Goal: Task Accomplishment & Management: Manage account settings

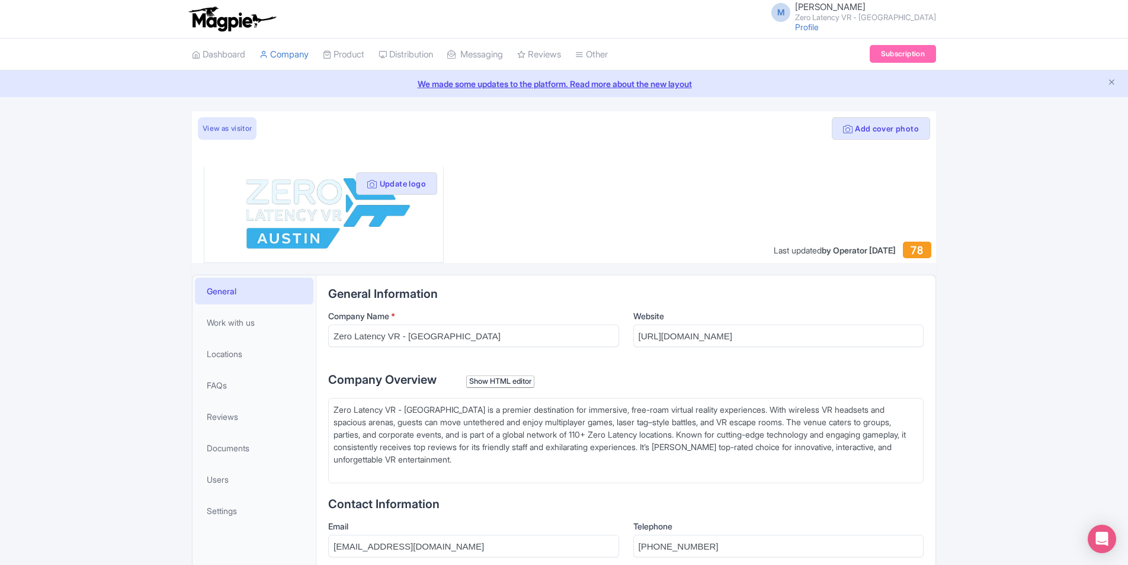
scroll to position [178, 0]
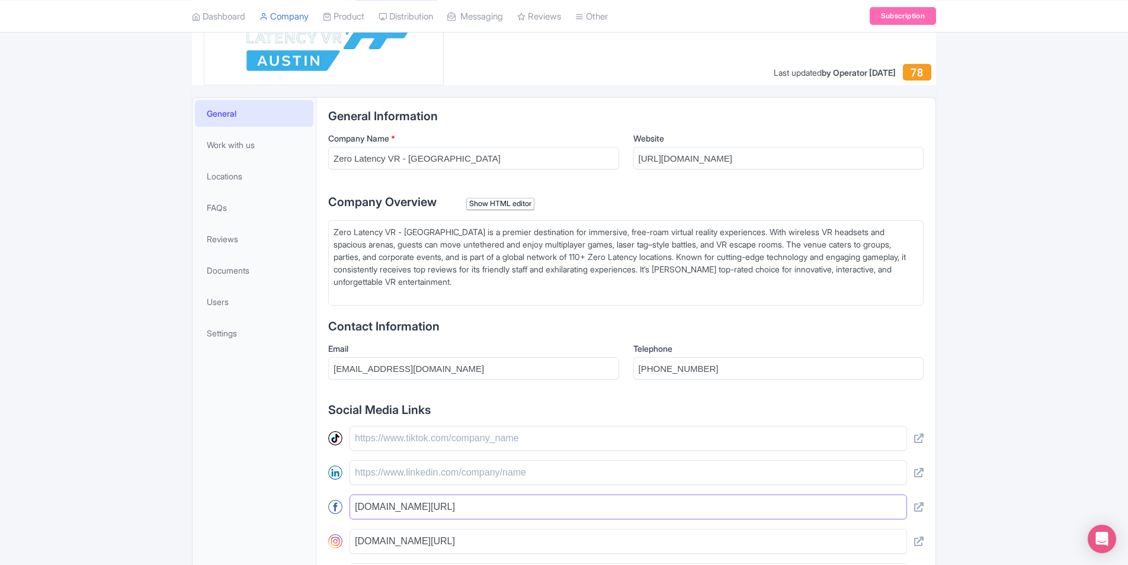
click at [508, 514] on input "[DOMAIN_NAME][URL]" at bounding box center [629, 507] width 558 height 25
click at [1019, 316] on div "Add cover photo View as visitor Update logo Last updated by Operator Oct 08, 20…" at bounding box center [564, 346] width 1128 height 825
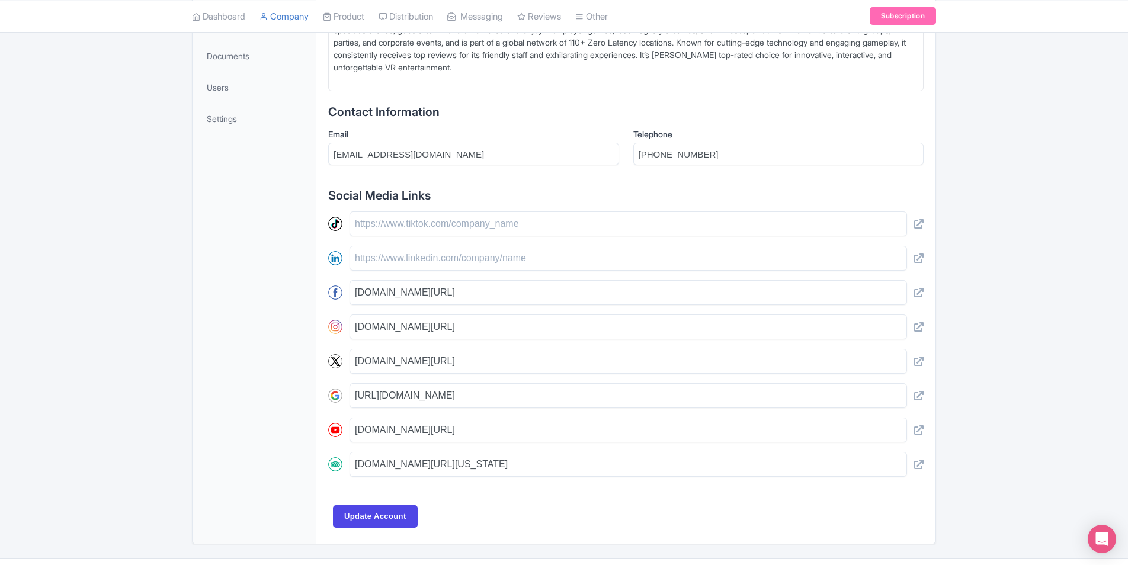
scroll to position [415, 0]
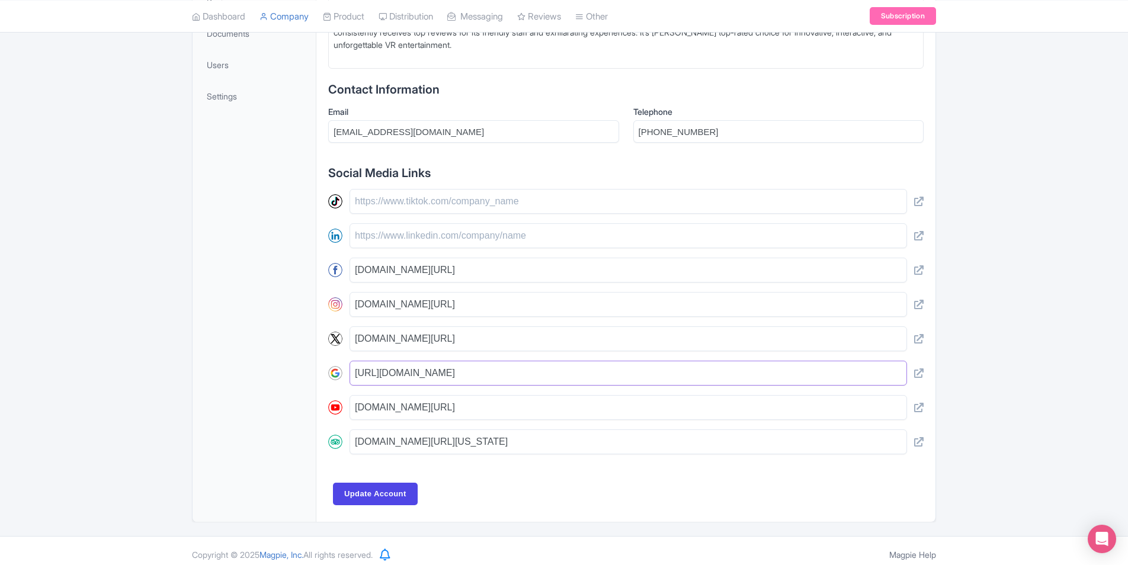
click at [697, 366] on input "https://www.google.com/maps/place/?q=ChIJ_Q1JhPFNW4YRLrWy_hd4ILs" at bounding box center [629, 373] width 558 height 25
click at [918, 372] on icon at bounding box center [918, 373] width 9 height 9
click at [703, 377] on input "https://www.google.com/maps/place/?q=ChIJ_Q1JhPFNW4YRLrWy_hd4ILs" at bounding box center [629, 373] width 558 height 25
paste input "maps.app.goo.gl/4mUEM4jvG9SjumZQ7"
type input "[URL][DOMAIN_NAME]"
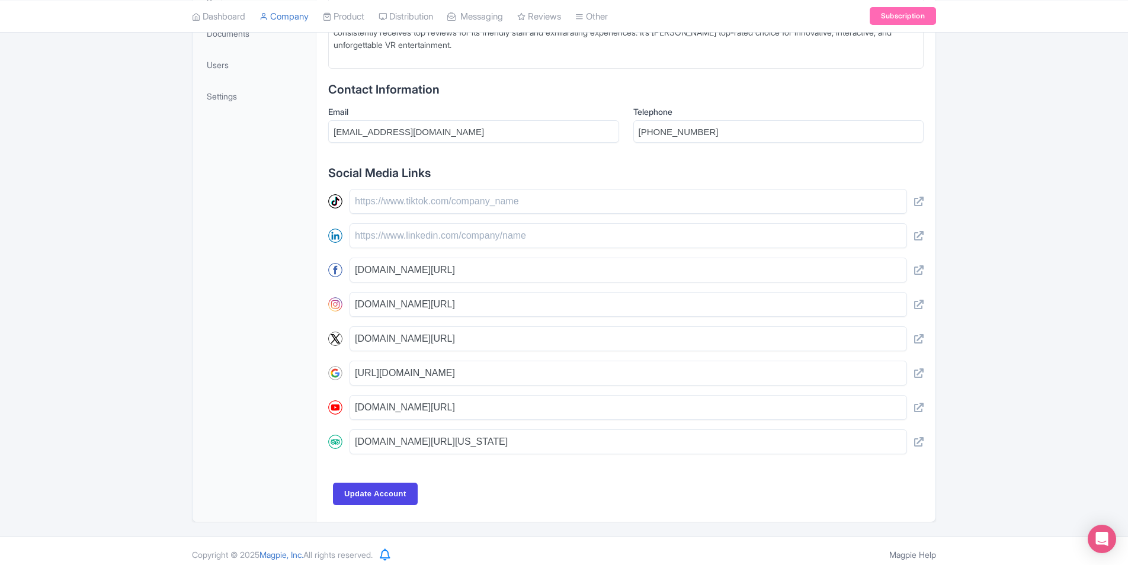
click at [188, 280] on div "Add cover photo View as visitor Update logo Last updated by Operator Oct 08, 20…" at bounding box center [564, 109] width 758 height 825
click at [914, 407] on icon at bounding box center [918, 407] width 9 height 9
click at [920, 441] on icon at bounding box center [918, 441] width 9 height 9
click at [729, 444] on input "tripadvisor.com/Attraction_Review-g30196-d26909534-Reviews-Zero_Latency_Vr-Aust…" at bounding box center [629, 442] width 558 height 25
paste input "https://www.tripadvisor.com/Attraction_Review-g30196-d27506425-Reviews-Zero_Lat…"
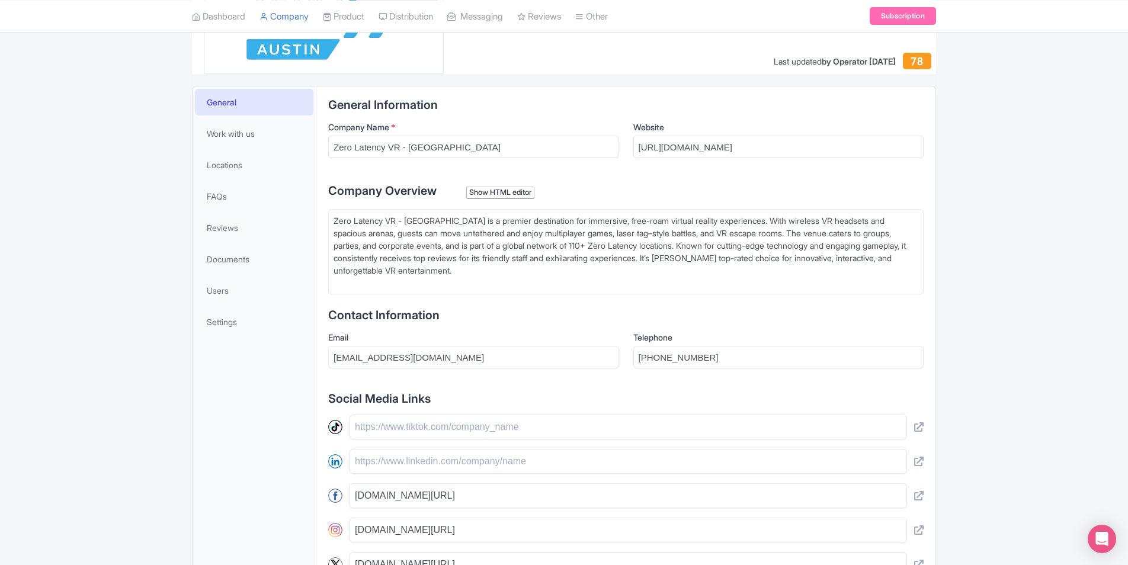
scroll to position [178, 0]
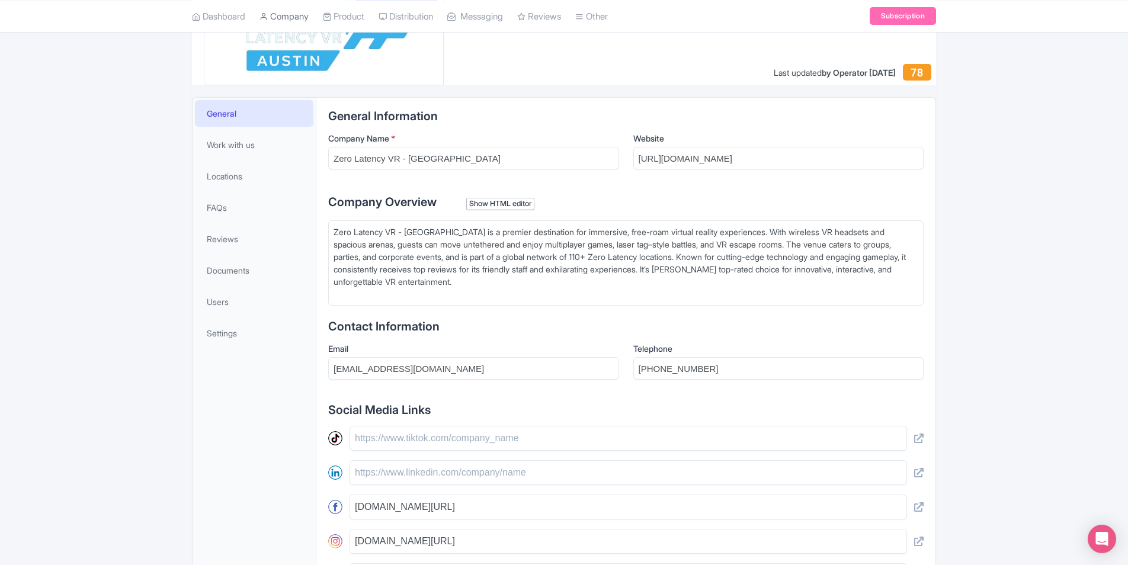
type input "[URL][DOMAIN_NAME][US_STATE]"
click at [803, 369] on input "[PHONE_NUMBER]" at bounding box center [778, 368] width 291 height 23
paste input "text"
click at [648, 364] on input "[PHONE_NUMBER]" at bounding box center [778, 368] width 291 height 23
click at [1076, 359] on div "Add cover photo View as visitor Update logo Last updated by Operator Oct 08, 20…" at bounding box center [564, 346] width 1128 height 825
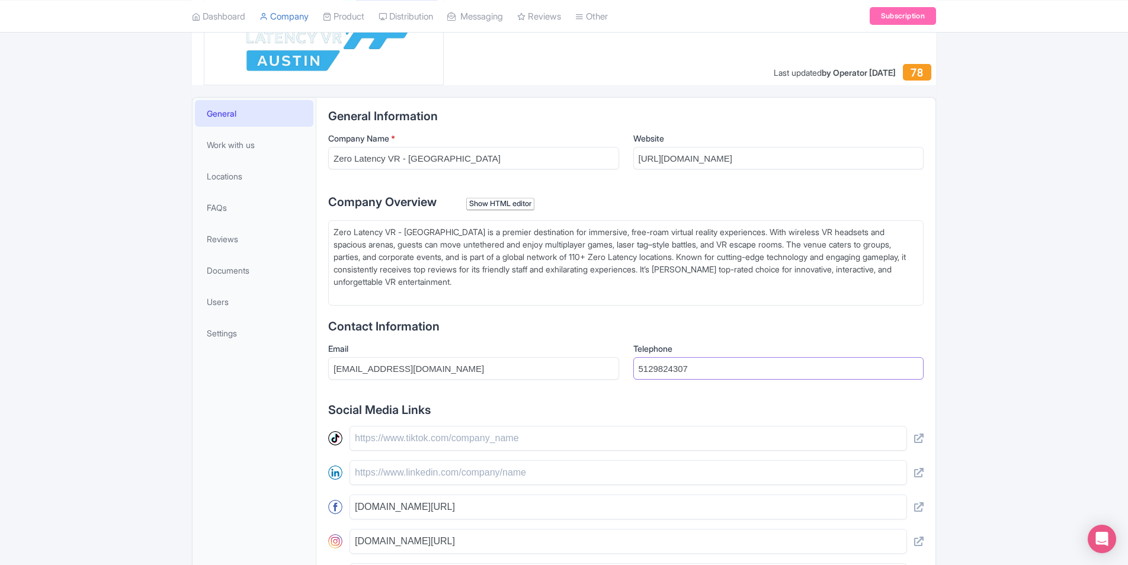
click at [723, 372] on input "5129824307" at bounding box center [778, 368] width 291 height 23
paste input "+1"
type input "[PHONE_NUMBER]"
click at [1030, 324] on div "Add cover photo View as visitor Update logo Last updated by Operator Oct 08, 20…" at bounding box center [564, 346] width 1128 height 825
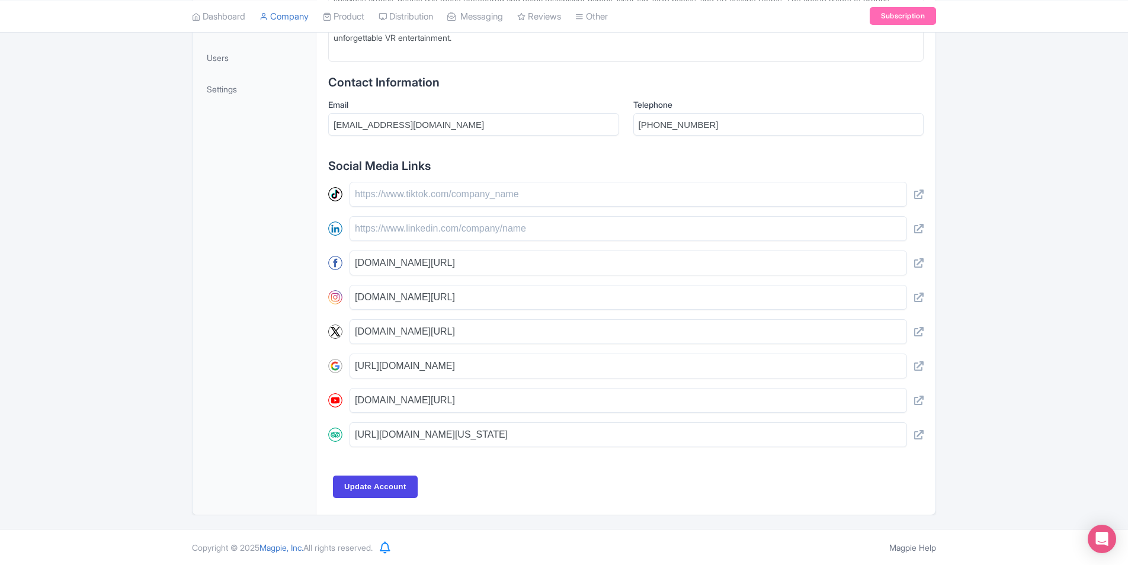
scroll to position [423, 0]
click at [355, 484] on input "Update Account" at bounding box center [375, 486] width 85 height 23
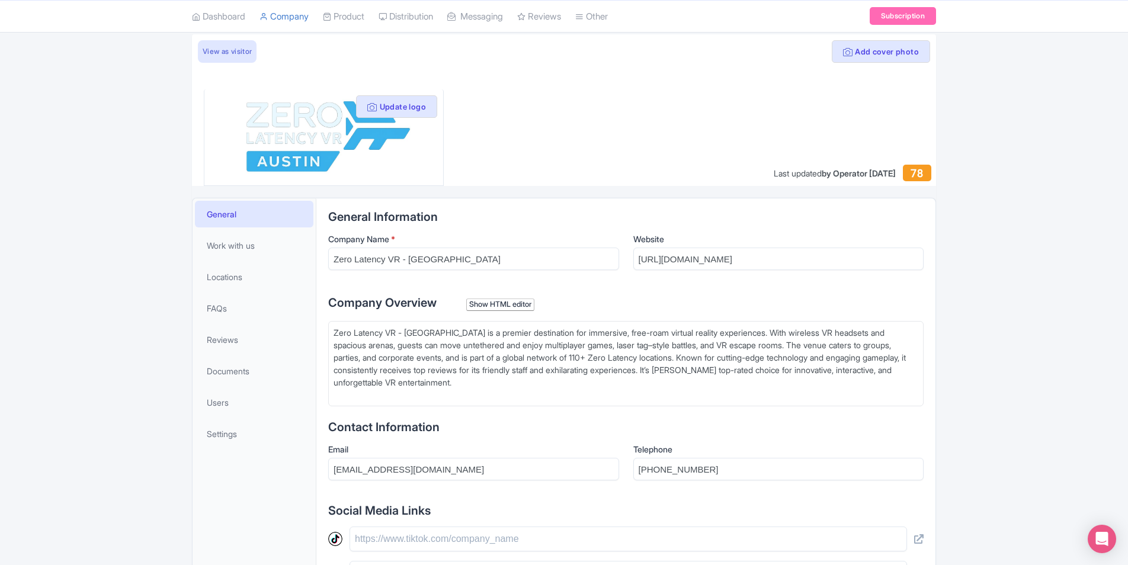
scroll to position [67, 0]
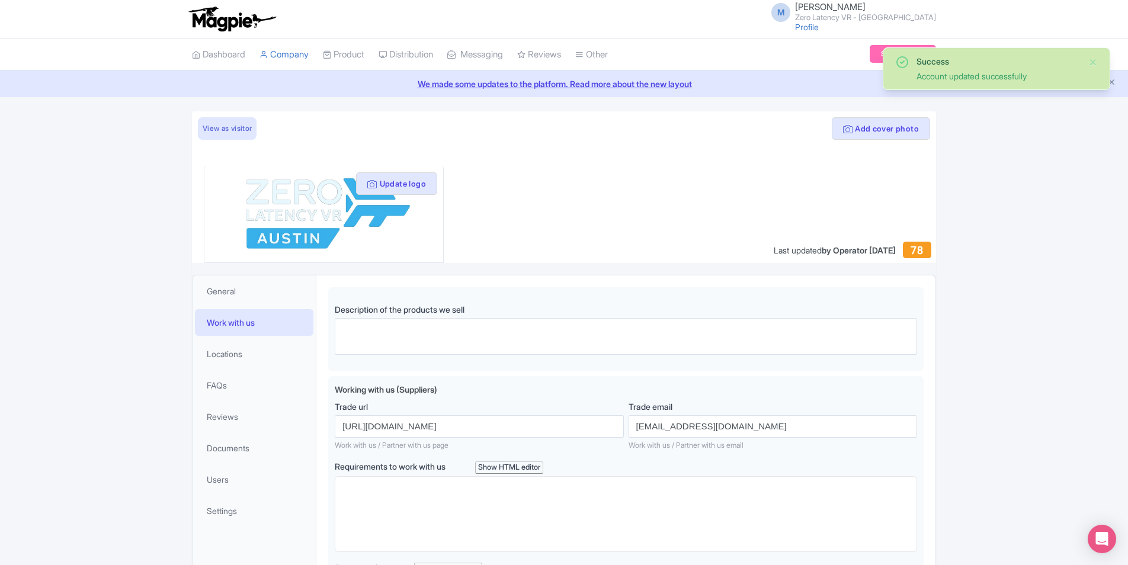
scroll to position [169, 0]
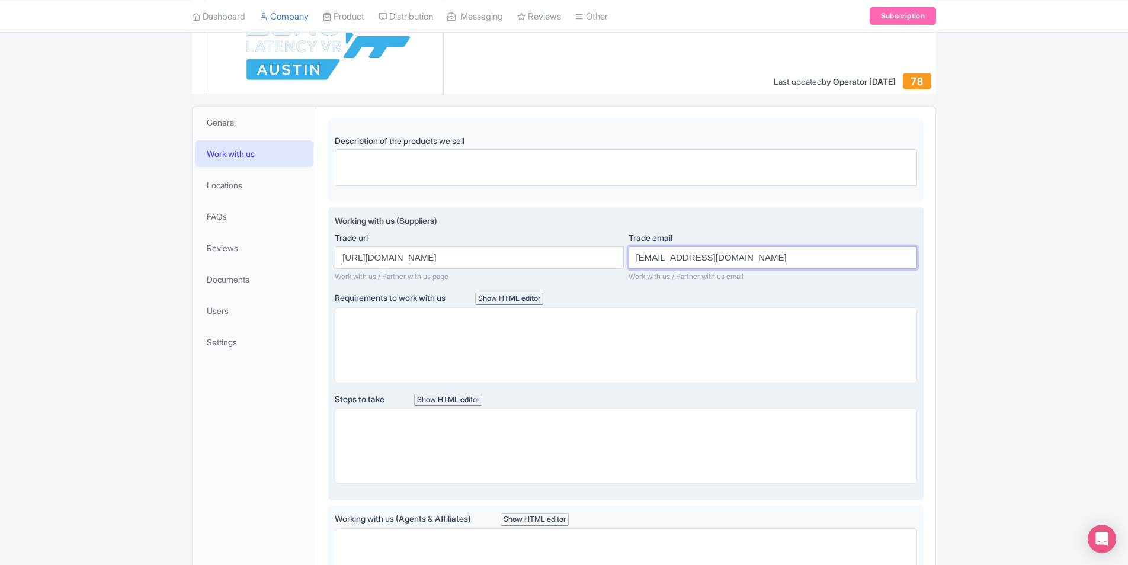
click at [744, 262] on input "[EMAIL_ADDRESS][DOMAIN_NAME]" at bounding box center [773, 258] width 289 height 23
click at [762, 260] on input "[EMAIL_ADDRESS][DOMAIN_NAME]" at bounding box center [773, 258] width 289 height 23
type input "zerolatencyevent"
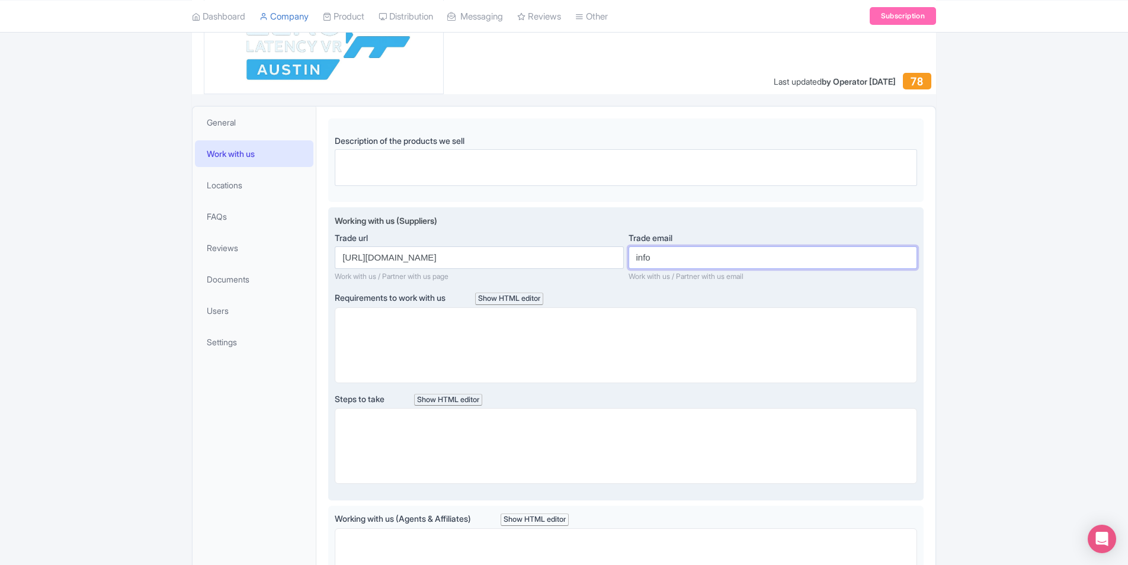
type input "[EMAIL_ADDRESS][DOMAIN_NAME]"
click at [571, 257] on input "[URL][DOMAIN_NAME]" at bounding box center [479, 258] width 289 height 23
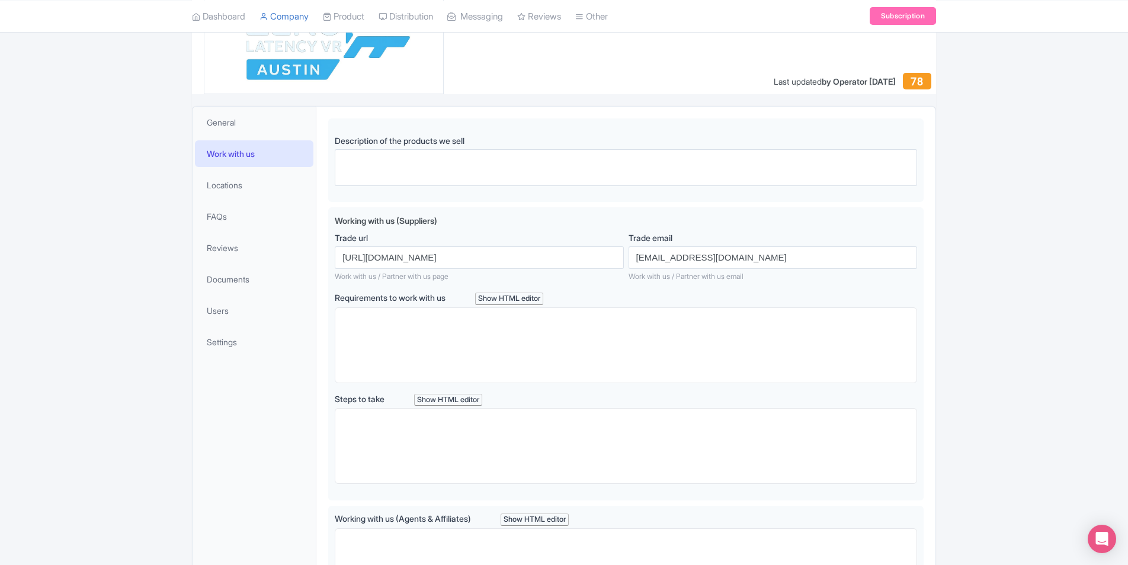
click at [1041, 320] on div "Success Account updated successfully Add cover photo View as visitor Update log…" at bounding box center [564, 309] width 1128 height 732
click at [232, 190] on span "Locations" at bounding box center [225, 185] width 36 height 12
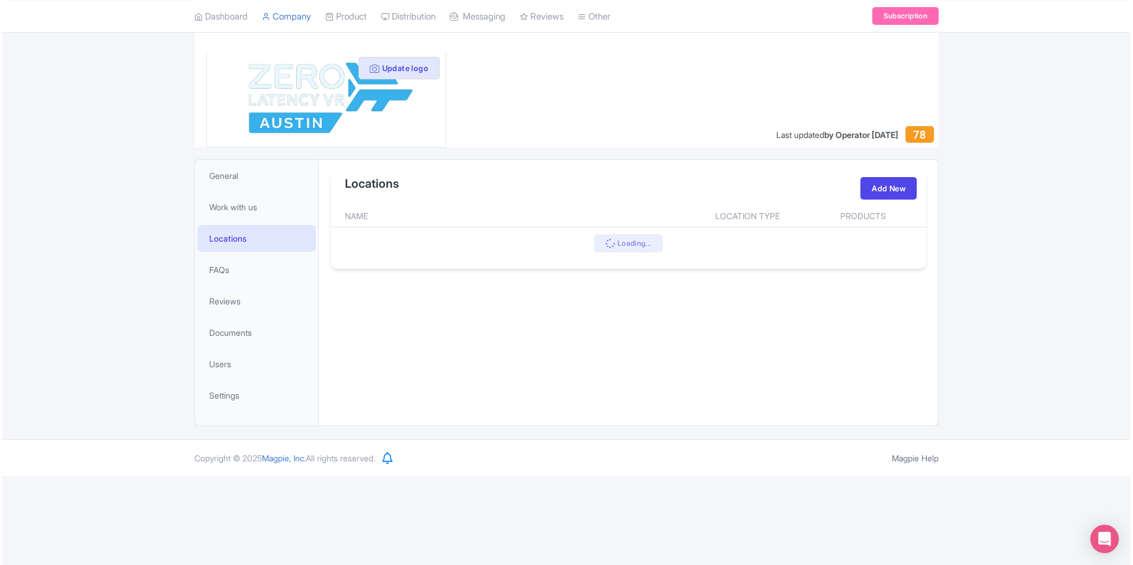
scroll to position [27, 0]
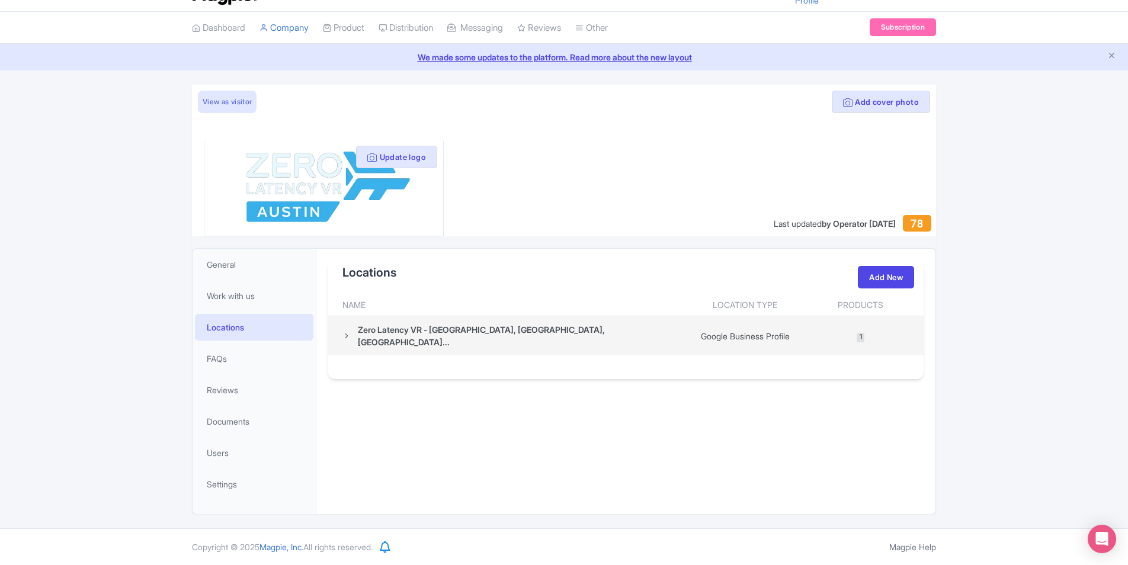
click at [375, 334] on div "Zero Latency VR - [GEOGRAPHIC_DATA], [GEOGRAPHIC_DATA], [GEOGRAPHIC_DATA]..." at bounding box center [518, 336] width 321 height 25
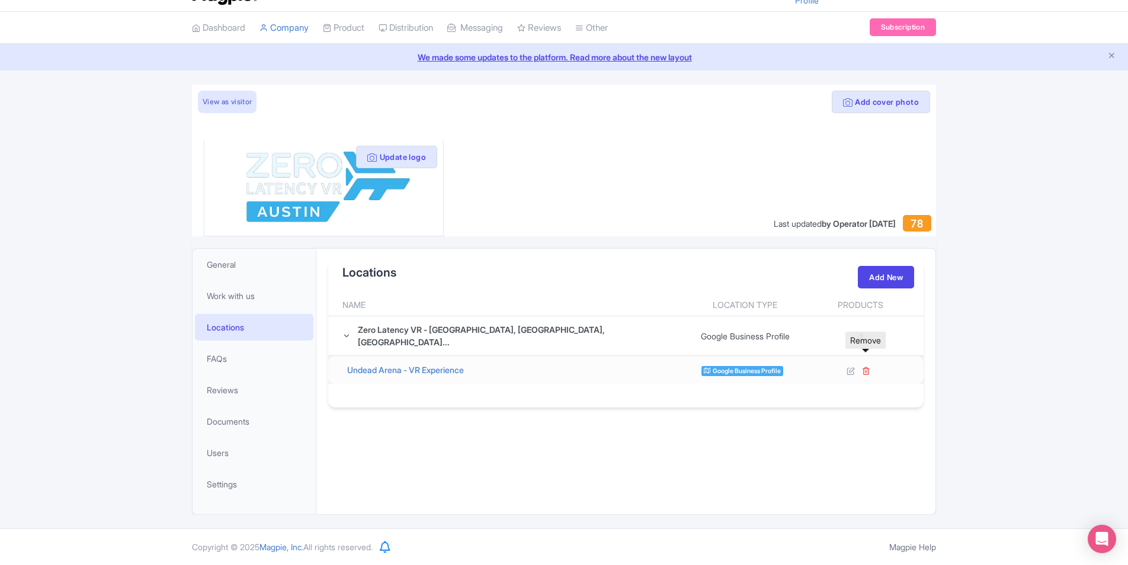
click at [864, 367] on icon at bounding box center [866, 371] width 8 height 8
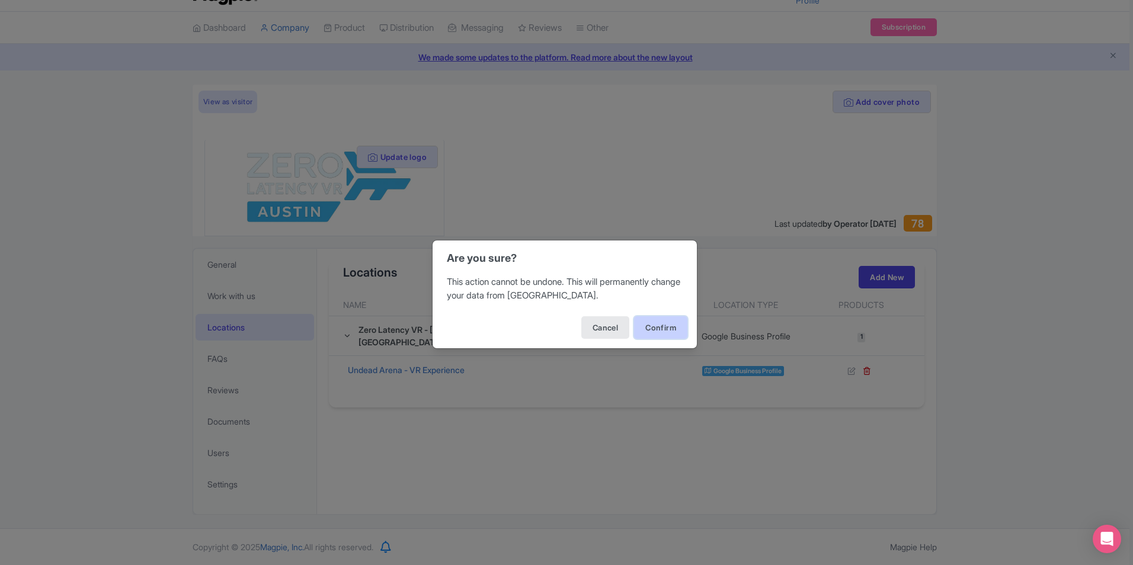
click at [658, 329] on button "Confirm" at bounding box center [660, 327] width 53 height 23
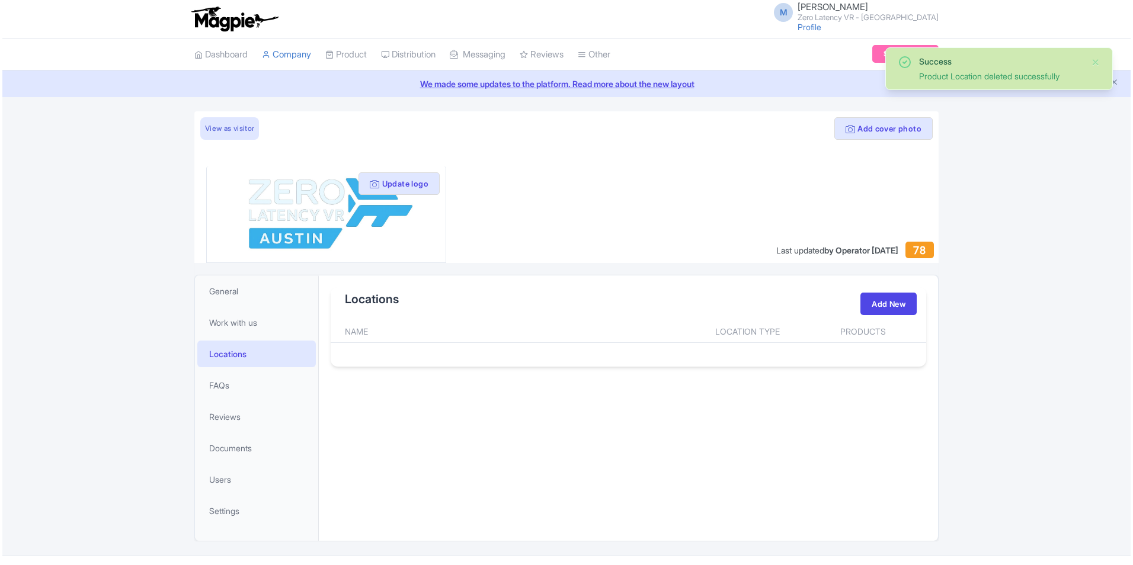
scroll to position [27, 0]
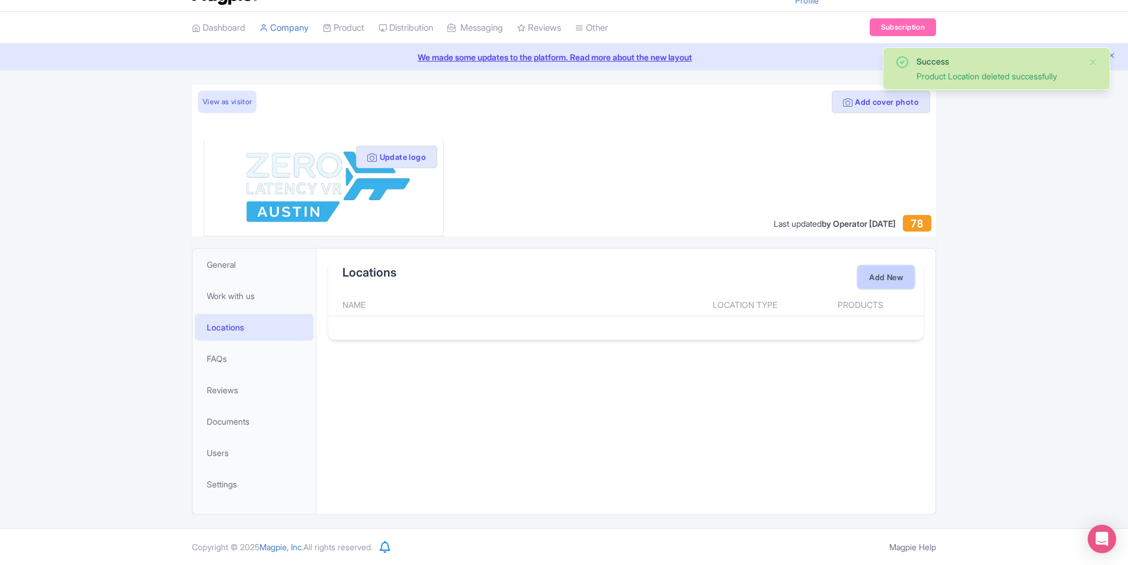
click at [870, 278] on link "Add New" at bounding box center [886, 277] width 56 height 23
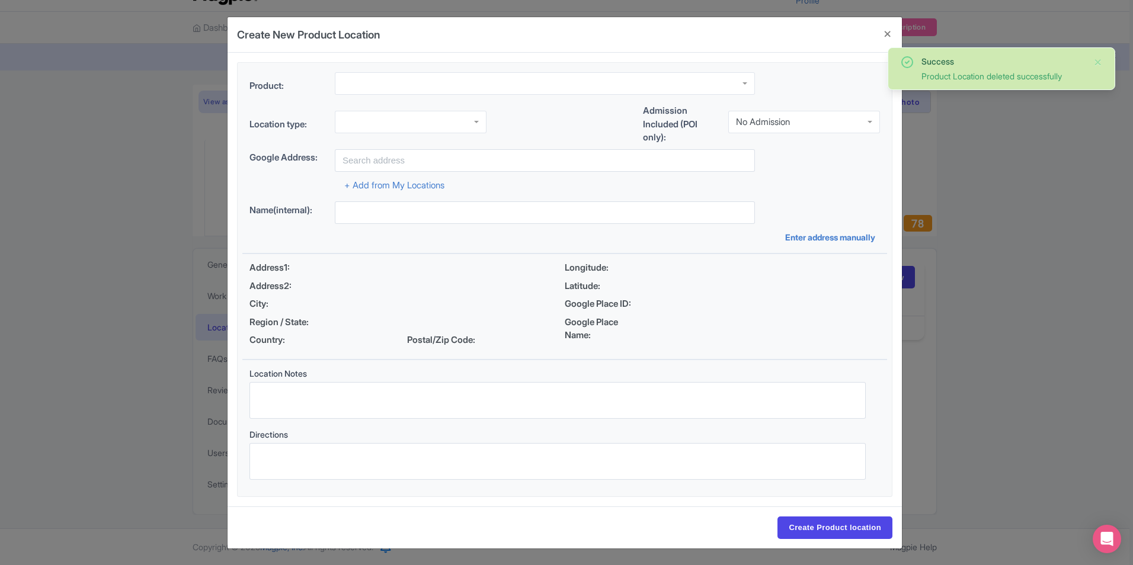
click at [530, 88] on div at bounding box center [545, 83] width 420 height 23
click at [789, 87] on div "Product: Undead Arena - VR Experience Outbreak VR Zombie Adventure Space Marine…" at bounding box center [564, 88] width 645 height 32
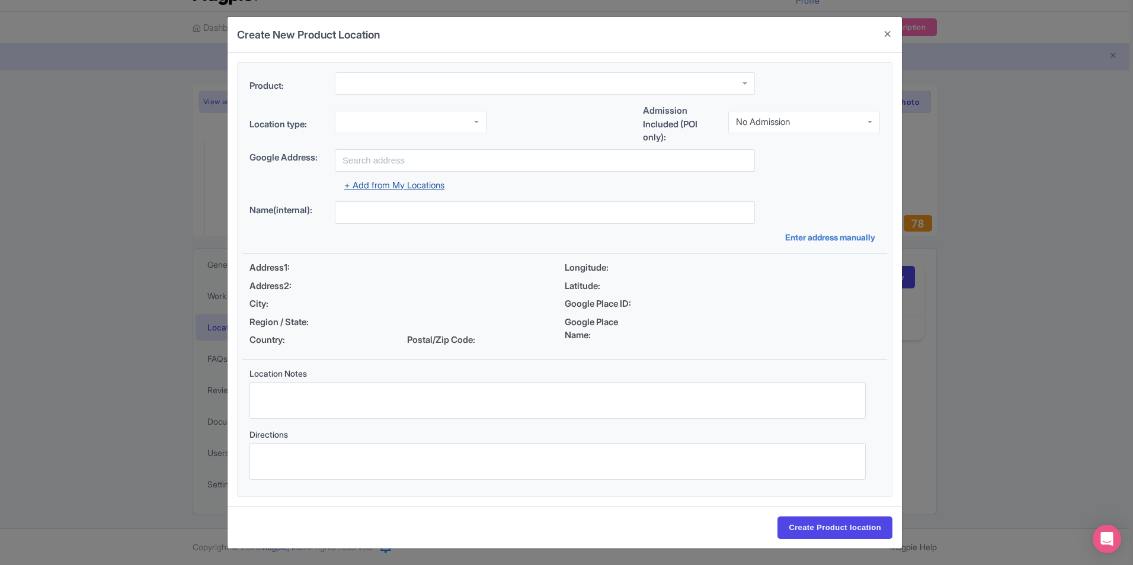
click at [383, 184] on link "+ Add from My Locations" at bounding box center [394, 185] width 100 height 11
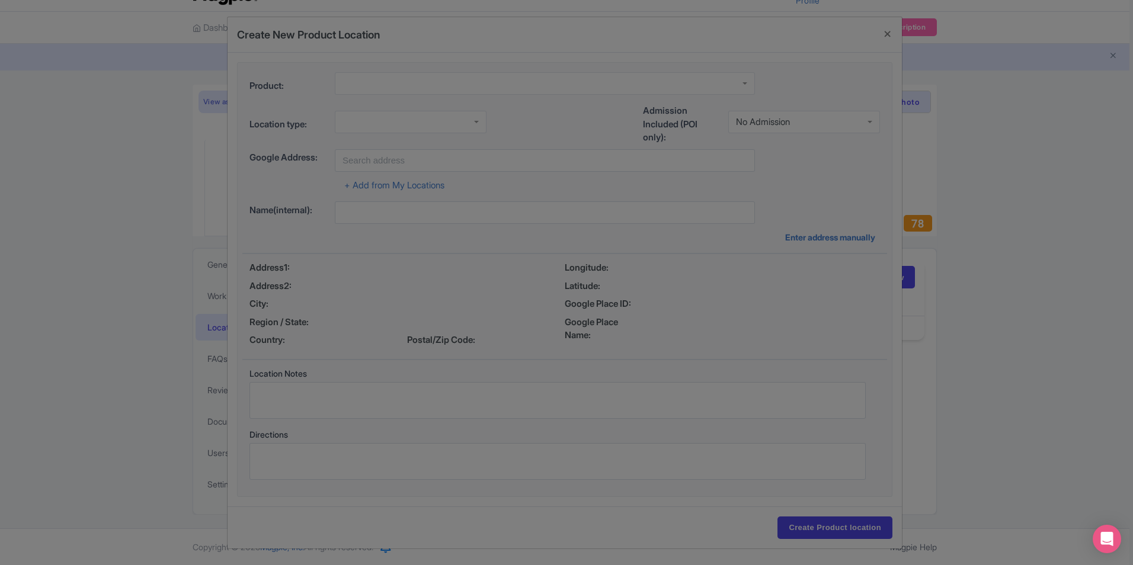
click at [792, 228] on div at bounding box center [566, 282] width 1133 height 565
click at [983, 154] on div at bounding box center [566, 282] width 1133 height 565
click at [881, 34] on div at bounding box center [566, 282] width 1133 height 565
click at [773, 281] on div at bounding box center [566, 282] width 1133 height 565
click at [692, 311] on div at bounding box center [566, 282] width 1133 height 565
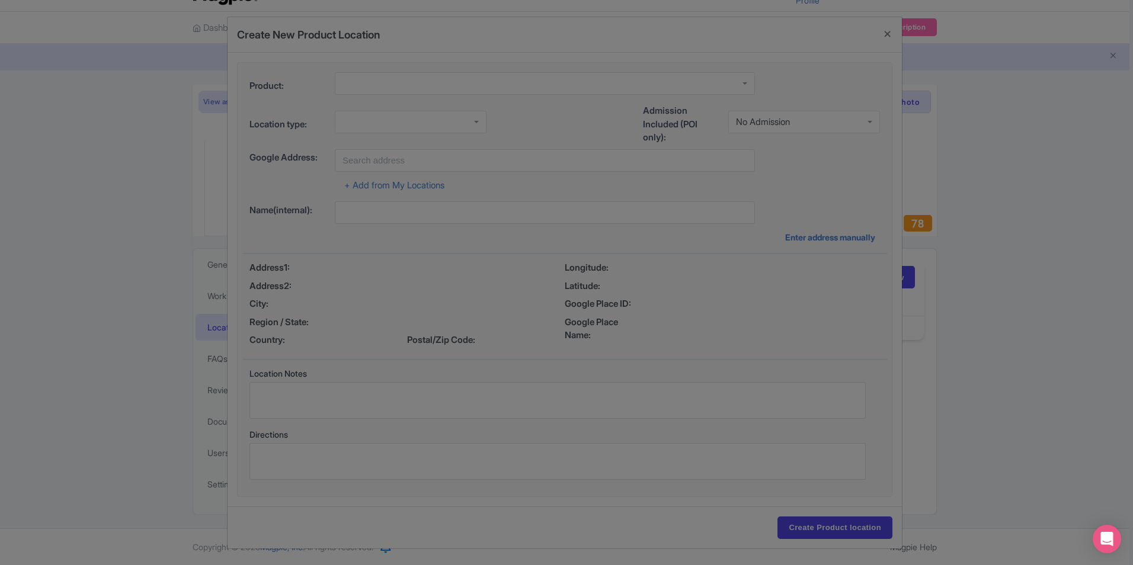
click at [692, 311] on div at bounding box center [566, 282] width 1133 height 565
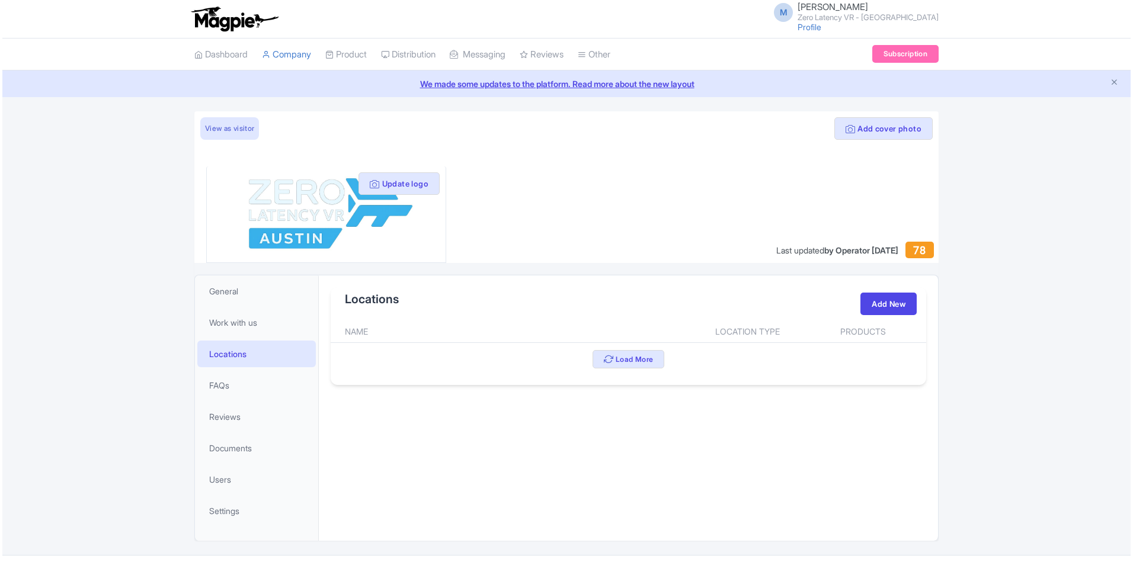
scroll to position [27, 0]
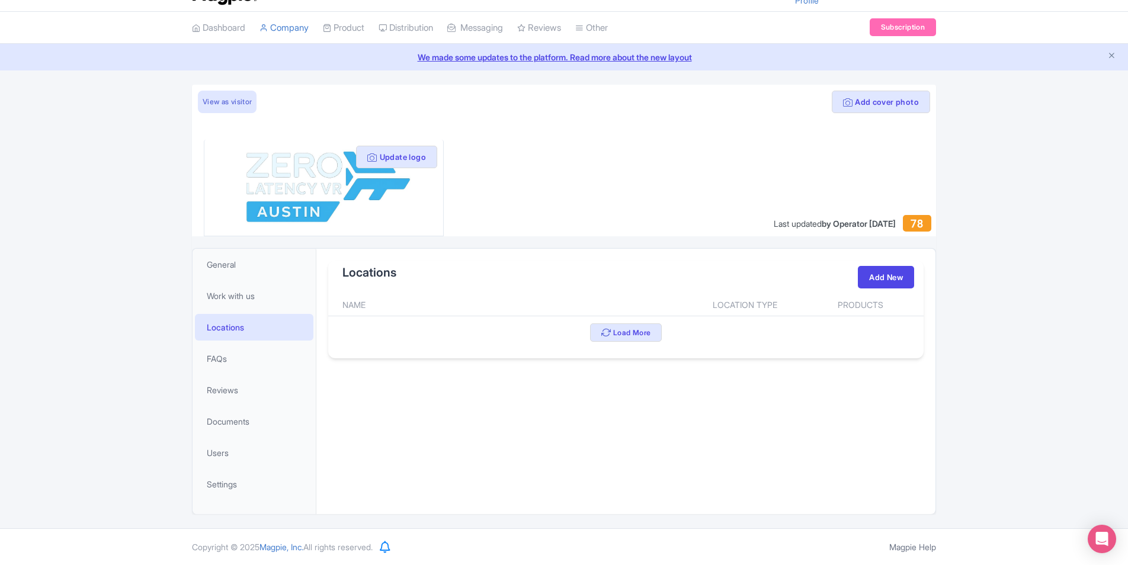
click at [597, 289] on div "Locations Add New" at bounding box center [626, 277] width 596 height 33
click at [888, 280] on link "Add New" at bounding box center [886, 277] width 56 height 23
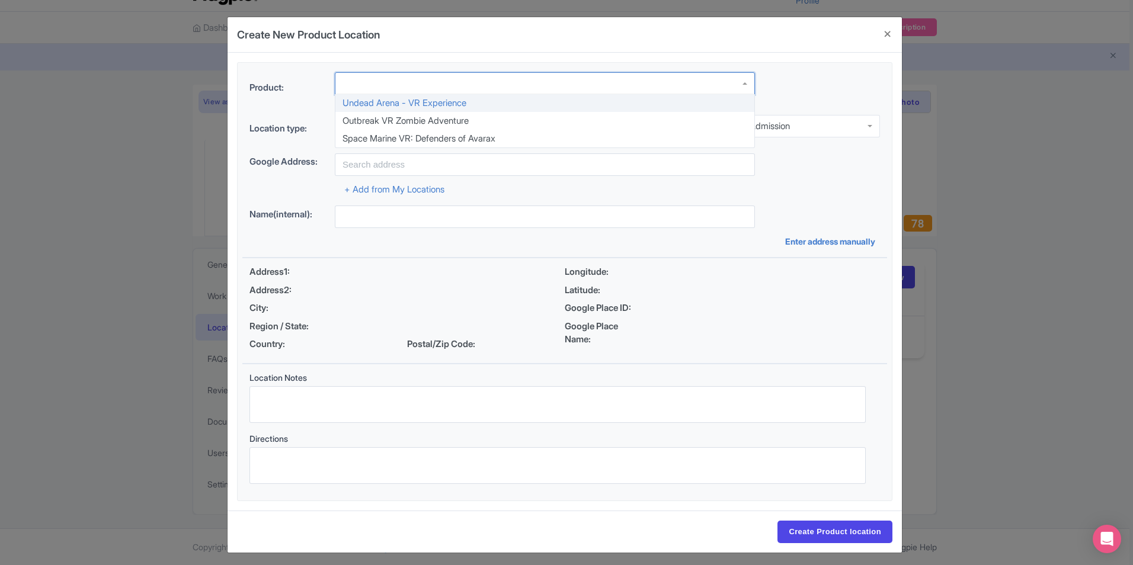
click at [659, 75] on div at bounding box center [545, 83] width 420 height 23
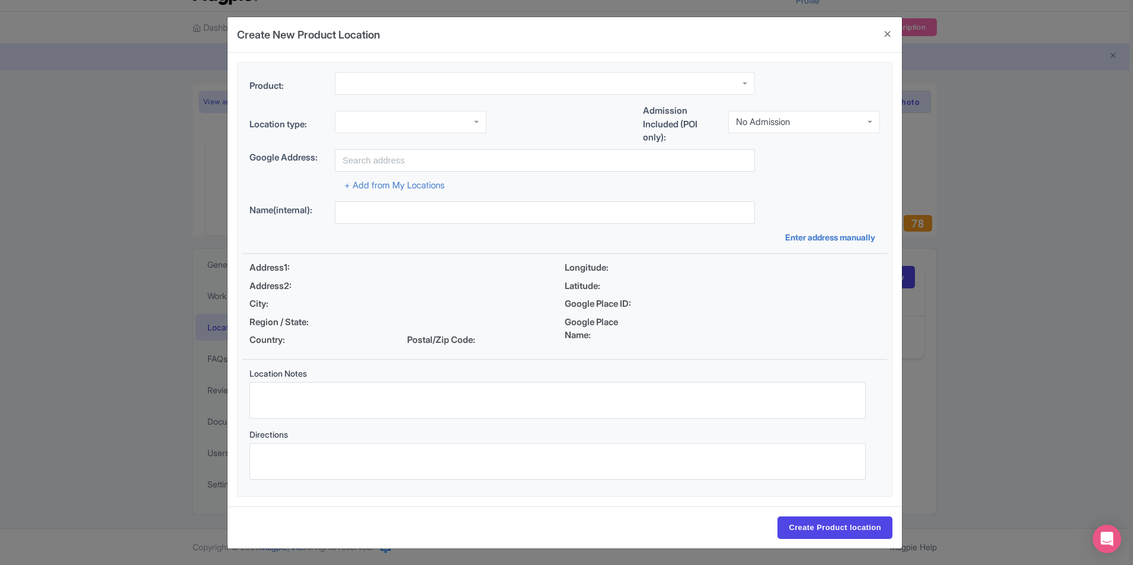
click at [803, 87] on div "Product: Undead Arena - VR Experience Outbreak VR Zombie Adventure Space Marine…" at bounding box center [564, 88] width 645 height 32
click at [459, 164] on input "text" at bounding box center [545, 160] width 420 height 23
click at [297, 186] on div "+ Add from My Locations" at bounding box center [564, 182] width 631 height 21
click at [367, 185] on link "+ Add from My Locations" at bounding box center [394, 185] width 100 height 11
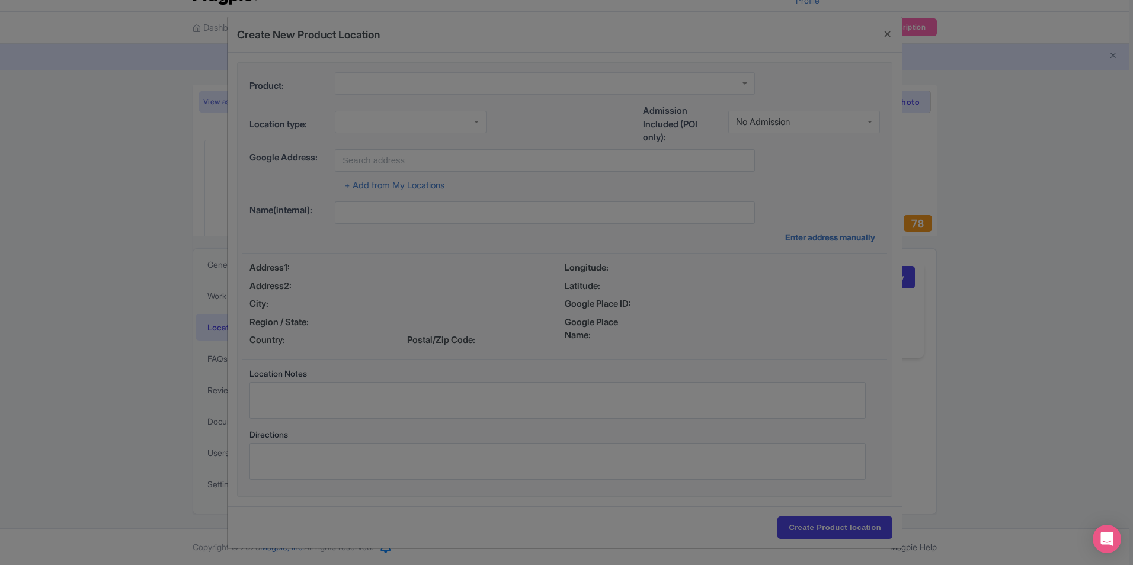
click at [609, 375] on div at bounding box center [566, 282] width 1133 height 565
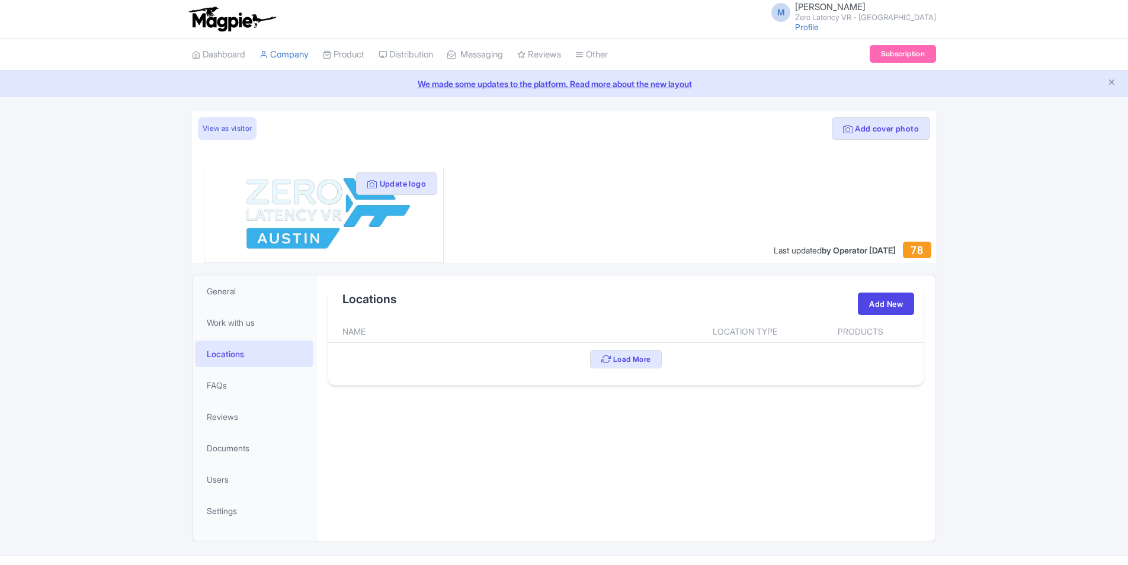
scroll to position [27, 0]
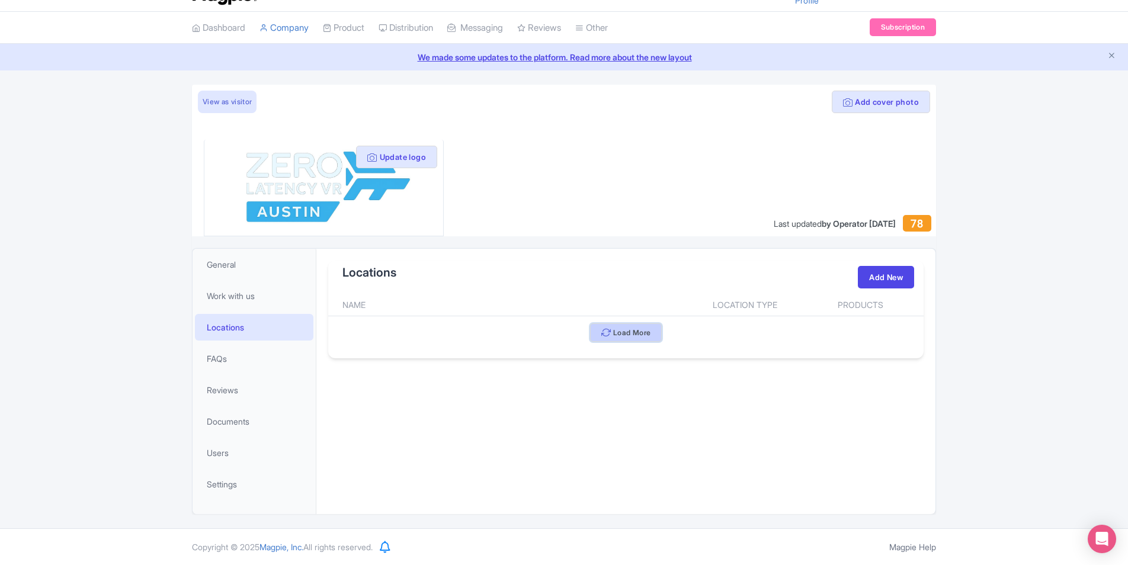
click at [654, 329] on button "Load More" at bounding box center [626, 333] width 72 height 18
click at [654, 329] on div "Load More" at bounding box center [626, 323] width 596 height 14
click at [236, 304] on link "Work with us" at bounding box center [254, 296] width 119 height 27
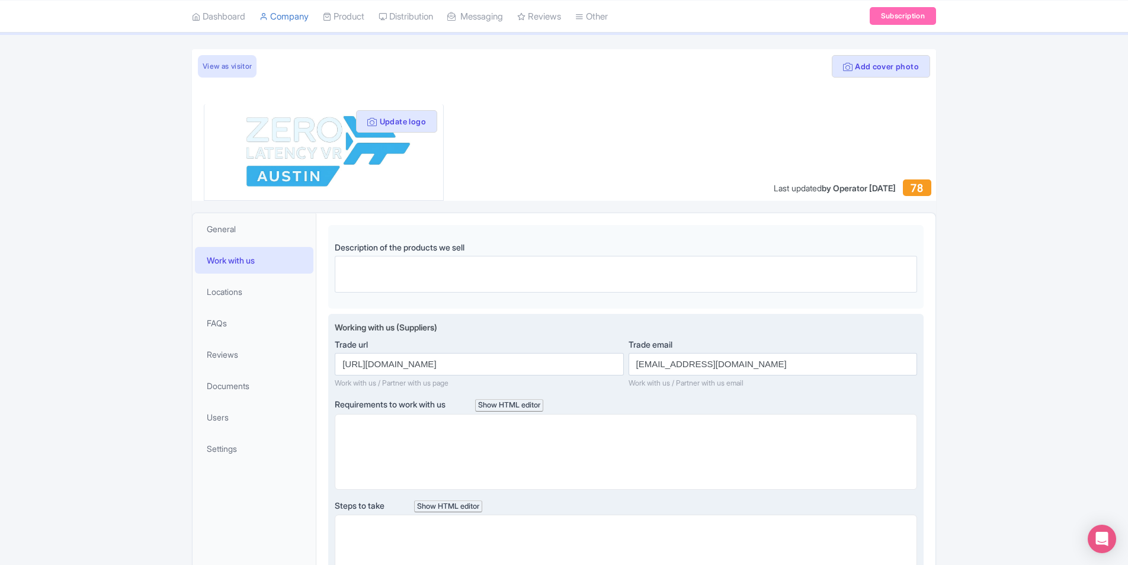
scroll to position [33, 0]
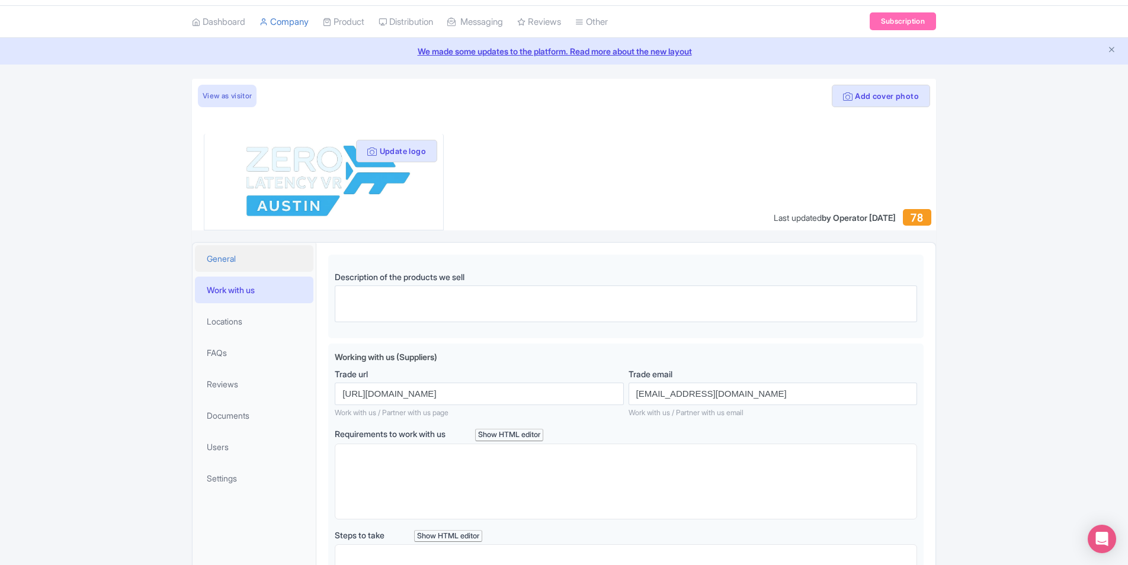
click at [264, 268] on link "General" at bounding box center [254, 258] width 119 height 27
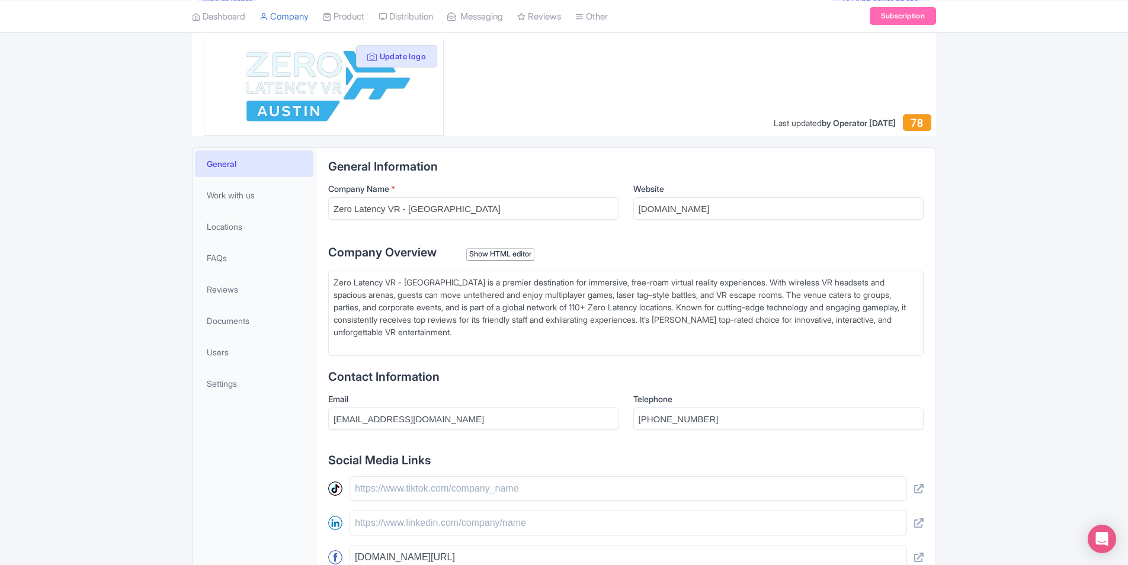
scroll to position [126, 0]
click at [258, 196] on link "Work with us" at bounding box center [254, 196] width 119 height 27
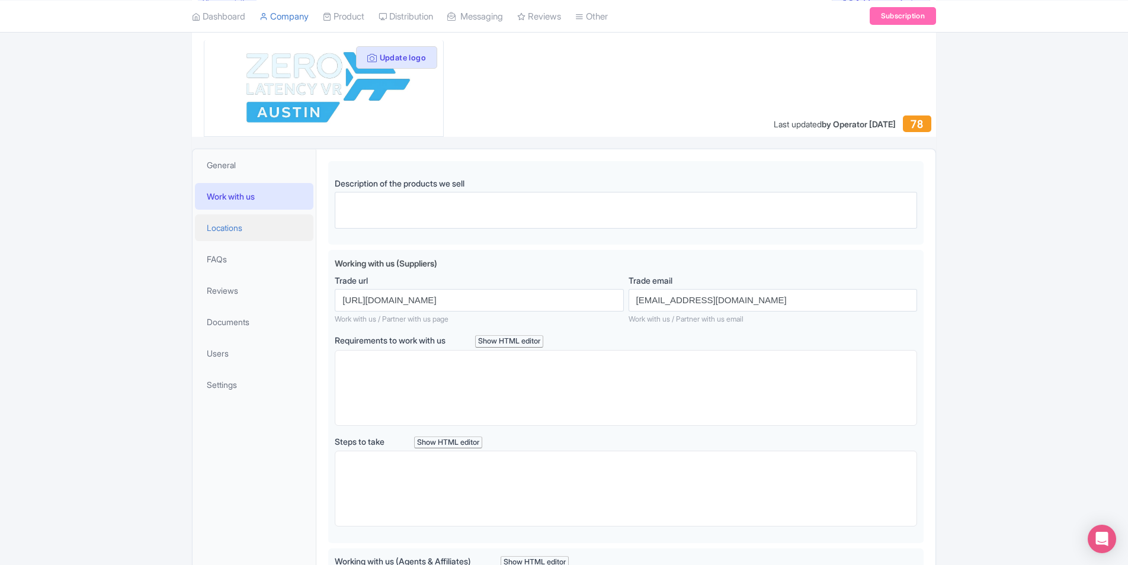
click at [262, 240] on link "Locations" at bounding box center [254, 228] width 119 height 27
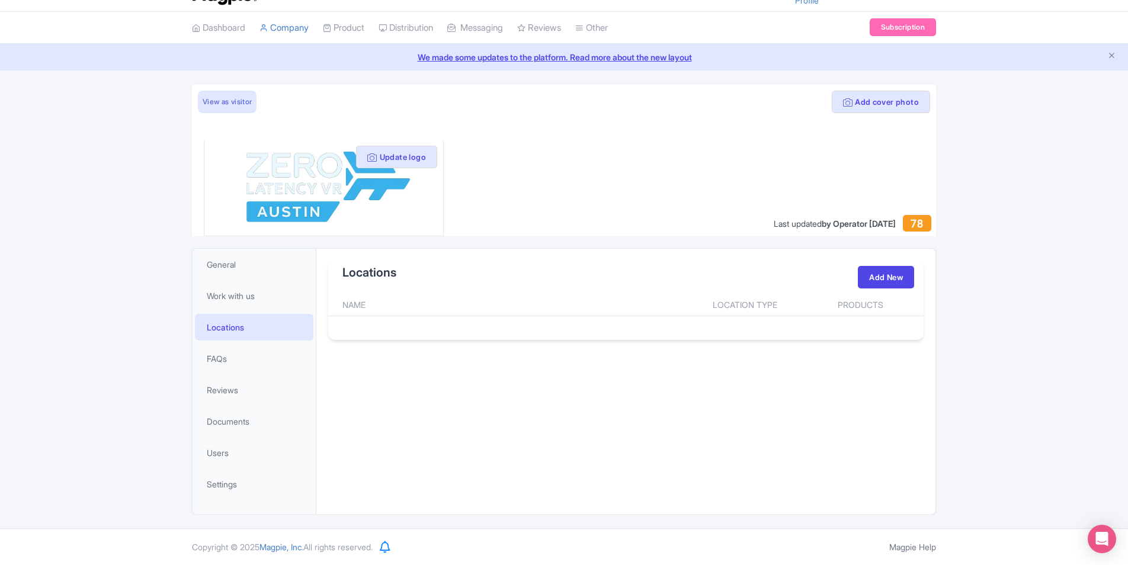
click at [690, 316] on th "Location Type" at bounding box center [745, 305] width 119 height 23
click at [885, 104] on button "Add cover photo" at bounding box center [881, 102] width 98 height 23
click at [881, 107] on button "Add cover photo" at bounding box center [881, 102] width 98 height 23
click at [870, 102] on button "Add cover photo" at bounding box center [881, 102] width 98 height 23
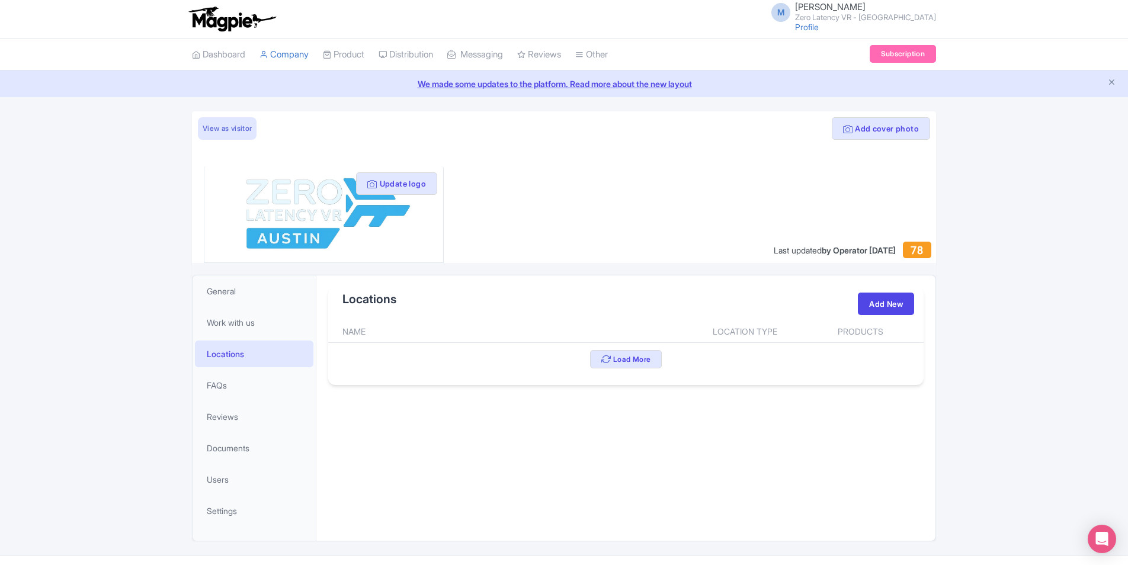
scroll to position [27, 0]
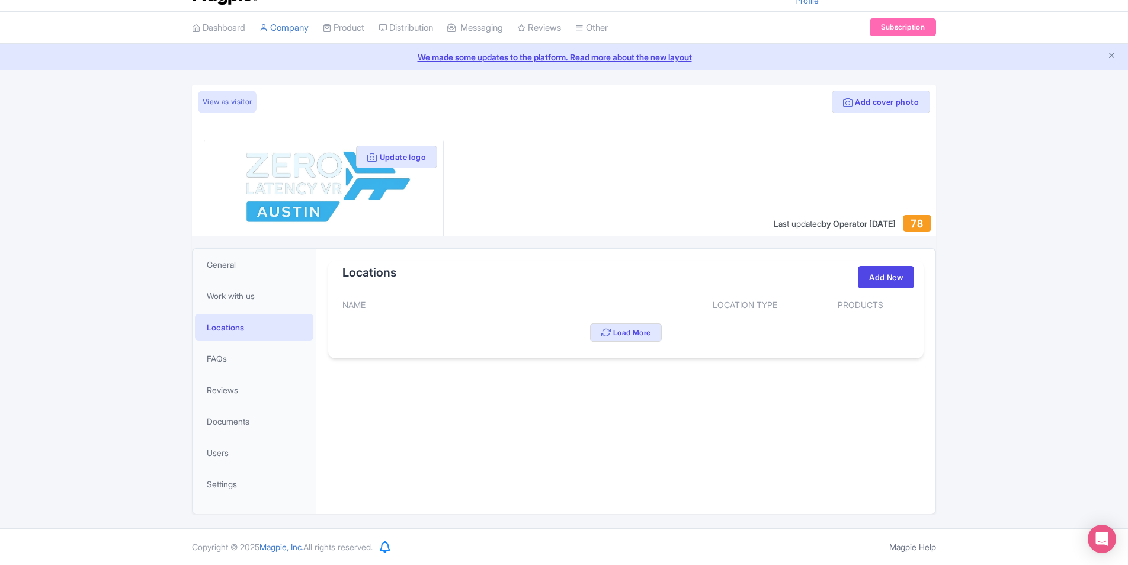
click at [859, 174] on div at bounding box center [564, 161] width 744 height 152
click at [868, 98] on button "Add cover photo" at bounding box center [881, 102] width 98 height 23
click at [879, 114] on div at bounding box center [564, 161] width 744 height 152
click at [886, 102] on button "Add cover photo" at bounding box center [881, 102] width 98 height 23
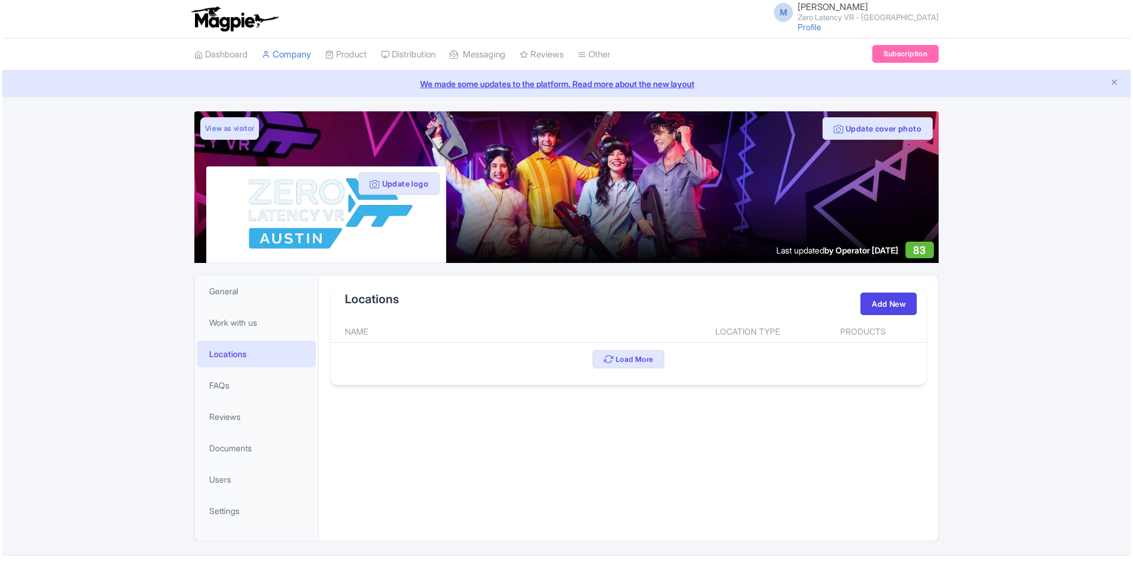
scroll to position [27, 0]
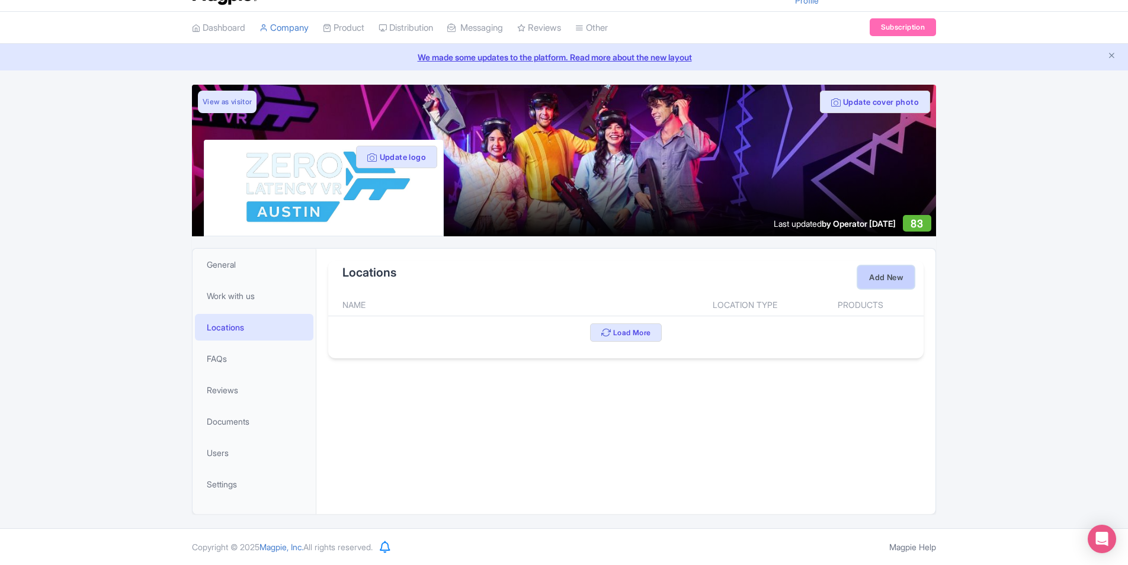
click at [875, 277] on link "Add New" at bounding box center [886, 277] width 56 height 23
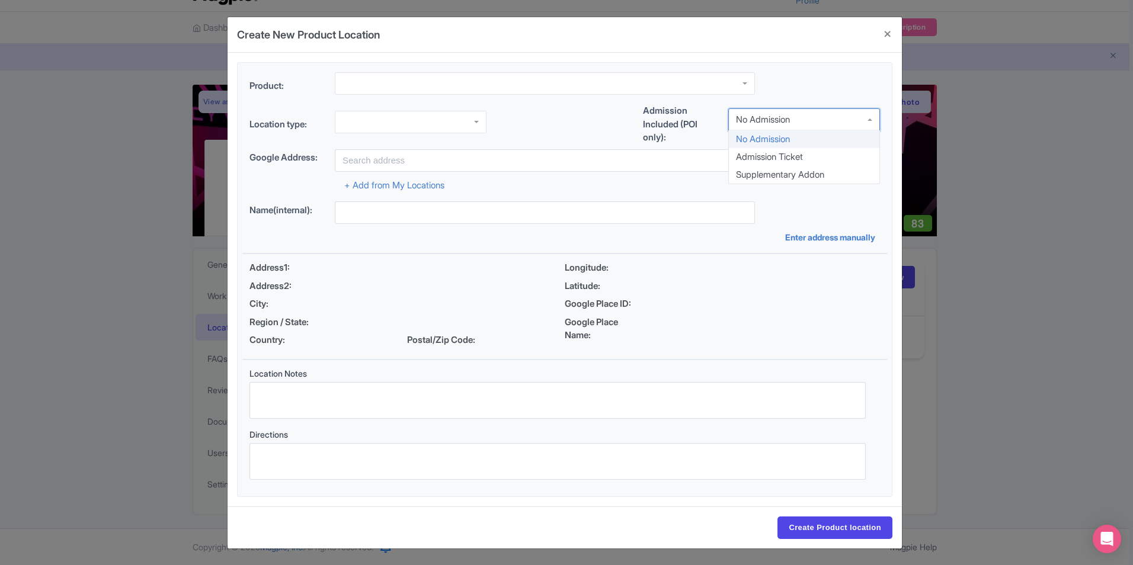
click at [783, 128] on div "No Admission" at bounding box center [804, 119] width 152 height 23
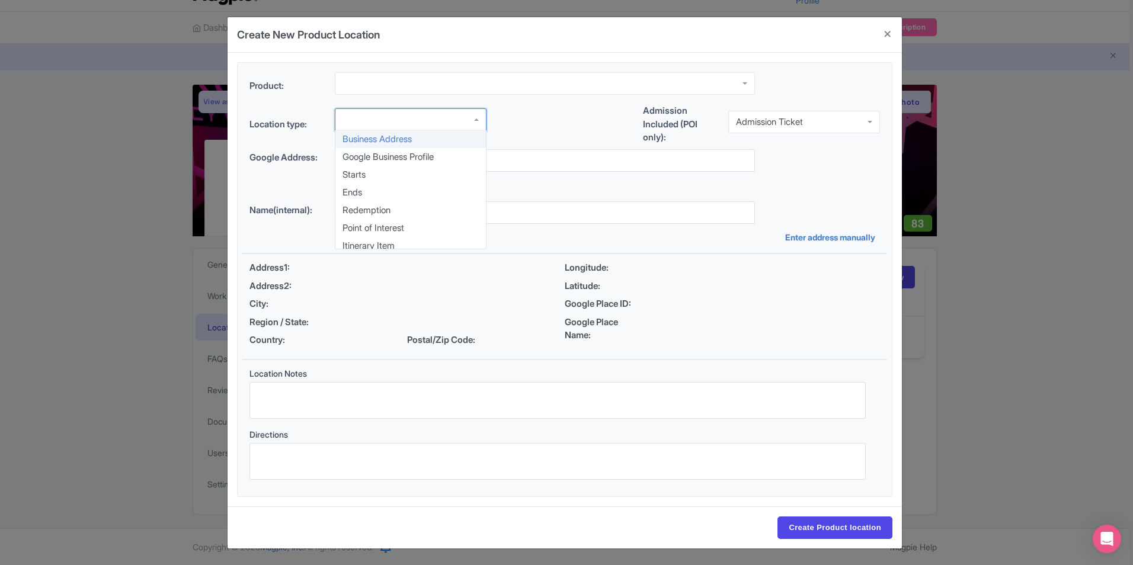
click at [436, 127] on div at bounding box center [411, 119] width 152 height 23
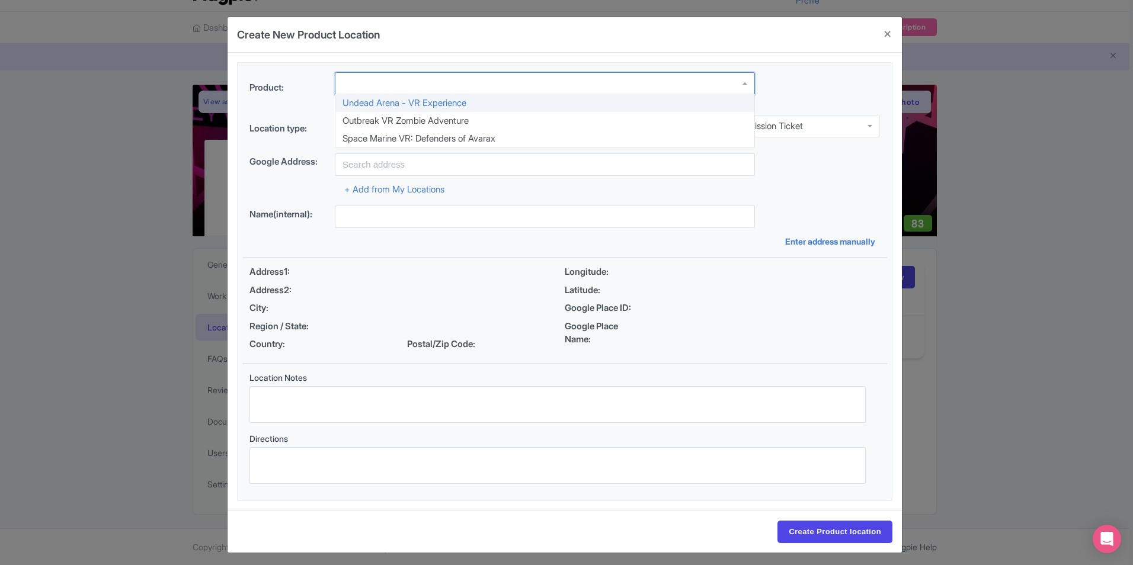
click at [498, 85] on div at bounding box center [545, 83] width 420 height 23
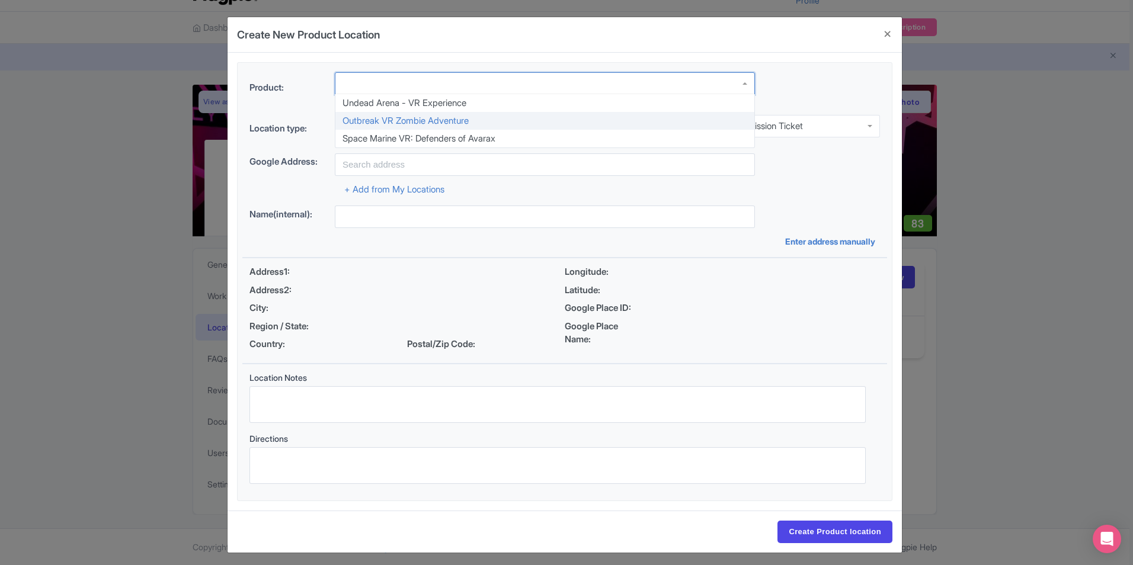
click at [860, 81] on div "Product: Undead Arena - VR Experience Outbreak VR Zombie Adventure Space Marine…" at bounding box center [564, 90] width 645 height 36
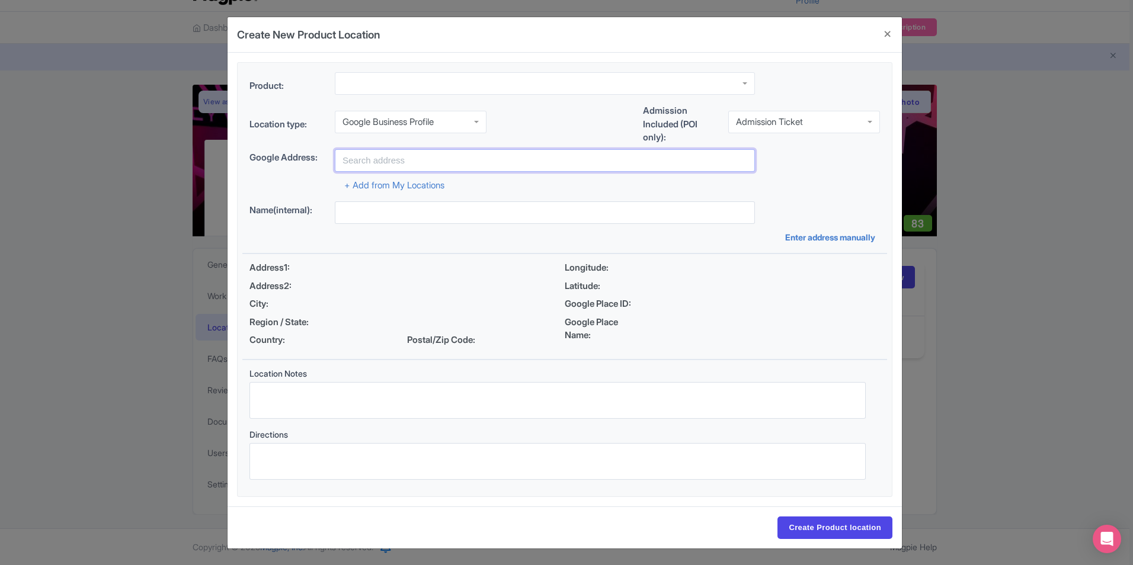
click at [524, 165] on input "text" at bounding box center [545, 160] width 420 height 23
click at [609, 137] on div "Location type: Google Business Profile Google Business Profile Business Address…" at bounding box center [564, 126] width 645 height 45
click at [401, 185] on link "+ Add from My Locations" at bounding box center [394, 185] width 100 height 11
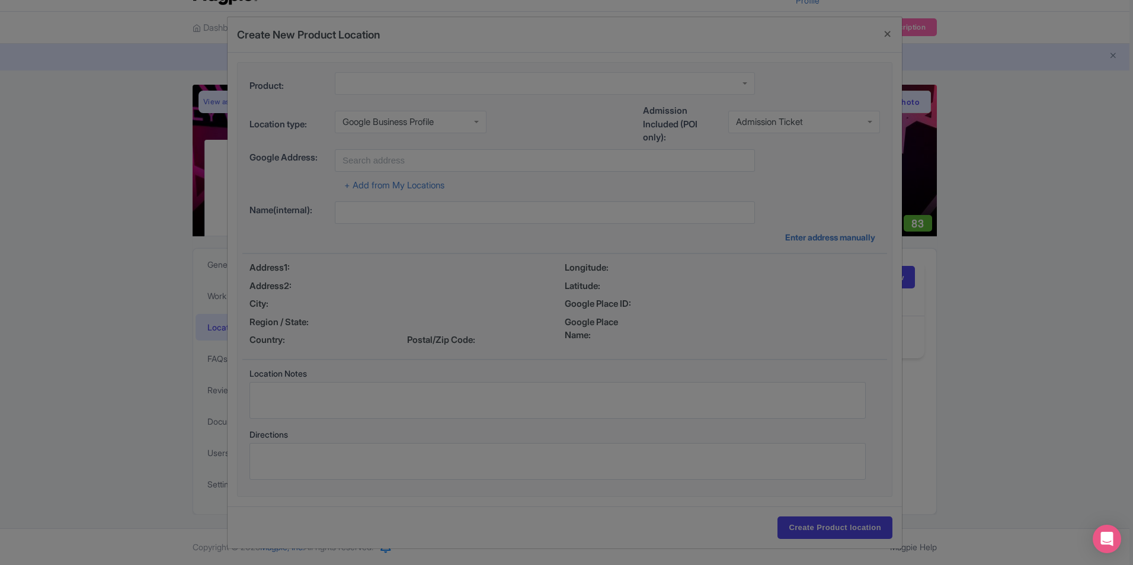
click at [520, 186] on div at bounding box center [566, 282] width 1133 height 565
click at [836, 180] on div at bounding box center [566, 282] width 1133 height 565
click at [1031, 188] on div at bounding box center [566, 282] width 1133 height 565
click at [183, 63] on div at bounding box center [566, 282] width 1133 height 565
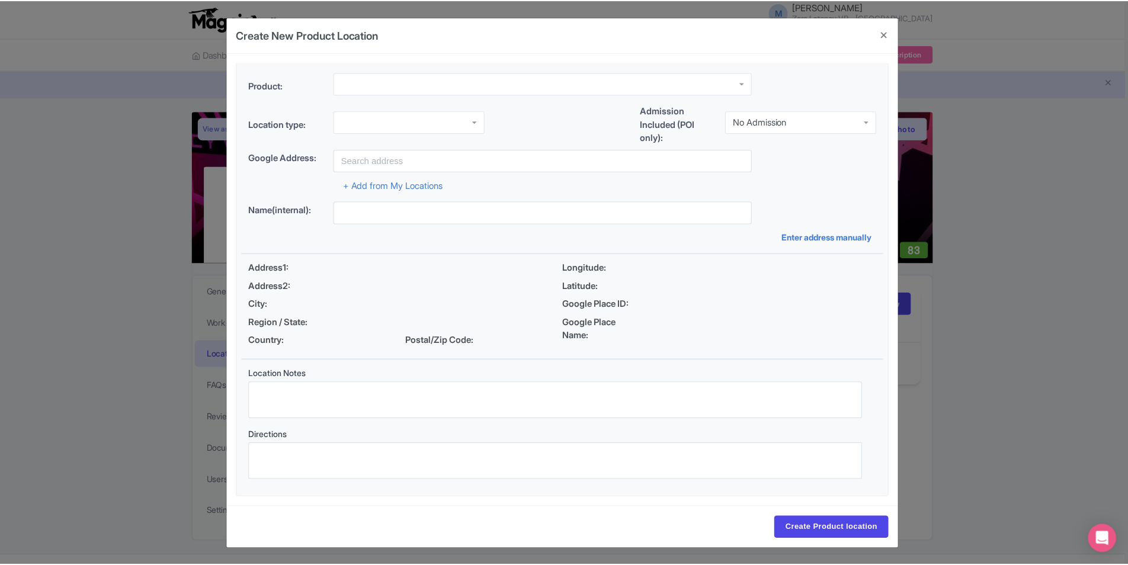
scroll to position [27, 0]
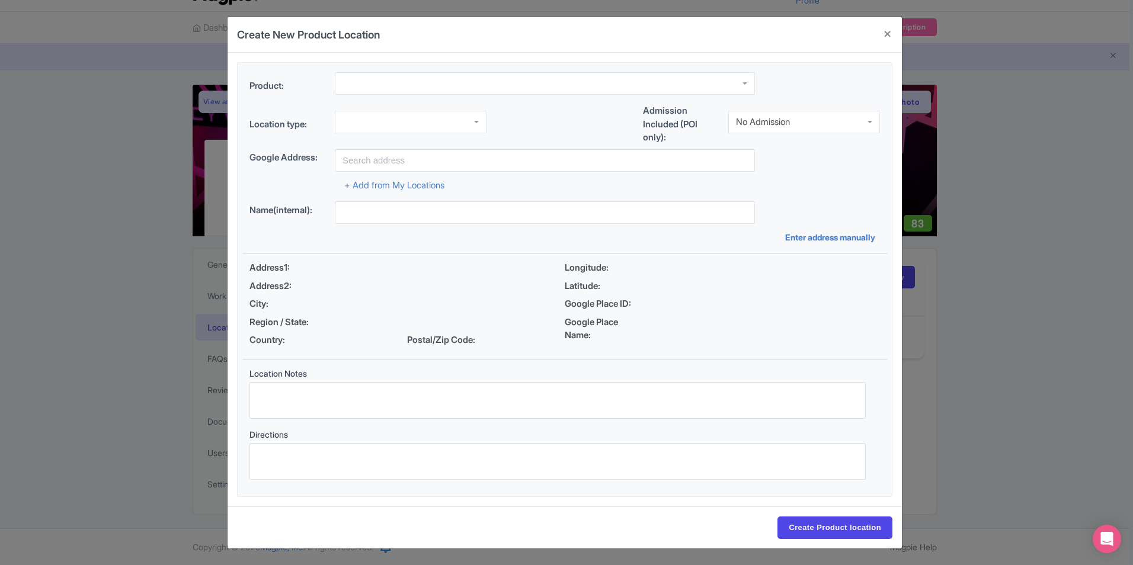
click at [830, 120] on div "No Admission" at bounding box center [804, 122] width 152 height 23
click at [391, 125] on div at bounding box center [411, 122] width 152 height 23
click at [409, 159] on input "text" at bounding box center [545, 160] width 420 height 23
click at [392, 210] on input "text" at bounding box center [545, 212] width 420 height 23
click at [405, 163] on input "text" at bounding box center [545, 160] width 420 height 23
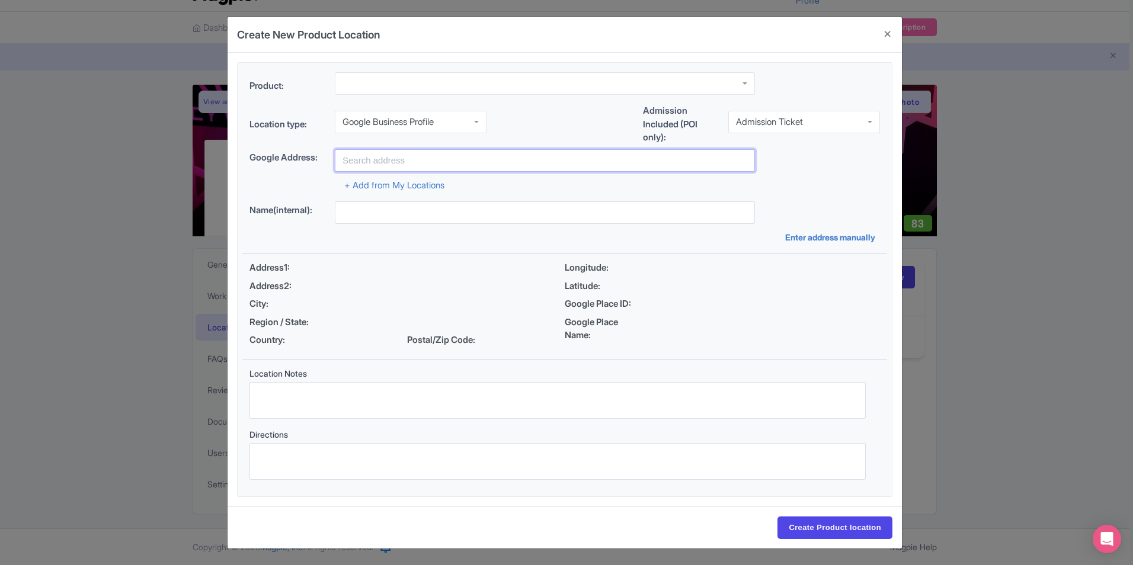
paste input "9900 I-35 Ste M500 Suite 2, Austin, TX 78748"
click at [703, 196] on div "Product: Location type: Google Business Profile Google Business Profile Busines…" at bounding box center [564, 280] width 645 height 434
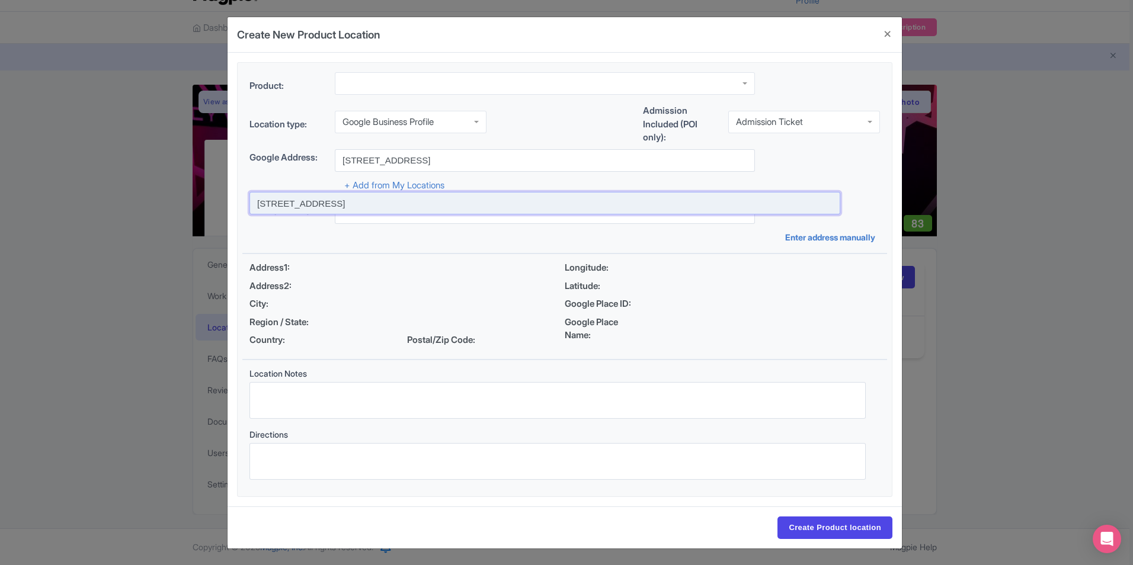
click at [492, 207] on input at bounding box center [544, 203] width 591 height 23
type input "[STREET_ADDRESS]"
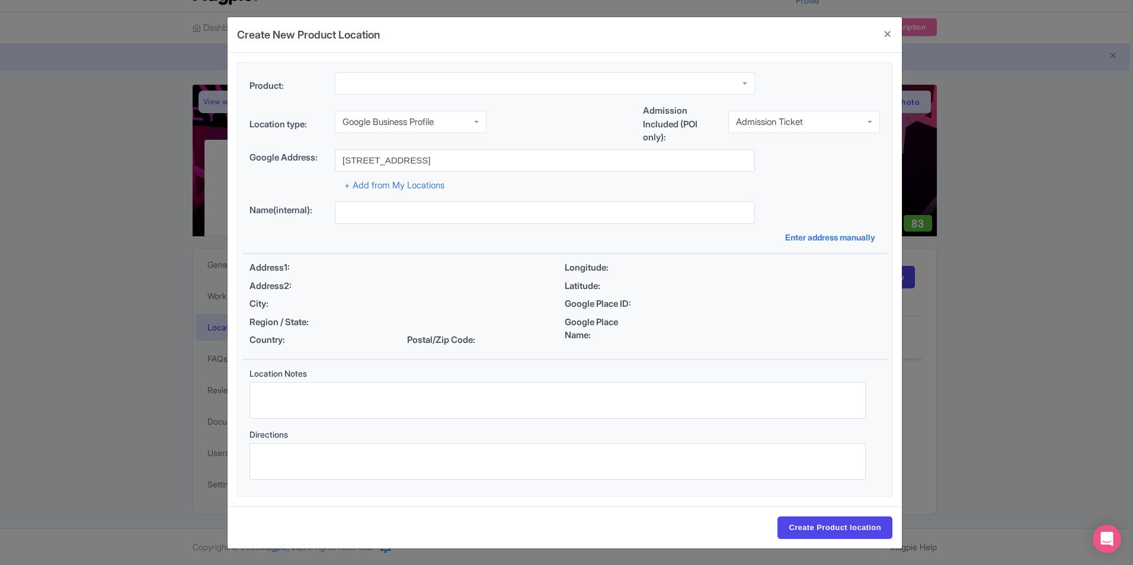
type input "[STREET_ADDRESS]"
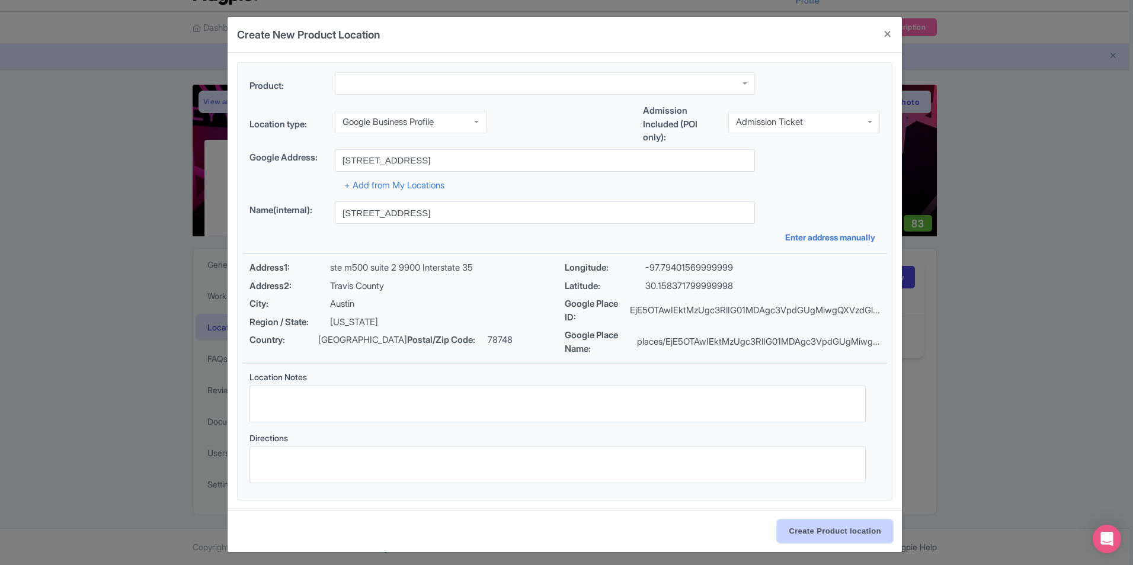
click at [789, 532] on input "Create Product location" at bounding box center [834, 531] width 115 height 23
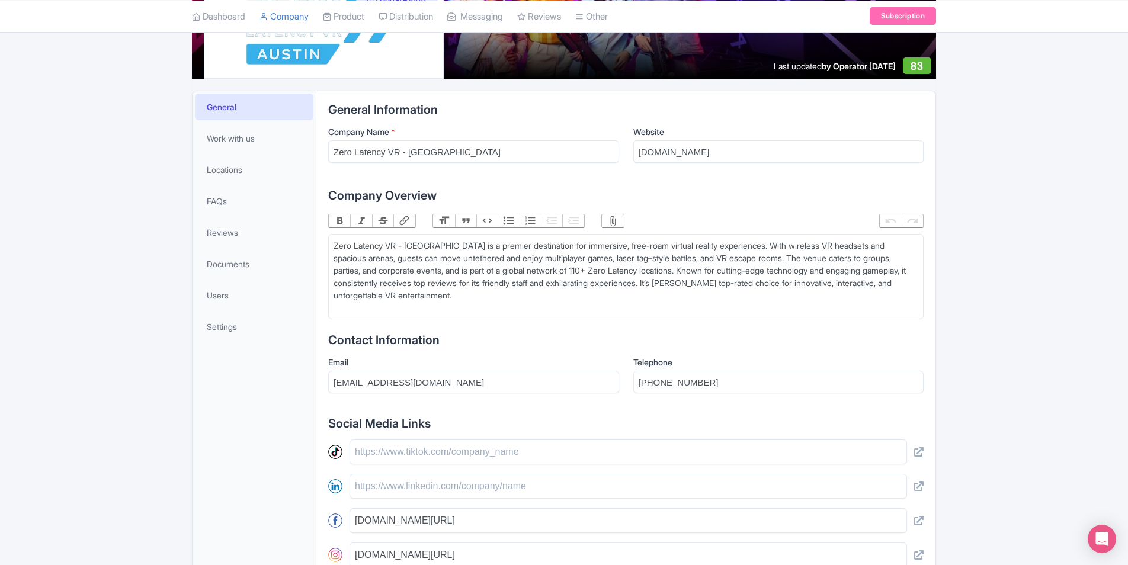
scroll to position [145, 0]
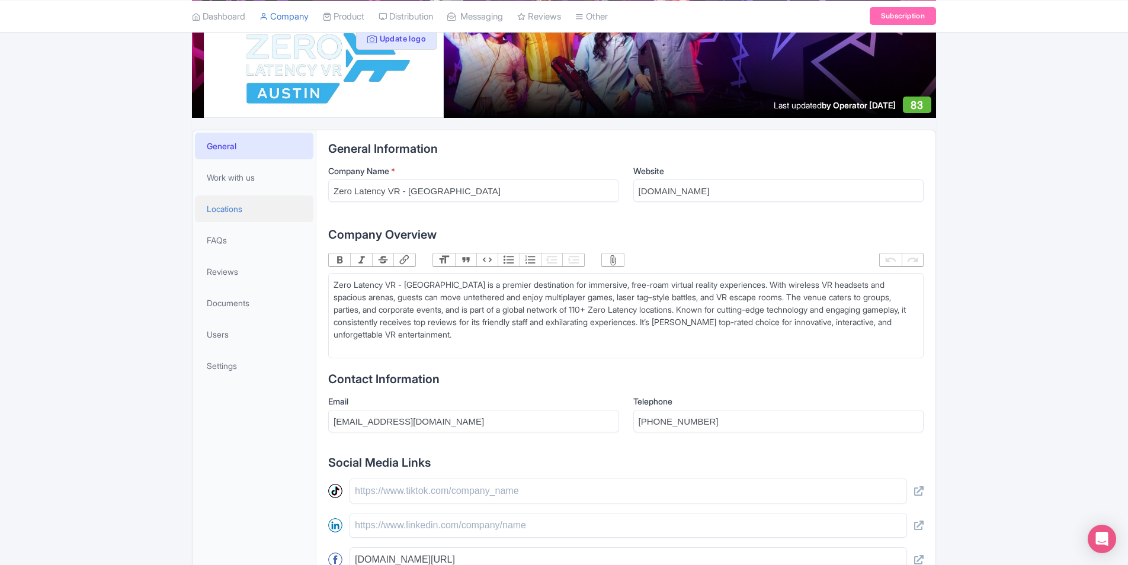
click at [249, 207] on link "Locations" at bounding box center [254, 209] width 119 height 27
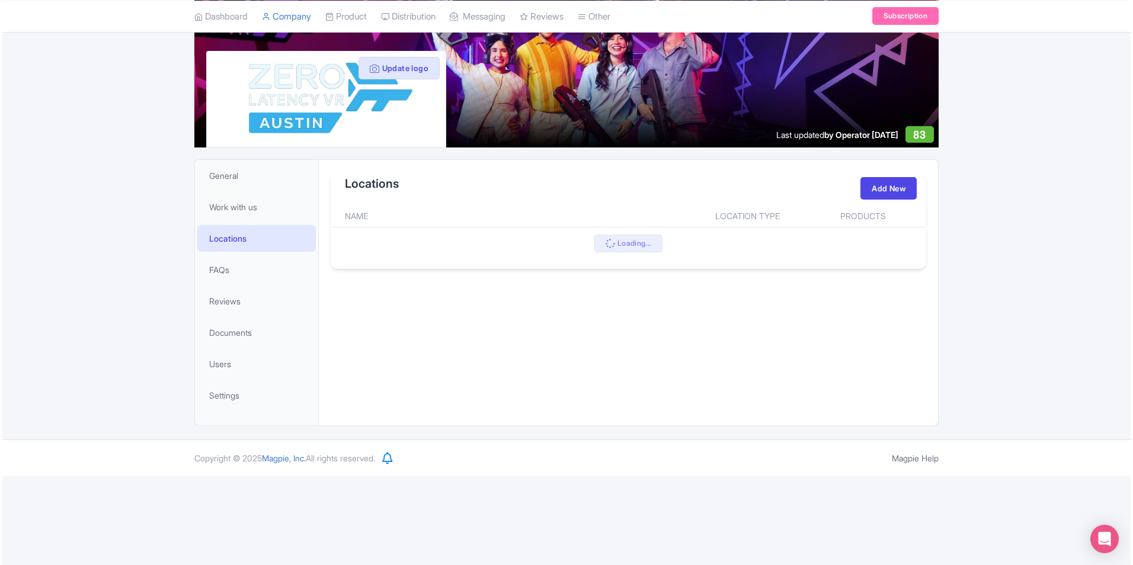
scroll to position [27, 0]
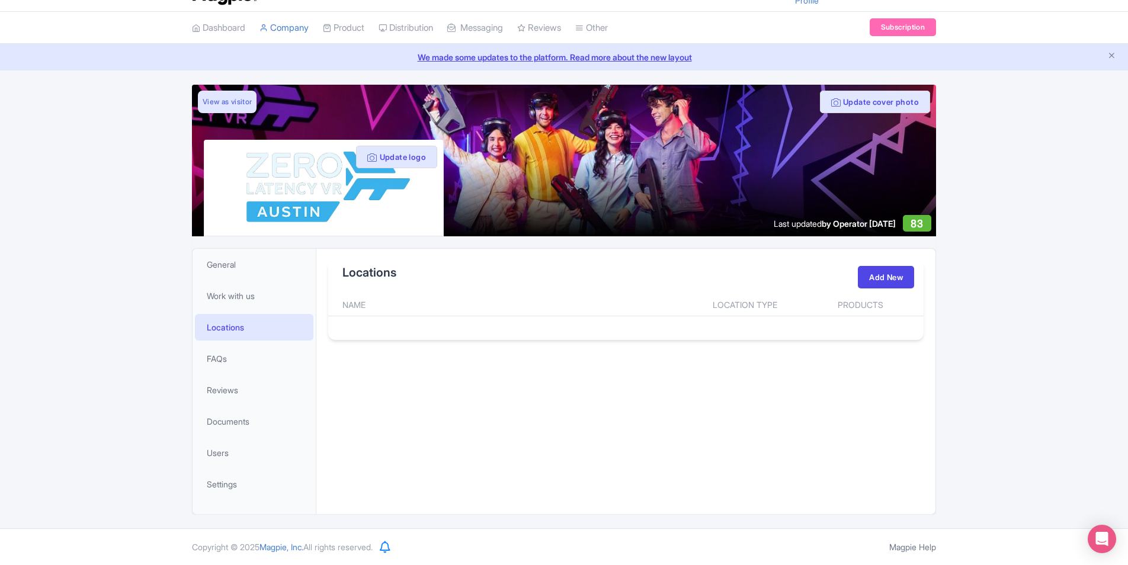
click at [604, 368] on div "General Information Company Name * Zero Latency VR - Austin Website zerolatency…" at bounding box center [625, 381] width 619 height 265
click at [876, 273] on link "Add New" at bounding box center [886, 277] width 56 height 23
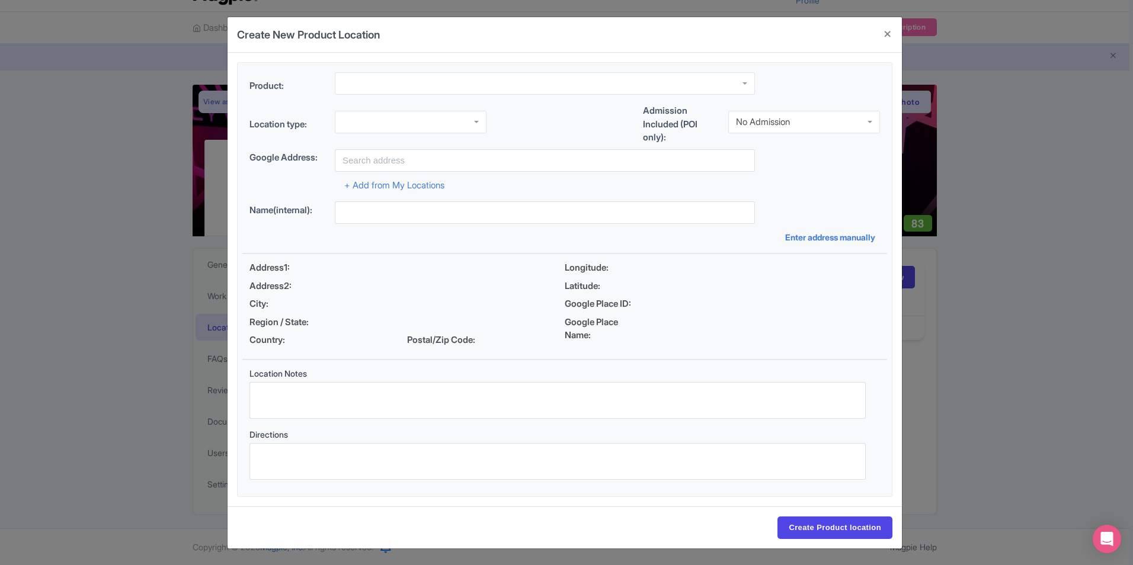
click at [537, 94] on div at bounding box center [545, 83] width 420 height 23
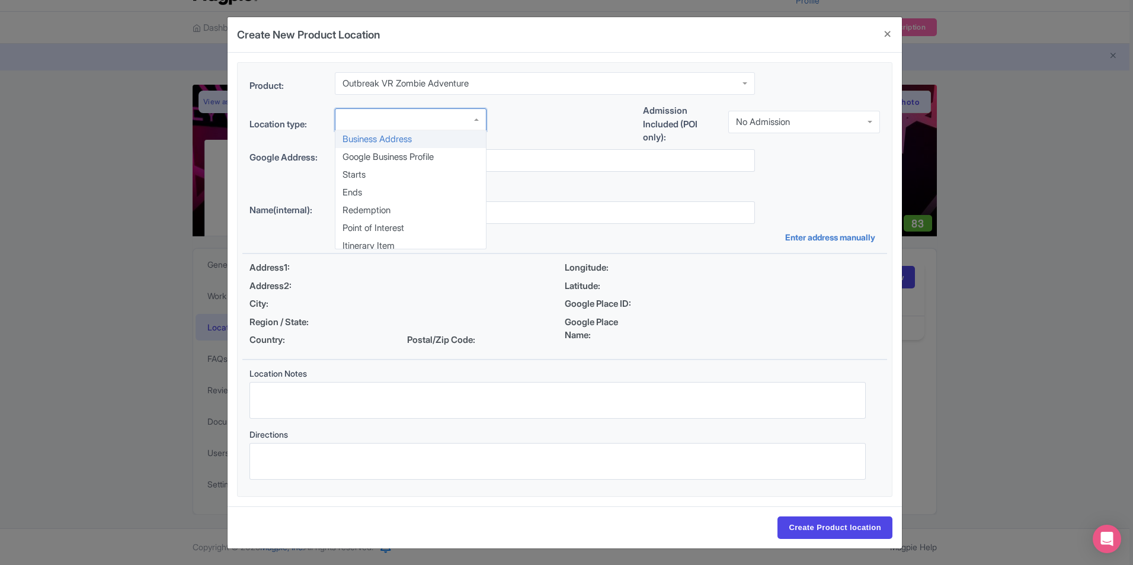
click at [415, 126] on div at bounding box center [411, 119] width 152 height 23
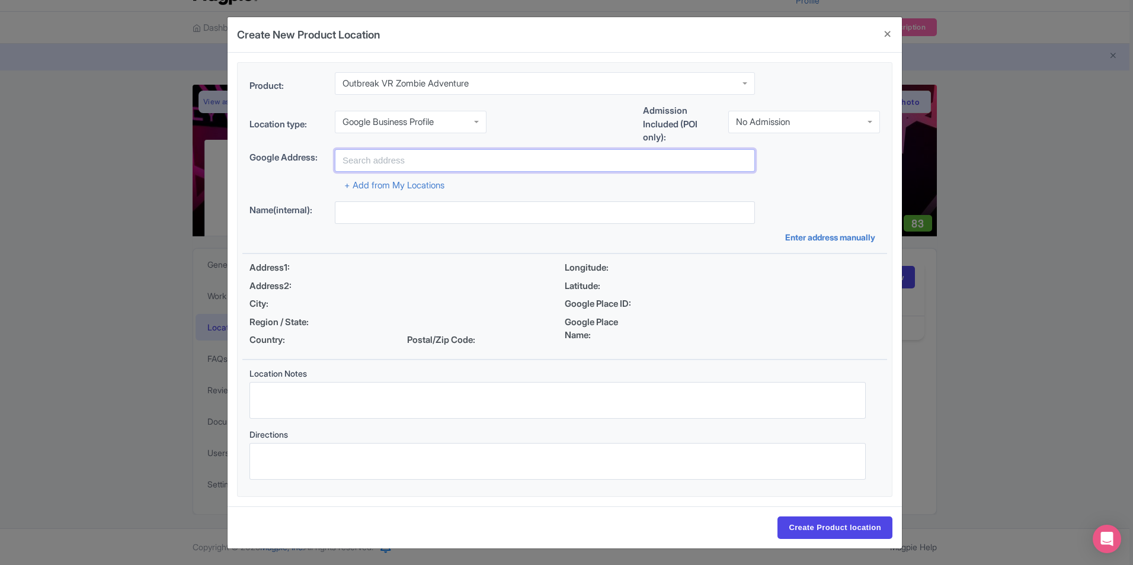
click at [424, 166] on input "text" at bounding box center [545, 160] width 420 height 23
paste input "9900 I-35 Ste M500 Suite 2, Austin, TX 78748"
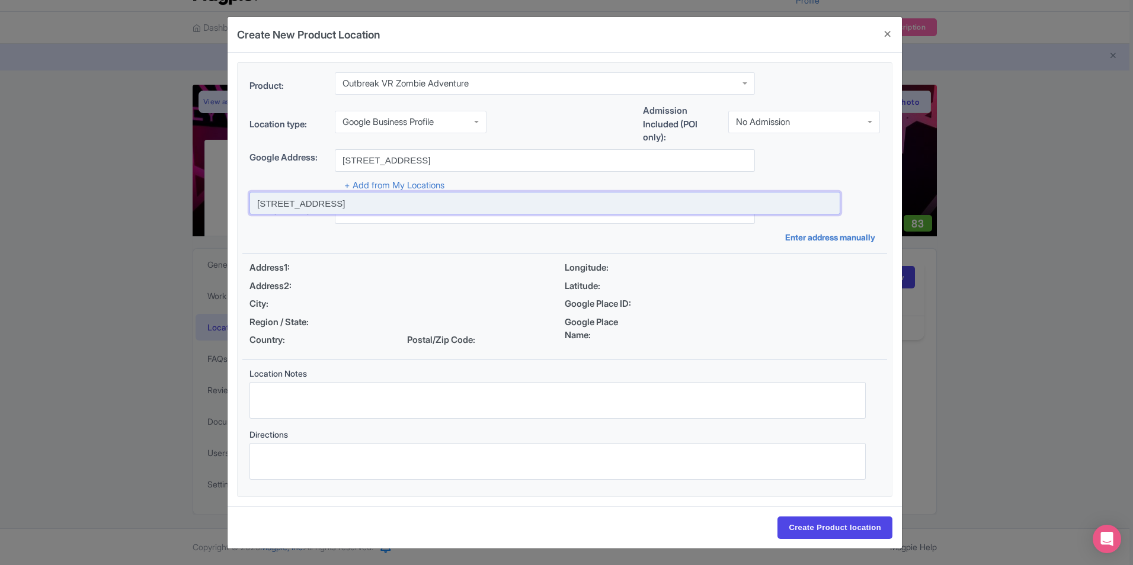
click at [472, 205] on input at bounding box center [544, 203] width 591 height 23
type input "[STREET_ADDRESS]"
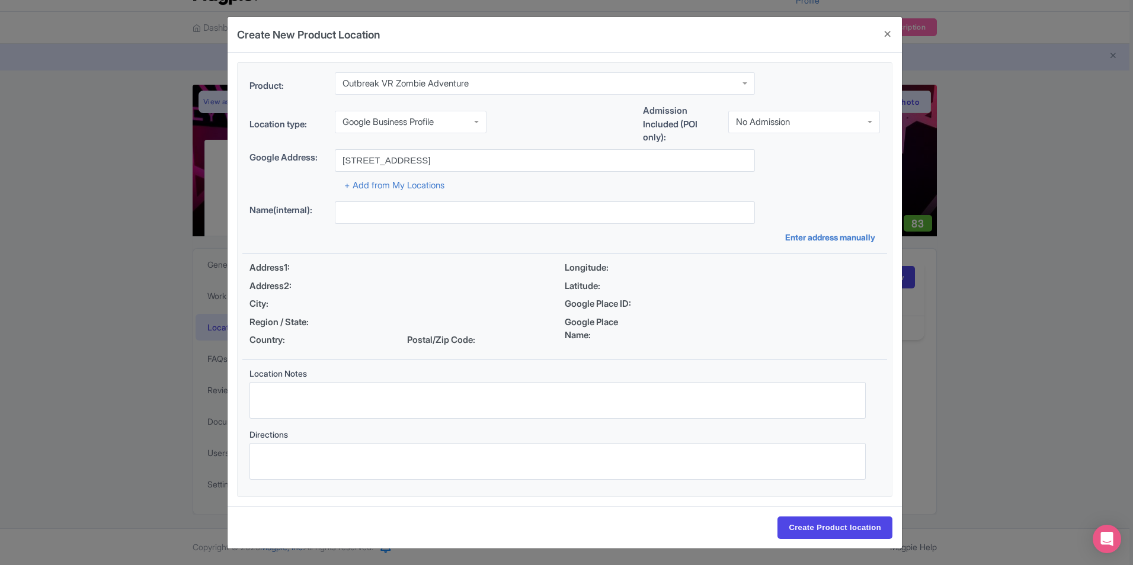
type input "[STREET_ADDRESS]"
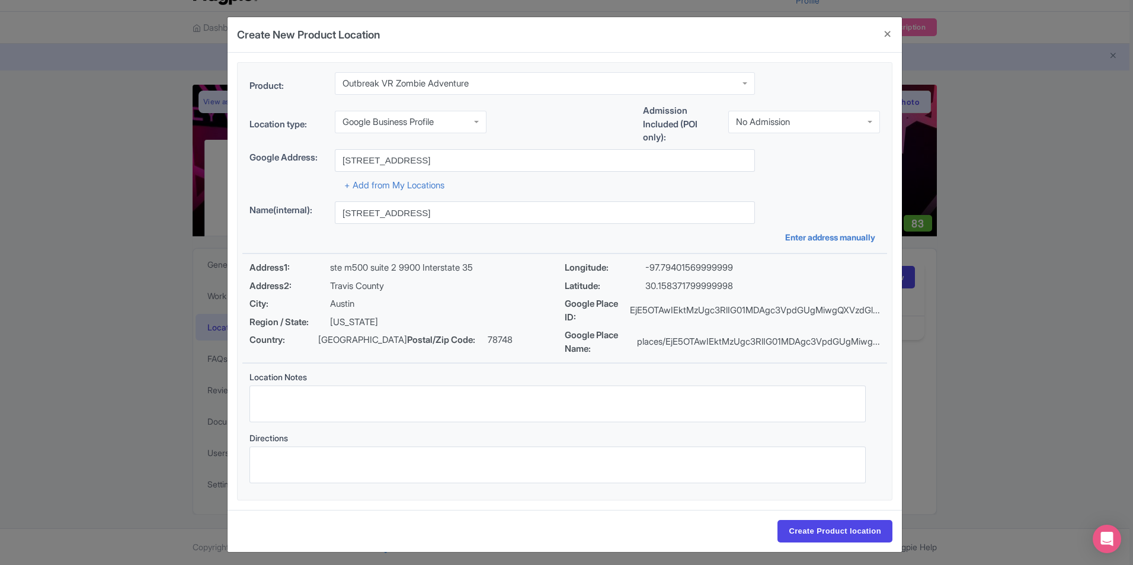
click at [795, 114] on div "No Admission" at bounding box center [804, 122] width 152 height 23
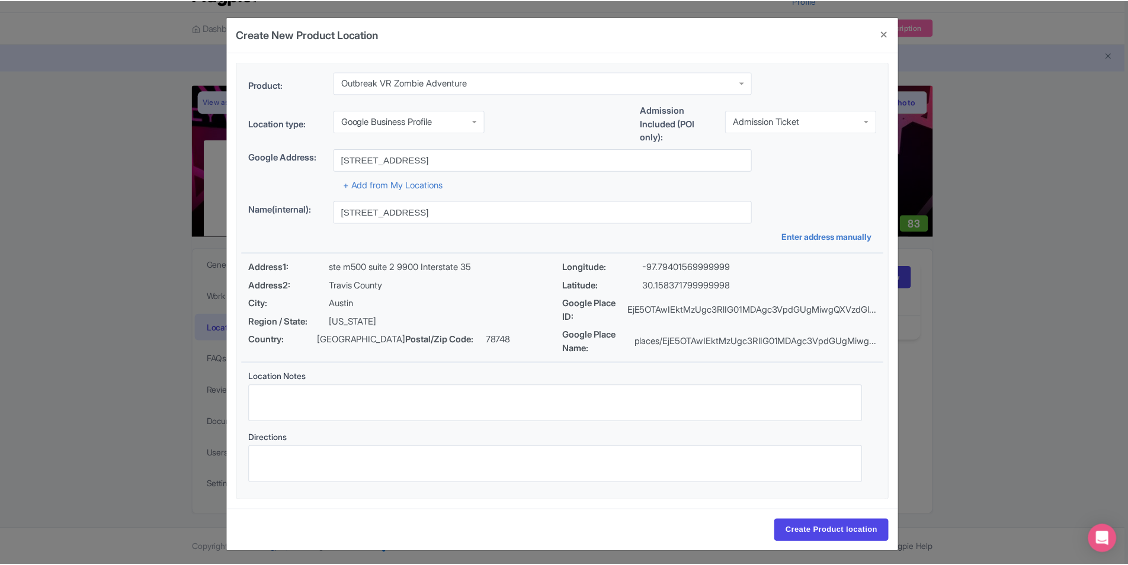
scroll to position [4, 0]
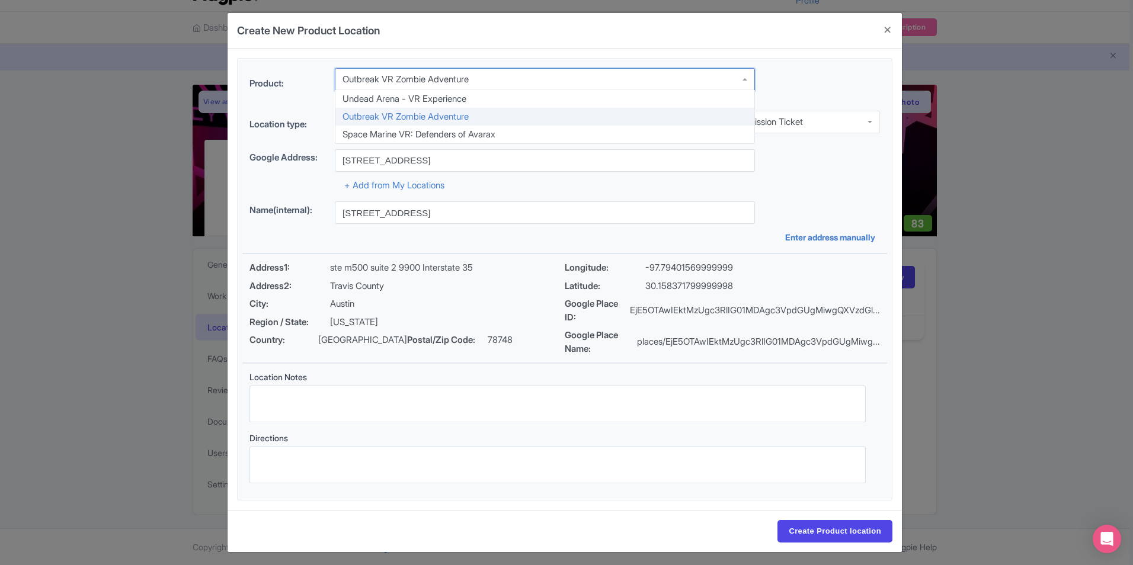
click at [590, 78] on div "Outbreak VR Zombie Adventure" at bounding box center [545, 79] width 420 height 23
click at [836, 95] on div "Product: Outbreak VR Zombie Adventure Outbreak VR Zombie Adventure Undead Arena…" at bounding box center [564, 86] width 645 height 36
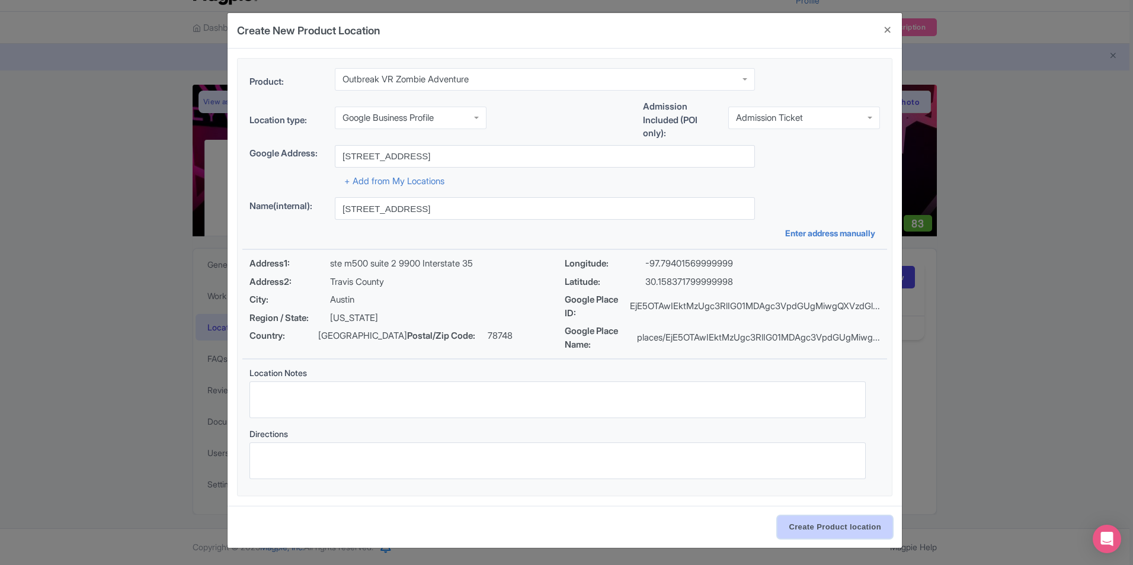
click at [804, 524] on input "Create Product location" at bounding box center [834, 527] width 115 height 23
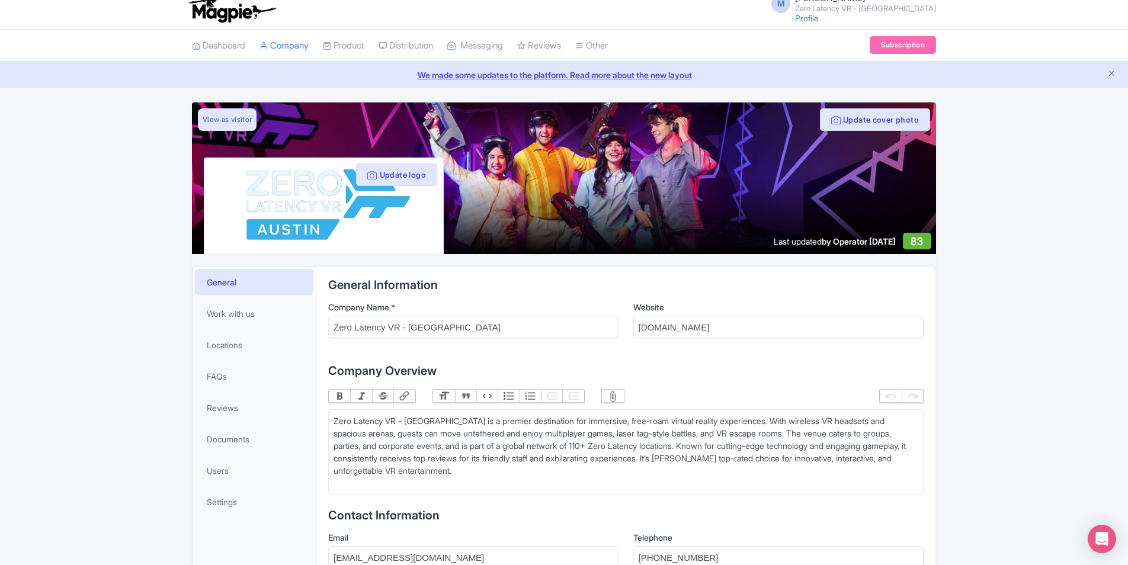
scroll to position [0, 0]
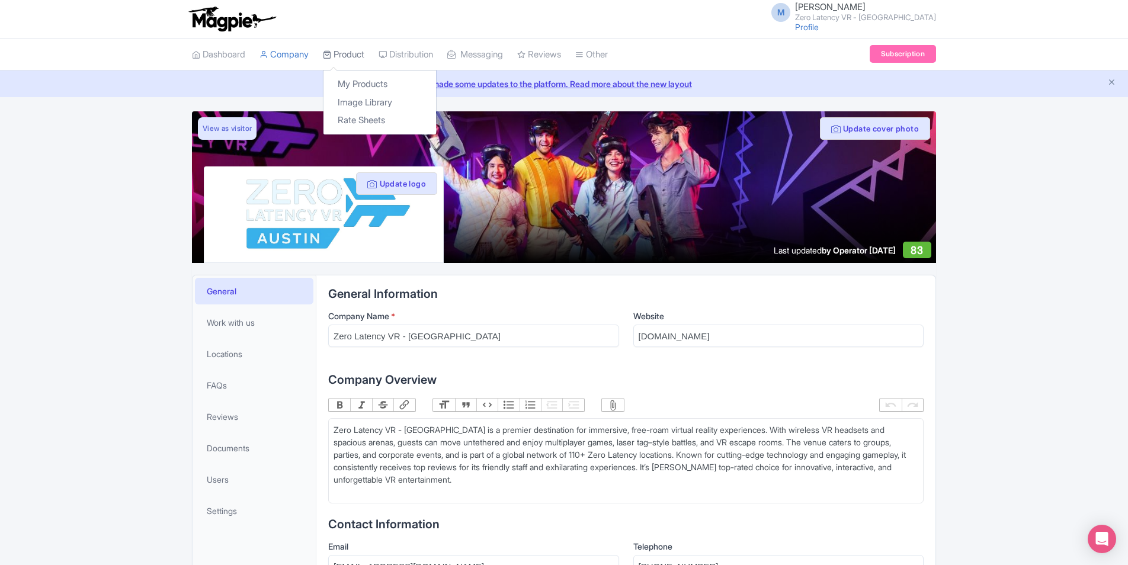
click at [353, 62] on link "Product" at bounding box center [343, 55] width 41 height 33
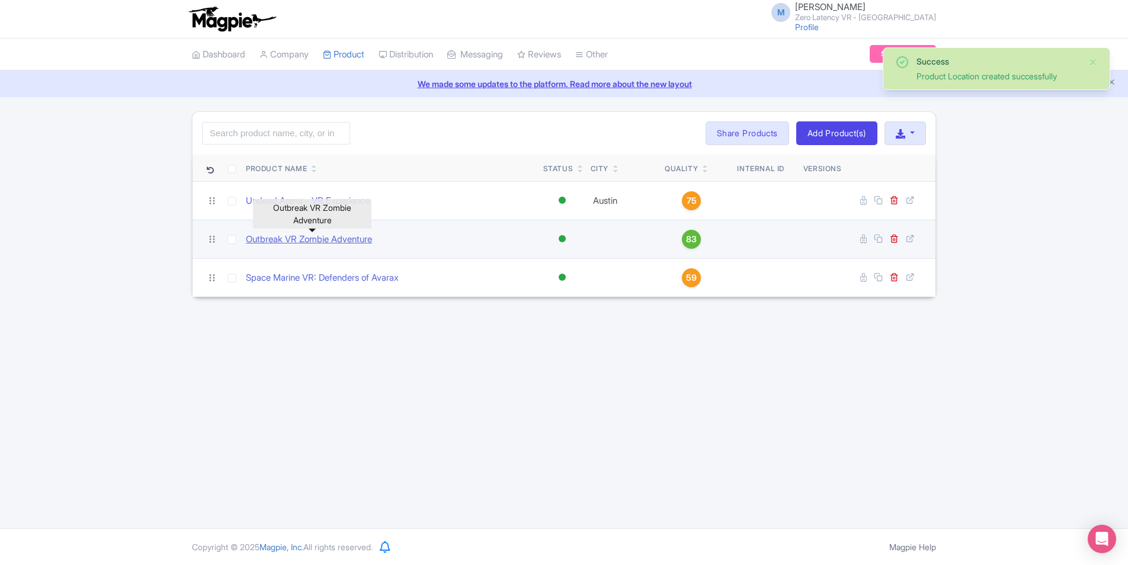
click at [339, 244] on link "Outbreak VR Zombie Adventure" at bounding box center [309, 240] width 126 height 14
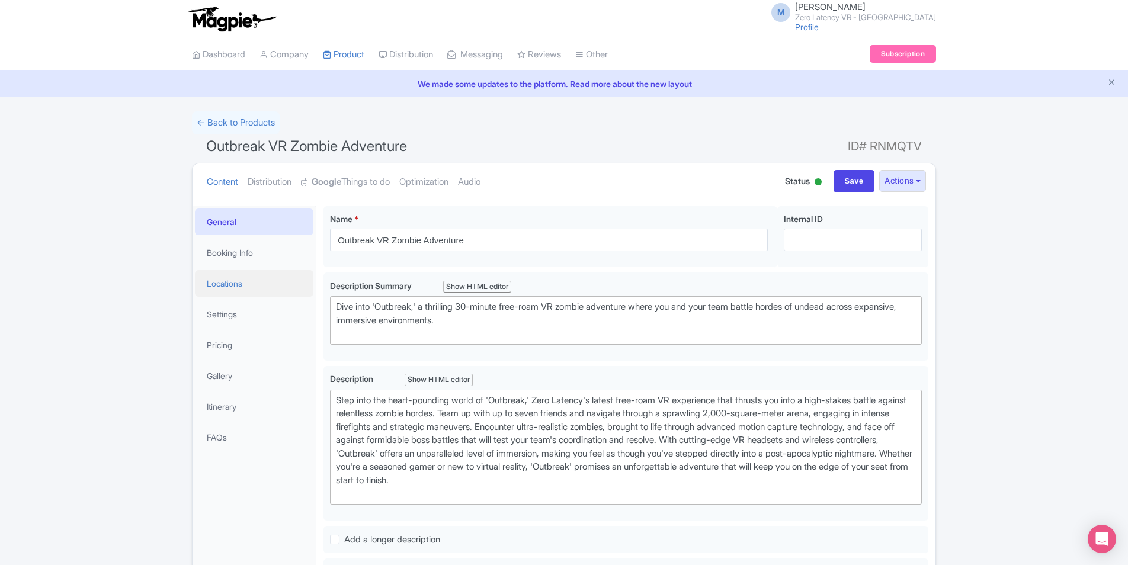
click at [265, 278] on link "Locations" at bounding box center [254, 283] width 119 height 27
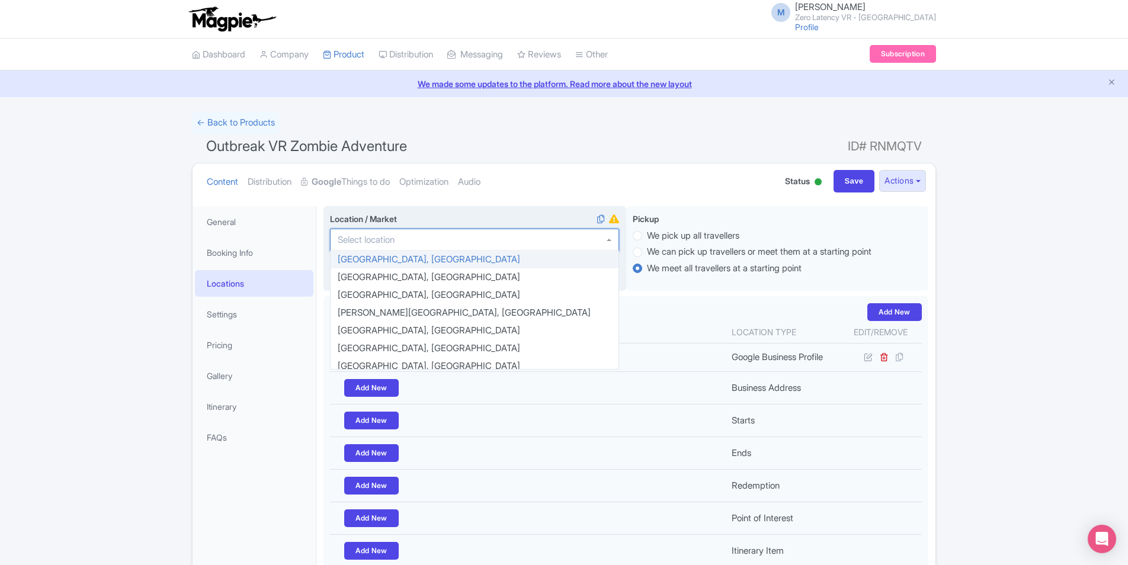
click at [487, 232] on div at bounding box center [474, 240] width 289 height 23
click at [503, 215] on label "Location / Market i" at bounding box center [474, 219] width 289 height 12
click at [402, 235] on input "Location / Market i" at bounding box center [370, 240] width 64 height 11
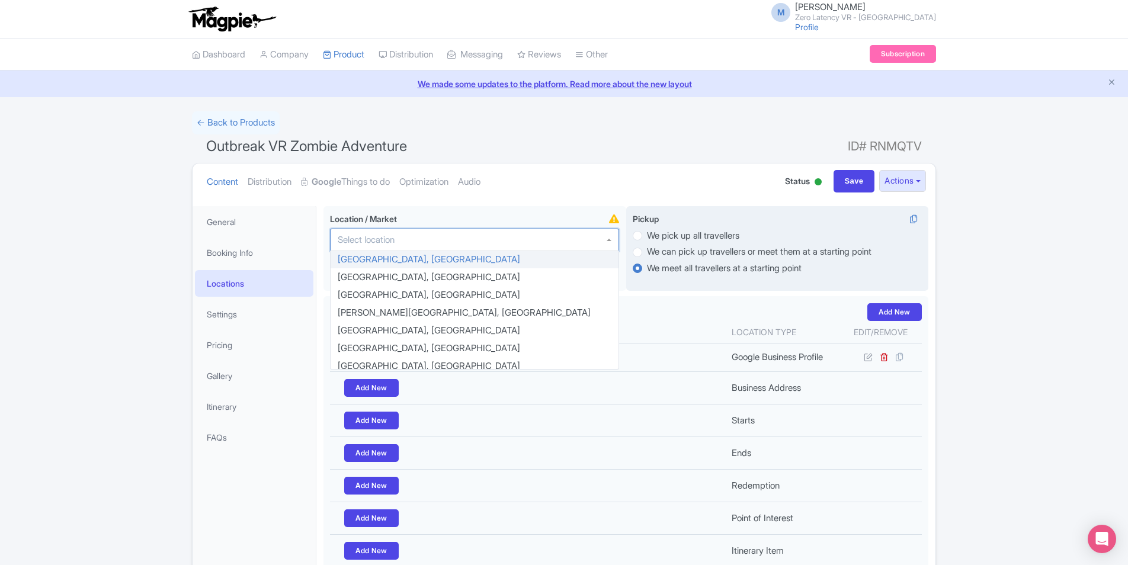
click at [683, 281] on div "Pickup i We pick up all travellers We can pick up travellers or meet them at a …" at bounding box center [777, 248] width 303 height 85
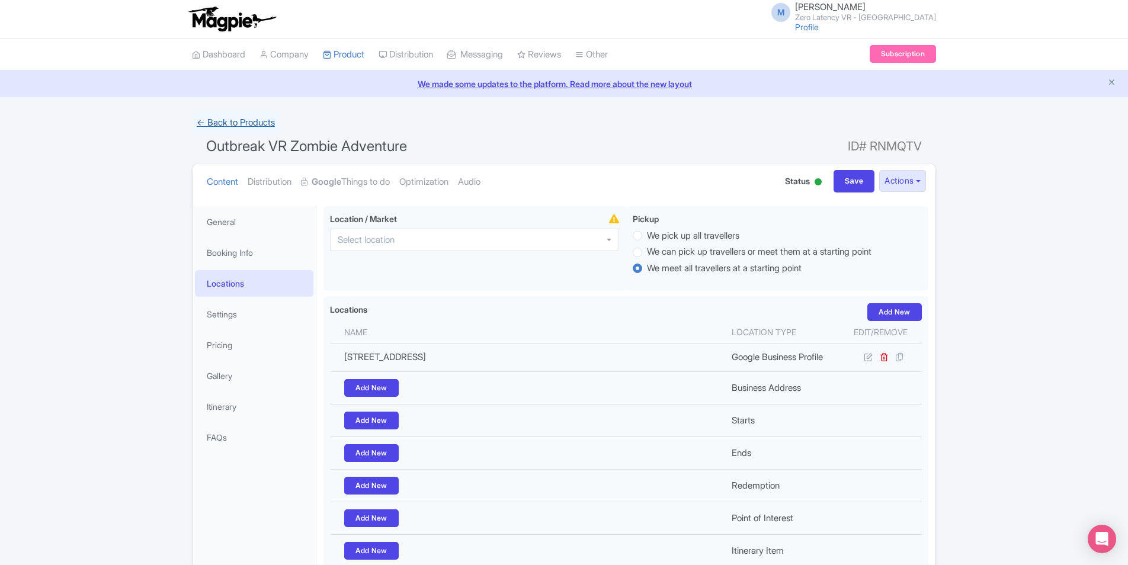
click at [245, 130] on link "← Back to Products" at bounding box center [236, 122] width 88 height 23
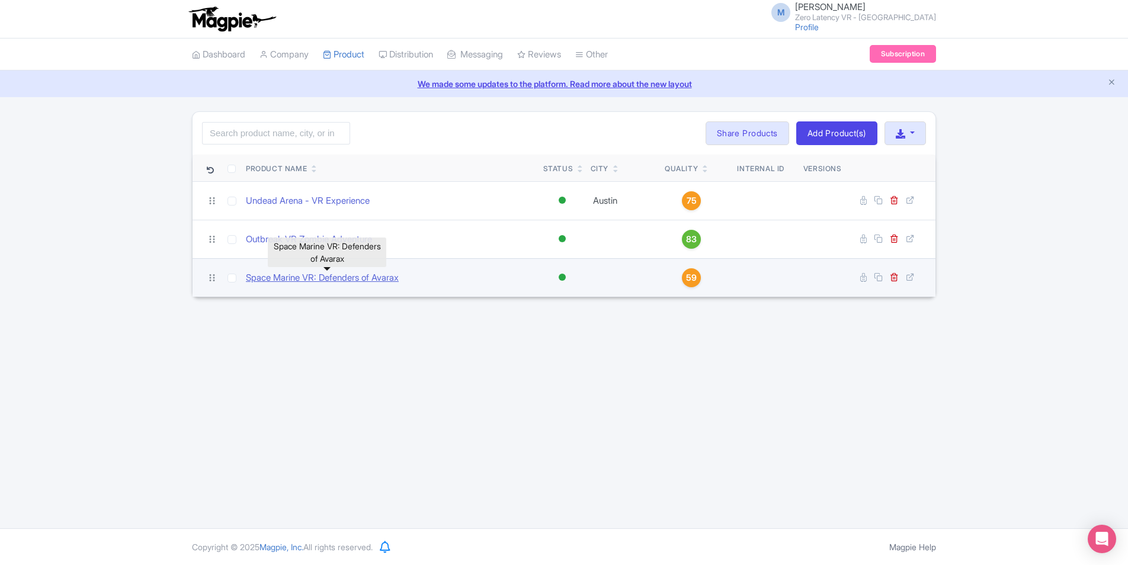
click at [344, 283] on link "Space Marine VR: Defenders of Avarax" at bounding box center [322, 278] width 153 height 14
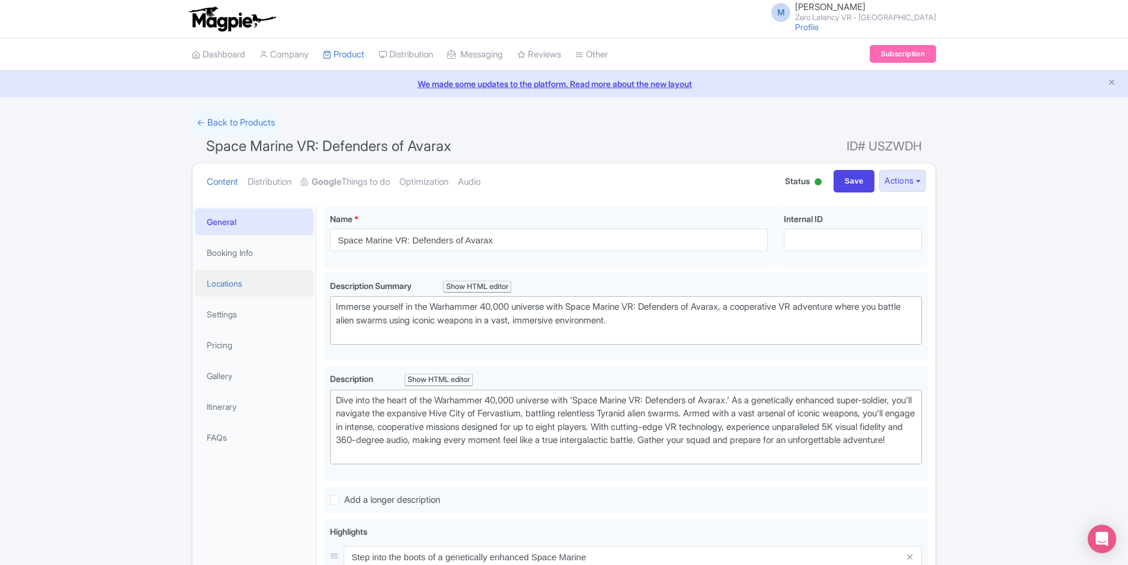
click at [267, 284] on link "Locations" at bounding box center [254, 283] width 119 height 27
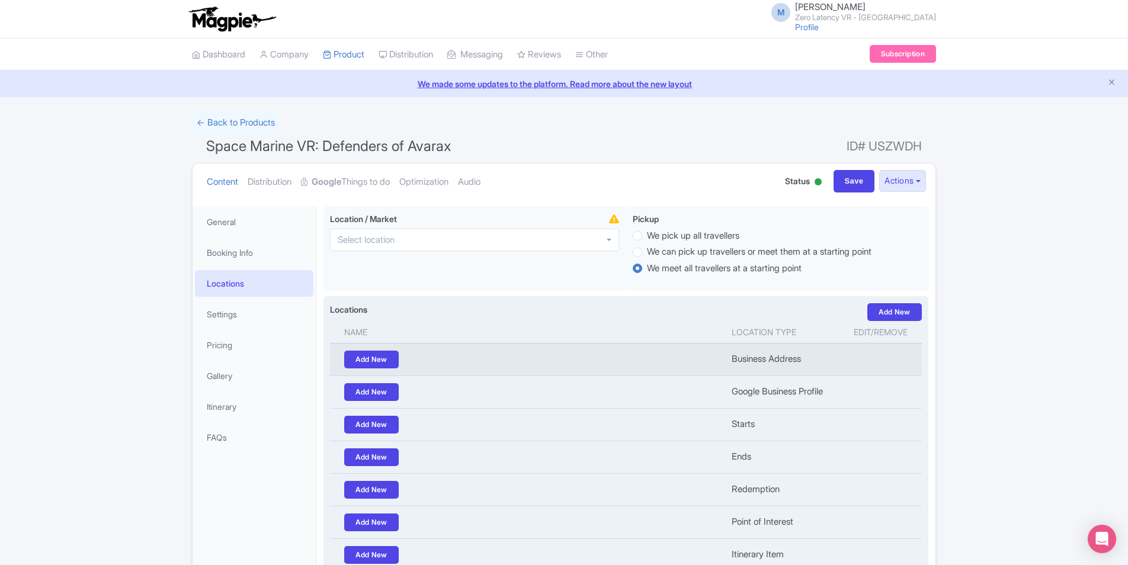
click at [584, 356] on td "Add New" at bounding box center [527, 359] width 395 height 33
click at [352, 351] on link "Add New" at bounding box center [371, 360] width 55 height 18
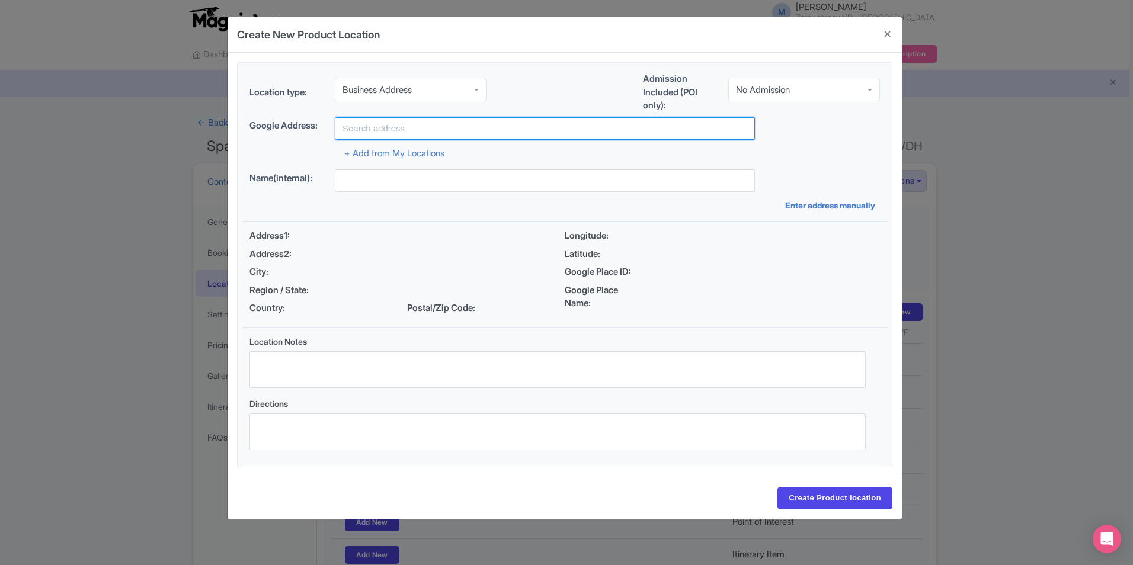
click at [433, 119] on input "text" at bounding box center [545, 128] width 420 height 23
click at [635, 160] on div "Location type: Business Address Business Address Admission Included (POI only):…" at bounding box center [564, 265] width 645 height 404
click at [420, 80] on div "Business Address" at bounding box center [411, 90] width 152 height 23
click at [409, 156] on link "+ Add from My Locations" at bounding box center [394, 153] width 100 height 11
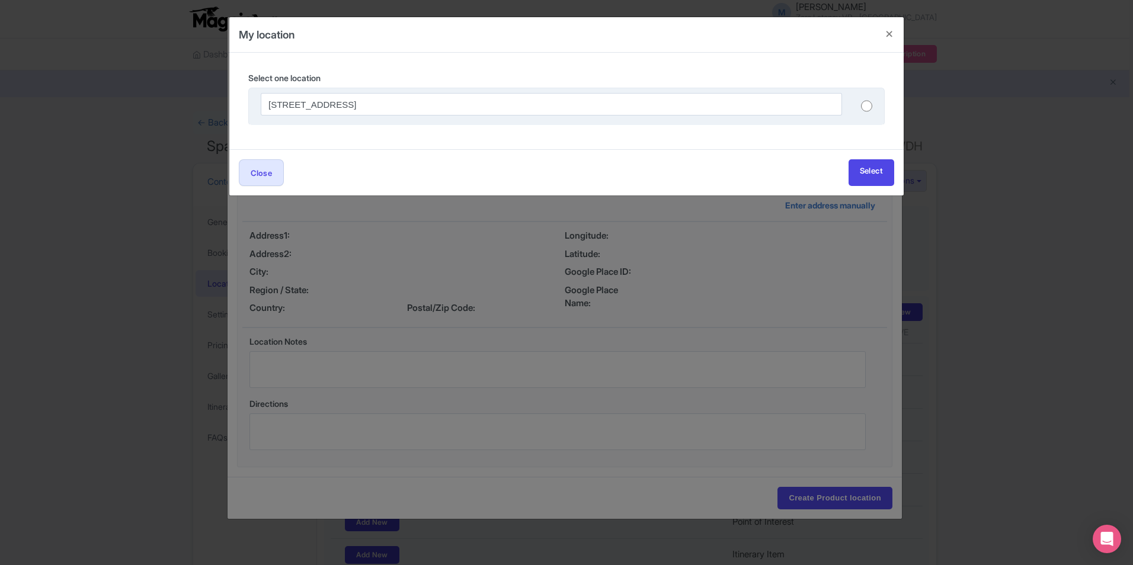
click at [852, 106] on div "[STREET_ADDRESS]" at bounding box center [567, 104] width 612 height 23
click at [872, 109] on input "radio" at bounding box center [866, 106] width 11 height 12
radio input "true"
click at [869, 169] on link "Select" at bounding box center [872, 172] width 46 height 27
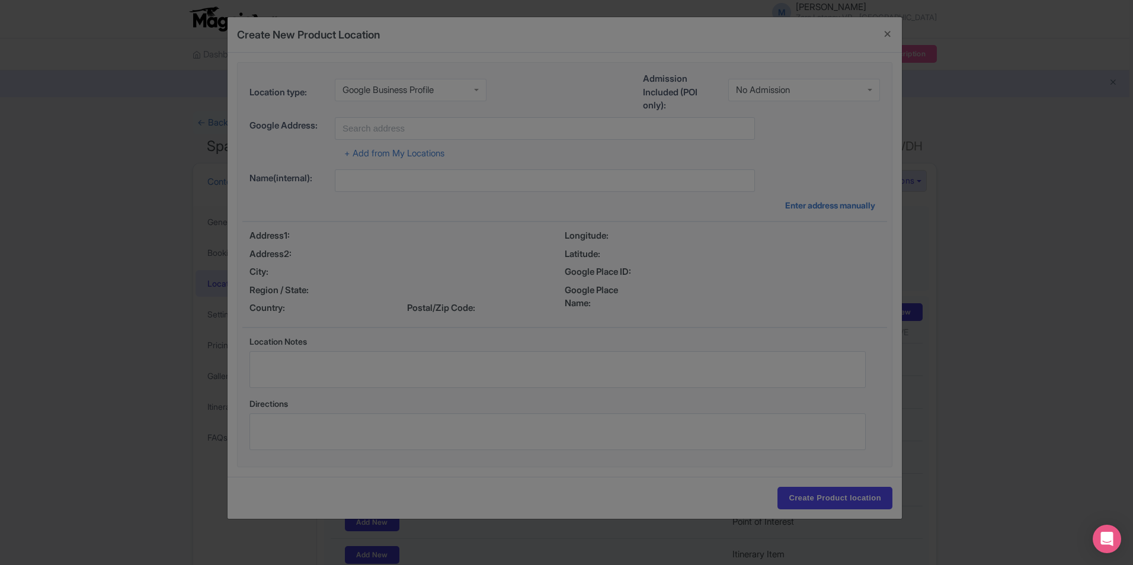
type input "[STREET_ADDRESS]"
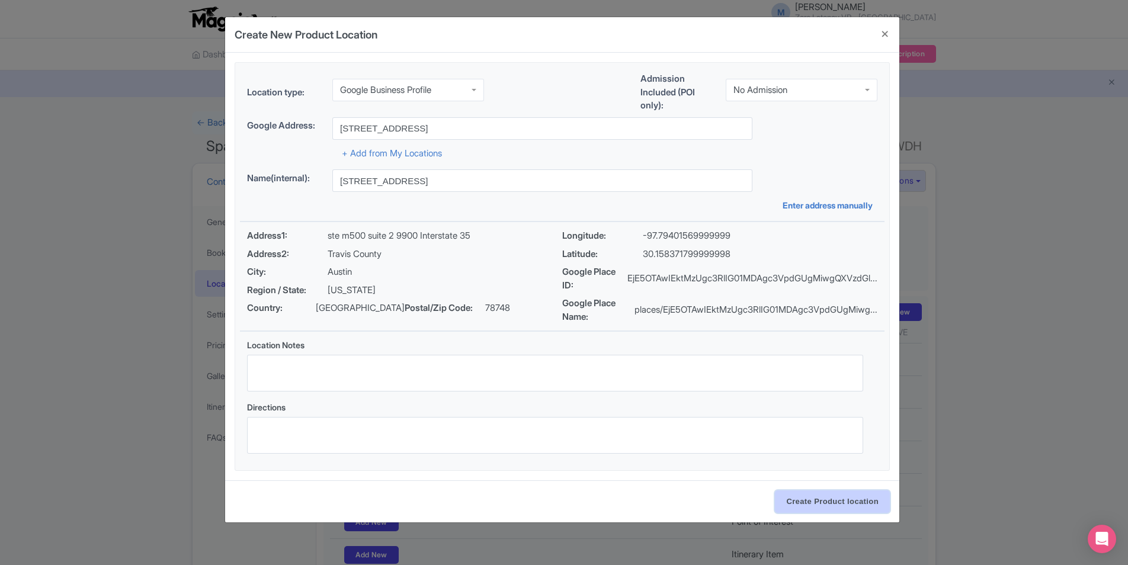
click at [825, 501] on input "Create Product location" at bounding box center [832, 502] width 115 height 23
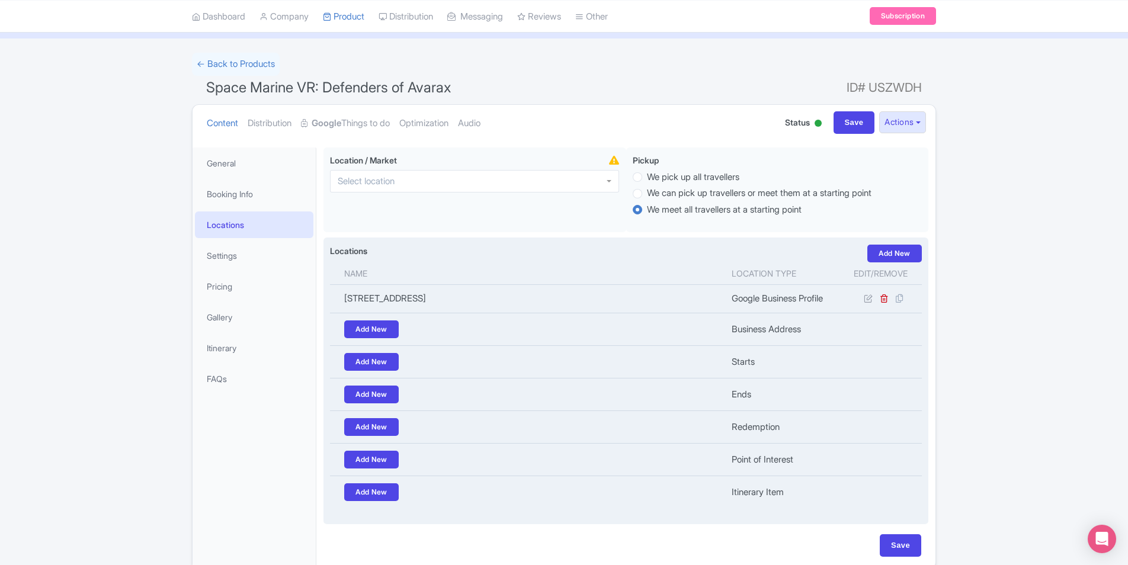
scroll to position [59, 0]
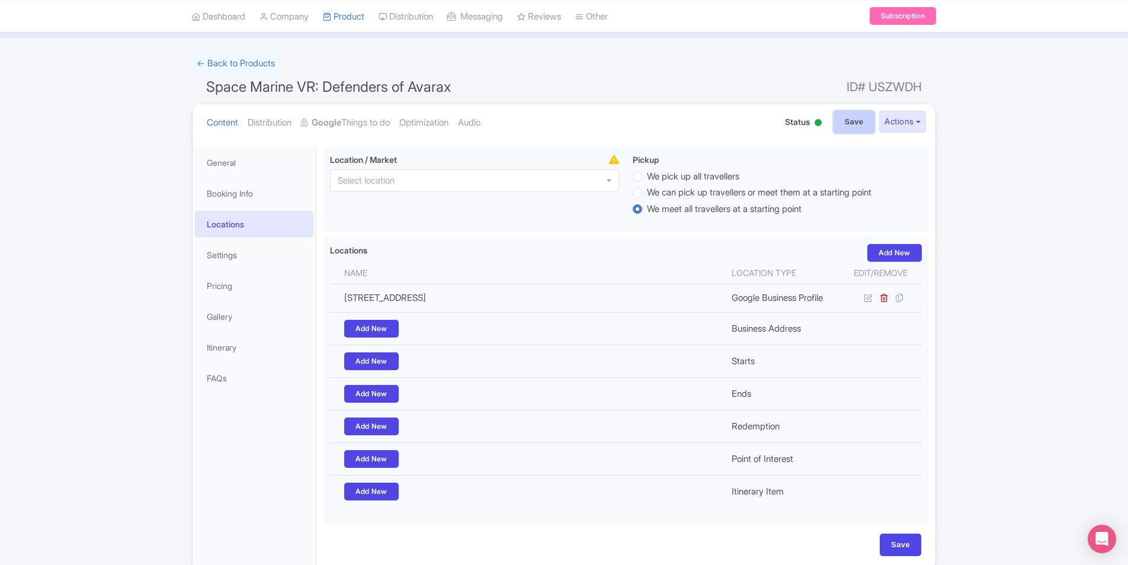
click at [860, 112] on input "Save" at bounding box center [854, 122] width 41 height 23
type input "Update Product"
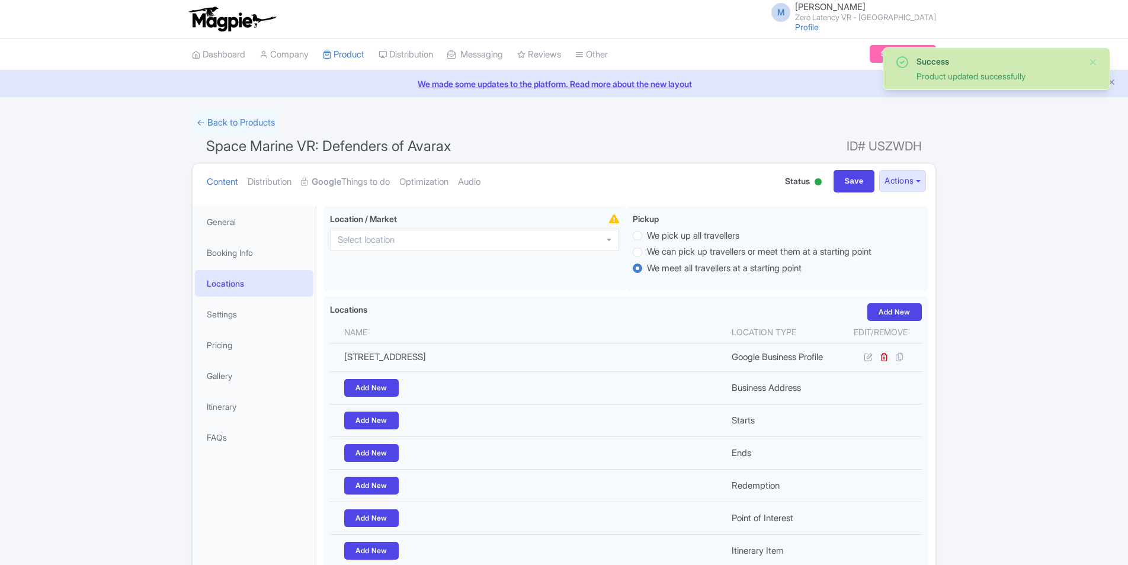
scroll to position [108, 0]
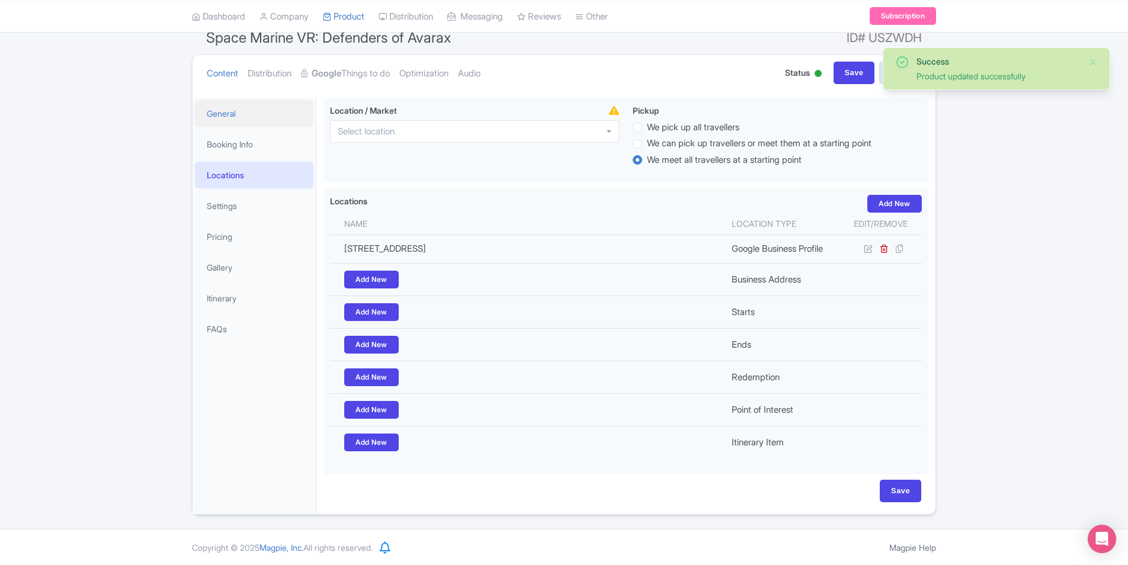
click at [250, 117] on link "General" at bounding box center [254, 113] width 119 height 27
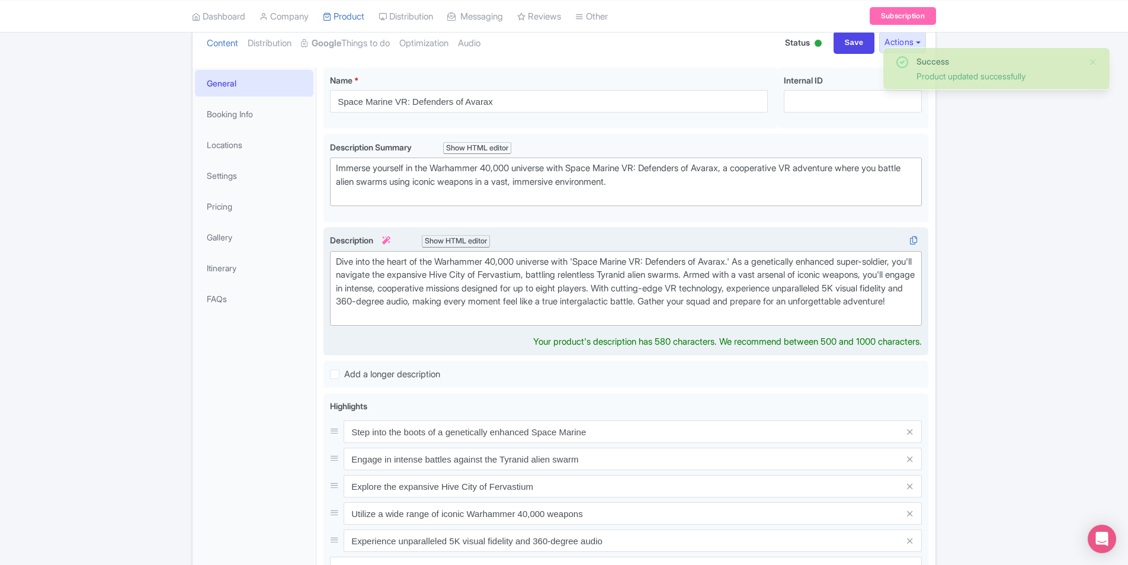
scroll to position [130, 0]
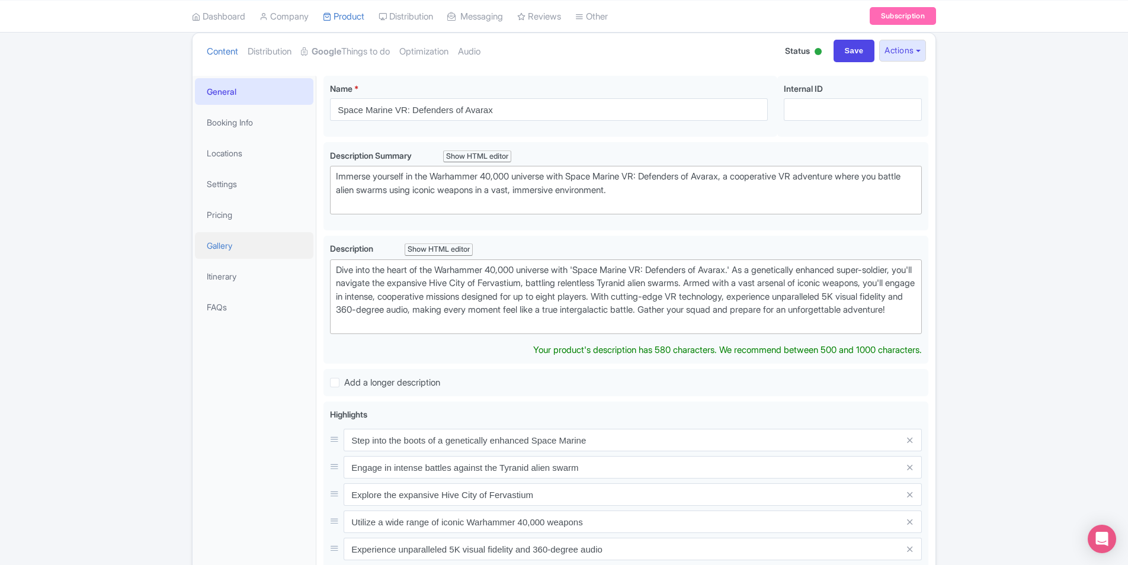
click at [235, 249] on link "Gallery" at bounding box center [254, 245] width 119 height 27
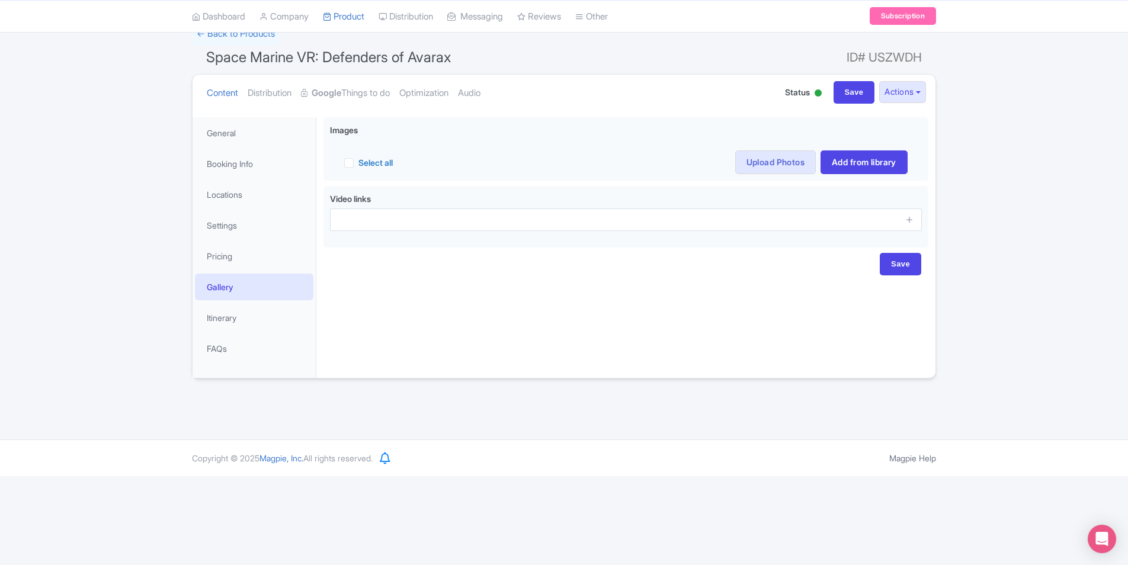
scroll to position [0, 0]
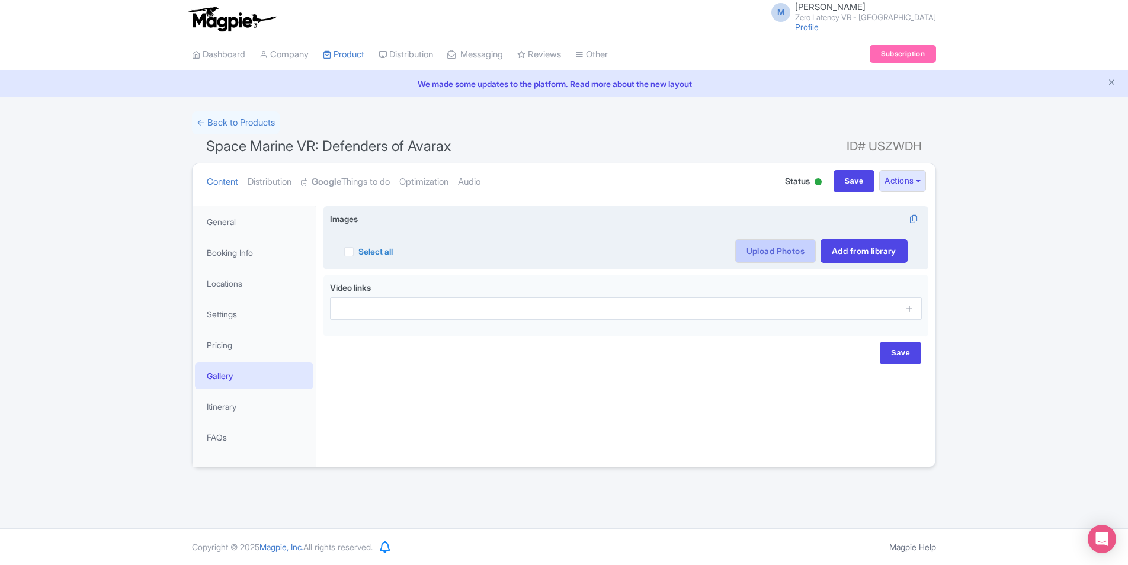
click at [769, 243] on link "Upload Photos" at bounding box center [775, 251] width 81 height 24
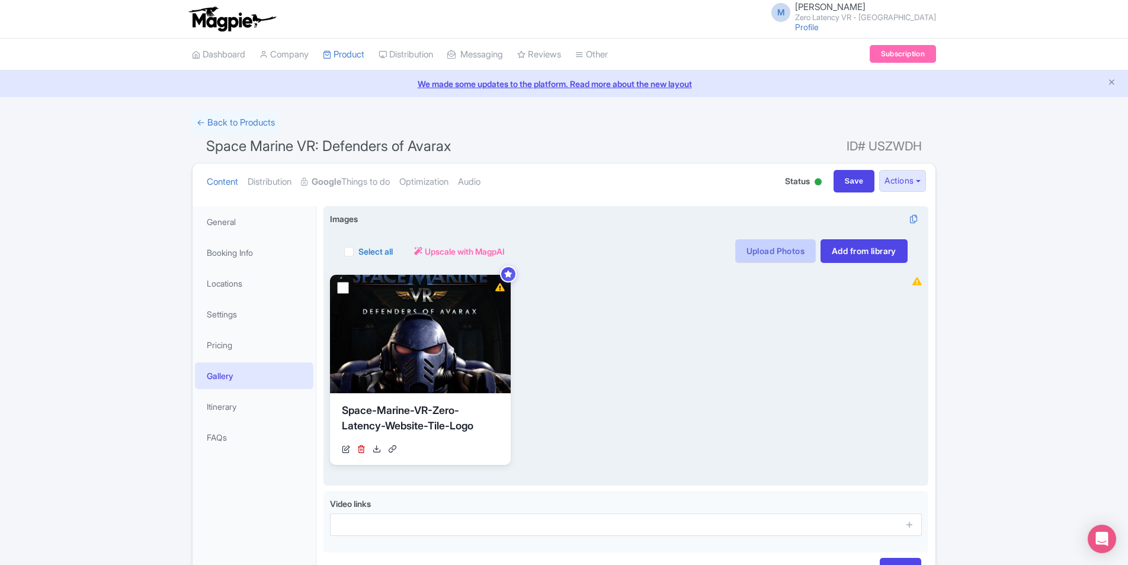
click at [755, 252] on link "Upload Photos" at bounding box center [775, 251] width 81 height 24
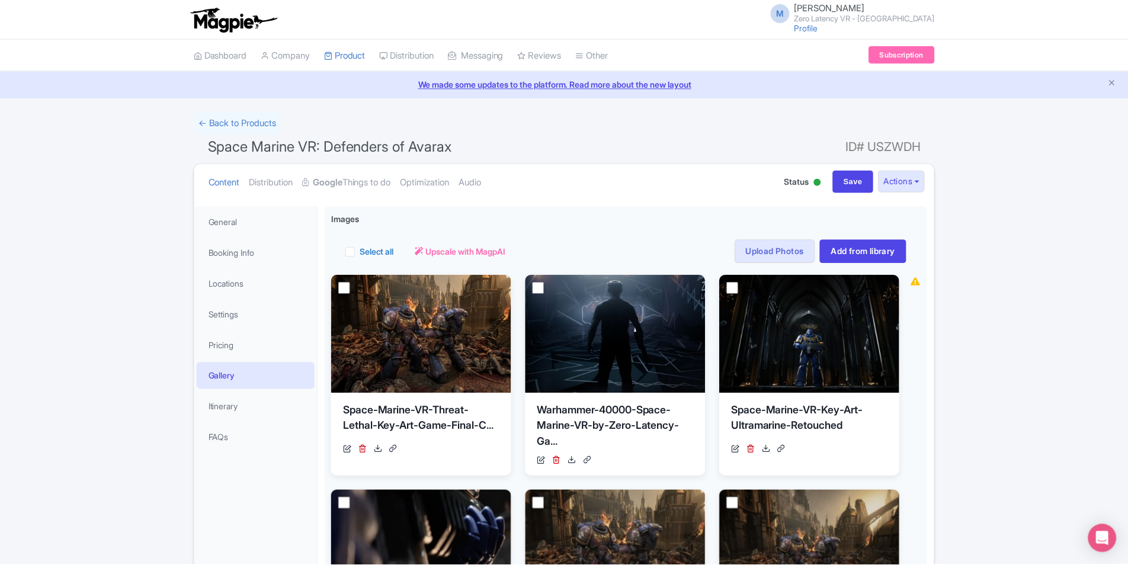
scroll to position [206, 0]
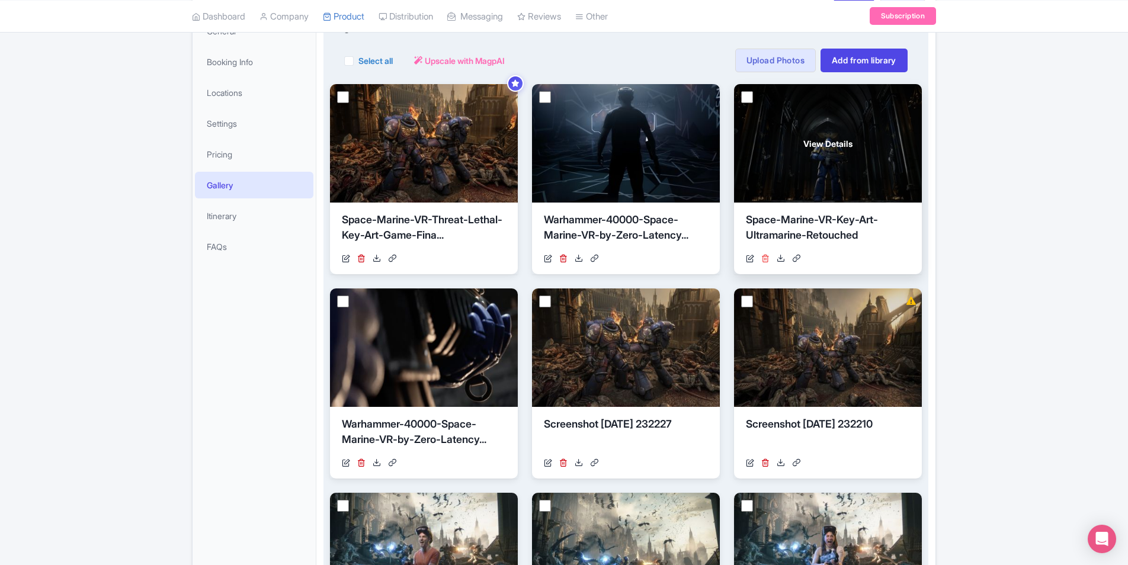
scroll to position [206, 0]
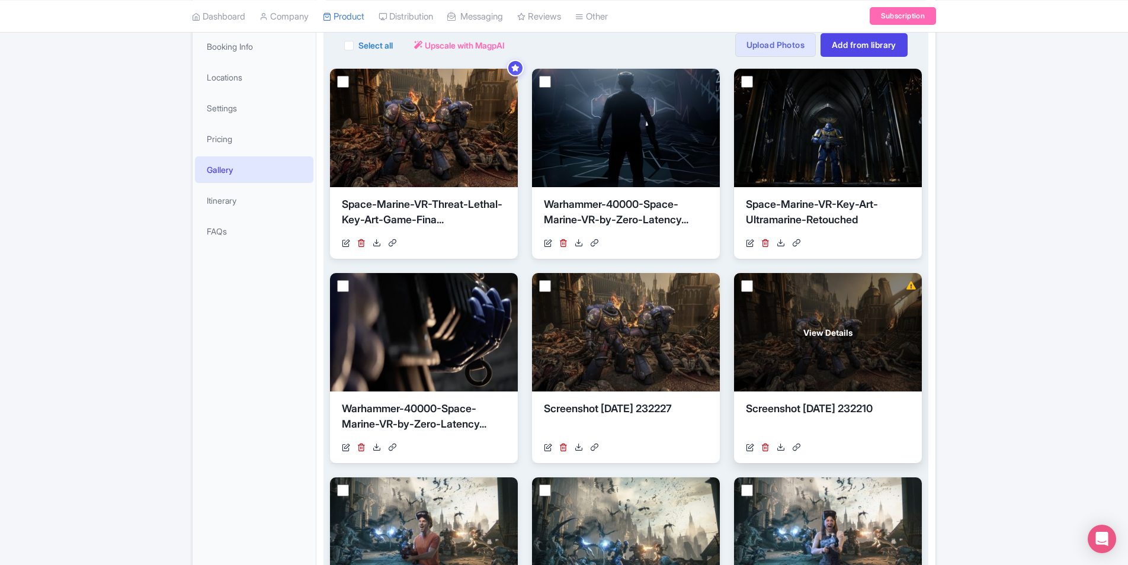
click at [744, 285] on input "checkbox" at bounding box center [747, 286] width 12 height 12
checkbox input "true"
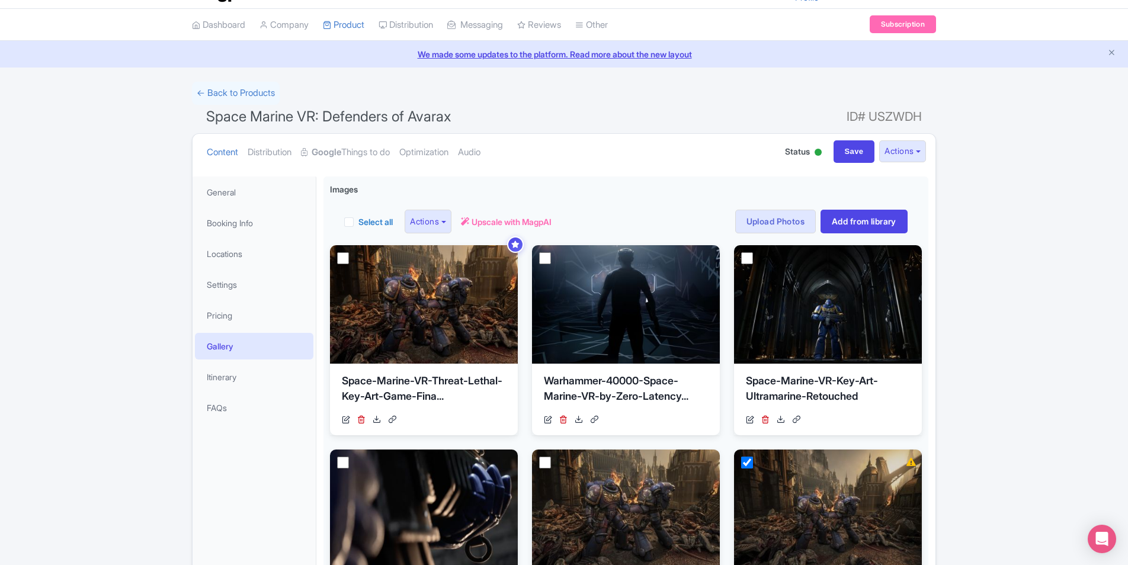
scroll to position [28, 0]
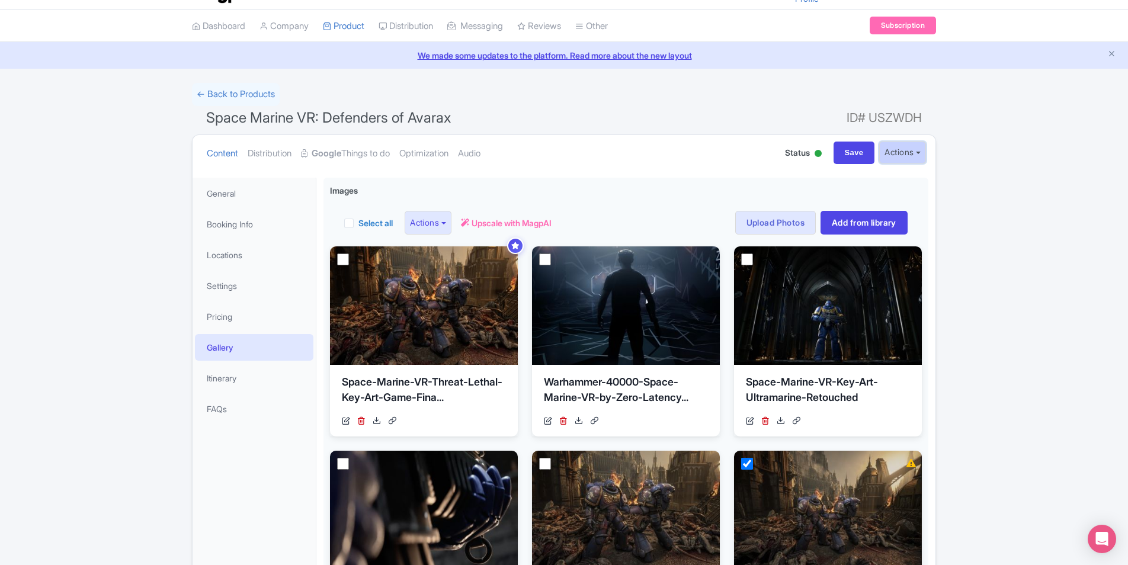
click at [899, 149] on button "Actions" at bounding box center [902, 153] width 47 height 22
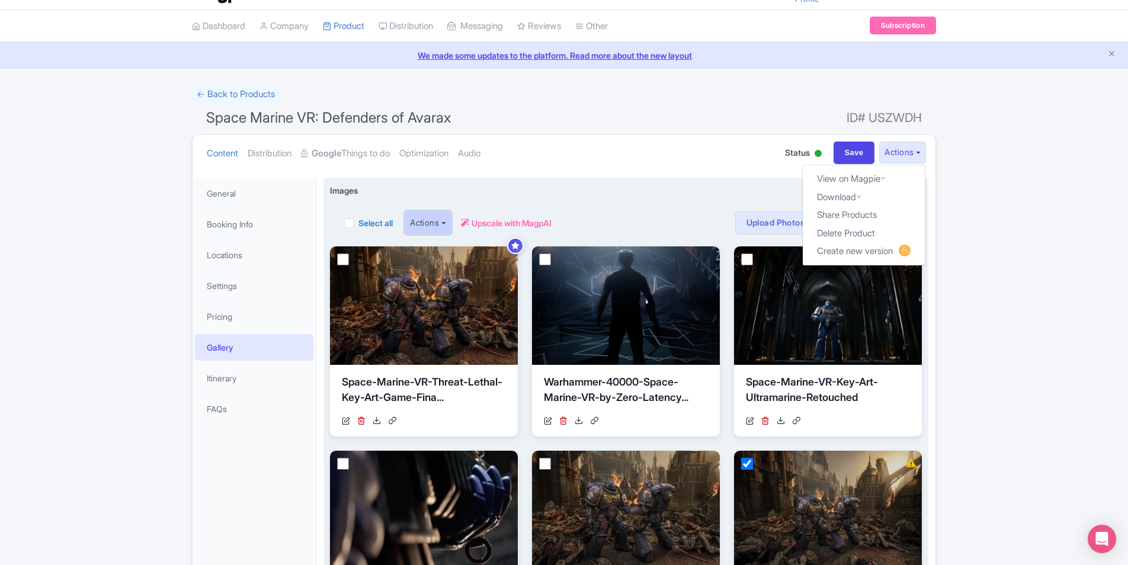
click at [430, 223] on button "Actions" at bounding box center [428, 223] width 47 height 24
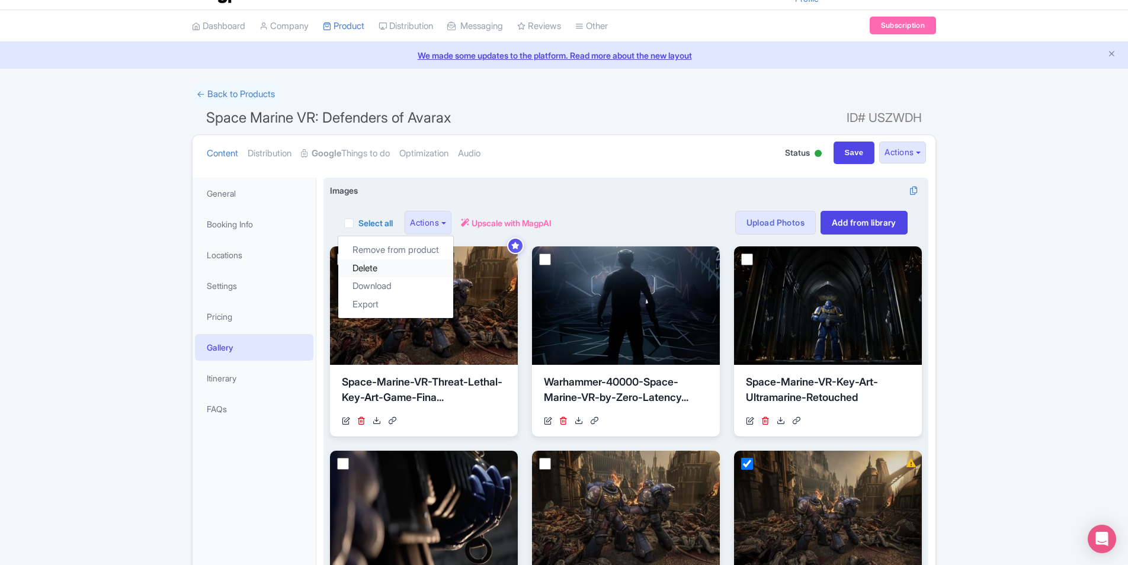
click at [422, 261] on link "Delete" at bounding box center [395, 269] width 115 height 18
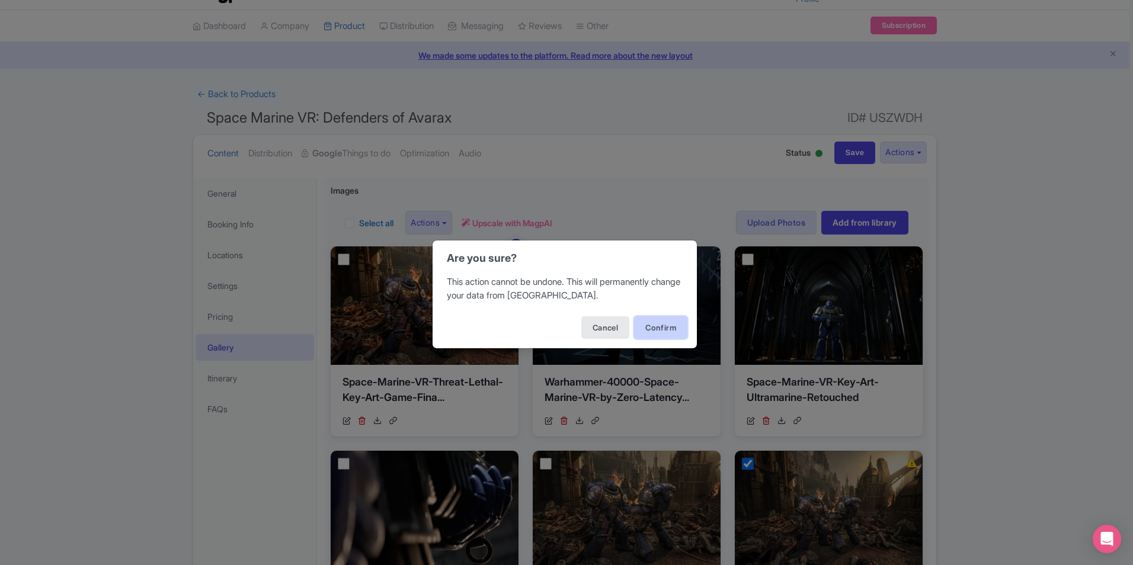
click at [653, 329] on button "Confirm" at bounding box center [660, 327] width 53 height 23
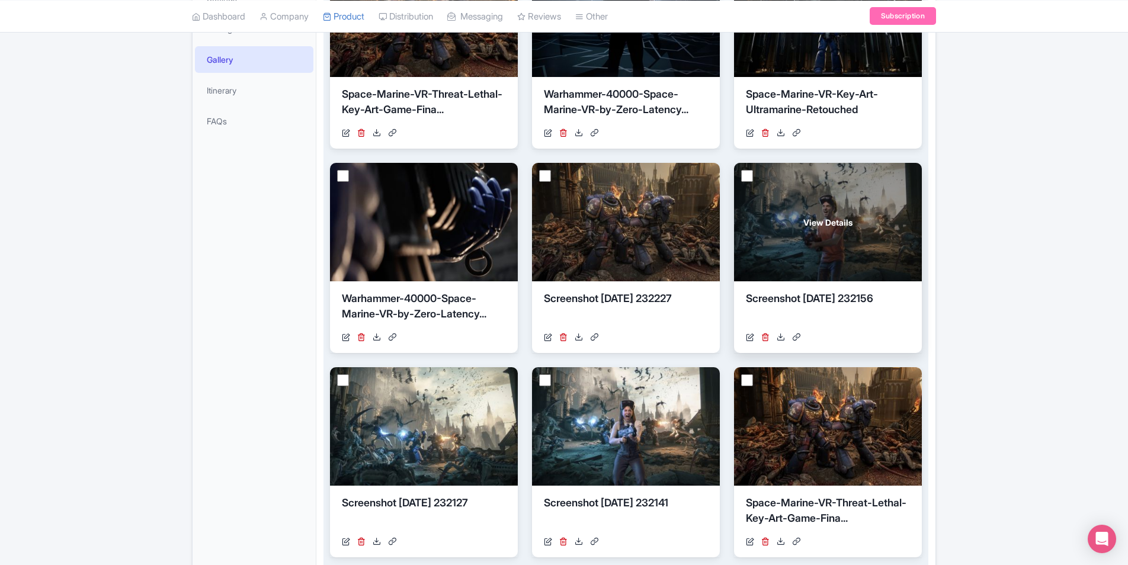
scroll to position [296, 0]
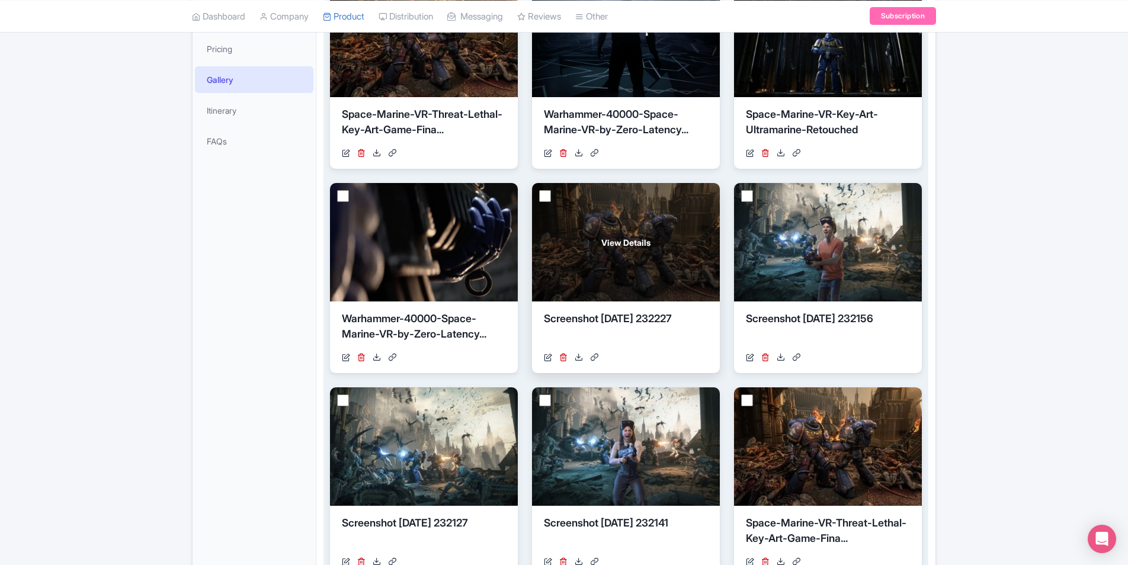
click at [541, 196] on input "checkbox" at bounding box center [545, 196] width 12 height 12
checkbox input "true"
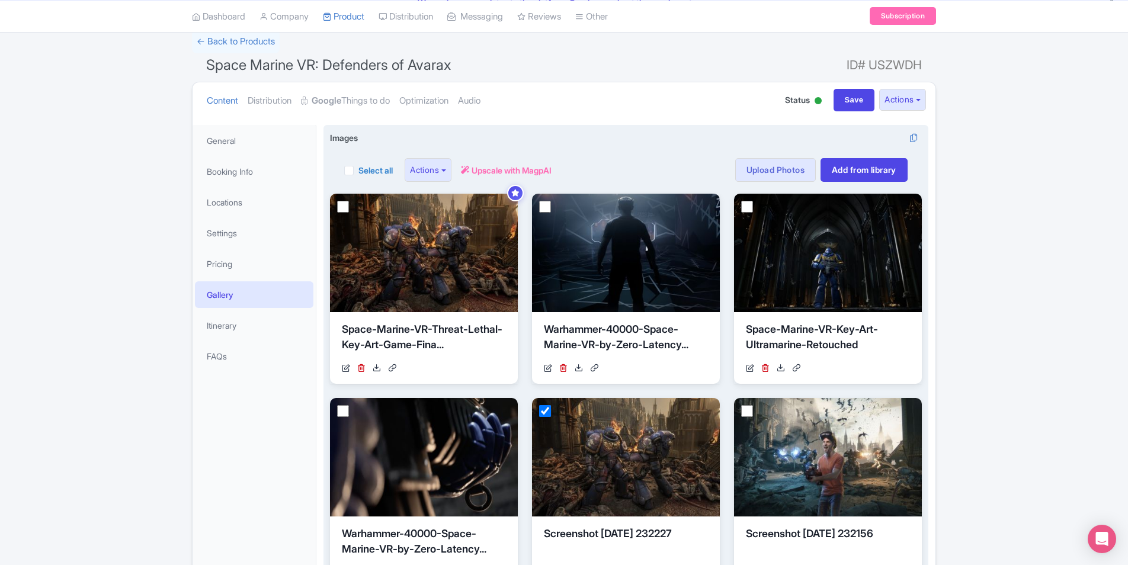
scroll to position [0, 0]
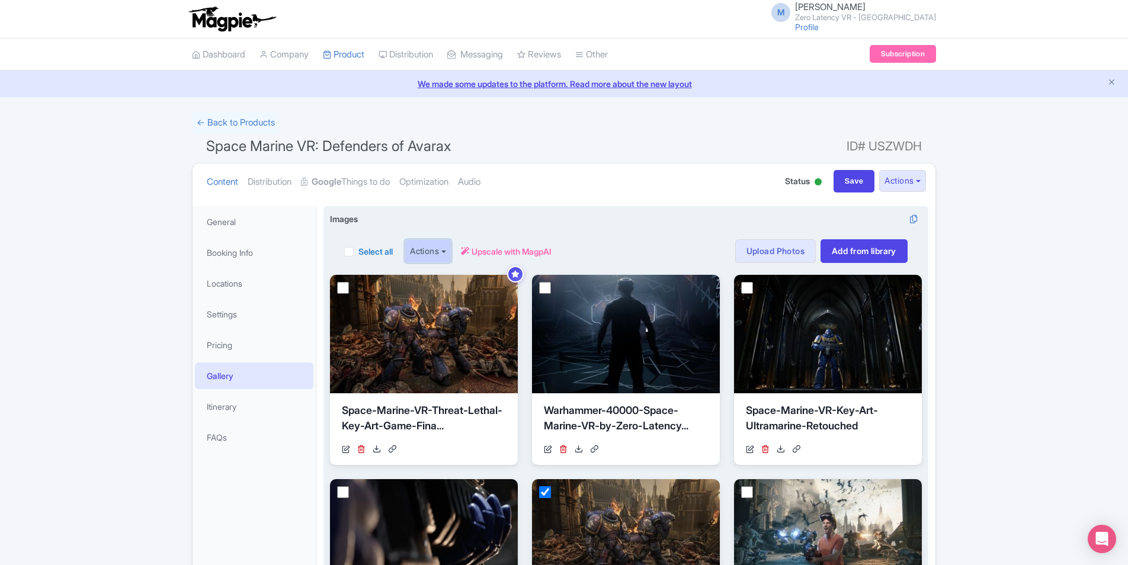
click at [446, 254] on button "Actions" at bounding box center [428, 251] width 47 height 24
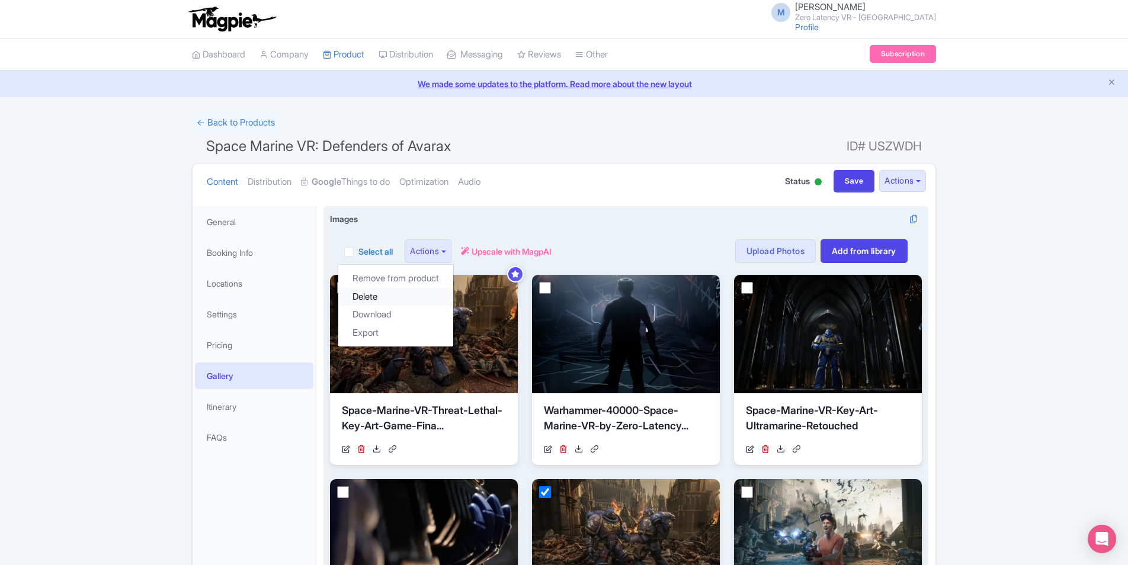
click at [407, 302] on link "Delete" at bounding box center [395, 297] width 115 height 18
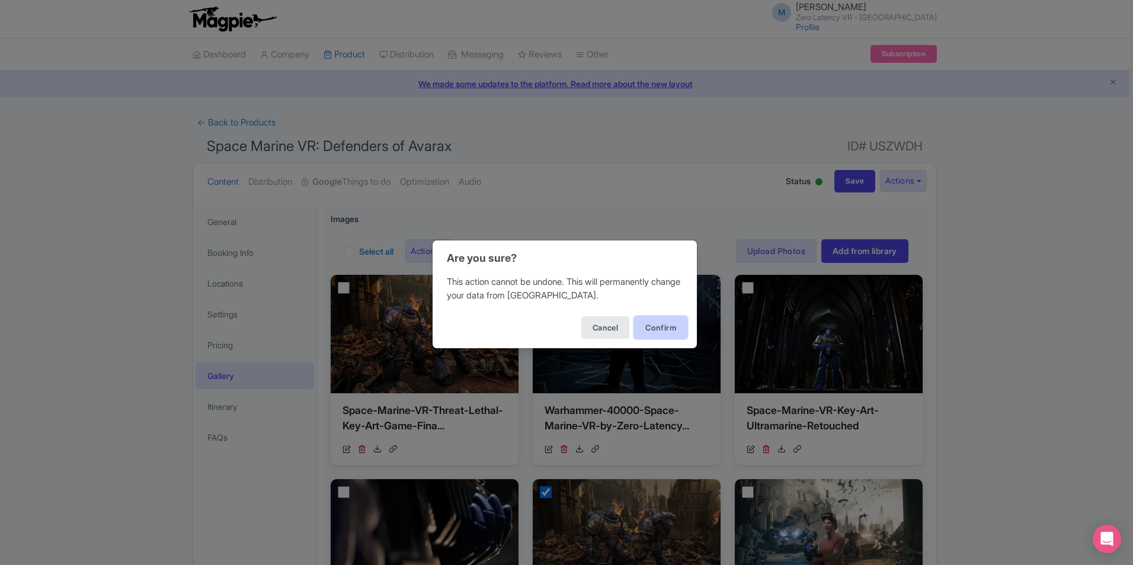
click at [655, 330] on button "Confirm" at bounding box center [660, 327] width 53 height 23
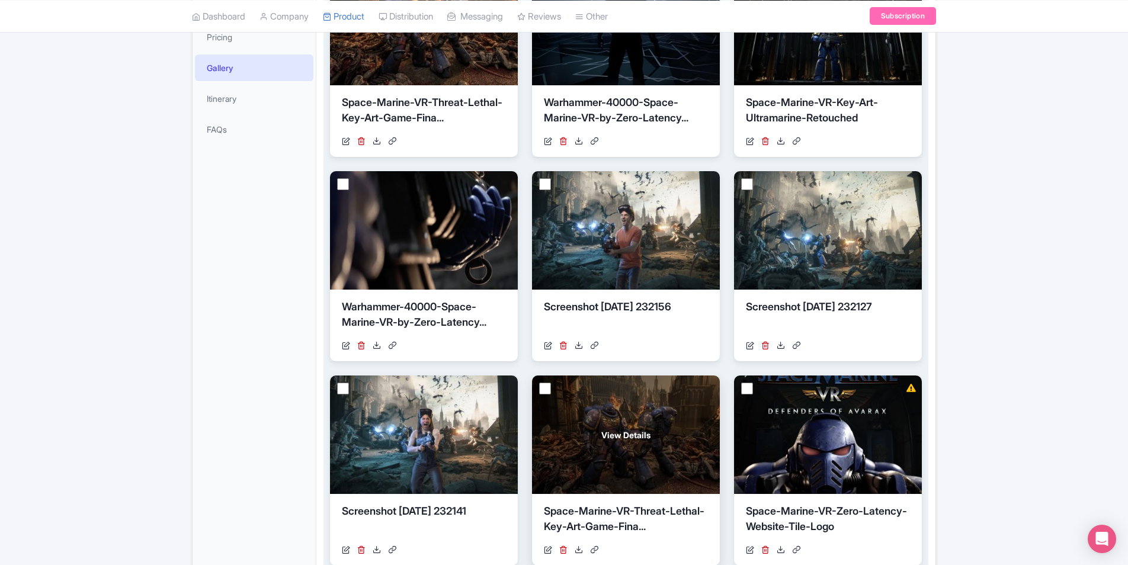
scroll to position [356, 0]
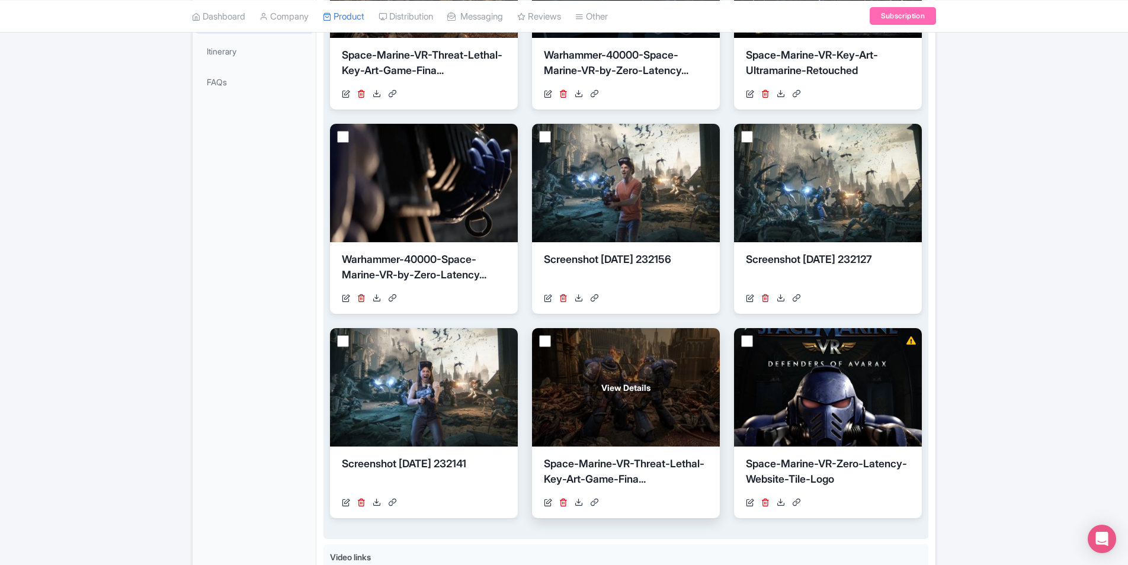
click at [542, 342] on input "checkbox" at bounding box center [545, 341] width 12 height 12
checkbox input "true"
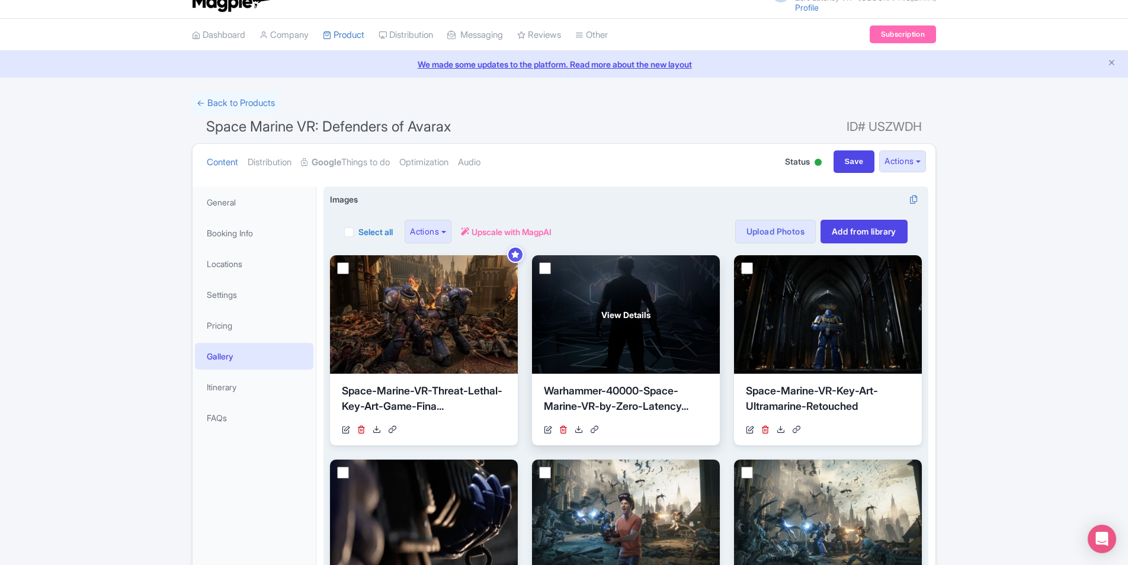
scroll to position [14, 0]
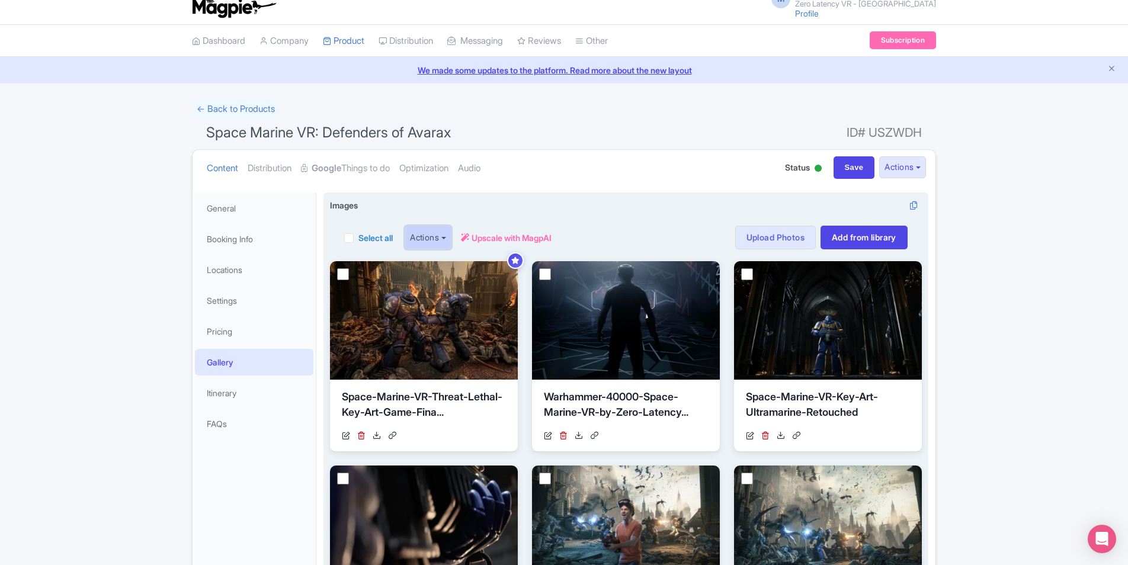
click at [443, 241] on button "Actions" at bounding box center [428, 238] width 47 height 24
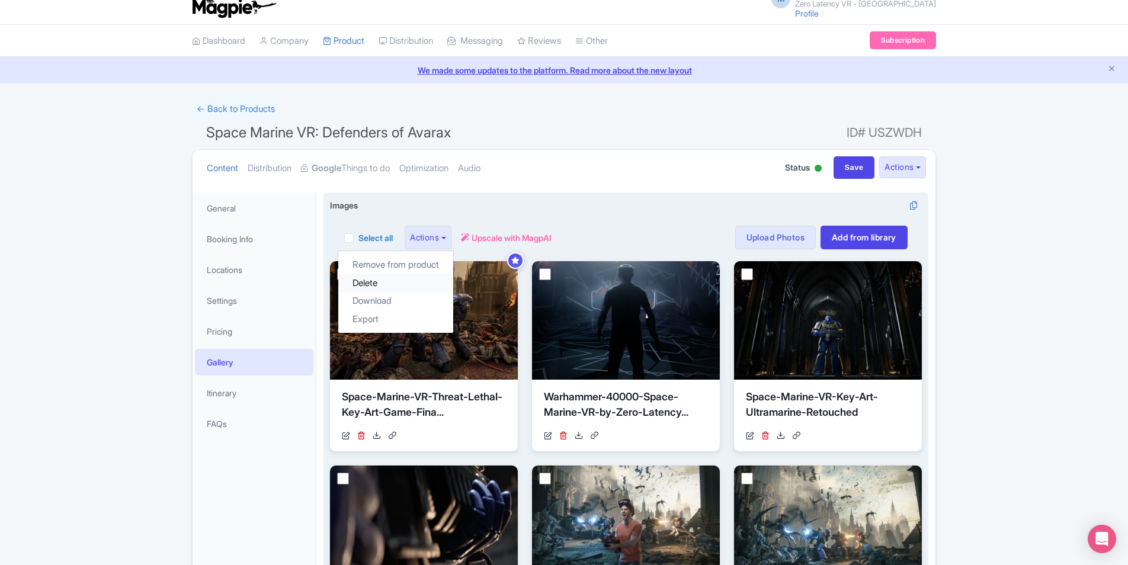
click at [414, 287] on link "Delete" at bounding box center [395, 283] width 115 height 18
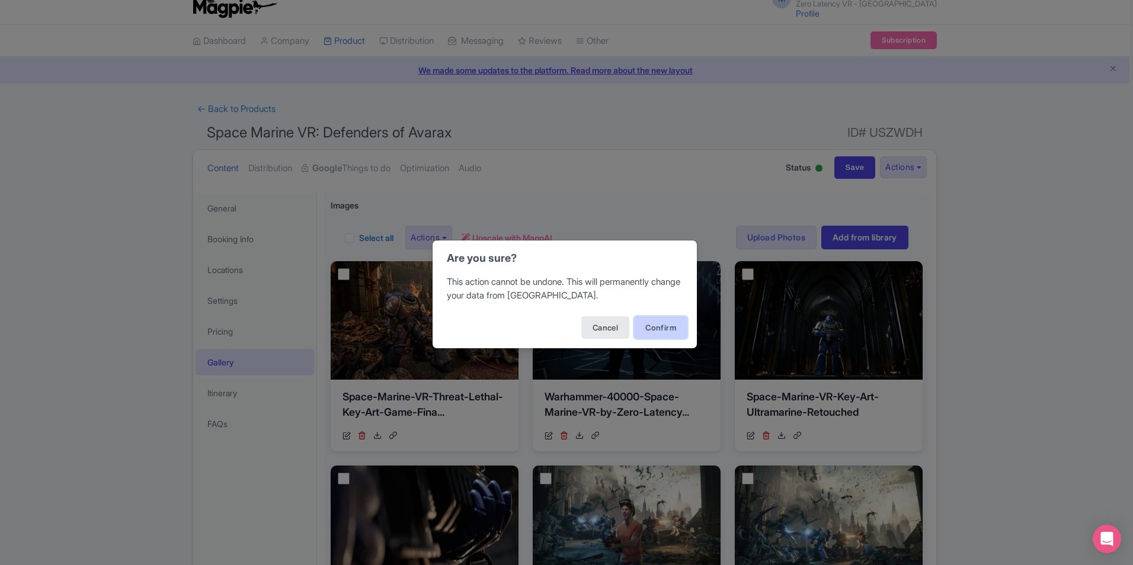
click at [646, 328] on button "Confirm" at bounding box center [660, 327] width 53 height 23
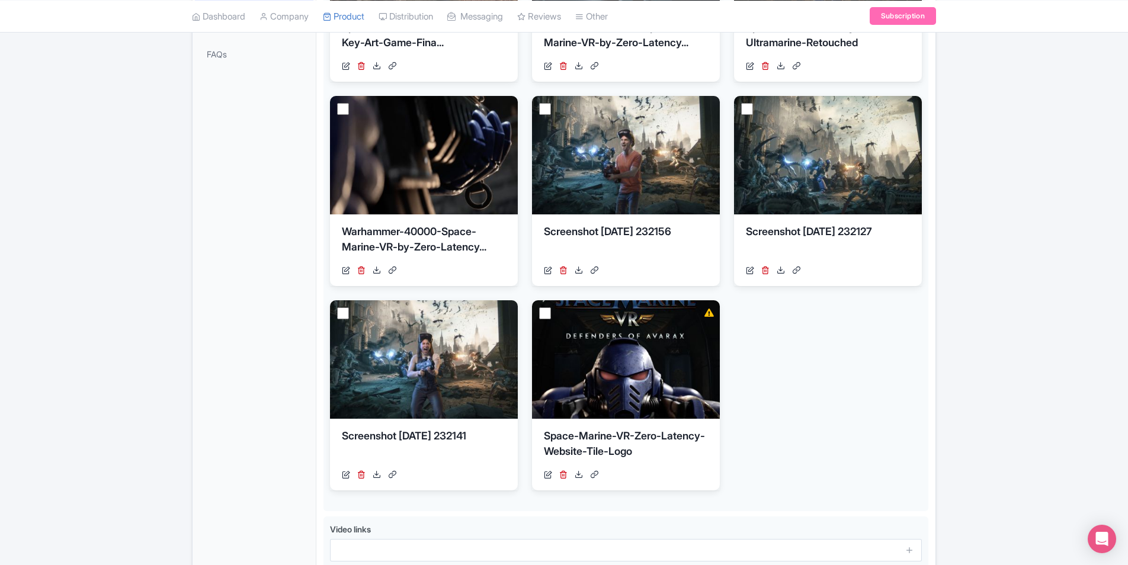
scroll to position [443, 0]
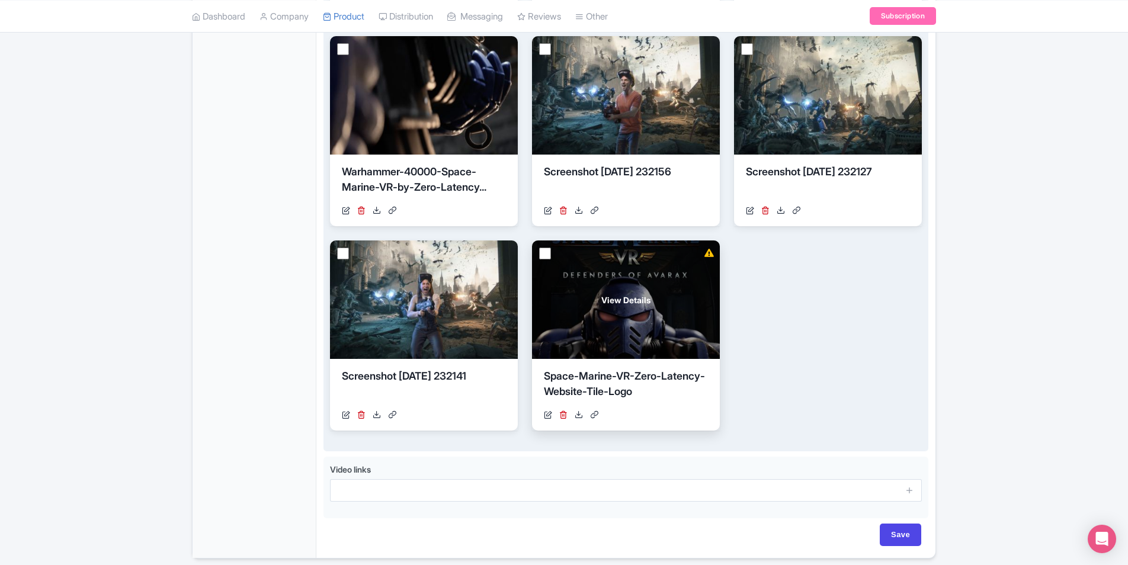
click at [543, 252] on input "checkbox" at bounding box center [545, 254] width 12 height 12
checkbox input "true"
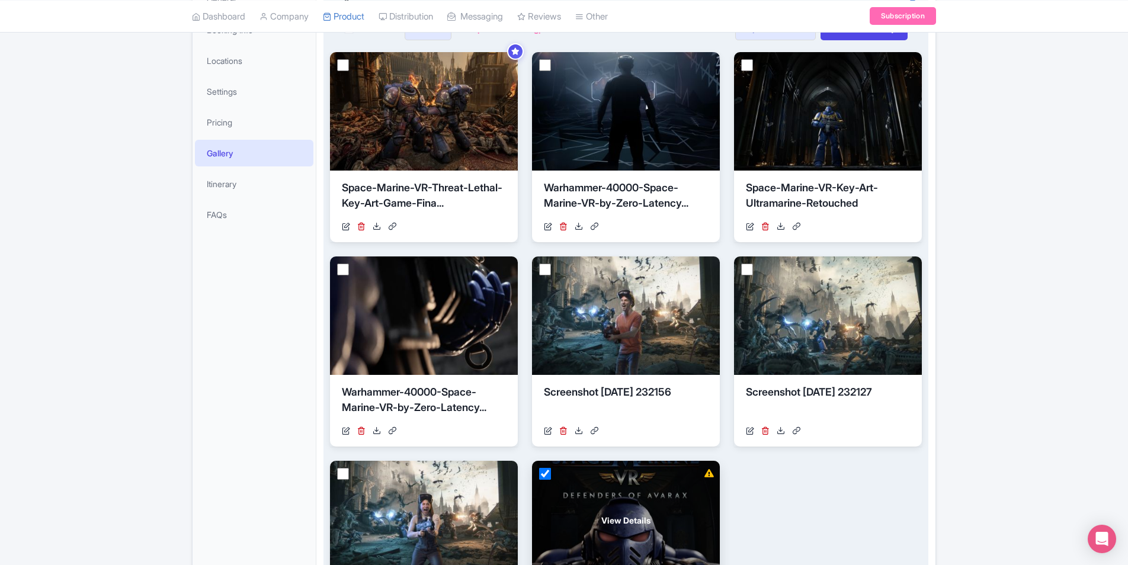
scroll to position [147, 0]
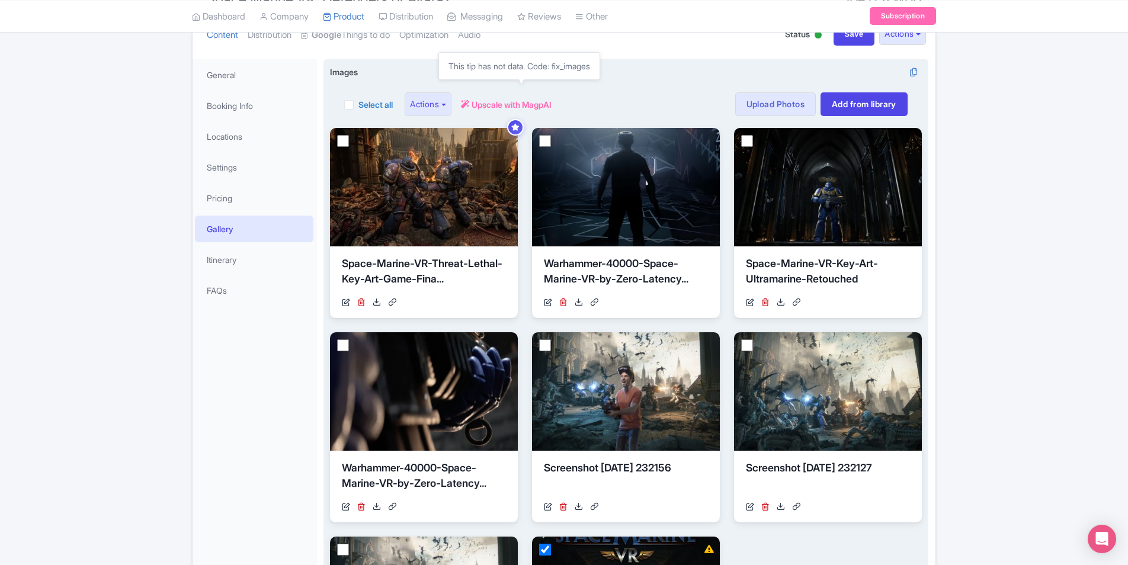
click at [520, 103] on span "Upscale with MagpAI" at bounding box center [512, 104] width 80 height 12
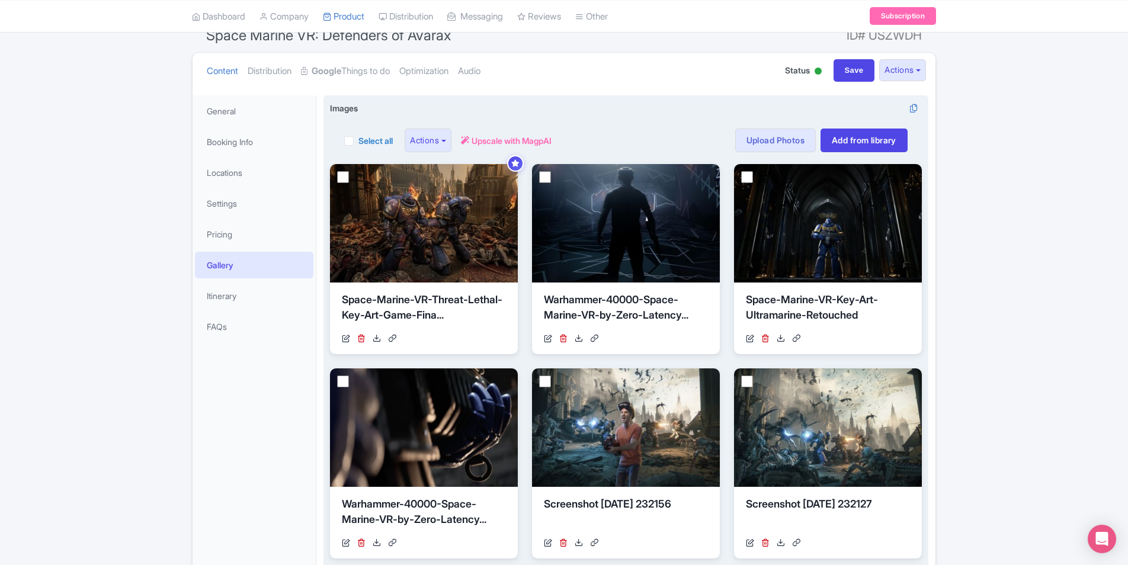
scroll to position [88, 0]
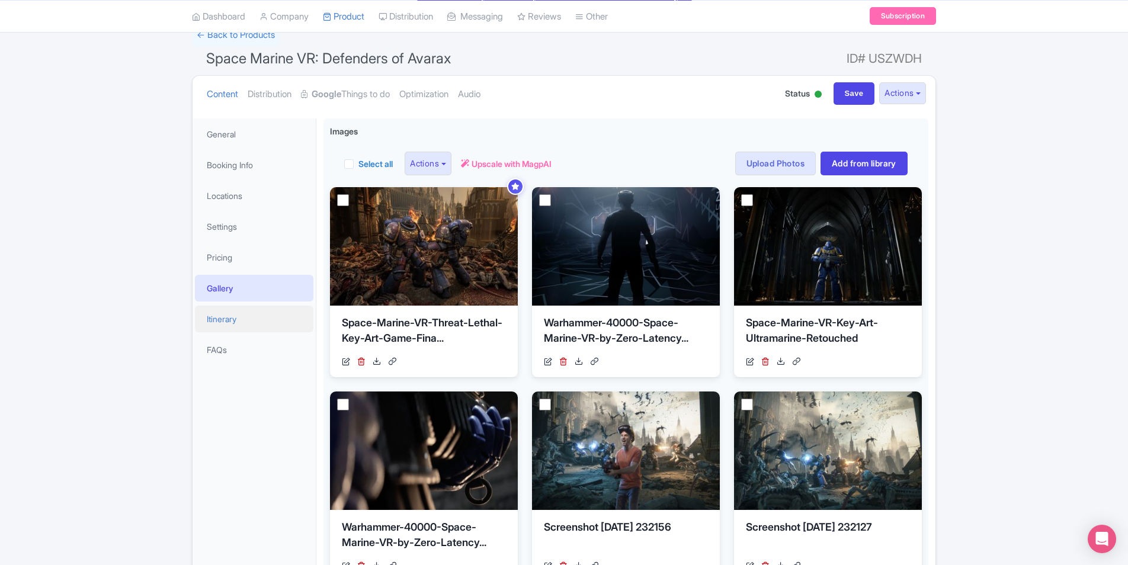
click at [223, 321] on link "Itinerary" at bounding box center [254, 319] width 119 height 27
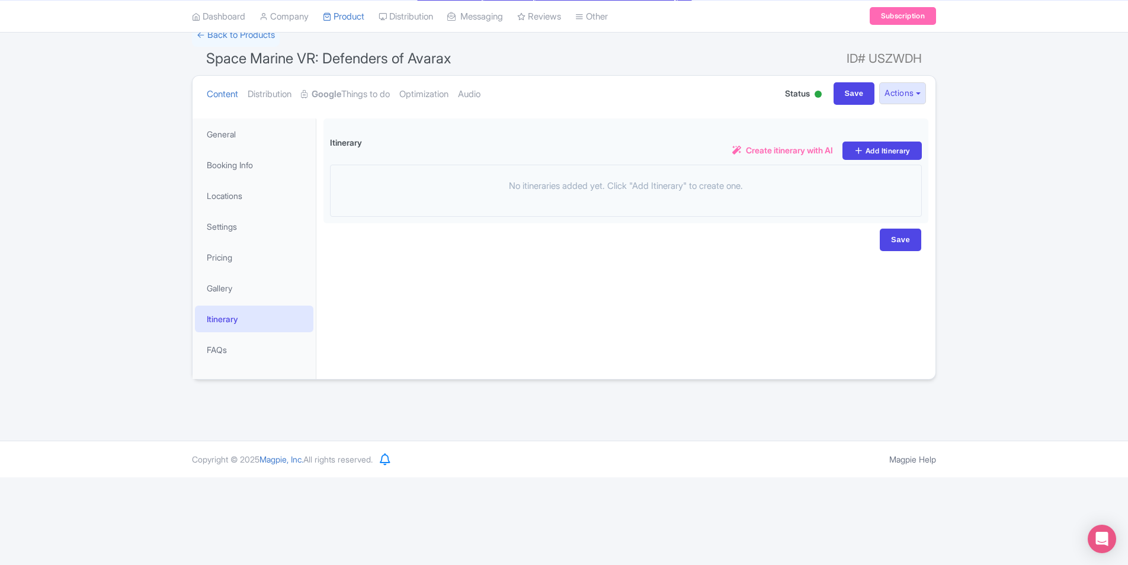
scroll to position [0, 0]
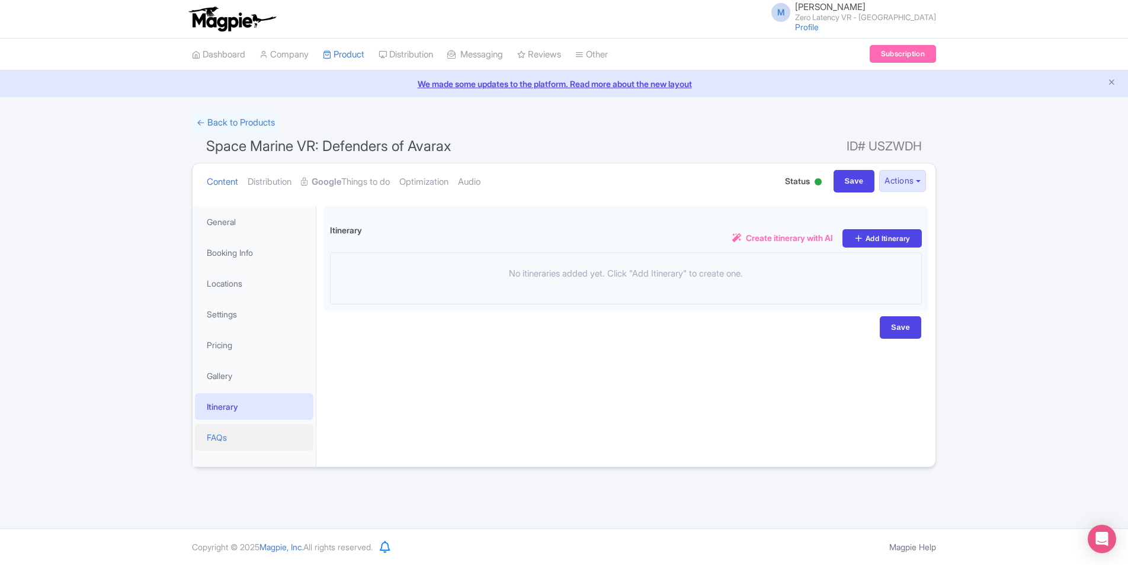
click at [230, 441] on link "FAQs" at bounding box center [254, 437] width 119 height 27
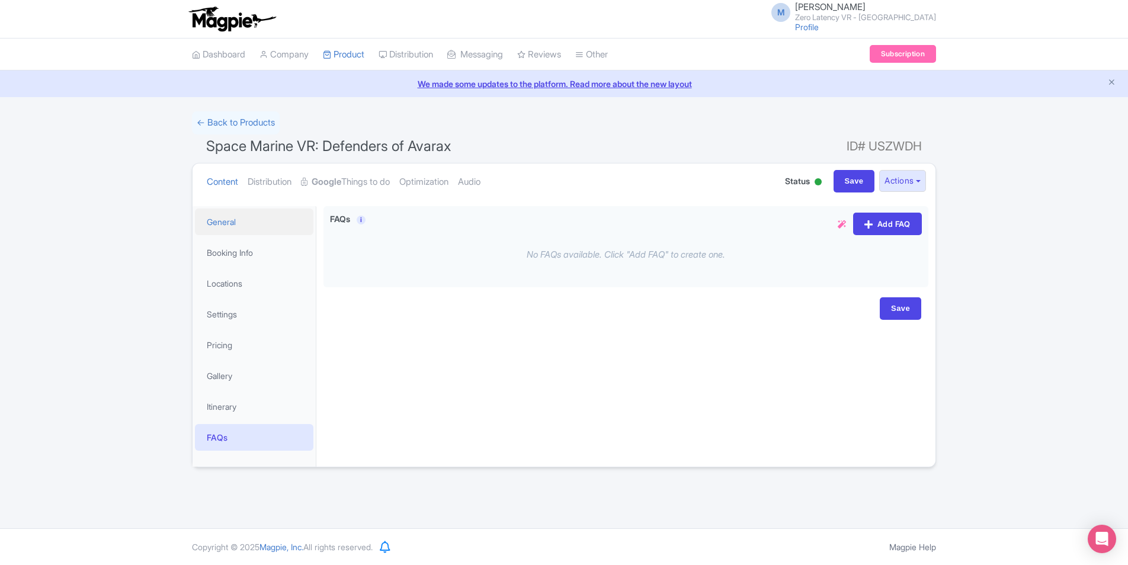
click at [245, 215] on link "General" at bounding box center [254, 222] width 119 height 27
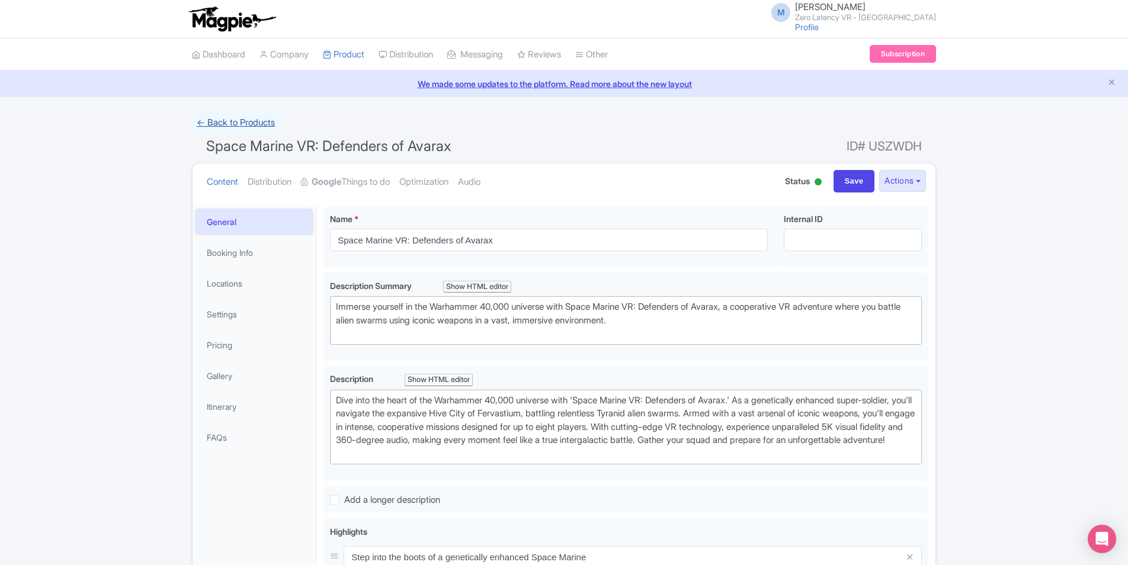
click at [255, 125] on link "← Back to Products" at bounding box center [236, 122] width 88 height 23
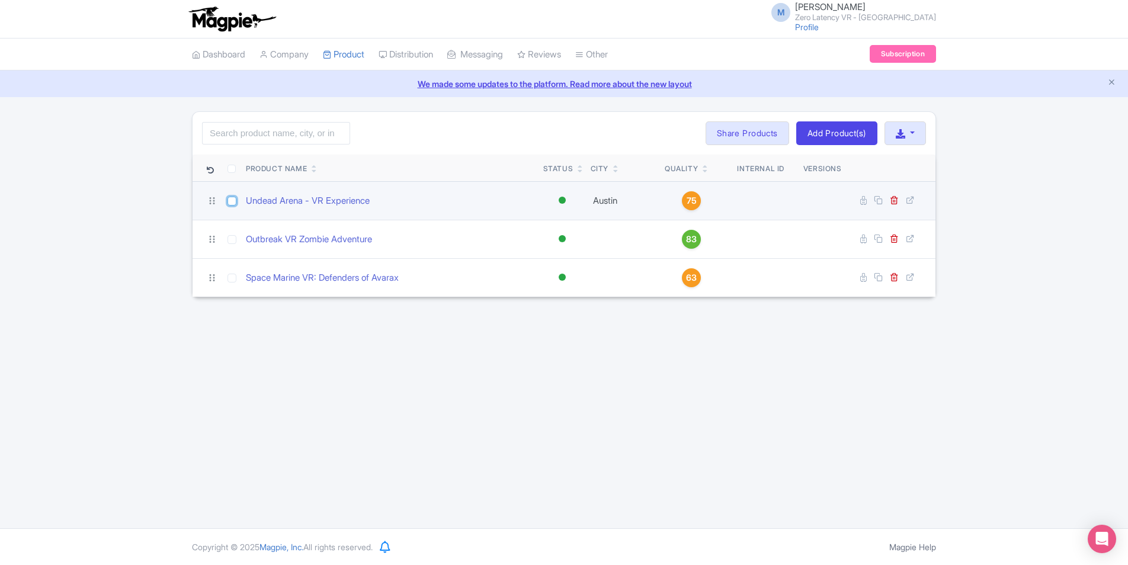
click at [230, 200] on input "checkbox" at bounding box center [232, 201] width 9 height 9
click at [233, 201] on input "checkbox" at bounding box center [232, 201] width 9 height 9
checkbox input "false"
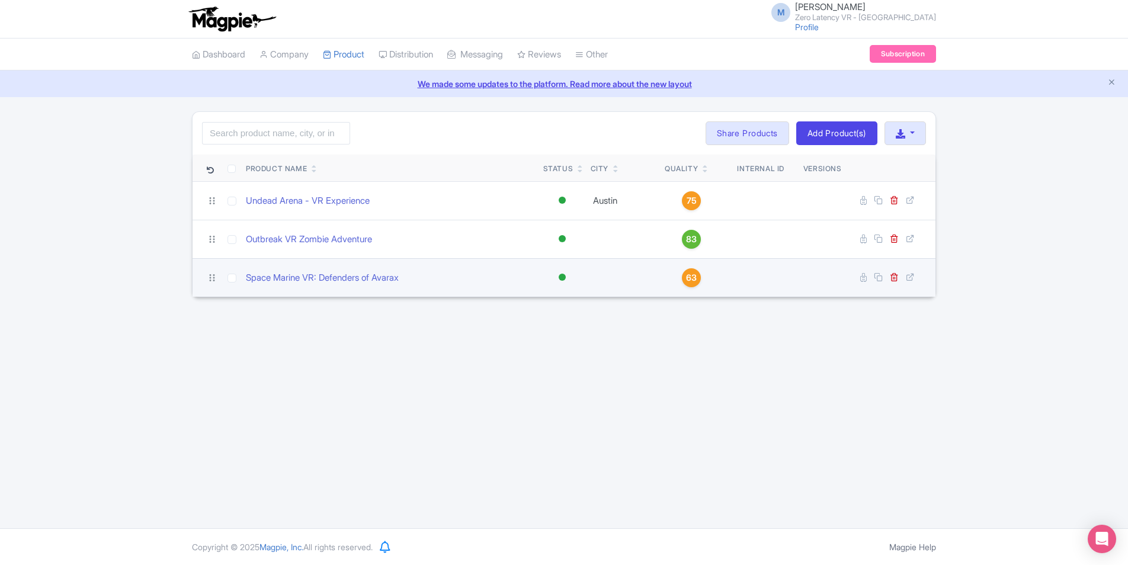
click at [687, 278] on span "63" at bounding box center [691, 277] width 11 height 13
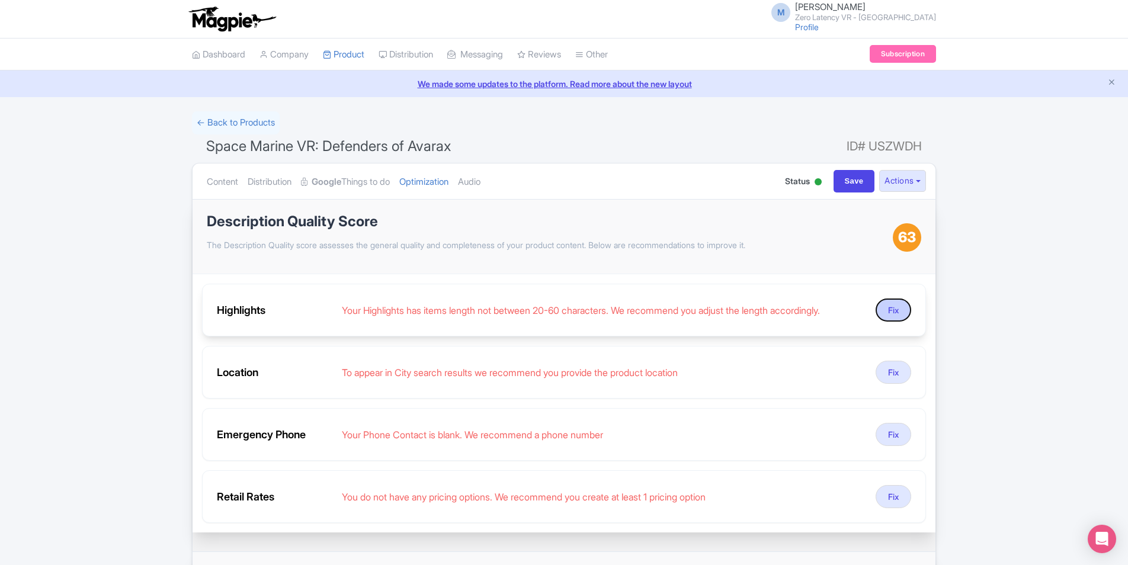
click at [888, 307] on button "Fix" at bounding box center [894, 310] width 36 height 23
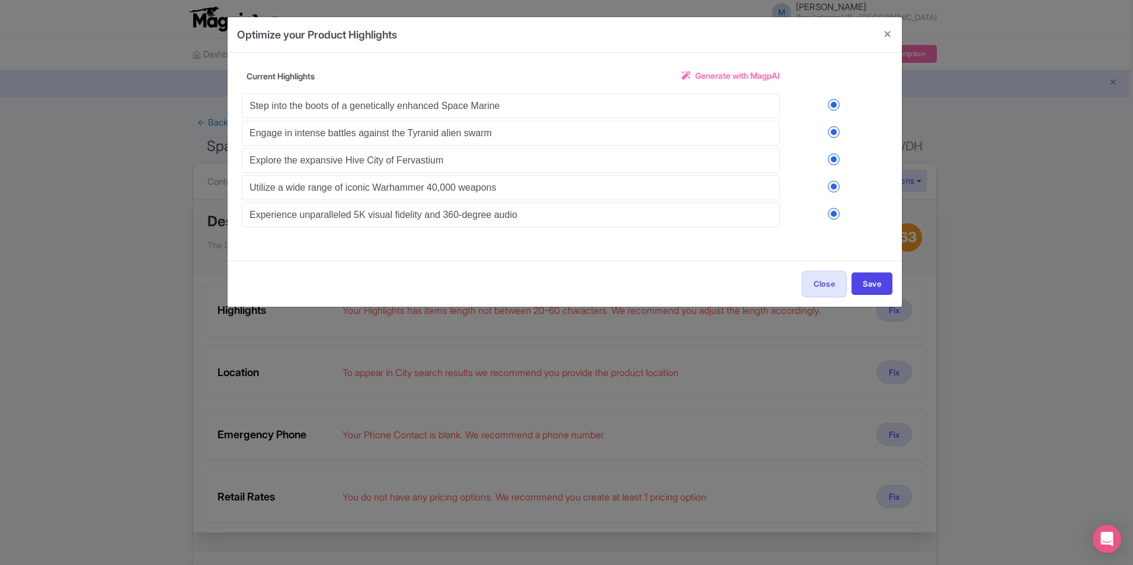
click at [735, 77] on span "Generate with MagpAI" at bounding box center [737, 75] width 85 height 12
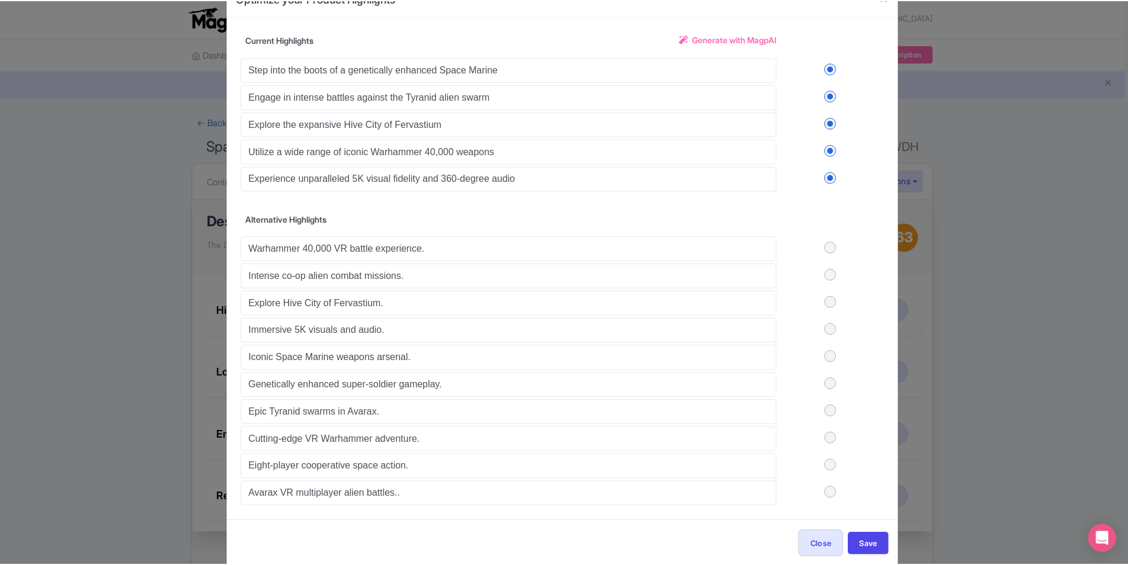
scroll to position [55, 0]
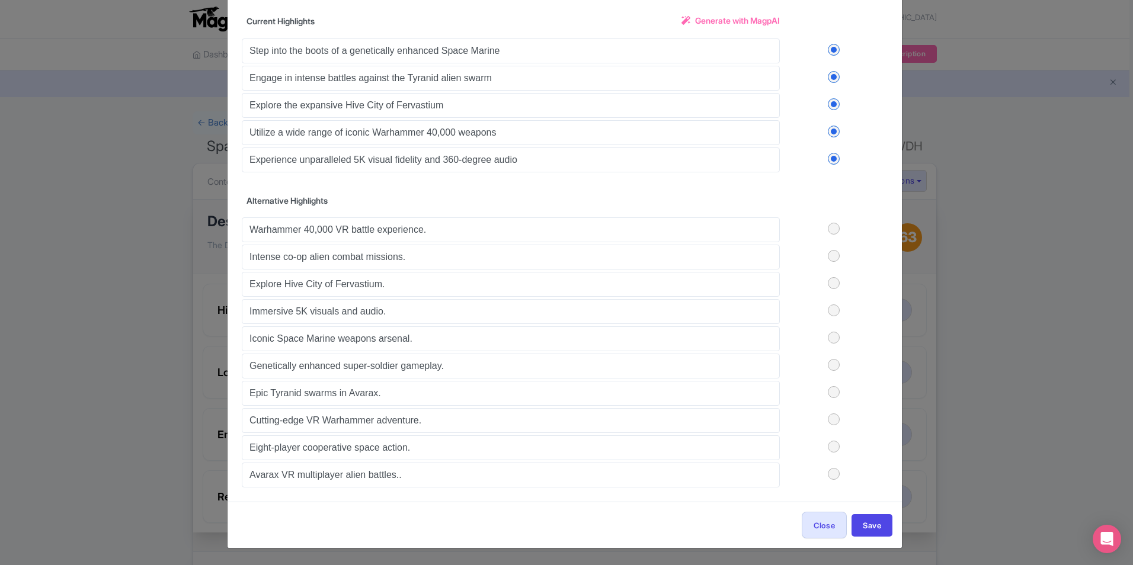
click at [833, 227] on label at bounding box center [834, 229] width 108 height 12
click at [0, 0] on input "checkbox" at bounding box center [0, 0] width 0 height 0
click at [831, 252] on label at bounding box center [834, 256] width 108 height 12
click at [0, 0] on input "checkbox" at bounding box center [0, 0] width 0 height 0
click at [834, 288] on label at bounding box center [834, 283] width 108 height 12
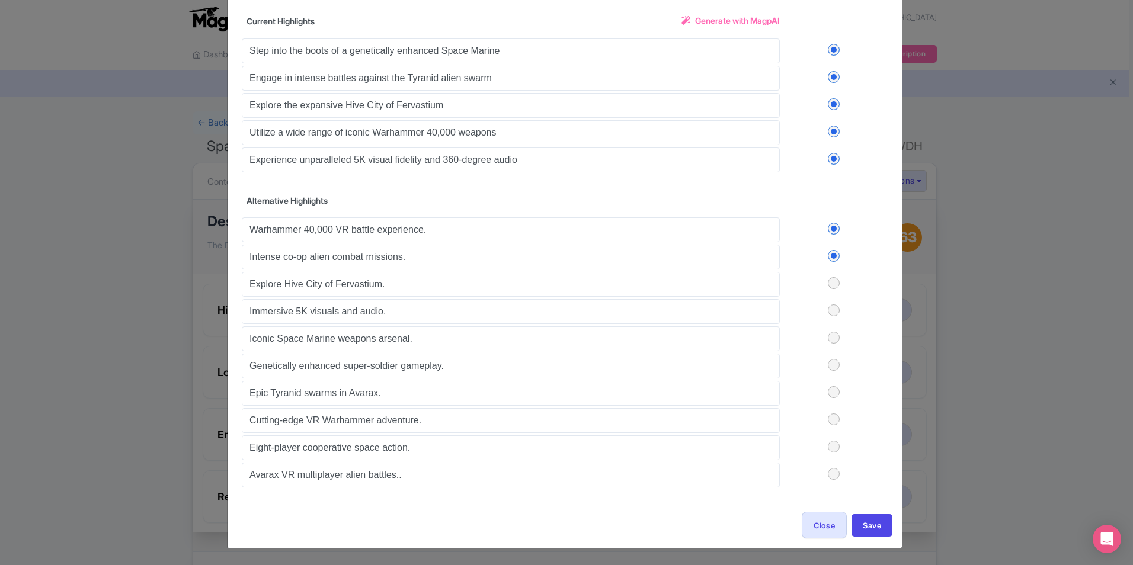
click at [0, 0] on input "checkbox" at bounding box center [0, 0] width 0 height 0
click at [830, 311] on label at bounding box center [834, 311] width 108 height 12
click at [0, 0] on input "checkbox" at bounding box center [0, 0] width 0 height 0
click at [836, 336] on label at bounding box center [834, 338] width 108 height 12
click at [0, 0] on input "checkbox" at bounding box center [0, 0] width 0 height 0
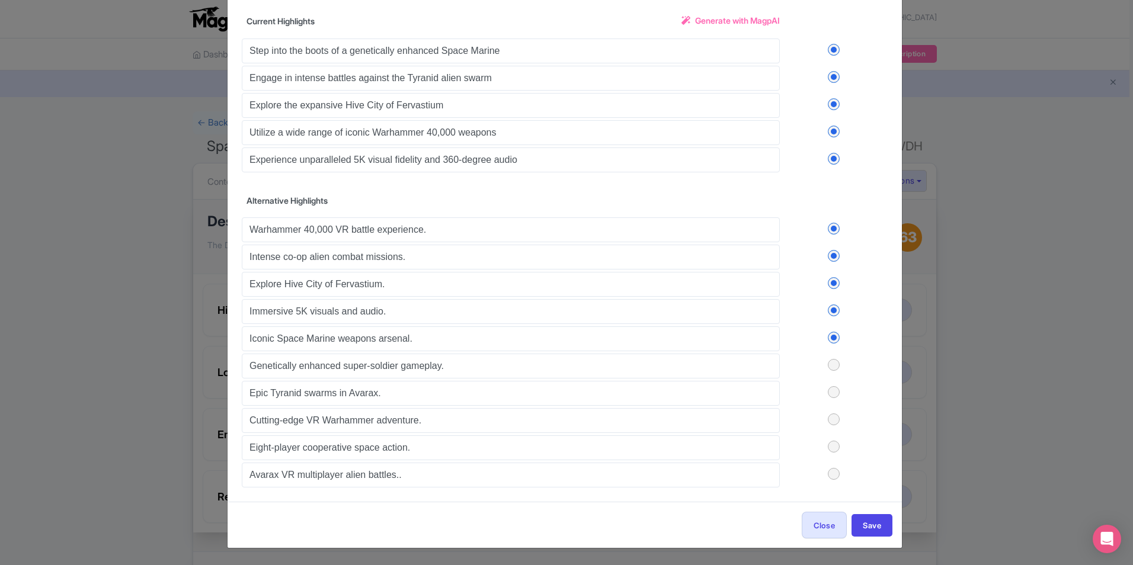
click at [831, 367] on label at bounding box center [834, 365] width 108 height 12
click at [0, 0] on input "checkbox" at bounding box center [0, 0] width 0 height 0
click at [831, 389] on label at bounding box center [834, 392] width 108 height 12
click at [0, 0] on input "checkbox" at bounding box center [0, 0] width 0 height 0
click at [831, 421] on label at bounding box center [834, 420] width 108 height 12
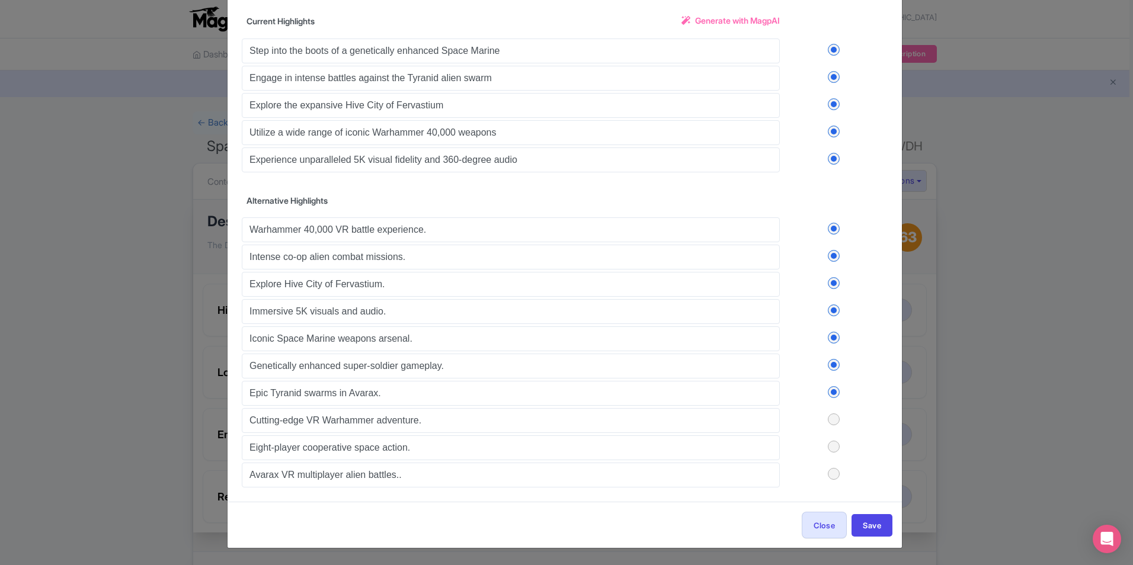
click at [0, 0] on input "checkbox" at bounding box center [0, 0] width 0 height 0
click at [833, 447] on label at bounding box center [834, 447] width 108 height 12
click at [0, 0] on input "checkbox" at bounding box center [0, 0] width 0 height 0
click at [833, 473] on label at bounding box center [834, 474] width 108 height 12
click at [0, 0] on input "checkbox" at bounding box center [0, 0] width 0 height 0
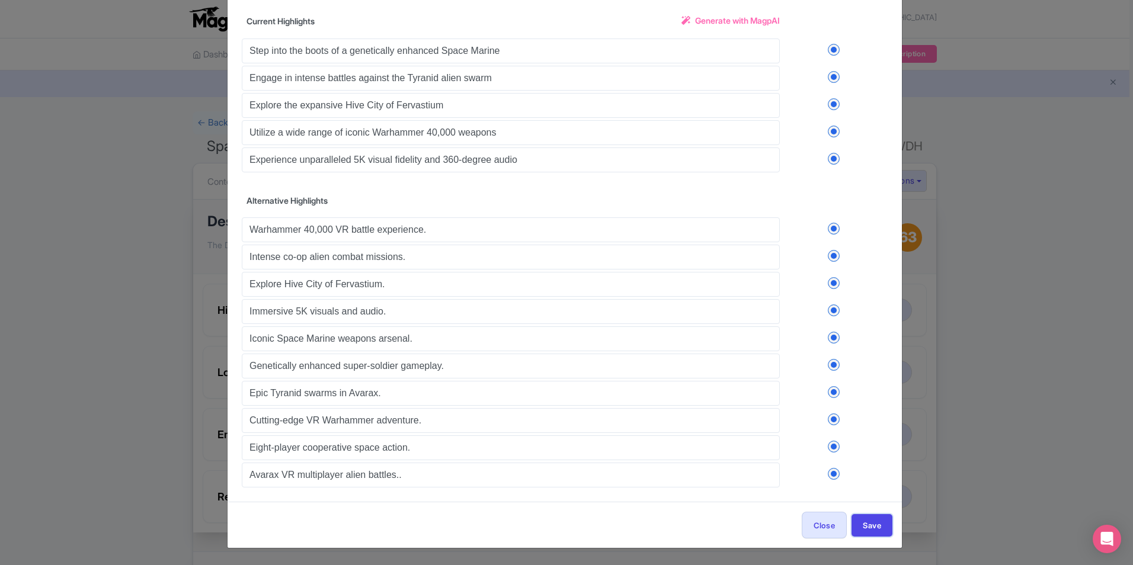
drag, startPoint x: 877, startPoint y: 527, endPoint x: 873, endPoint y: 401, distance: 126.3
click at [877, 528] on button "Save" at bounding box center [872, 525] width 41 height 23
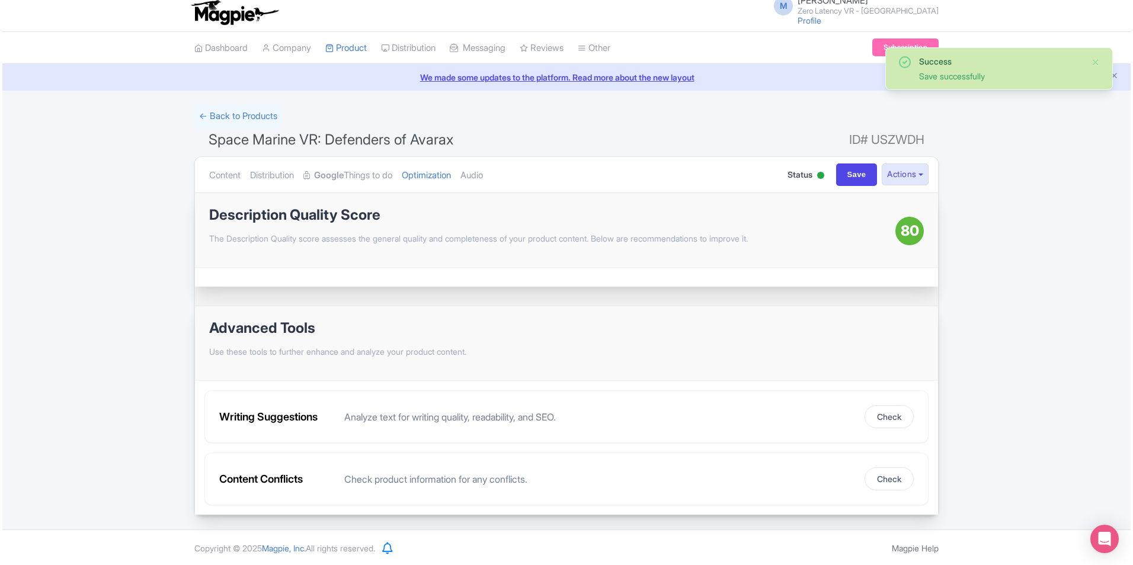
scroll to position [8, 0]
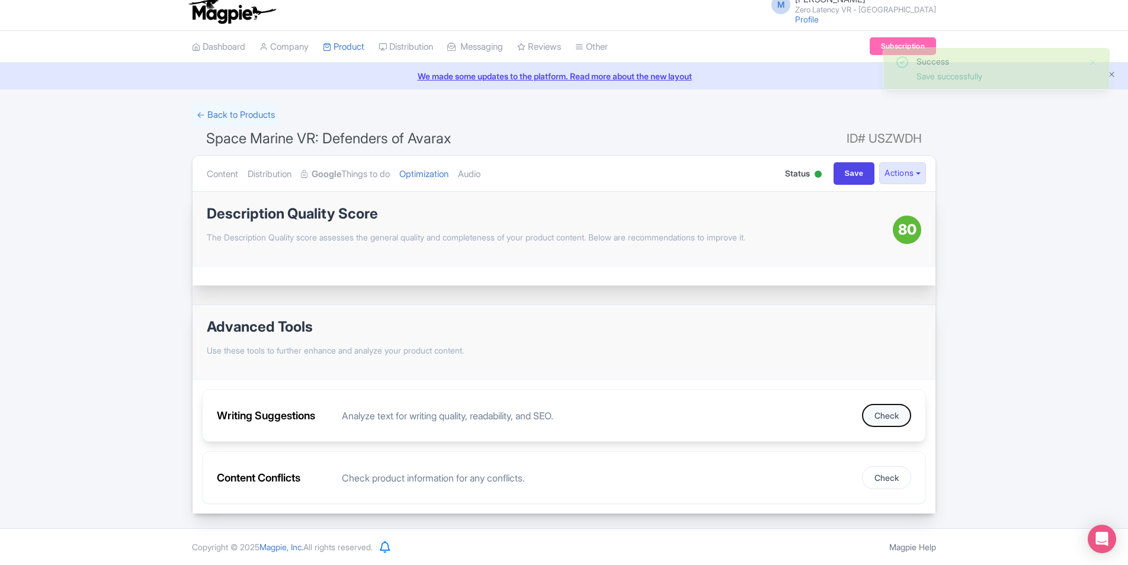
click at [875, 417] on button "Check" at bounding box center [886, 415] width 49 height 23
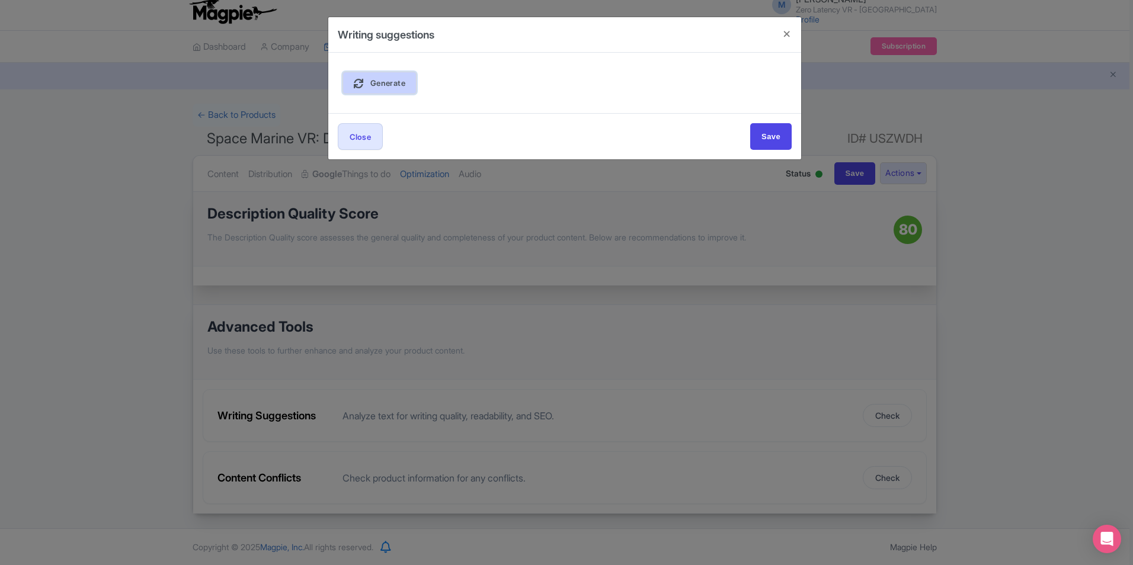
click at [407, 82] on link "Generate" at bounding box center [380, 83] width 74 height 23
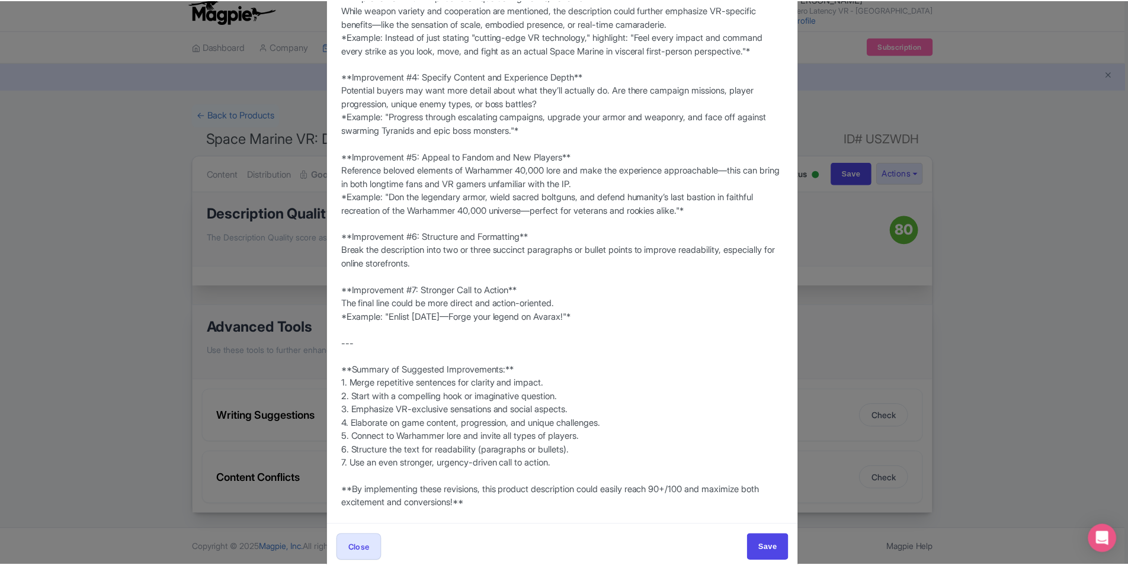
scroll to position [456, 0]
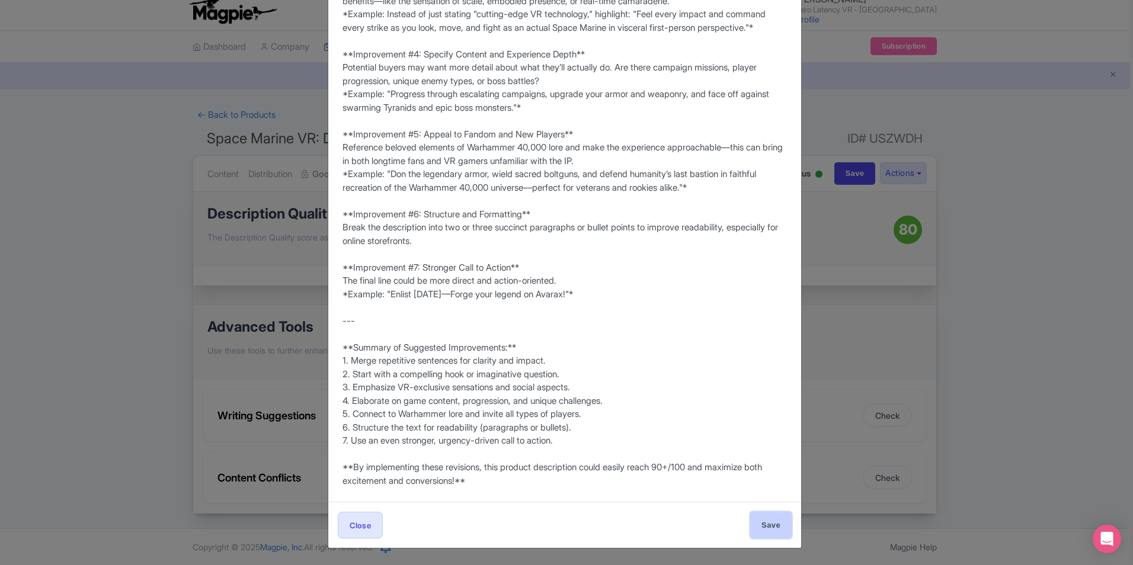
click at [771, 523] on input "Save" at bounding box center [770, 525] width 41 height 27
type input "Save"
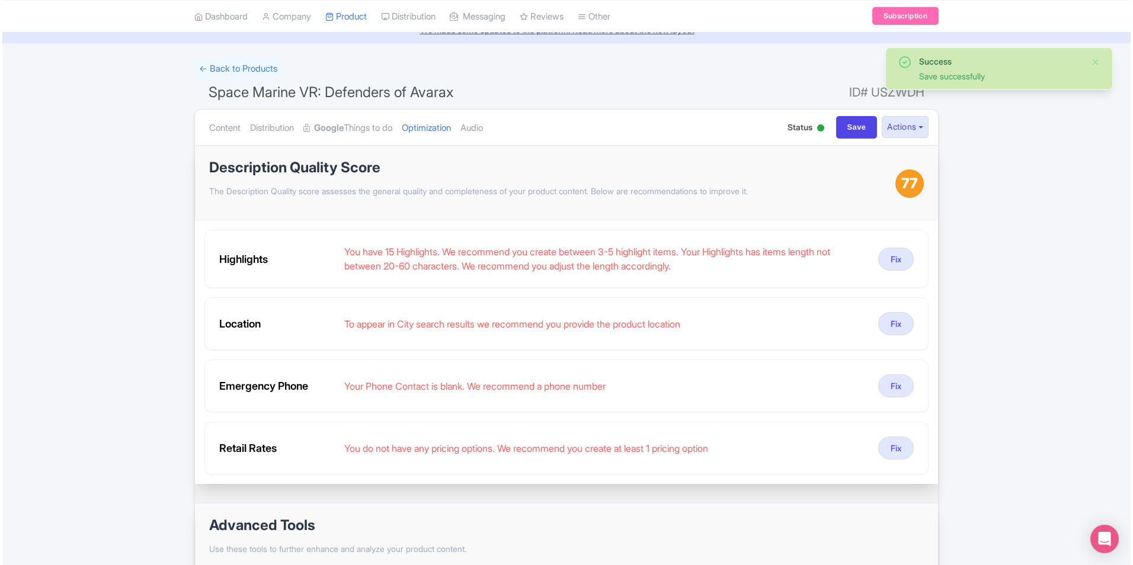
scroll to position [67, 0]
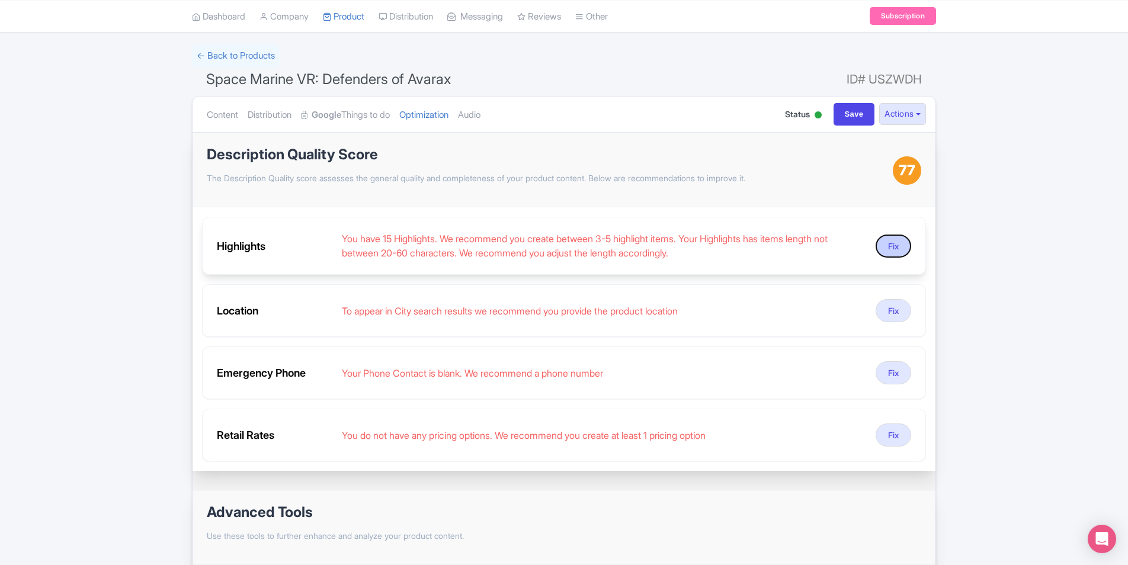
click at [888, 246] on button "Fix" at bounding box center [894, 246] width 36 height 23
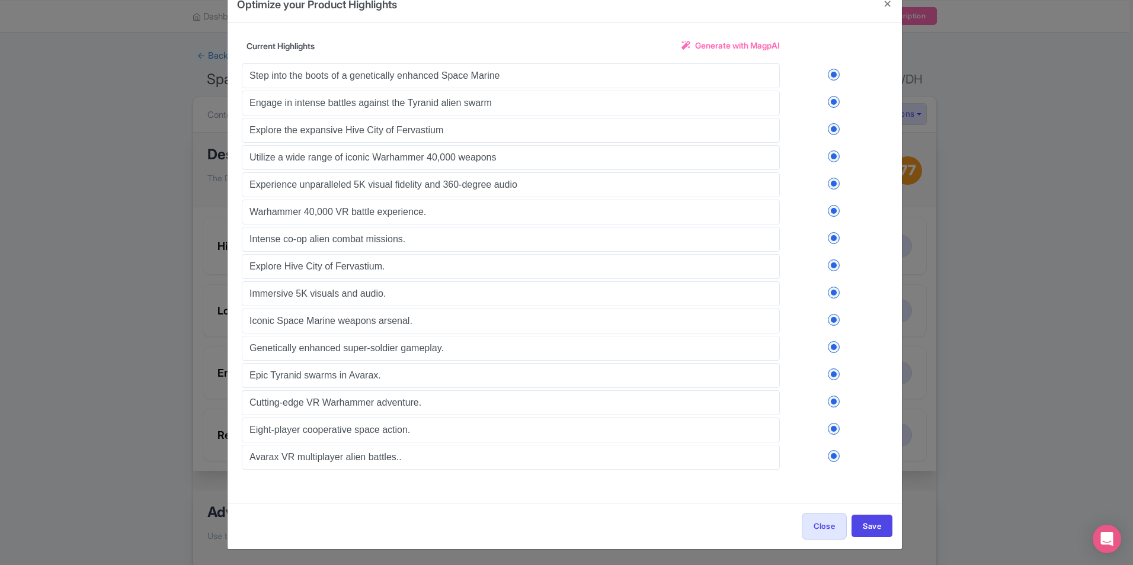
scroll to position [31, 0]
click at [873, 519] on button "Save" at bounding box center [872, 525] width 41 height 23
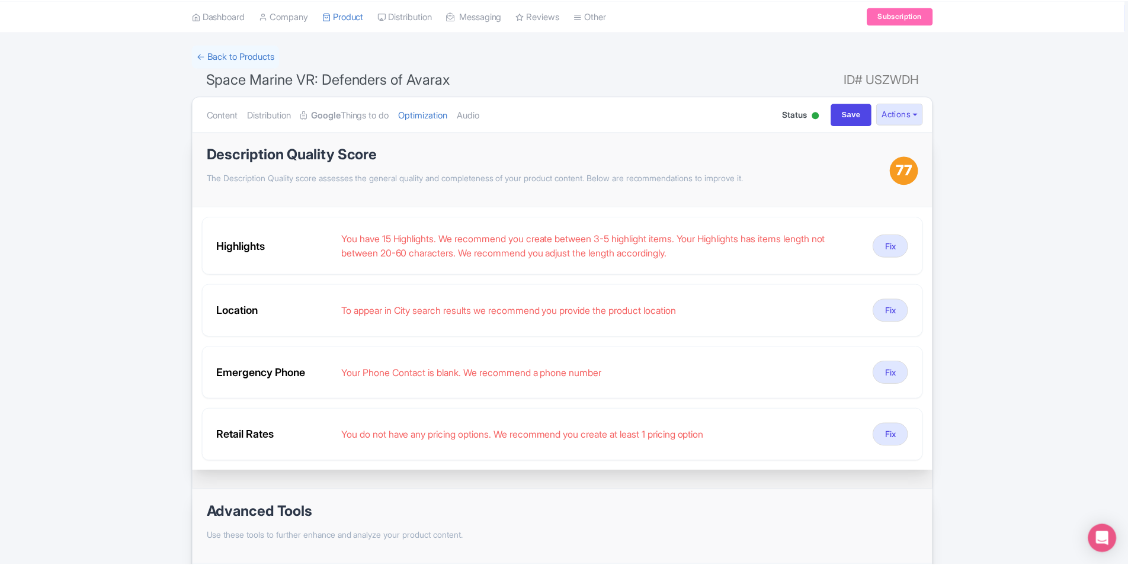
scroll to position [8, 0]
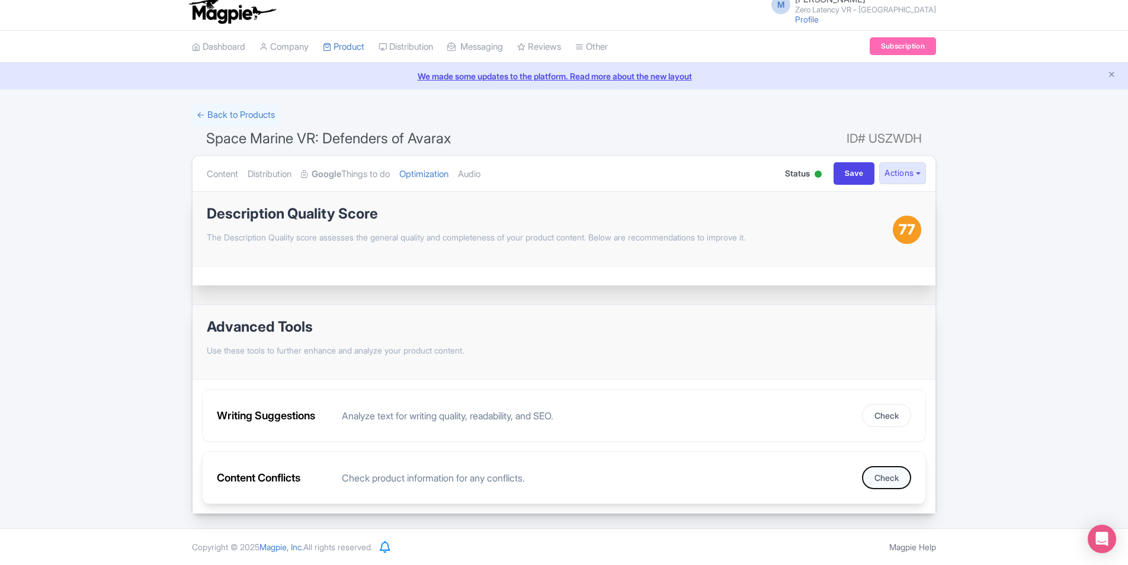
click at [886, 478] on button "Check" at bounding box center [886, 477] width 49 height 23
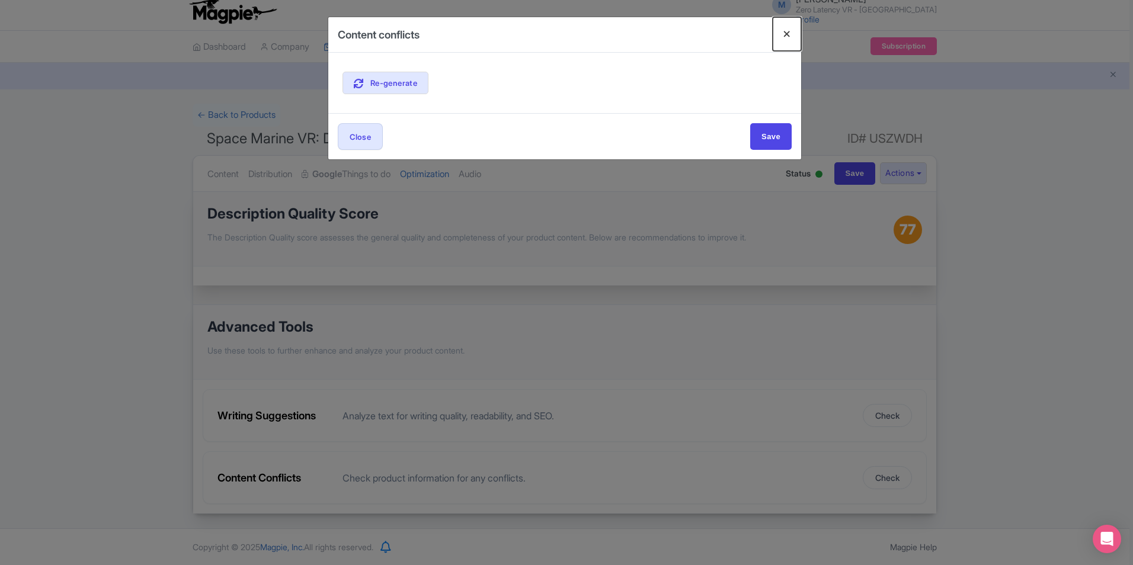
click at [788, 34] on button "Close" at bounding box center [787, 34] width 28 height 34
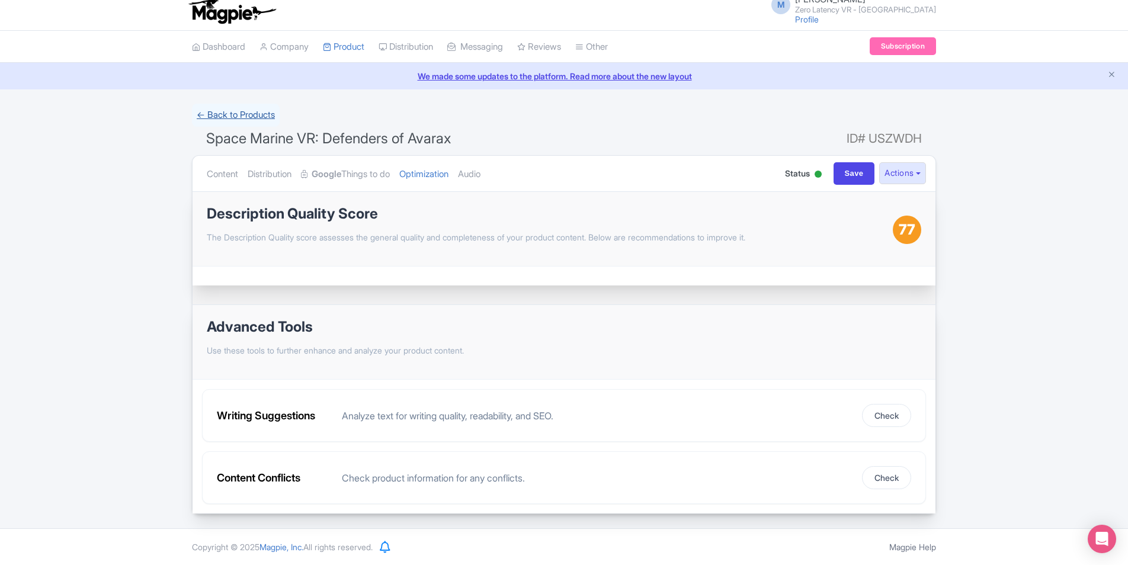
click at [217, 114] on link "← Back to Products" at bounding box center [236, 115] width 88 height 23
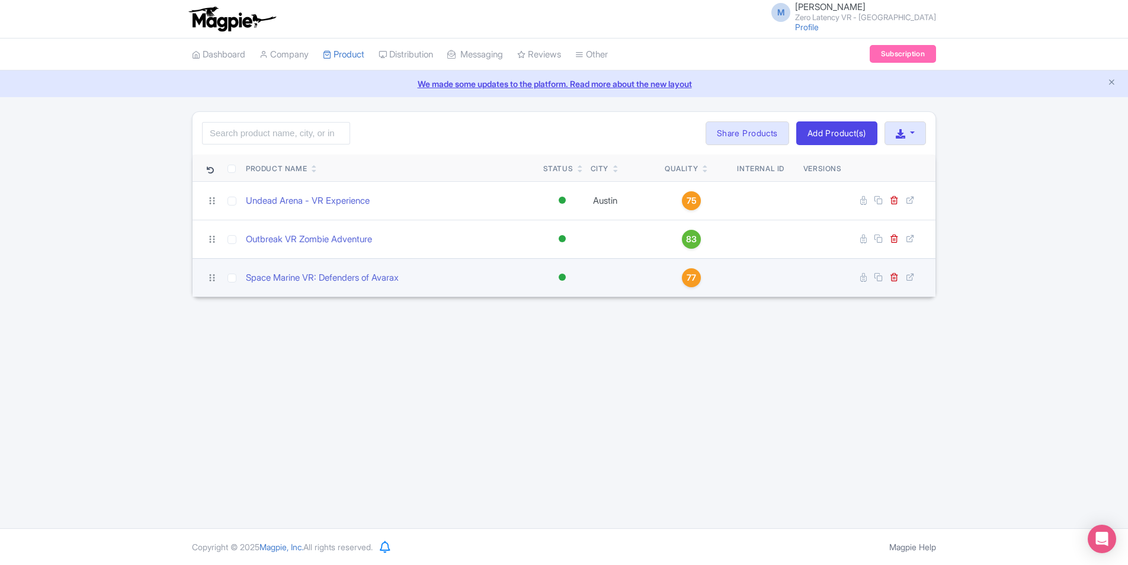
click at [696, 276] on span "77" at bounding box center [691, 277] width 9 height 13
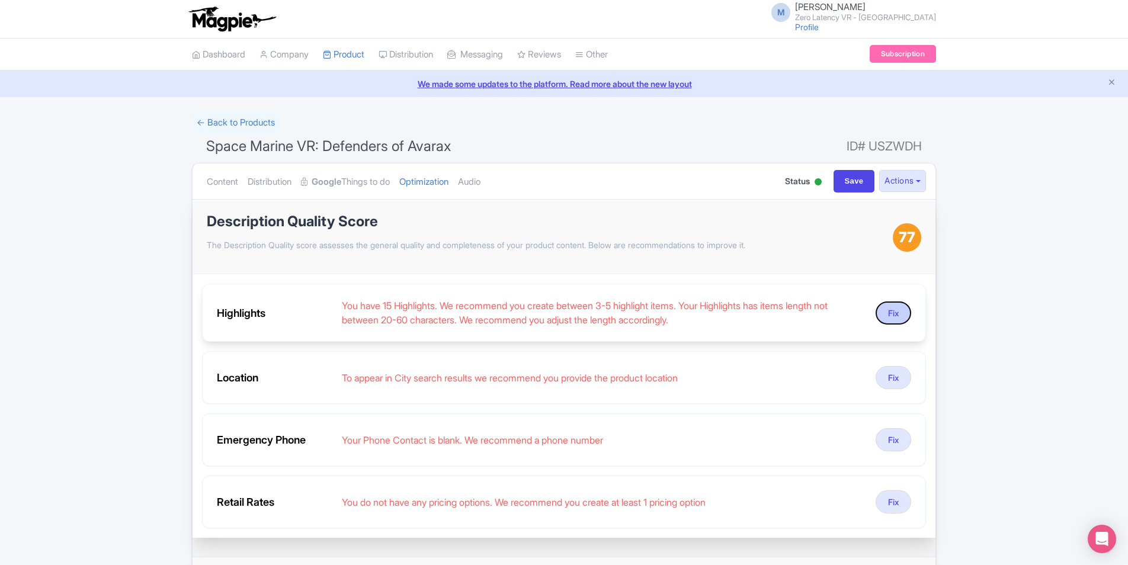
click at [897, 309] on button "Fix" at bounding box center [894, 313] width 36 height 23
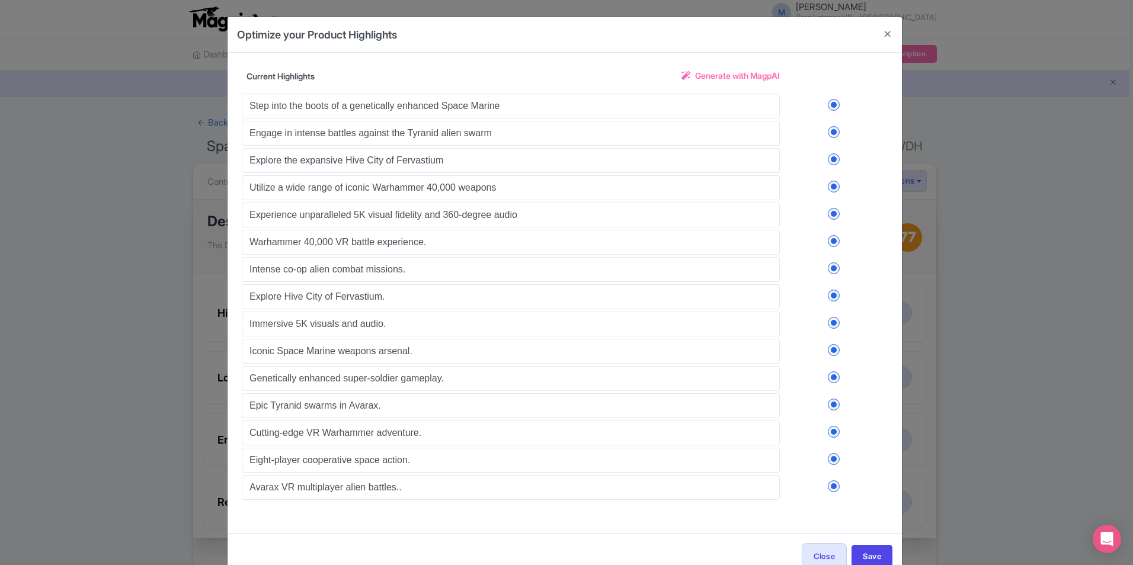
click at [758, 83] on link "Generate with MagpAI" at bounding box center [730, 80] width 98 height 22
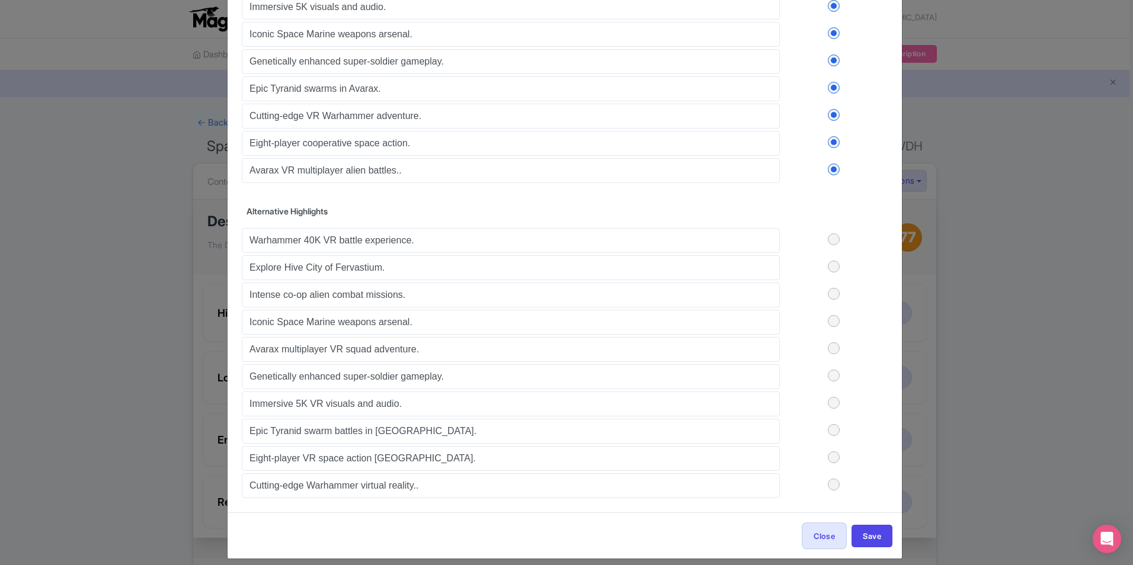
scroll to position [328, 0]
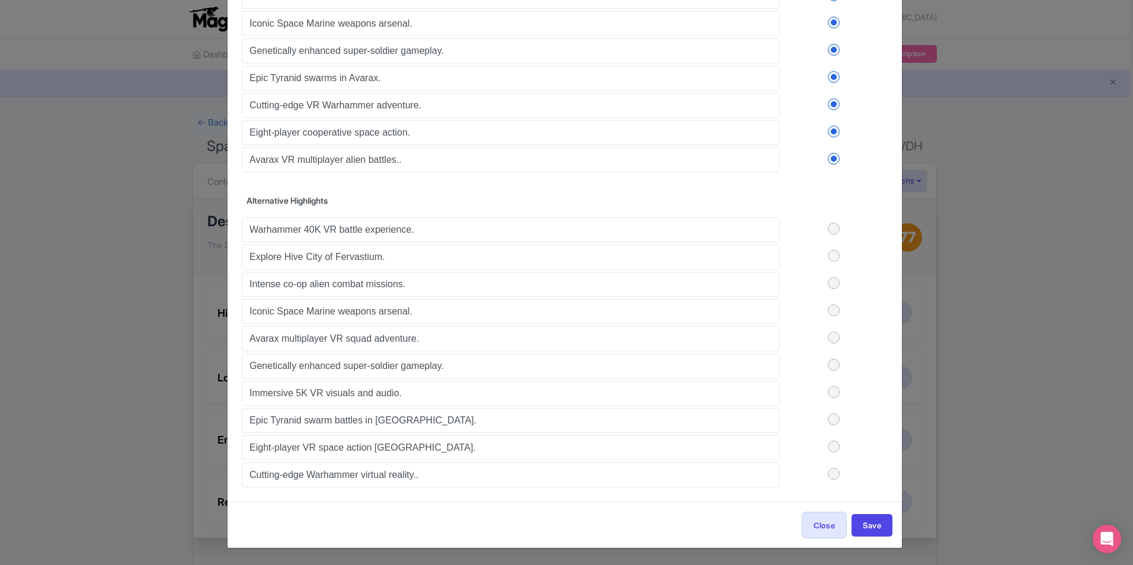
click at [832, 335] on label at bounding box center [834, 338] width 108 height 12
click at [0, 0] on input "checkbox" at bounding box center [0, 0] width 0 height 0
click at [832, 366] on label at bounding box center [834, 365] width 108 height 12
click at [0, 0] on input "checkbox" at bounding box center [0, 0] width 0 height 0
click at [831, 395] on label at bounding box center [834, 392] width 108 height 12
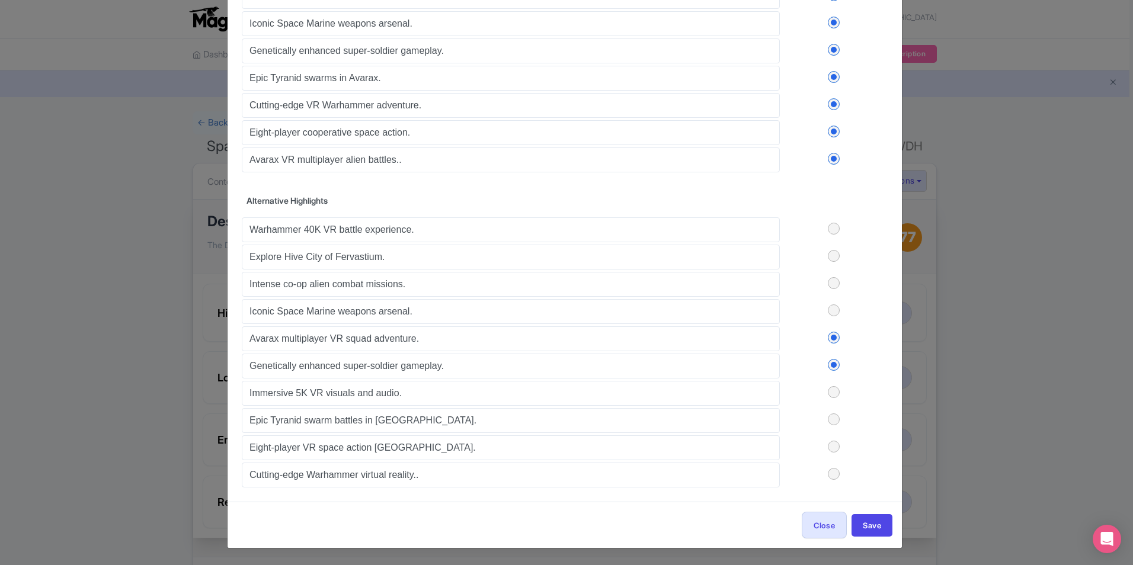
click at [0, 0] on input "checkbox" at bounding box center [0, 0] width 0 height 0
click at [837, 478] on label at bounding box center [834, 474] width 108 height 12
click at [0, 0] on input "checkbox" at bounding box center [0, 0] width 0 height 0
click at [868, 519] on button "Save" at bounding box center [872, 525] width 41 height 23
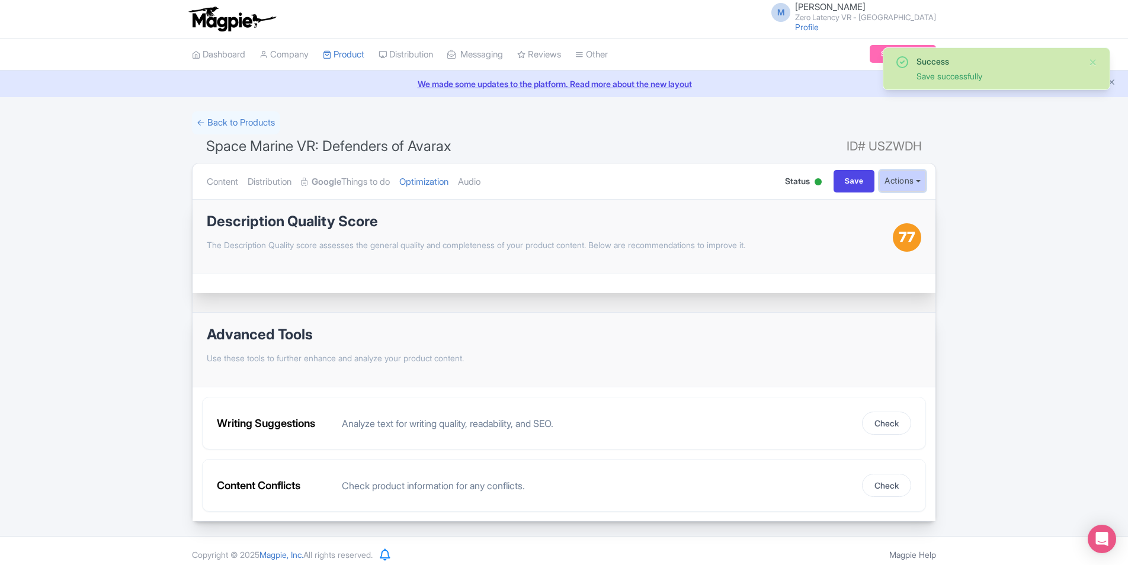
click at [910, 182] on button "Actions" at bounding box center [902, 181] width 47 height 22
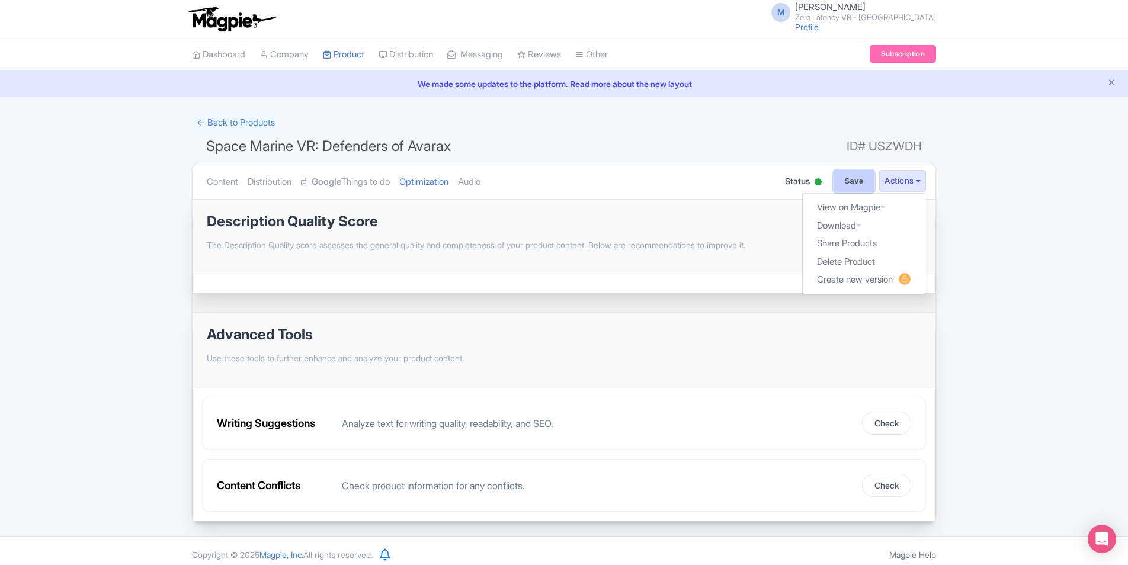
click at [852, 181] on input "Save" at bounding box center [854, 181] width 41 height 23
type input "Saving..."
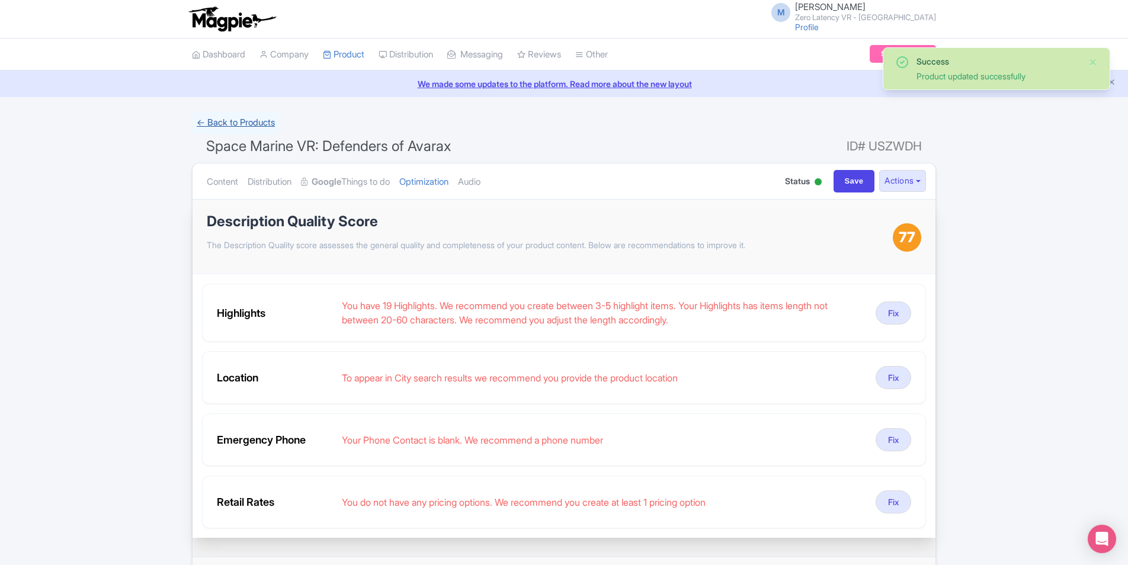
click at [258, 122] on link "← Back to Products" at bounding box center [236, 122] width 88 height 23
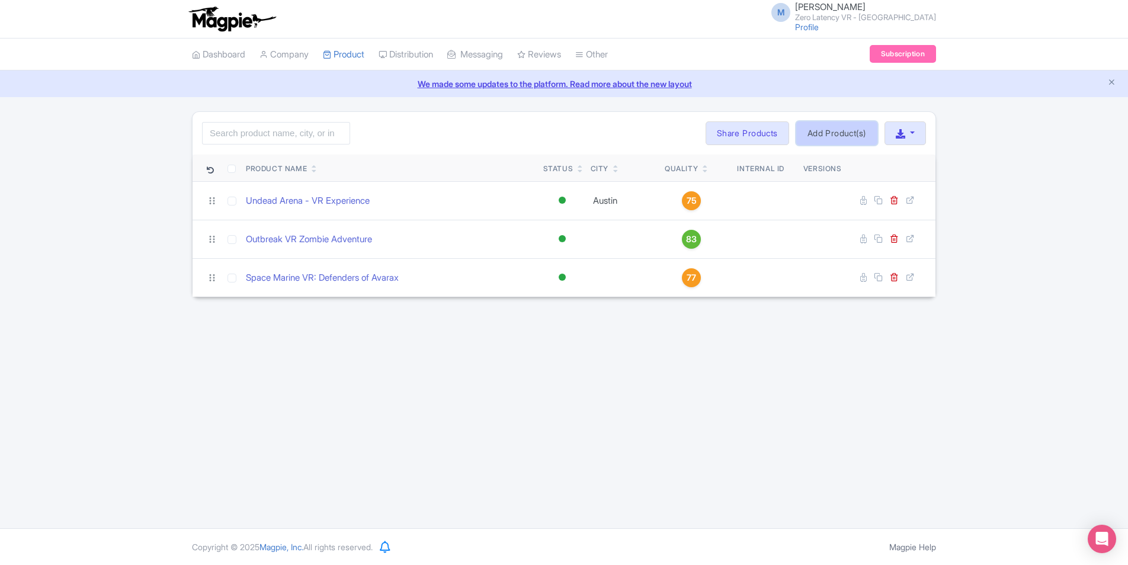
click at [821, 126] on link "Add Product(s)" at bounding box center [836, 133] width 81 height 24
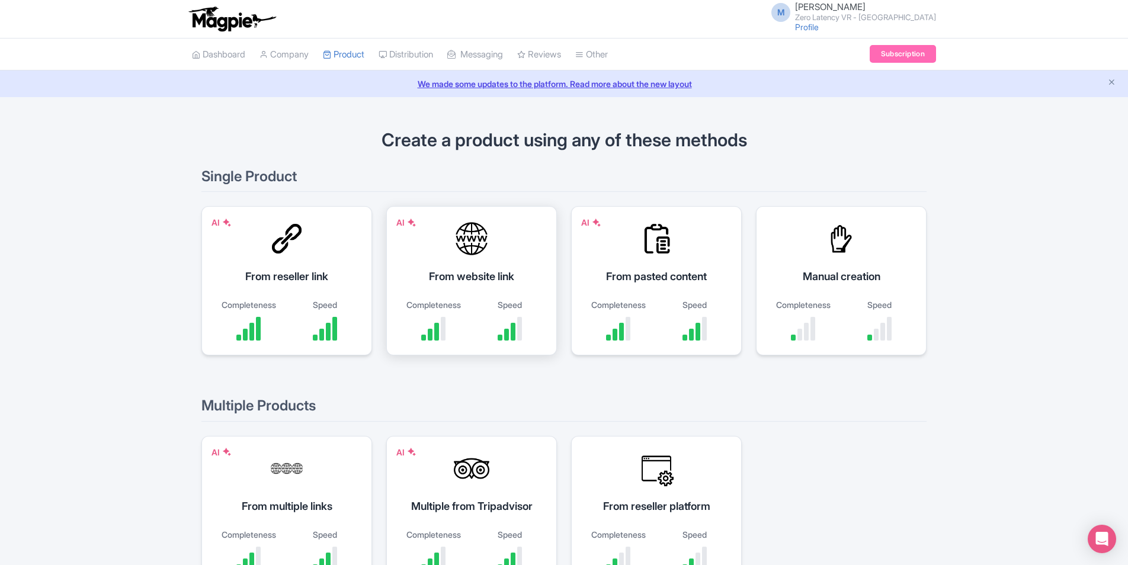
click at [460, 249] on div at bounding box center [472, 239] width 36 height 36
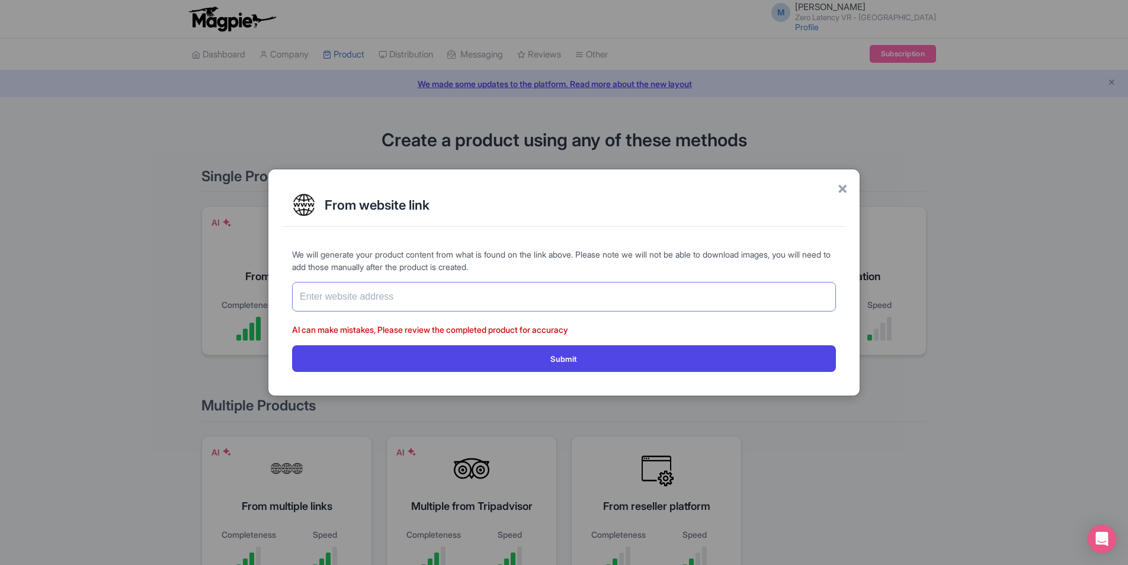
click at [485, 296] on input "text" at bounding box center [564, 297] width 544 height 30
paste input "[URL][DOMAIN_NAME]"
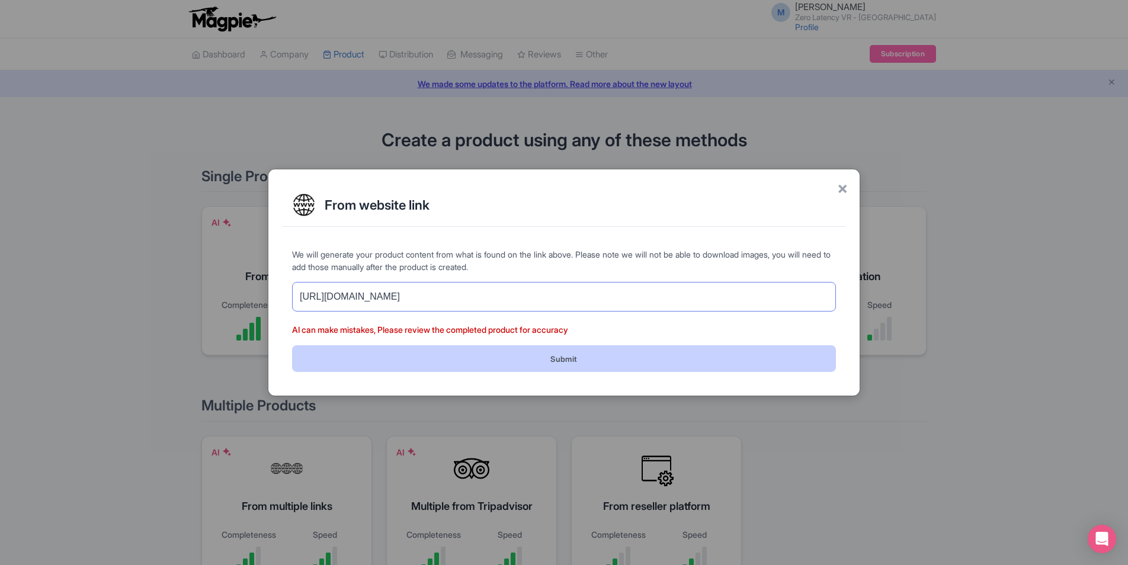
type input "[URL][DOMAIN_NAME]"
click at [611, 351] on button "Submit" at bounding box center [564, 358] width 544 height 27
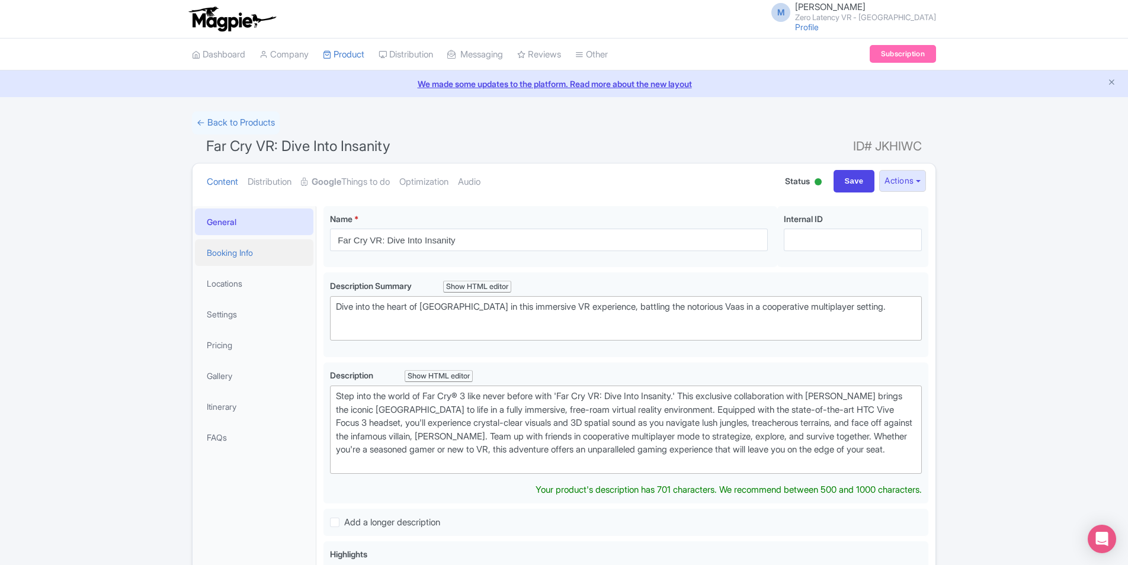
click at [256, 248] on link "Booking Info" at bounding box center [254, 252] width 119 height 27
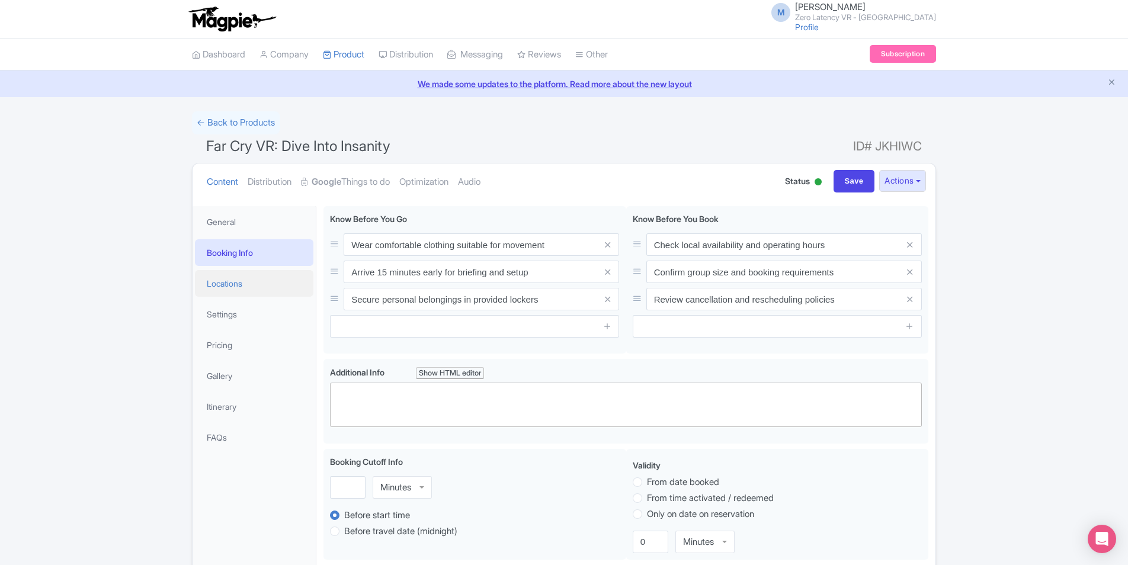
click at [231, 284] on link "Locations" at bounding box center [254, 283] width 119 height 27
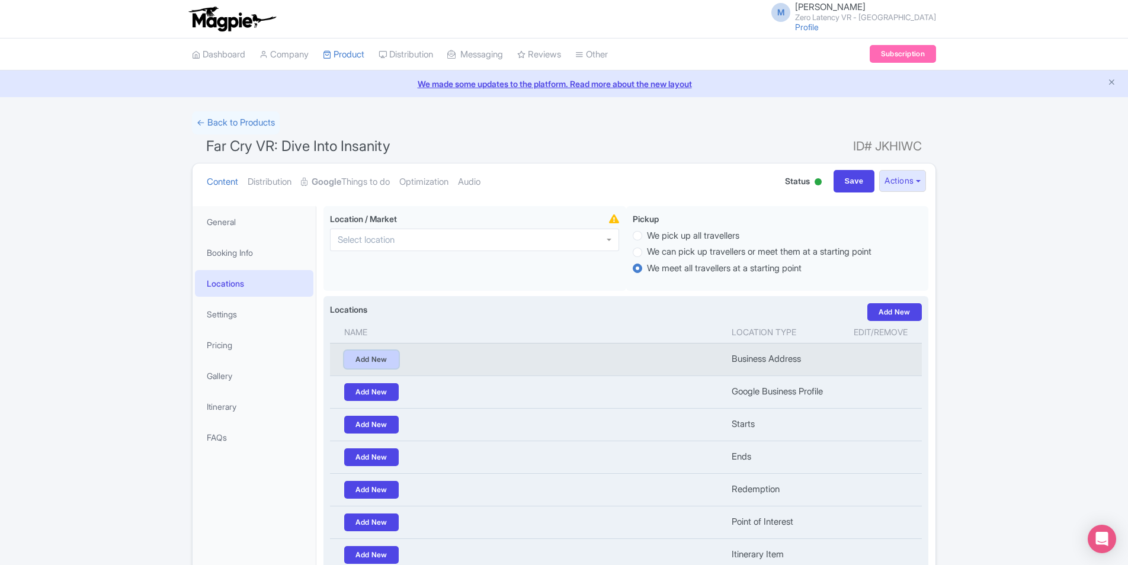
click at [357, 357] on link "Add New" at bounding box center [371, 360] width 55 height 18
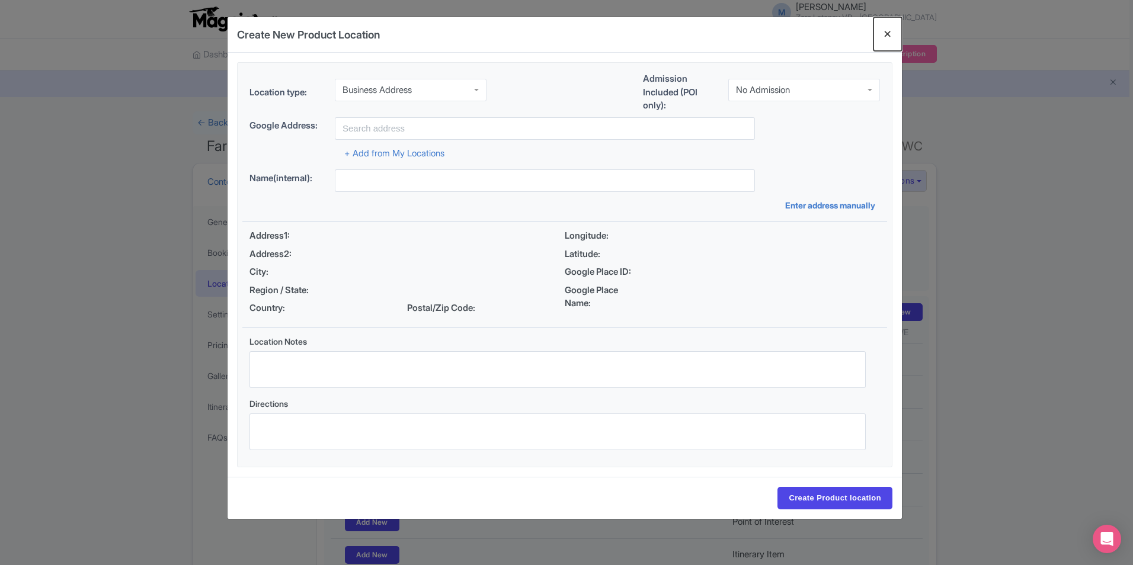
click at [885, 38] on button "Close" at bounding box center [887, 34] width 28 height 34
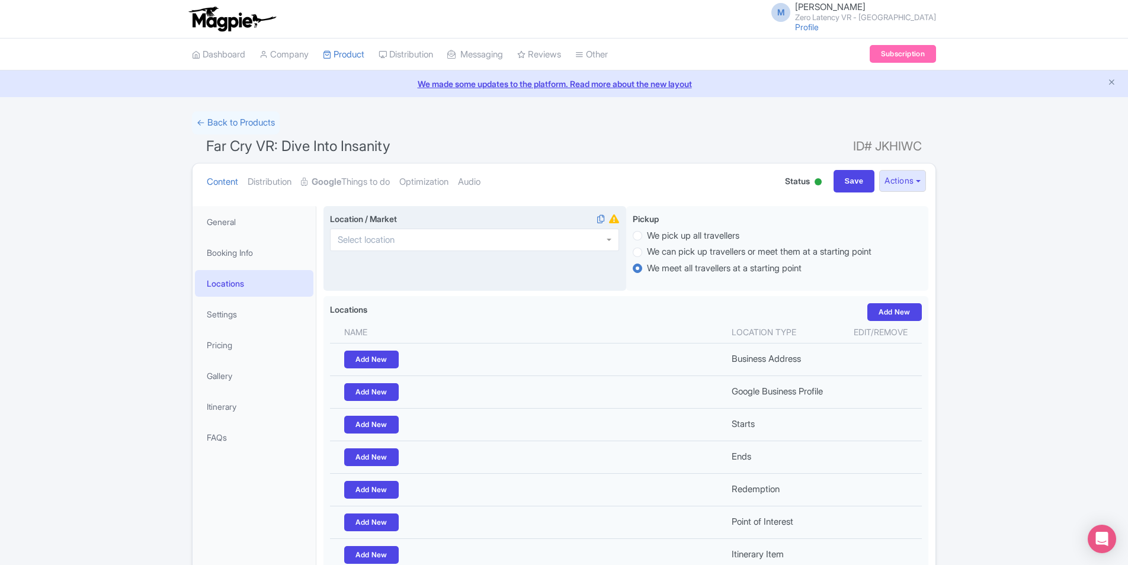
click at [478, 239] on div at bounding box center [474, 240] width 289 height 23
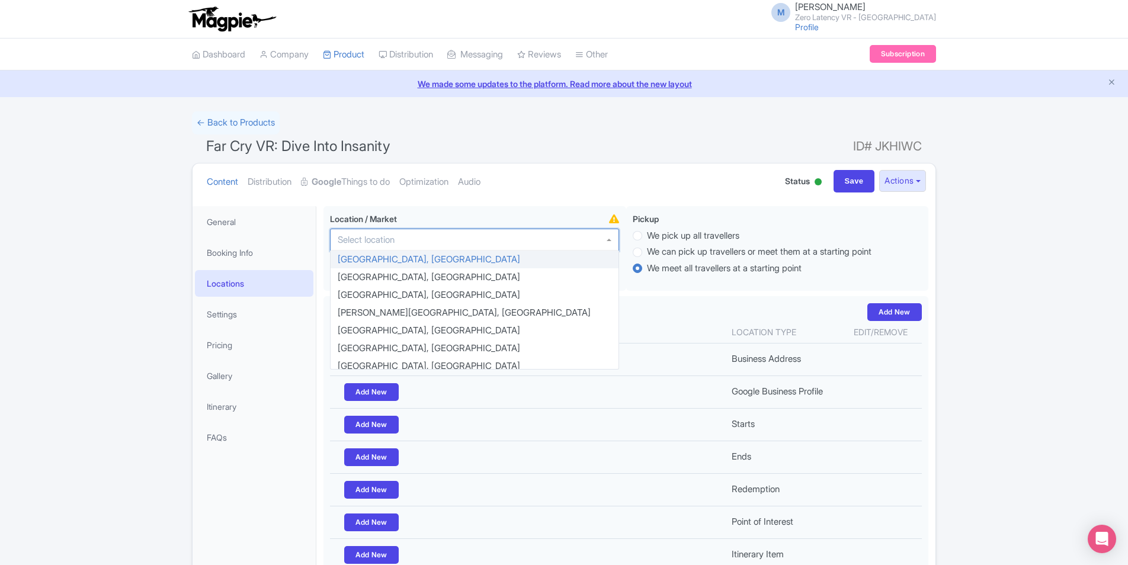
click at [529, 188] on ul "Content Distribution Google Things to do Optimization Audio" at bounding box center [482, 182] width 560 height 36
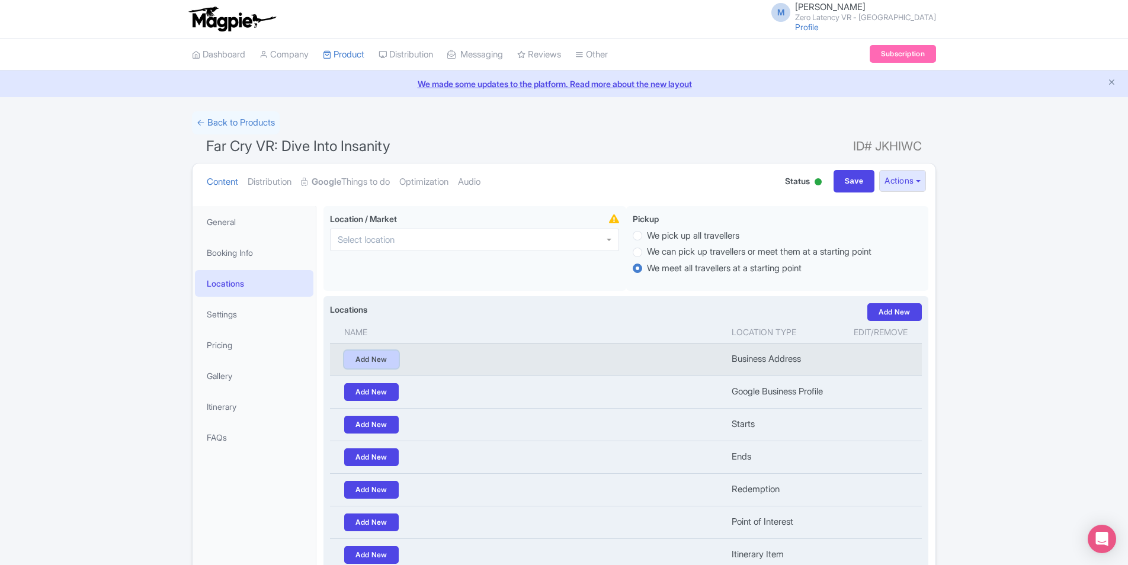
click at [380, 361] on link "Add New" at bounding box center [371, 360] width 55 height 18
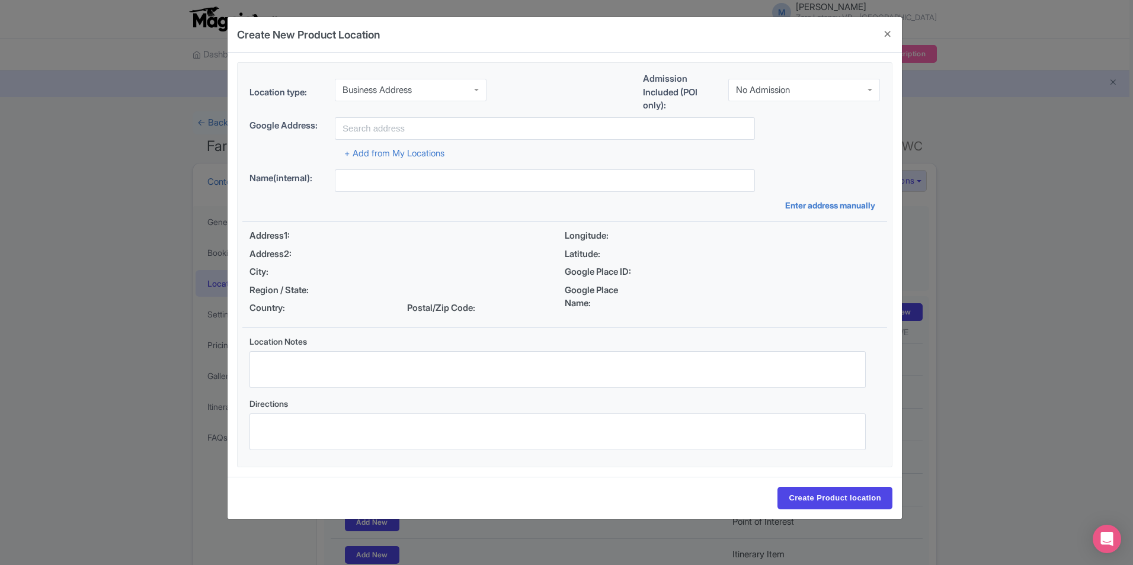
click at [442, 91] on div "Business Address" at bounding box center [411, 90] width 152 height 23
click at [412, 151] on link "+ Add from My Locations" at bounding box center [394, 153] width 100 height 11
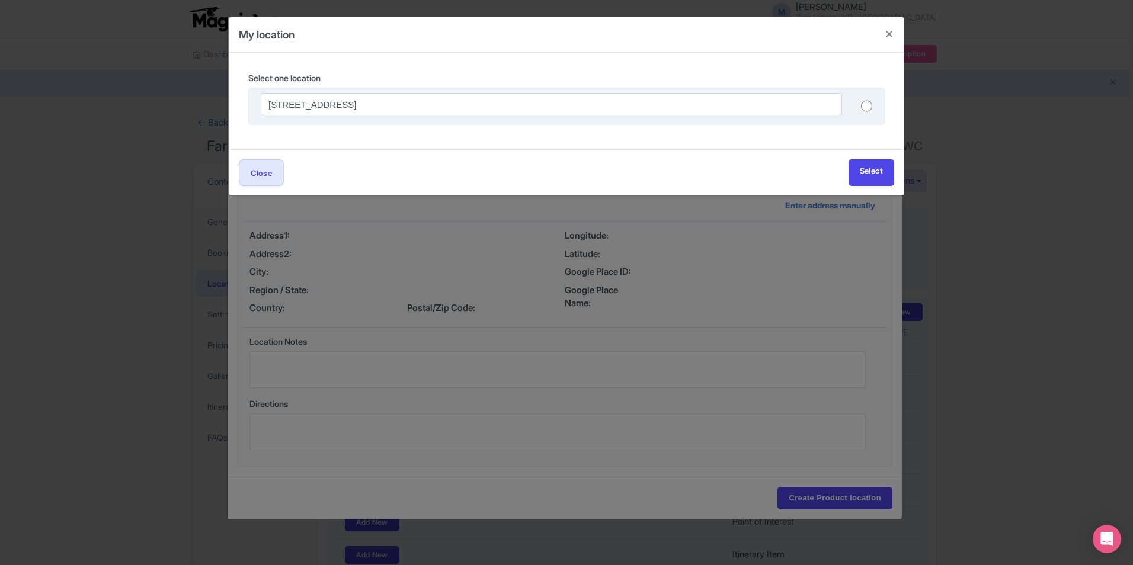
click at [867, 104] on input "radio" at bounding box center [866, 106] width 11 height 12
radio input "true"
click at [862, 169] on link "Select" at bounding box center [872, 172] width 46 height 27
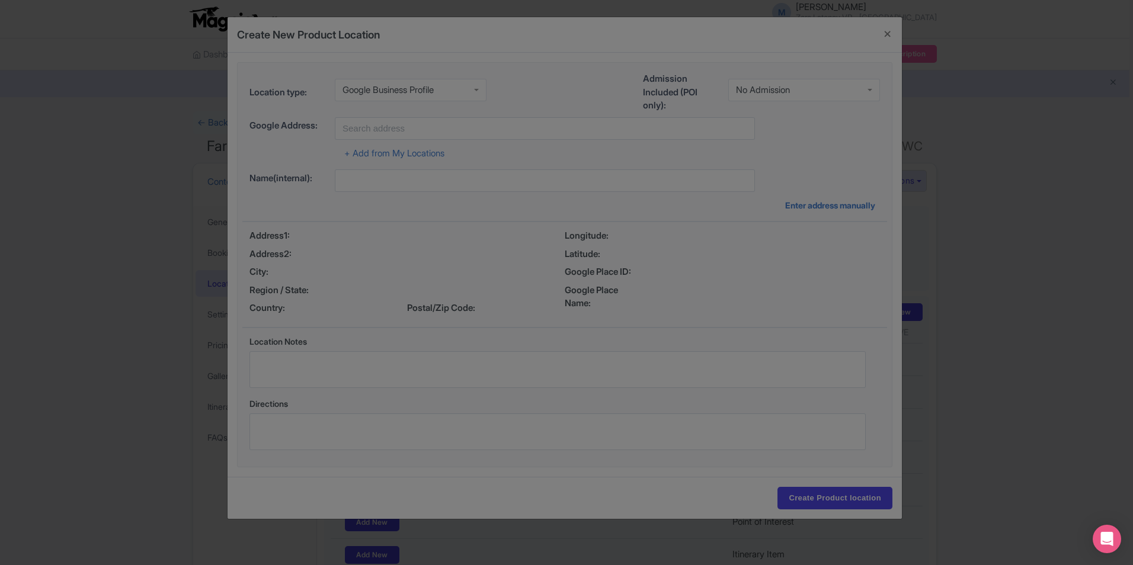
type input "9900 I-35 ste m500 suite 2, Austin, TX 78748, USA"
type input "[STREET_ADDRESS]"
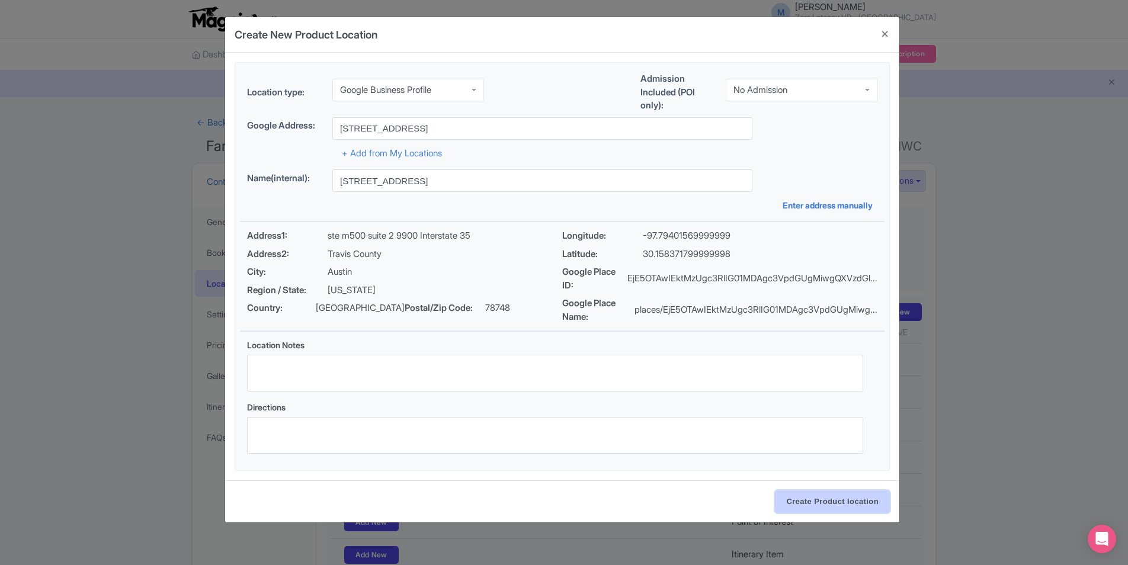
click at [821, 495] on input "Create Product location" at bounding box center [832, 502] width 115 height 23
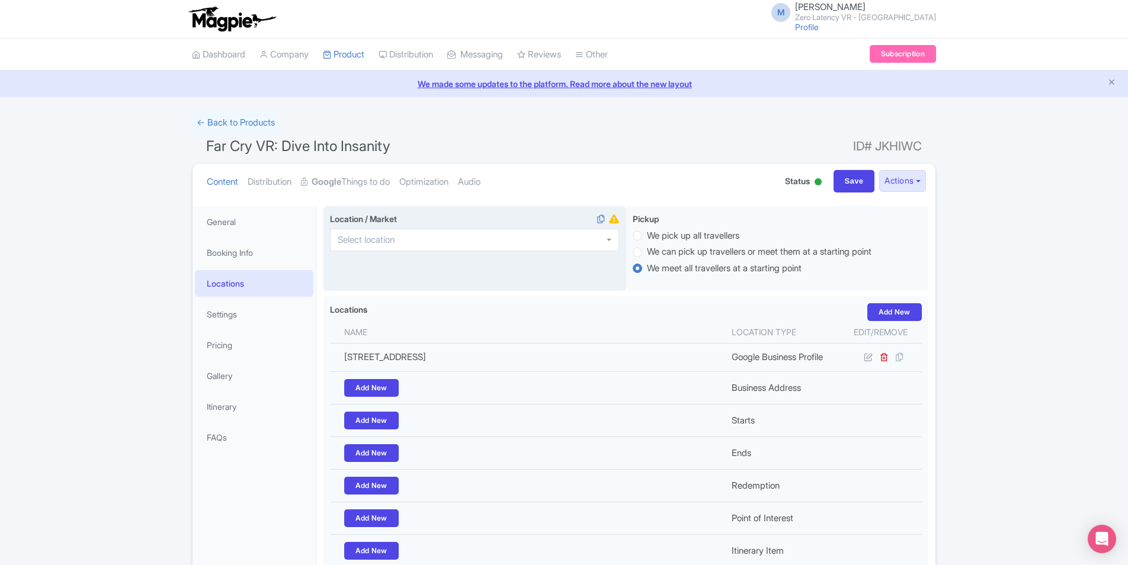
click at [457, 232] on div at bounding box center [474, 240] width 289 height 23
type input "Austin"
click at [847, 187] on input "Save" at bounding box center [854, 181] width 41 height 23
type input "Update Product"
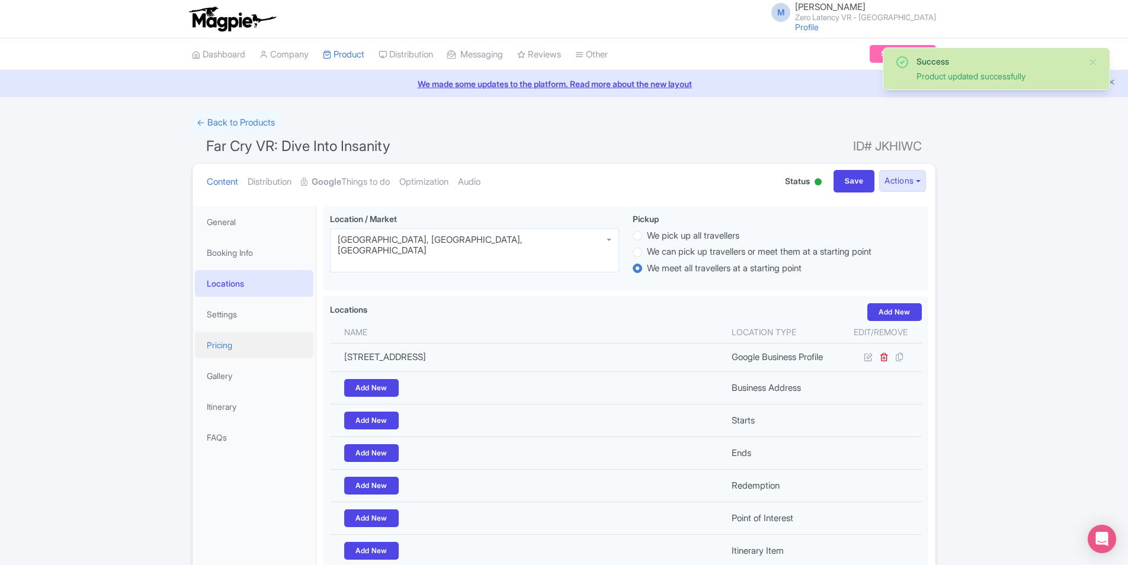
scroll to position [108, 0]
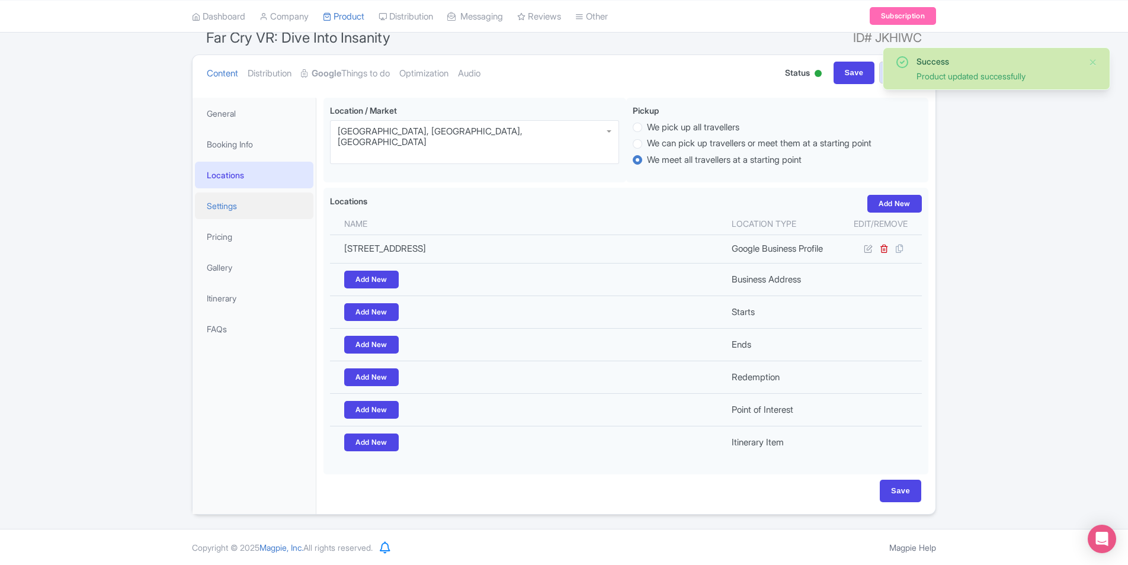
click at [248, 207] on link "Settings" at bounding box center [254, 206] width 119 height 27
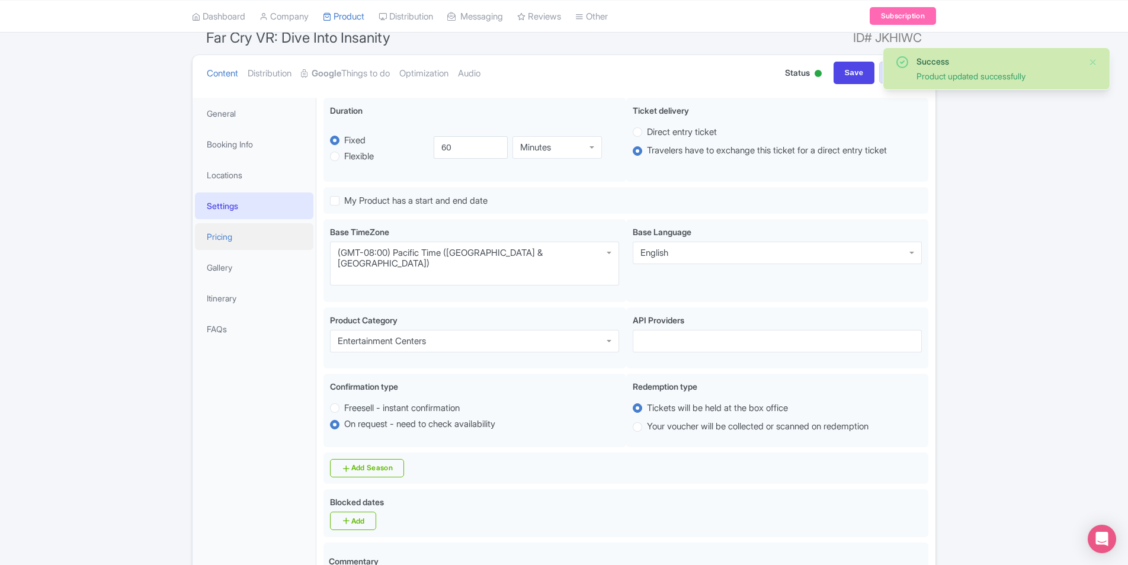
click at [249, 243] on link "Pricing" at bounding box center [254, 236] width 119 height 27
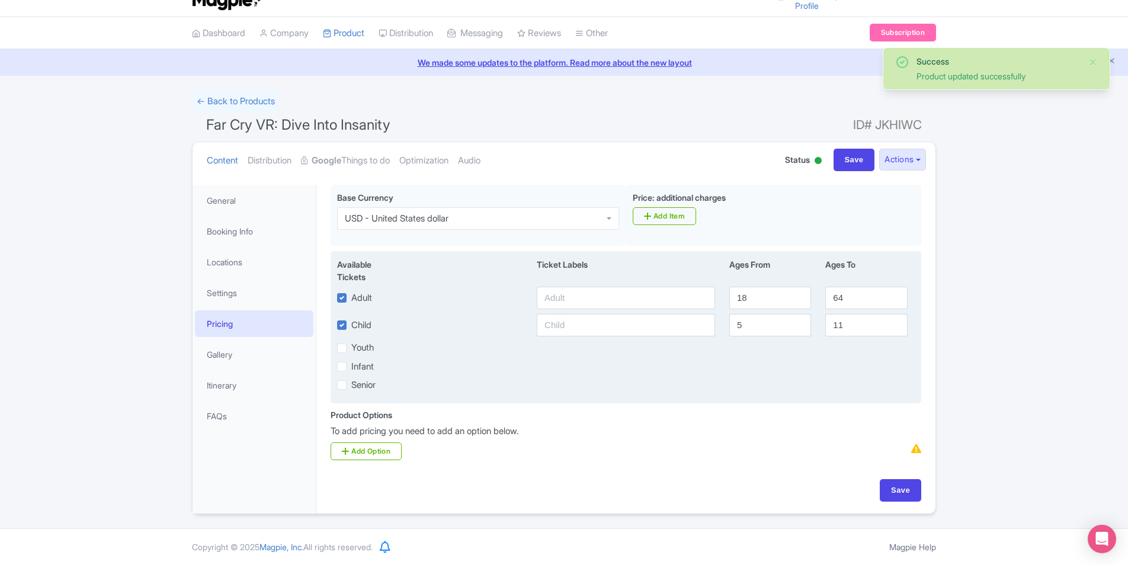
click at [368, 349] on label "Youth" at bounding box center [362, 348] width 23 height 14
click at [359, 349] on input "Youth" at bounding box center [355, 345] width 8 height 8
checkbox input "true"
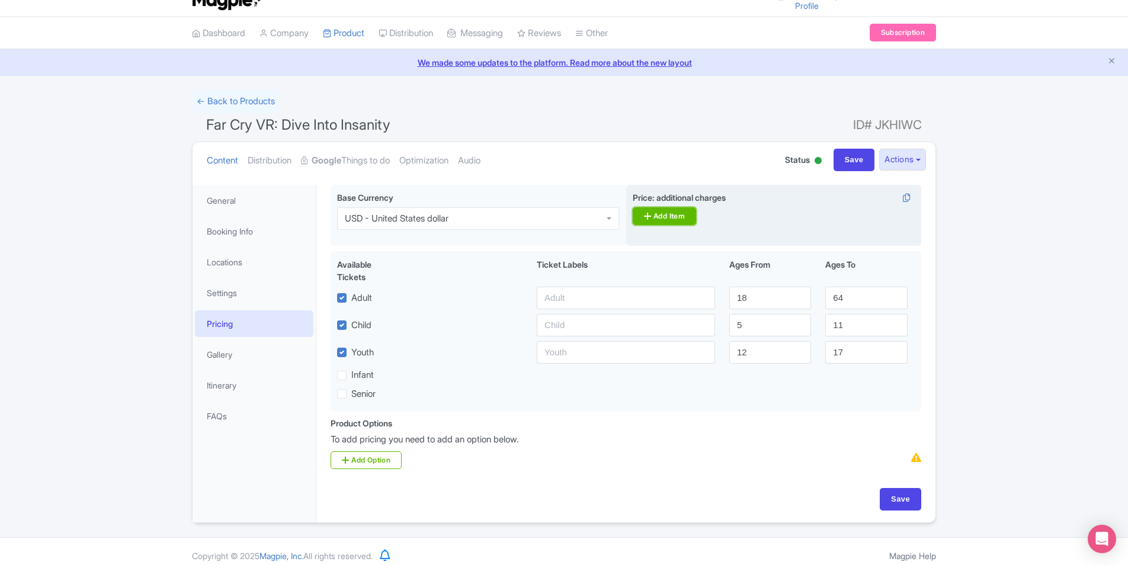
click at [676, 215] on link "Add Item" at bounding box center [664, 216] width 63 height 18
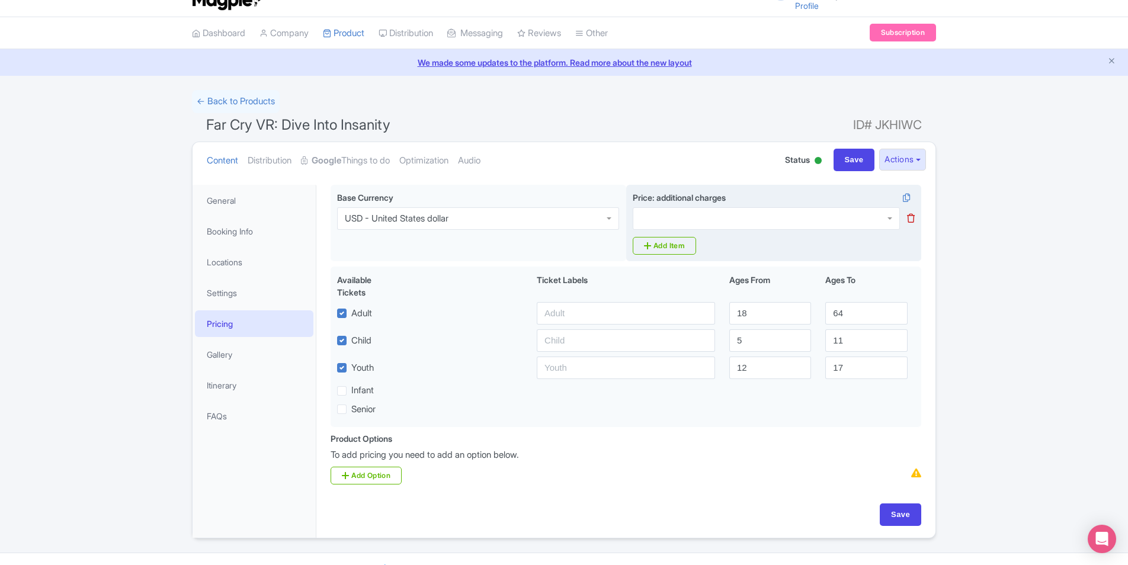
click at [837, 213] on div at bounding box center [766, 218] width 267 height 23
click at [686, 172] on ul "Content Distribution Google Things to do Optimization Audio" at bounding box center [482, 160] width 560 height 36
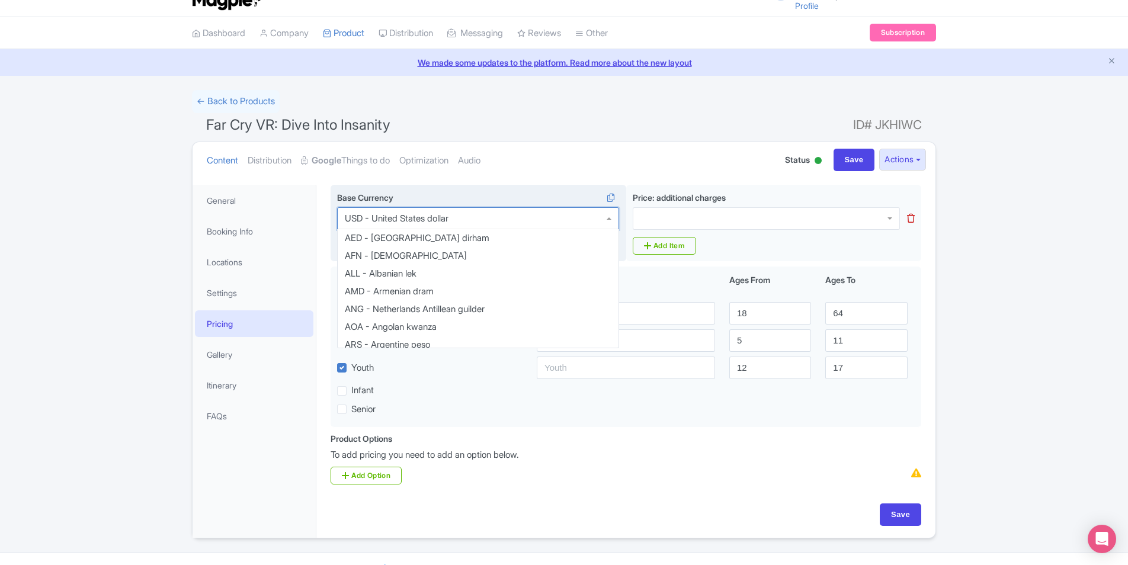
click at [531, 219] on div "USD - United States dollar" at bounding box center [478, 218] width 282 height 23
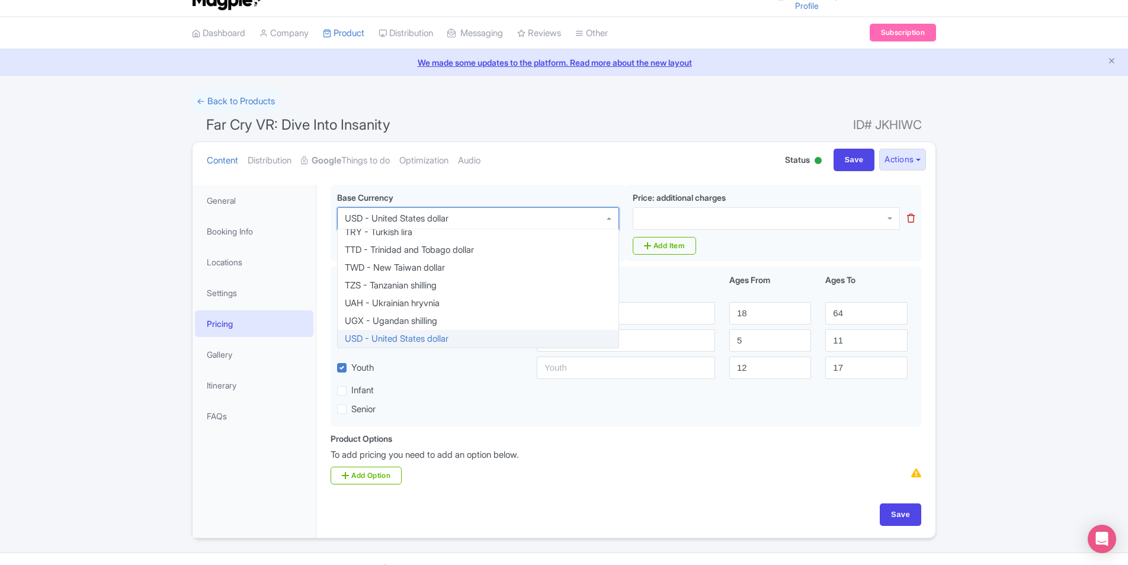
click at [527, 184] on div "Wear comfortable clothing suitable for movement Arrive 15 minutes early for bri…" at bounding box center [625, 358] width 619 height 360
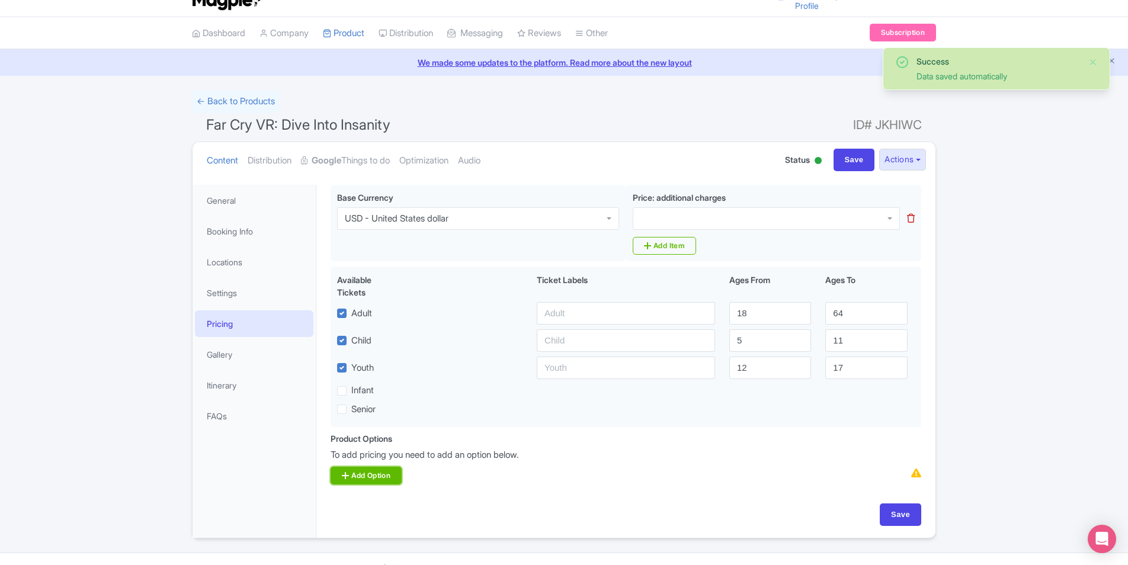
click at [392, 476] on link "Add Option" at bounding box center [366, 476] width 71 height 18
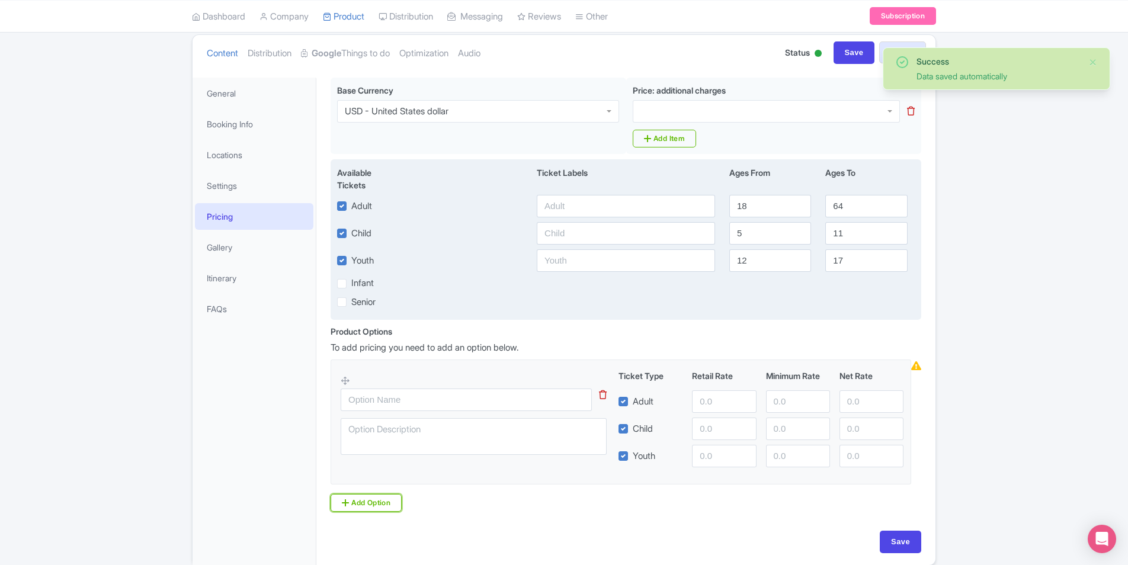
scroll to position [140, 0]
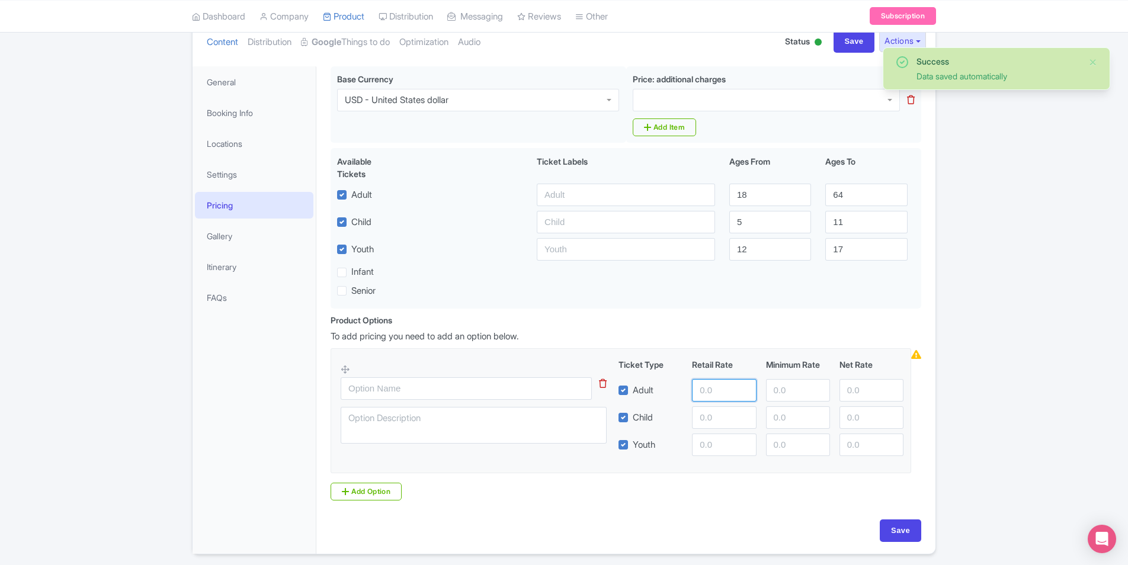
click at [724, 389] on input "number" at bounding box center [724, 390] width 64 height 23
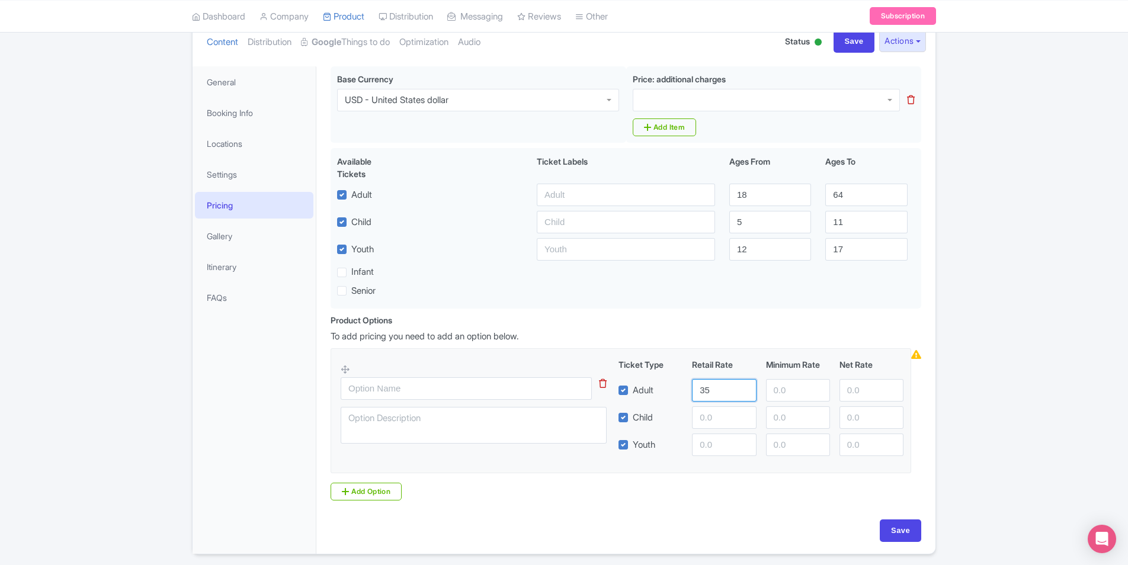
type input "35"
type input "20"
click at [719, 386] on input "35" at bounding box center [724, 390] width 64 height 23
click at [718, 385] on input "30" at bounding box center [724, 390] width 64 height 23
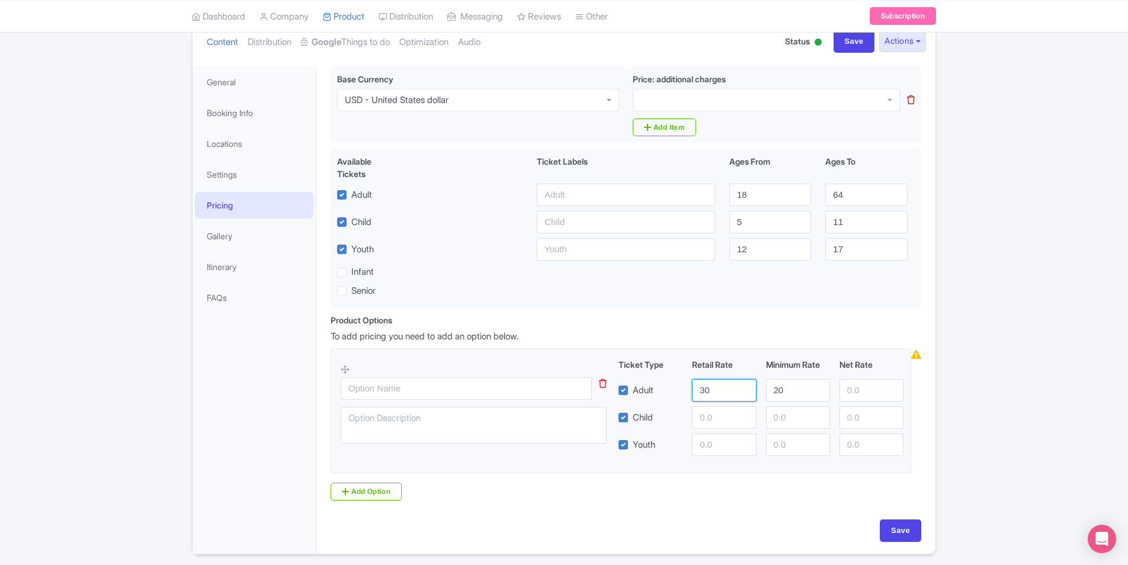
click at [718, 385] on input "30" at bounding box center [724, 390] width 64 height 23
type input "35"
click at [716, 414] on input "number" at bounding box center [724, 418] width 64 height 23
type input "35"
click at [804, 421] on input "number" at bounding box center [798, 418] width 64 height 23
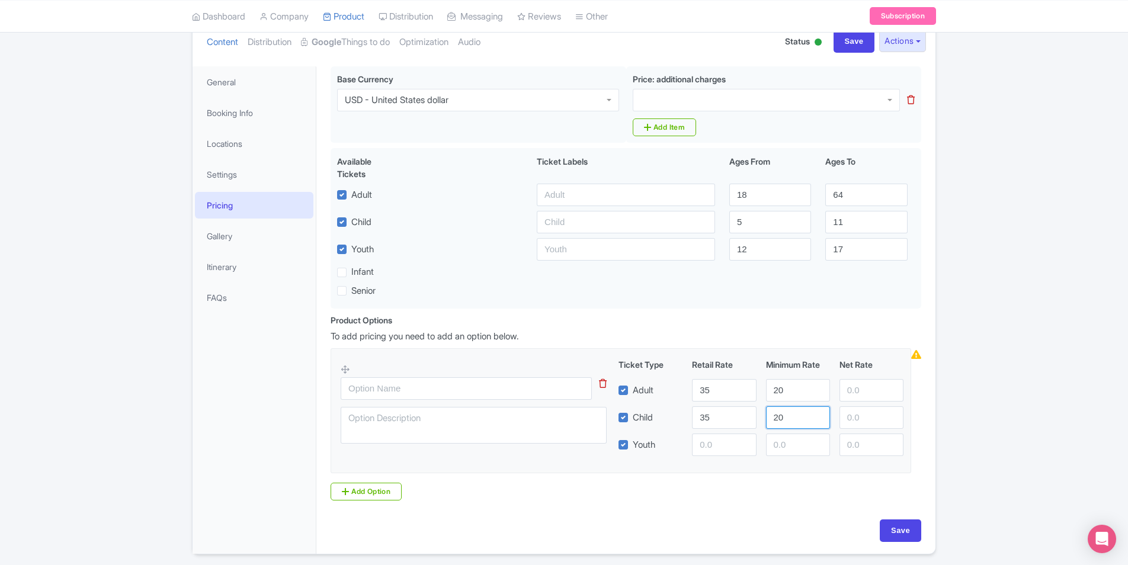
type input "20"
click at [716, 446] on input "number" at bounding box center [724, 445] width 64 height 23
type input "35"
click at [776, 449] on input "number" at bounding box center [798, 445] width 64 height 23
type input "20"
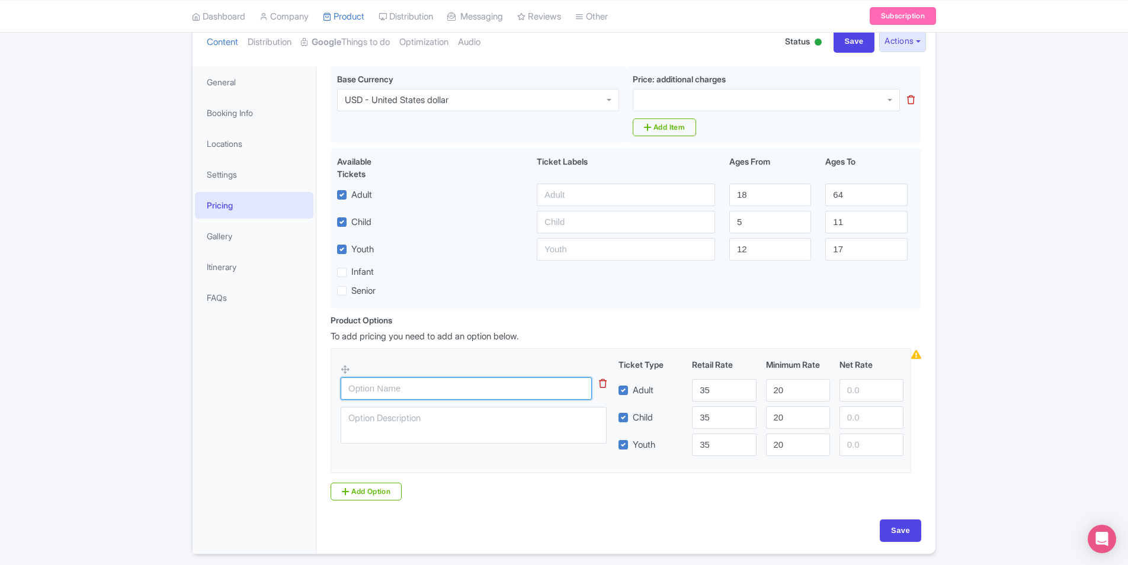
click at [424, 389] on input "text" at bounding box center [466, 388] width 251 height 23
click at [908, 528] on input "Save" at bounding box center [900, 531] width 41 height 23
type input "Update Product"
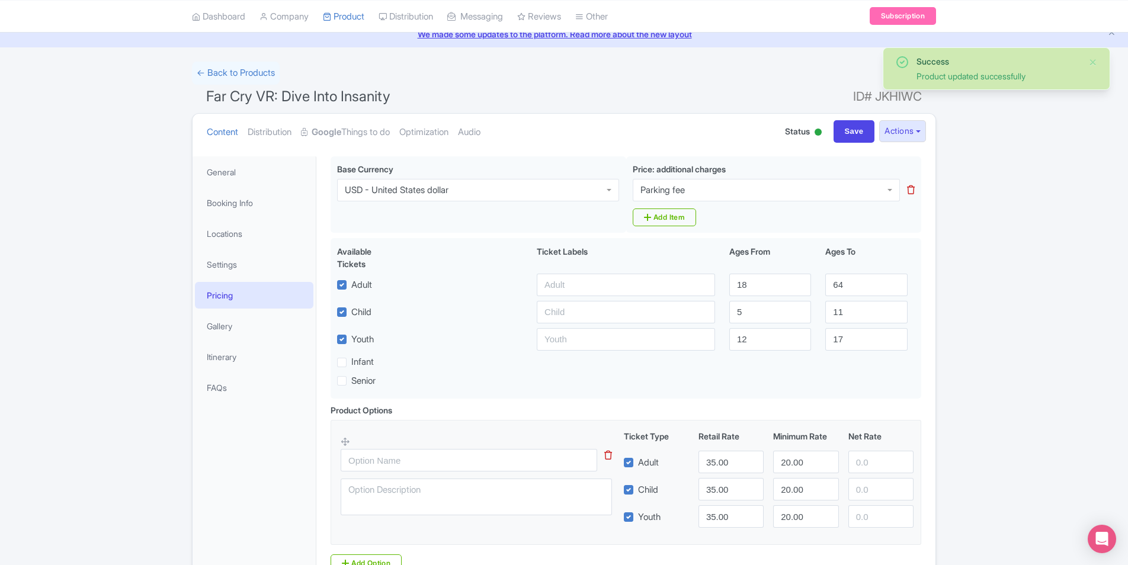
scroll to position [43, 0]
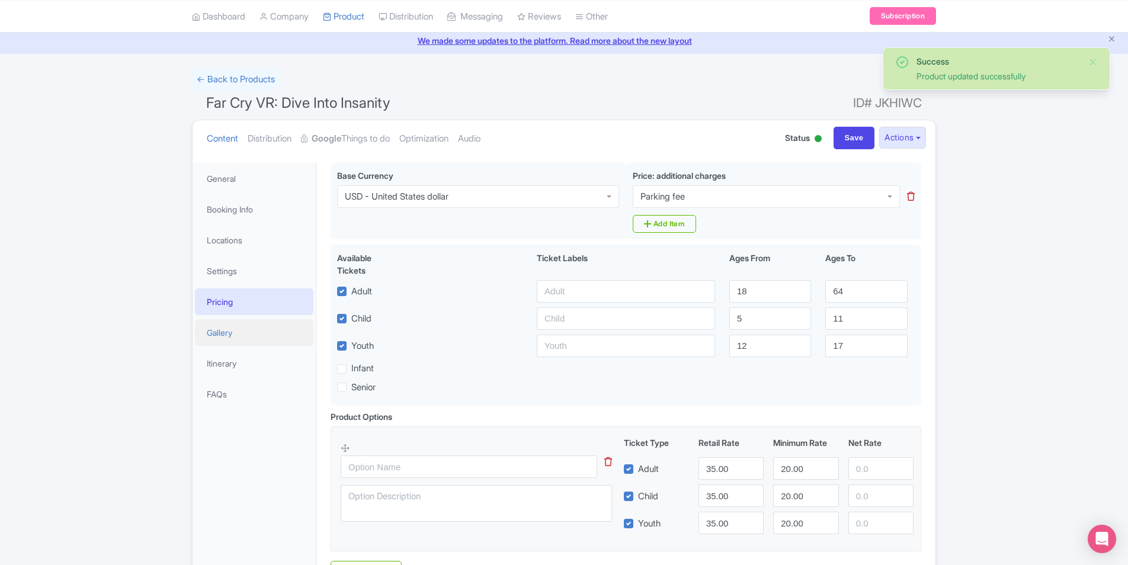
click at [248, 340] on link "Gallery" at bounding box center [254, 332] width 119 height 27
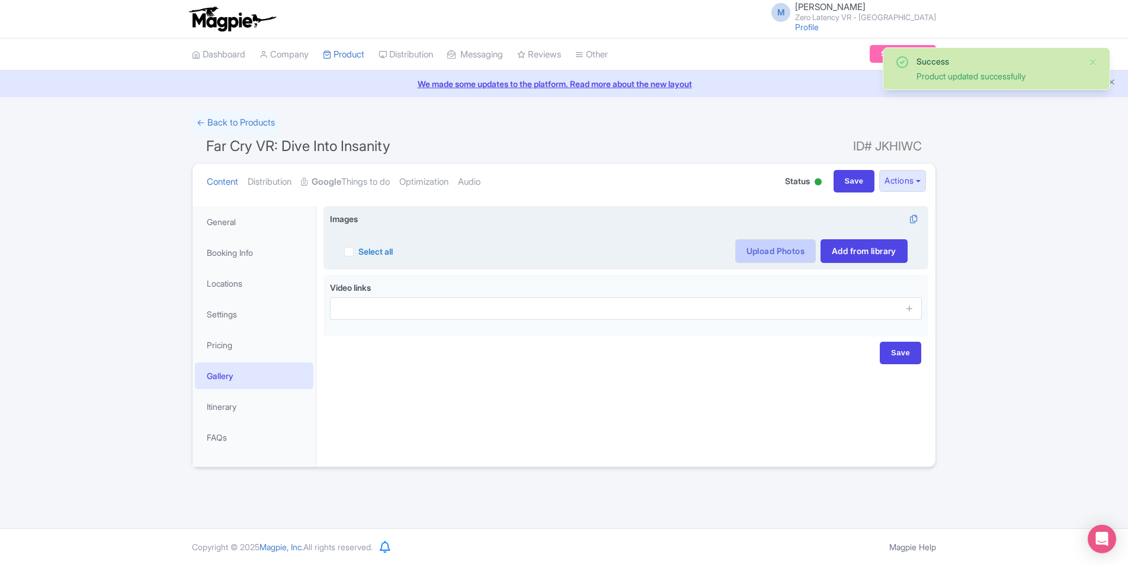
click at [776, 249] on link "Upload Photos" at bounding box center [775, 251] width 81 height 24
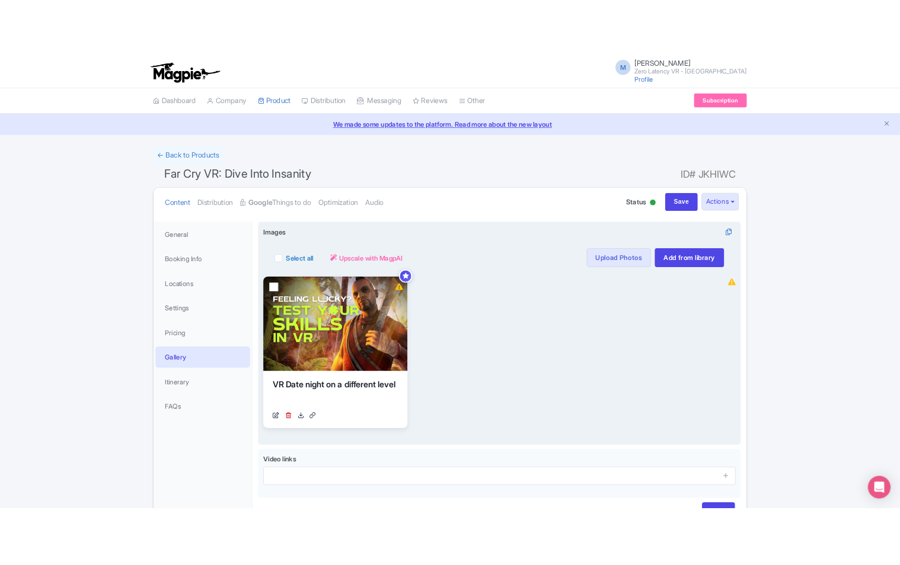
scroll to position [79, 0]
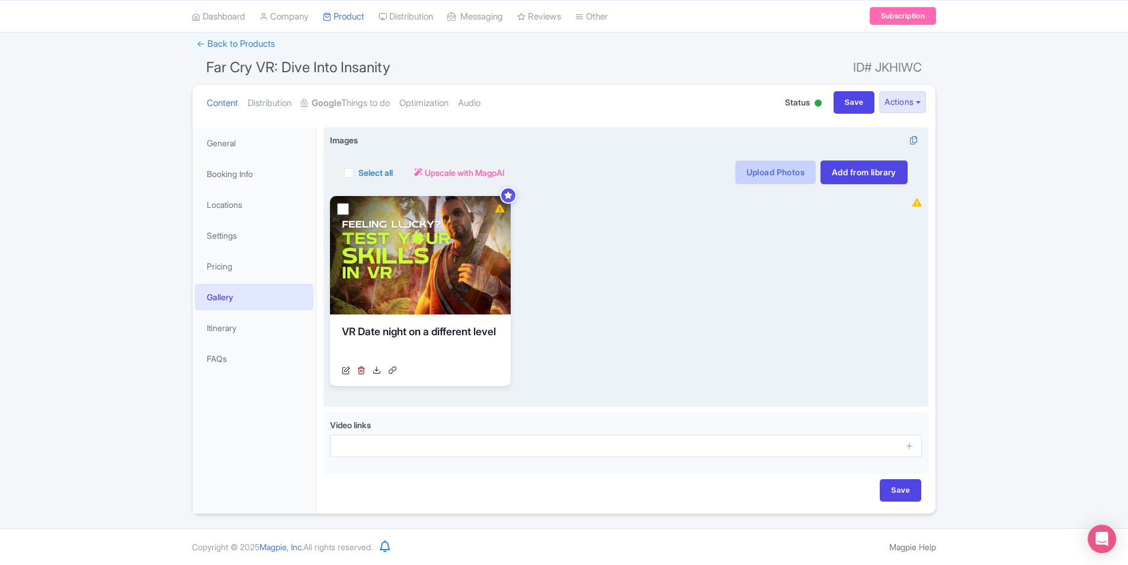
click at [763, 174] on link "Upload Photos" at bounding box center [775, 173] width 81 height 24
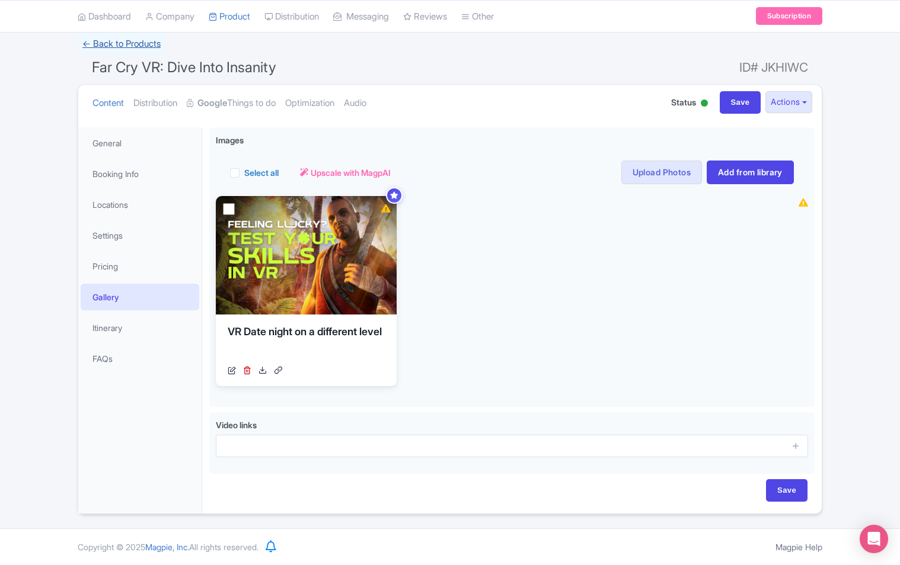
click at [104, 41] on link "← Back to Products" at bounding box center [122, 44] width 88 height 23
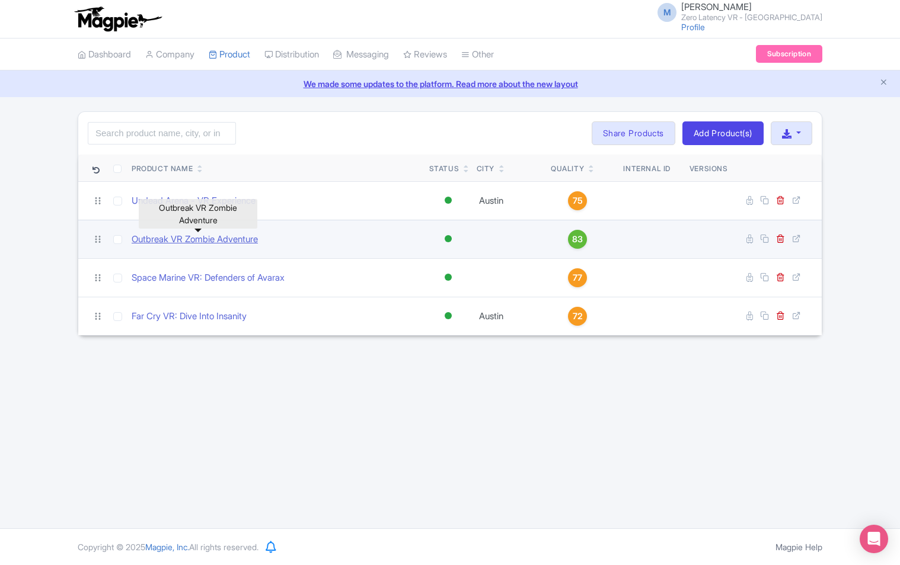
click at [222, 245] on link "Outbreak VR Zombie Adventure" at bounding box center [195, 240] width 126 height 14
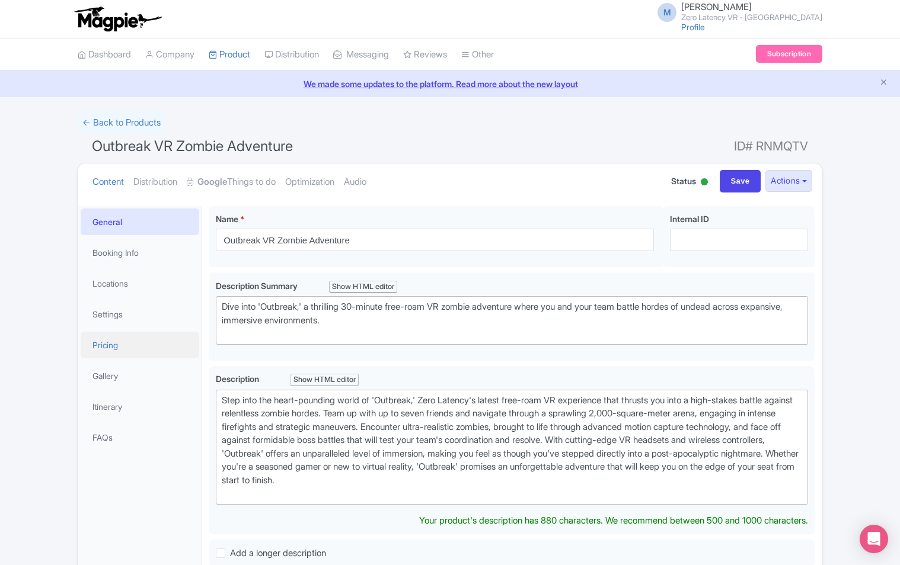
click at [140, 338] on link "Pricing" at bounding box center [140, 345] width 119 height 27
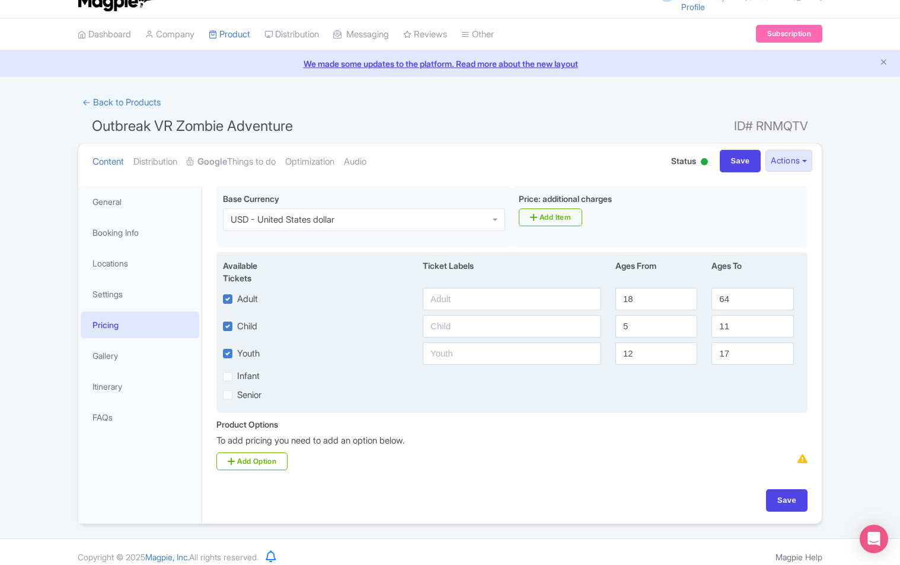
scroll to position [30, 0]
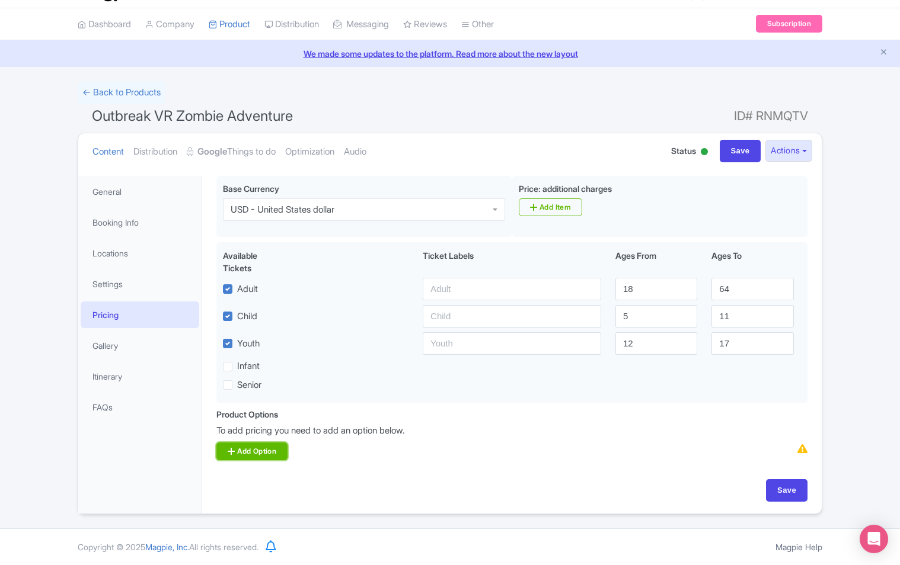
click at [259, 450] on link "Add Option" at bounding box center [251, 452] width 71 height 18
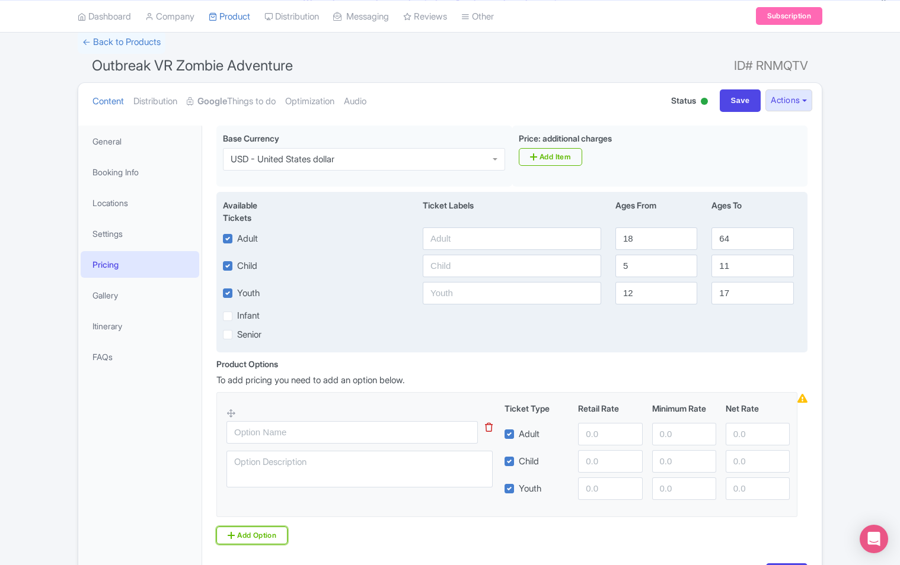
scroll to position [165, 0]
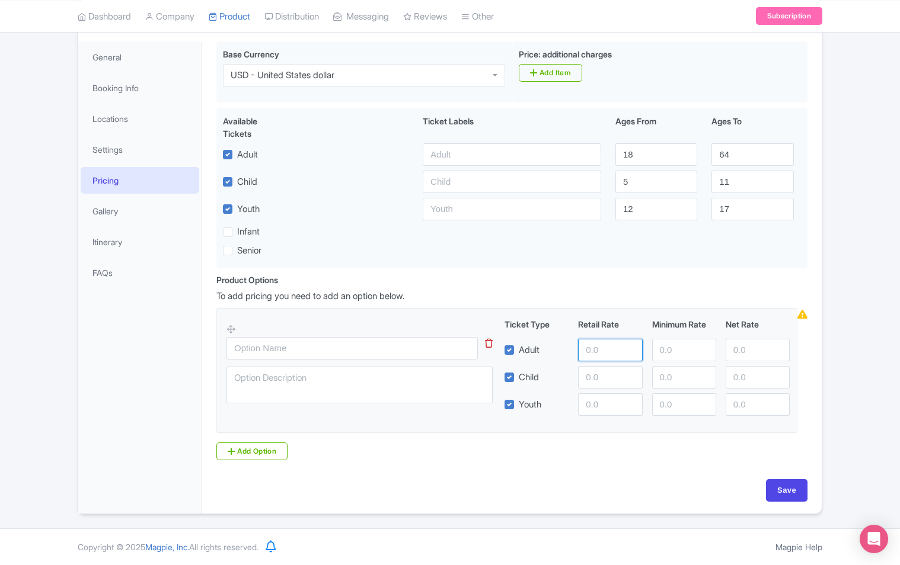
click at [612, 345] on input "number" at bounding box center [610, 350] width 64 height 23
click at [605, 348] on input "number" at bounding box center [610, 350] width 64 height 23
click at [596, 350] on input "number" at bounding box center [610, 350] width 64 height 23
click at [609, 350] on input "number" at bounding box center [610, 350] width 64 height 23
type input "35"
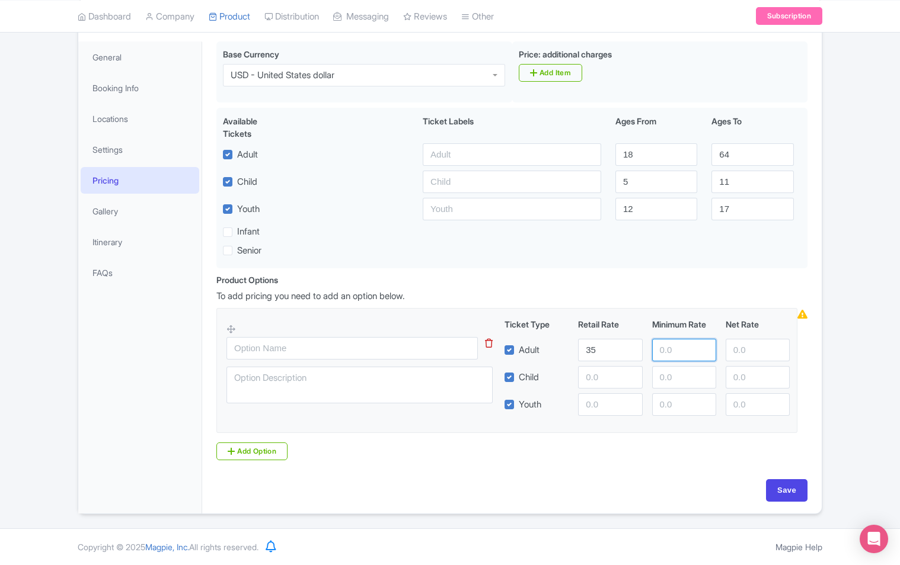
click at [662, 347] on input "number" at bounding box center [684, 350] width 64 height 23
type input "20"
click at [596, 386] on input "number" at bounding box center [610, 377] width 64 height 23
type input "35"
click at [668, 383] on input "number" at bounding box center [684, 377] width 64 height 23
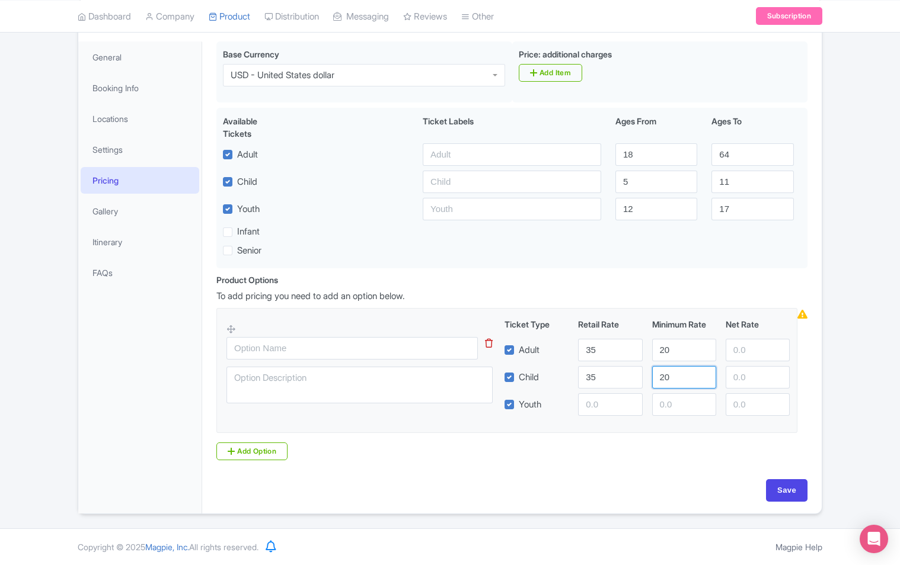
type input "20"
click at [608, 404] on input "number" at bounding box center [610, 404] width 64 height 23
type input "35"
click at [692, 411] on input "number" at bounding box center [684, 404] width 64 height 23
type input "20"
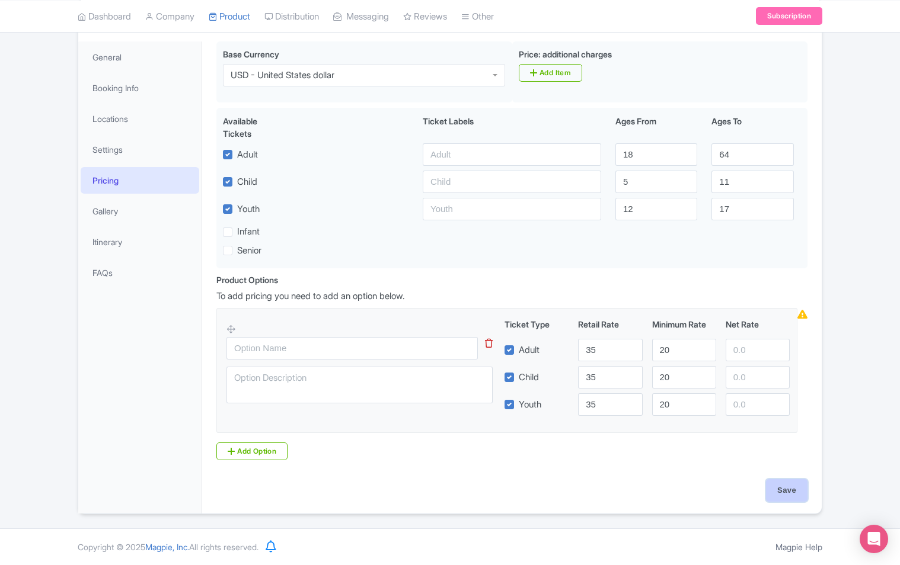
click at [805, 484] on input "Save" at bounding box center [786, 490] width 41 height 23
type input "Saving..."
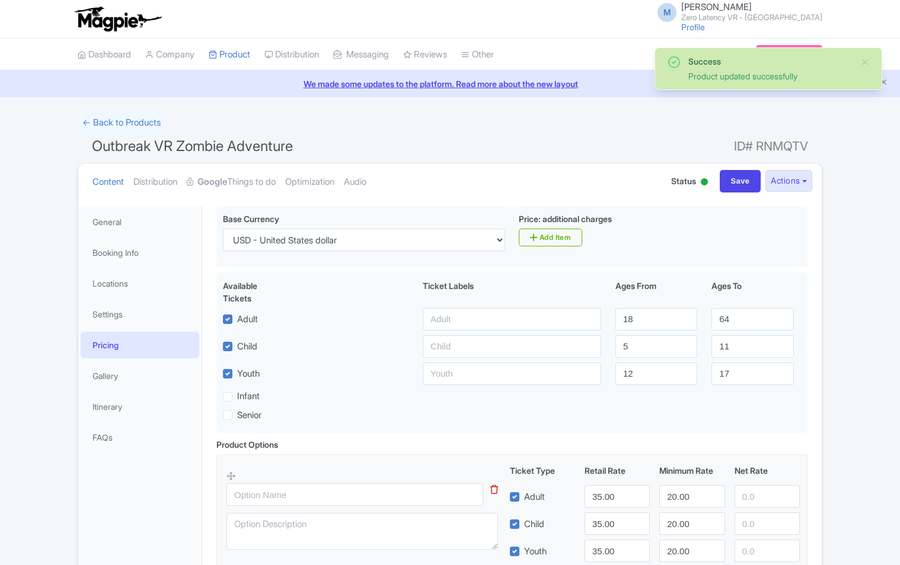
scroll to position [87, 0]
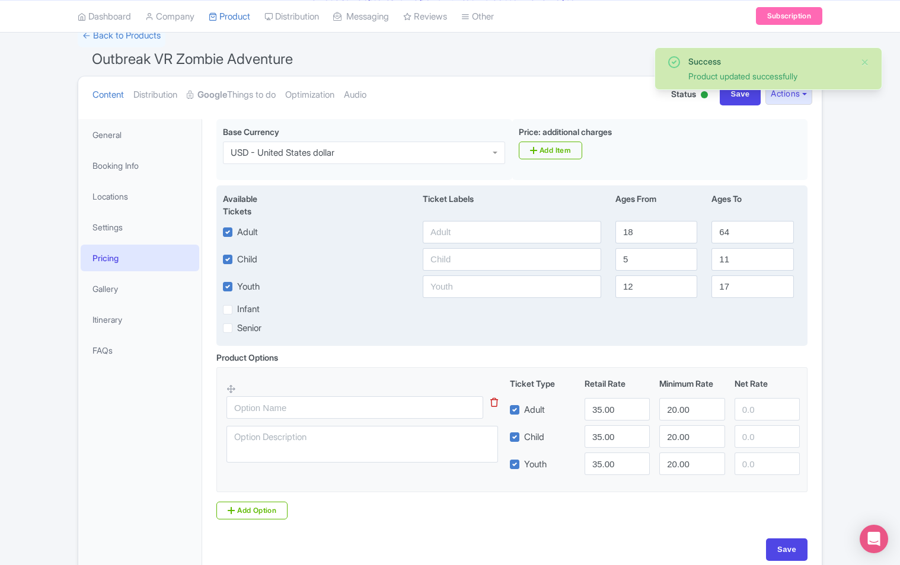
click at [237, 328] on label "Senior" at bounding box center [249, 329] width 24 height 14
click at [237, 328] on input "Senior" at bounding box center [241, 325] width 8 height 8
checkbox input "true"
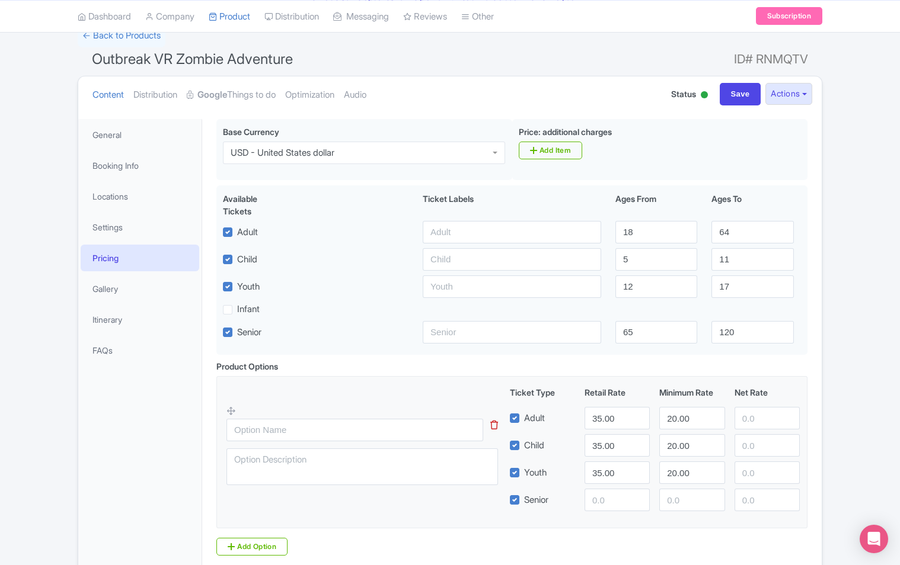
click at [237, 328] on label "Senior" at bounding box center [249, 333] width 24 height 14
click at [237, 328] on input "Senior" at bounding box center [241, 329] width 8 height 8
checkbox input "false"
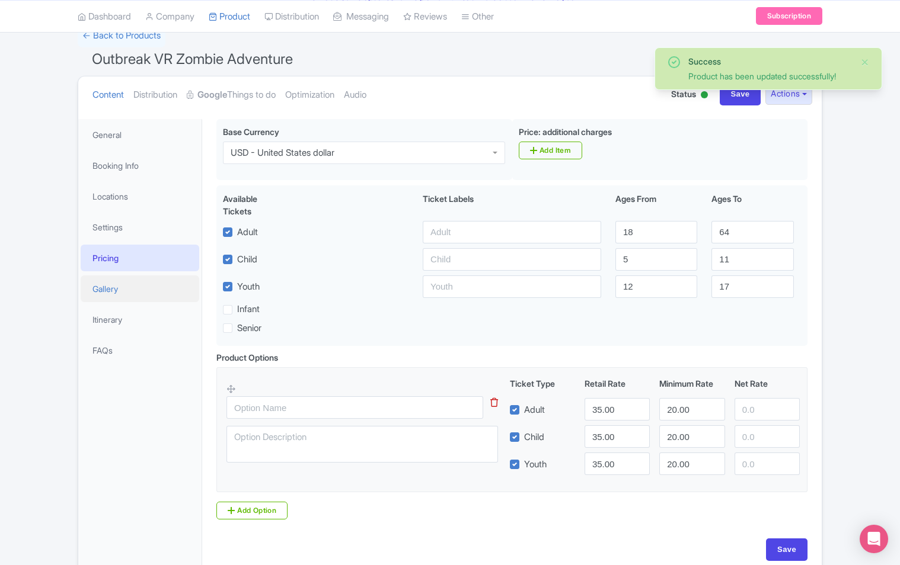
click at [113, 297] on link "Gallery" at bounding box center [140, 289] width 119 height 27
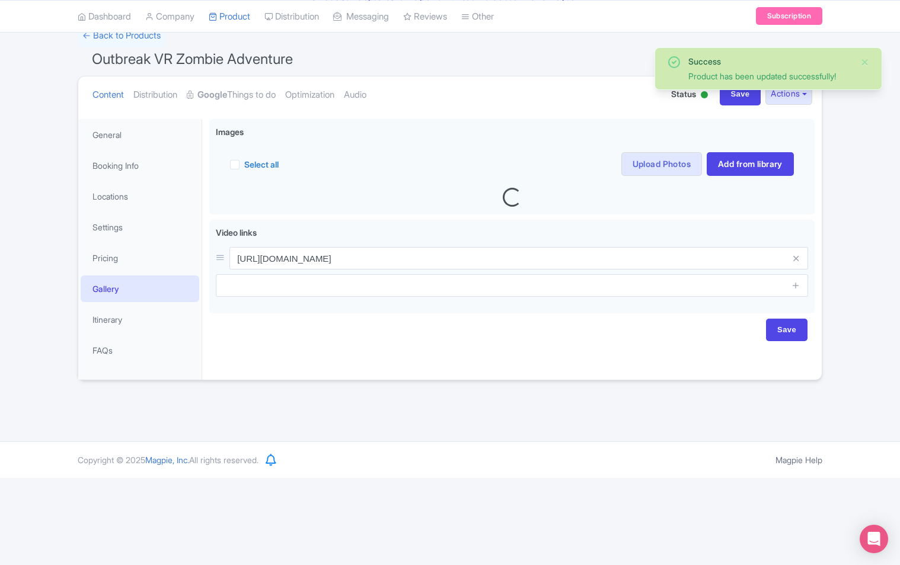
scroll to position [0, 0]
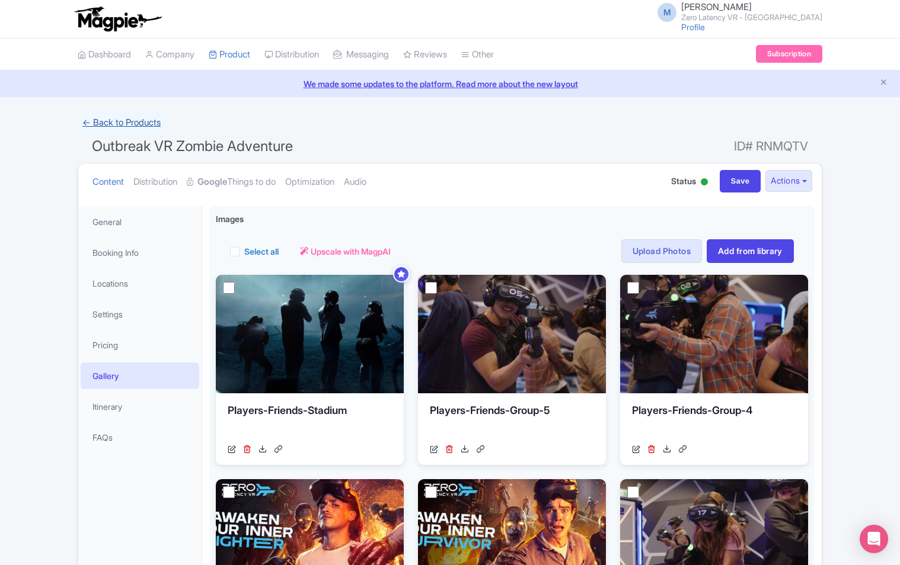
click at [123, 118] on link "← Back to Products" at bounding box center [122, 122] width 88 height 23
click at [721, 185] on input "Save" at bounding box center [739, 181] width 41 height 23
type input "Update Product"
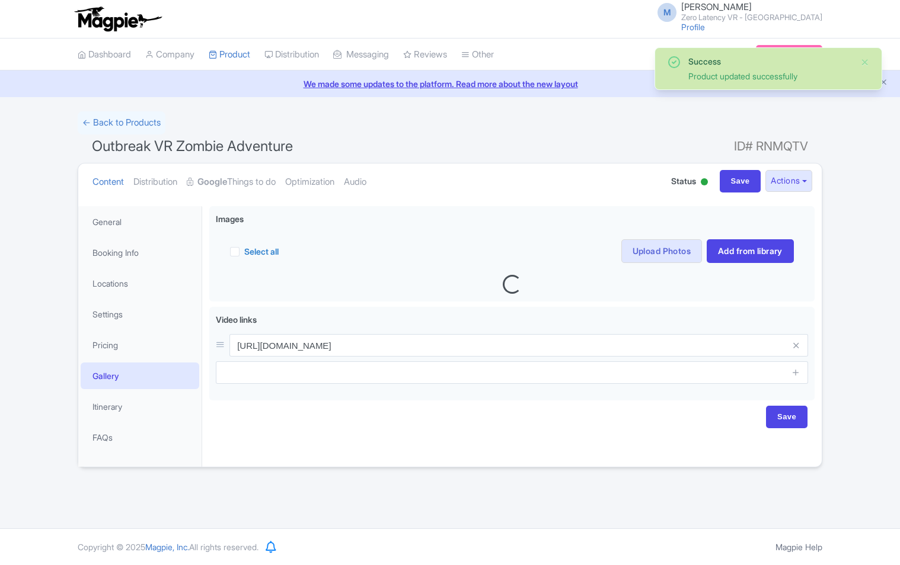
click at [110, 123] on link "← Back to Products" at bounding box center [122, 122] width 88 height 23
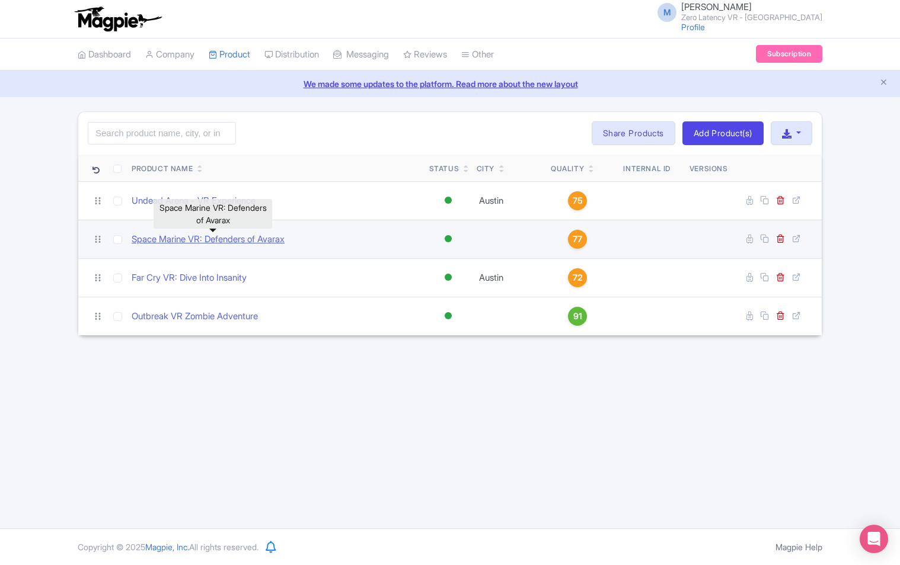
click at [270, 238] on link "Space Marine VR: Defenders of Avarax" at bounding box center [208, 240] width 153 height 14
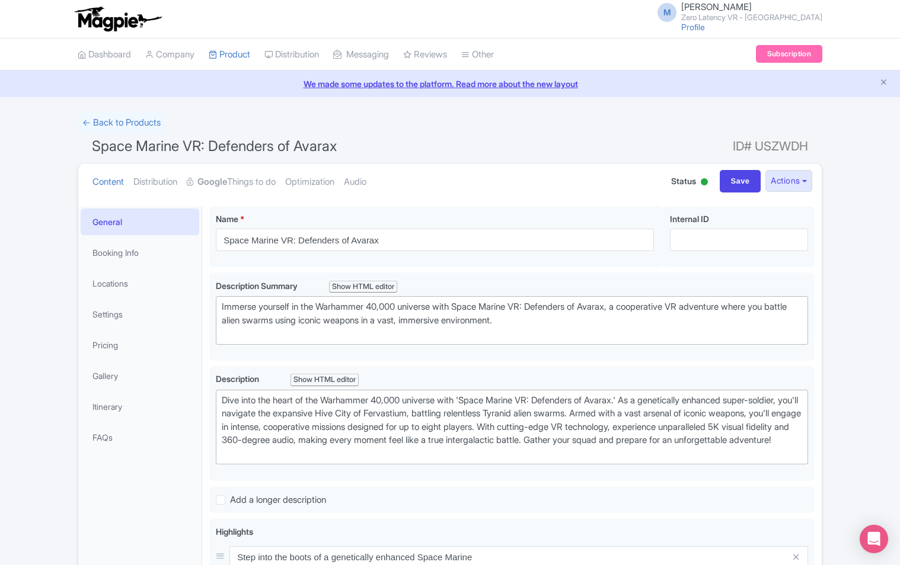
click at [108, 359] on li "Pricing" at bounding box center [139, 344] width 123 height 31
click at [111, 353] on link "Pricing" at bounding box center [140, 345] width 119 height 27
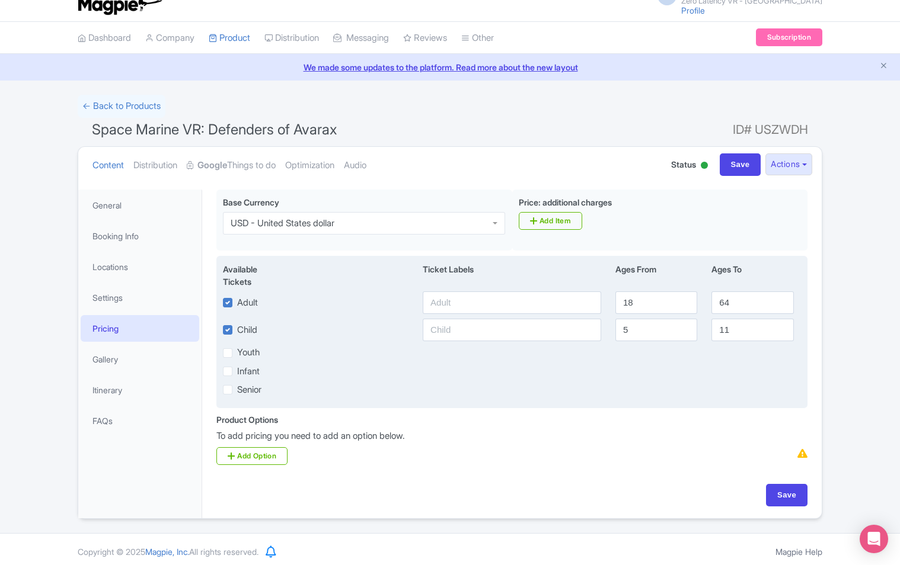
scroll to position [21, 0]
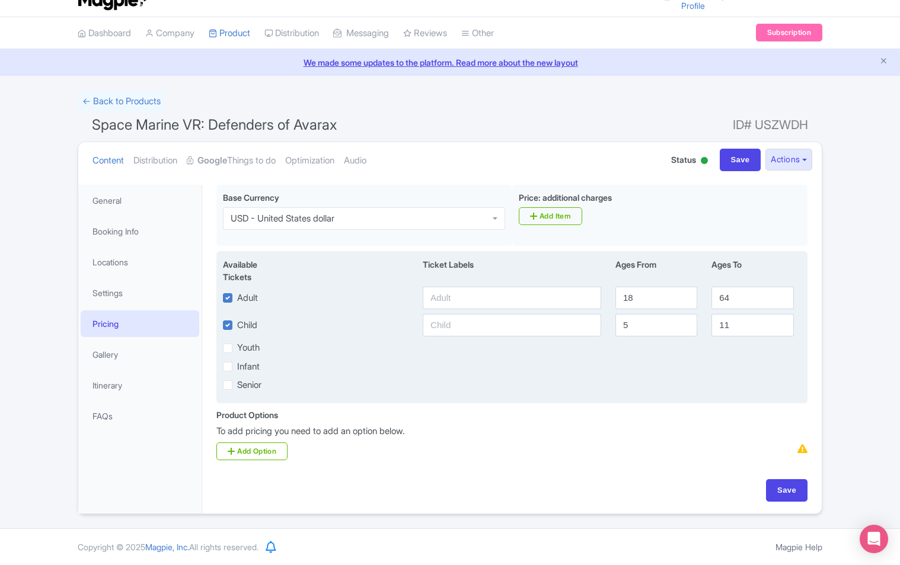
click at [251, 347] on label "Youth" at bounding box center [248, 348] width 23 height 14
click at [245, 347] on input "Youth" at bounding box center [241, 345] width 8 height 8
checkbox input "true"
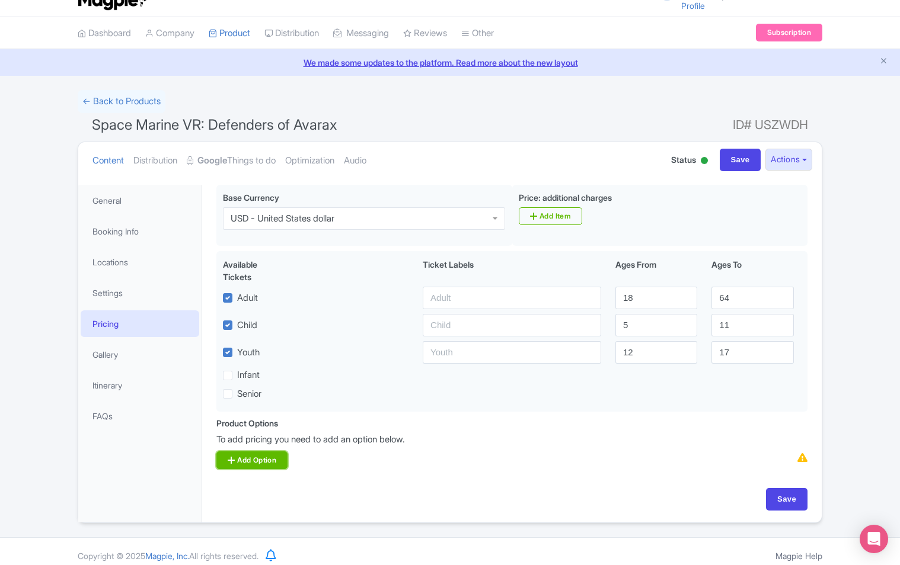
click at [264, 459] on link "Add Option" at bounding box center [251, 461] width 71 height 18
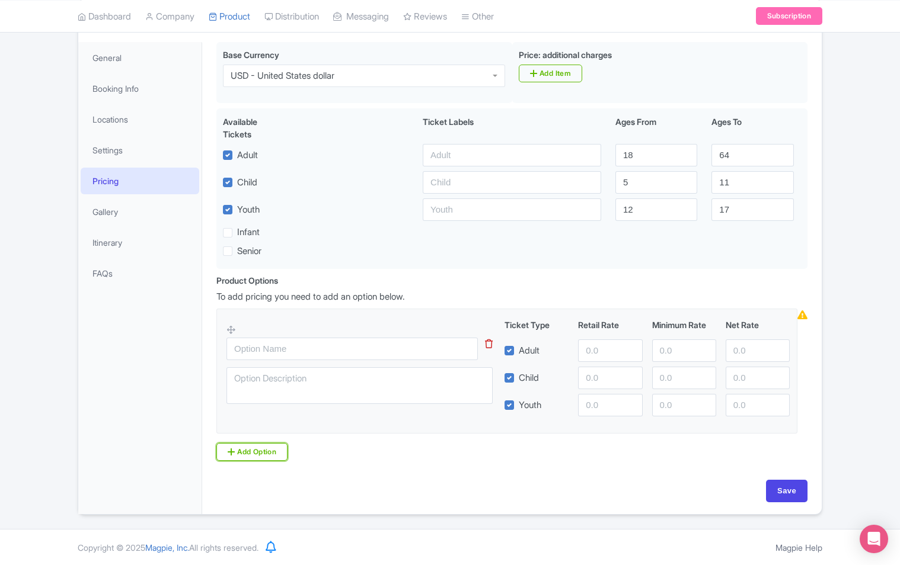
scroll to position [165, 0]
click at [590, 349] on input "number" at bounding box center [610, 350] width 64 height 23
type input "35"
click at [686, 350] on input "number" at bounding box center [684, 350] width 64 height 23
type input "20"
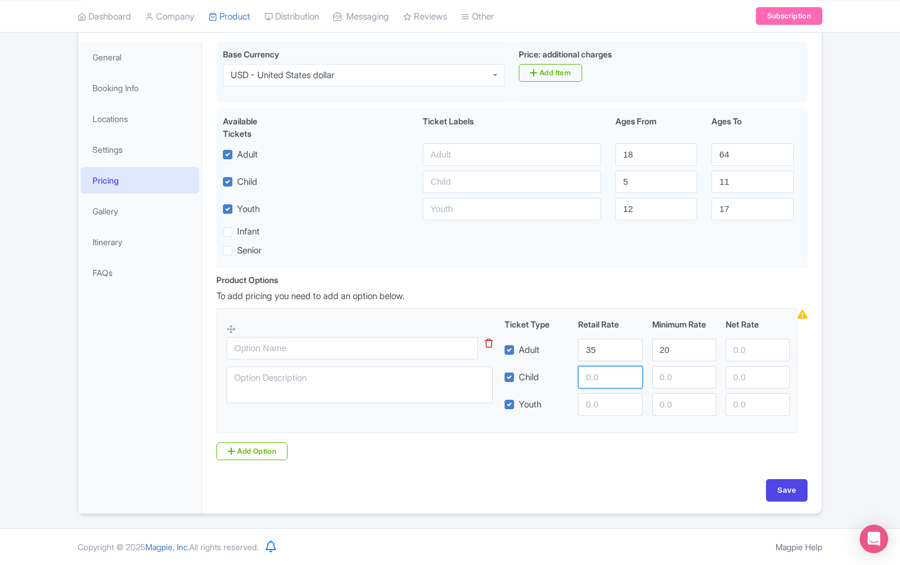
click at [586, 382] on input "number" at bounding box center [610, 377] width 64 height 23
type input "35"
click at [680, 376] on input "number" at bounding box center [684, 377] width 64 height 23
type input "20"
click at [604, 402] on input "number" at bounding box center [610, 404] width 64 height 23
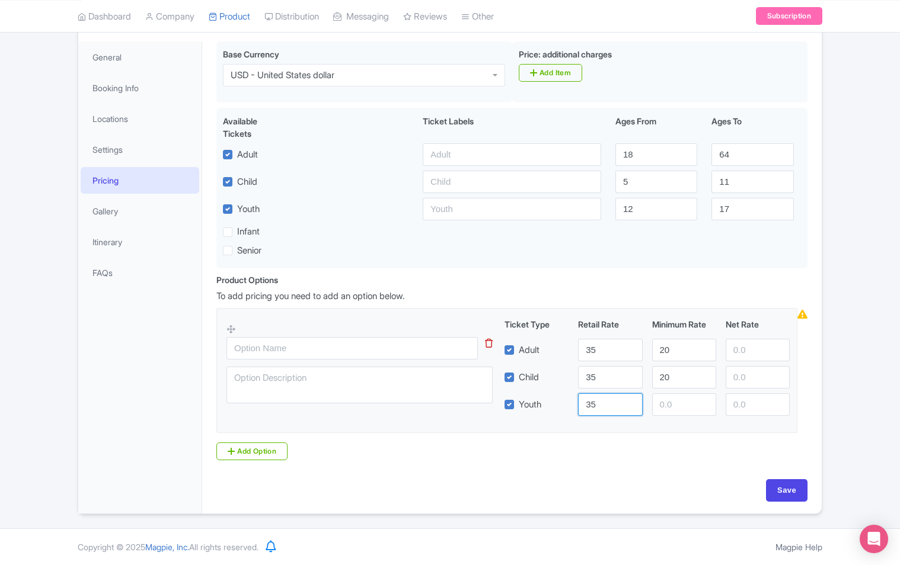
type input "35"
click at [689, 401] on input "number" at bounding box center [684, 404] width 64 height 23
type input "20"
click at [777, 491] on input "Save" at bounding box center [786, 490] width 41 height 23
type input "Update Product"
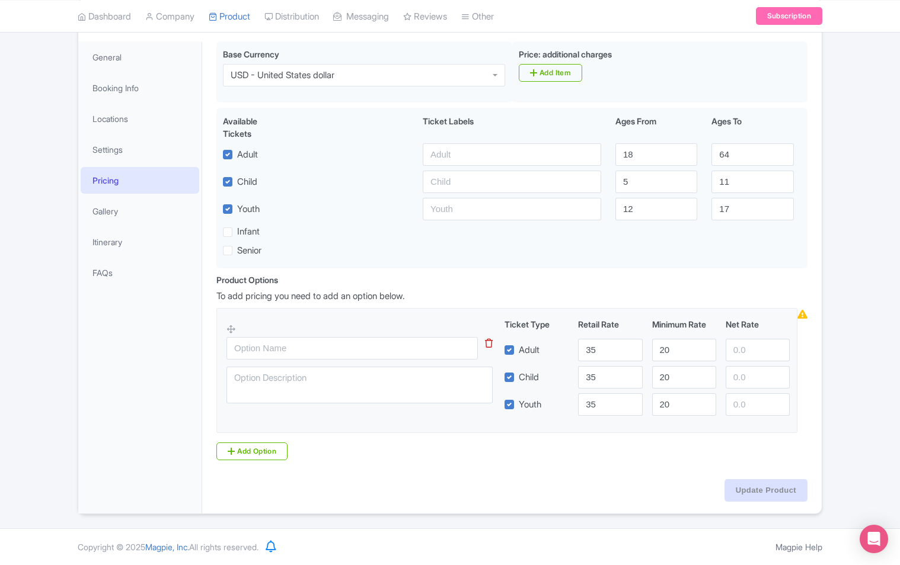
type input "Update Product"
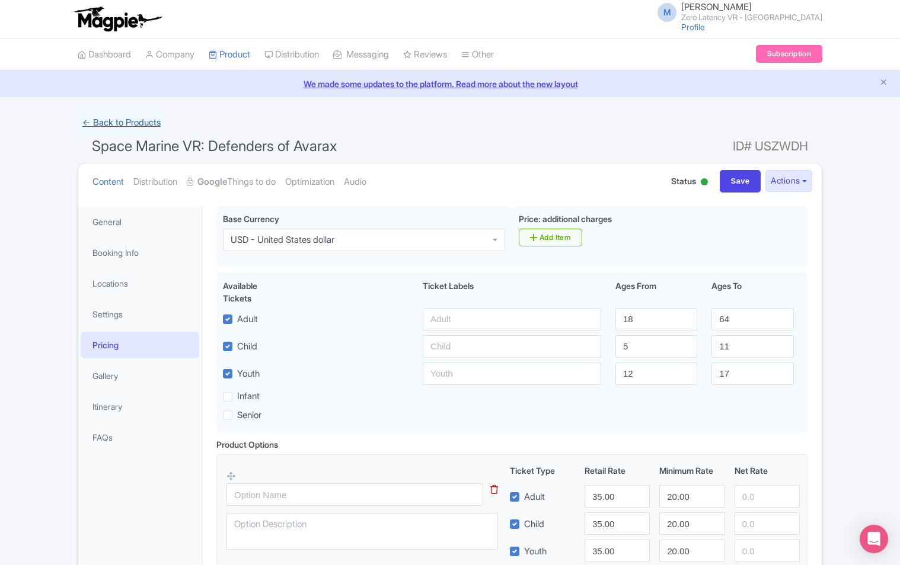
click at [123, 129] on link "← Back to Products" at bounding box center [122, 122] width 88 height 23
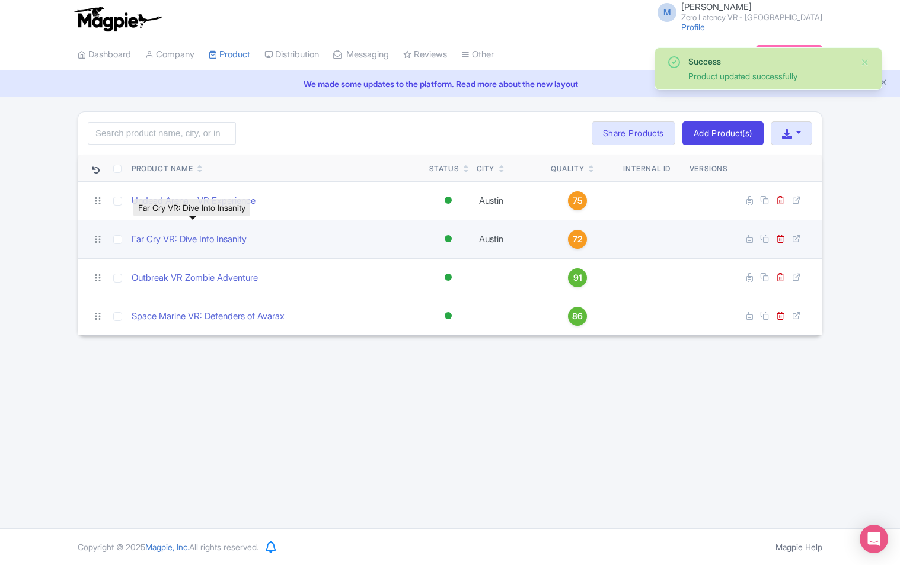
click at [210, 243] on link "Far Cry VR: Dive Into Insanity" at bounding box center [189, 240] width 115 height 14
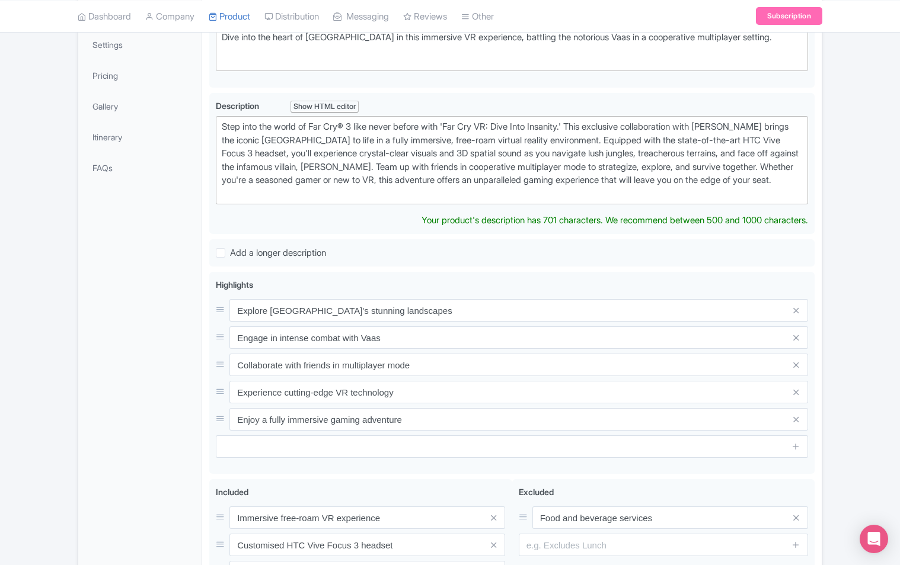
scroll to position [296, 0]
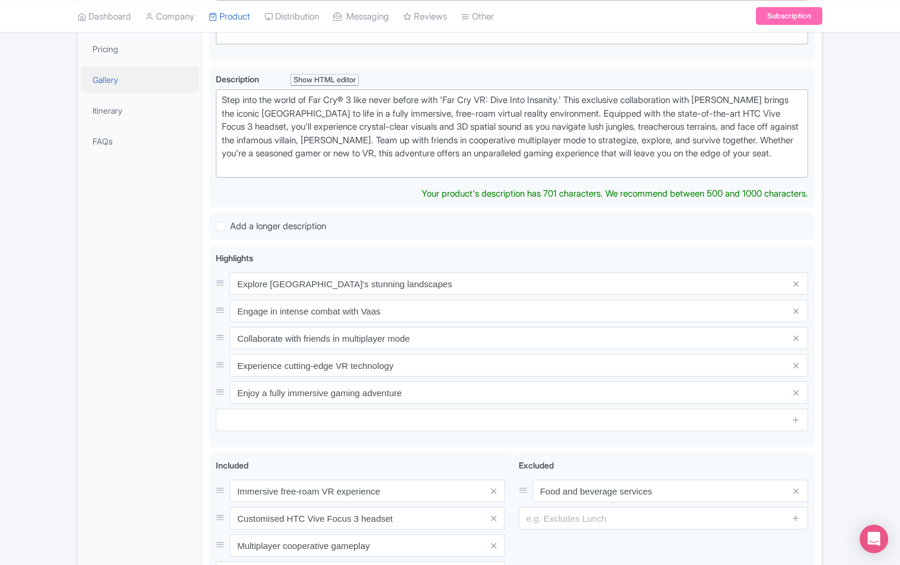
click at [114, 75] on link "Gallery" at bounding box center [140, 79] width 119 height 27
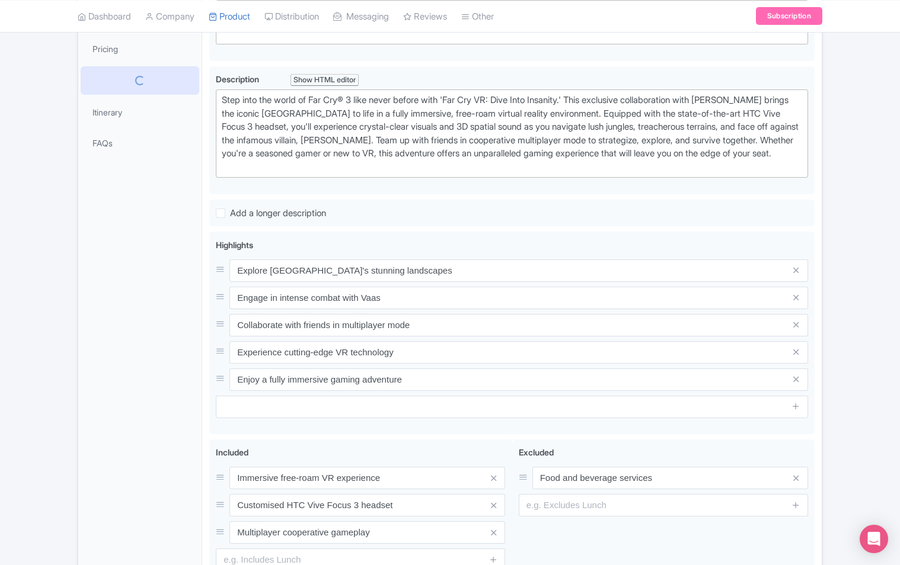
scroll to position [0, 0]
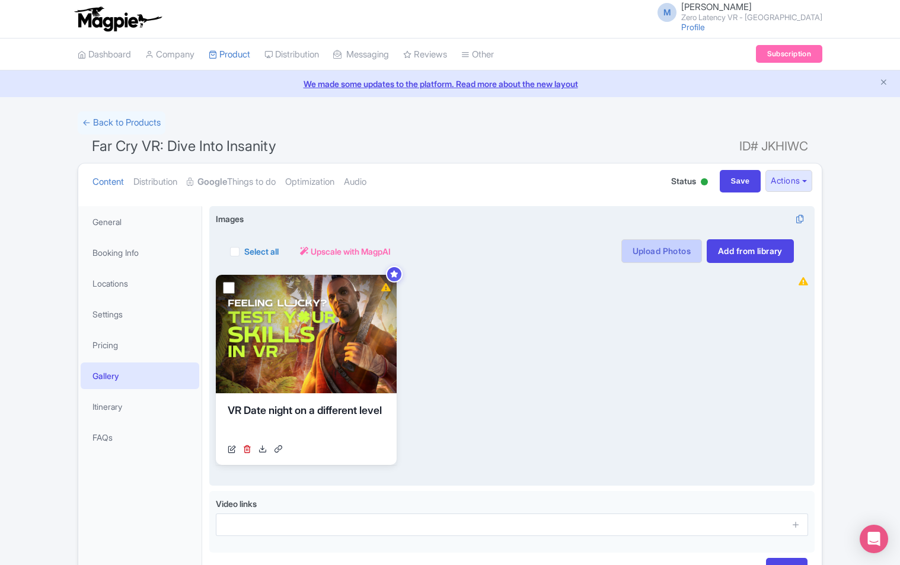
click at [665, 247] on link "Upload Photos" at bounding box center [661, 251] width 81 height 24
click at [662, 252] on link "Upload Photos" at bounding box center [661, 251] width 81 height 24
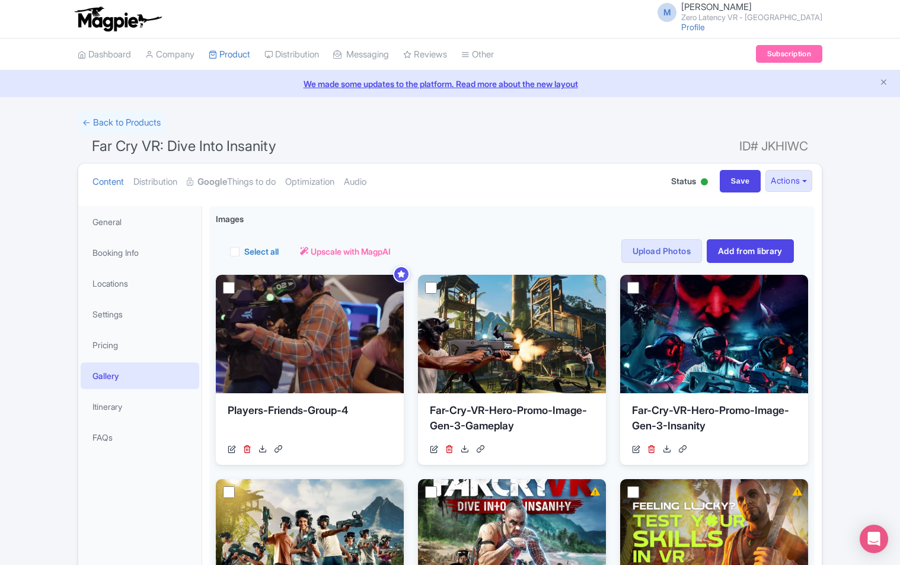
scroll to position [206, 0]
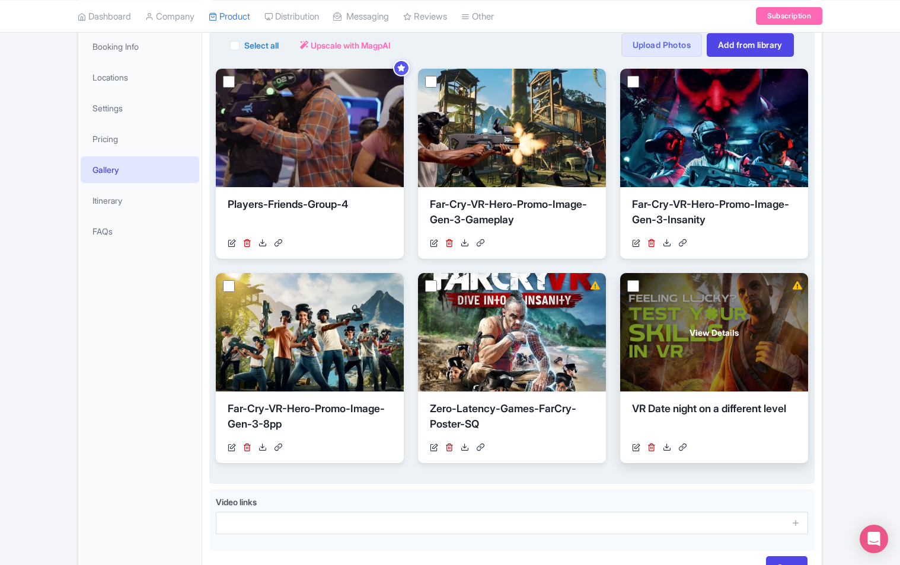
click at [631, 283] on input "checkbox" at bounding box center [633, 286] width 12 height 12
checkbox input "true"
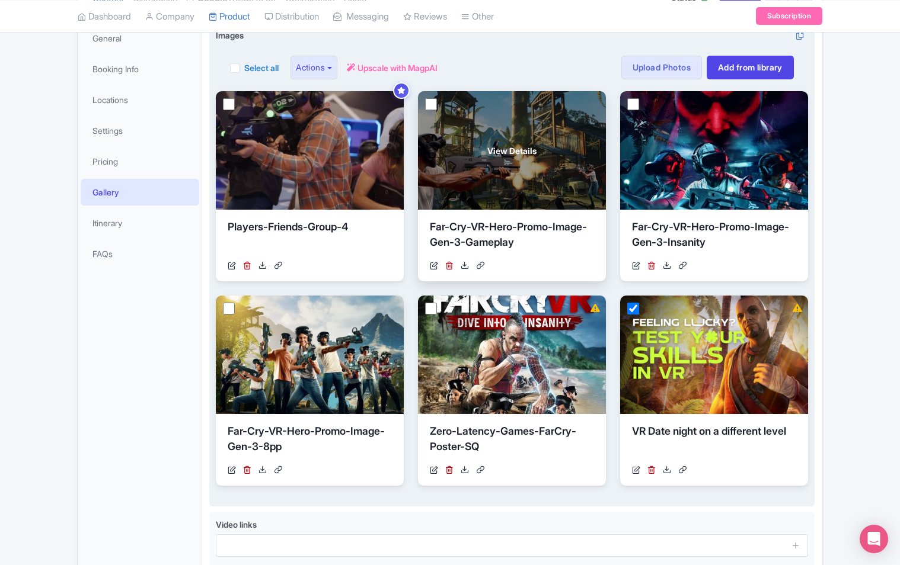
scroll to position [165, 0]
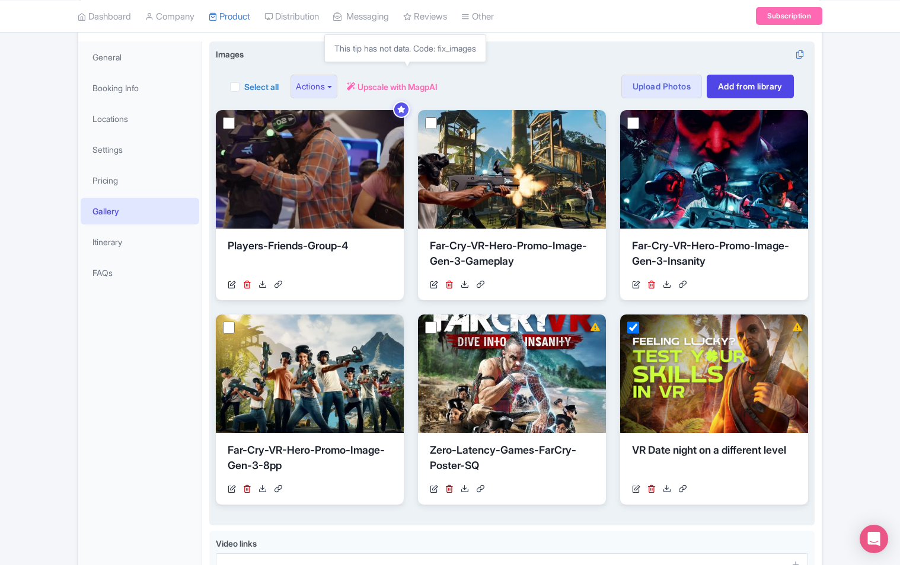
click at [430, 85] on span "Upscale with MagpAI" at bounding box center [397, 87] width 80 height 12
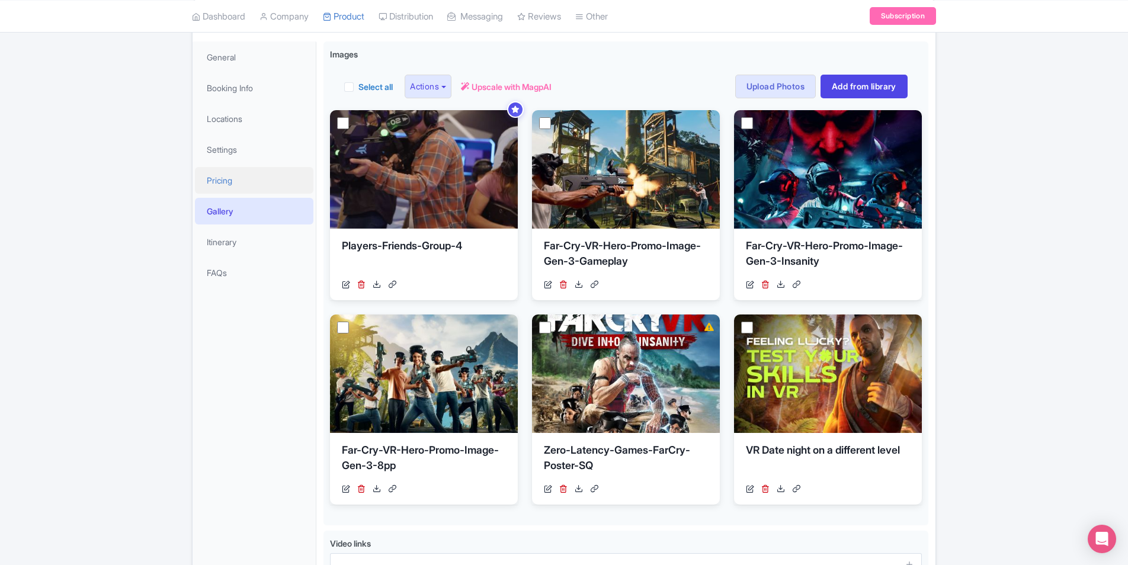
click at [239, 187] on link "Pricing" at bounding box center [254, 180] width 119 height 27
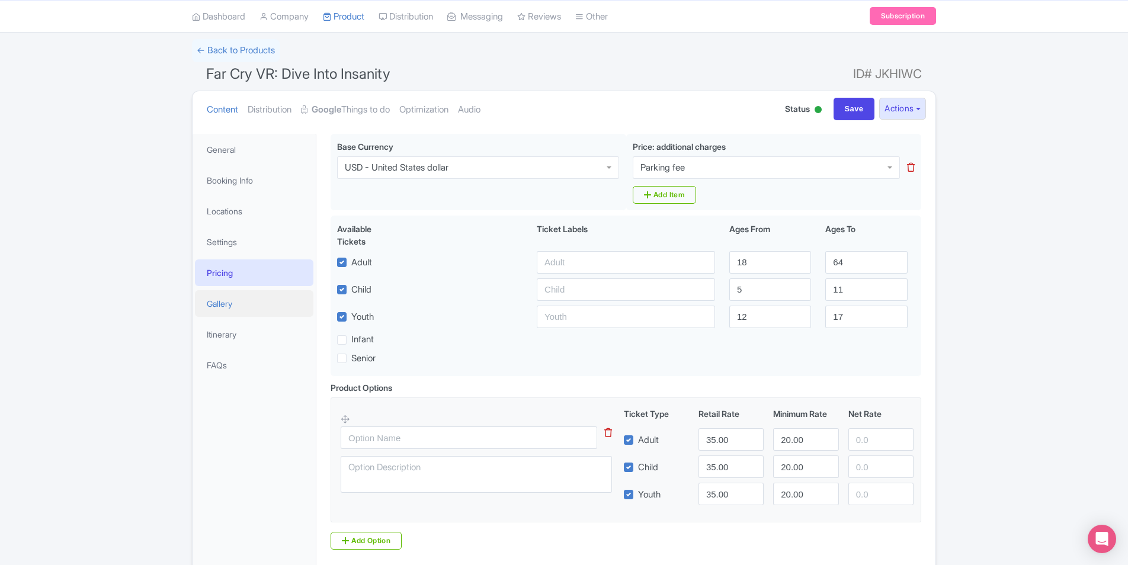
scroll to position [43, 0]
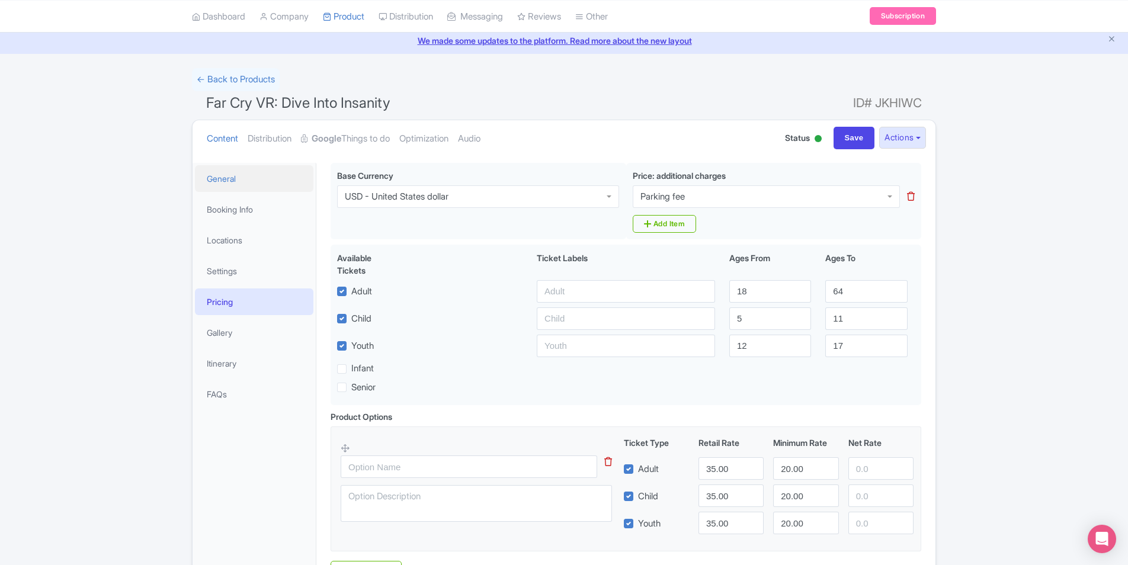
click at [225, 177] on link "General" at bounding box center [254, 178] width 119 height 27
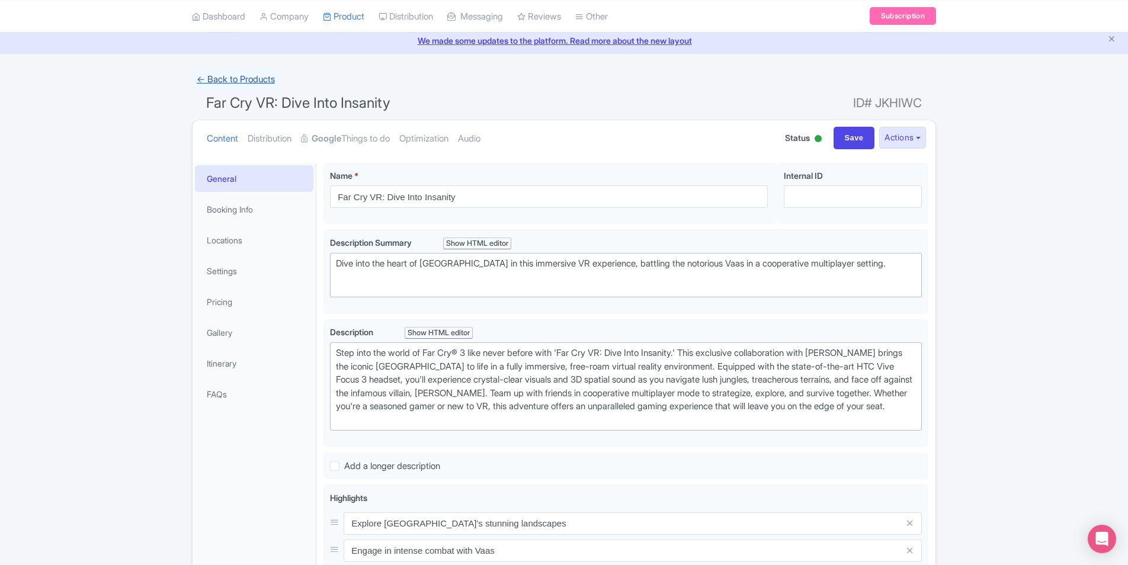
click at [222, 75] on link "← Back to Products" at bounding box center [236, 79] width 88 height 23
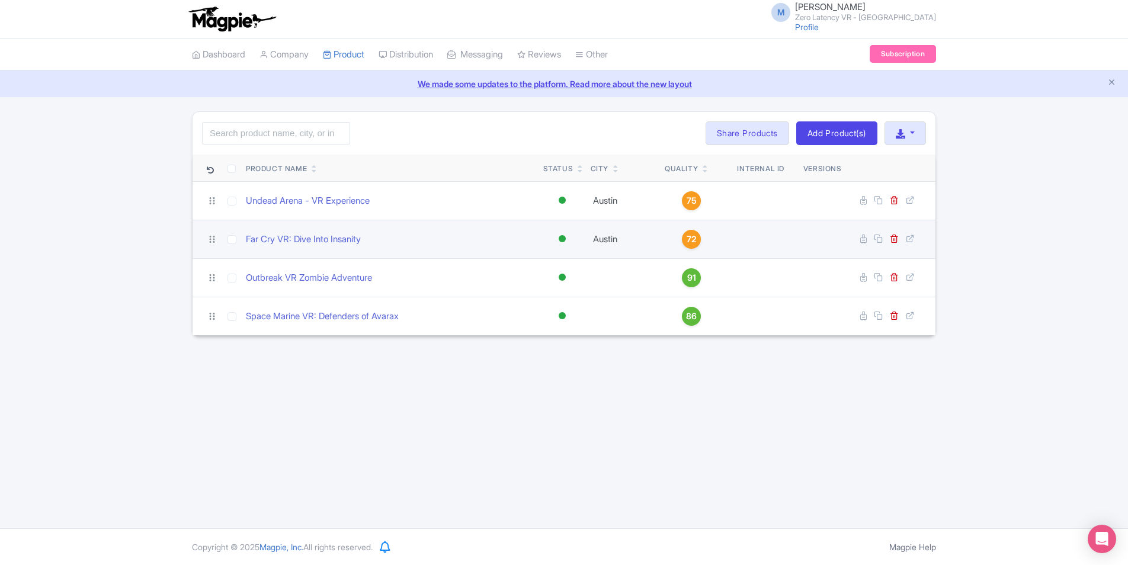
click at [687, 241] on span "72" at bounding box center [692, 239] width 10 height 13
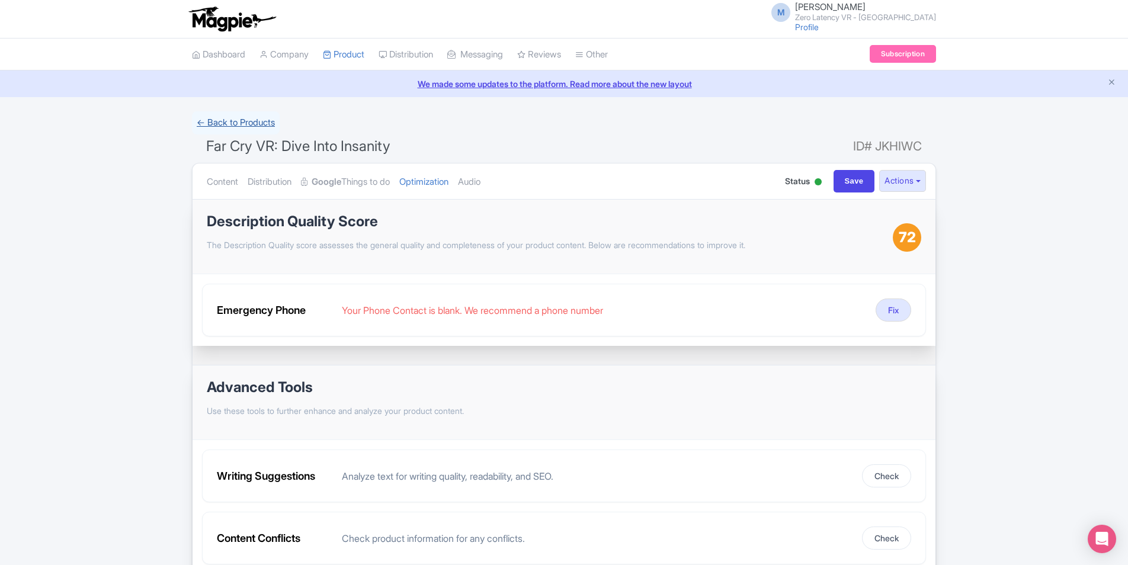
click at [225, 124] on link "← Back to Products" at bounding box center [236, 122] width 88 height 23
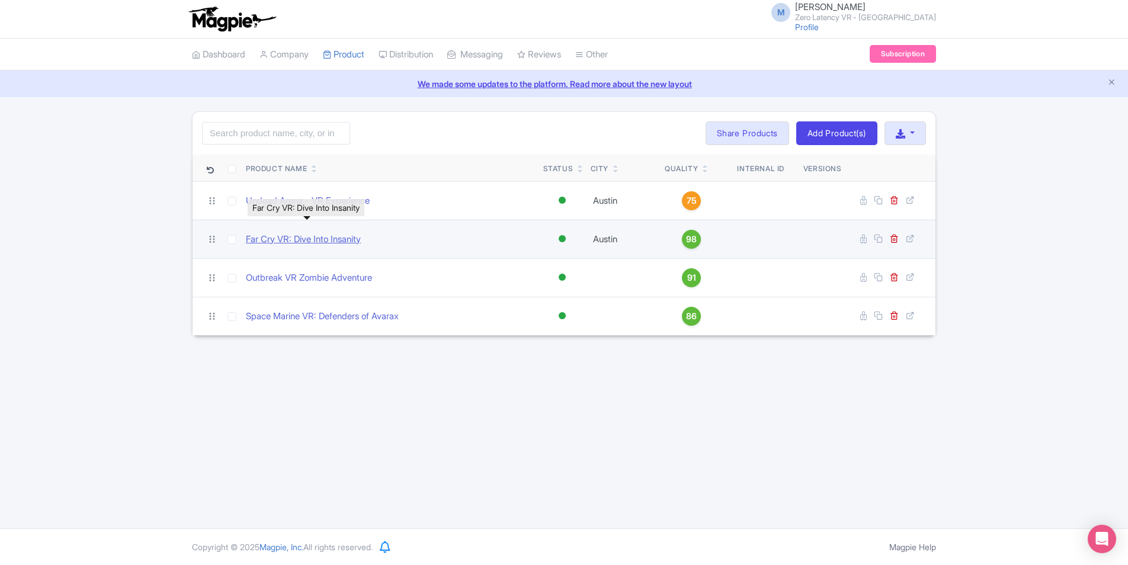
click at [294, 240] on link "Far Cry VR: Dive Into Insanity" at bounding box center [303, 240] width 115 height 14
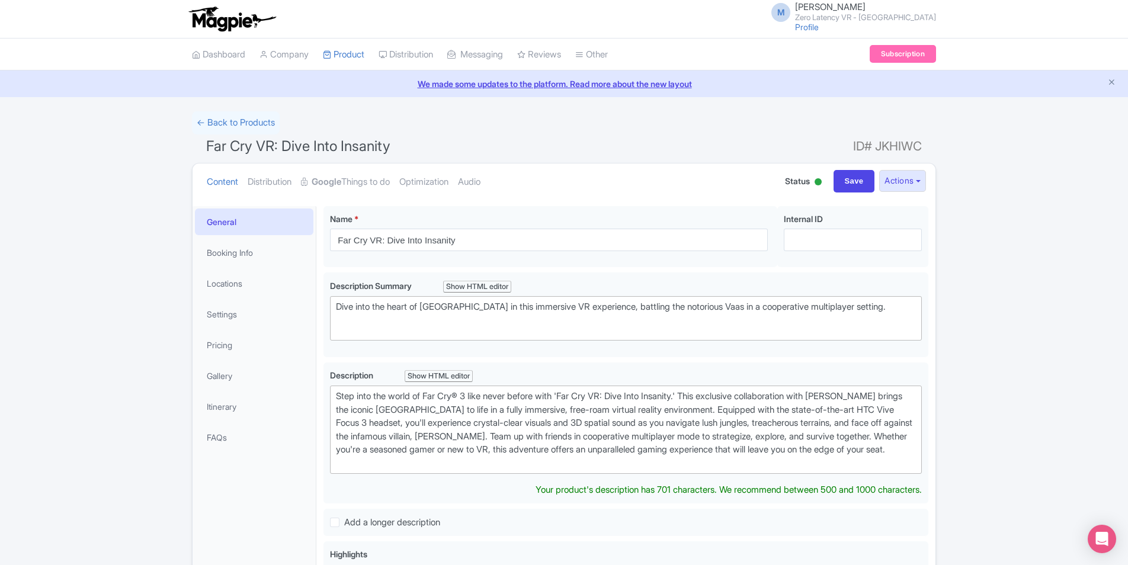
scroll to position [59, 0]
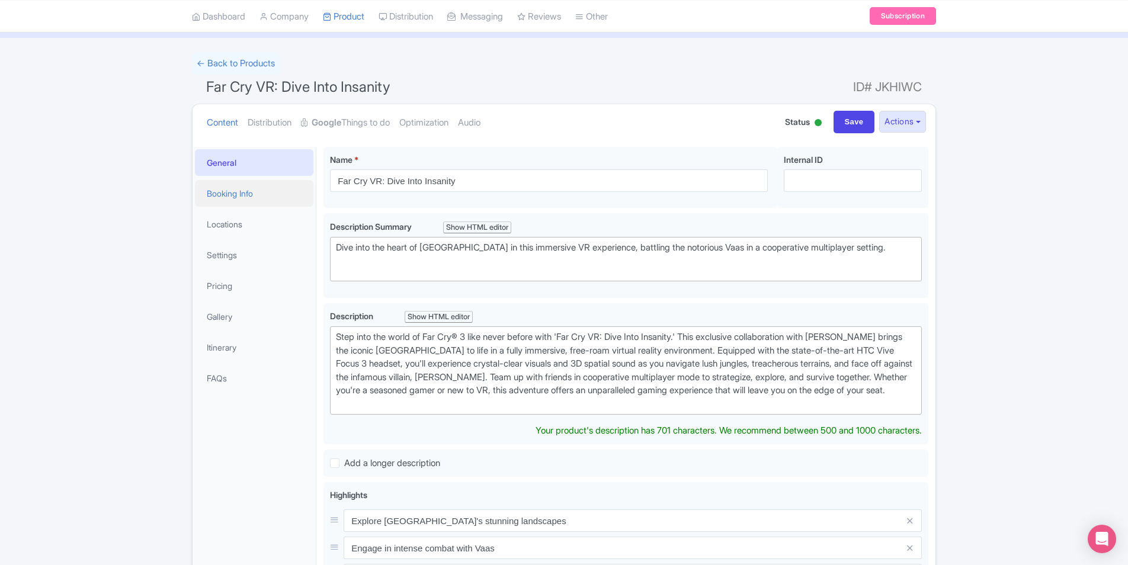
click at [256, 193] on link "Booking Info" at bounding box center [254, 193] width 119 height 27
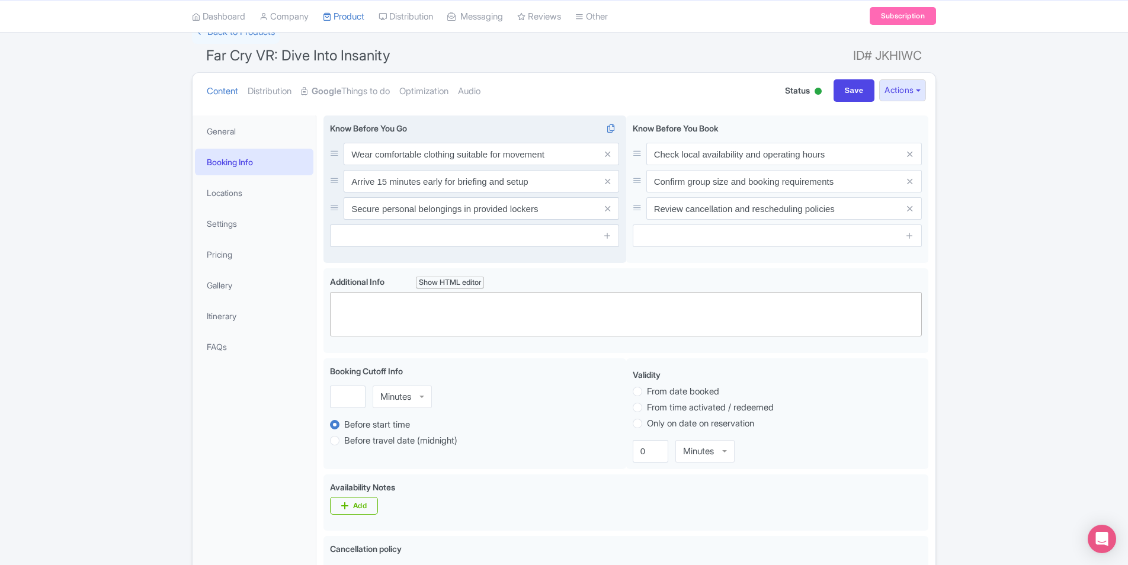
scroll to position [0, 0]
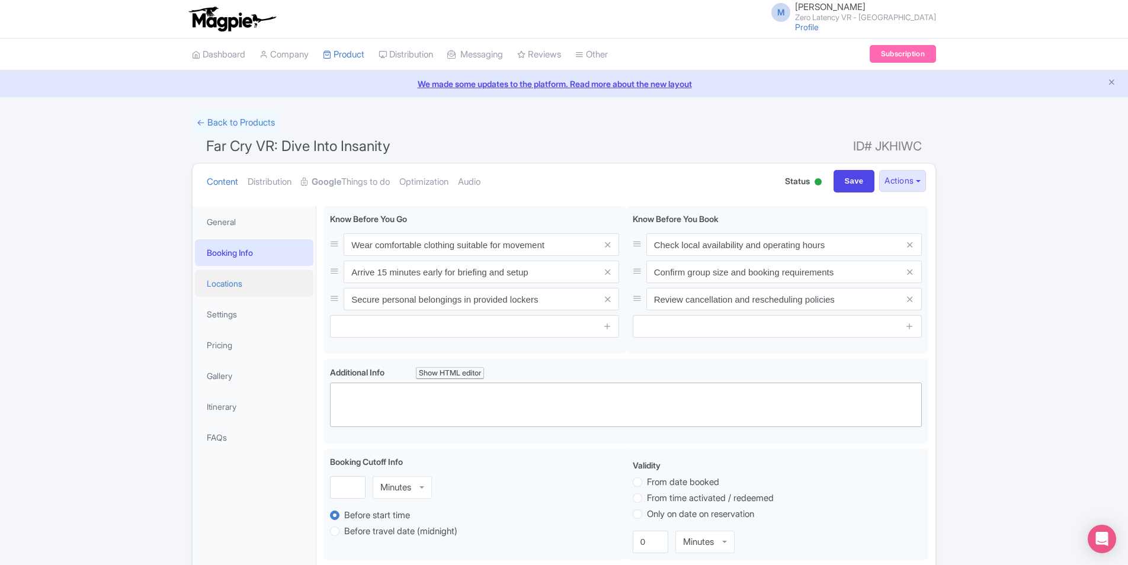
click at [258, 287] on link "Locations" at bounding box center [254, 283] width 119 height 27
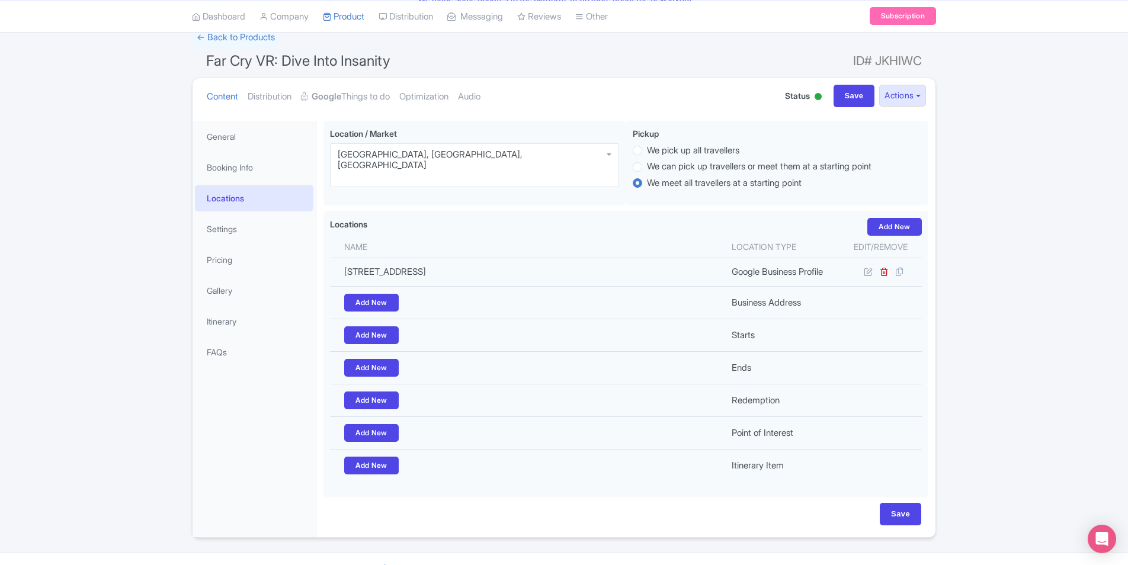
scroll to position [108, 0]
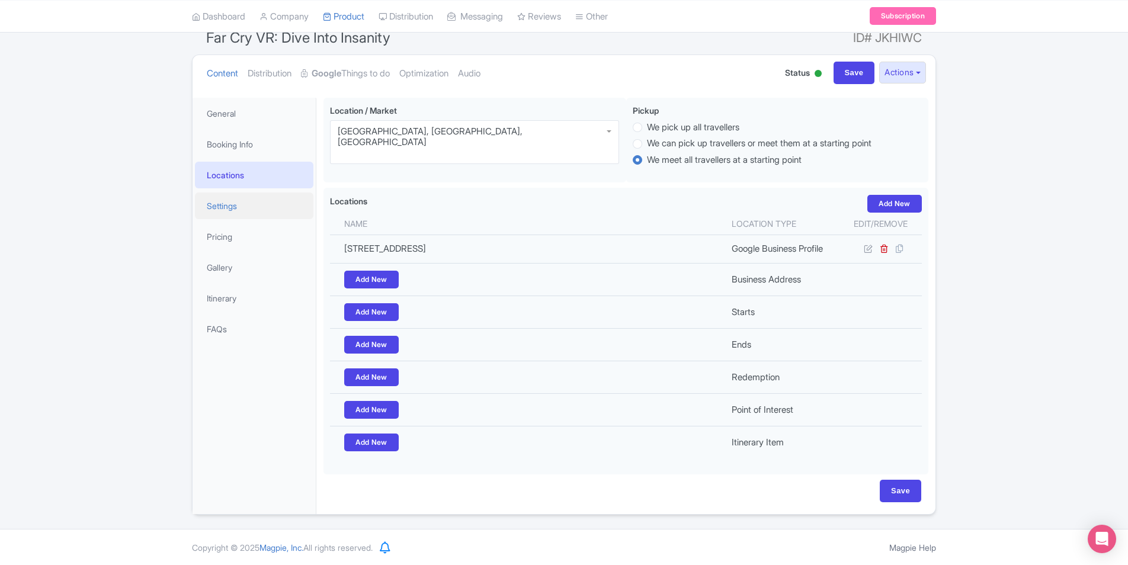
click at [219, 205] on link "Settings" at bounding box center [254, 206] width 119 height 27
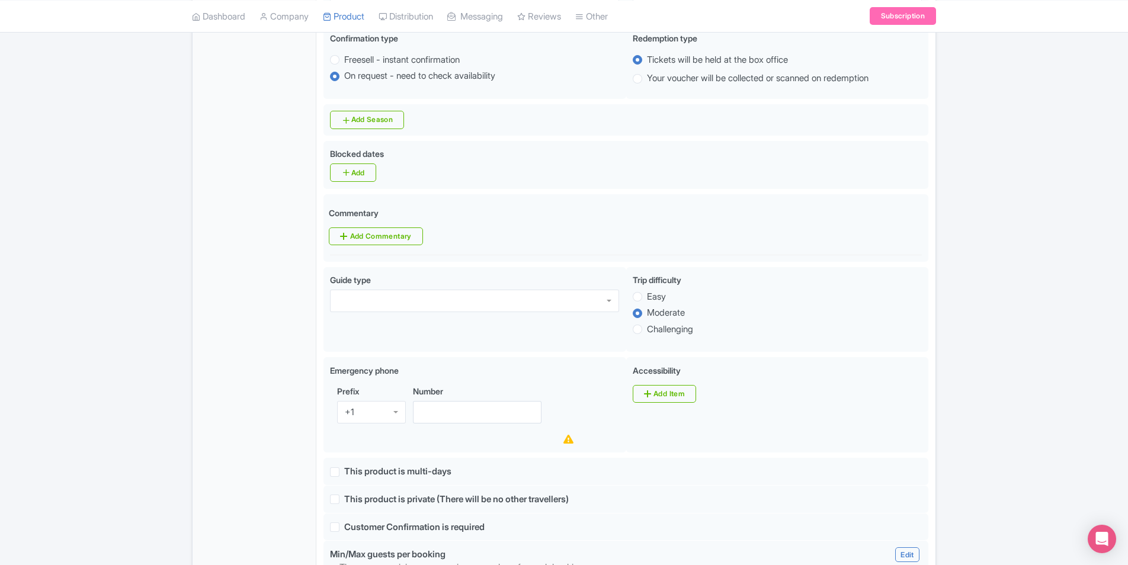
scroll to position [464, 0]
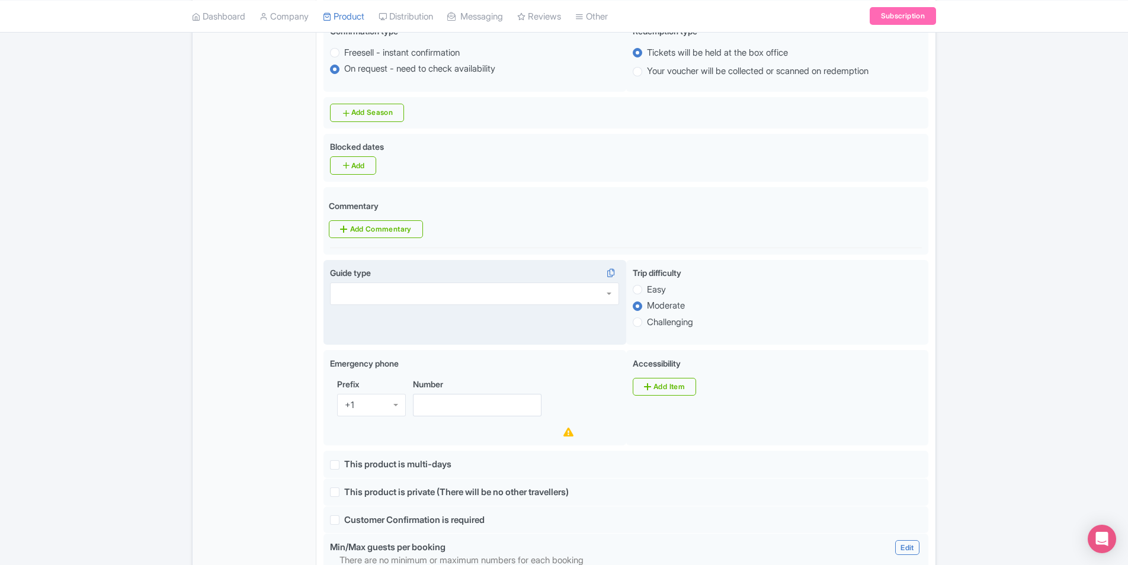
click at [459, 283] on div at bounding box center [474, 294] width 289 height 23
click at [241, 316] on div "General Booking Info Locations Settings Pricing Gallery Itinerary FAQs" at bounding box center [255, 395] width 124 height 1307
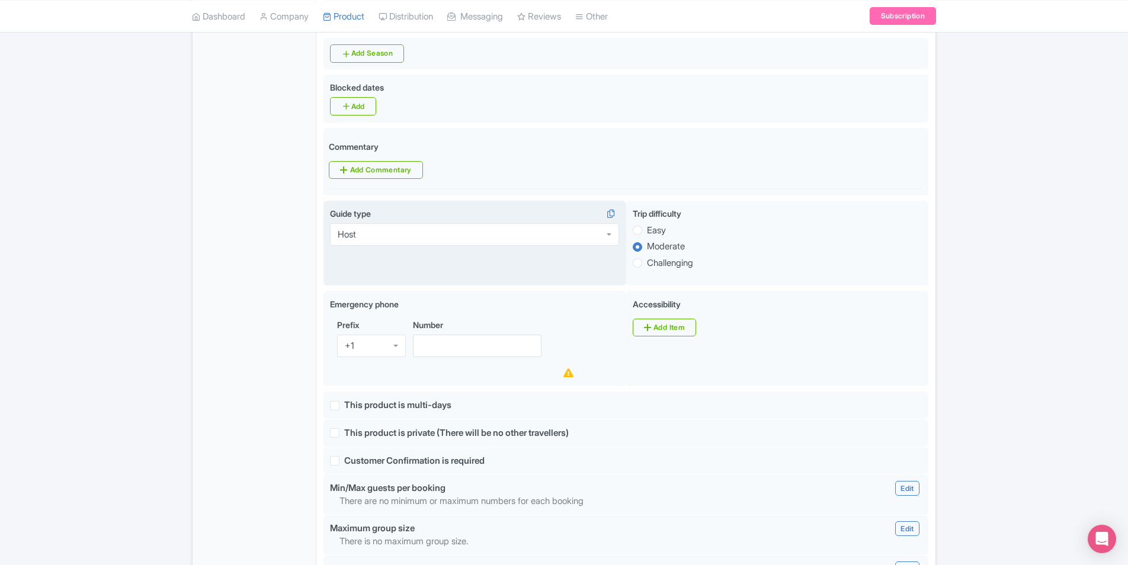
scroll to position [583, 0]
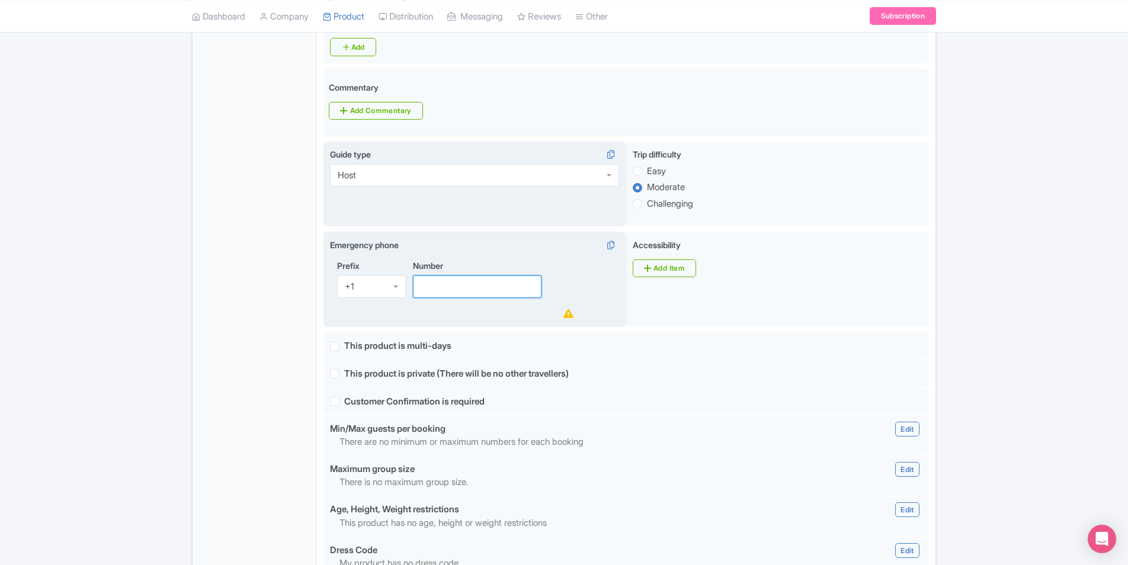
click at [447, 276] on input "Number" at bounding box center [477, 287] width 129 height 23
paste input "+15129824307"
drag, startPoint x: 428, startPoint y: 266, endPoint x: 447, endPoint y: 278, distance: 22.4
click at [432, 276] on input "+15129824307" at bounding box center [477, 287] width 129 height 23
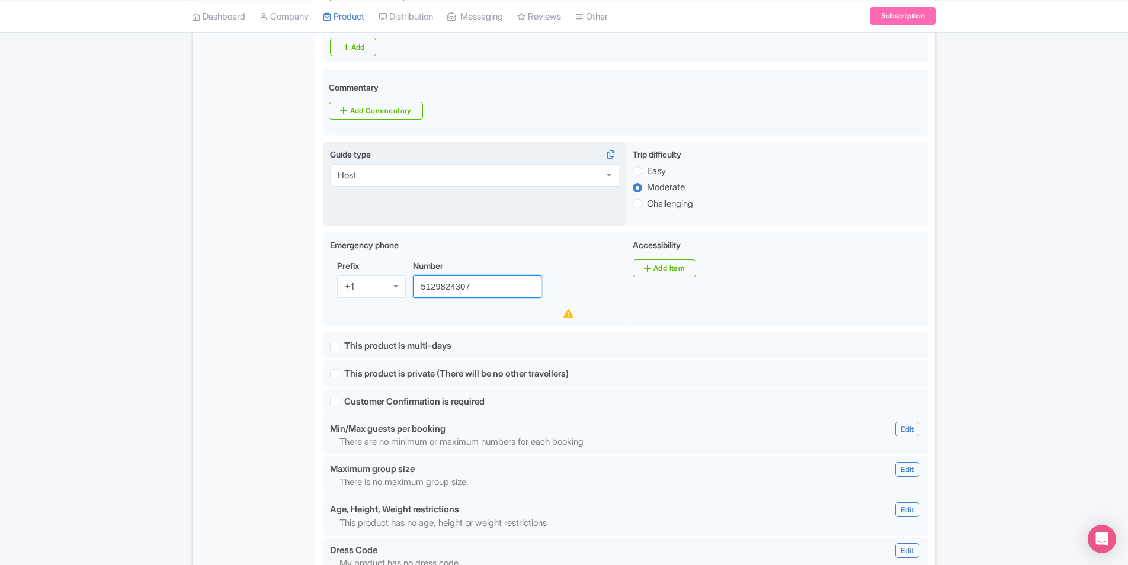
type input "5129824307"
click at [135, 260] on div "← Back to Products Far Cry VR: Dive Into Insanity ID# JKHIWC Content Distributi…" at bounding box center [564, 230] width 1128 height 1403
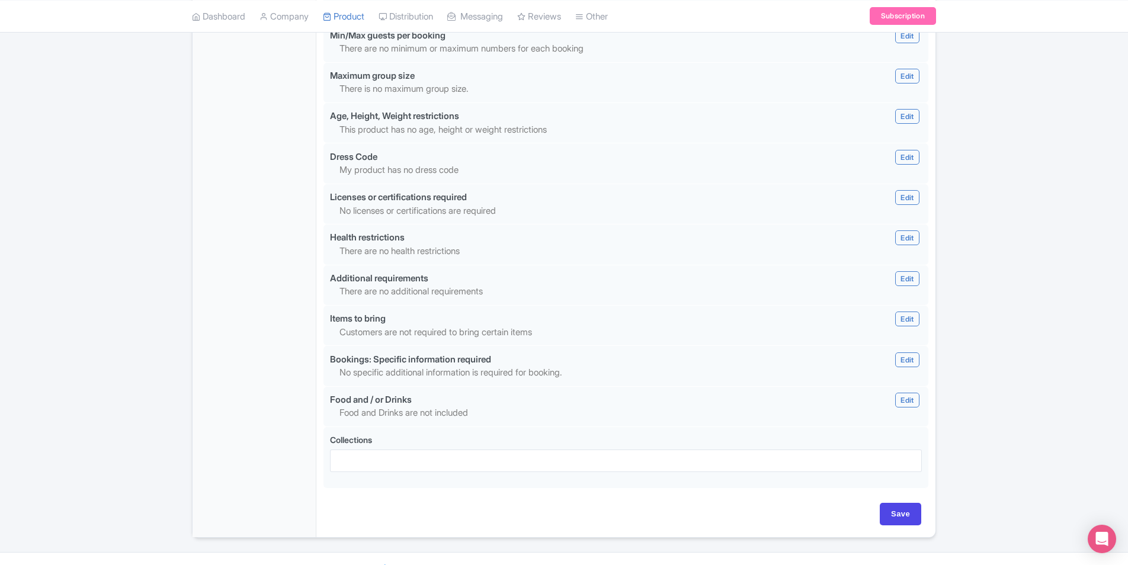
scroll to position [978, 0]
click at [904, 501] on input "Save" at bounding box center [900, 512] width 41 height 23
type input "Saving..."
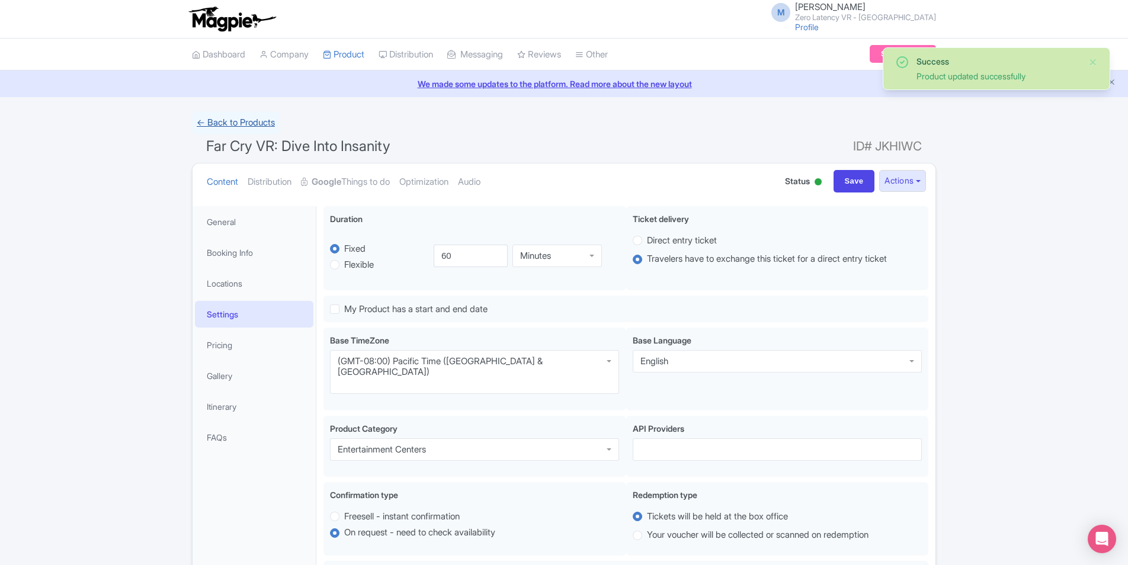
click at [238, 126] on link "← Back to Products" at bounding box center [236, 122] width 88 height 23
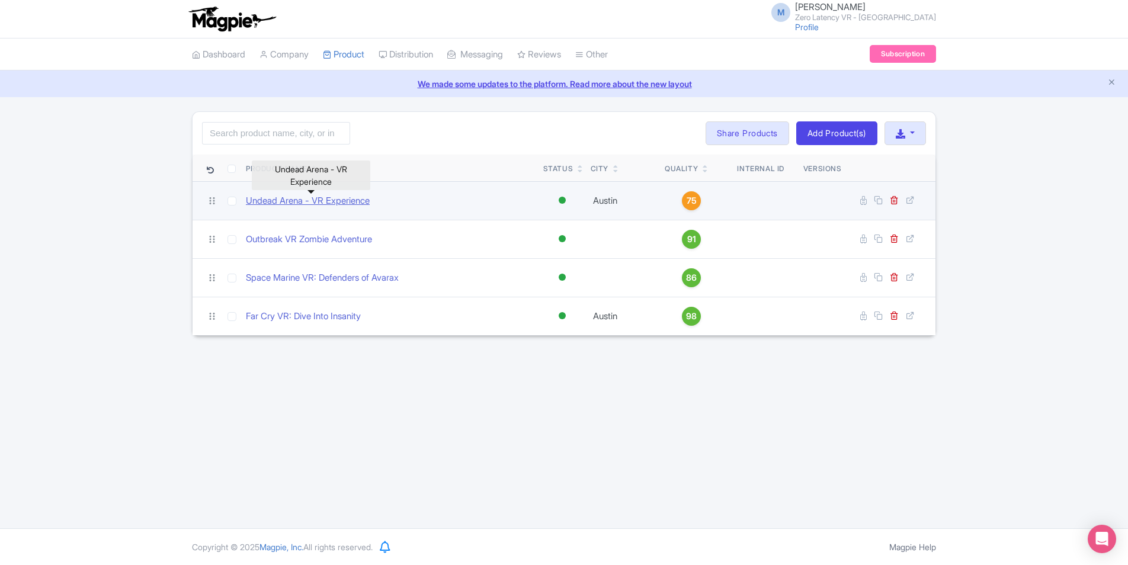
click at [282, 205] on link "Undead Arena - VR Experience" at bounding box center [308, 201] width 124 height 14
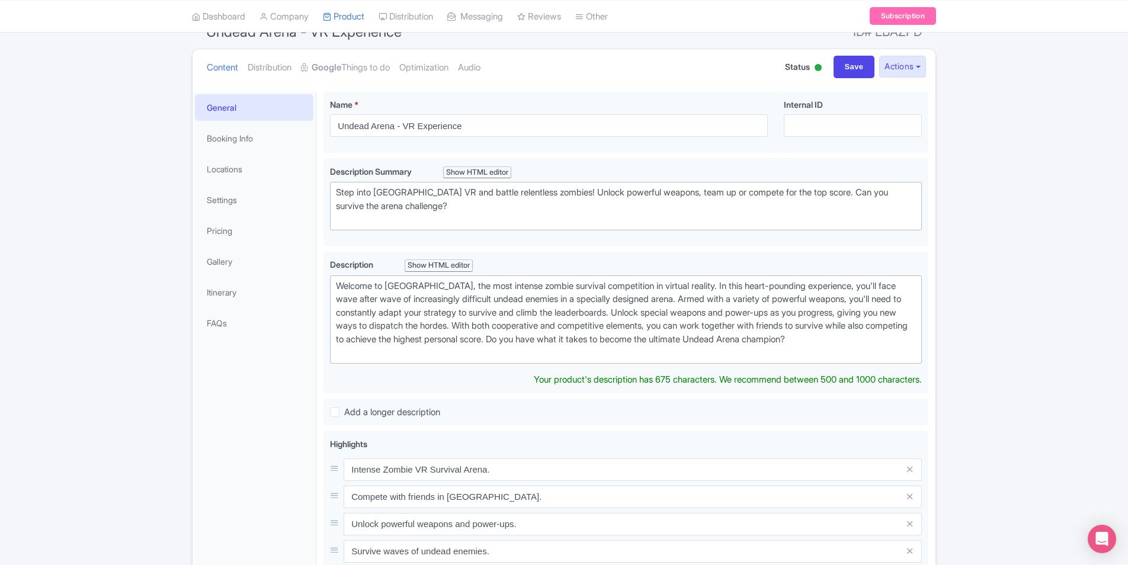
scroll to position [119, 0]
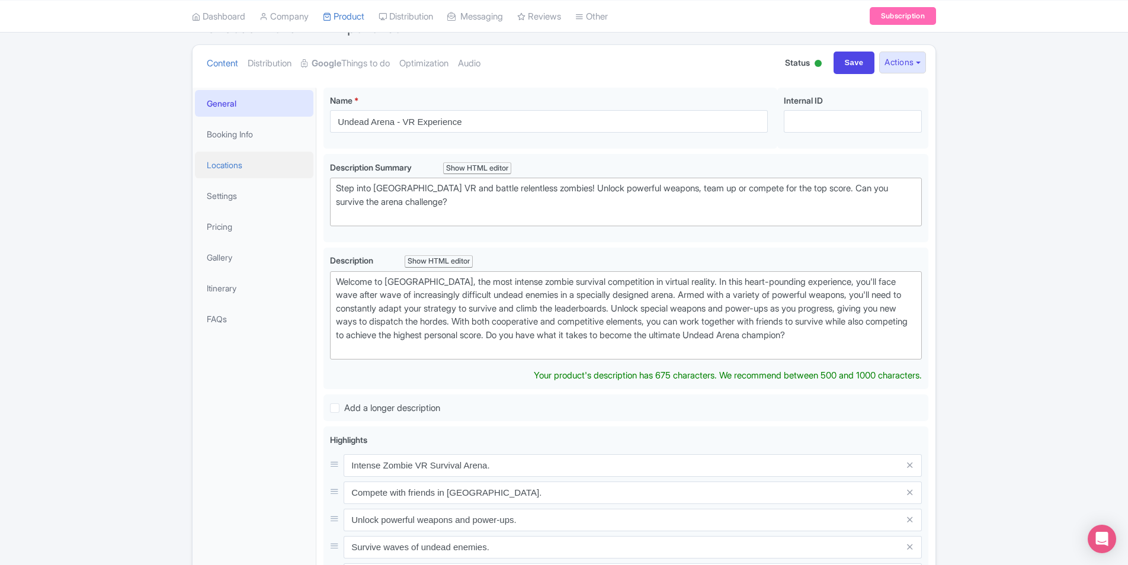
click at [228, 168] on link "Locations" at bounding box center [254, 165] width 119 height 27
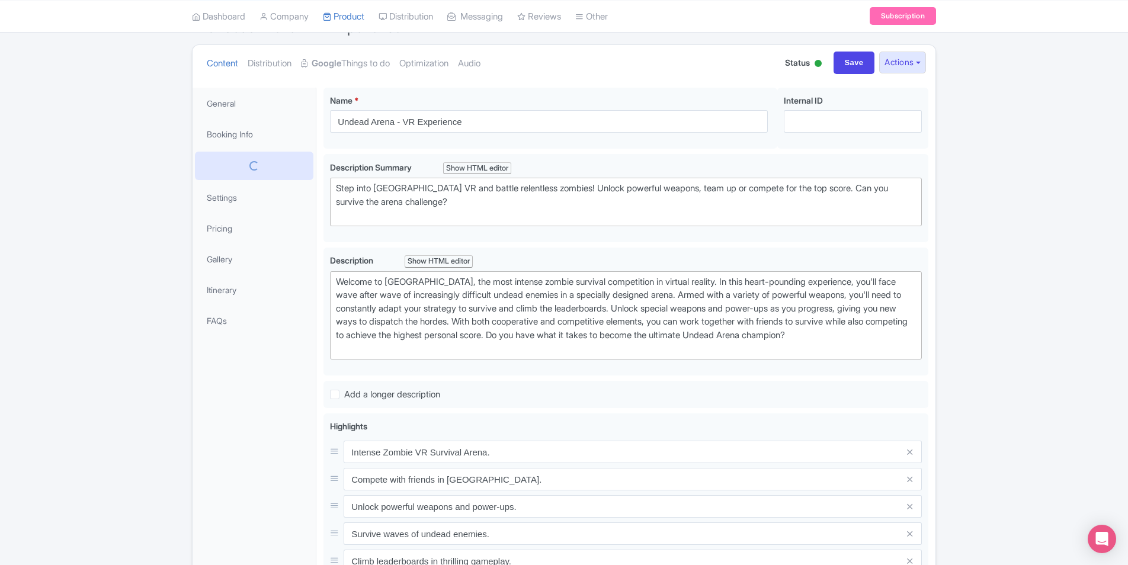
scroll to position [113, 0]
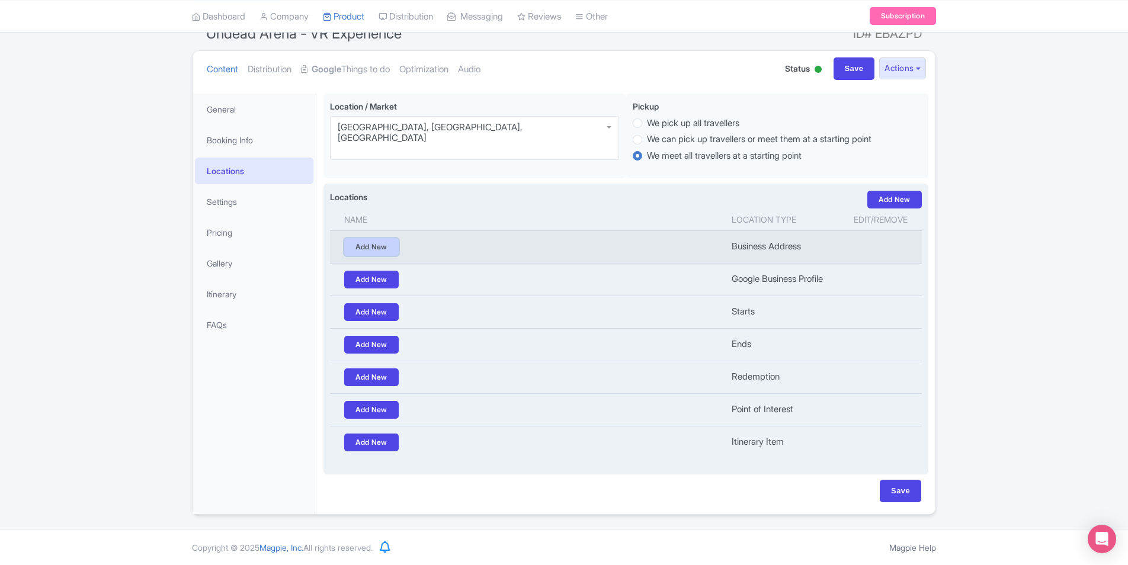
click at [382, 242] on link "Add New" at bounding box center [371, 247] width 55 height 18
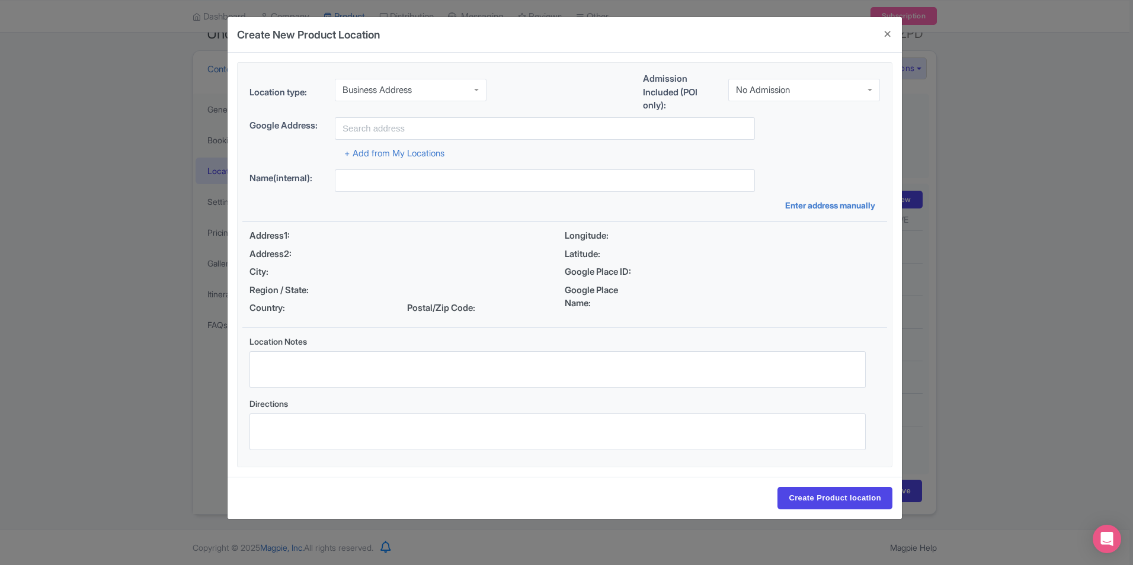
click at [414, 91] on input "select-one" at bounding box center [413, 90] width 2 height 11
click at [405, 158] on link "+ Add from My Locations" at bounding box center [394, 153] width 100 height 11
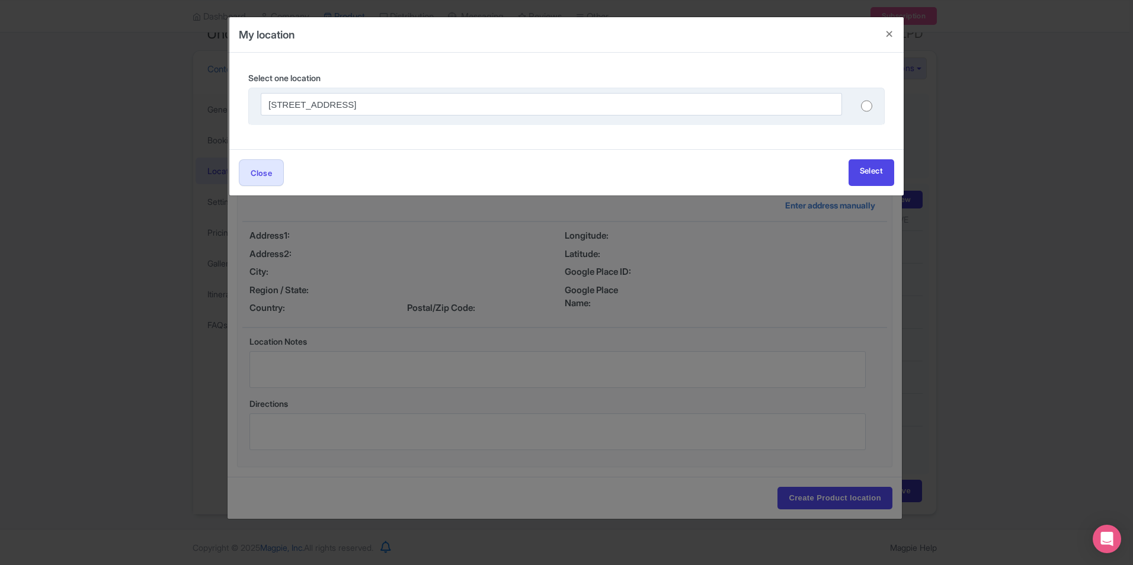
click at [863, 106] on input "radio" at bounding box center [866, 106] width 11 height 12
radio input "true"
click at [865, 164] on link "Select" at bounding box center [872, 172] width 46 height 27
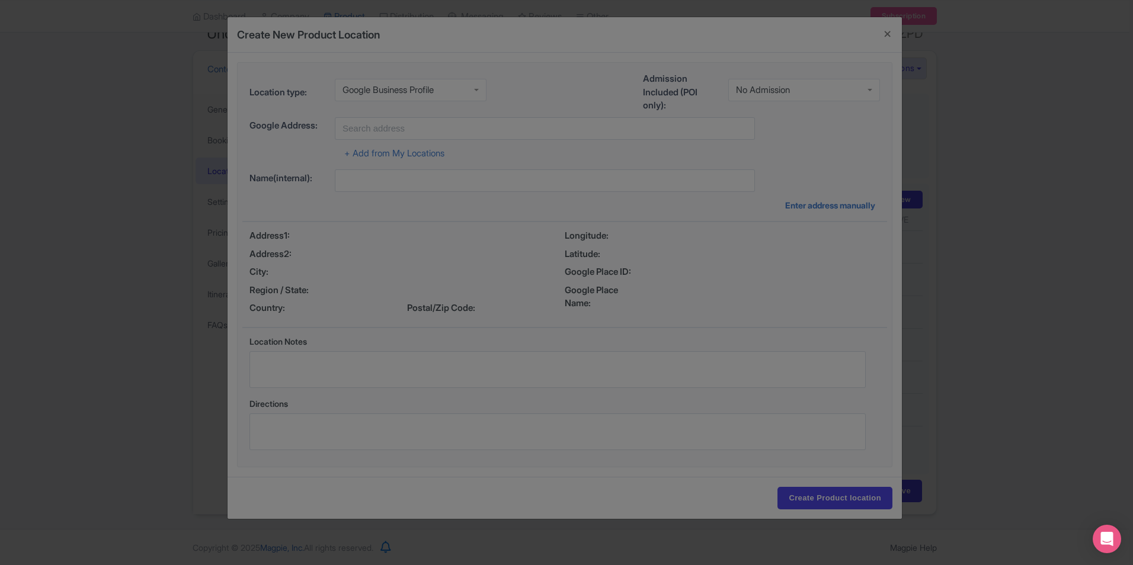
type input "[STREET_ADDRESS]"
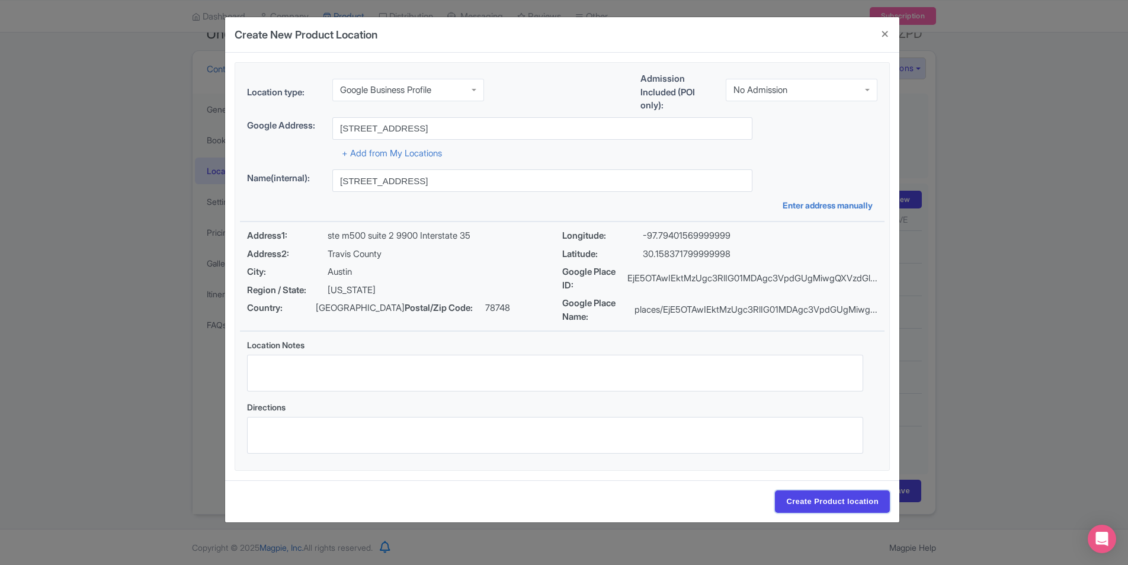
drag, startPoint x: 805, startPoint y: 497, endPoint x: 742, endPoint y: 119, distance: 383.3
click at [742, 119] on form "Location type: Google Business Profile Google Business Profile Business Address…" at bounding box center [562, 288] width 674 height 470
click at [760, 89] on div "No Admission" at bounding box center [761, 87] width 54 height 11
click at [808, 488] on div "Create Product location" at bounding box center [562, 502] width 674 height 42
click at [801, 499] on input "Create Product location" at bounding box center [832, 502] width 115 height 23
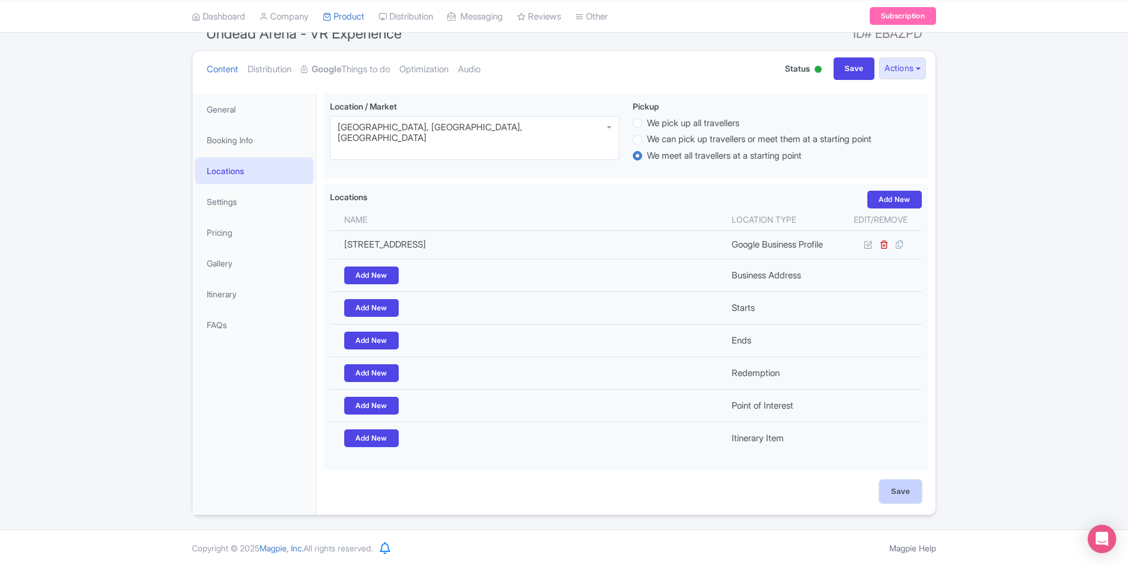
click at [912, 496] on input "Save" at bounding box center [900, 492] width 41 height 23
type input "Update Product"
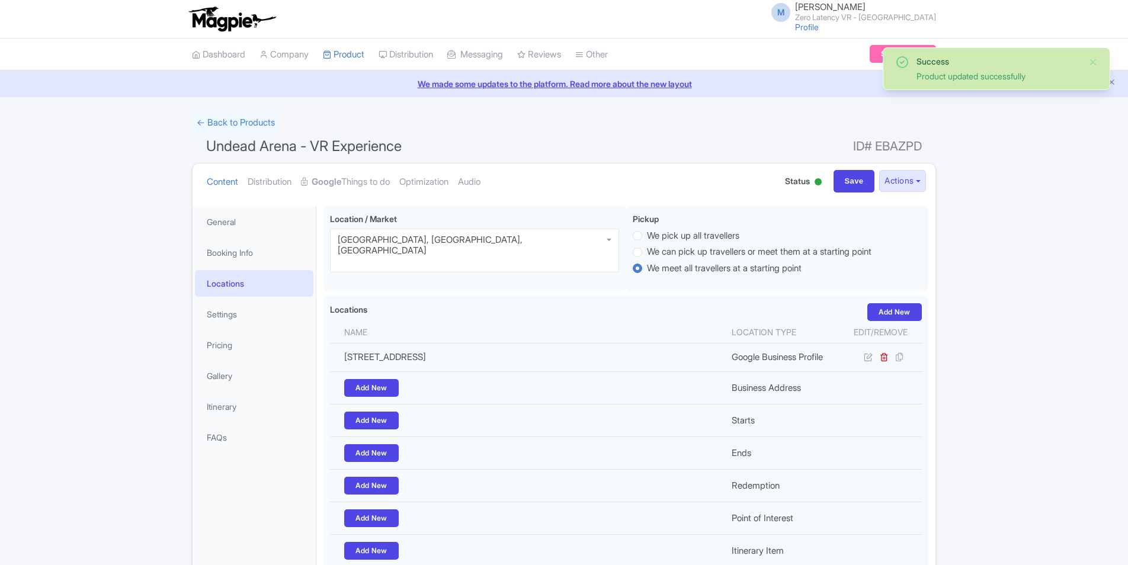
scroll to position [108, 0]
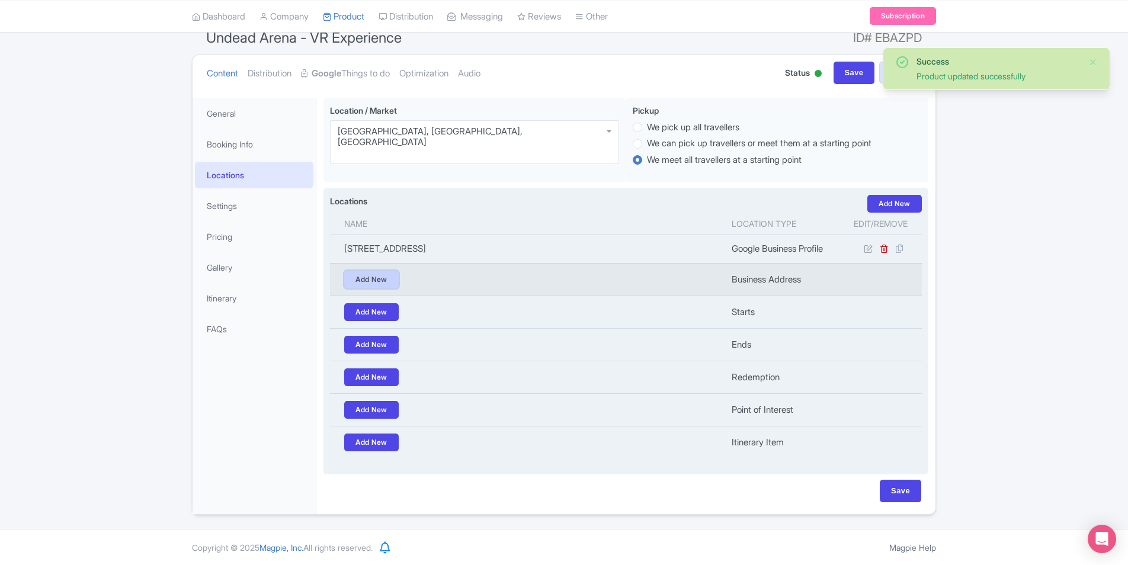
click at [388, 279] on link "Add New" at bounding box center [371, 280] width 55 height 18
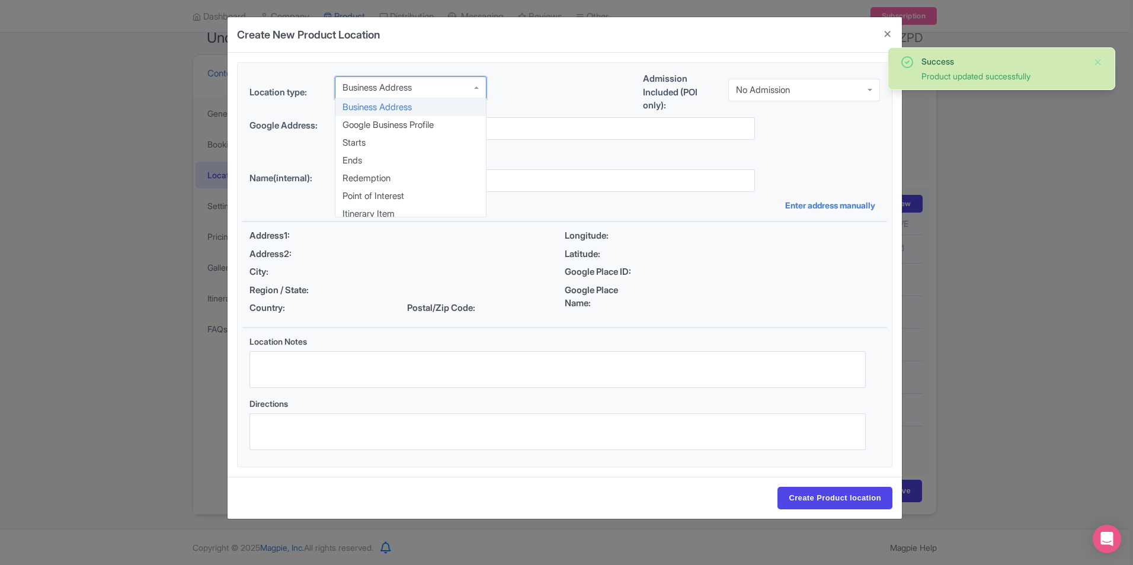
click at [435, 94] on div "Business Address" at bounding box center [411, 87] width 152 height 23
click at [422, 148] on link "+ Add from My Locations" at bounding box center [394, 153] width 100 height 11
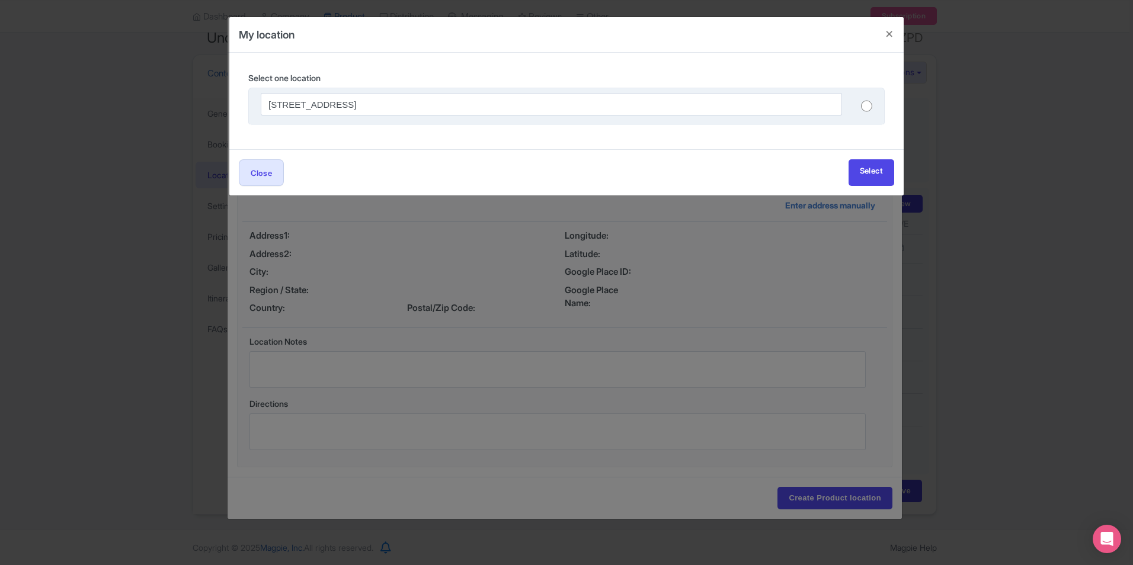
click at [866, 107] on input "radio" at bounding box center [866, 106] width 11 height 12
radio input "true"
click at [869, 189] on div "Close Select" at bounding box center [566, 172] width 674 height 46
click at [869, 171] on link "Select" at bounding box center [872, 172] width 46 height 27
type input "9900 I-35 ste m500 suite 2, Austin, TX 78748, USA"
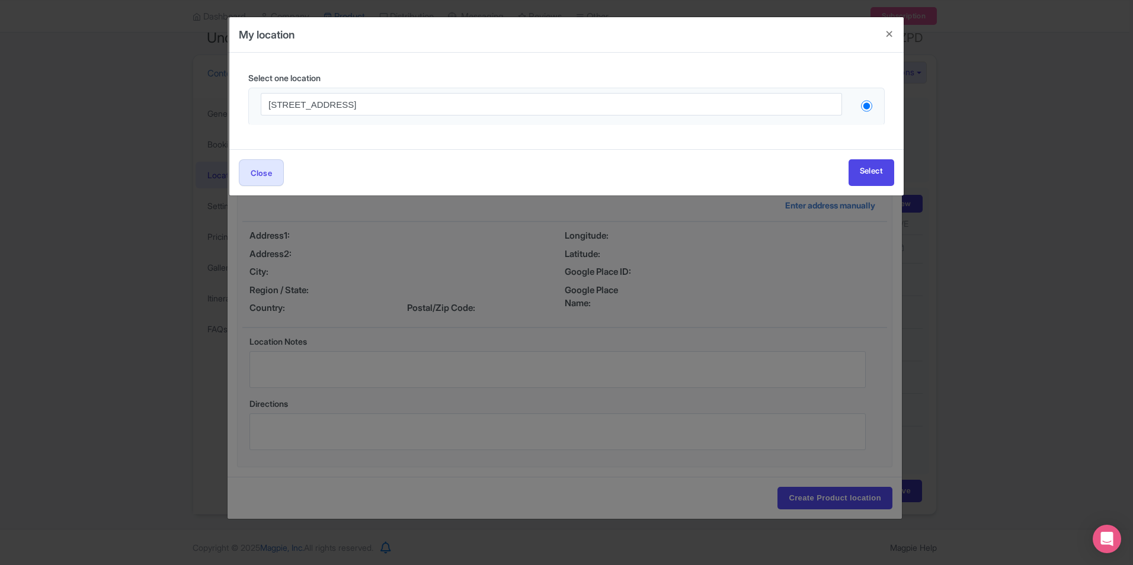
type input "[STREET_ADDRESS]"
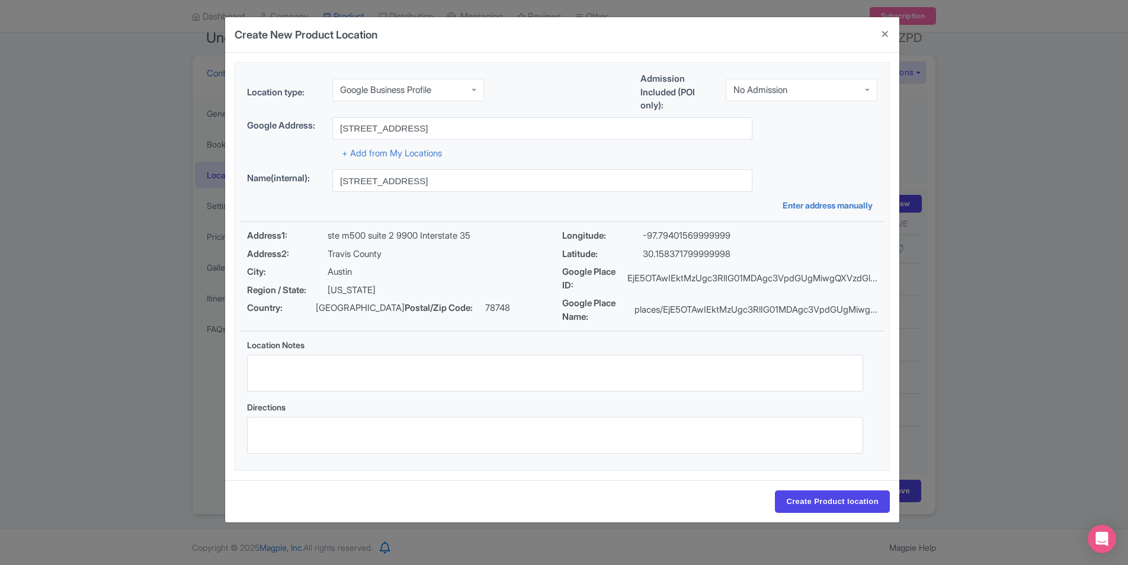
click at [806, 89] on div "No Admission" at bounding box center [802, 90] width 152 height 23
click at [850, 501] on input "Create Product location" at bounding box center [832, 502] width 115 height 23
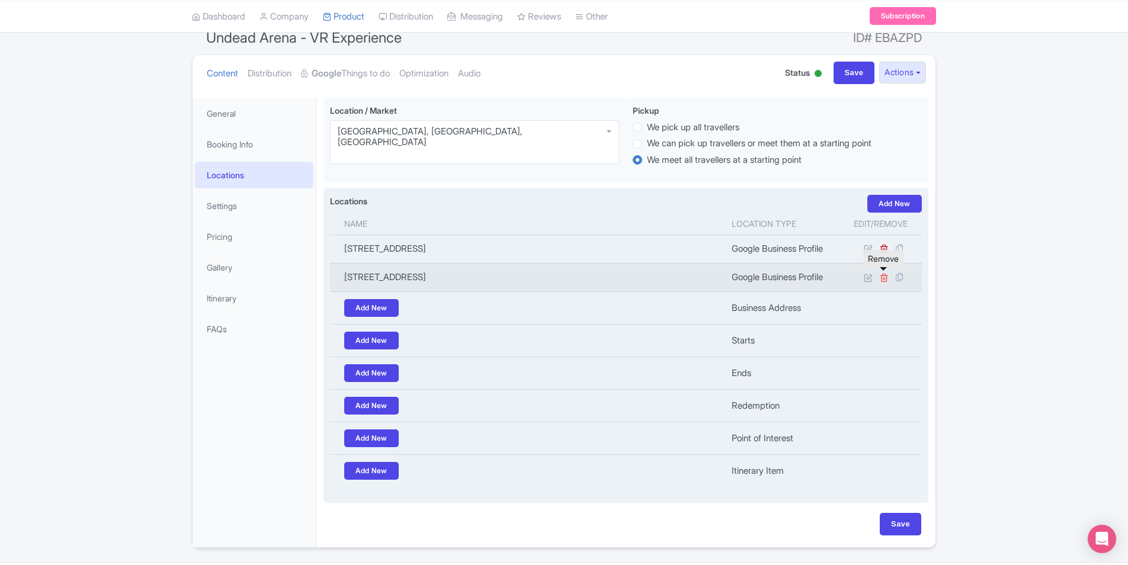
click at [880, 279] on icon at bounding box center [884, 277] width 9 height 9
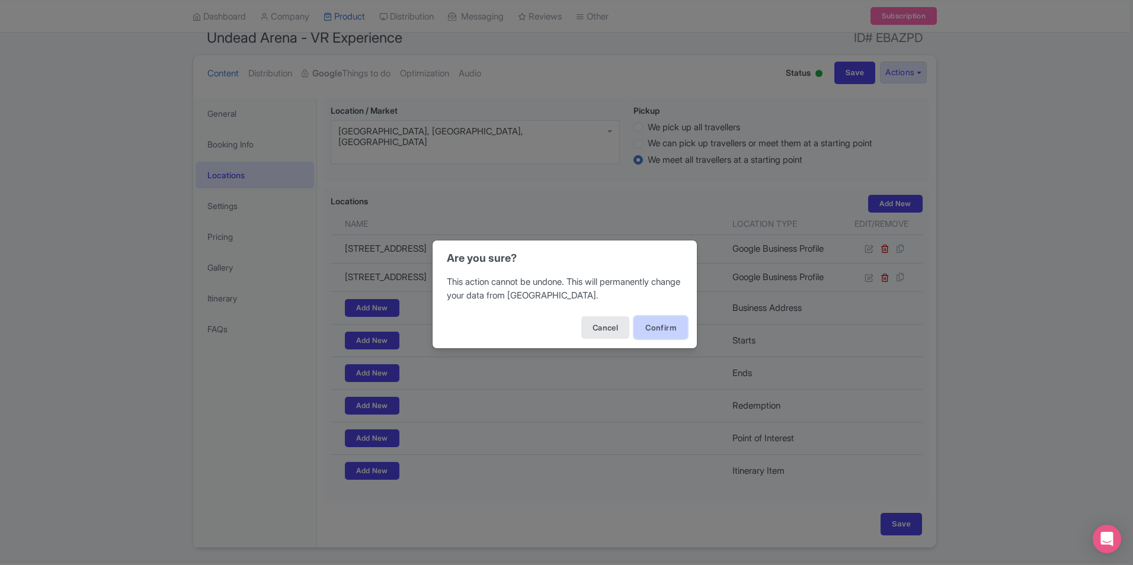
click at [673, 329] on button "Confirm" at bounding box center [660, 327] width 53 height 23
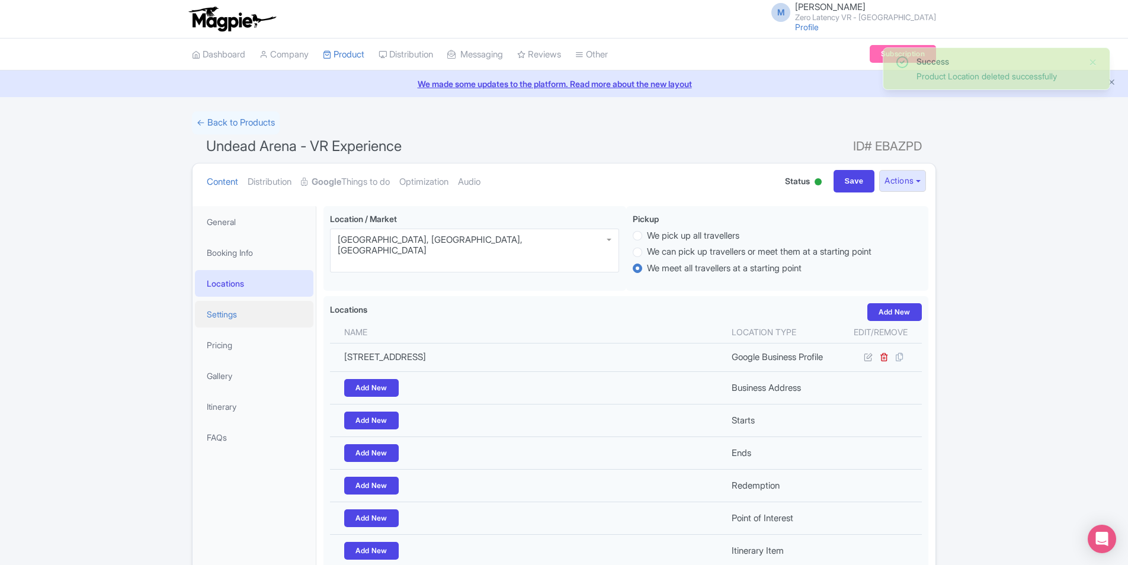
click at [266, 315] on link "Settings" at bounding box center [254, 314] width 119 height 27
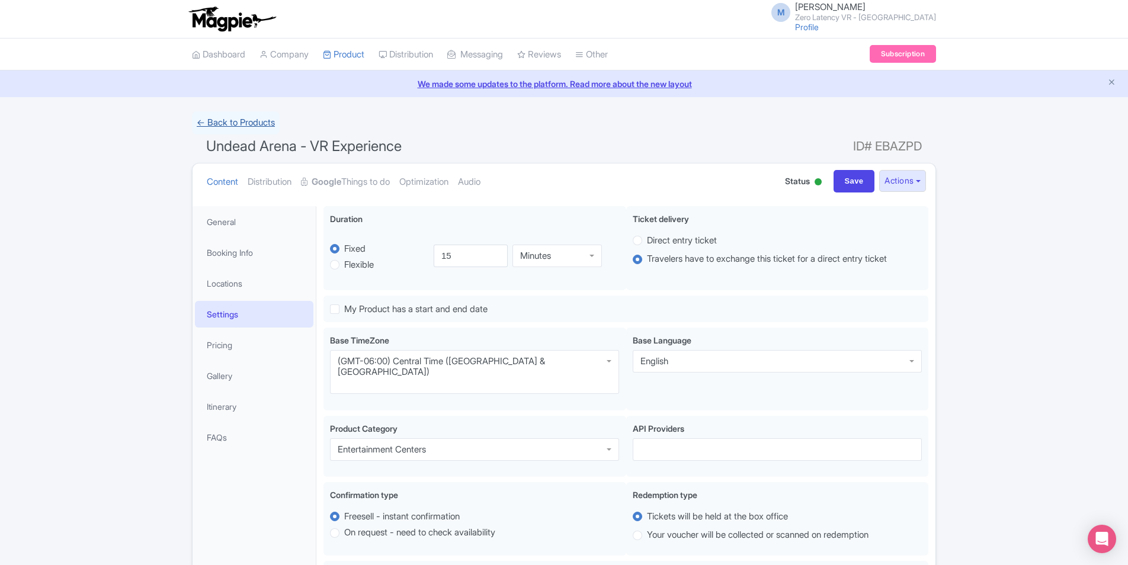
click at [239, 121] on link "← Back to Products" at bounding box center [236, 122] width 88 height 23
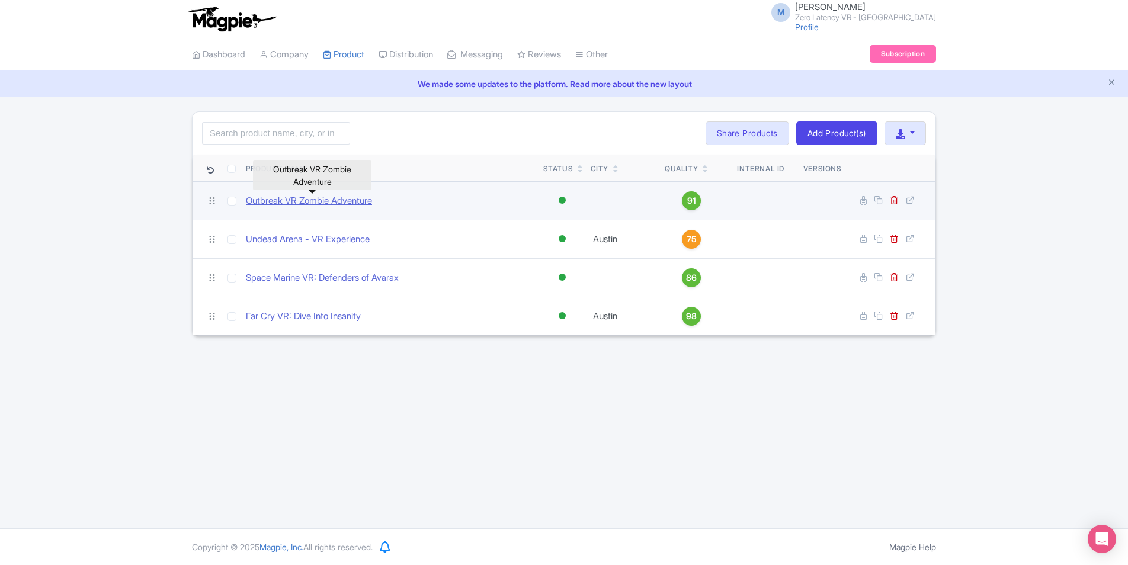
click at [333, 201] on link "Outbreak VR Zombie Adventure" at bounding box center [309, 201] width 126 height 14
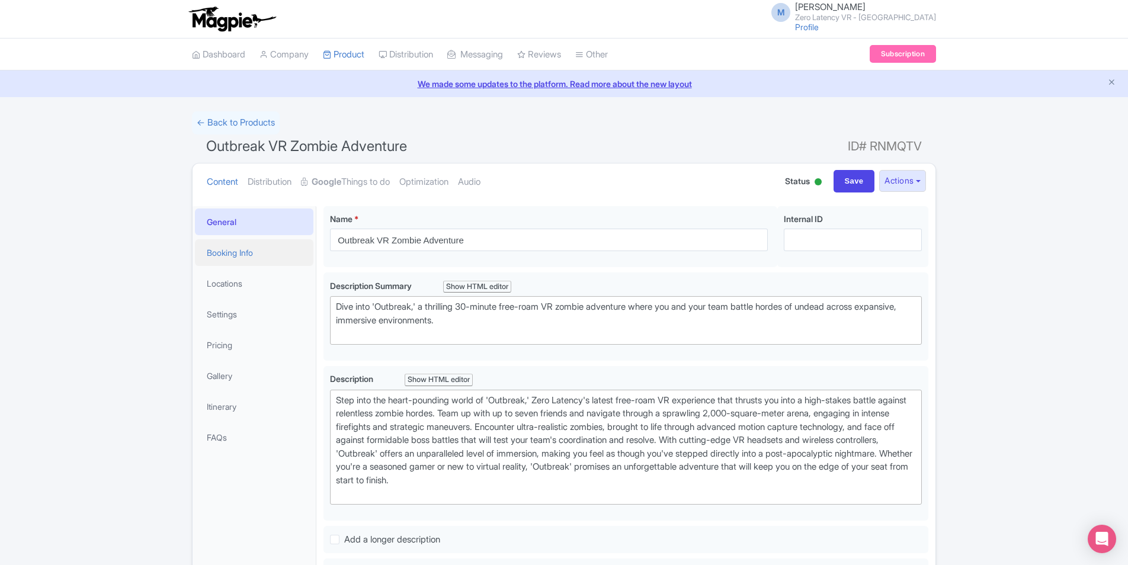
click at [262, 244] on link "Booking Info" at bounding box center [254, 252] width 119 height 27
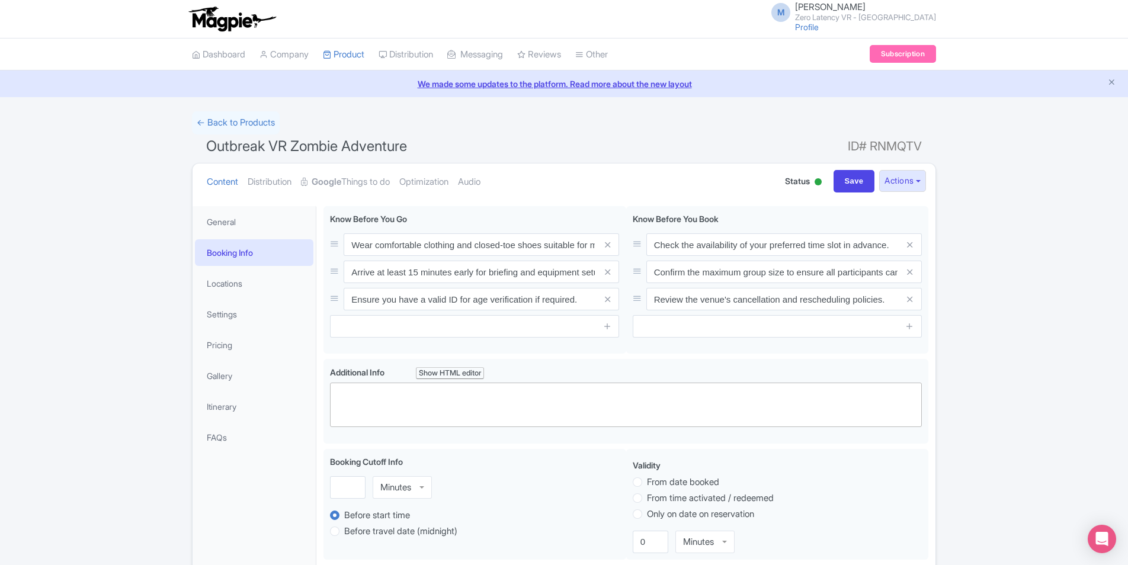
click at [266, 268] on li "Locations" at bounding box center [254, 283] width 123 height 31
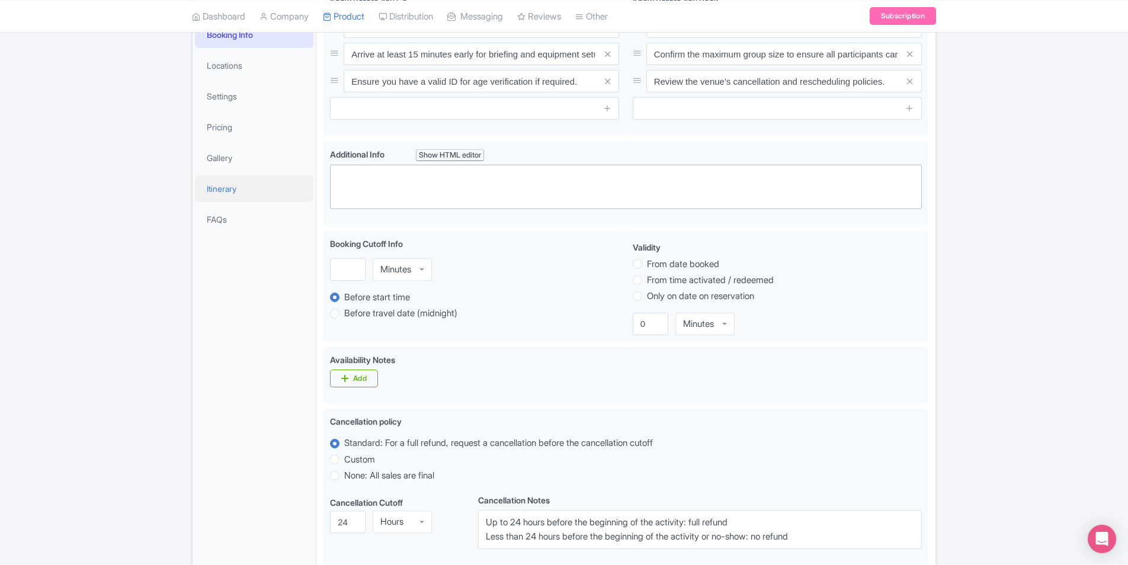
scroll to position [87, 0]
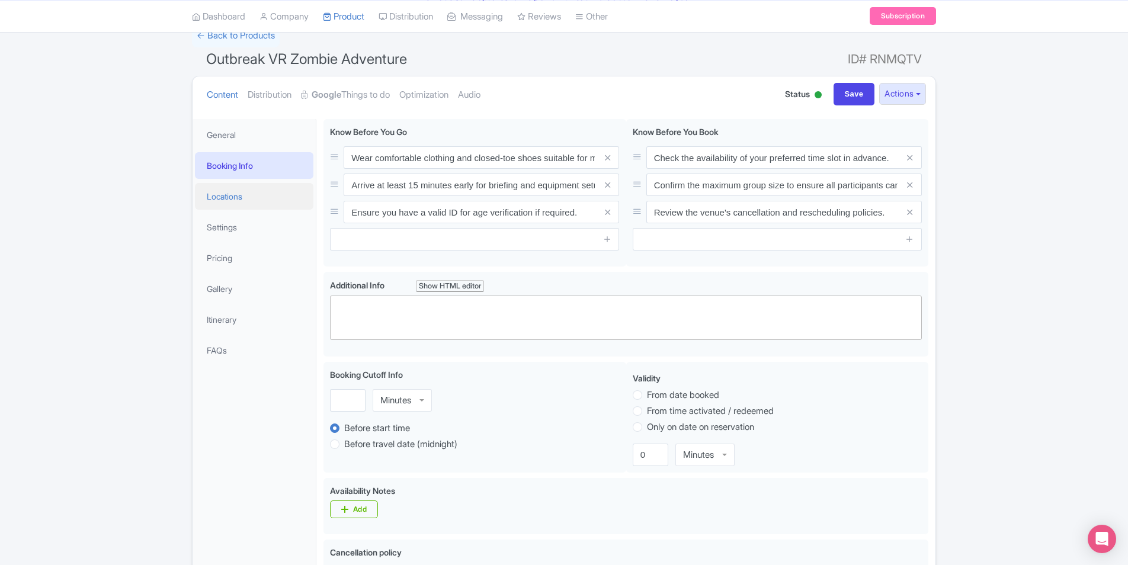
click at [235, 195] on link "Locations" at bounding box center [254, 196] width 119 height 27
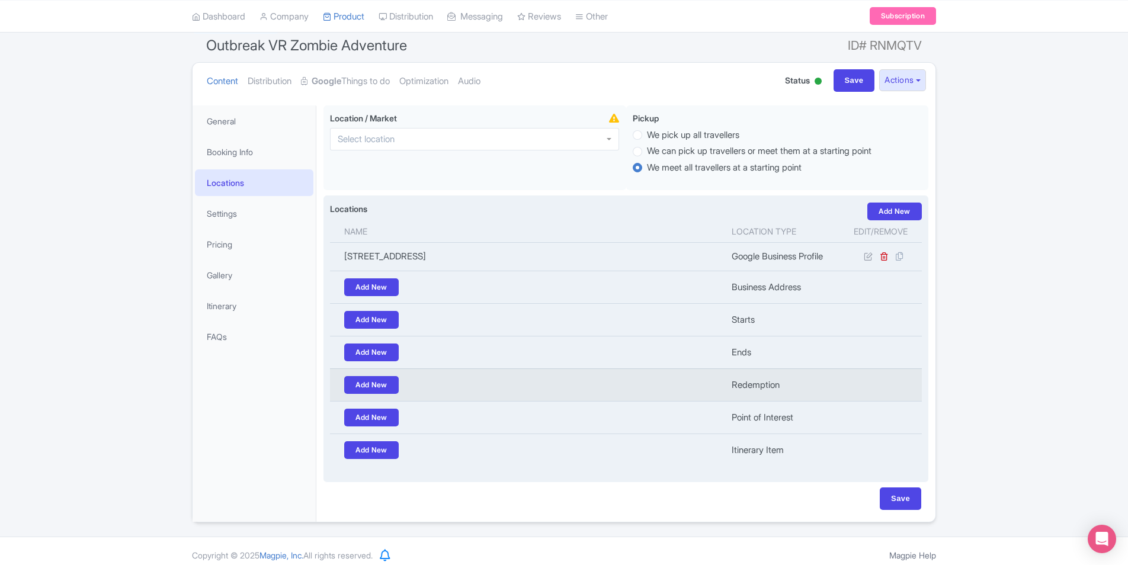
scroll to position [108, 0]
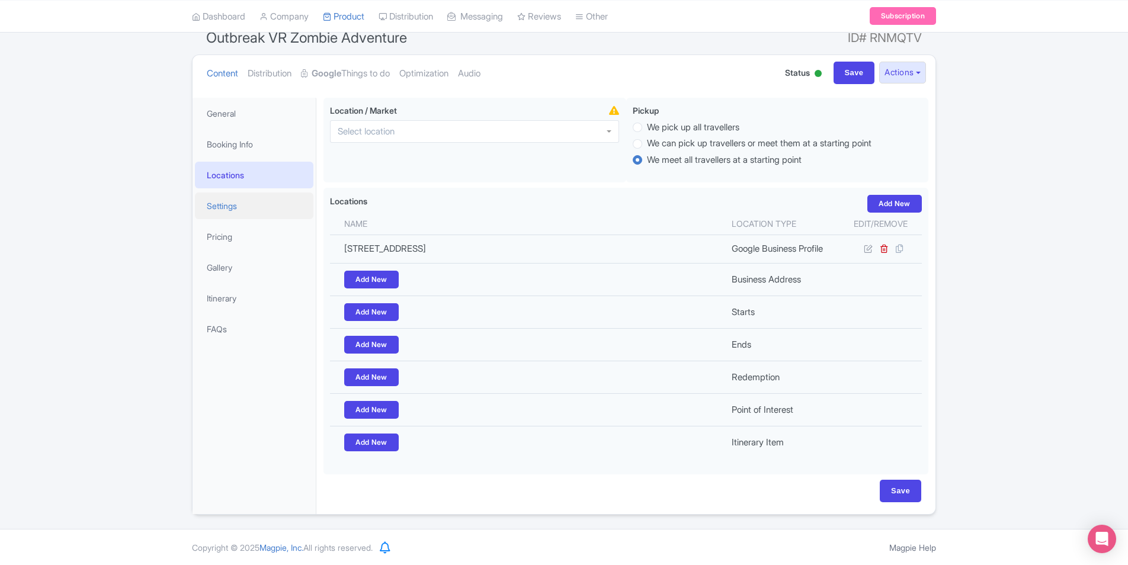
click at [258, 211] on link "Settings" at bounding box center [254, 206] width 119 height 27
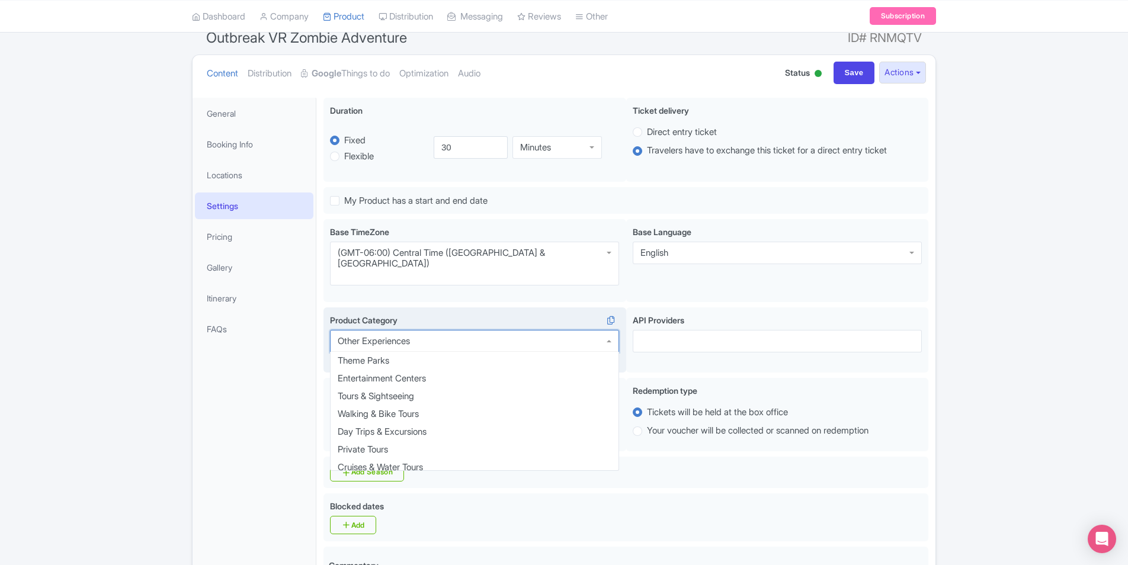
click at [532, 330] on div "Other Experiences" at bounding box center [474, 341] width 289 height 23
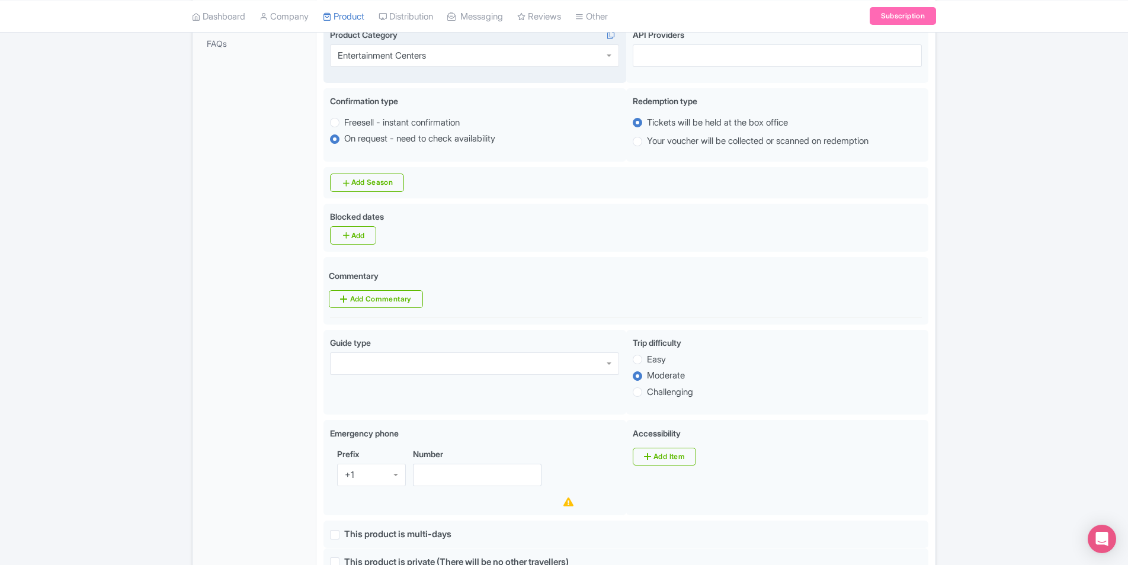
scroll to position [415, 0]
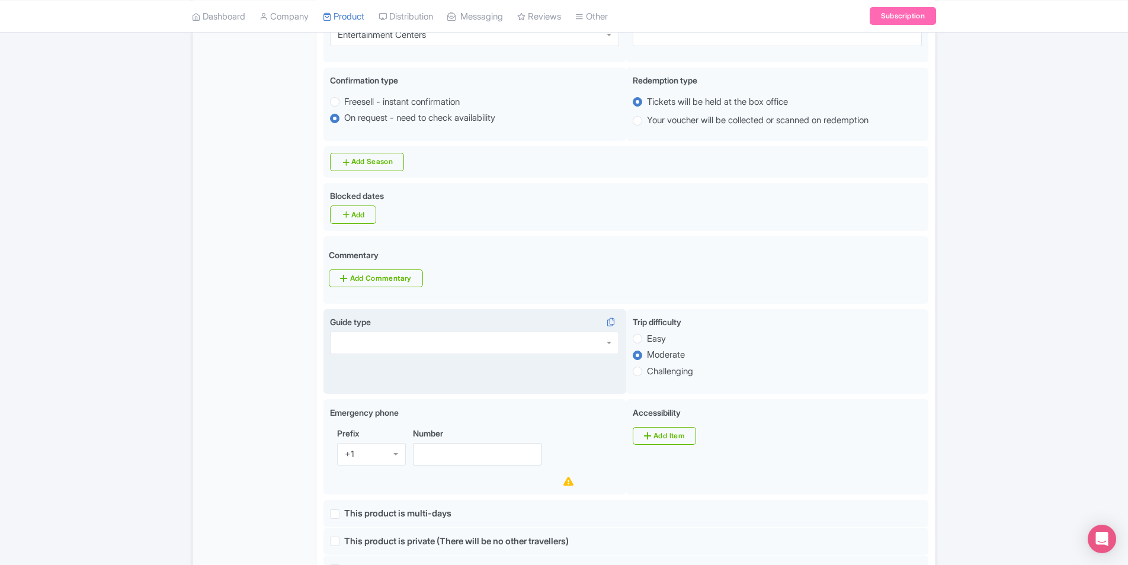
click at [466, 332] on div at bounding box center [474, 343] width 289 height 23
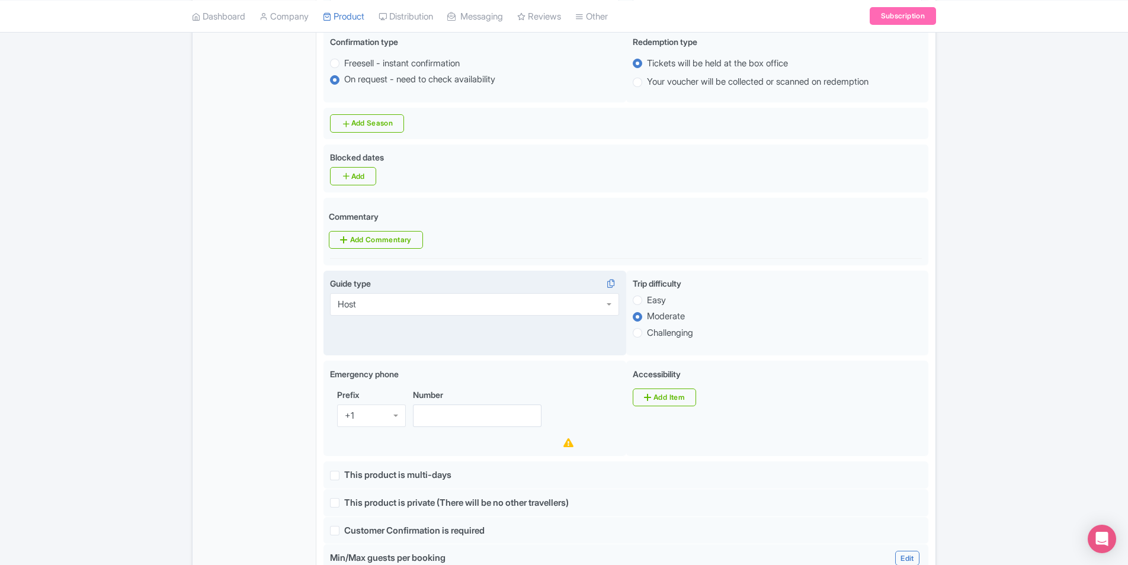
scroll to position [474, 0]
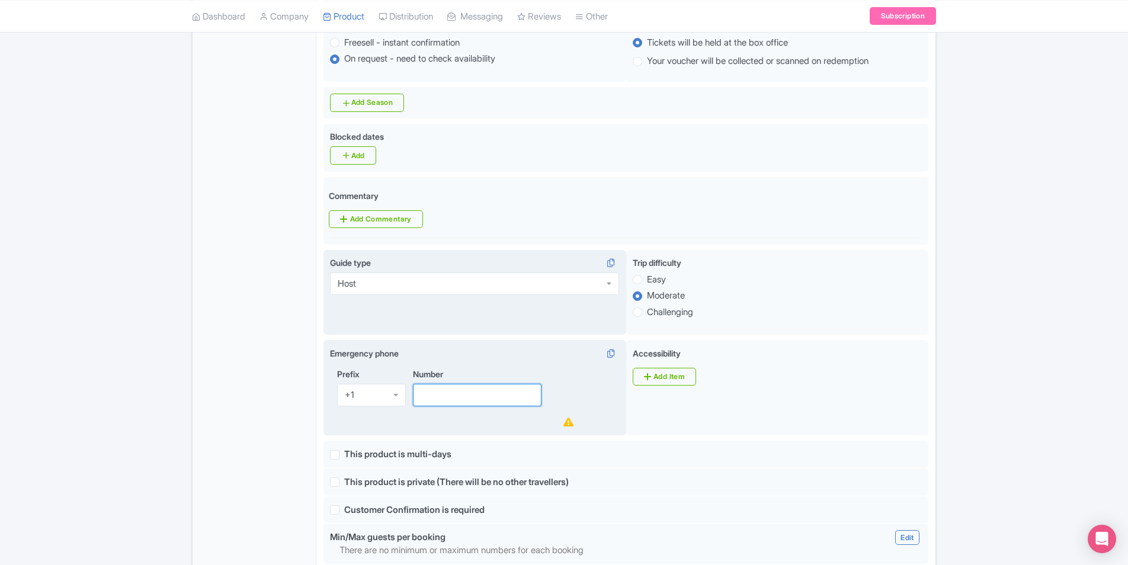
click at [467, 384] on input "Number" at bounding box center [477, 395] width 129 height 23
paste input "+15129824307"
click at [431, 384] on input "+15129824307" at bounding box center [477, 395] width 129 height 23
click at [492, 384] on input "5129824307" at bounding box center [477, 395] width 129 height 23
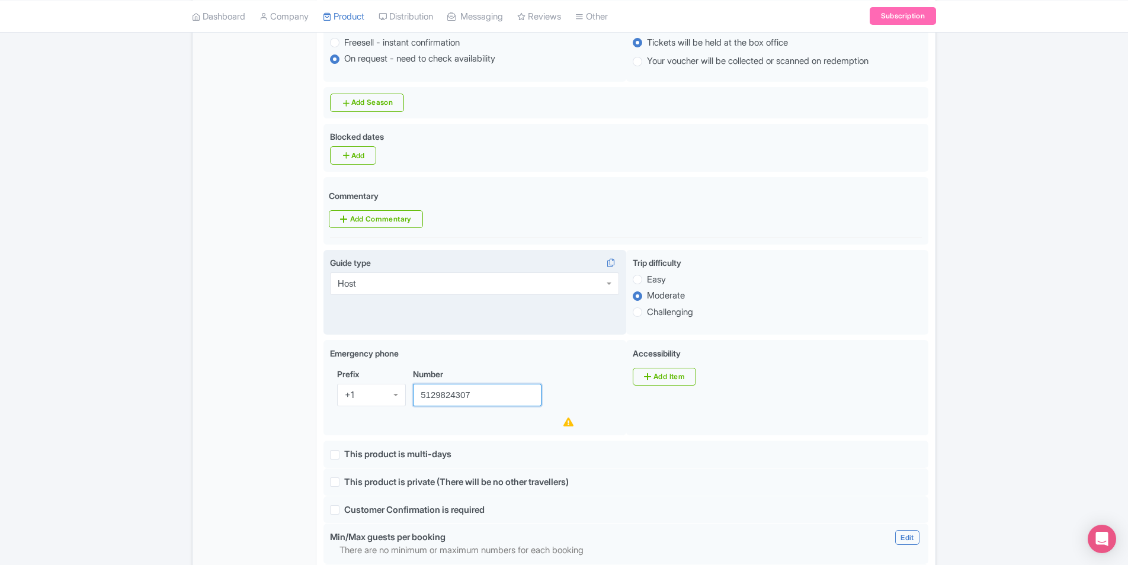
type input "5129824307"
click at [277, 351] on div "General Booking Info Locations Settings Pricing Gallery Itinerary FAQs" at bounding box center [255, 385] width 124 height 1307
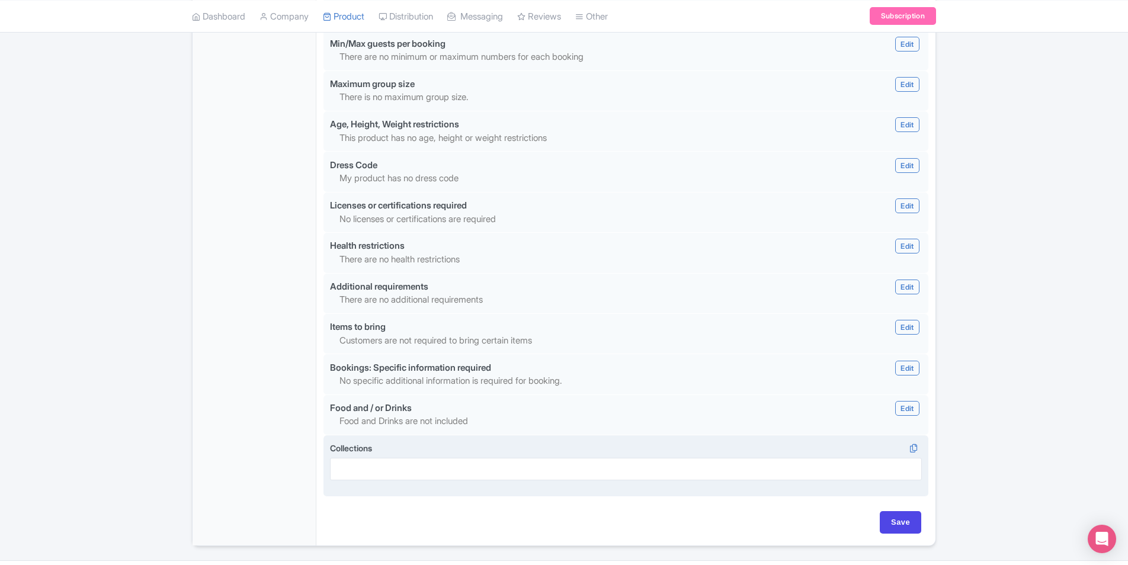
scroll to position [978, 0]
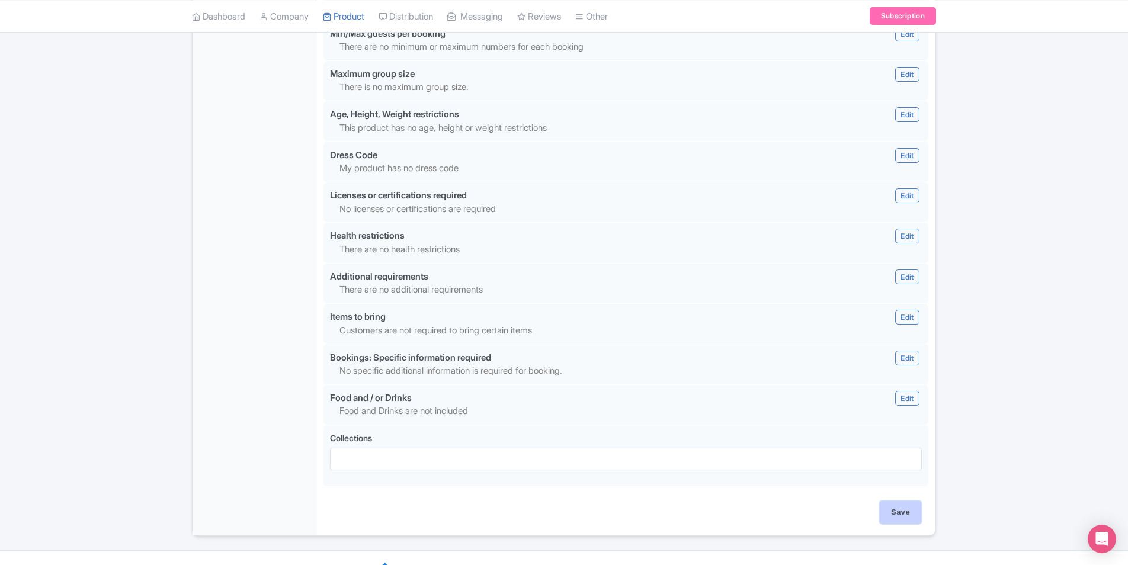
click at [890, 501] on input "Save" at bounding box center [900, 512] width 41 height 23
type input "Saving..."
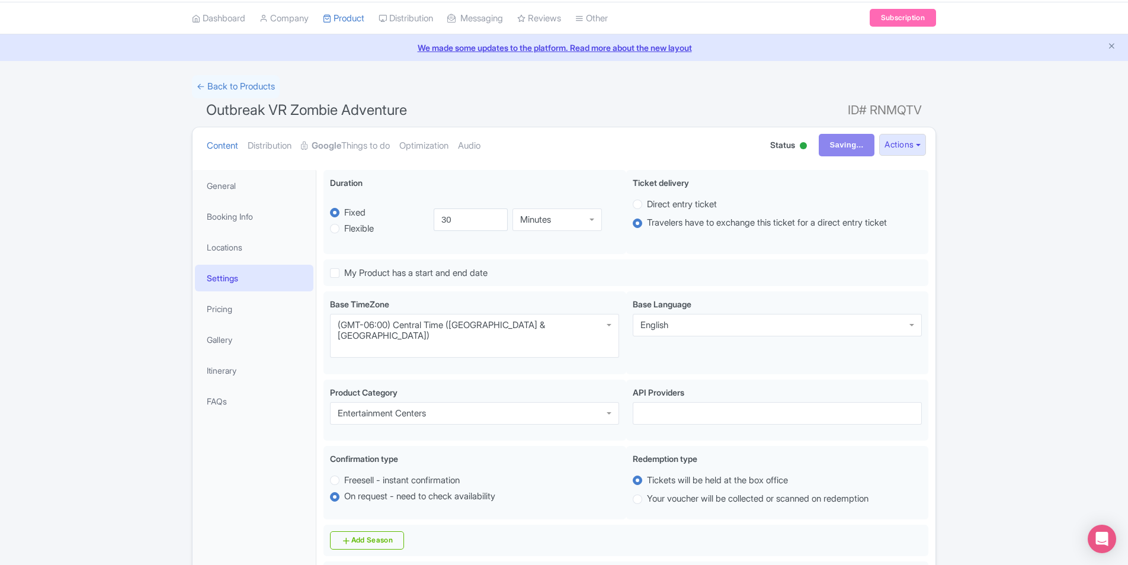
scroll to position [30, 0]
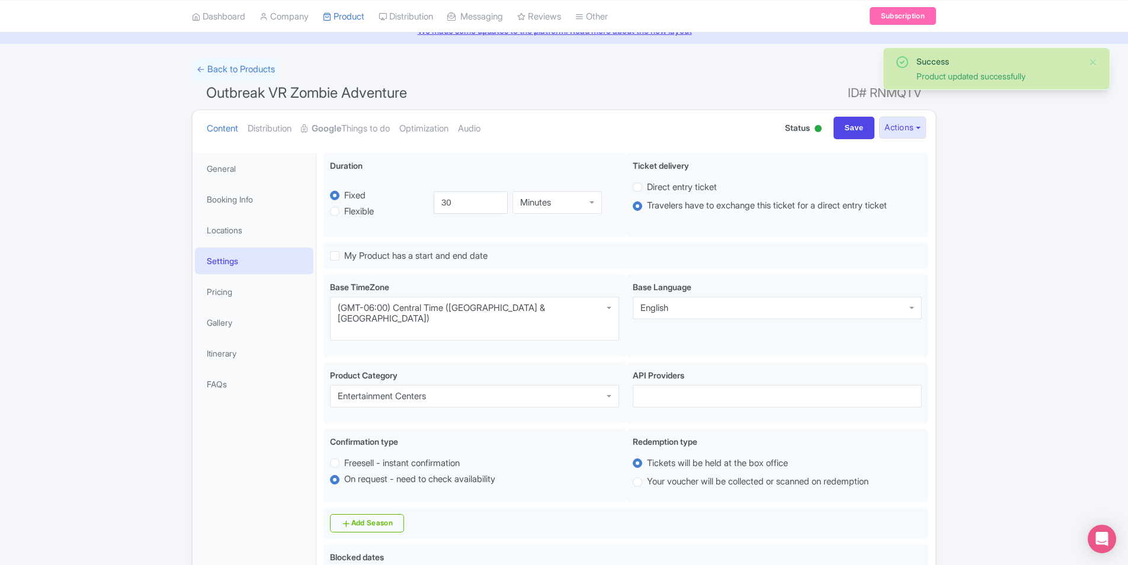
scroll to position [28, 0]
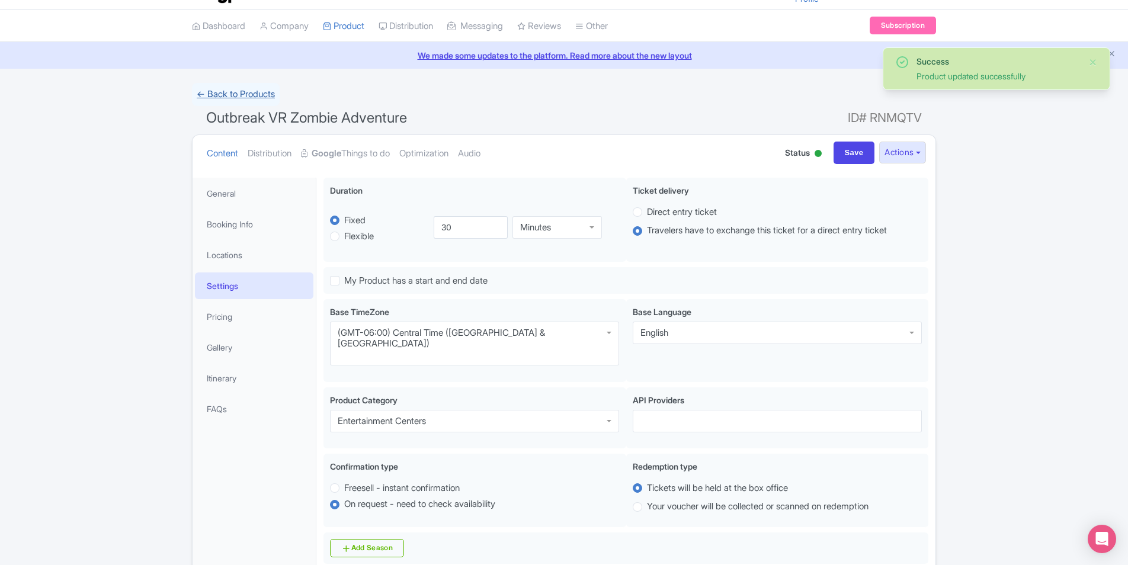
click at [270, 97] on link "← Back to Products" at bounding box center [236, 94] width 88 height 23
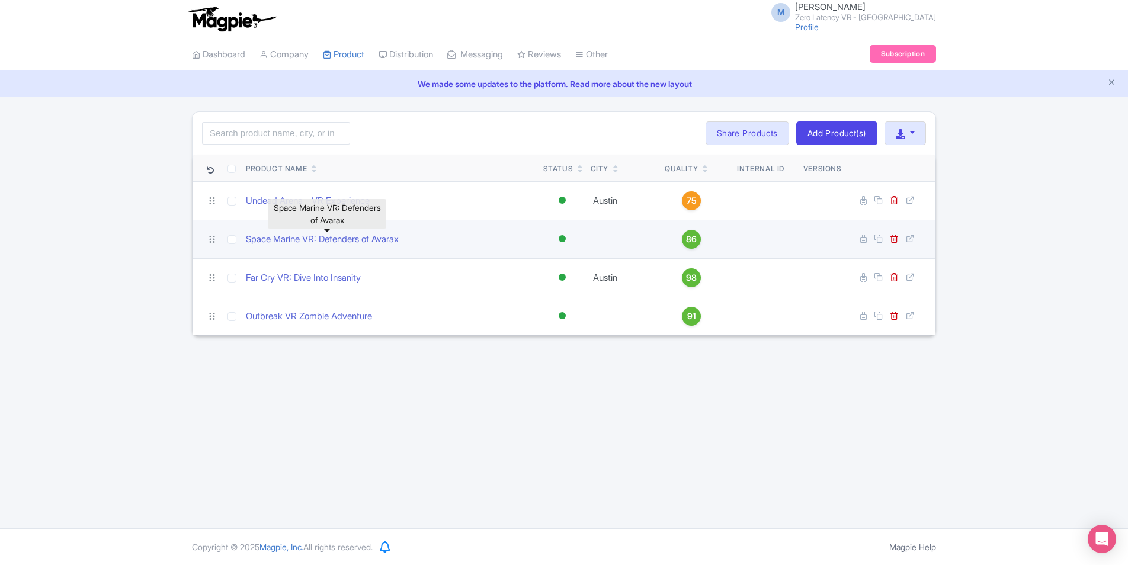
click at [325, 242] on link "Space Marine VR: Defenders of Avarax" at bounding box center [322, 240] width 153 height 14
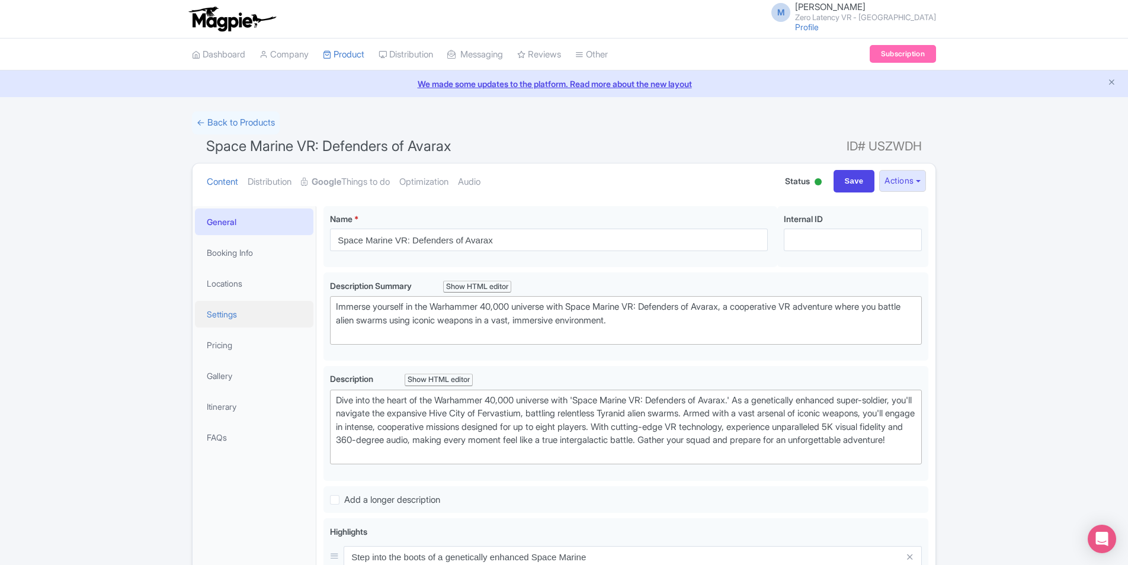
click at [260, 303] on link "Settings" at bounding box center [254, 314] width 119 height 27
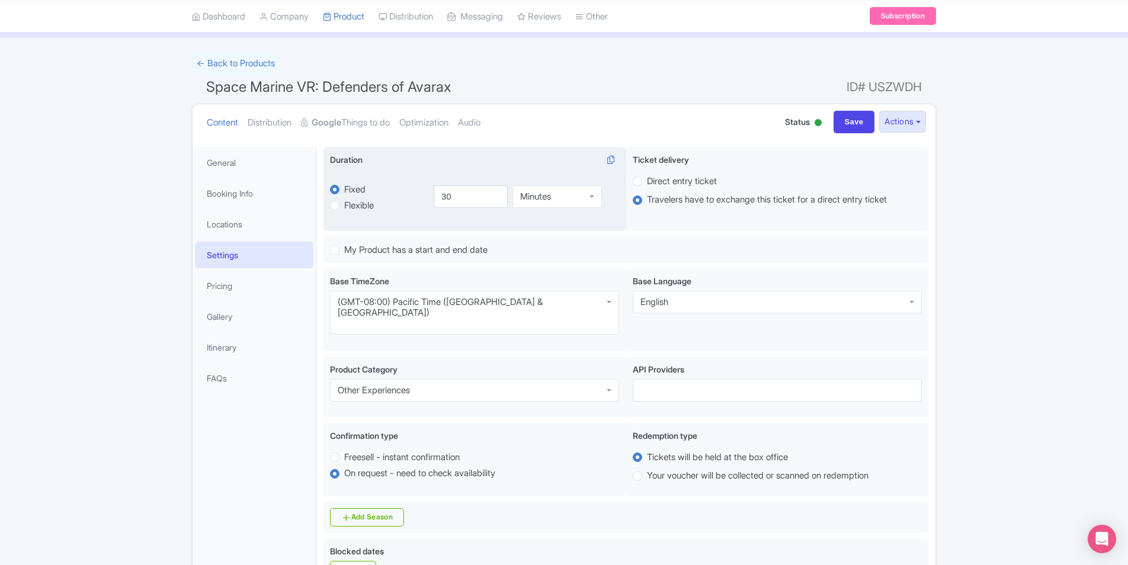
scroll to position [119, 0]
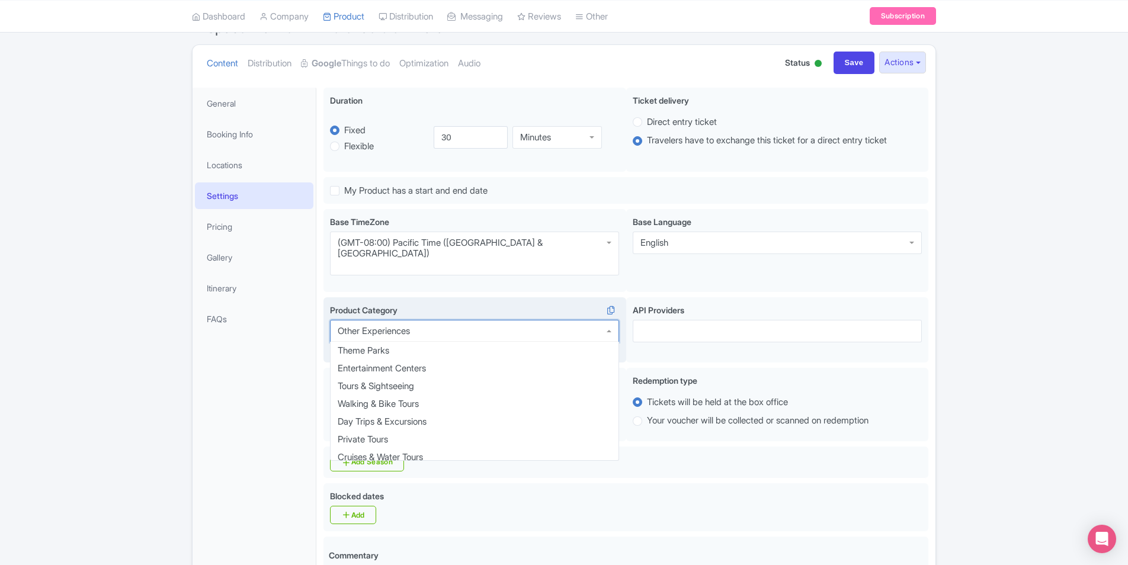
click at [500, 320] on div "Other Experiences" at bounding box center [474, 331] width 289 height 23
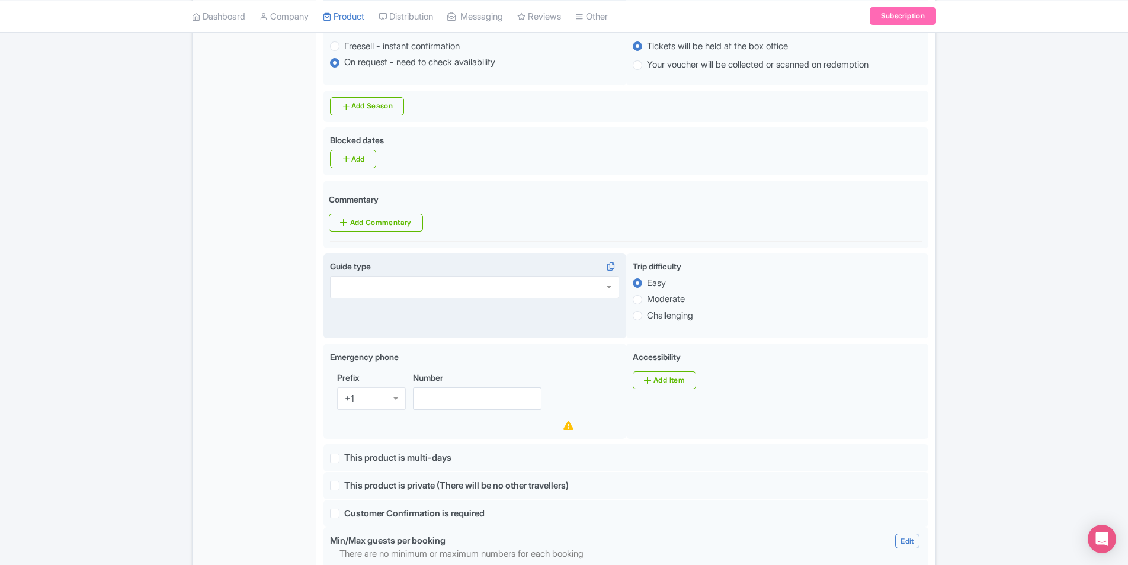
scroll to position [474, 0]
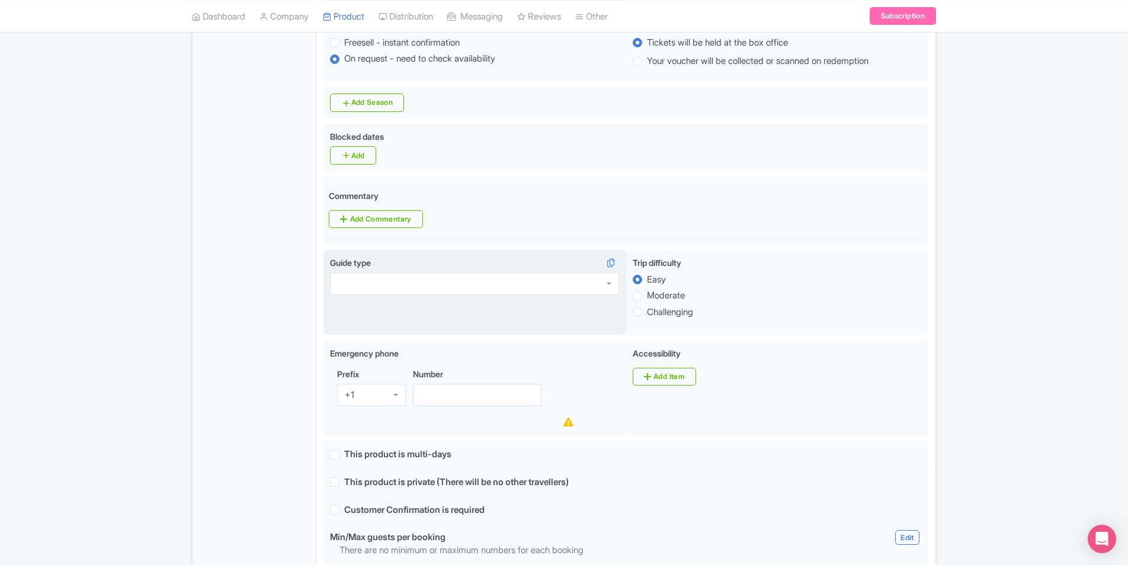
click at [484, 273] on div at bounding box center [474, 284] width 289 height 23
click at [197, 299] on div "General Booking Info Locations Settings Pricing Gallery Itinerary FAQs" at bounding box center [255, 385] width 124 height 1307
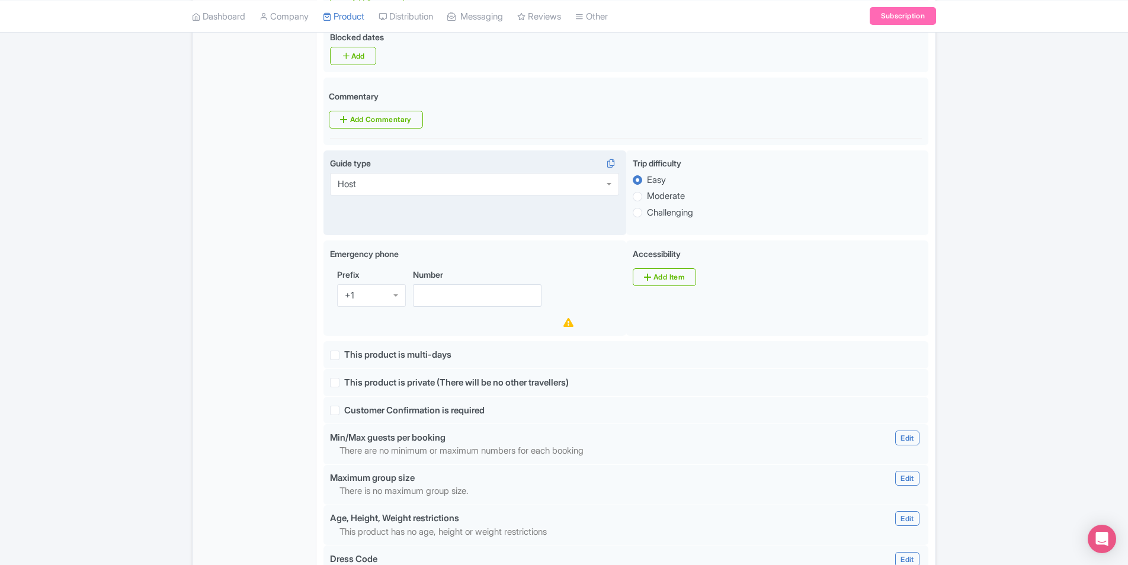
scroll to position [593, 0]
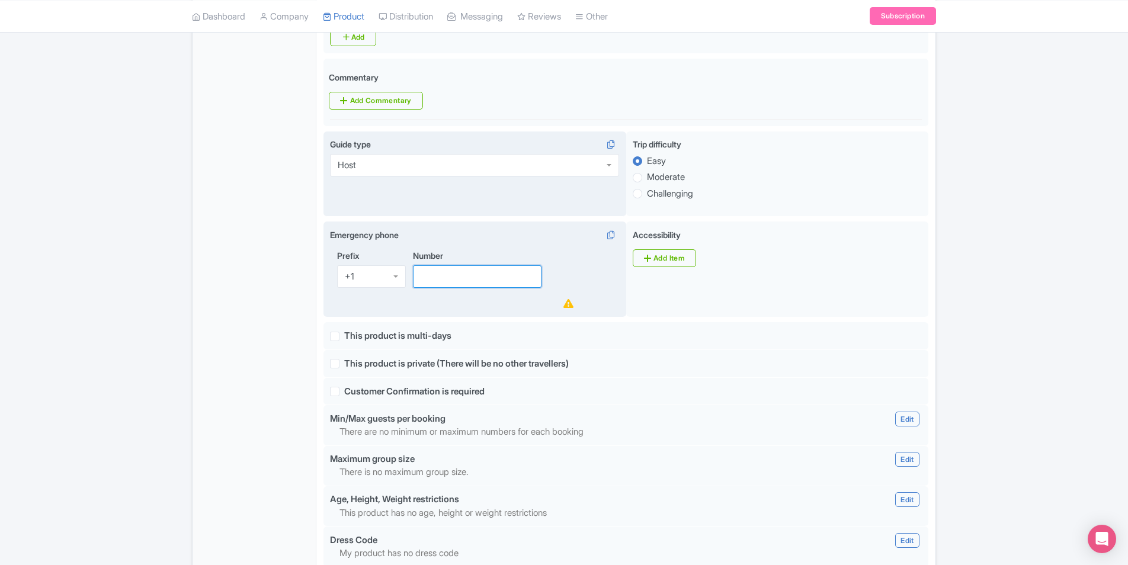
click at [473, 265] on input "Number" at bounding box center [477, 276] width 129 height 23
paste input "5129824307"
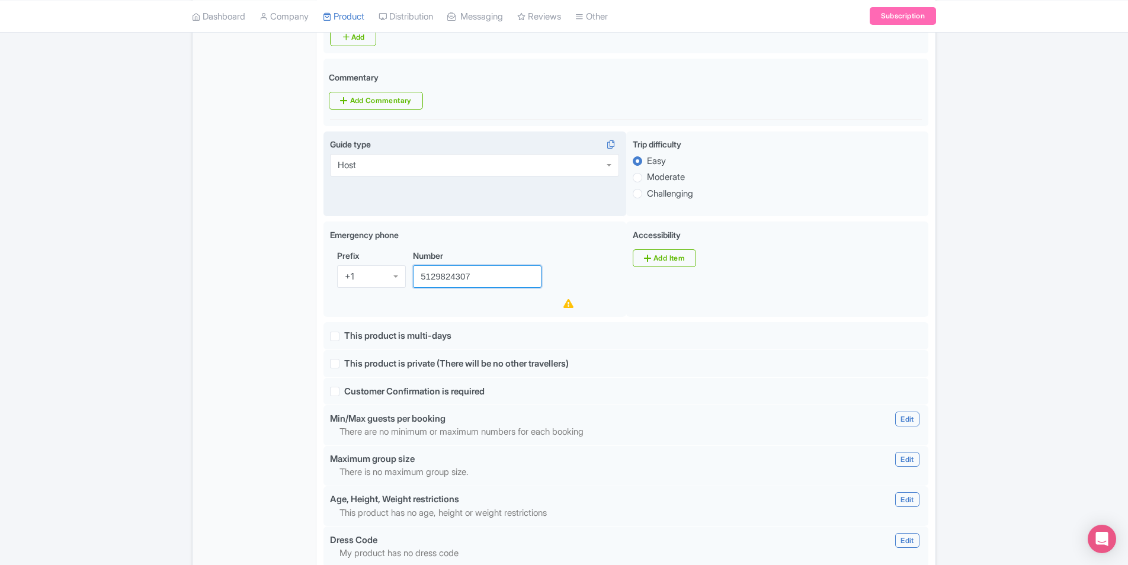
type input "5129824307"
click at [227, 268] on div "General Booking Info Locations Settings Pricing Gallery Itinerary FAQs" at bounding box center [255, 267] width 124 height 1307
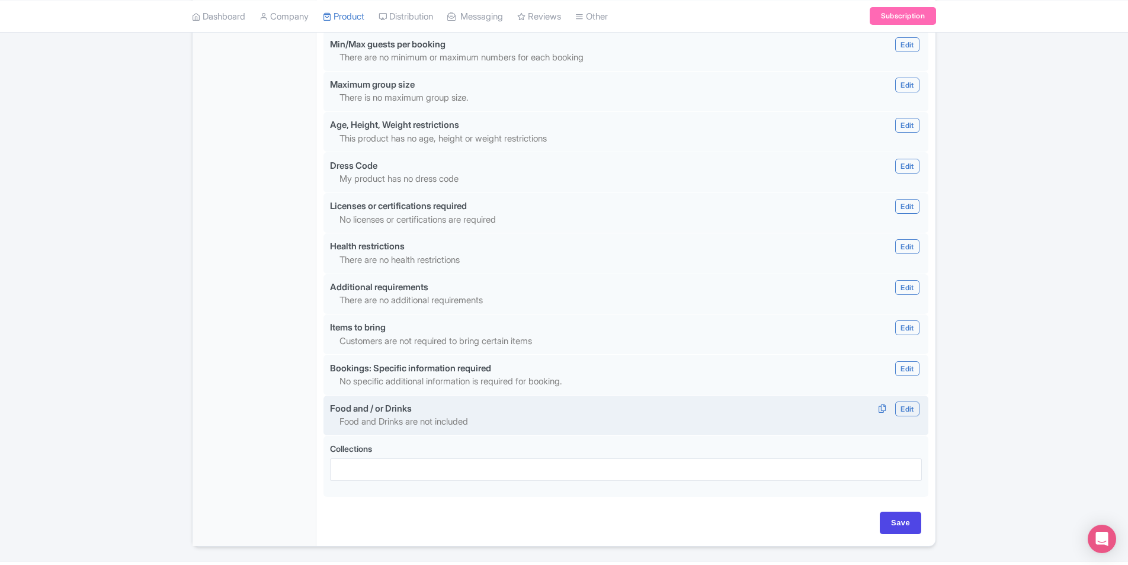
scroll to position [978, 0]
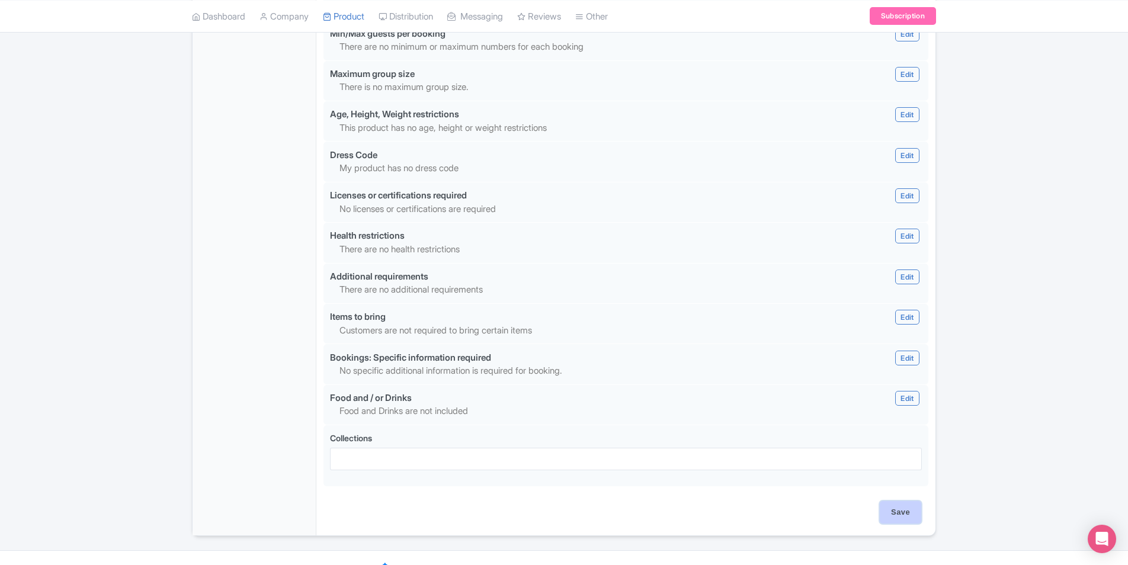
click at [911, 501] on input "Save" at bounding box center [900, 512] width 41 height 23
type input "Saving..."
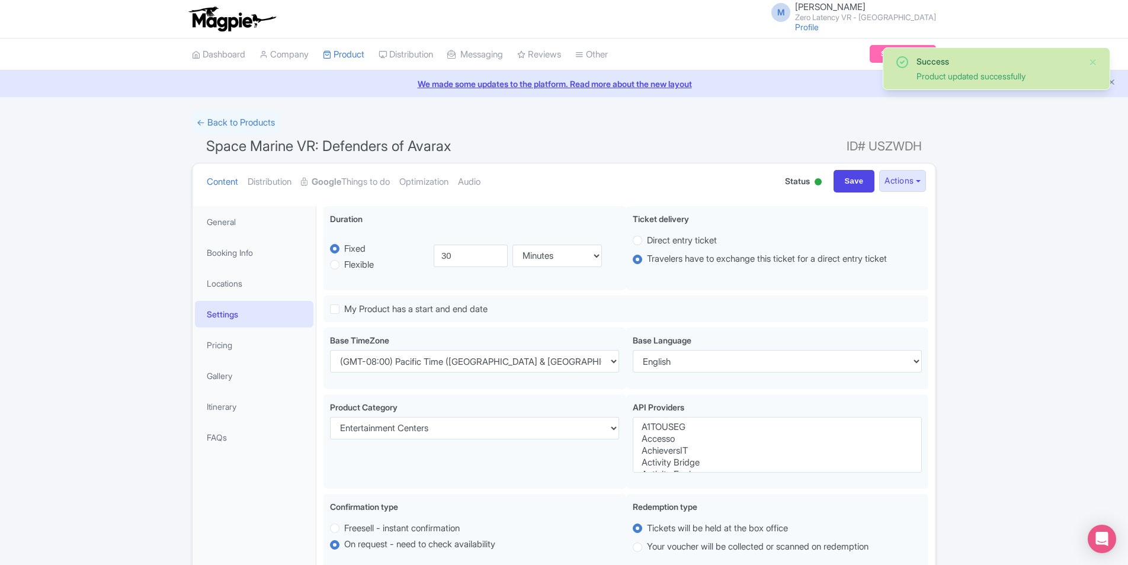
select select
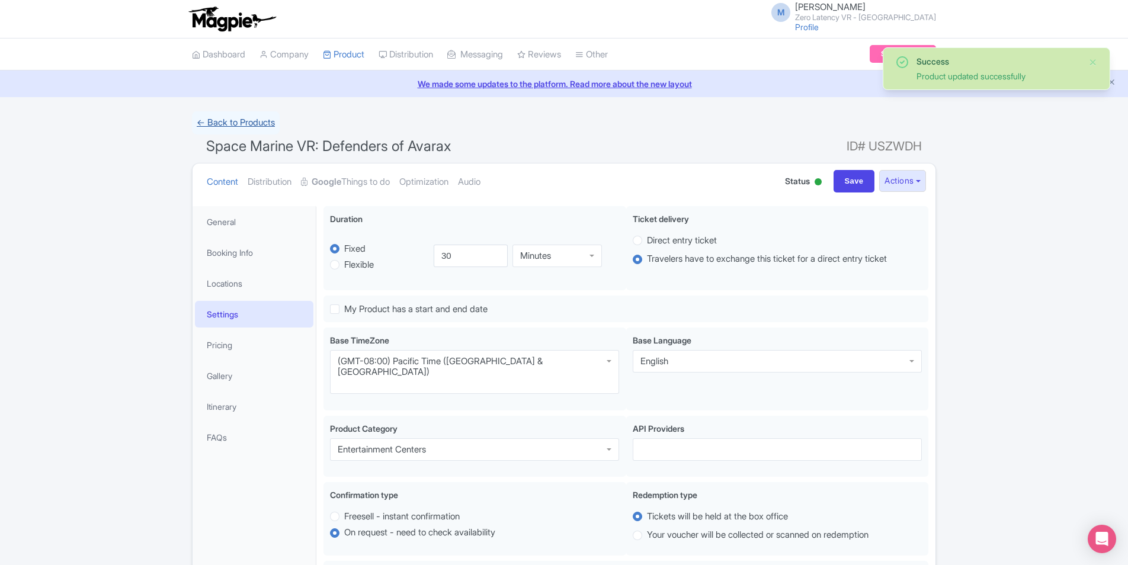
click at [255, 120] on link "← Back to Products" at bounding box center [236, 122] width 88 height 23
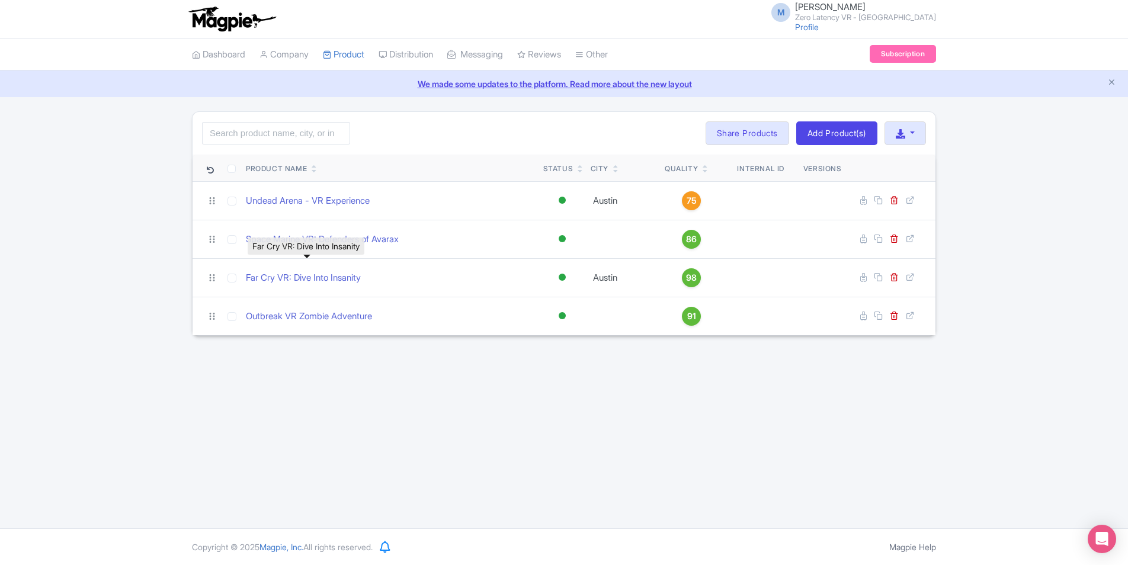
click at [313, 277] on link "Far Cry VR: Dive Into Insanity" at bounding box center [303, 278] width 115 height 14
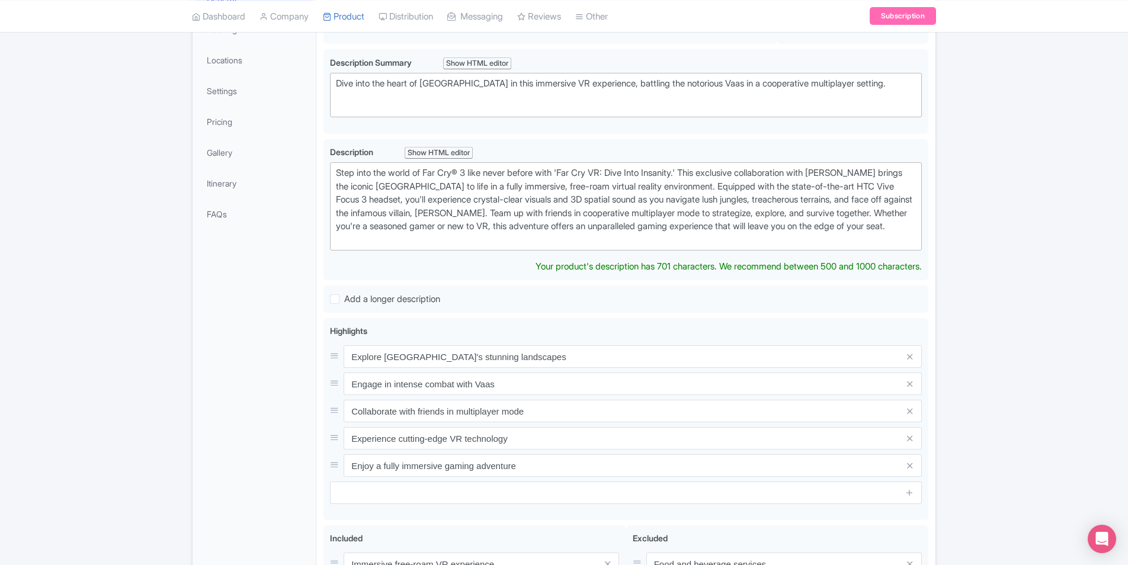
scroll to position [119, 0]
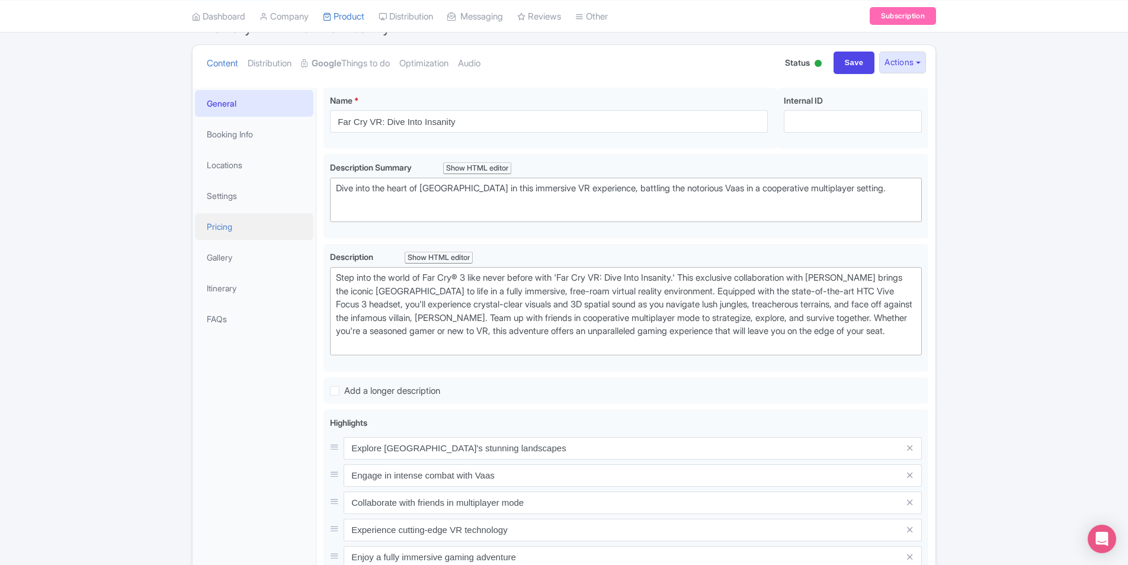
click at [236, 230] on link "Pricing" at bounding box center [254, 226] width 119 height 27
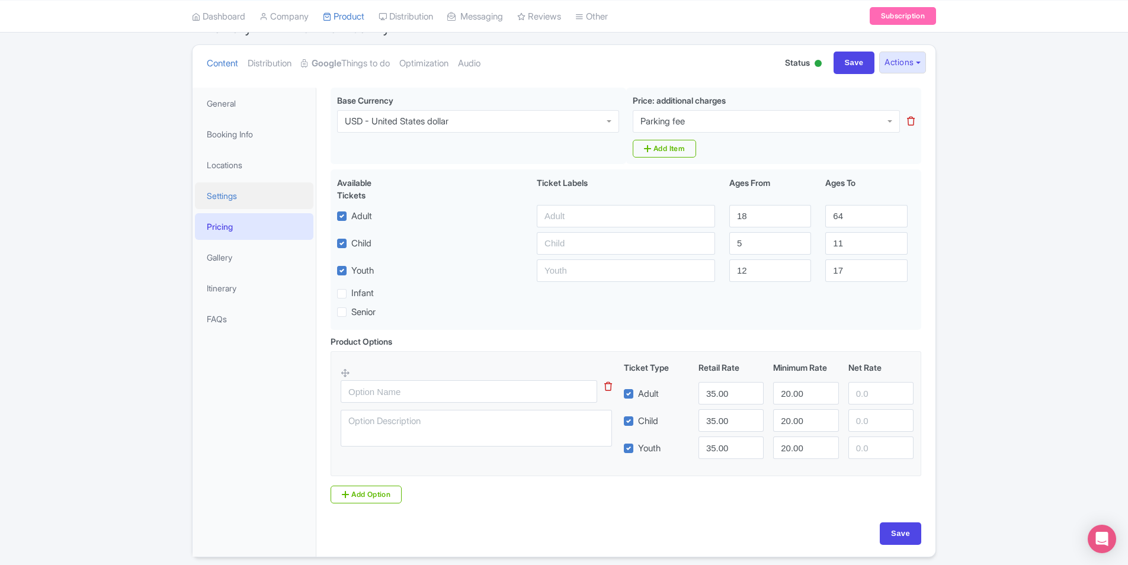
click at [241, 205] on link "Settings" at bounding box center [254, 196] width 119 height 27
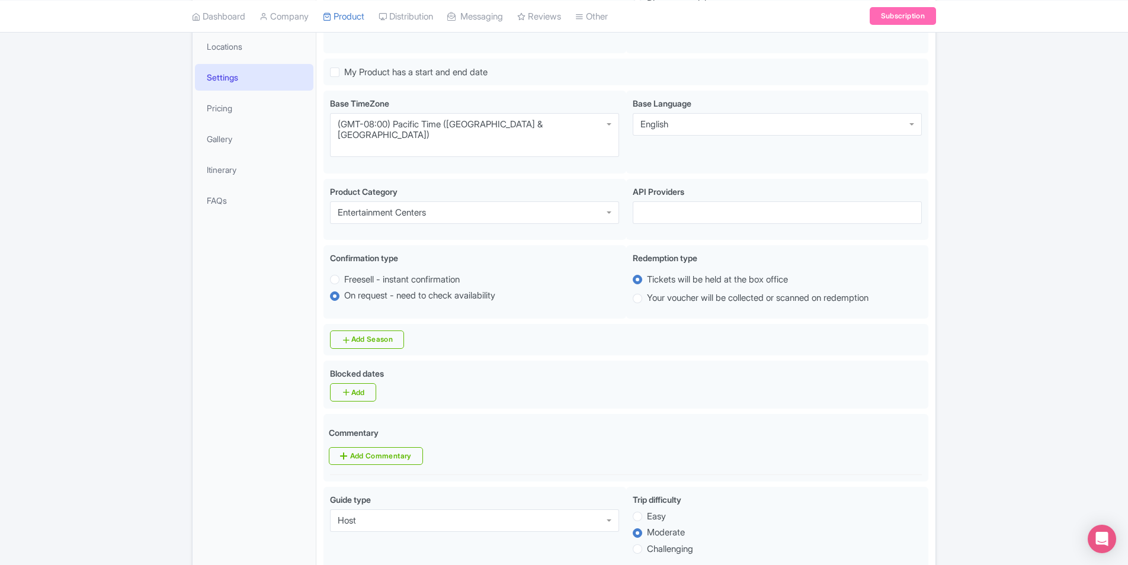
scroll to position [0, 0]
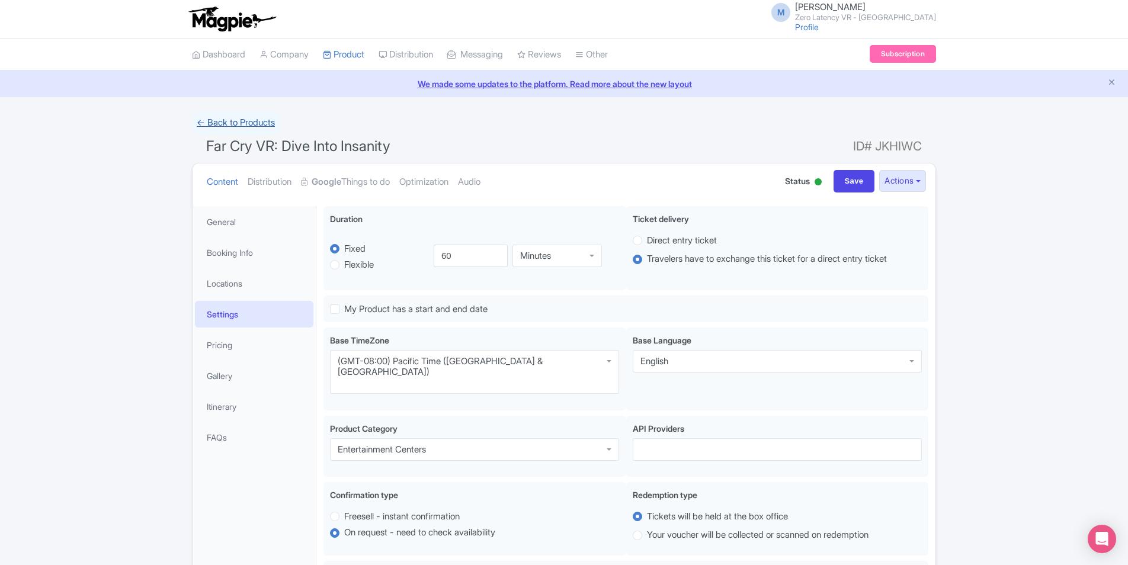
click at [273, 120] on link "← Back to Products" at bounding box center [236, 122] width 88 height 23
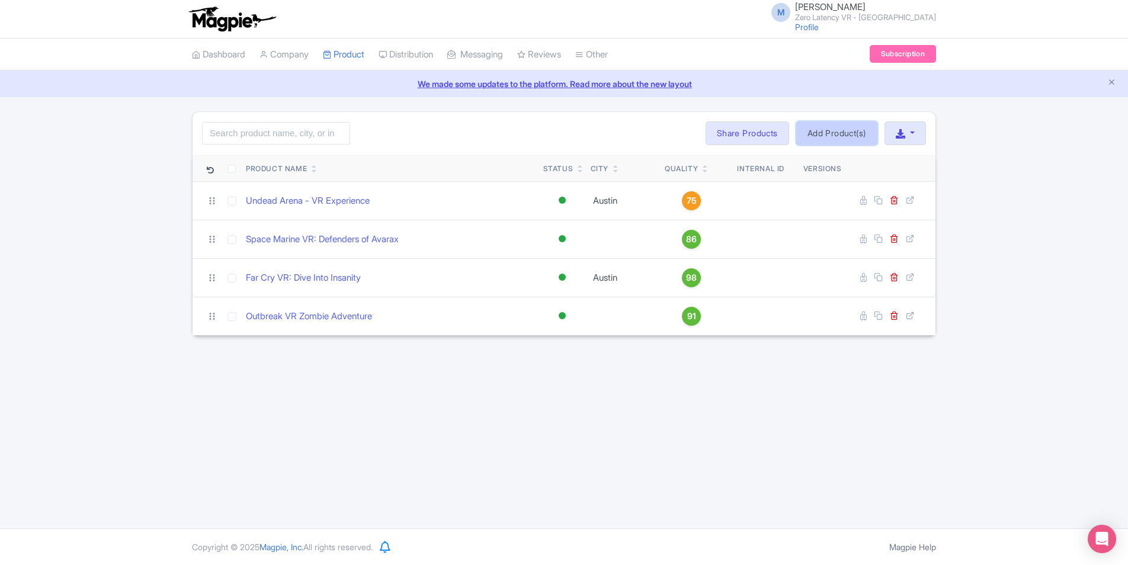
click at [852, 140] on link "Add Product(s)" at bounding box center [836, 133] width 81 height 24
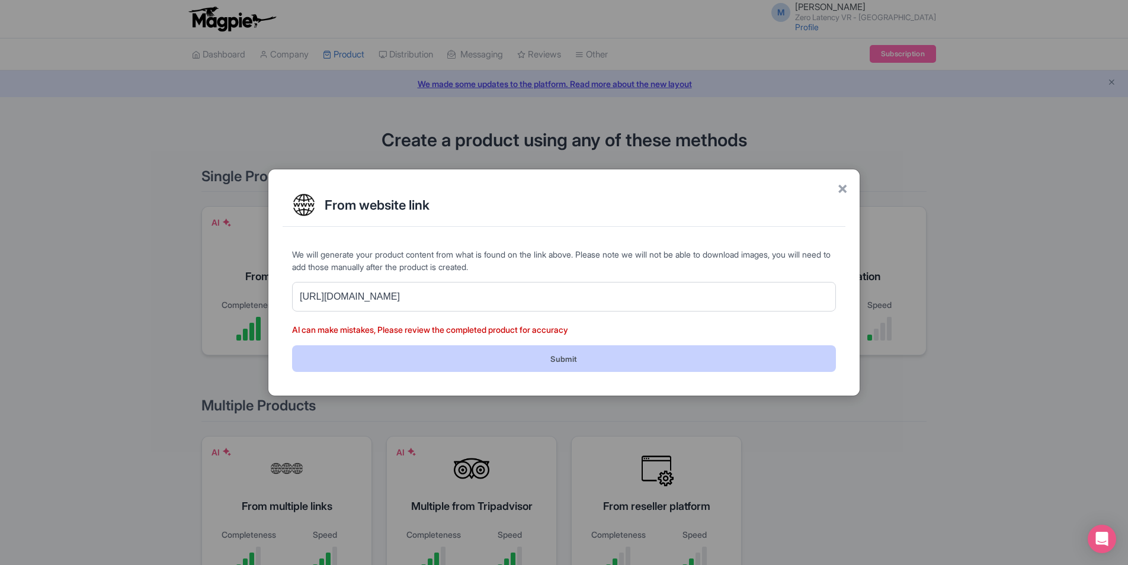
type input "[URL][DOMAIN_NAME]"
click at [553, 356] on button "Submit" at bounding box center [564, 358] width 544 height 27
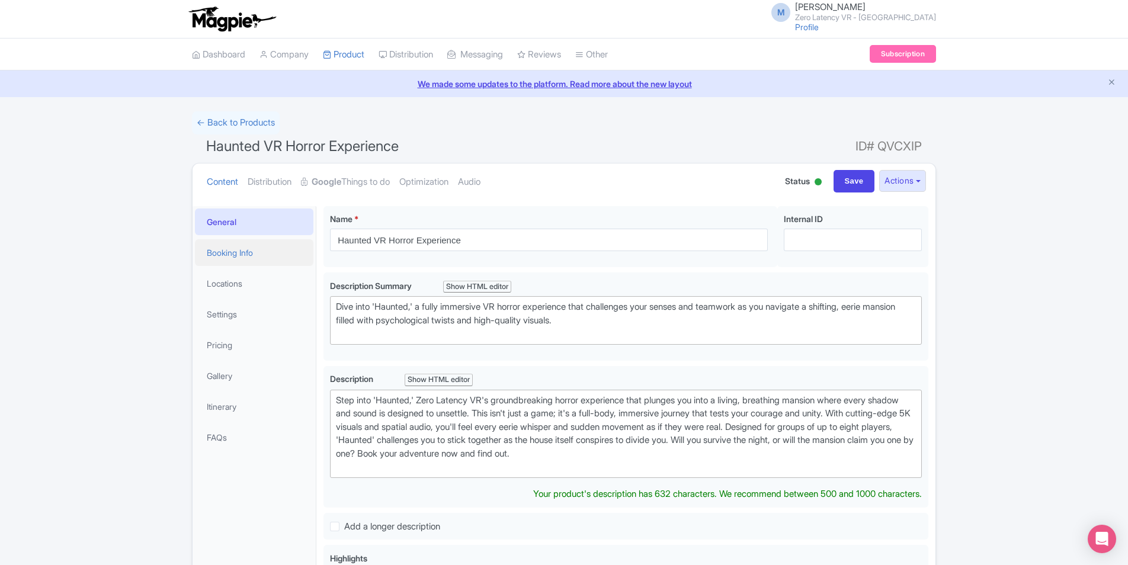
click at [264, 256] on link "Booking Info" at bounding box center [254, 252] width 119 height 27
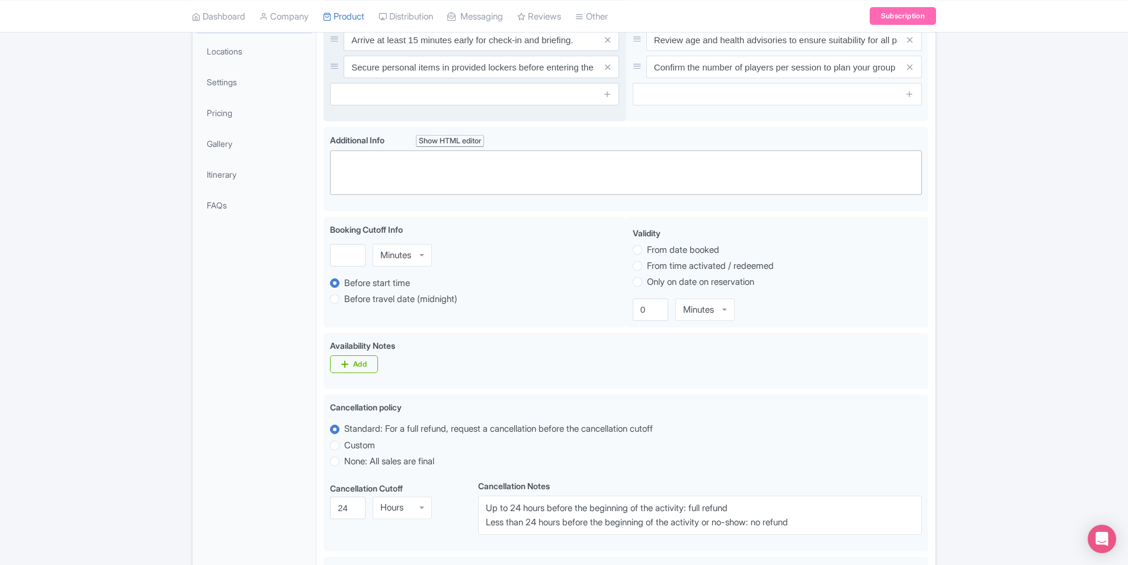
scroll to position [28, 0]
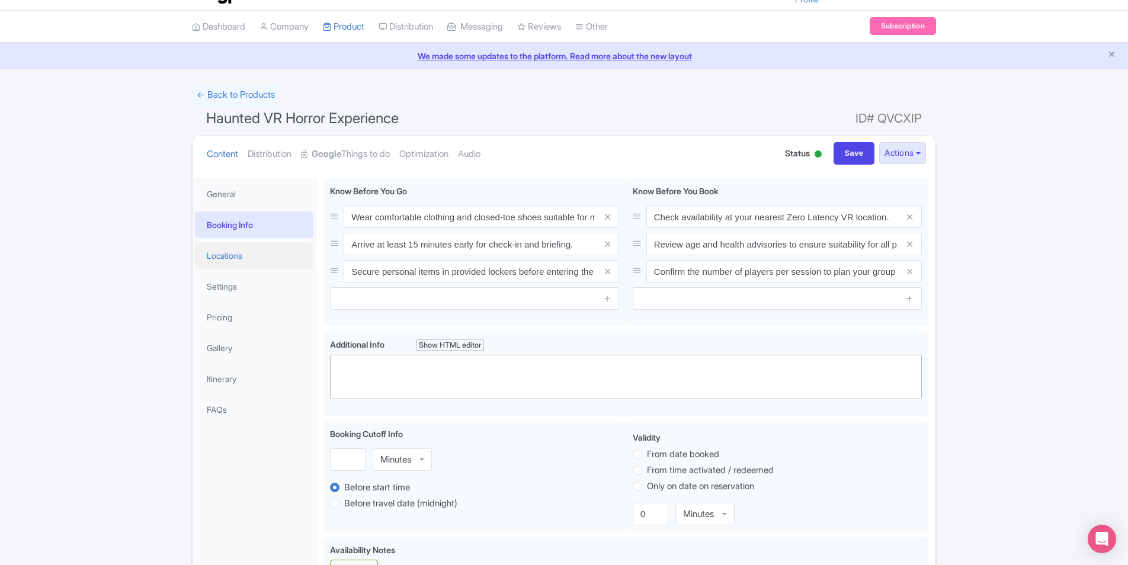
click at [235, 261] on link "Locations" at bounding box center [254, 255] width 119 height 27
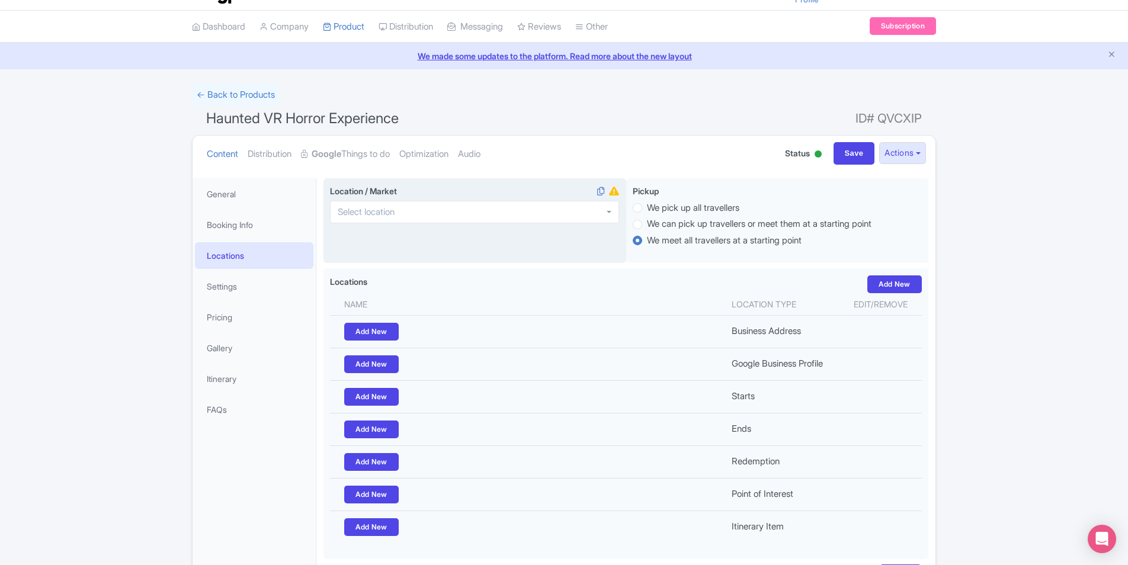
click at [527, 215] on div at bounding box center [474, 212] width 289 height 23
type input "Austin"
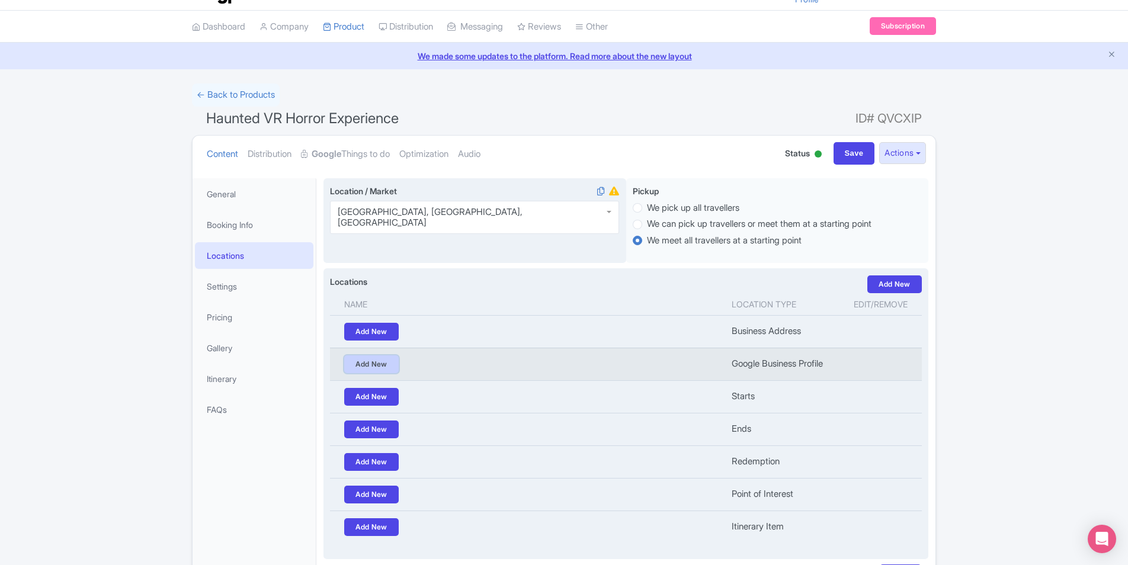
click at [398, 361] on link "Add New" at bounding box center [371, 365] width 55 height 18
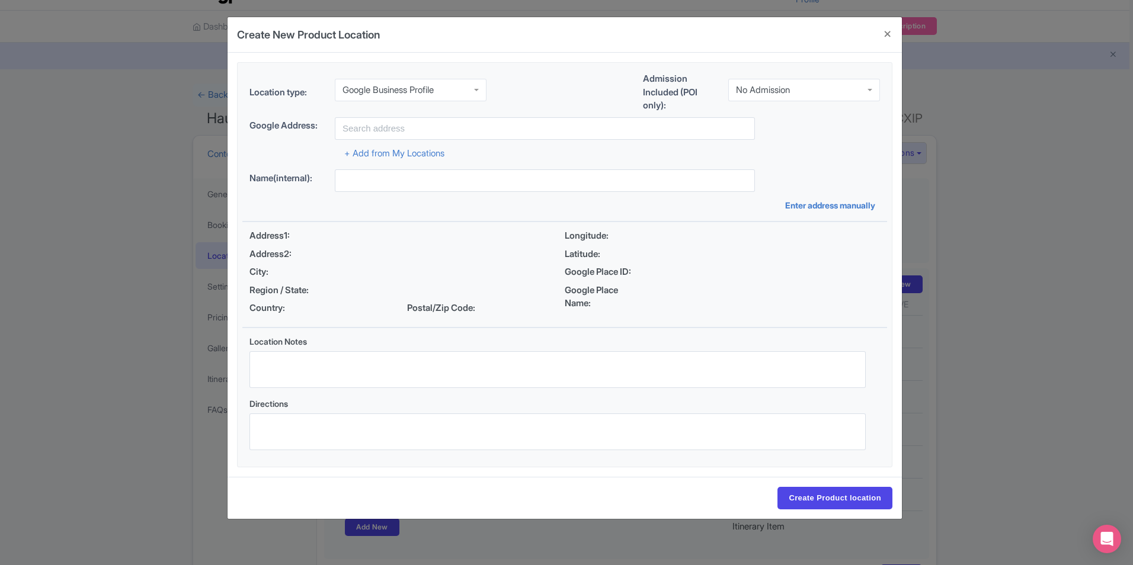
click at [431, 145] on div "+ Add from My Locations" at bounding box center [564, 150] width 631 height 21
click at [434, 155] on link "+ Add from My Locations" at bounding box center [394, 153] width 100 height 11
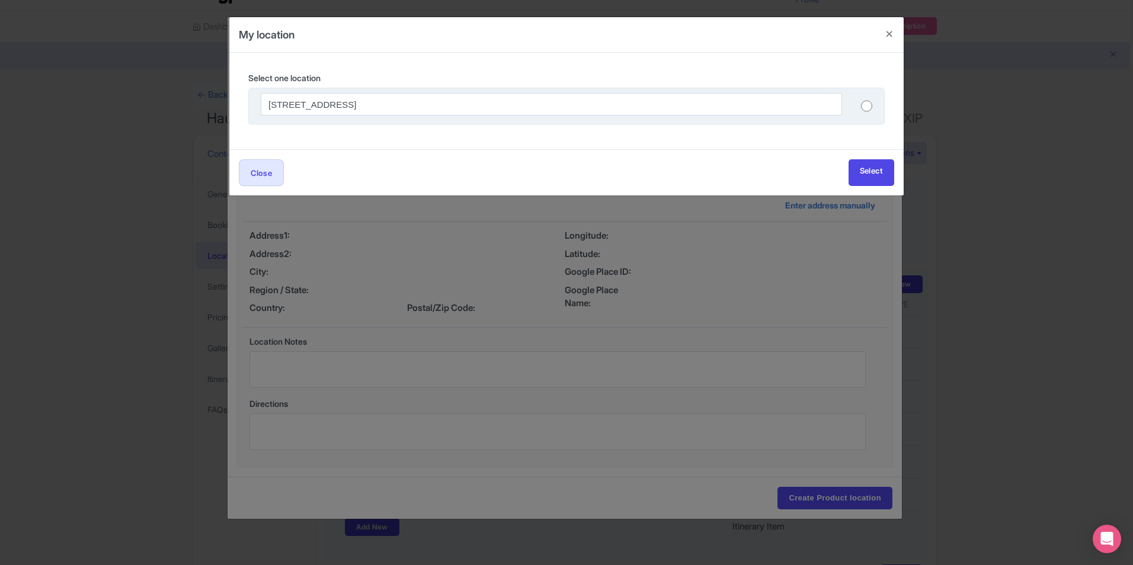
click at [869, 104] on input "radio" at bounding box center [866, 106] width 11 height 12
radio input "true"
click at [861, 174] on link "Select" at bounding box center [872, 172] width 46 height 27
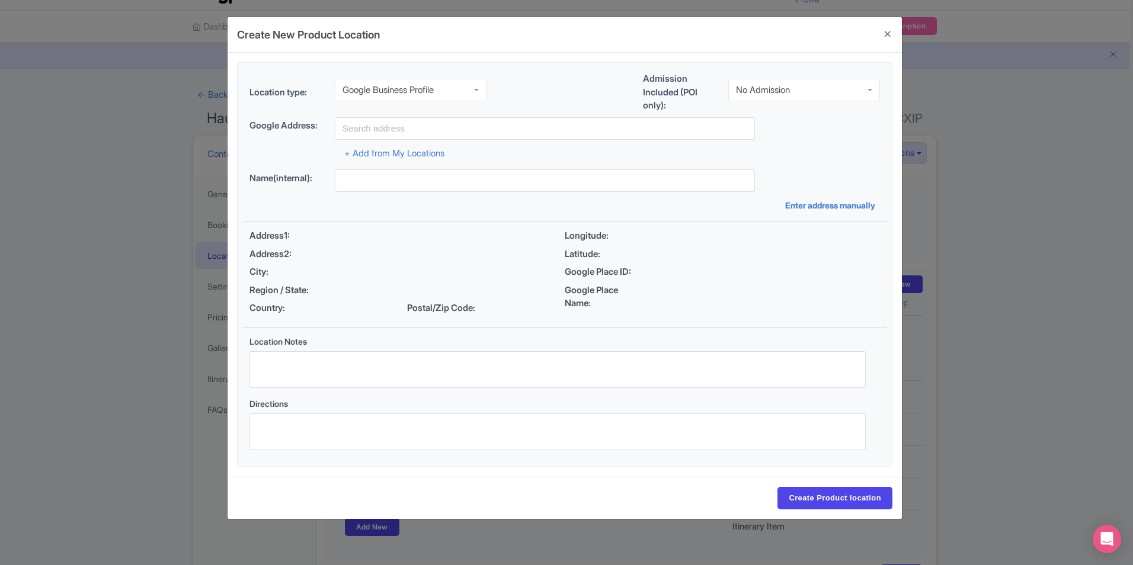
type input "9900 I-35 ste m500 suite 2, Austin, TX 78748, USA"
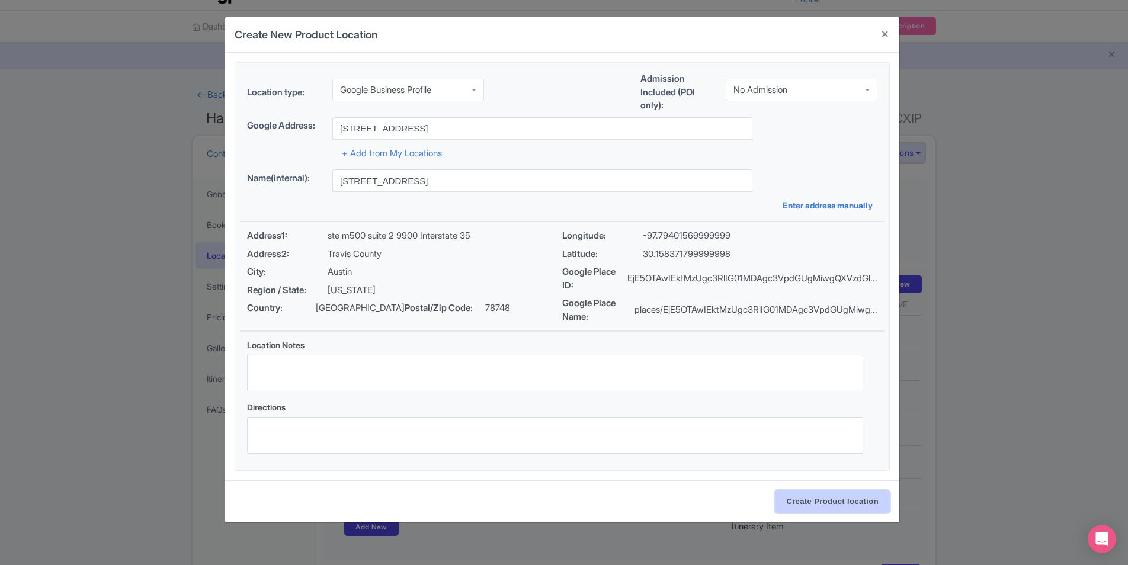
click at [828, 497] on input "Create Product location" at bounding box center [832, 502] width 115 height 23
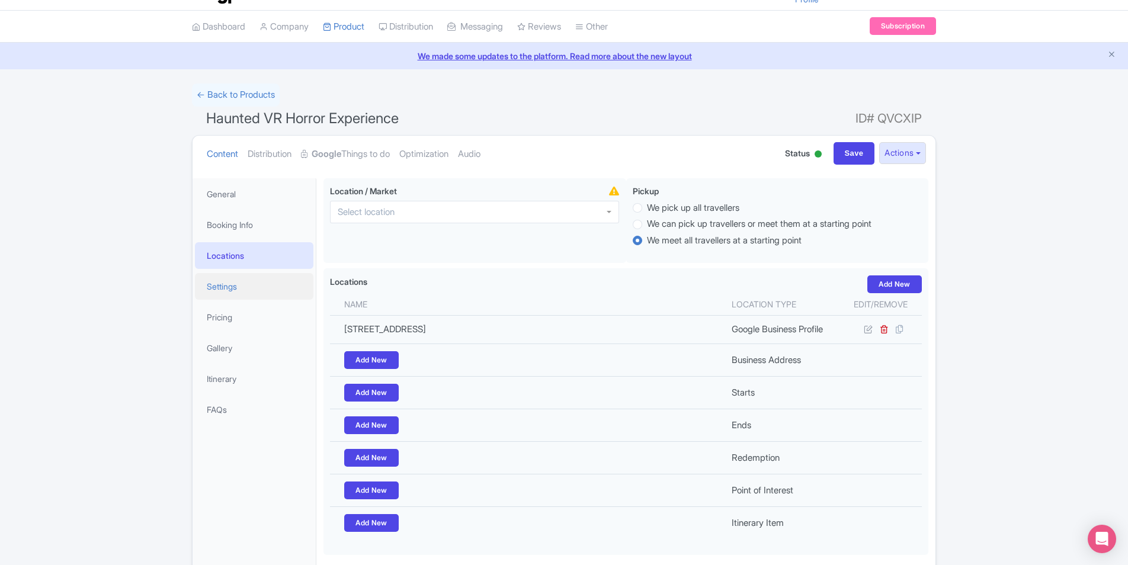
click at [235, 290] on link "Settings" at bounding box center [254, 286] width 119 height 27
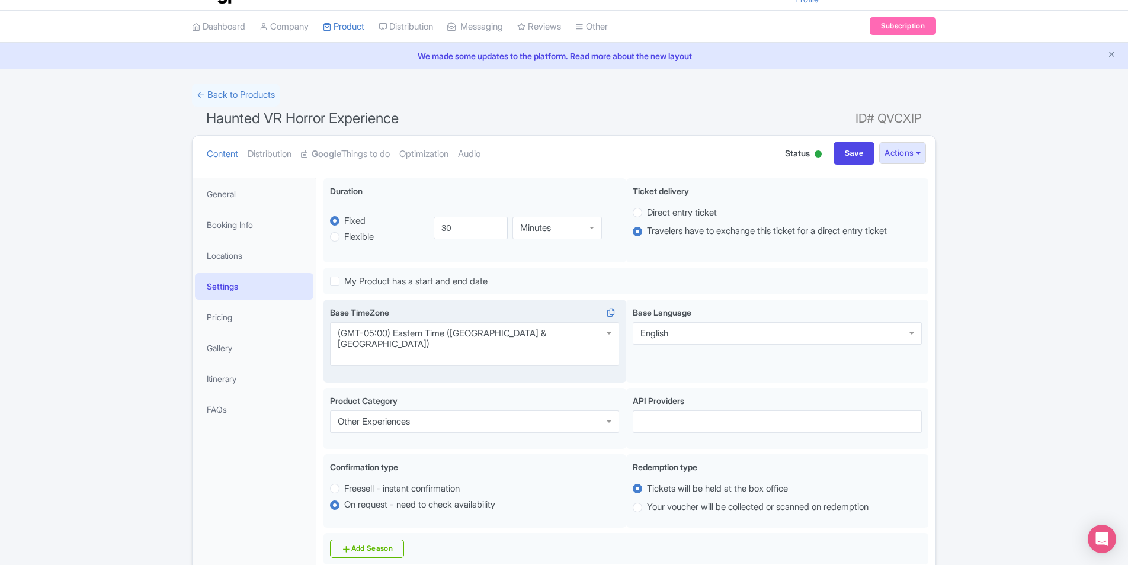
click at [520, 340] on div "(GMT-05:00) Eastern Time (US & Canada)" at bounding box center [474, 344] width 289 height 44
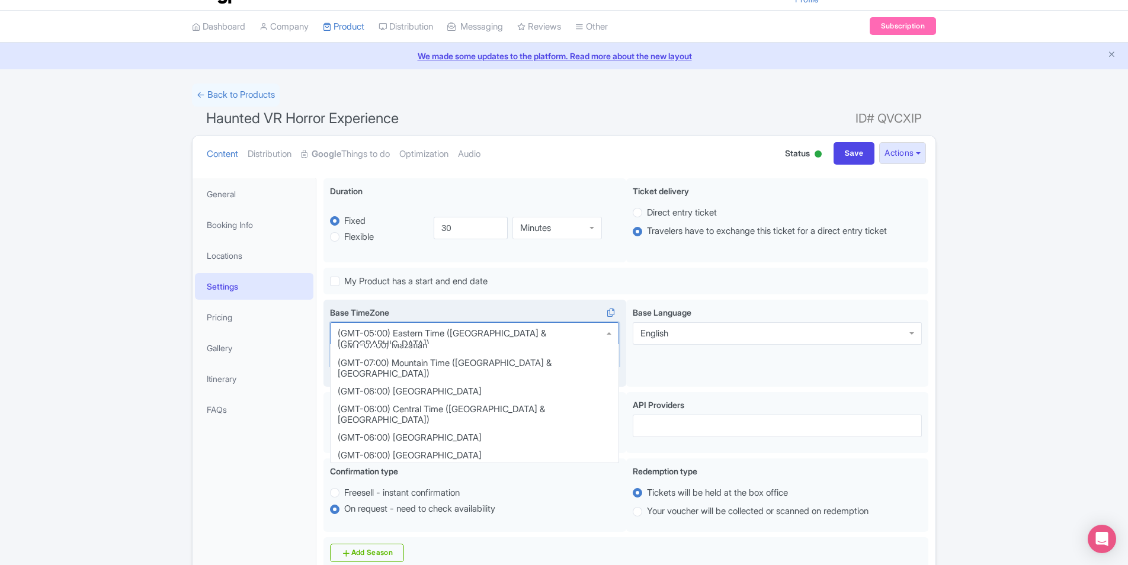
scroll to position [160, 0]
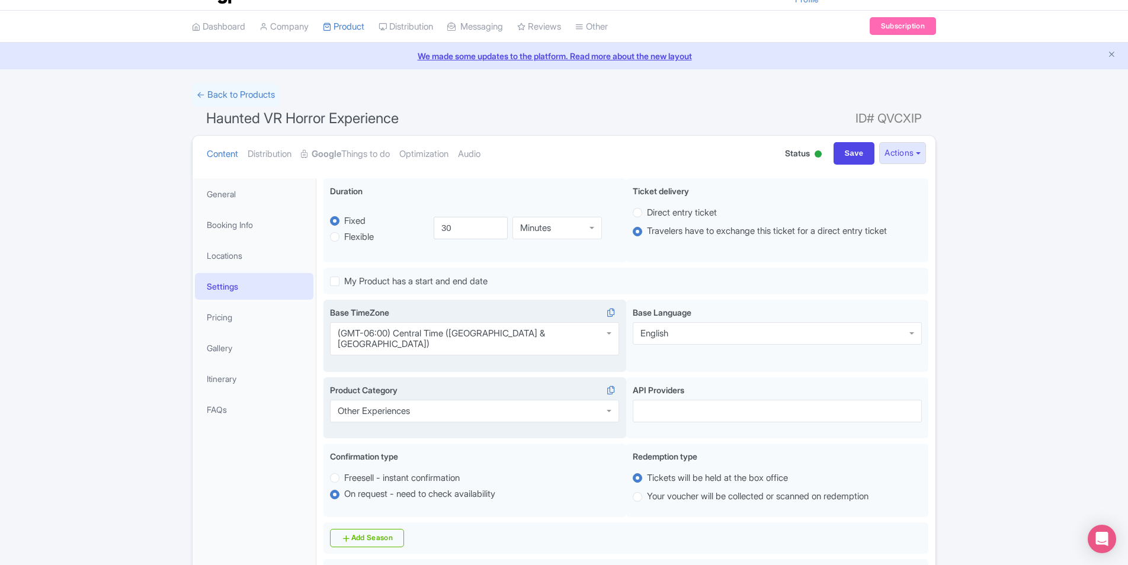
click at [529, 400] on div "Other Experiences" at bounding box center [474, 411] width 289 height 23
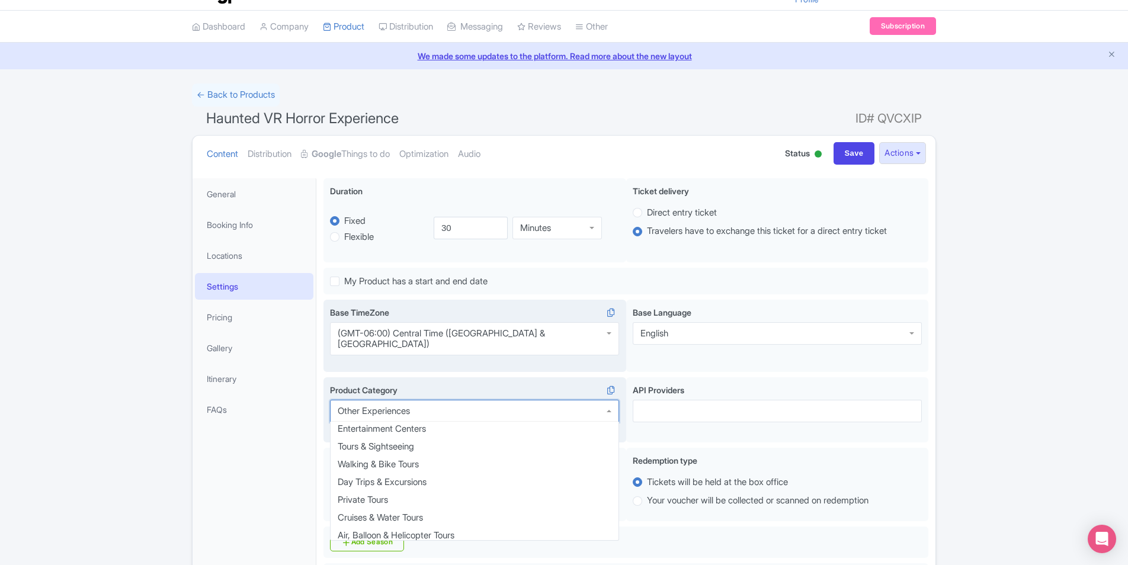
scroll to position [0, 0]
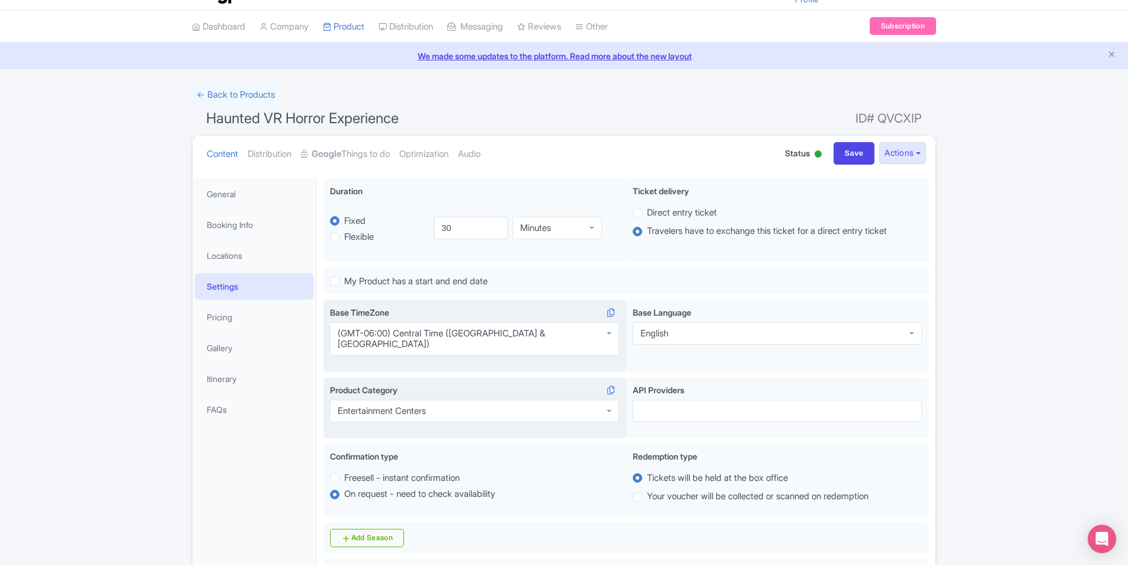
click at [501, 444] on div "Confirmation type i Freesell - instant confirmation On request - need to check …" at bounding box center [475, 481] width 303 height 74
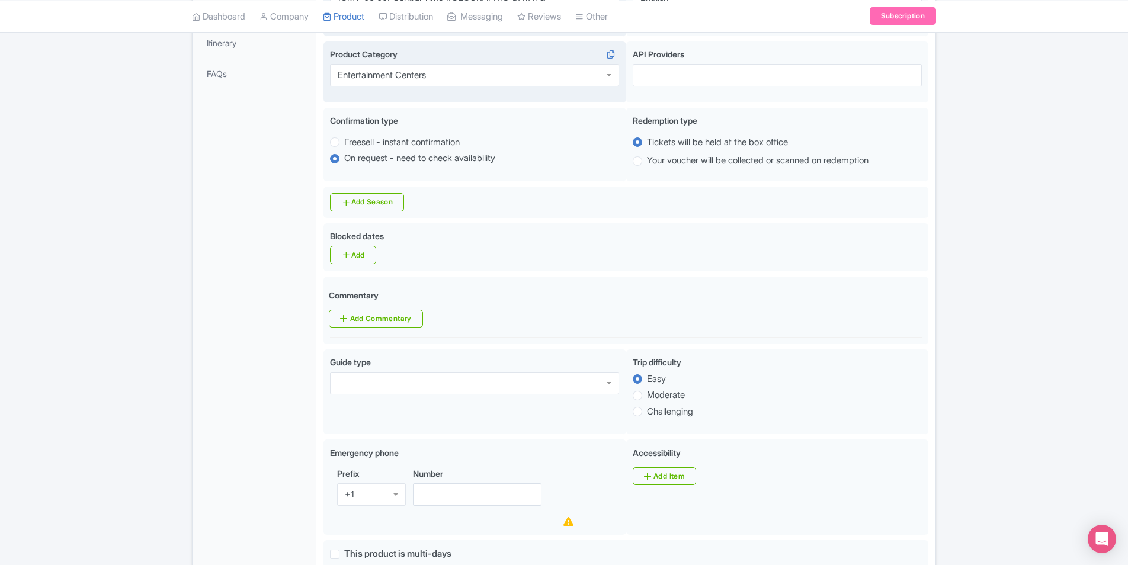
scroll to position [383, 0]
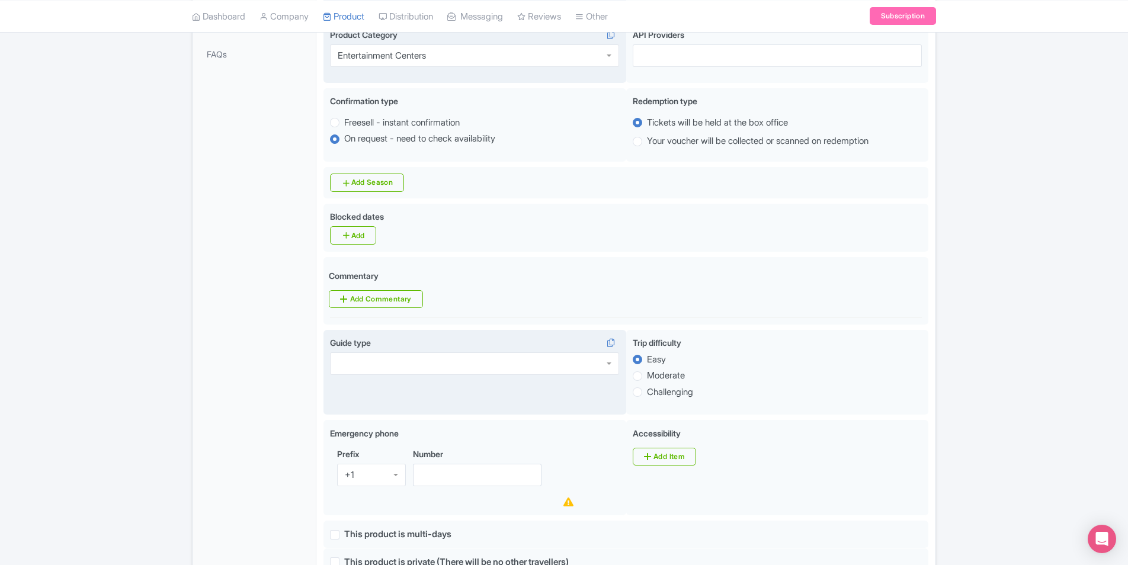
click at [509, 355] on div at bounding box center [474, 364] width 289 height 23
click at [466, 384] on div "Guide type Host Host TourGuide Host Greeter Instructor Driver Live Audio None" at bounding box center [475, 372] width 303 height 85
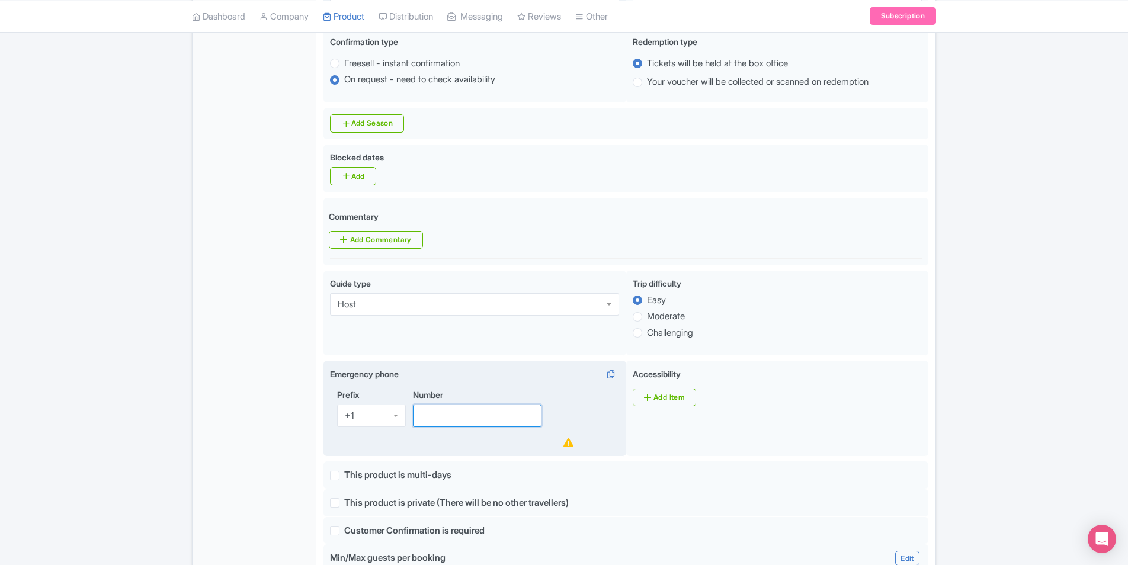
click at [450, 407] on input "Number" at bounding box center [477, 416] width 129 height 23
paste input "+15129824307"
click at [429, 405] on input "+15129824307" at bounding box center [477, 416] width 129 height 23
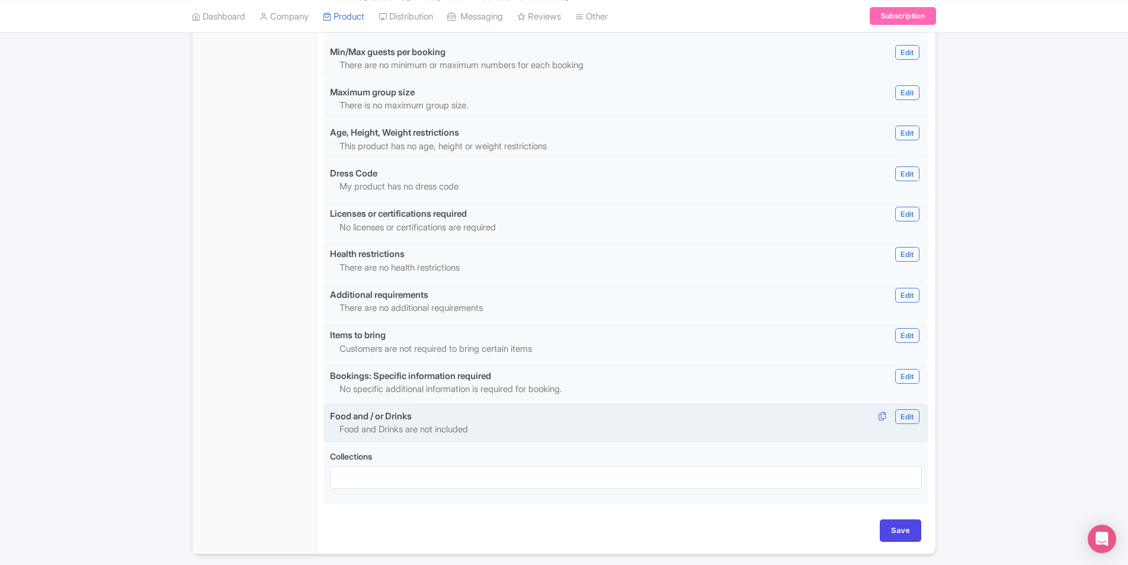
scroll to position [978, 0]
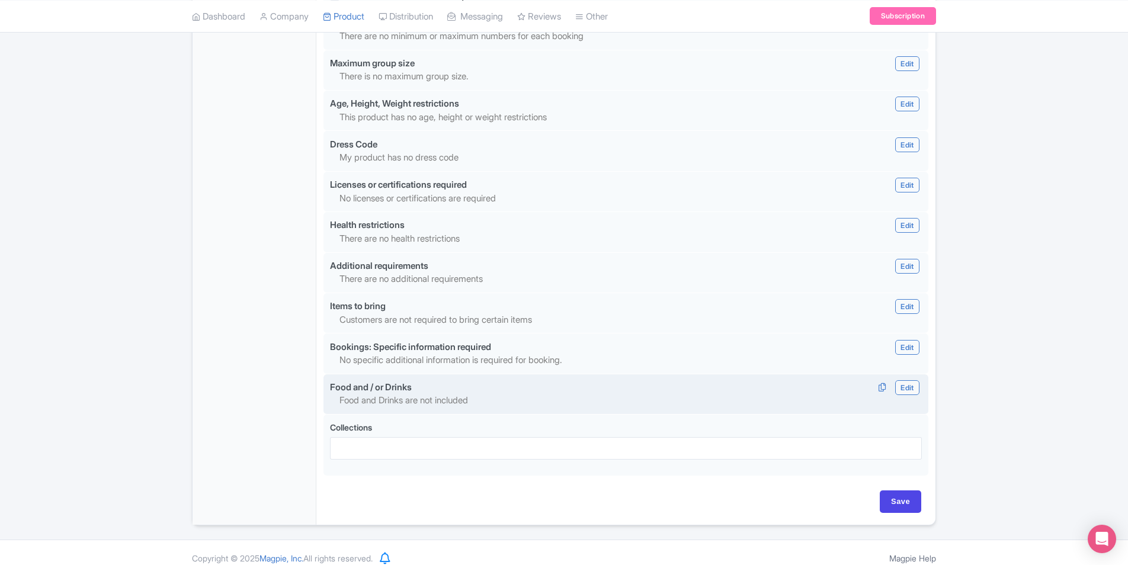
type input "5129824307"
click at [904, 380] on link "Edit" at bounding box center [907, 387] width 24 height 15
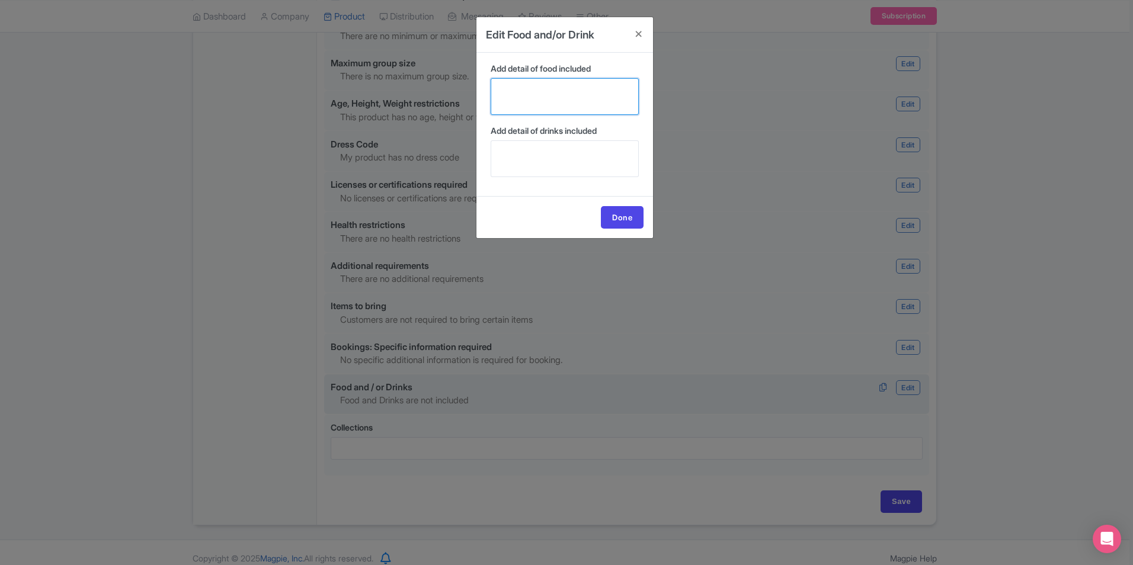
click at [585, 96] on textarea "Add detail of food included" at bounding box center [565, 96] width 148 height 37
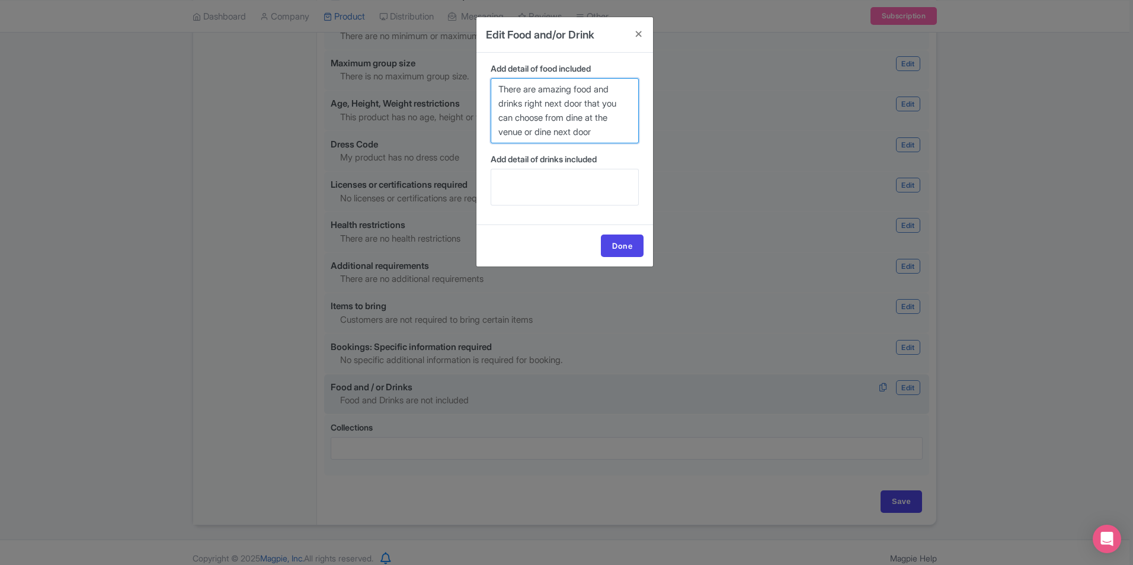
type textarea "There are amazing food and drinks right next door that you can choose from dine…"
click at [533, 181] on textarea "Add detail of drinks included" at bounding box center [565, 187] width 148 height 37
paste textarea "There are amazing food and drinks right next door that you can choose from dine…"
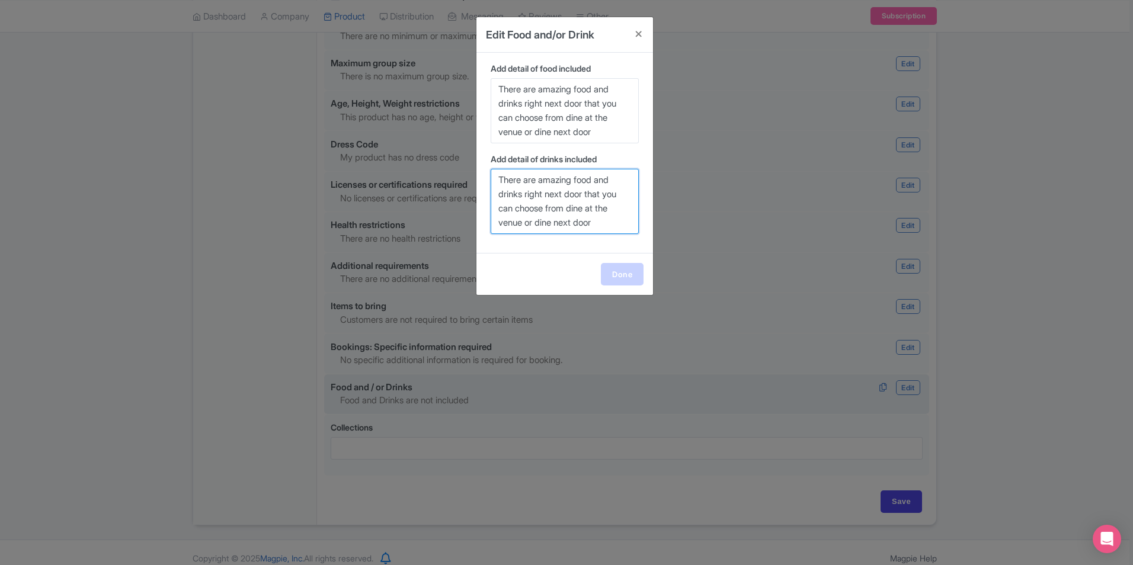
type textarea "There are amazing food and drinks right next door that you can choose from dine…"
click at [617, 268] on link "Done" at bounding box center [622, 274] width 43 height 23
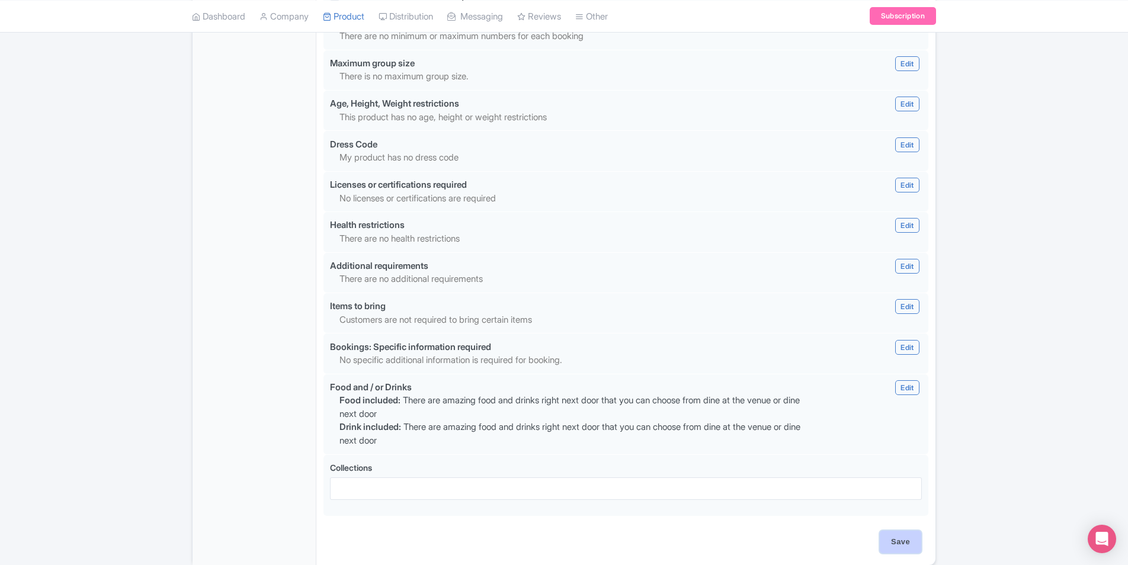
click at [903, 531] on input "Save" at bounding box center [900, 542] width 41 height 23
type input "Update Product"
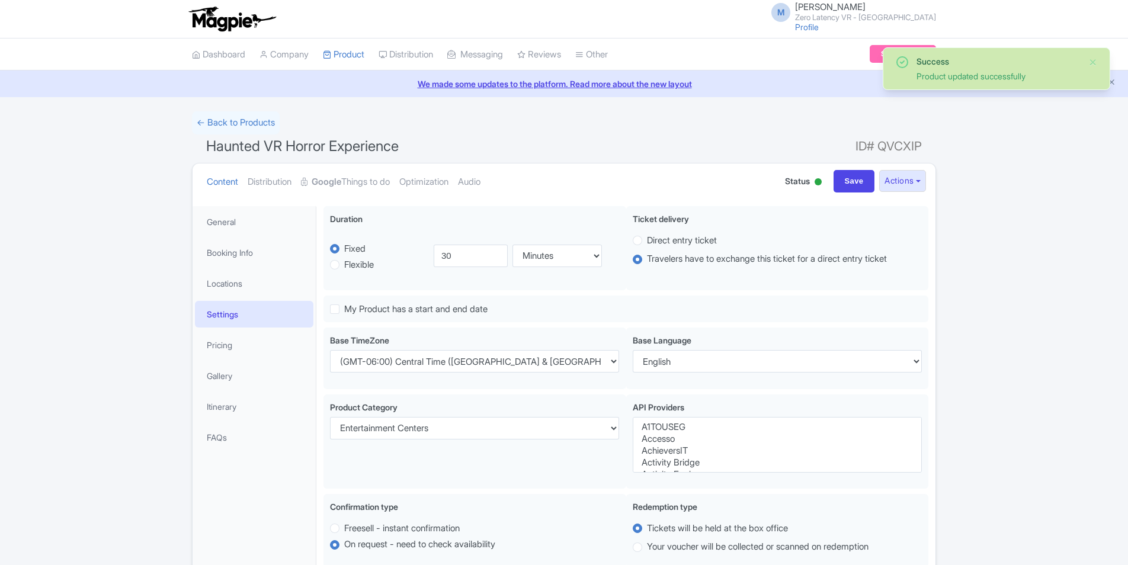
select select
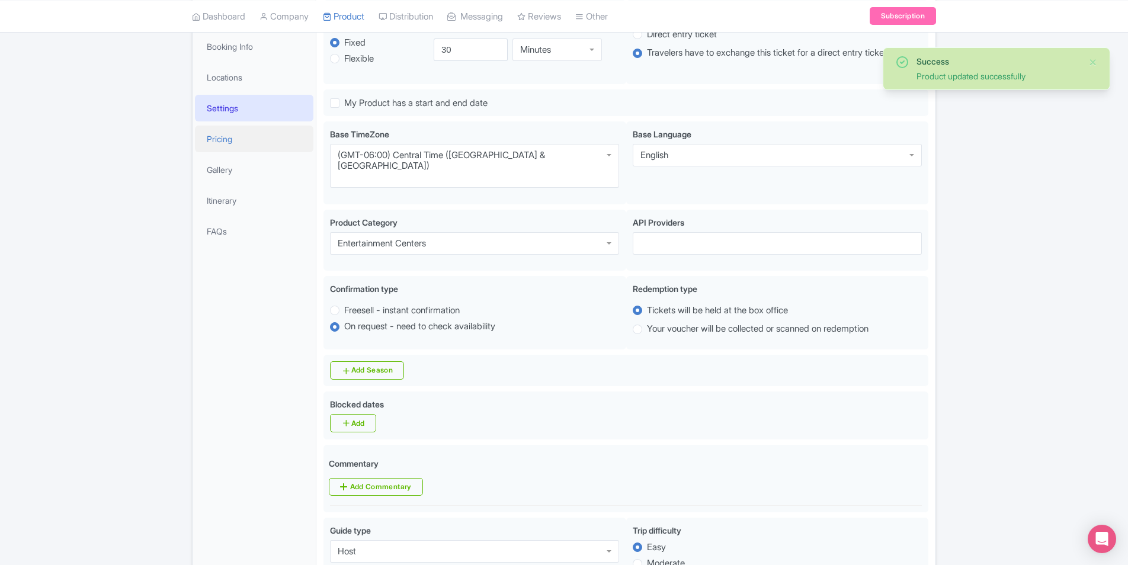
click at [219, 142] on link "Pricing" at bounding box center [254, 139] width 119 height 27
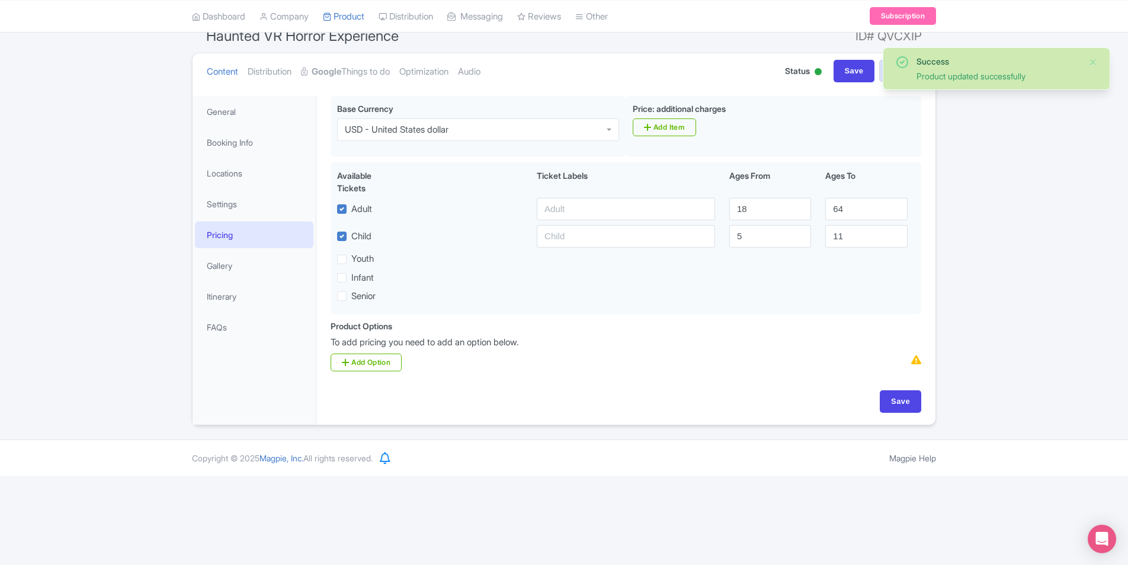
scroll to position [21, 0]
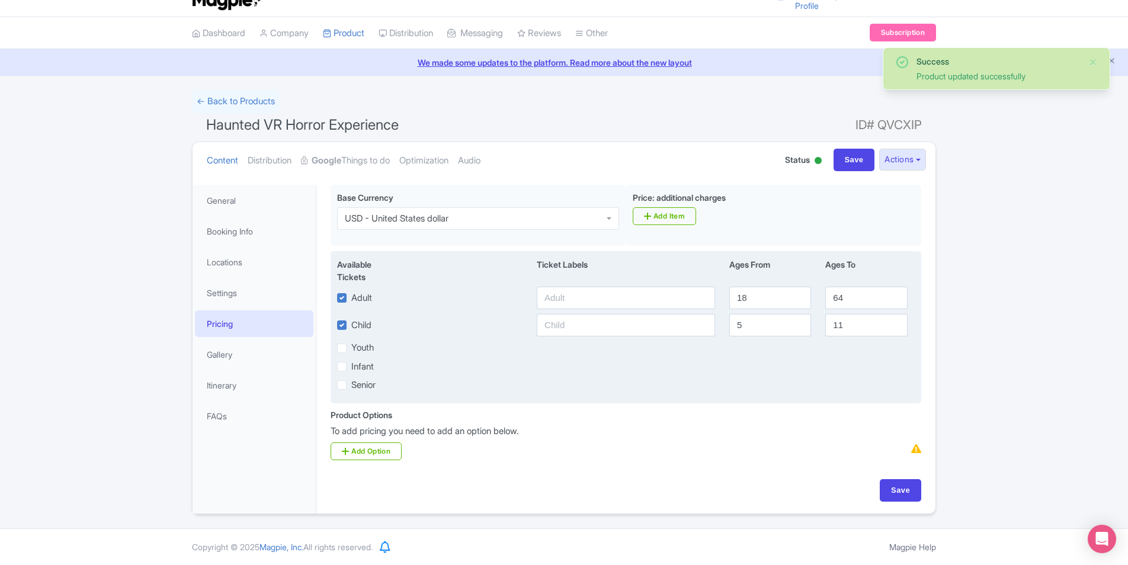
click at [360, 345] on label "Youth" at bounding box center [362, 348] width 23 height 14
click at [359, 345] on input "Youth" at bounding box center [355, 345] width 8 height 8
checkbox input "true"
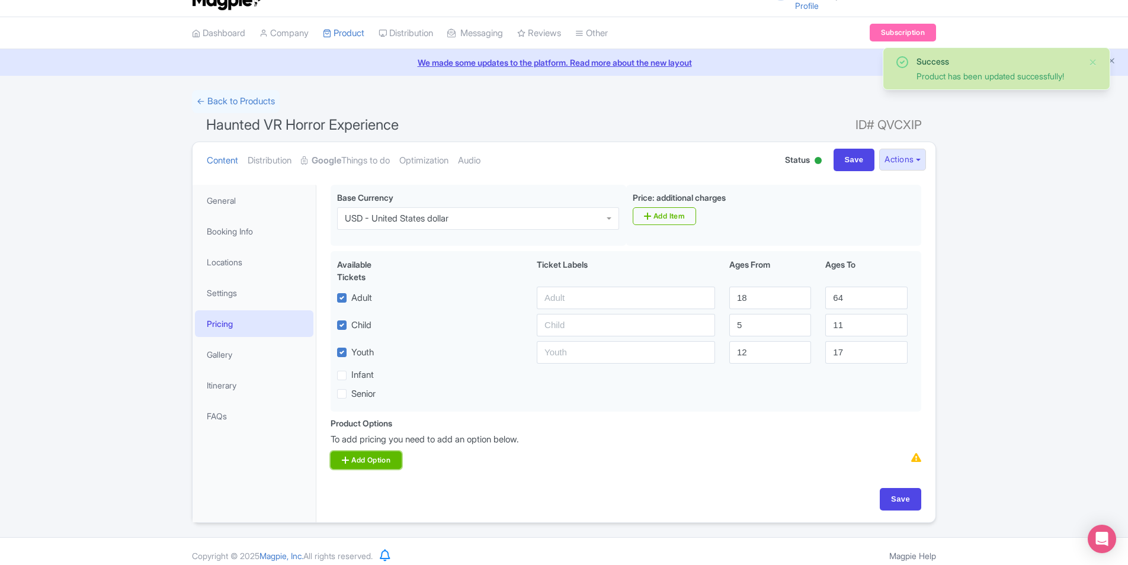
click at [363, 465] on link "Add Option" at bounding box center [366, 461] width 71 height 18
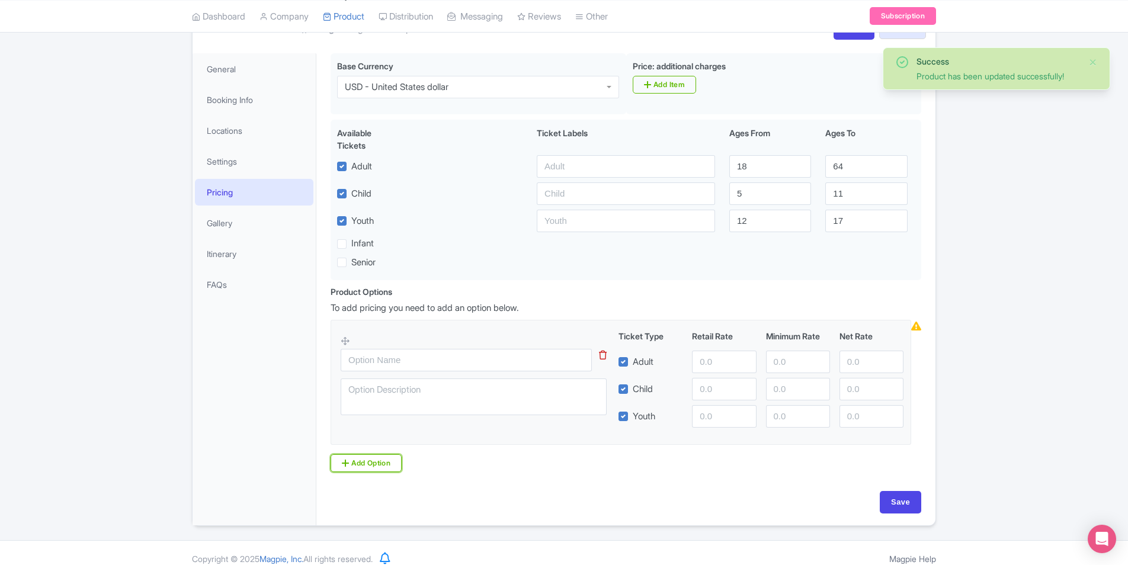
scroll to position [165, 0]
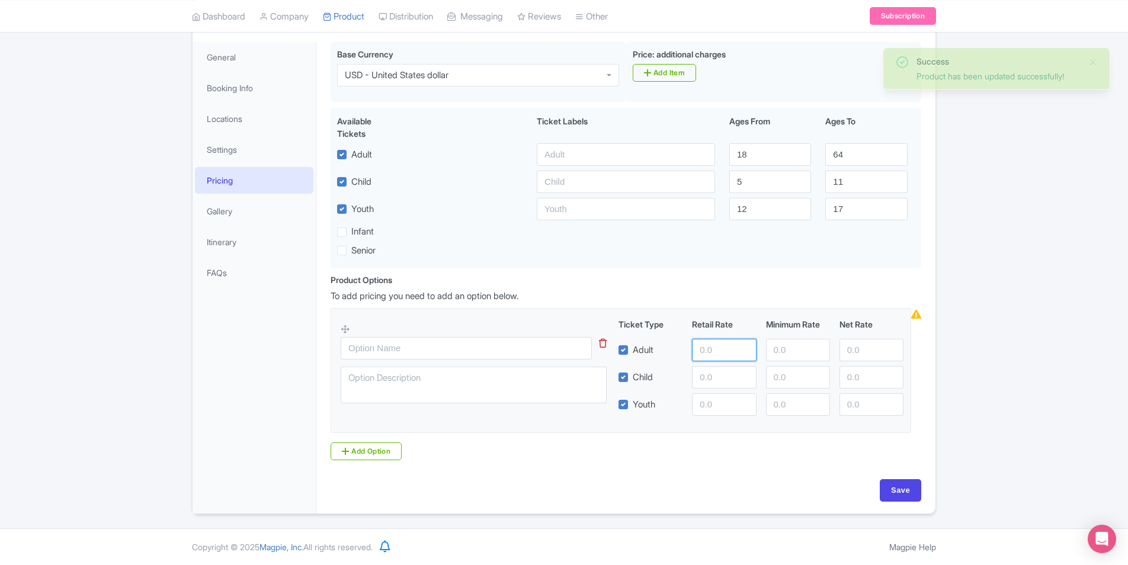
click at [718, 346] on input "number" at bounding box center [724, 350] width 64 height 23
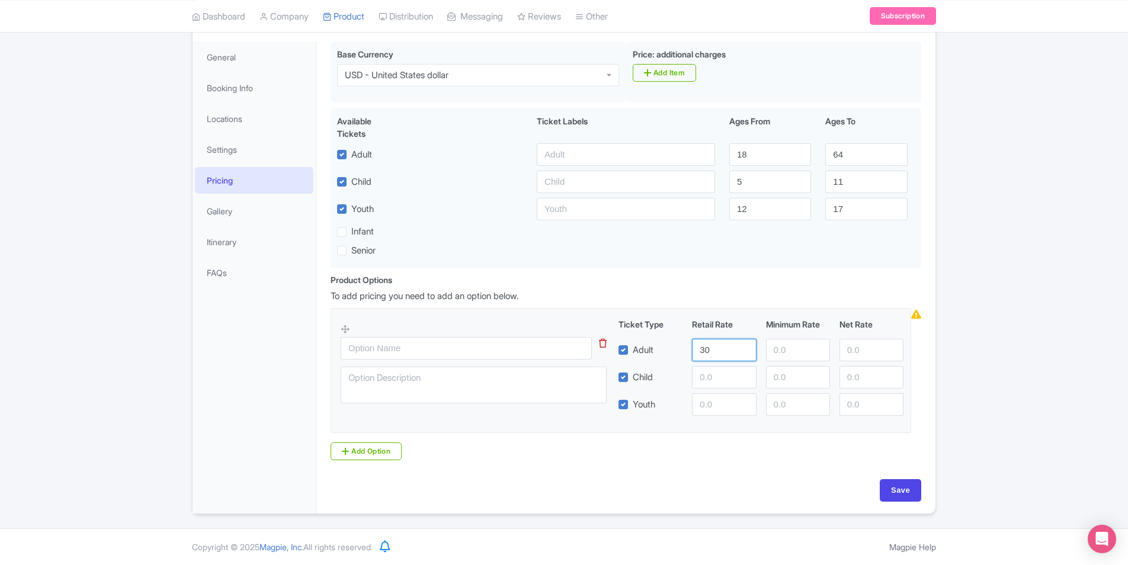
type input "30"
type input "3"
type input "20"
click at [715, 369] on input "number" at bounding box center [724, 377] width 64 height 23
type input "30"
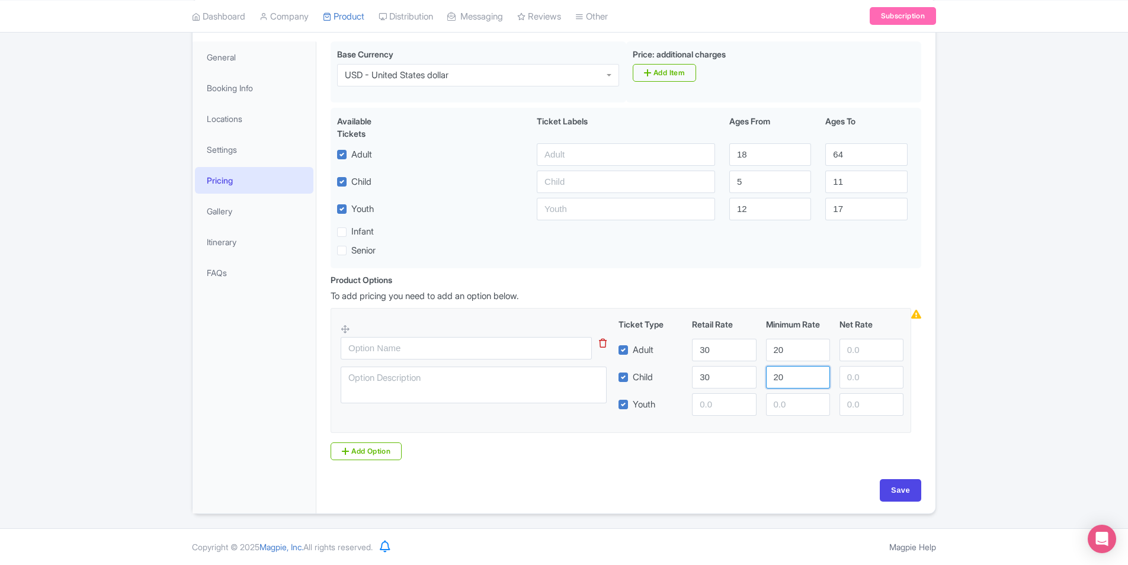
type input "20"
click at [710, 408] on input "number" at bounding box center [724, 404] width 64 height 23
type input "30"
type input "20"
click at [894, 497] on input "Save" at bounding box center [900, 490] width 41 height 23
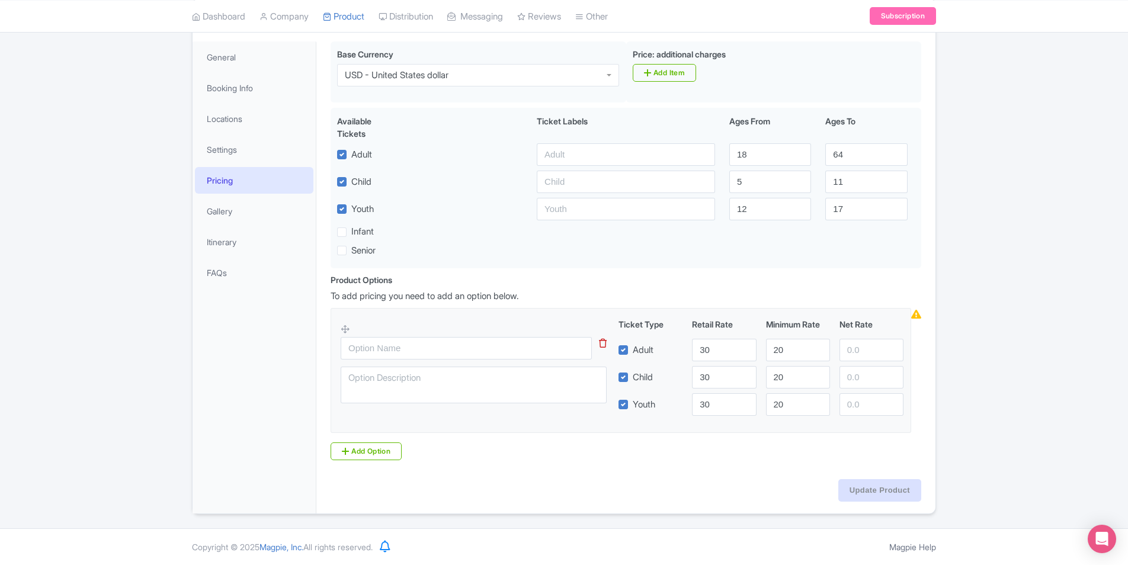
type input "Update Product"
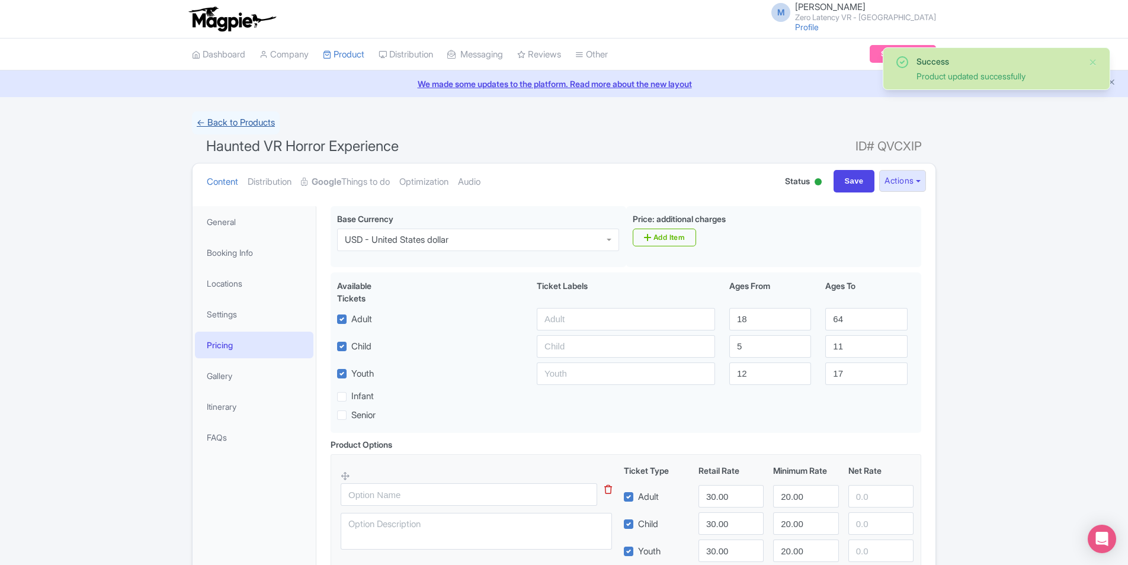
click at [248, 121] on link "← Back to Products" at bounding box center [236, 122] width 88 height 23
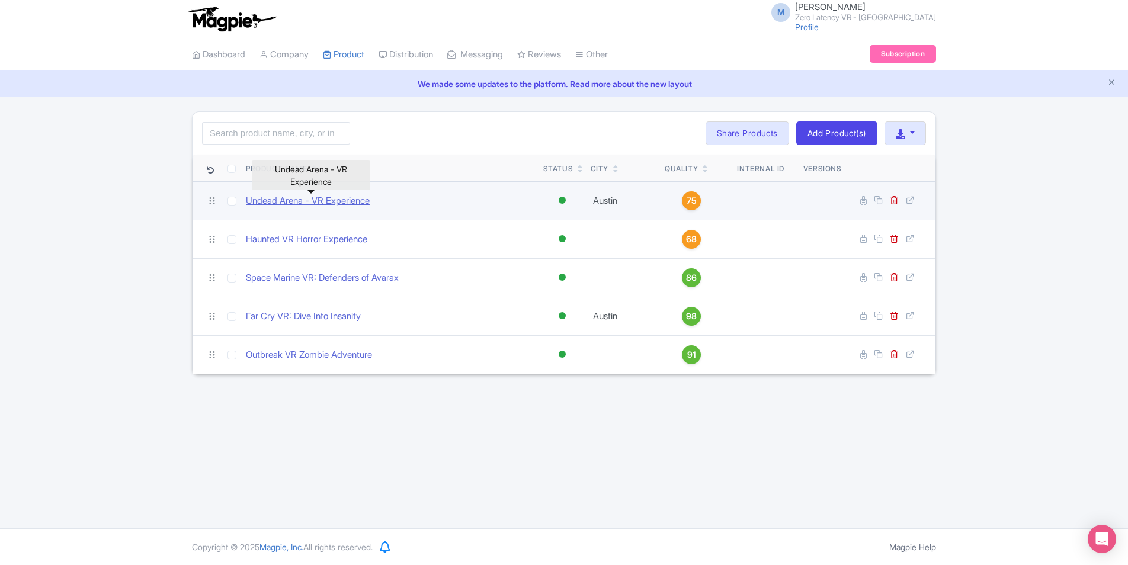
click at [285, 203] on link "Undead Arena - VR Experience" at bounding box center [308, 201] width 124 height 14
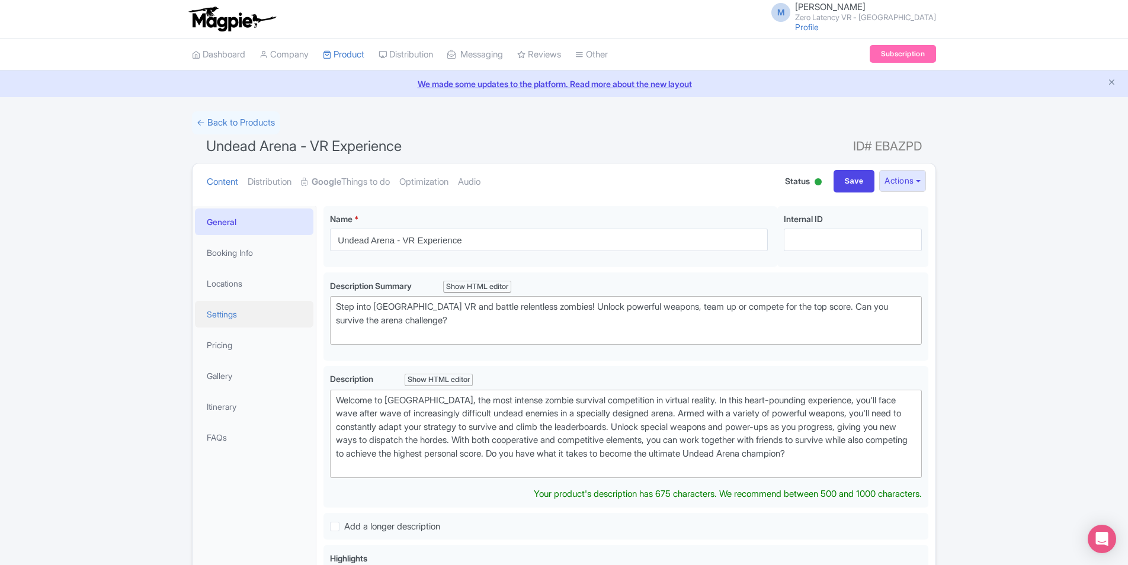
click at [252, 325] on link "Settings" at bounding box center [254, 314] width 119 height 27
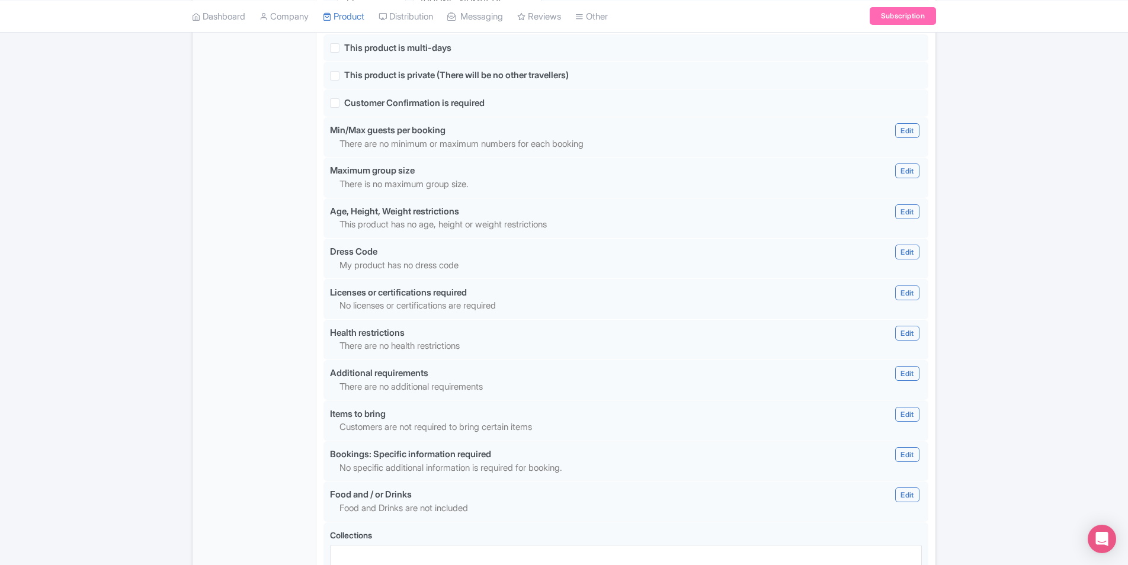
scroll to position [964, 0]
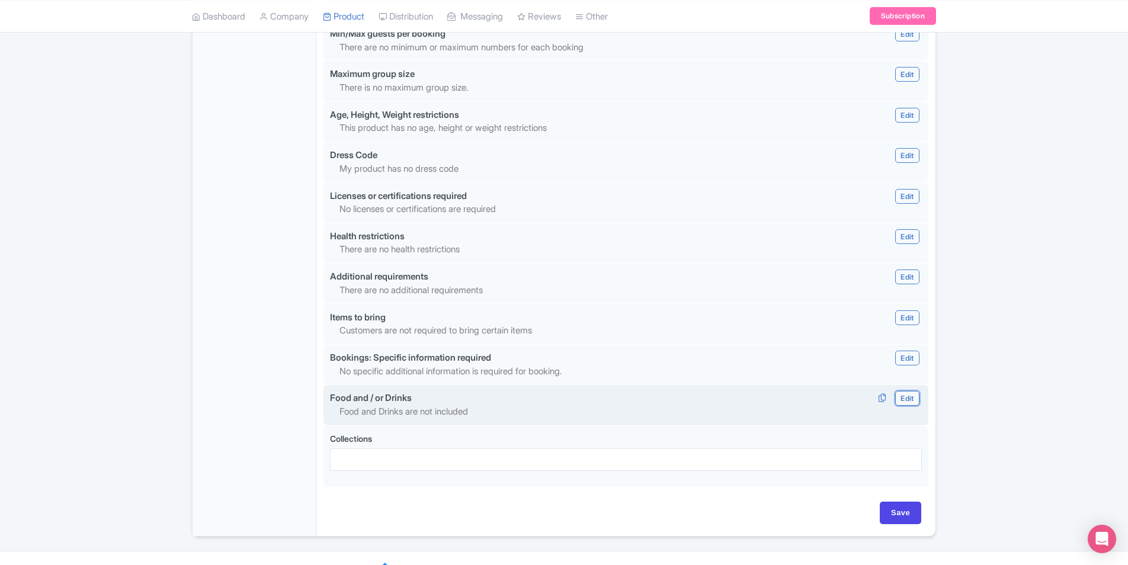
click at [905, 391] on link "Edit" at bounding box center [907, 398] width 24 height 15
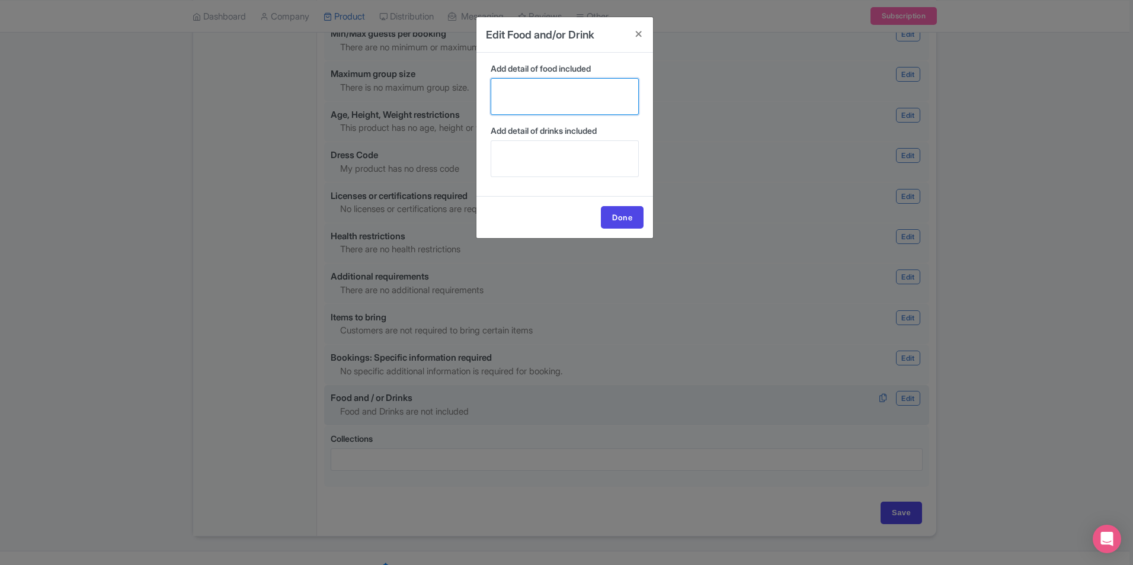
click at [544, 88] on textarea "Add detail of food included" at bounding box center [565, 96] width 148 height 37
paste textarea "There are amazing food and drinks right next door that you can choose from dine…"
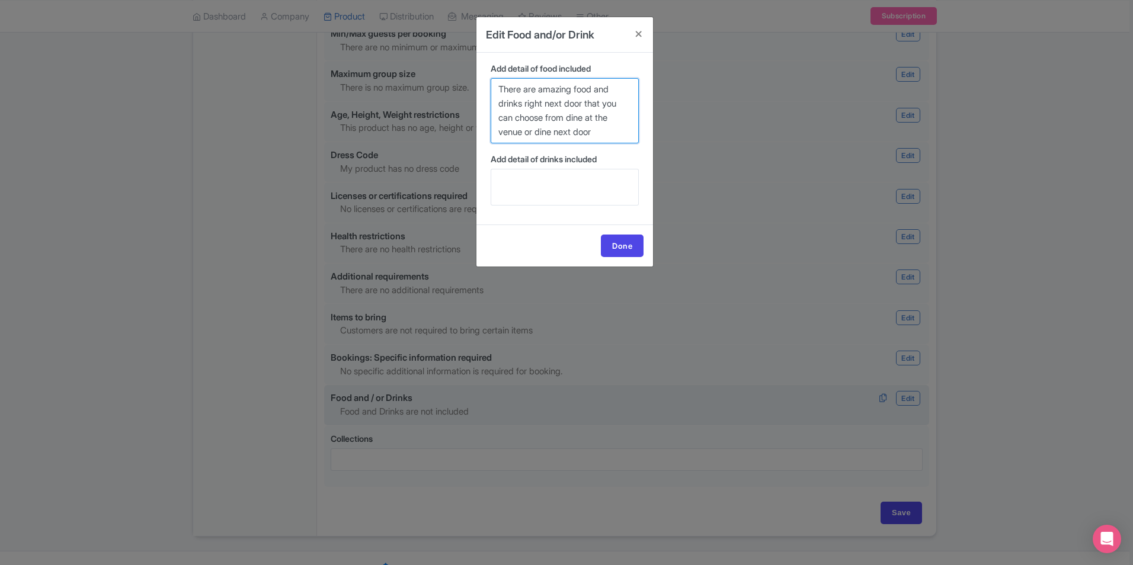
type textarea "There are amazing food and drinks right next door that you can choose from dine…"
click at [546, 181] on textarea "Add detail of drinks included" at bounding box center [565, 187] width 148 height 37
paste textarea "There are amazing food and drinks right next door that you can choose from dine…"
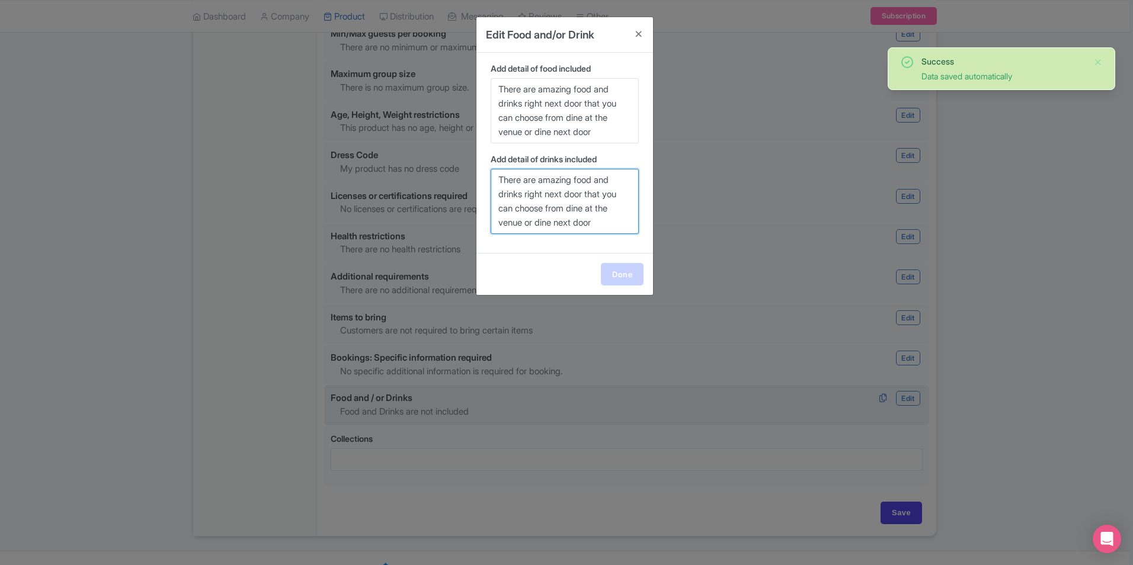
type textarea "There are amazing food and drinks right next door that you can choose from dine…"
click at [612, 270] on link "Done" at bounding box center [622, 274] width 43 height 23
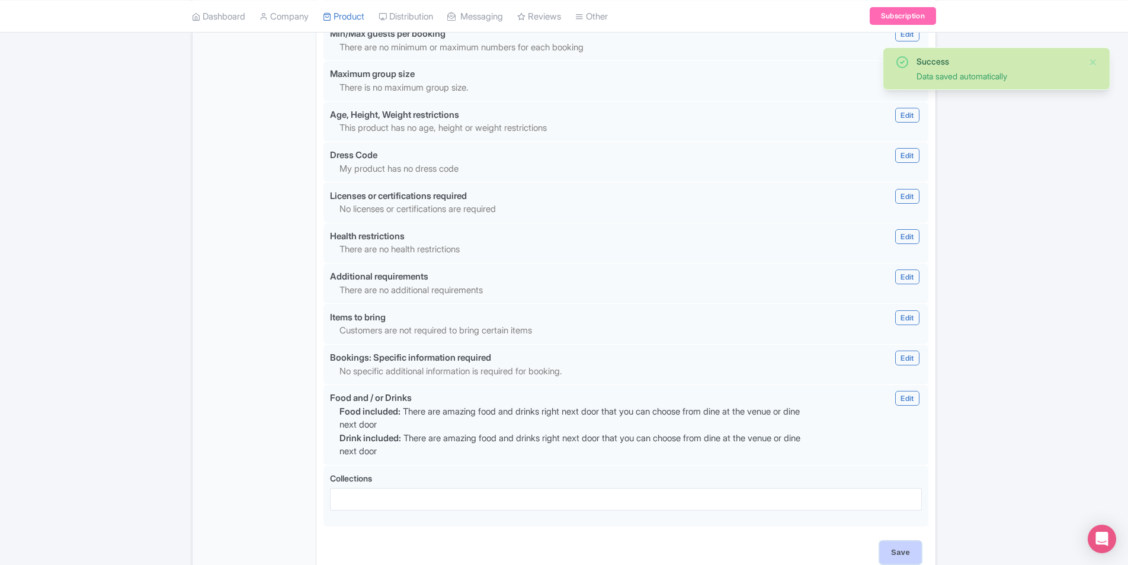
click at [897, 542] on input "Save" at bounding box center [900, 553] width 41 height 23
type input "Saving..."
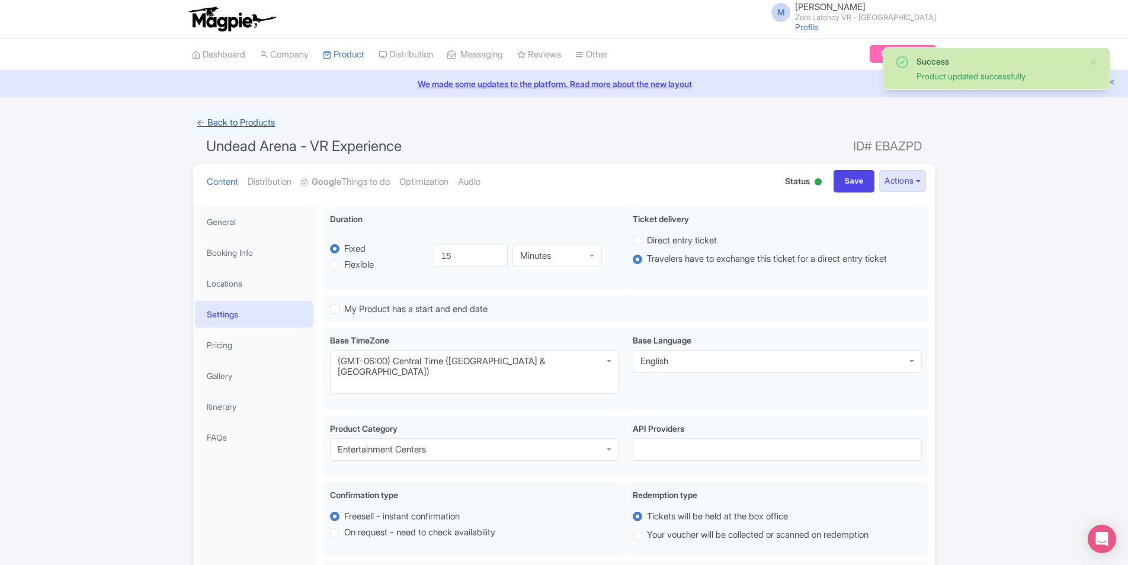
click at [239, 124] on link "← Back to Products" at bounding box center [236, 122] width 88 height 23
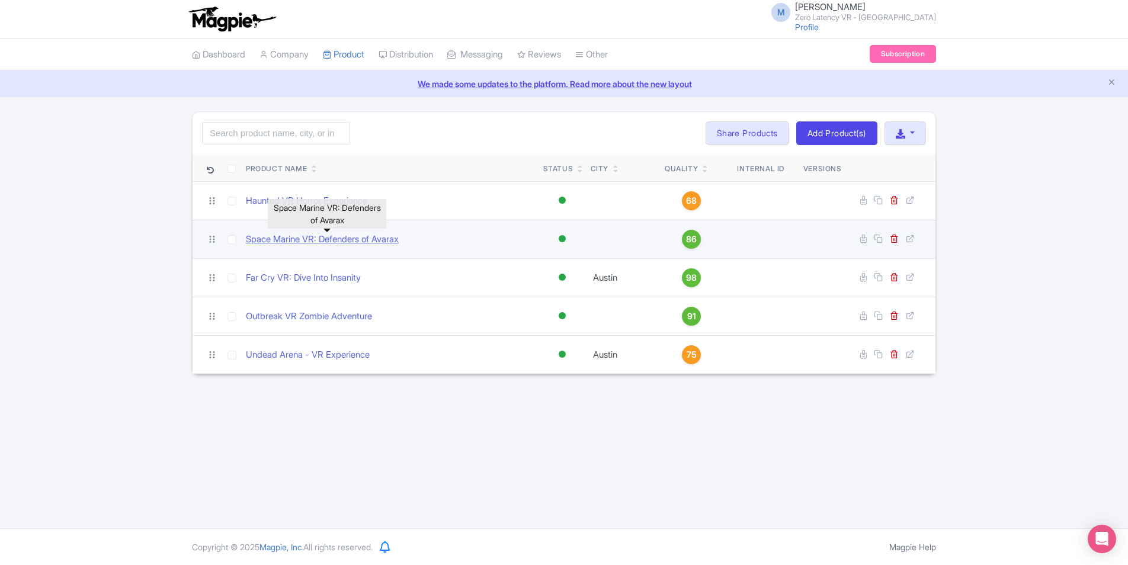
click at [315, 238] on link "Space Marine VR: Defenders of Avarax" at bounding box center [322, 240] width 153 height 14
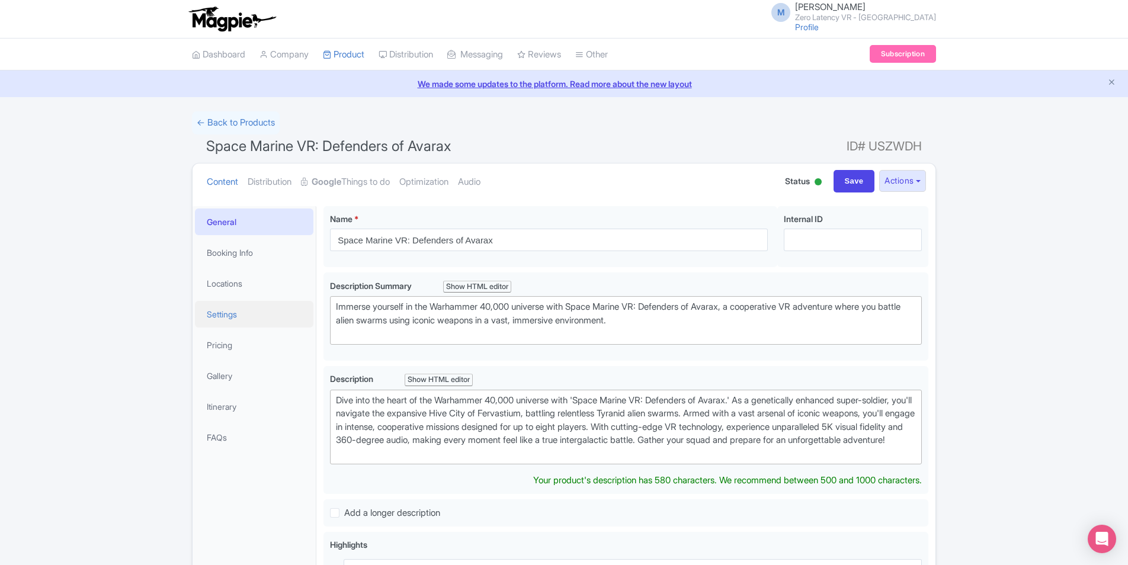
click at [229, 305] on link "Settings" at bounding box center [254, 314] width 119 height 27
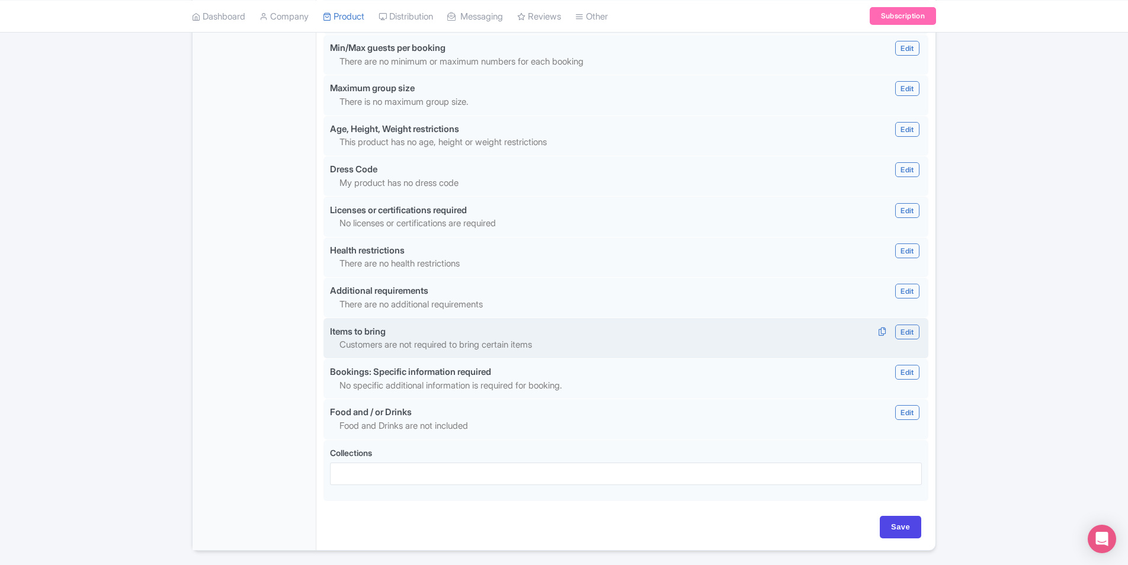
scroll to position [964, 0]
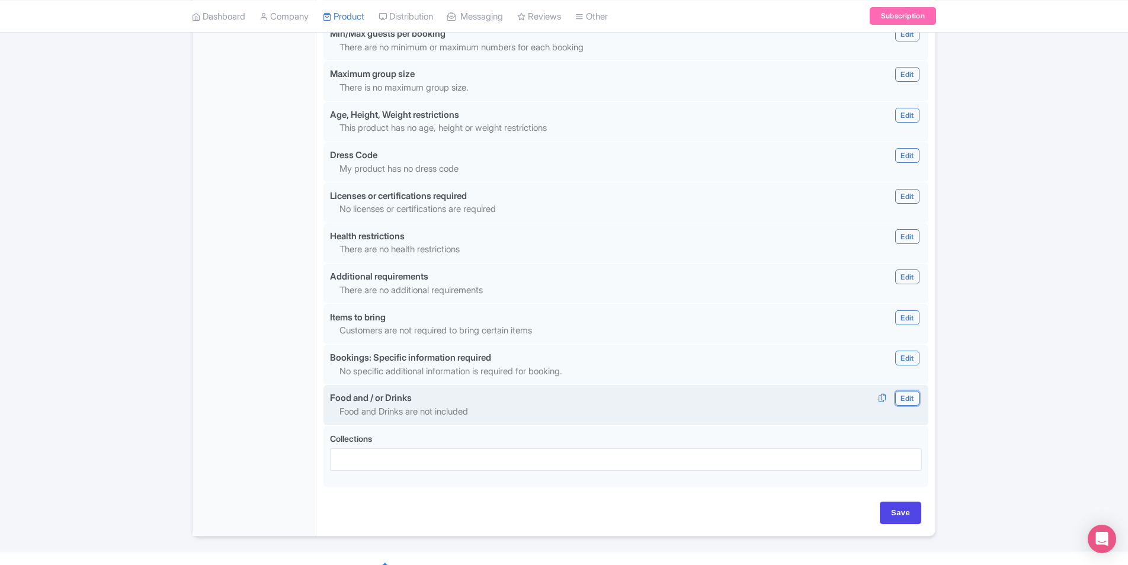
click at [916, 391] on link "Edit" at bounding box center [907, 398] width 24 height 15
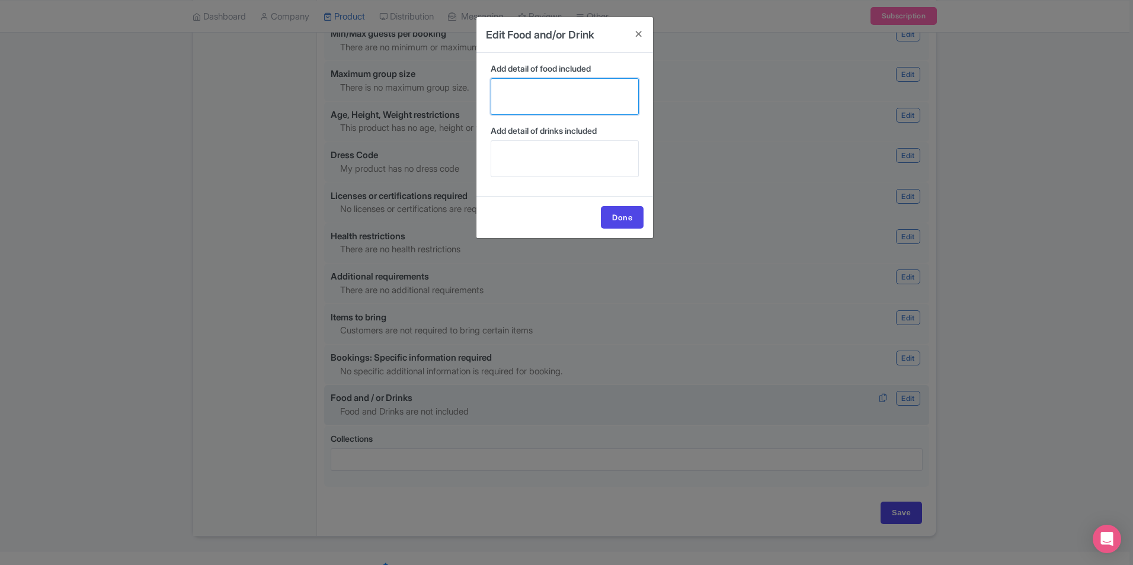
click at [568, 97] on textarea "Add detail of food included" at bounding box center [565, 96] width 148 height 37
paste textarea "There are amazing food and drinks right next door that you can choose from dine…"
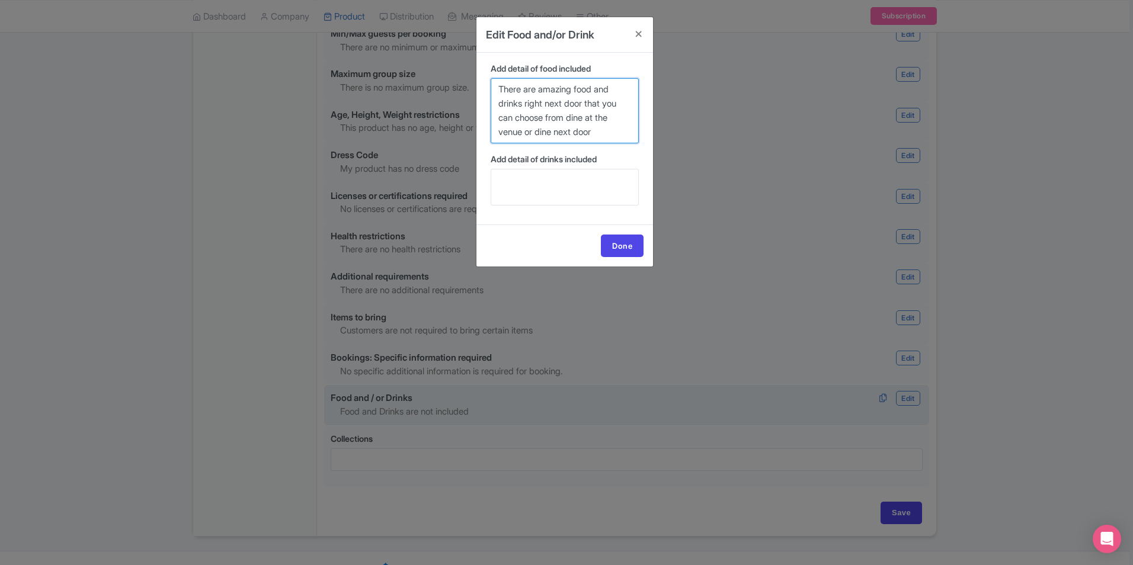
type textarea "There are amazing food and drinks right next door that you can choose from dine…"
click at [571, 187] on textarea "Add detail of drinks included" at bounding box center [565, 187] width 148 height 37
paste textarea "There are amazing food and drinks right next door that you can choose from dine…"
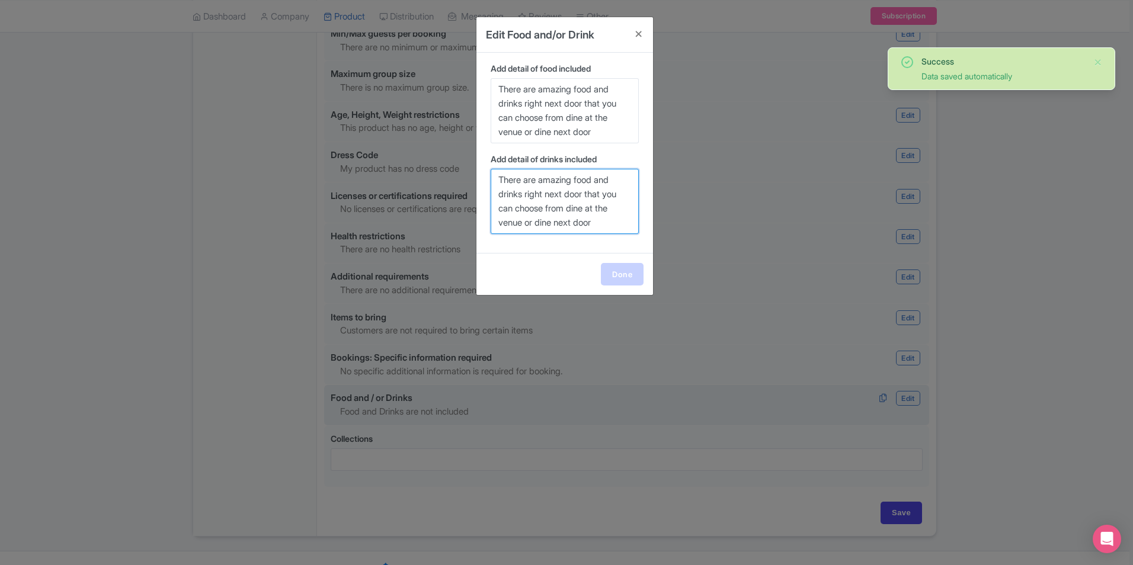
type textarea "There are amazing food and drinks right next door that you can choose from dine…"
click at [620, 276] on link "Done" at bounding box center [622, 274] width 43 height 23
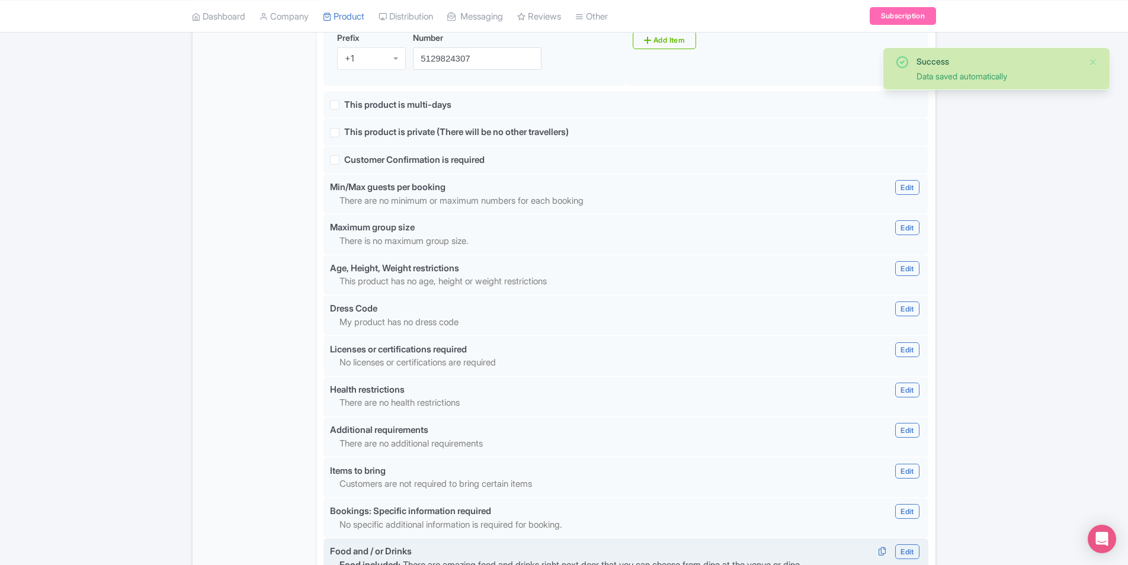
scroll to position [786, 0]
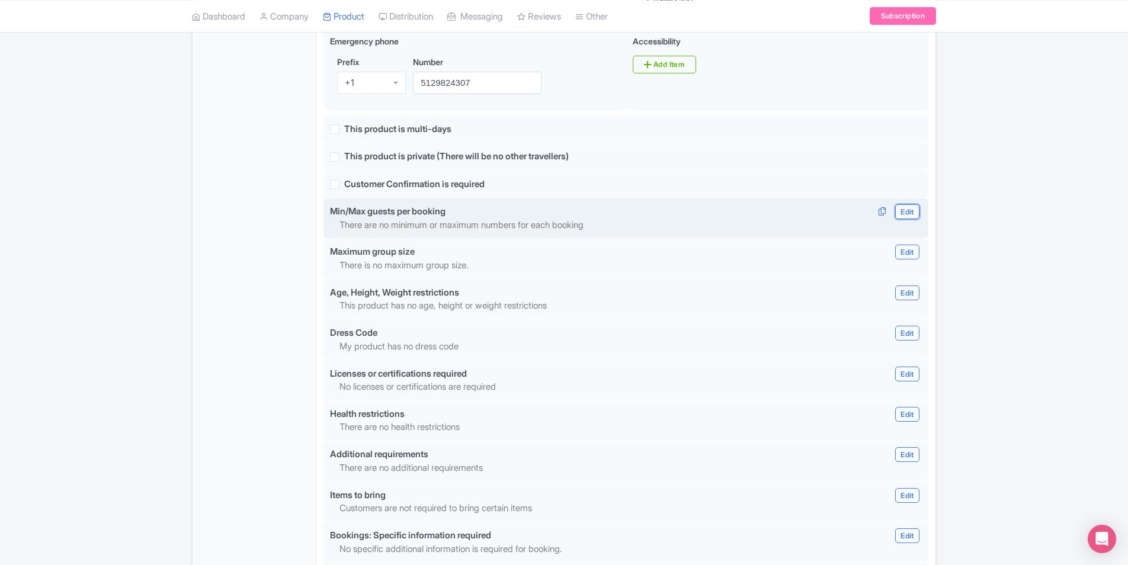
click at [909, 204] on link "Edit" at bounding box center [907, 211] width 24 height 15
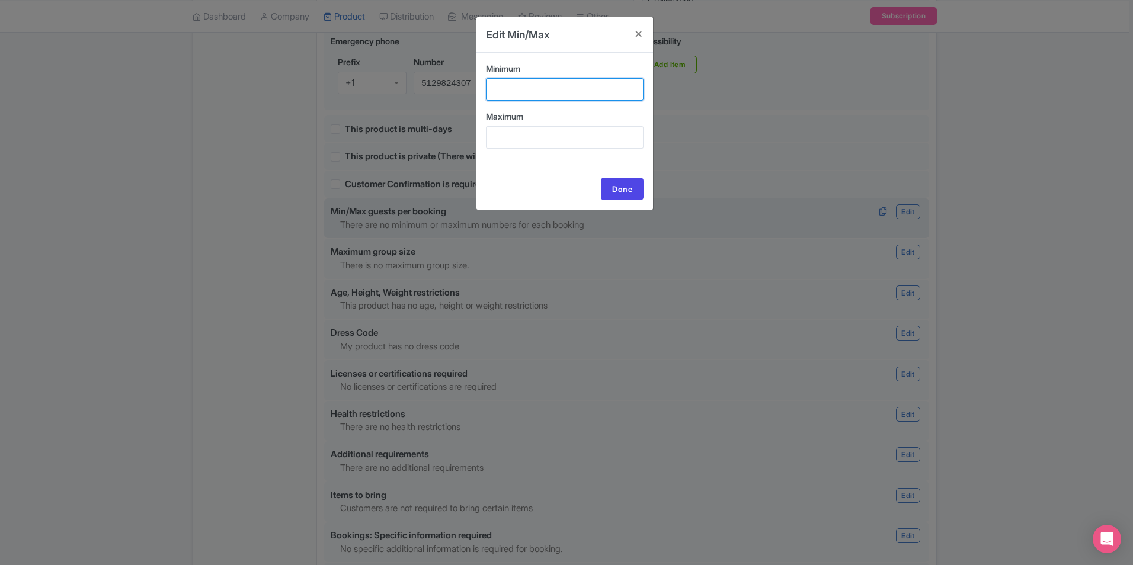
click at [567, 89] on input "Minimum" at bounding box center [565, 89] width 158 height 23
type input "1"
click at [561, 133] on input "Maximum" at bounding box center [565, 137] width 158 height 23
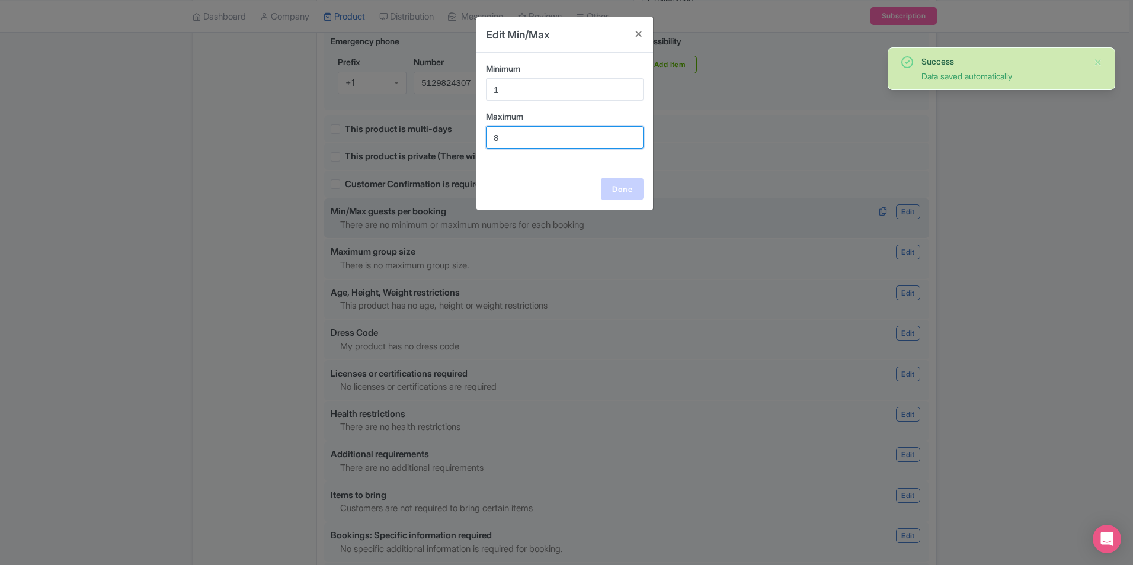
type input "8"
click at [610, 181] on link "Done" at bounding box center [622, 189] width 43 height 23
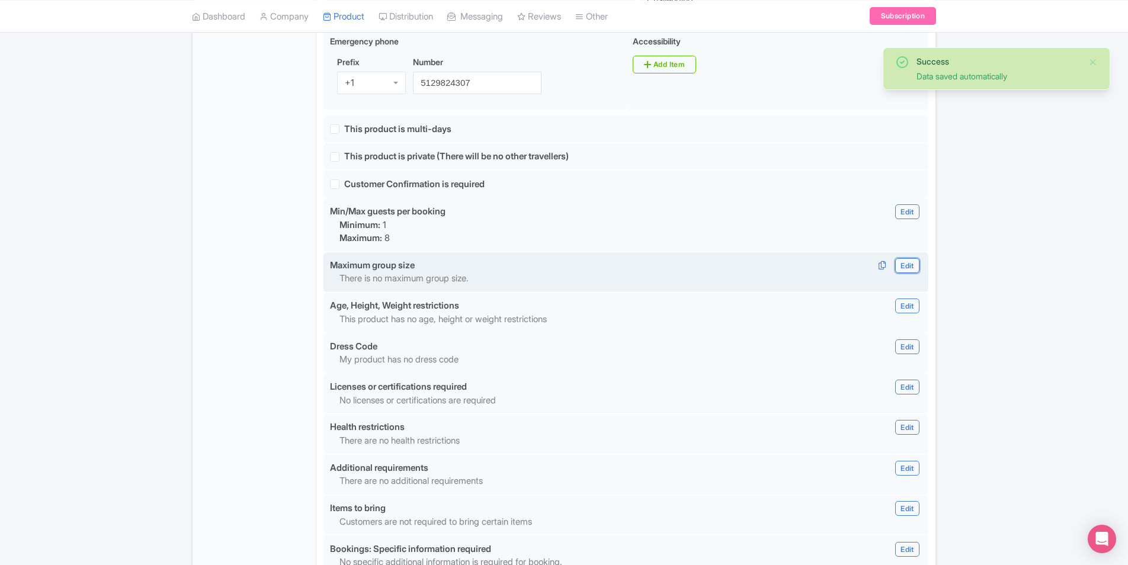
click at [916, 258] on link "Edit" at bounding box center [907, 265] width 24 height 15
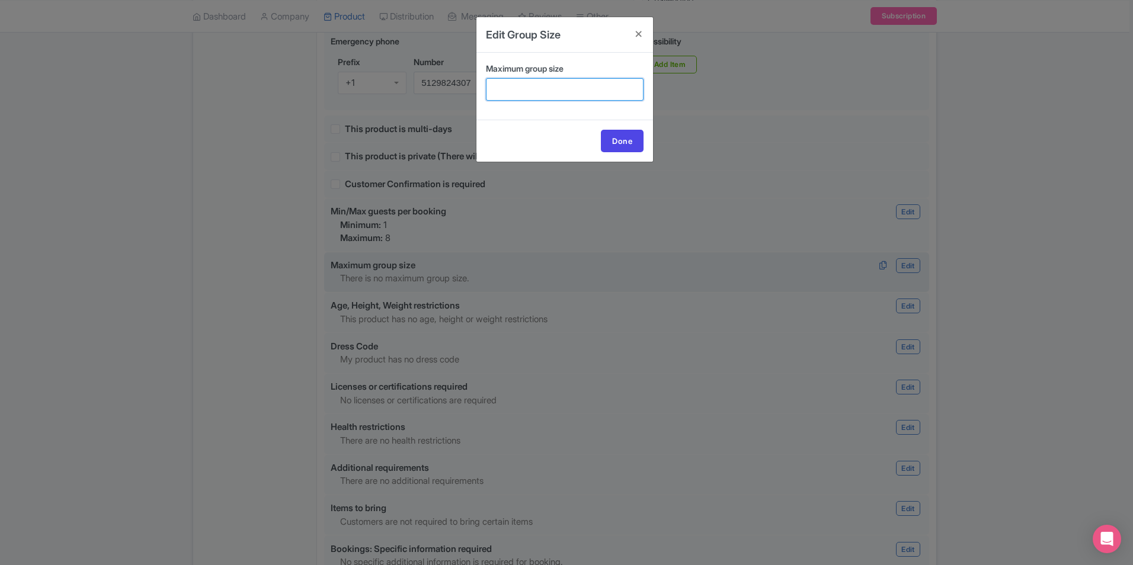
click at [559, 88] on input "Maximum group size" at bounding box center [565, 89] width 158 height 23
click at [639, 28] on h4 at bounding box center [639, 34] width 28 height 34
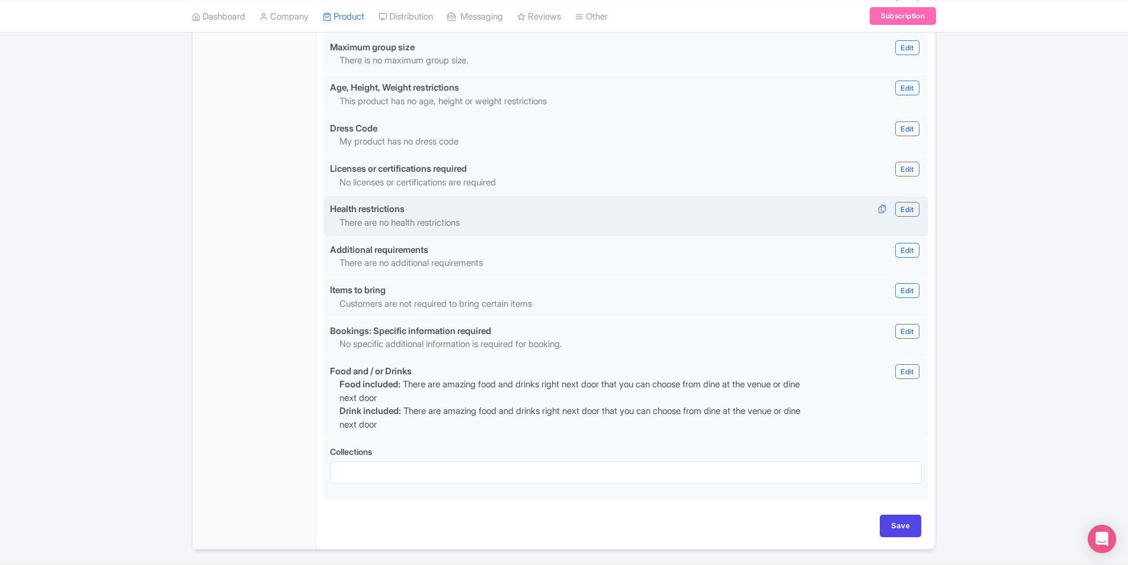
scroll to position [1017, 0]
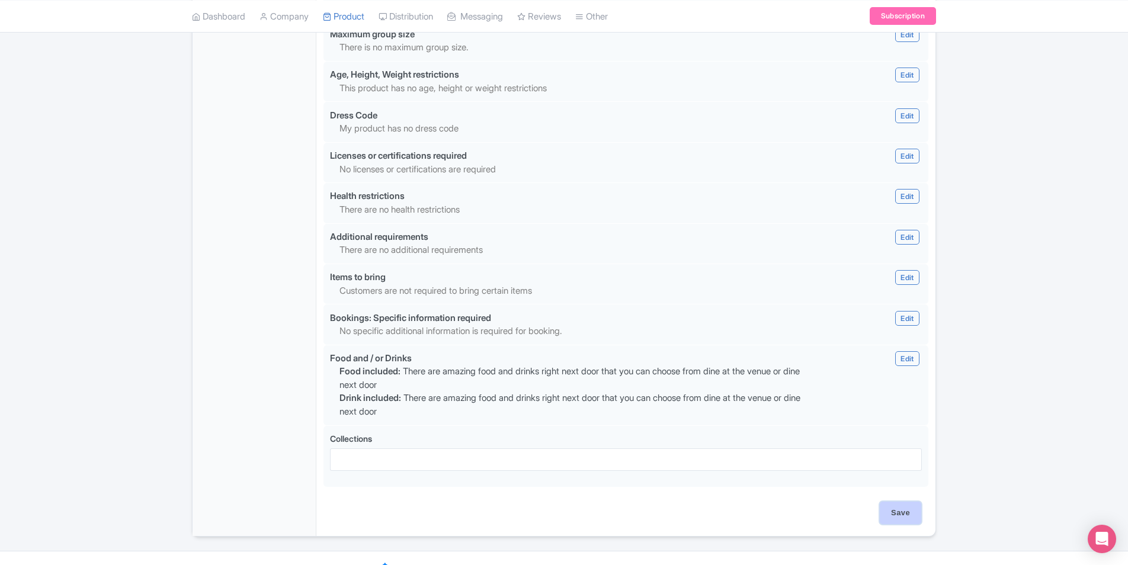
click at [901, 502] on input "Save" at bounding box center [900, 513] width 41 height 23
type input "Saving..."
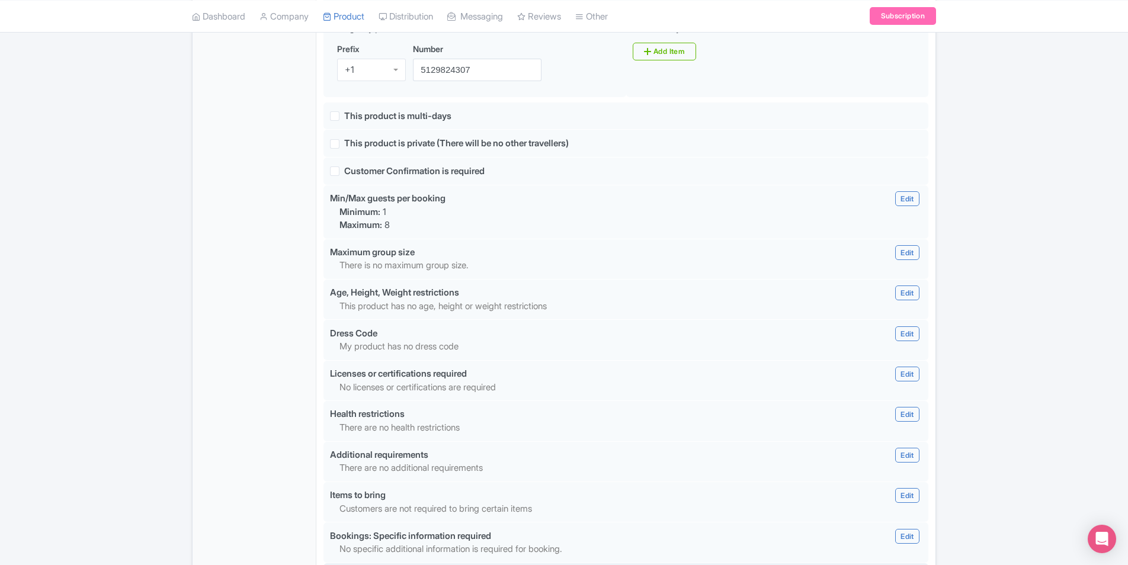
scroll to position [780, 0]
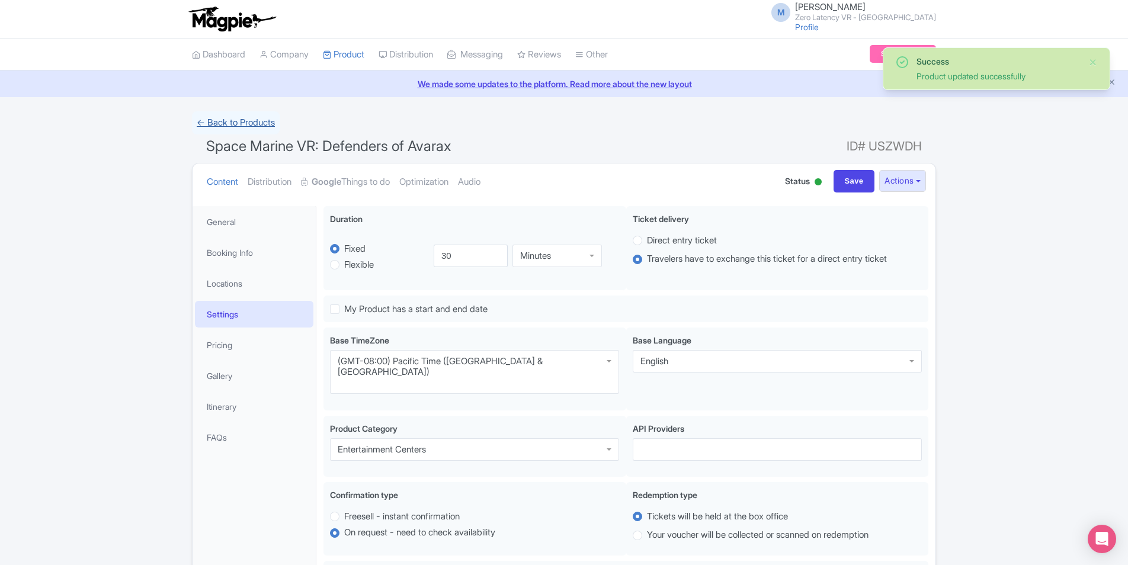
click at [258, 124] on link "← Back to Products" at bounding box center [236, 122] width 88 height 23
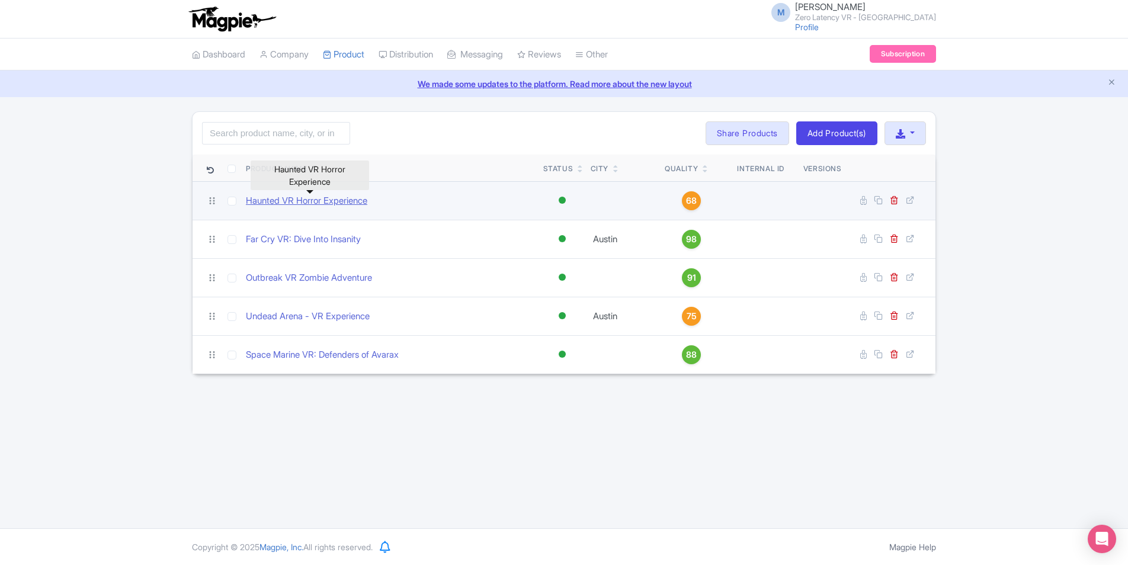
click at [306, 201] on link "Haunted VR Horror Experience" at bounding box center [306, 201] width 121 height 14
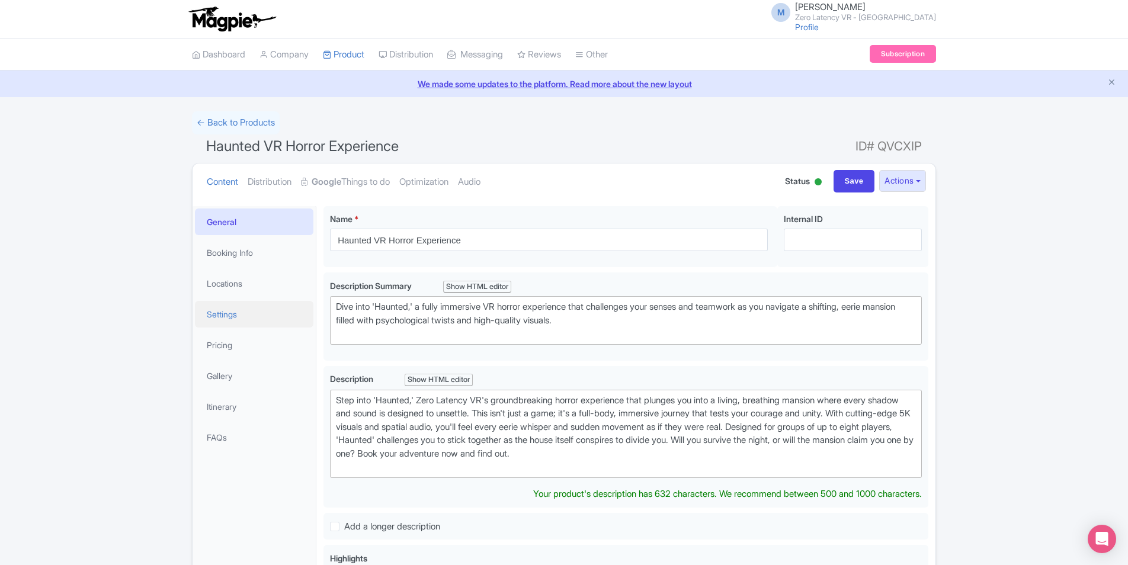
click at [257, 321] on link "Settings" at bounding box center [254, 314] width 119 height 27
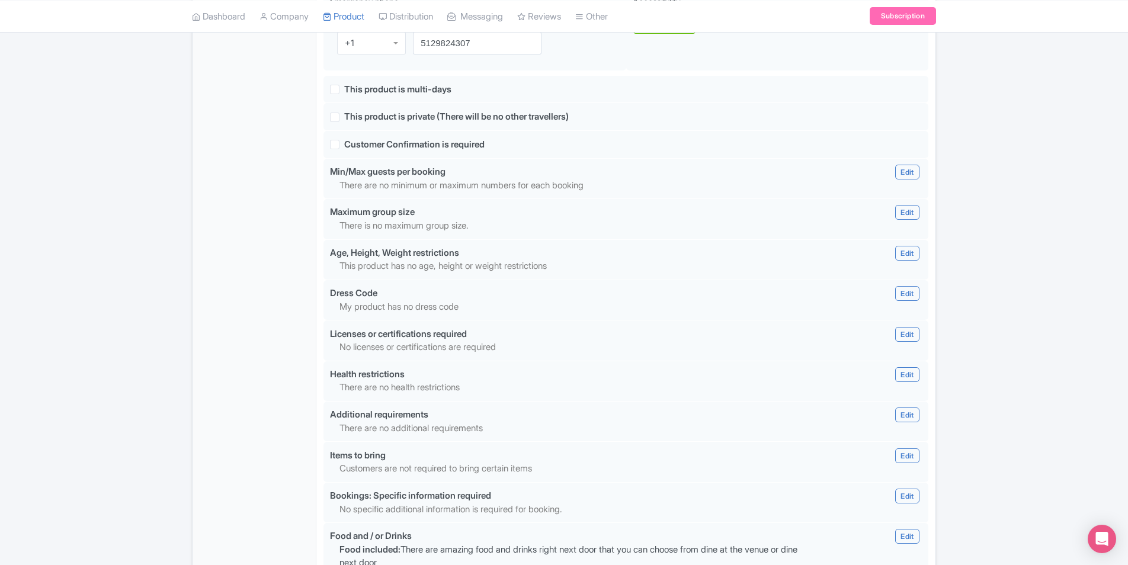
scroll to position [830, 0]
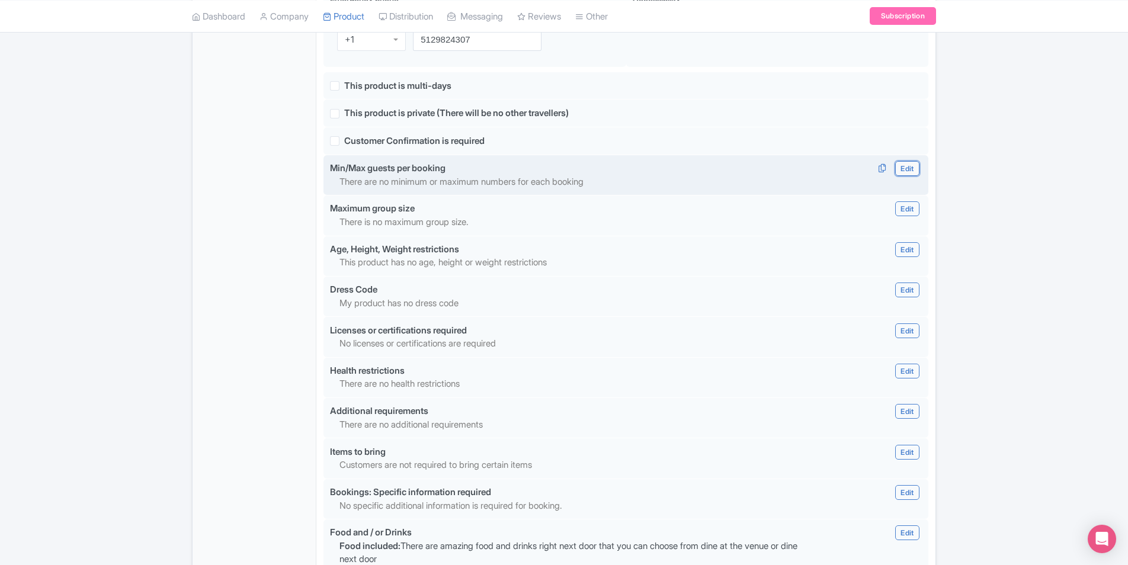
click at [904, 161] on link "Edit" at bounding box center [907, 168] width 24 height 15
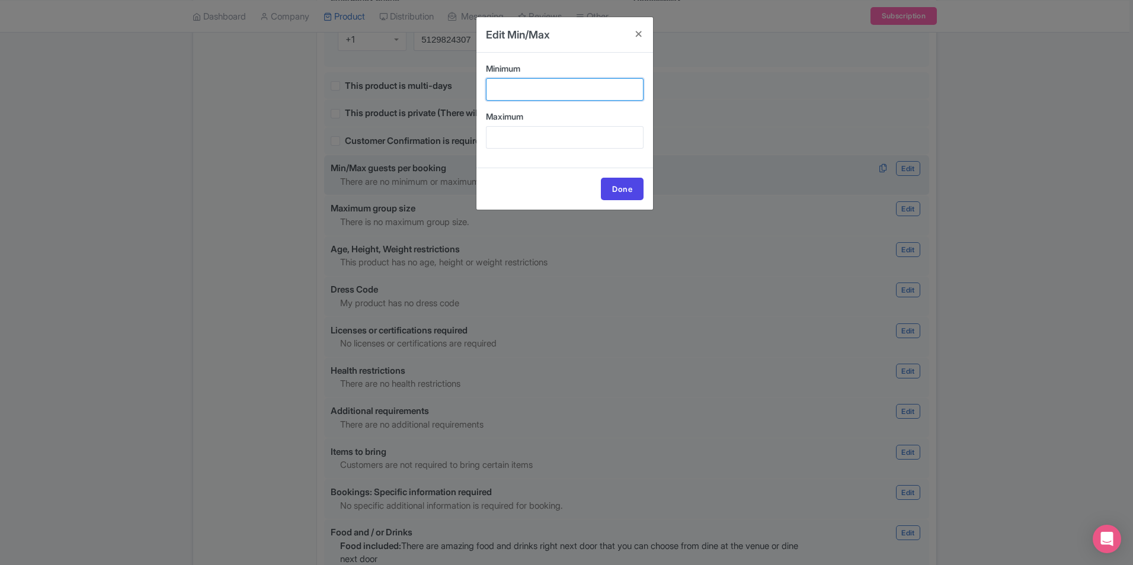
click at [565, 94] on input "Minimum" at bounding box center [565, 89] width 158 height 23
type input "1"
click at [562, 138] on input "Maximum" at bounding box center [565, 137] width 158 height 23
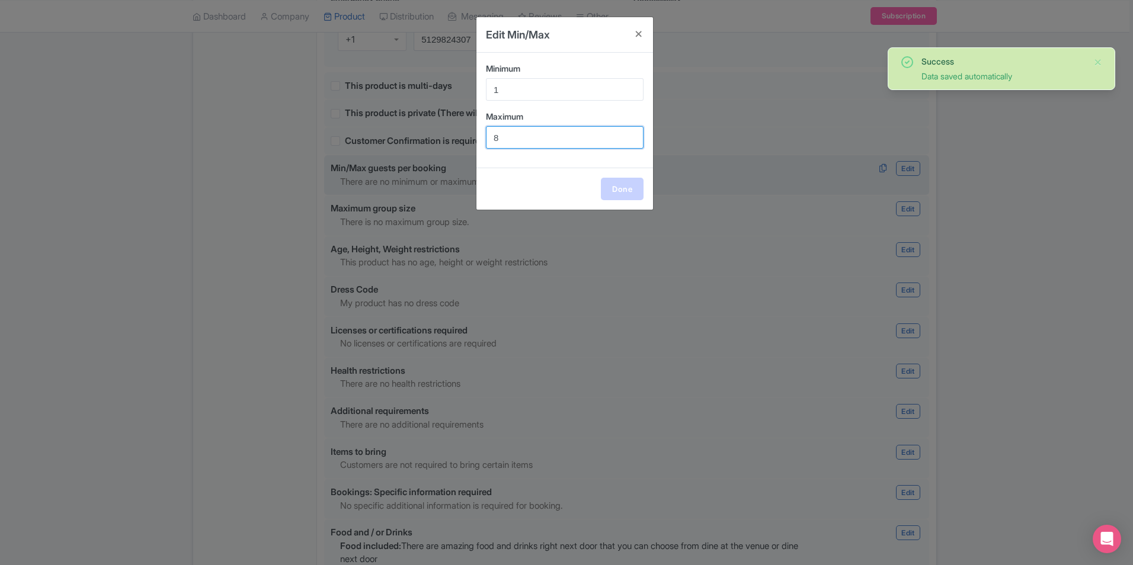
type input "8"
click at [628, 181] on link "Done" at bounding box center [622, 189] width 43 height 23
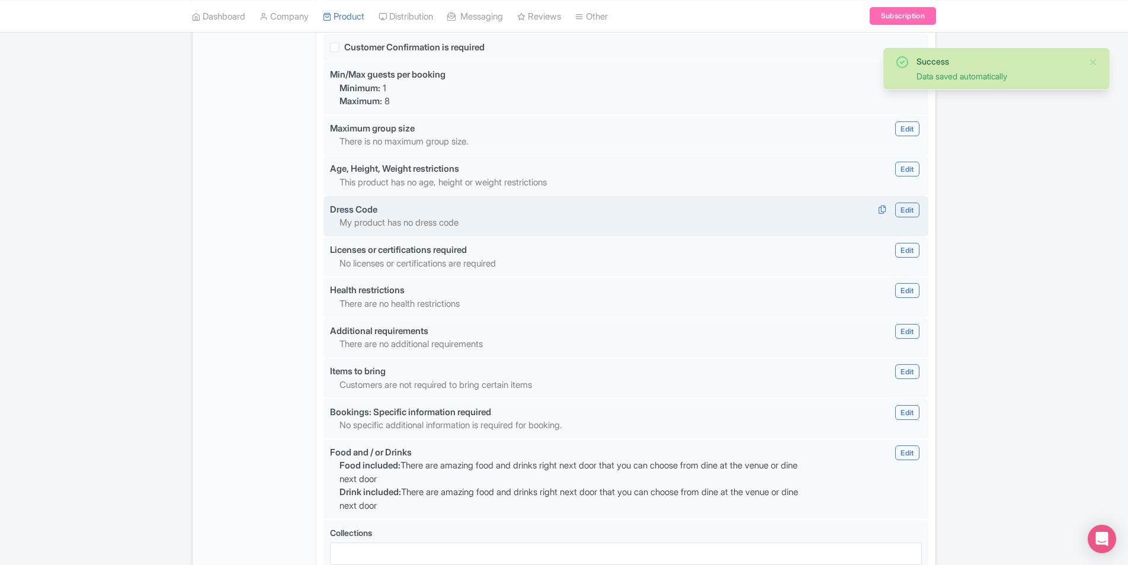
scroll to position [1017, 0]
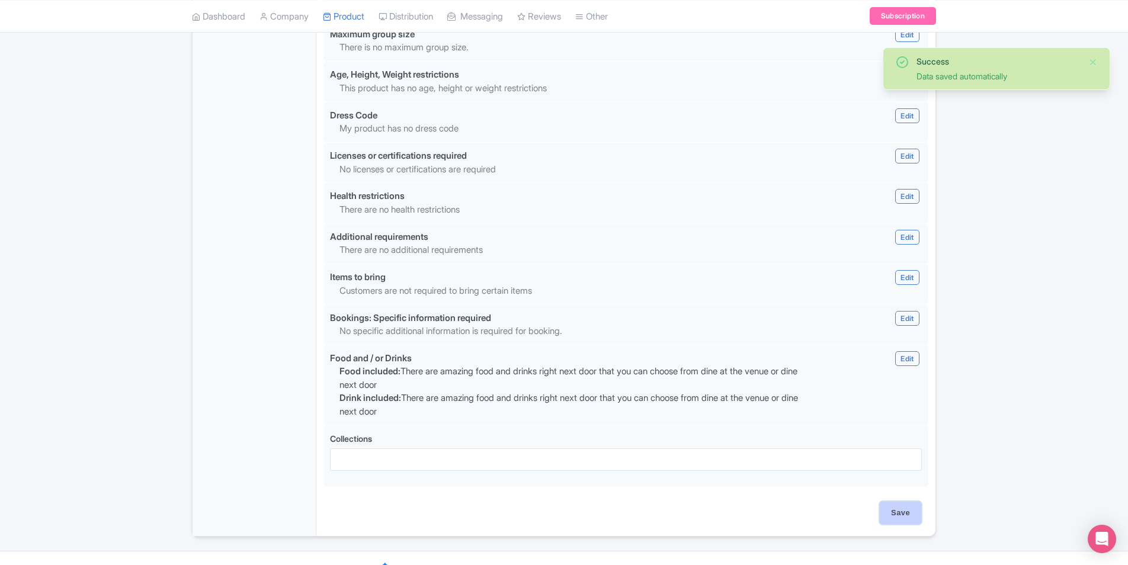
click at [911, 502] on input "Save" at bounding box center [900, 513] width 41 height 23
type input "Saving..."
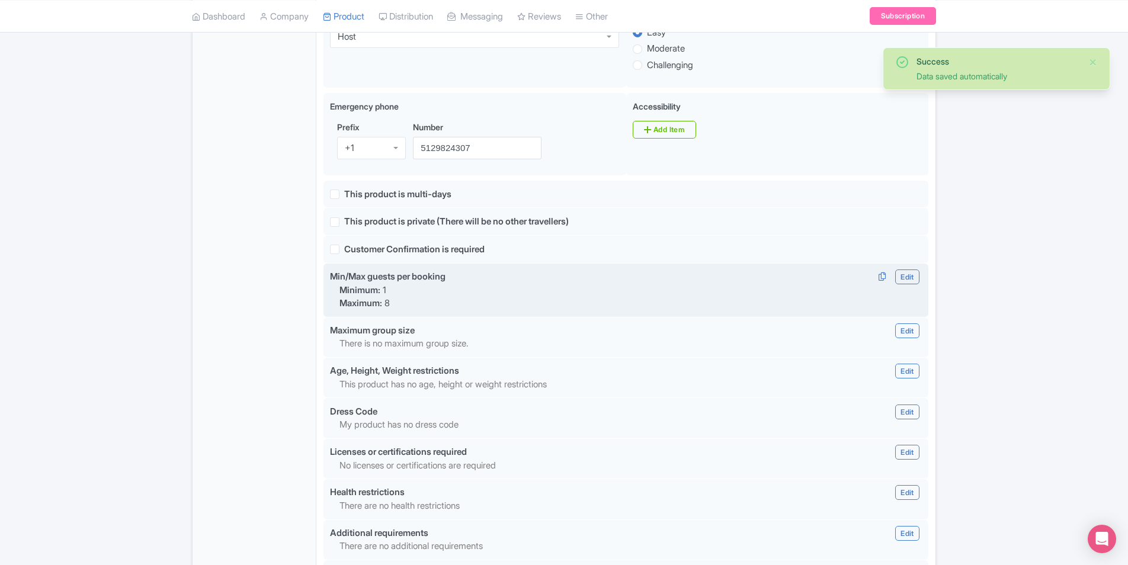
scroll to position [588, 0]
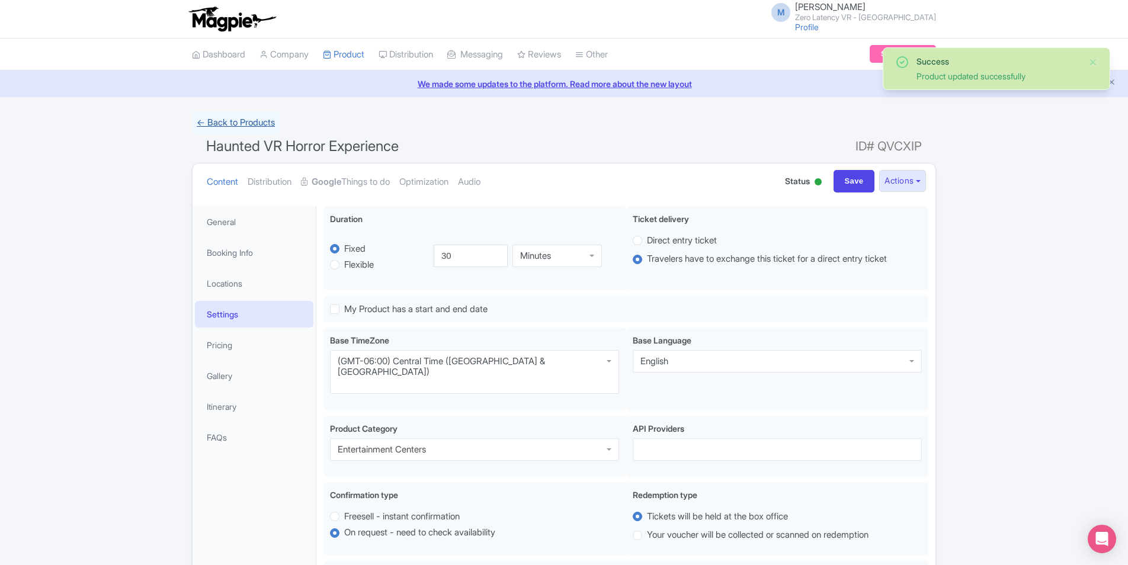
click at [254, 115] on link "← Back to Products" at bounding box center [236, 122] width 88 height 23
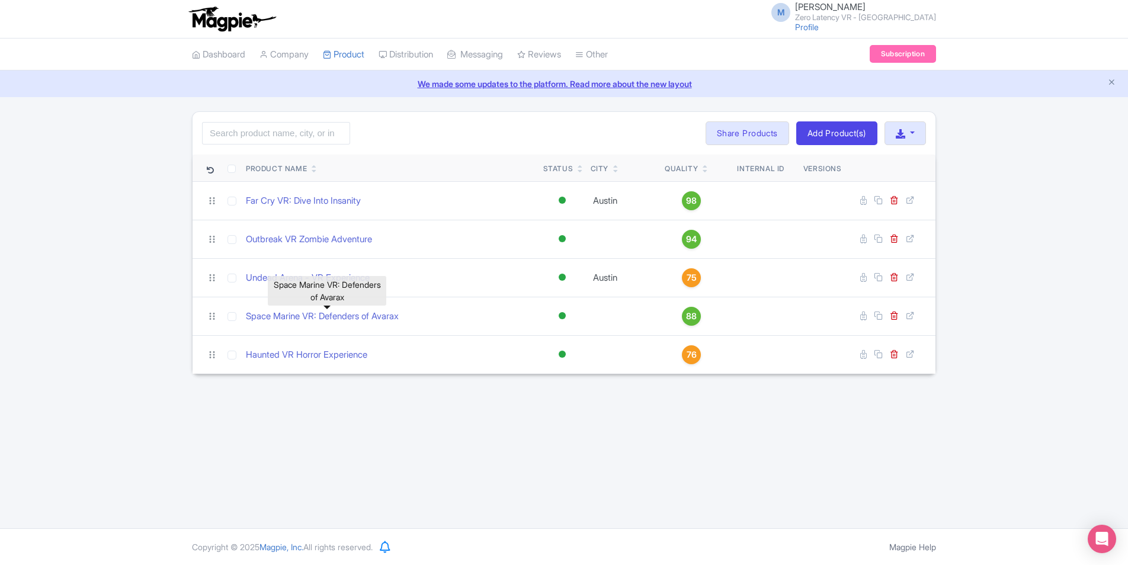
click at [134, 224] on div "Search Bulk Actions [GEOGRAPHIC_DATA] Add to Collection Share Products Add to C…" at bounding box center [564, 242] width 1128 height 263
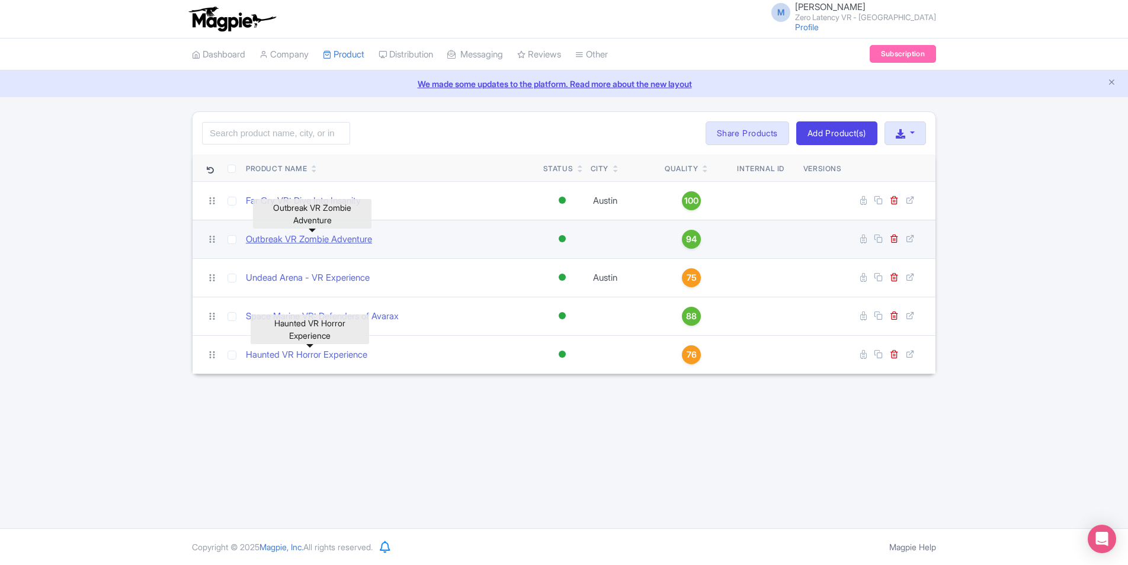
click at [322, 238] on link "Outbreak VR Zombie Adventure" at bounding box center [309, 240] width 126 height 14
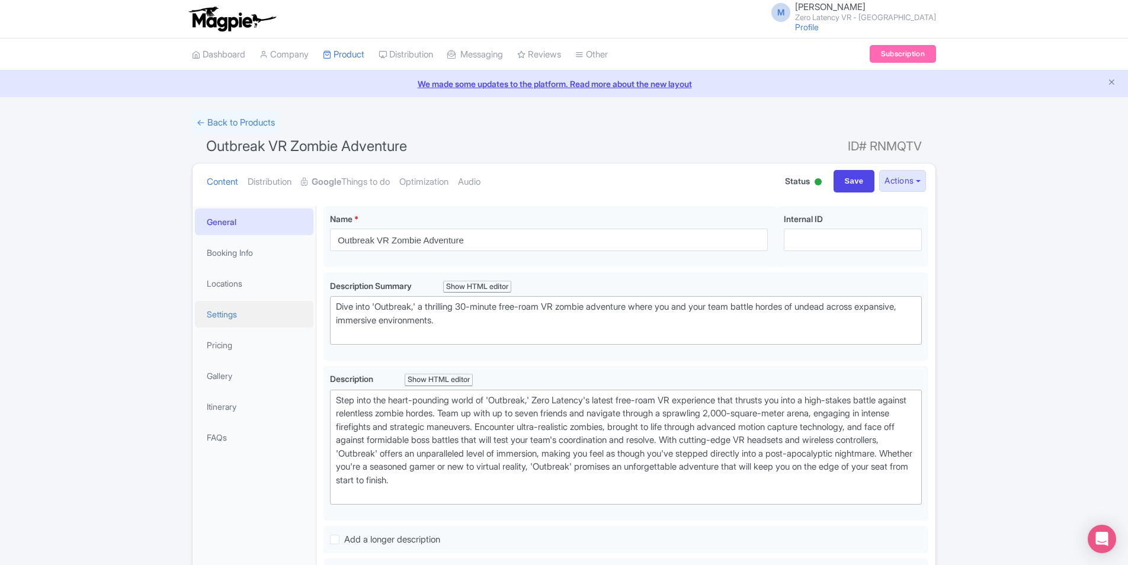
click at [254, 325] on link "Settings" at bounding box center [254, 314] width 119 height 27
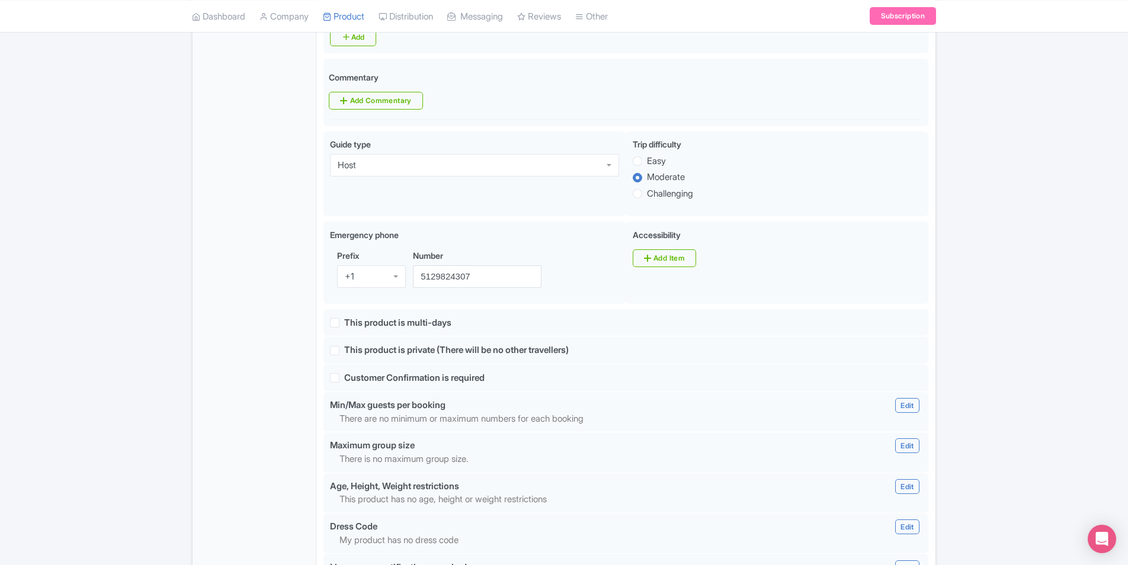
scroll to position [770, 0]
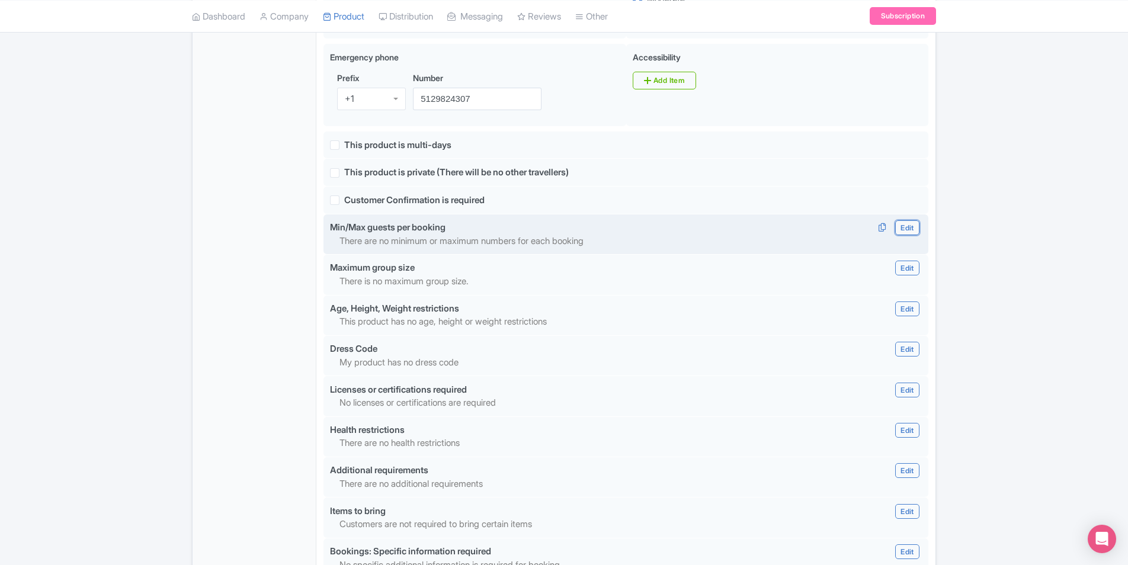
click at [911, 220] on link "Edit" at bounding box center [907, 227] width 24 height 15
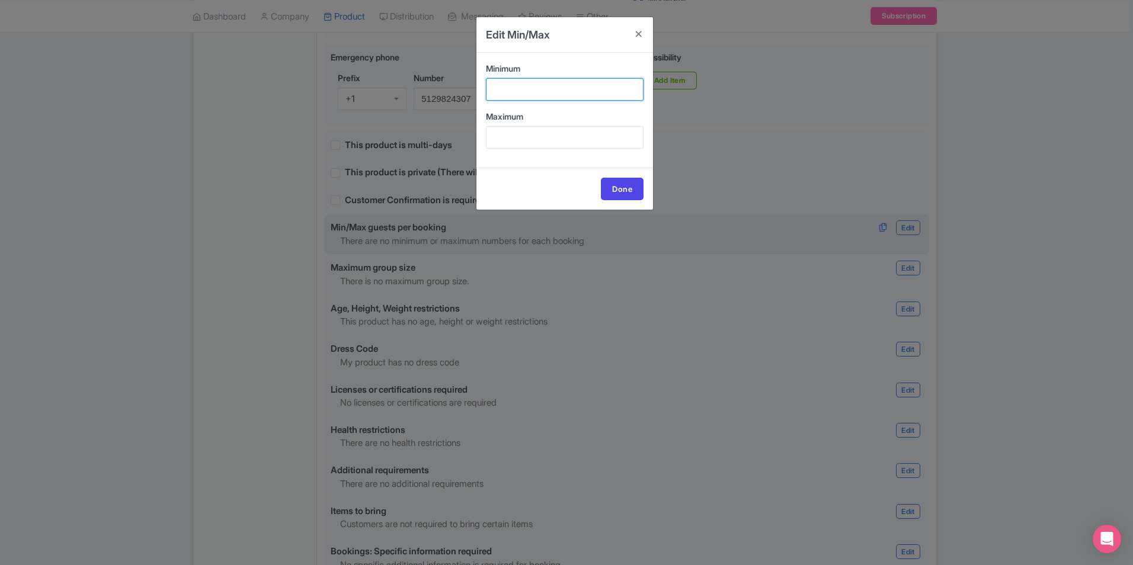
click at [507, 81] on input "Minimum" at bounding box center [565, 89] width 158 height 23
type input "1"
click at [532, 140] on input "Maximum" at bounding box center [565, 137] width 158 height 23
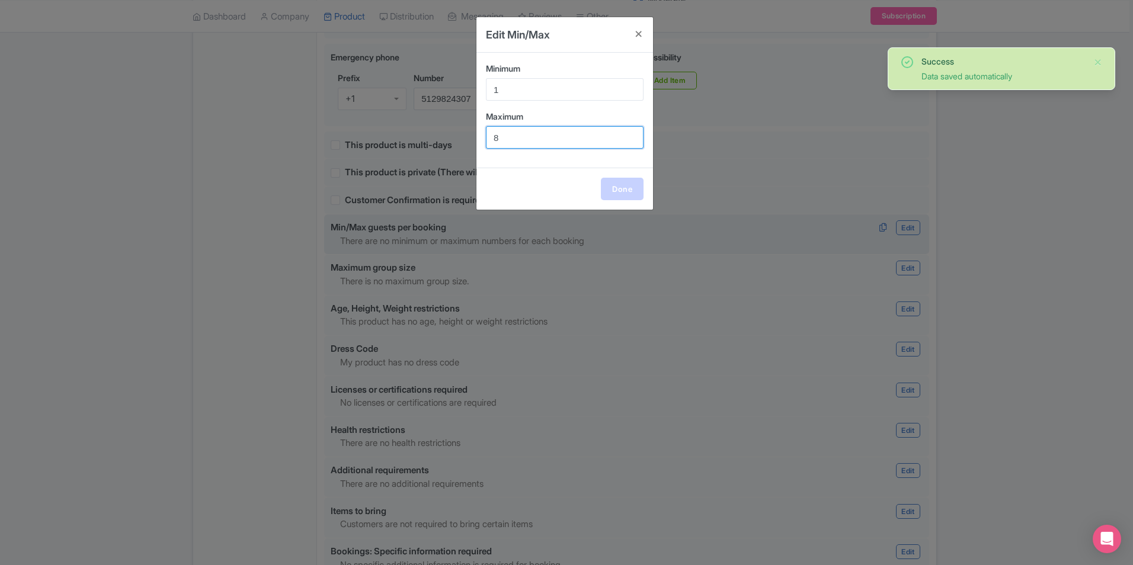
type input "8"
click at [618, 188] on link "Done" at bounding box center [622, 189] width 43 height 23
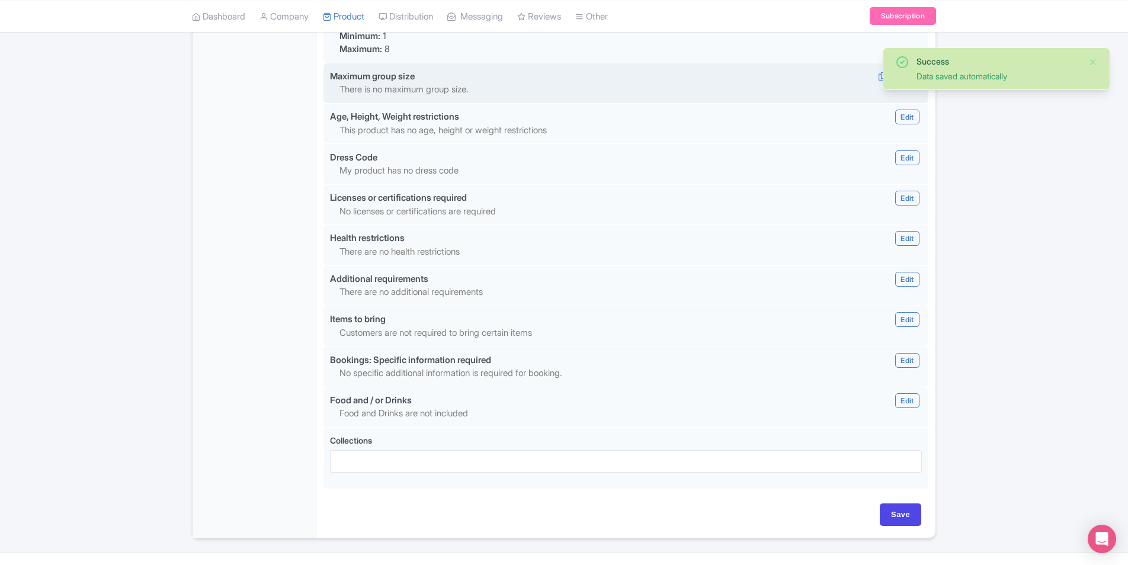
scroll to position [978, 0]
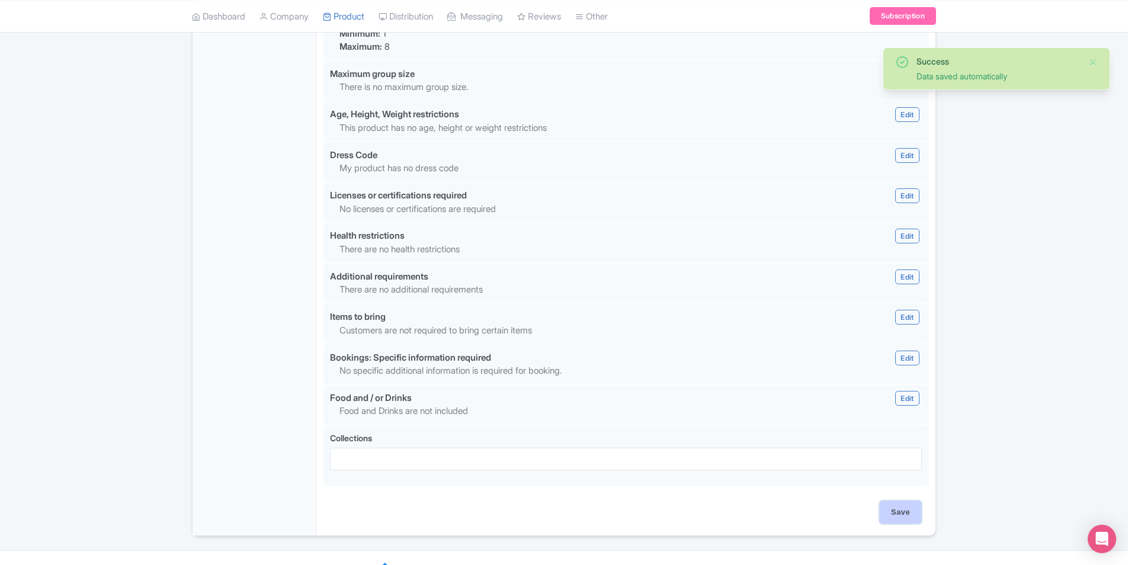
click at [917, 501] on input "Save" at bounding box center [900, 512] width 41 height 23
type input "Saving..."
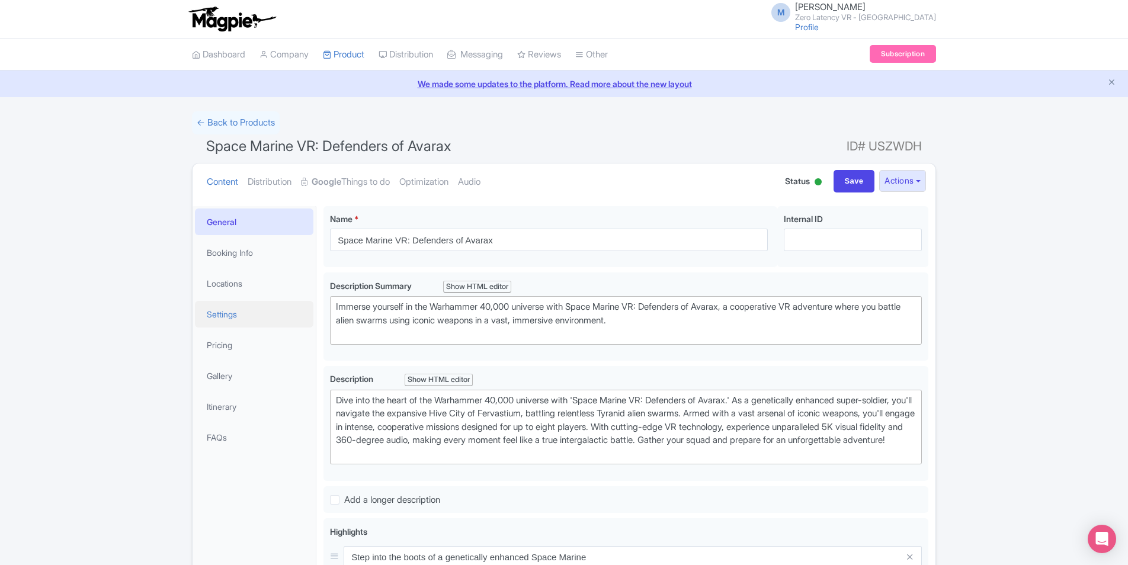
click at [266, 308] on link "Settings" at bounding box center [254, 314] width 119 height 27
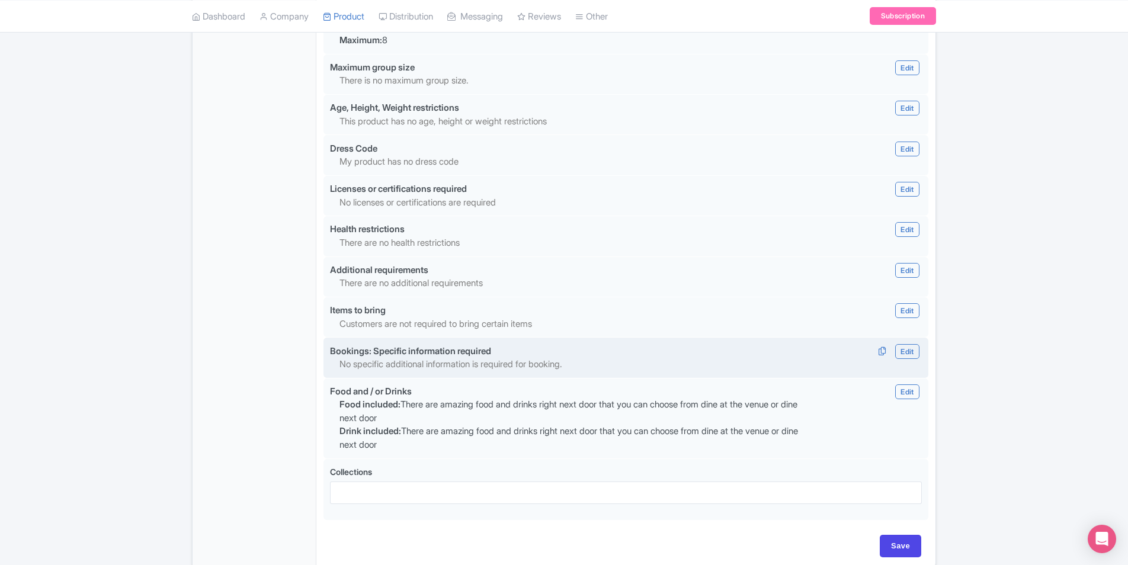
scroll to position [1017, 0]
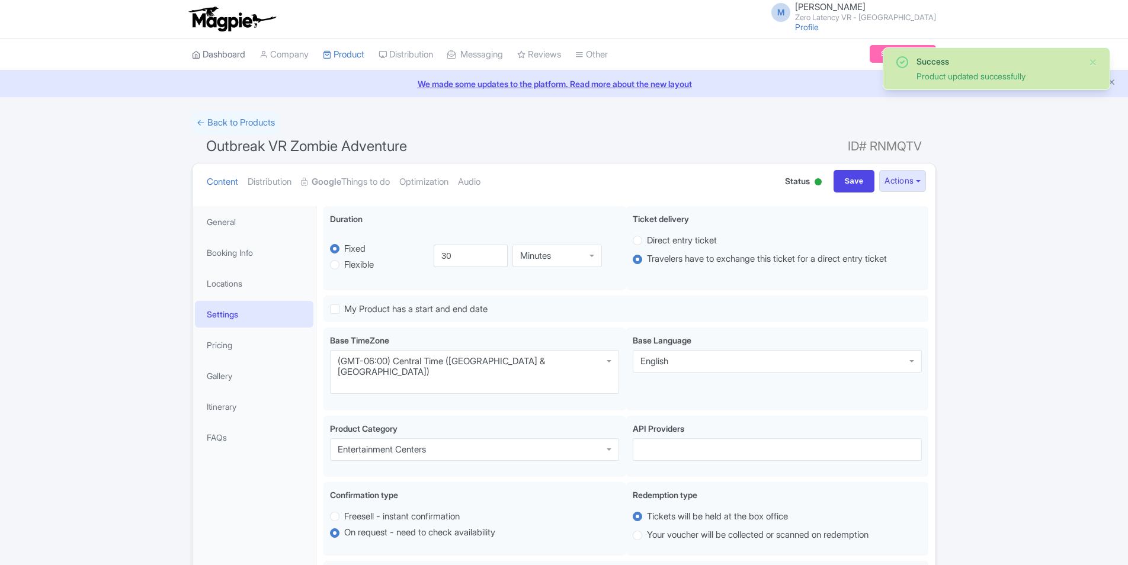
scroll to position [206, 0]
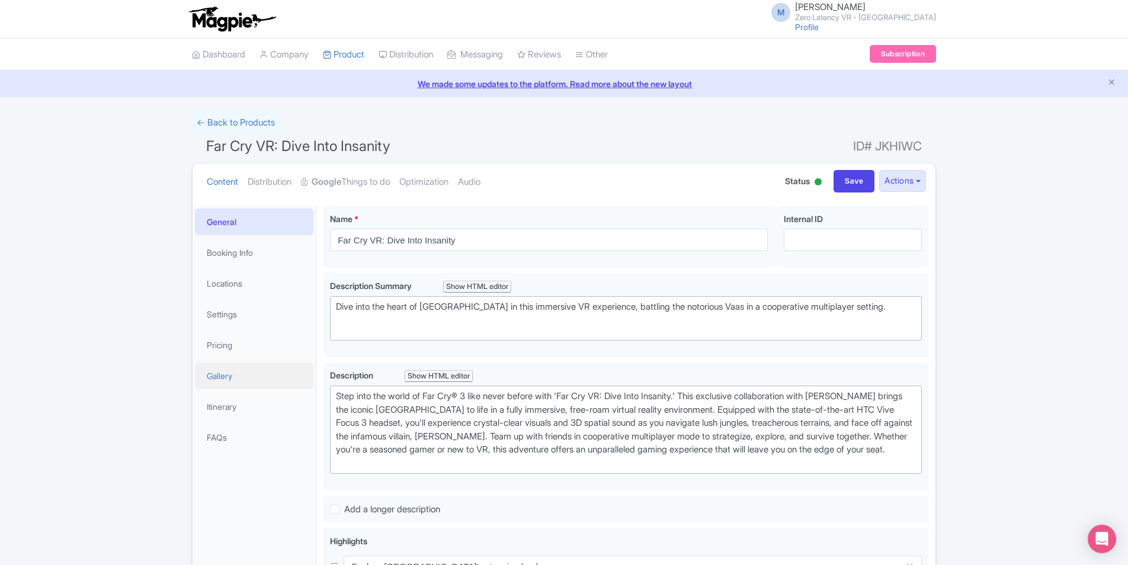
click at [232, 377] on link "Gallery" at bounding box center [254, 376] width 119 height 27
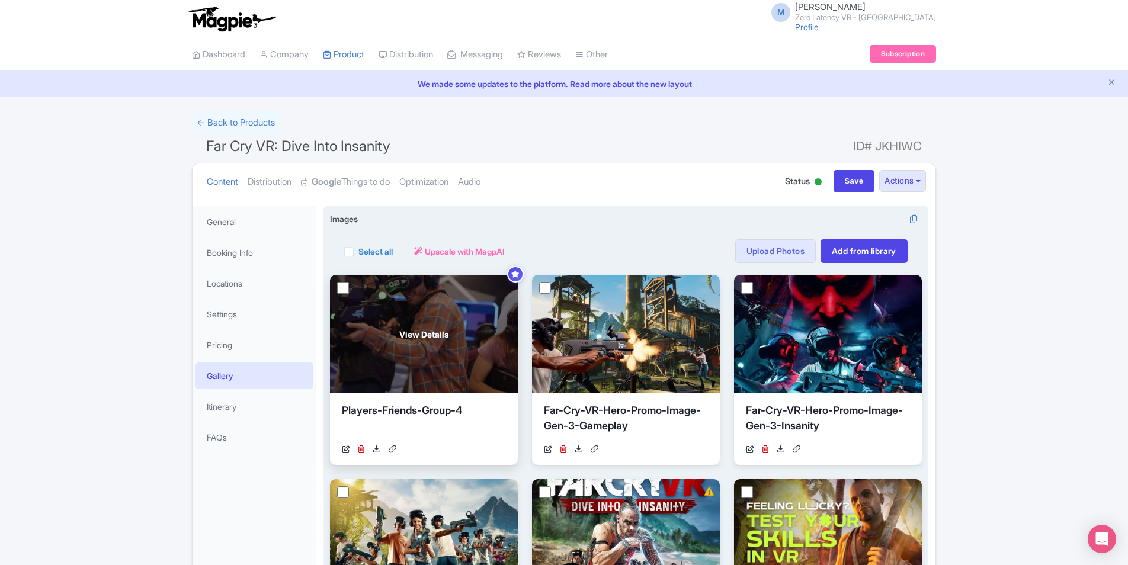
scroll to position [283, 0]
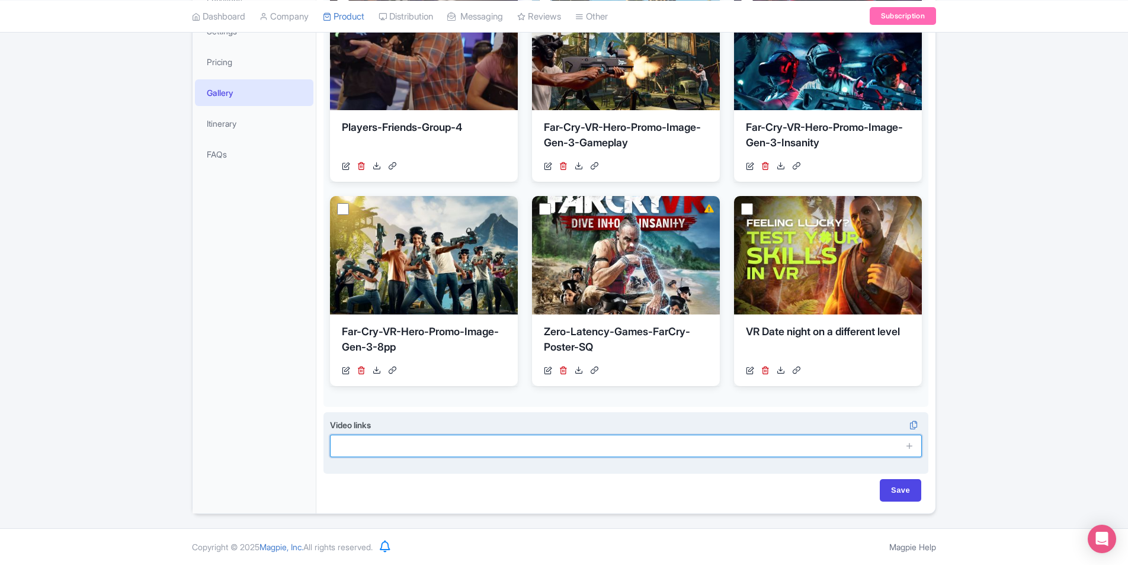
click at [509, 445] on input "text" at bounding box center [626, 446] width 592 height 23
paste input "https://youtu.be/3r38oklVllc"
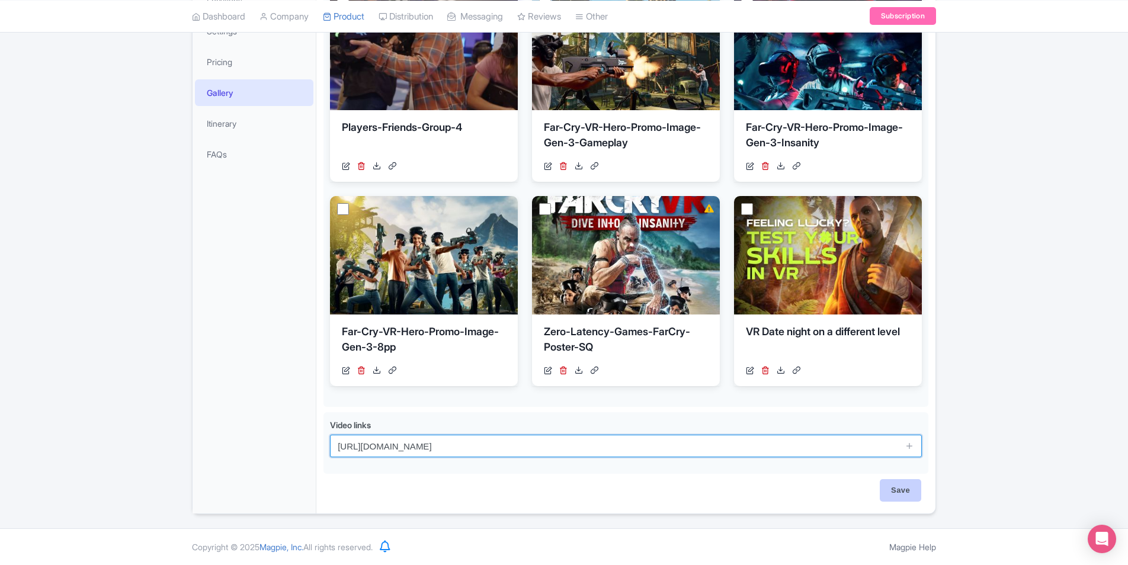
type input "https://youtu.be/3r38oklVllc"
click at [891, 492] on input "Save" at bounding box center [900, 490] width 41 height 23
type input "Saving..."
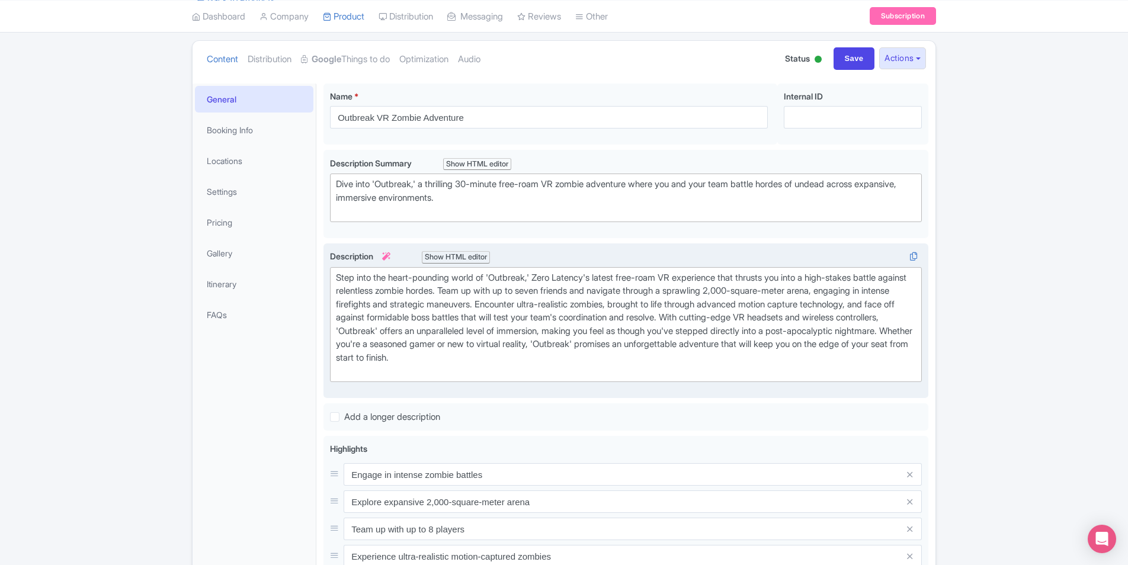
scroll to position [178, 0]
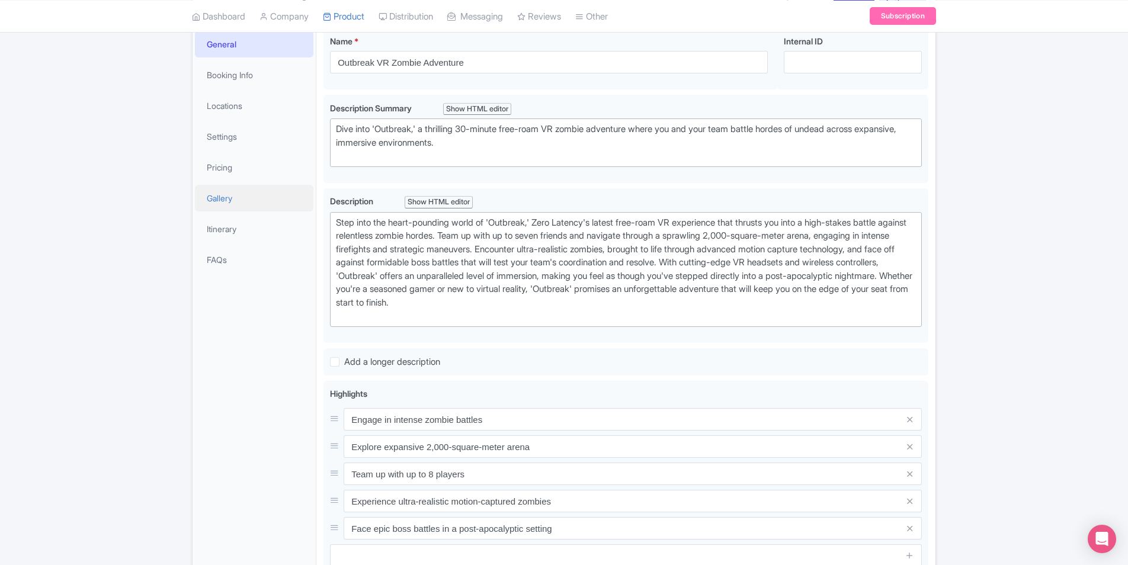
click at [241, 196] on link "Gallery" at bounding box center [254, 198] width 119 height 27
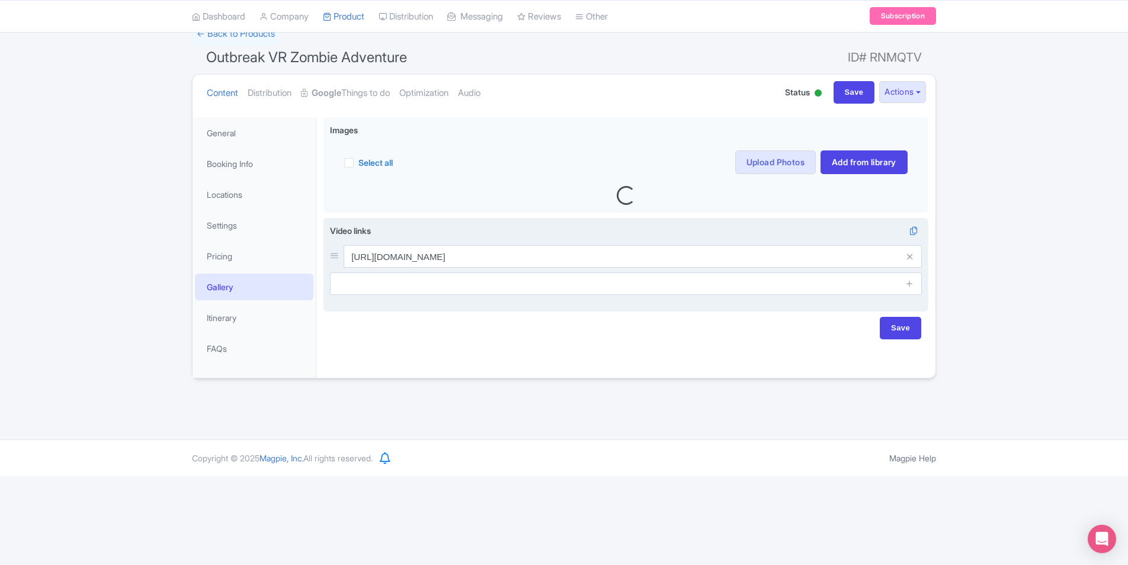
scroll to position [0, 0]
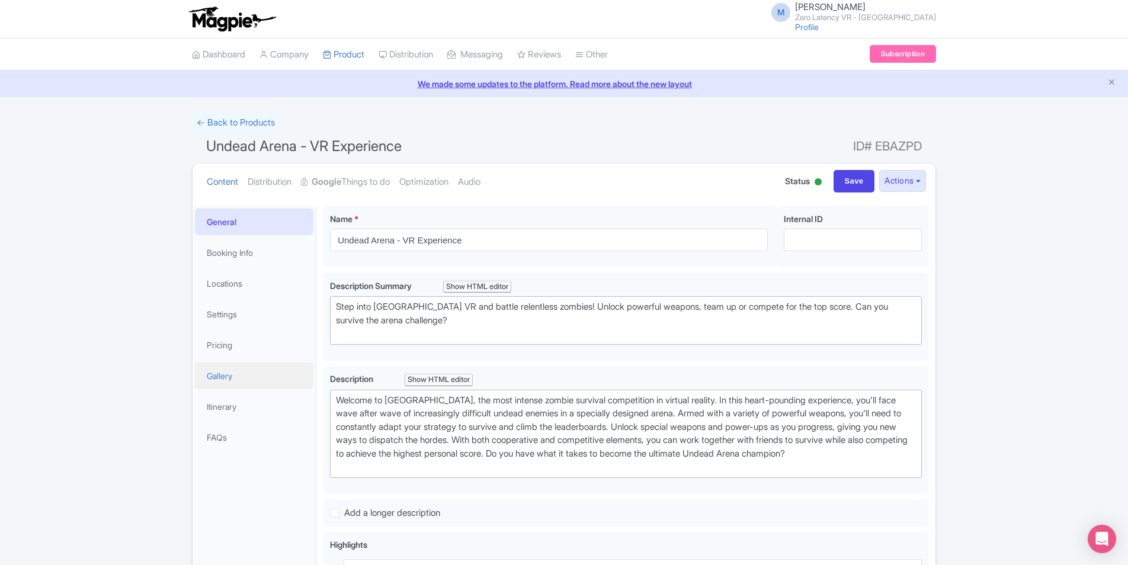
click at [229, 370] on link "Gallery" at bounding box center [254, 376] width 119 height 27
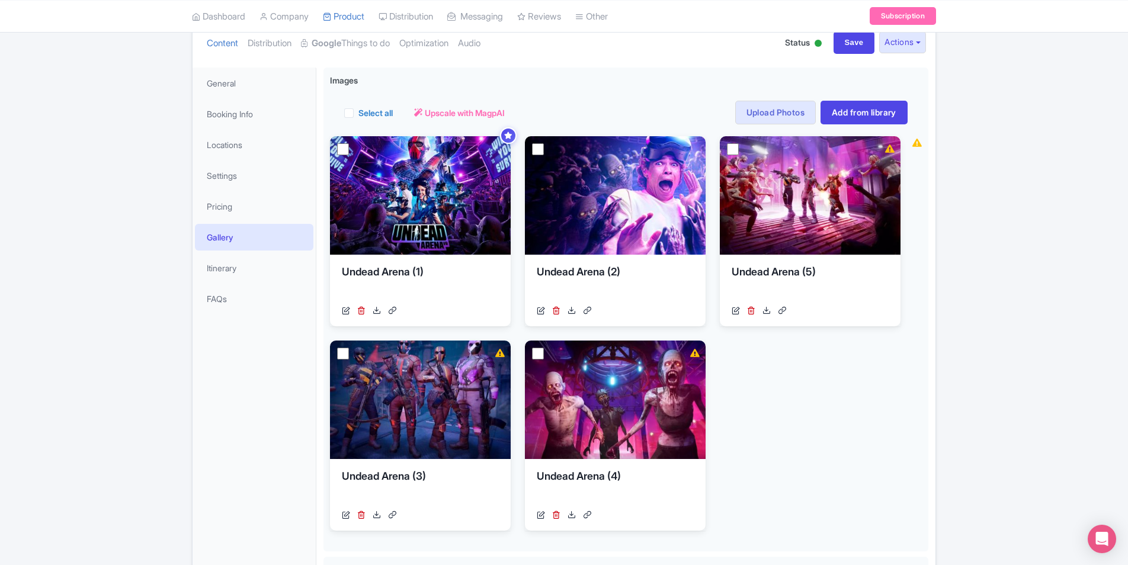
scroll to position [283, 0]
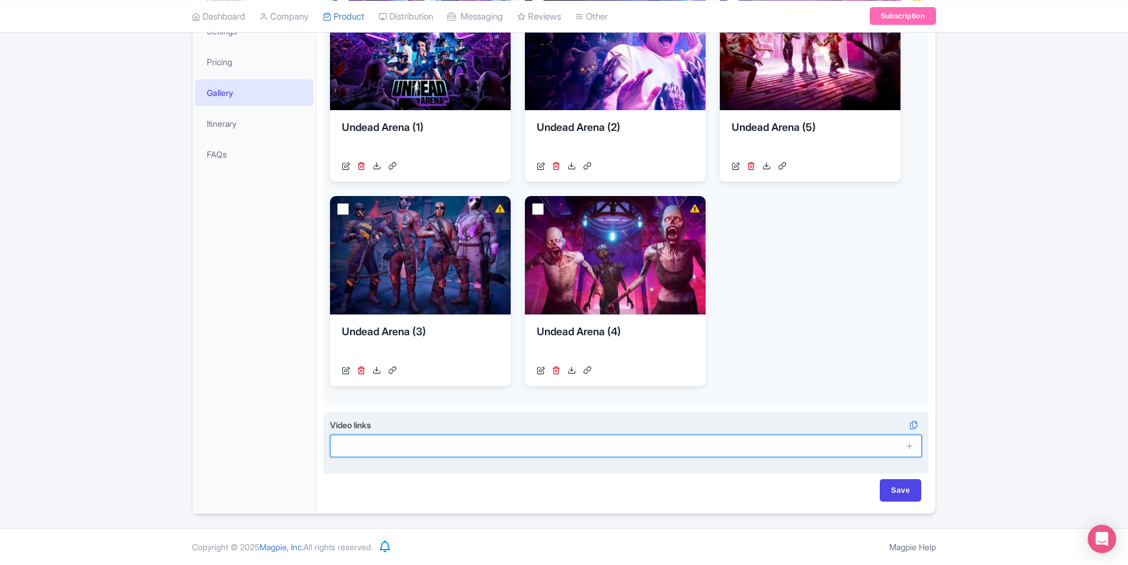
click at [508, 444] on input "text" at bounding box center [626, 446] width 592 height 23
paste input "https://youtu.be/YtDCycpbqFY"
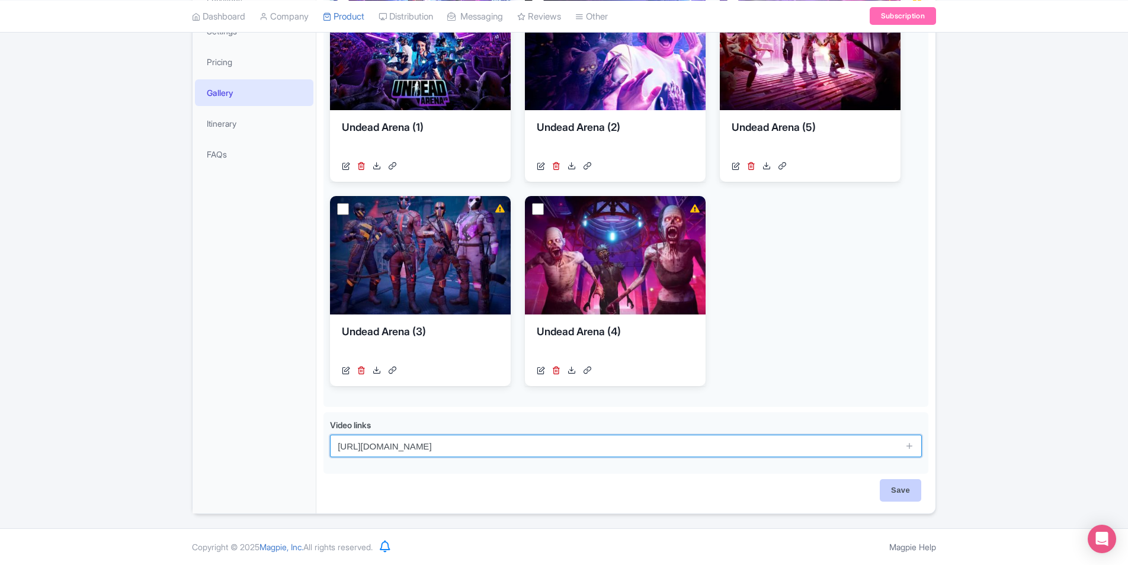
type input "https://youtu.be/YtDCycpbqFY"
click at [892, 488] on input "Save" at bounding box center [900, 490] width 41 height 23
type input "Saving..."
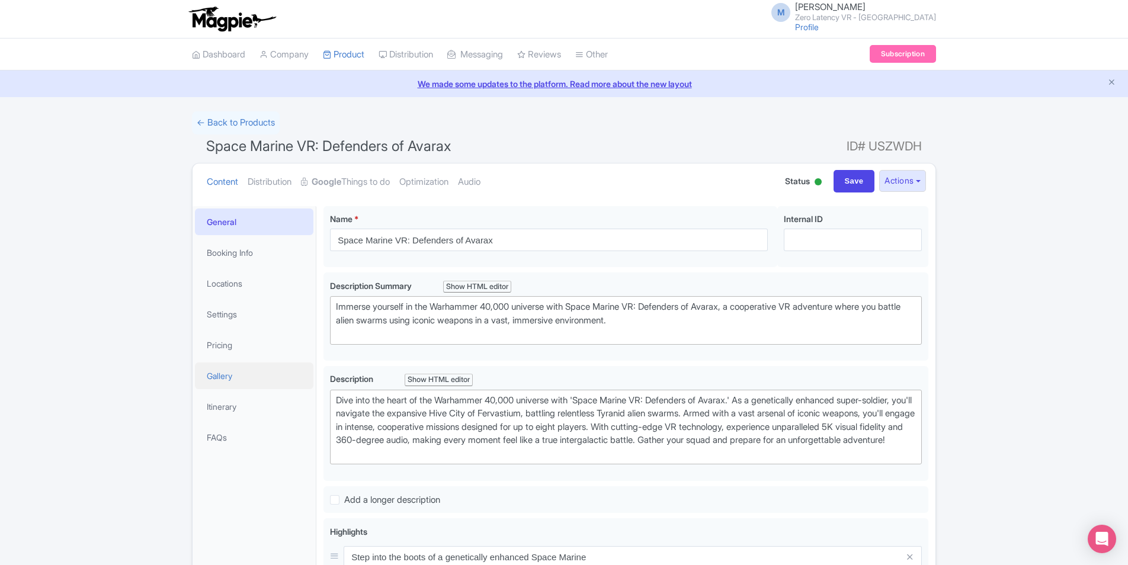
click at [225, 368] on link "Gallery" at bounding box center [254, 376] width 119 height 27
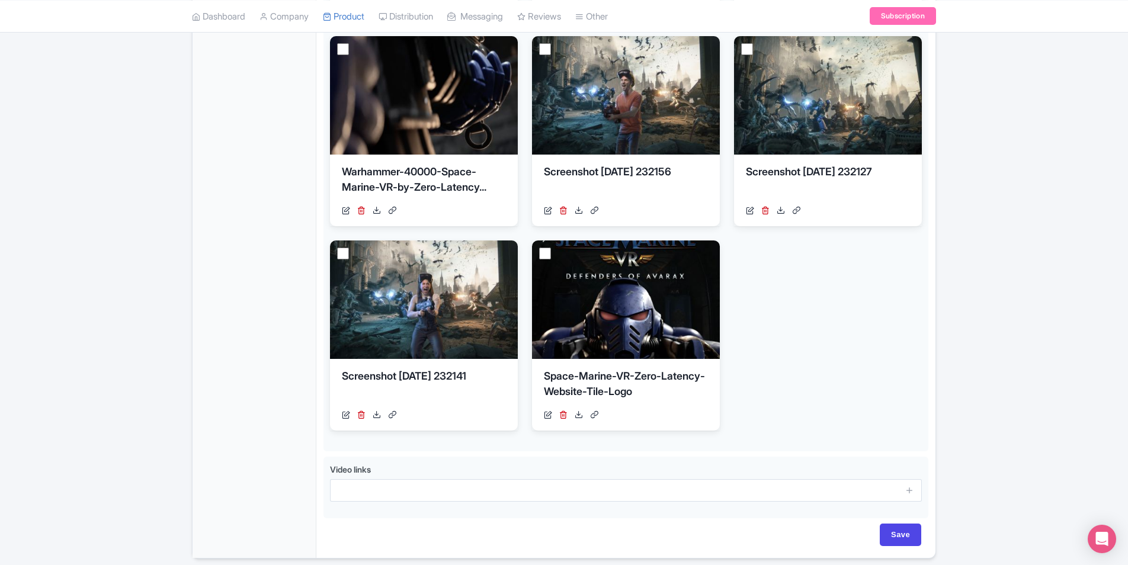
scroll to position [488, 0]
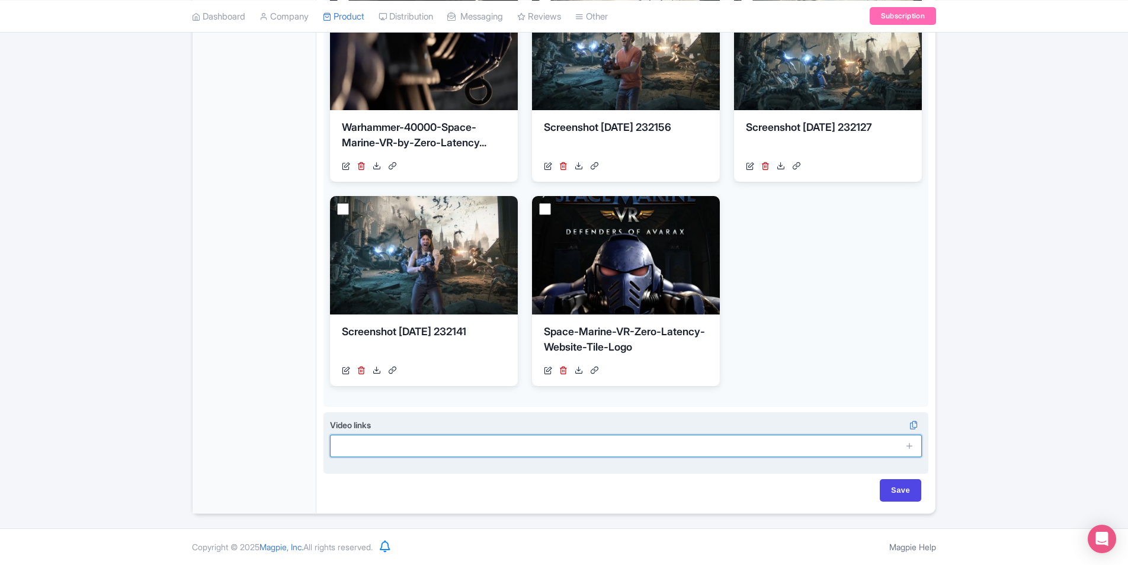
click at [545, 449] on input "text" at bounding box center [626, 446] width 592 height 23
paste input "https://youtu.be/4ZTbEuwodao"
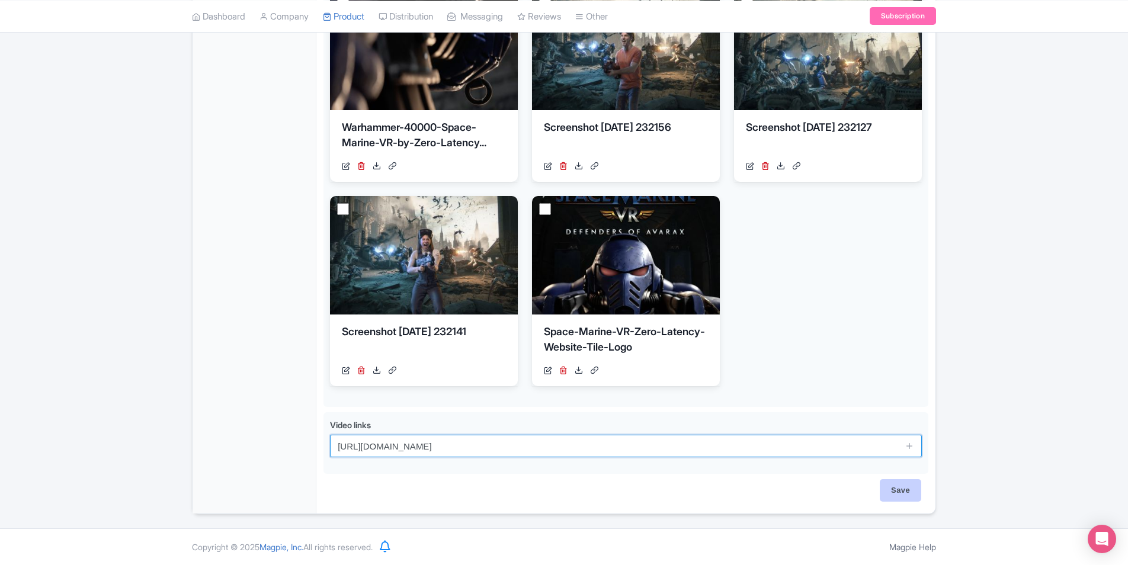
type input "https://youtu.be/4ZTbEuwodao"
click at [897, 481] on input "Save" at bounding box center [900, 490] width 41 height 23
type input "Saving..."
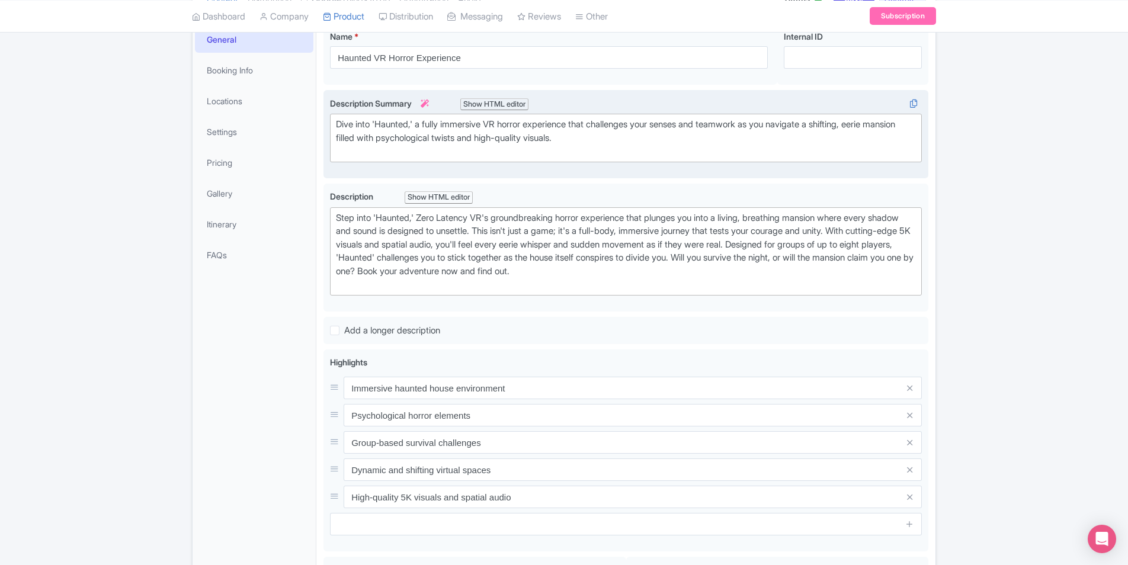
scroll to position [59, 0]
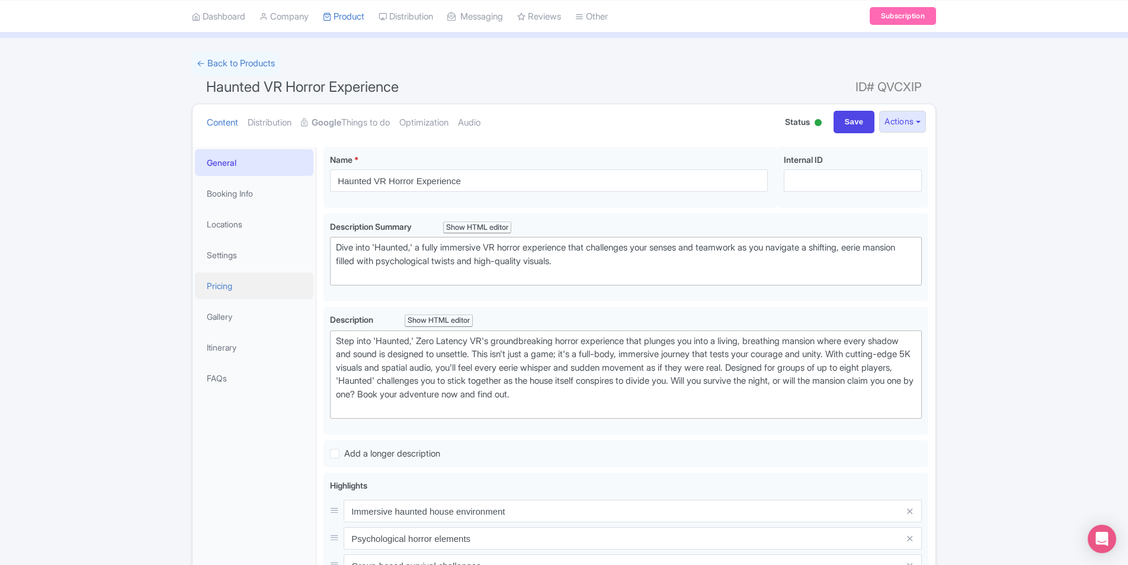
click at [250, 284] on link "Pricing" at bounding box center [254, 286] width 119 height 27
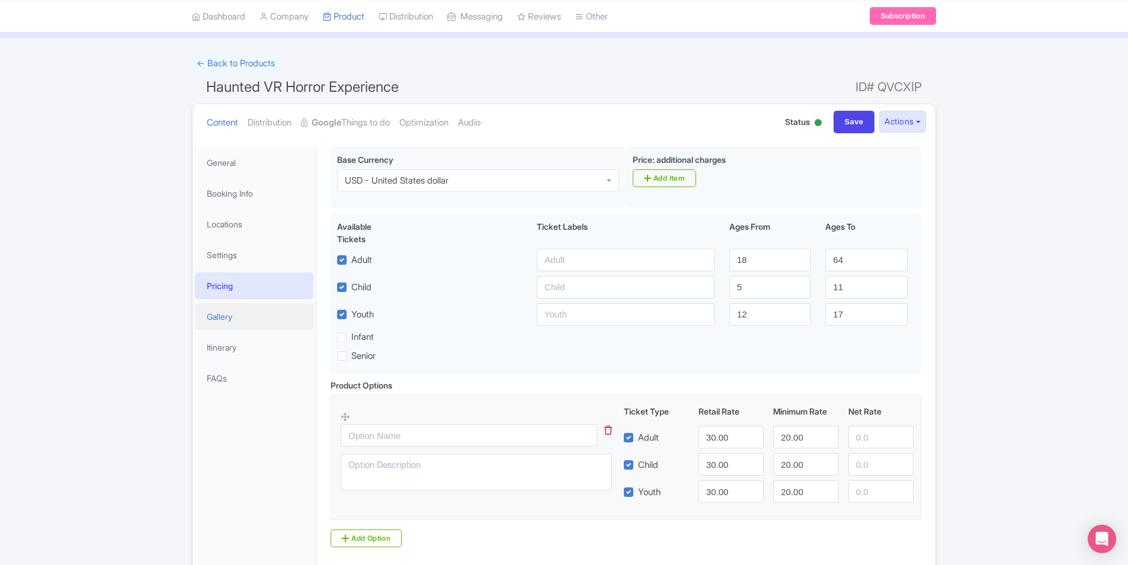
click at [249, 318] on link "Gallery" at bounding box center [254, 316] width 119 height 27
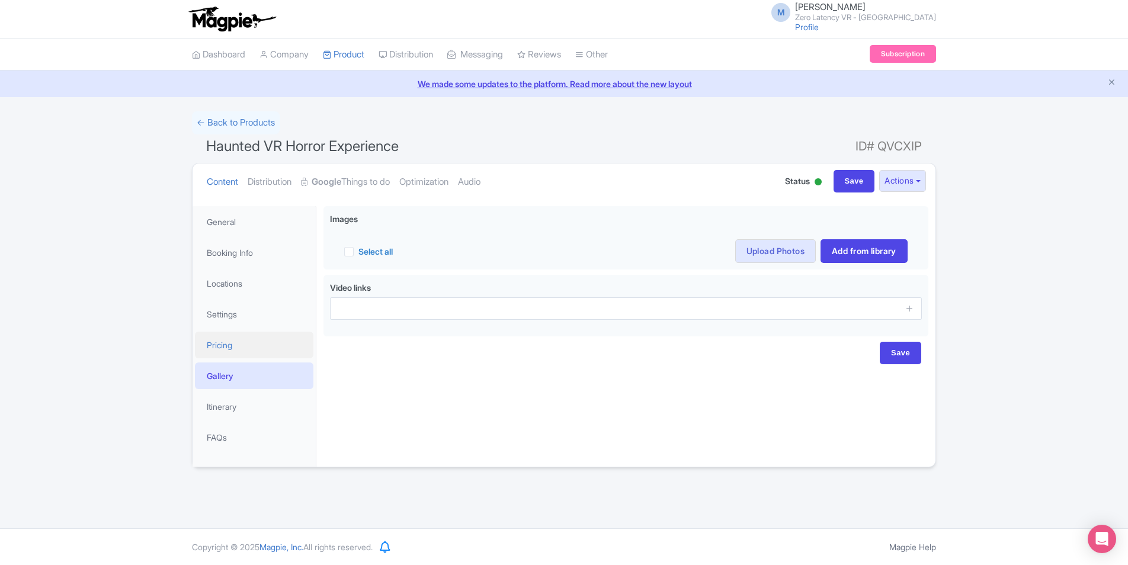
click at [222, 335] on link "Pricing" at bounding box center [254, 345] width 119 height 27
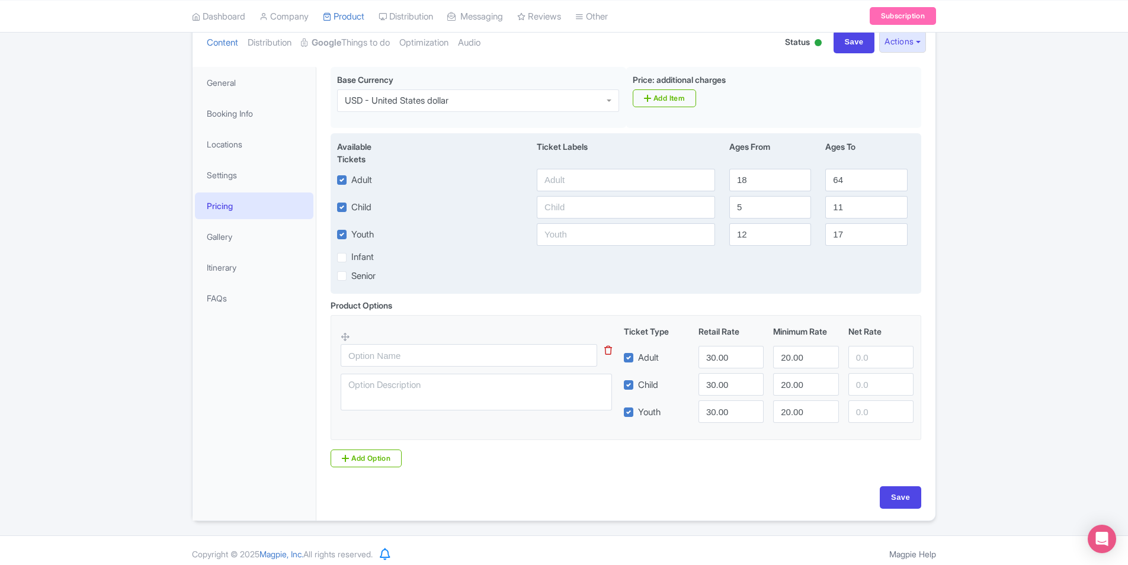
scroll to position [146, 0]
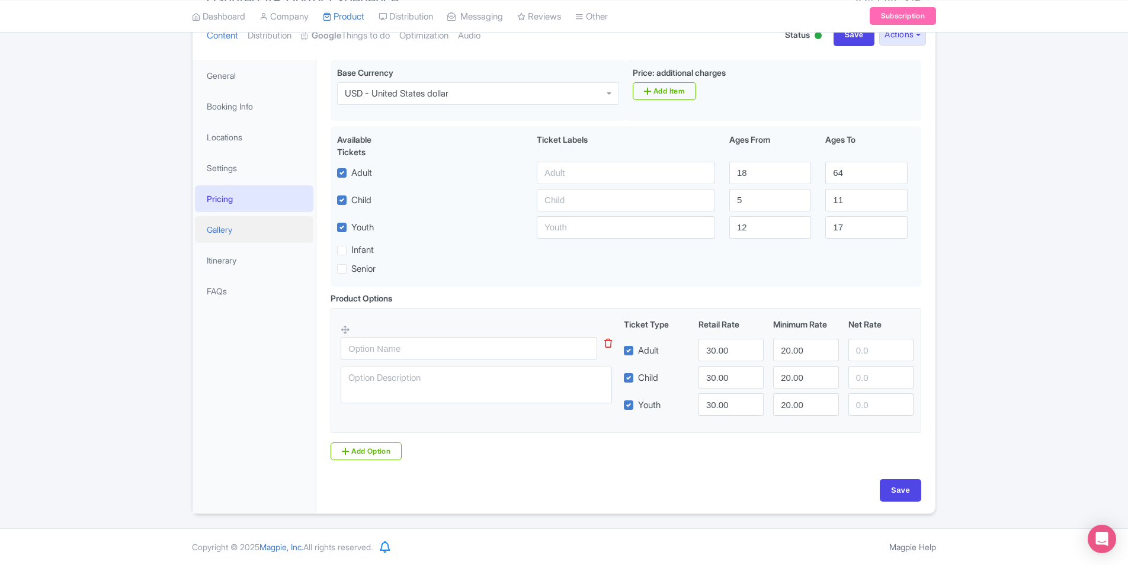
click at [234, 226] on link "Gallery" at bounding box center [254, 229] width 119 height 27
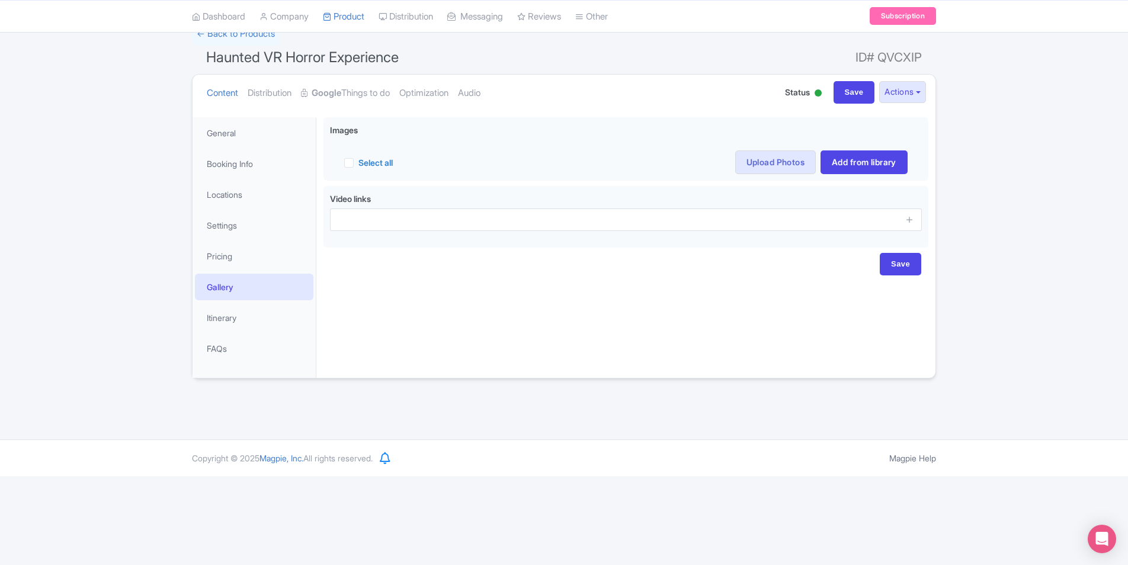
scroll to position [0, 0]
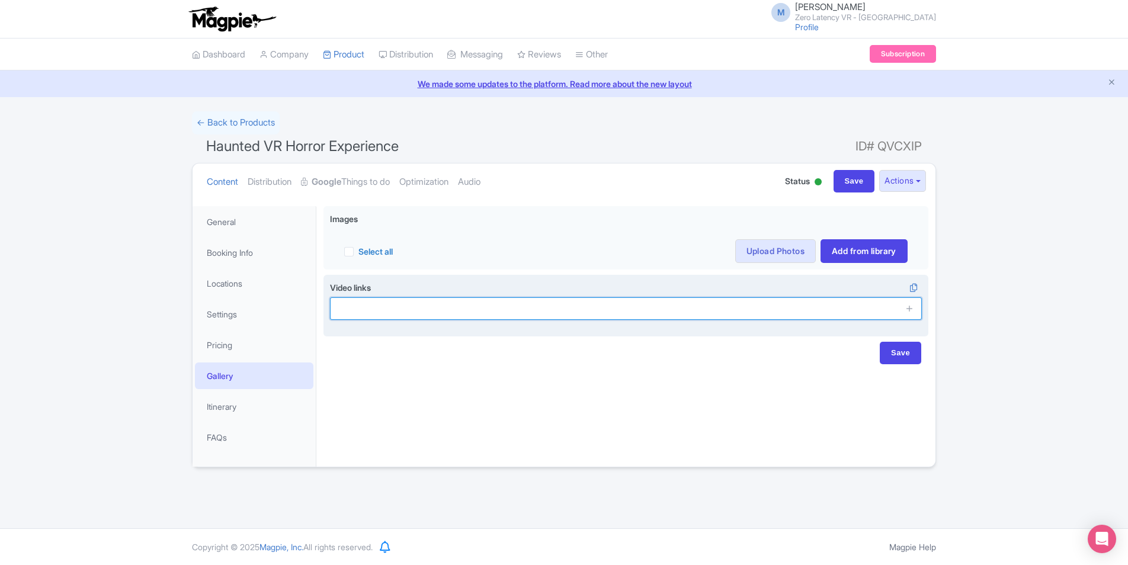
click at [578, 312] on input "text" at bounding box center [626, 308] width 592 height 23
paste input "https://youtu.be/Q1SamCyI1FQ"
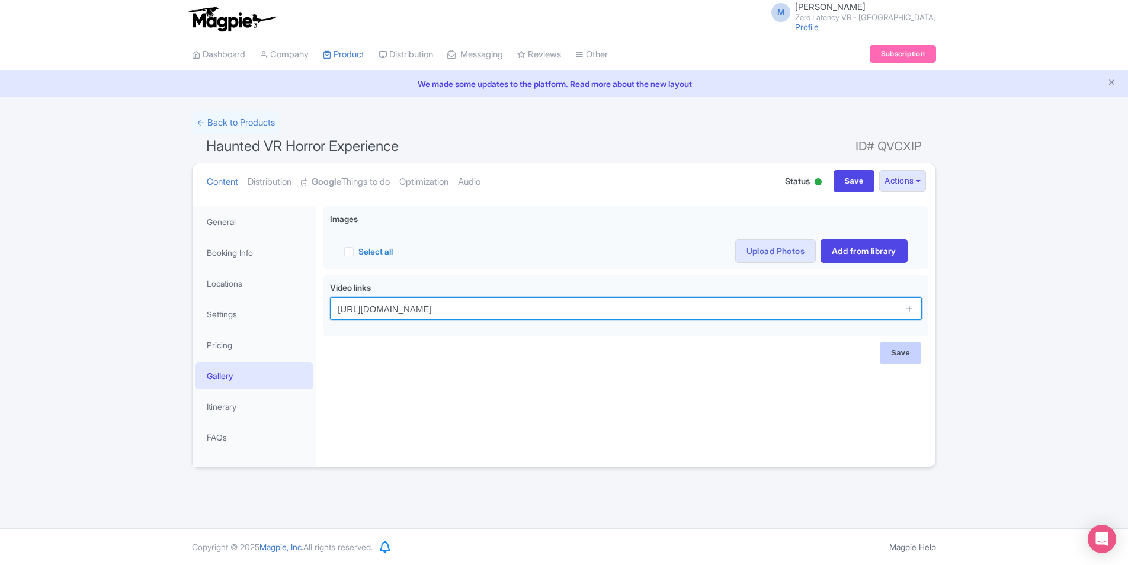
type input "https://youtu.be/Q1SamCyI1FQ"
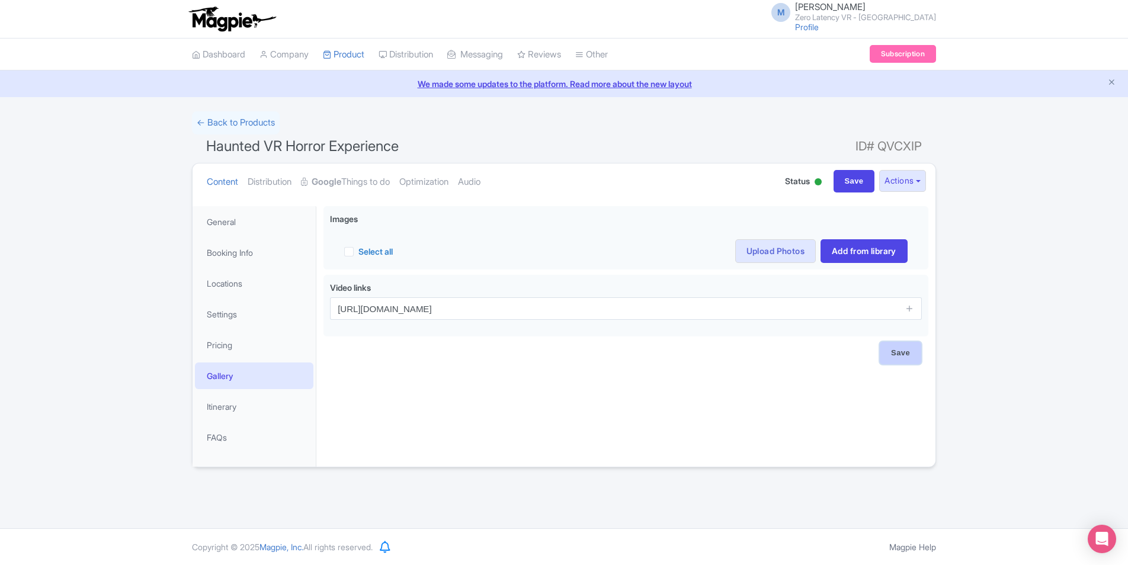
click at [911, 347] on input "Save" at bounding box center [900, 353] width 41 height 23
type input "Saving..."
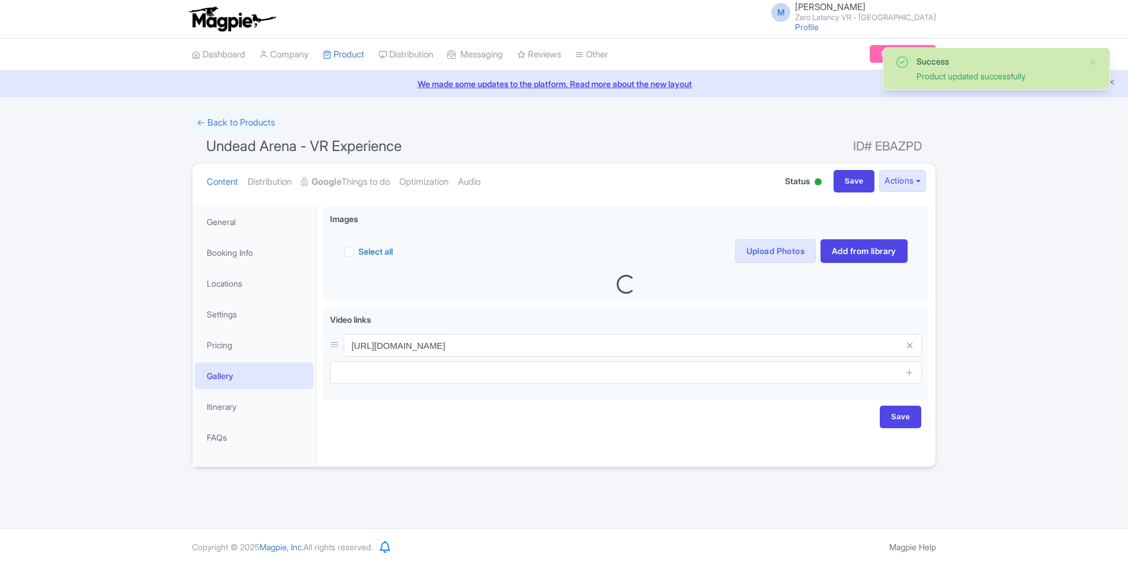
scroll to position [206, 0]
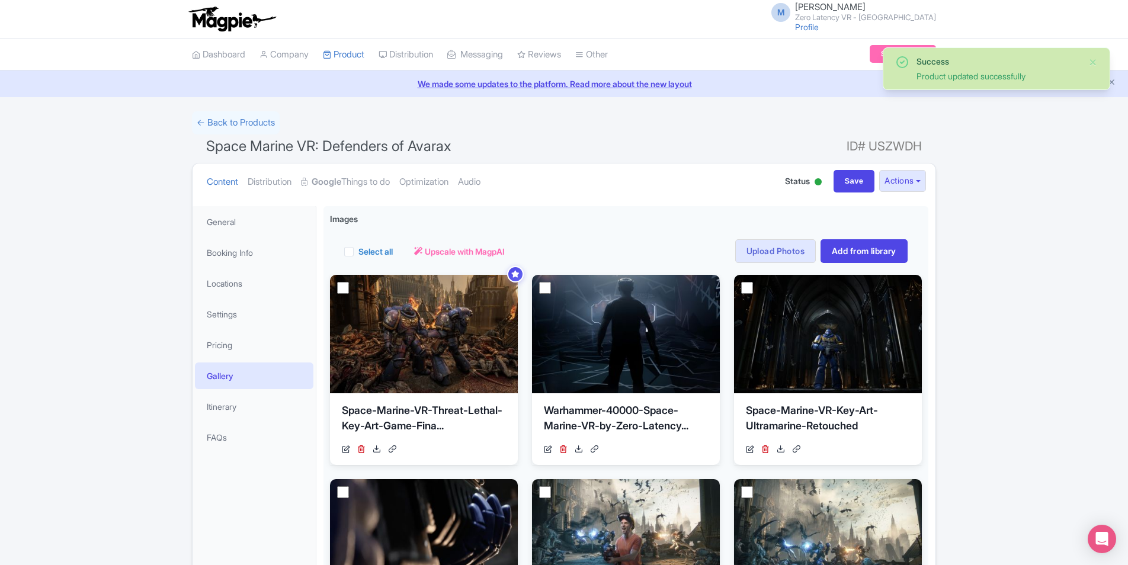
scroll to position [206, 0]
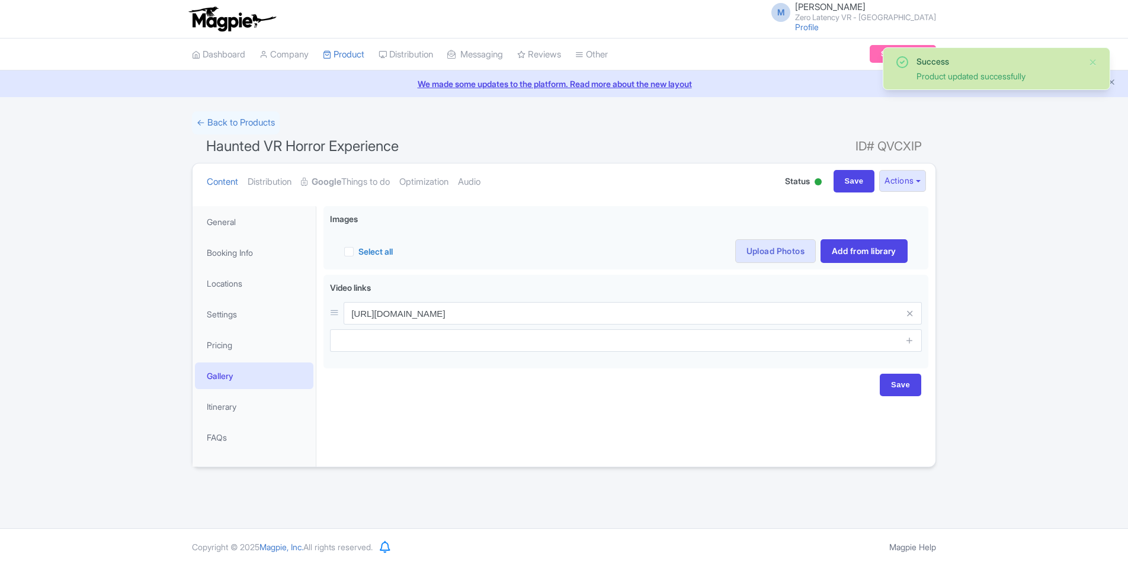
click at [769, 248] on link "Upload Photos" at bounding box center [775, 251] width 81 height 24
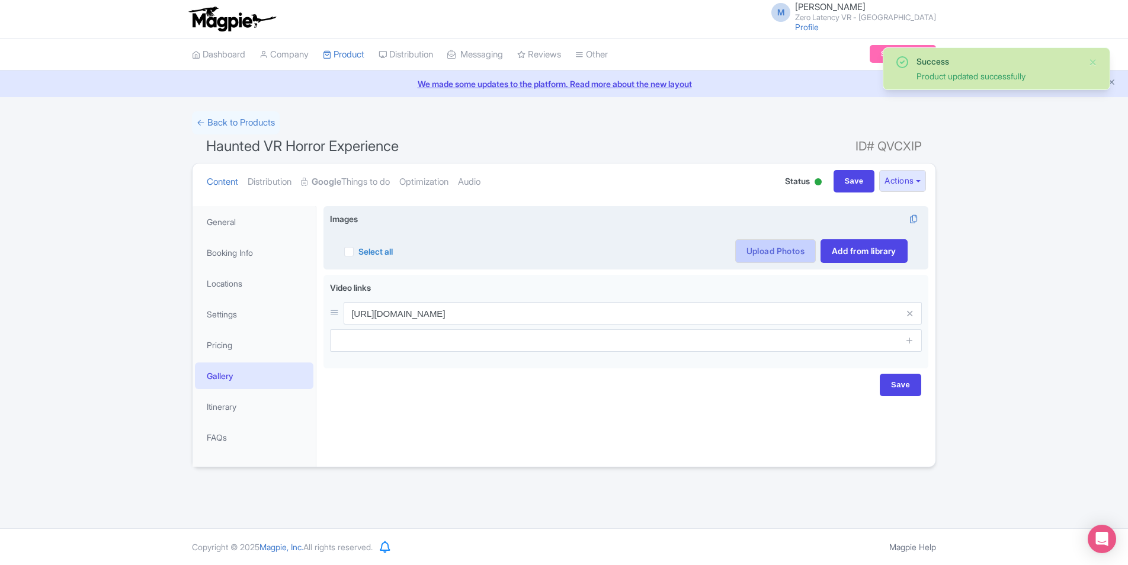
click at [754, 251] on link "Upload Photos" at bounding box center [775, 251] width 81 height 24
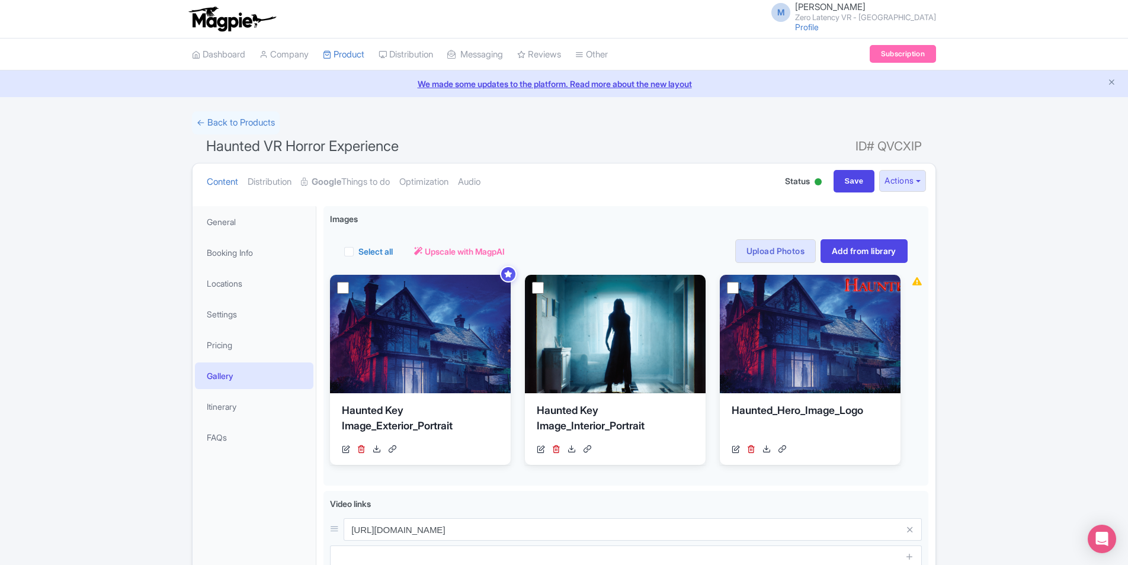
scroll to position [111, 0]
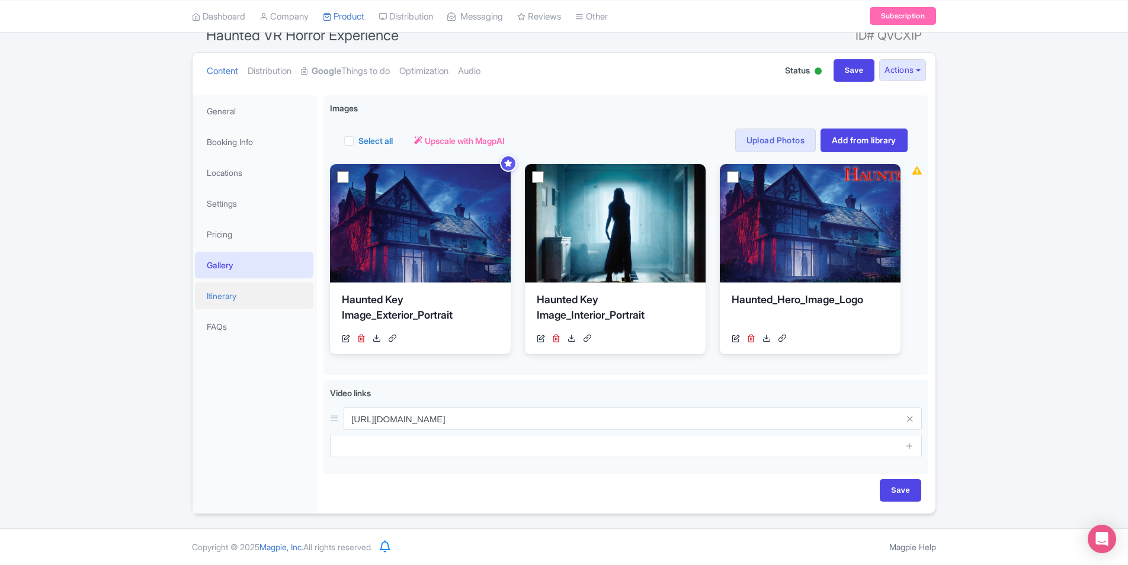
click at [219, 298] on link "Itinerary" at bounding box center [254, 296] width 119 height 27
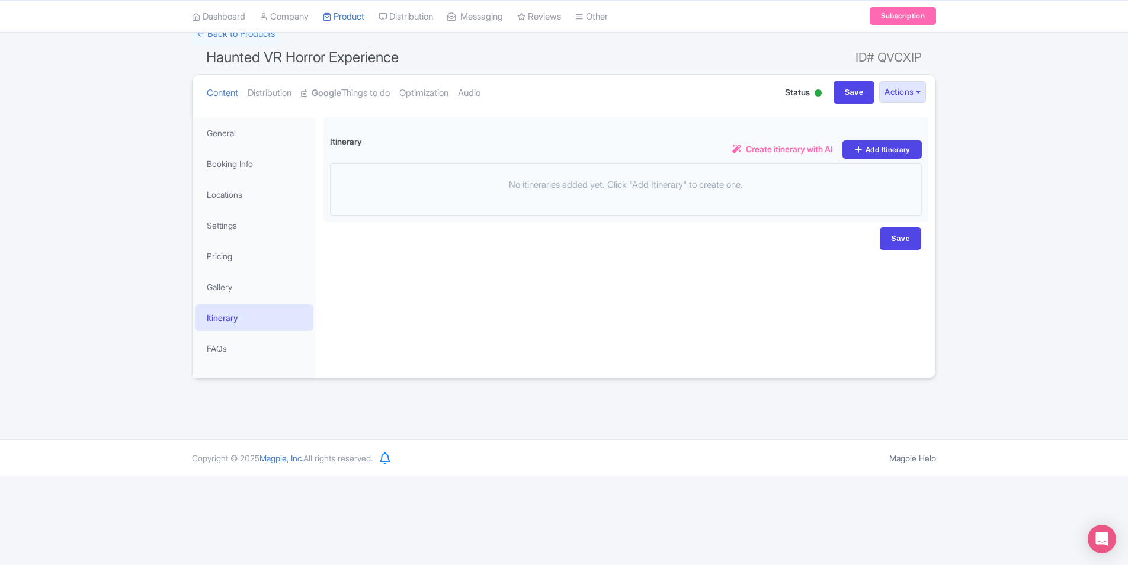
scroll to position [0, 0]
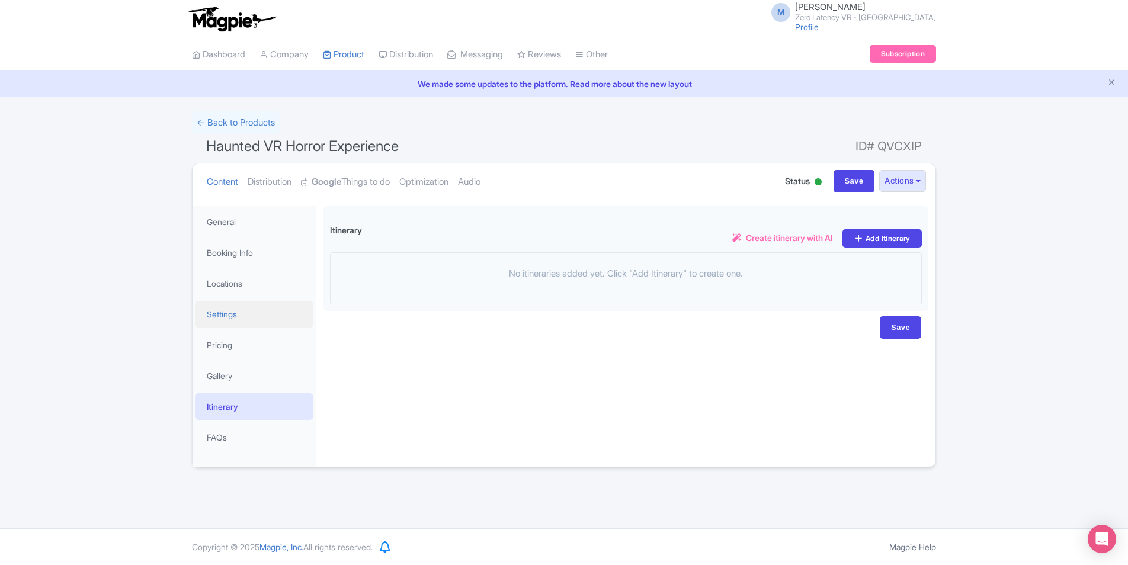
click at [235, 311] on link "Settings" at bounding box center [254, 314] width 119 height 27
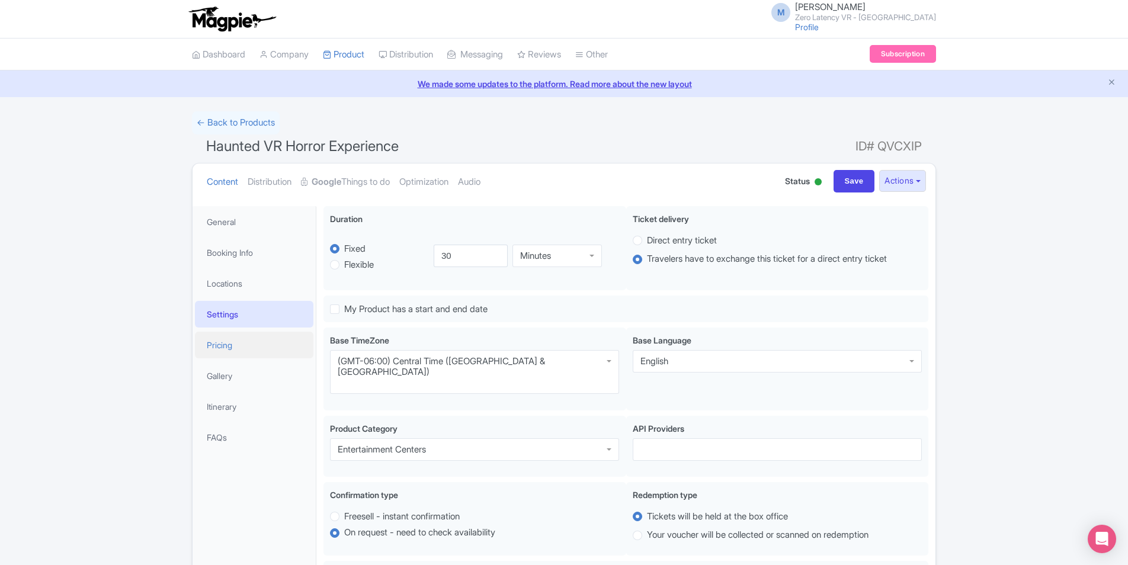
click at [263, 350] on link "Pricing" at bounding box center [254, 345] width 119 height 27
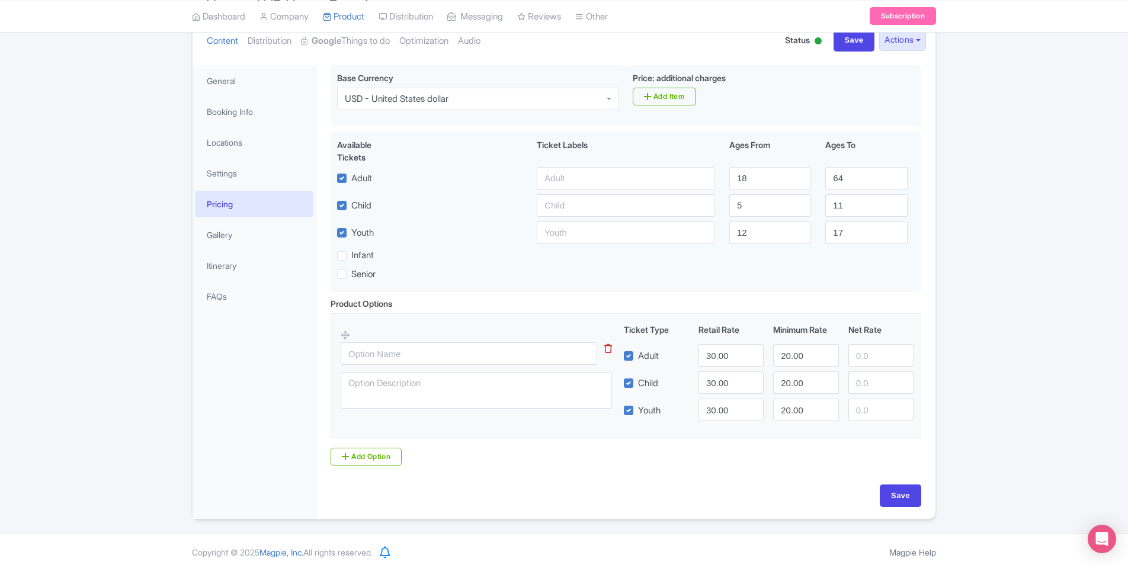
scroll to position [146, 0]
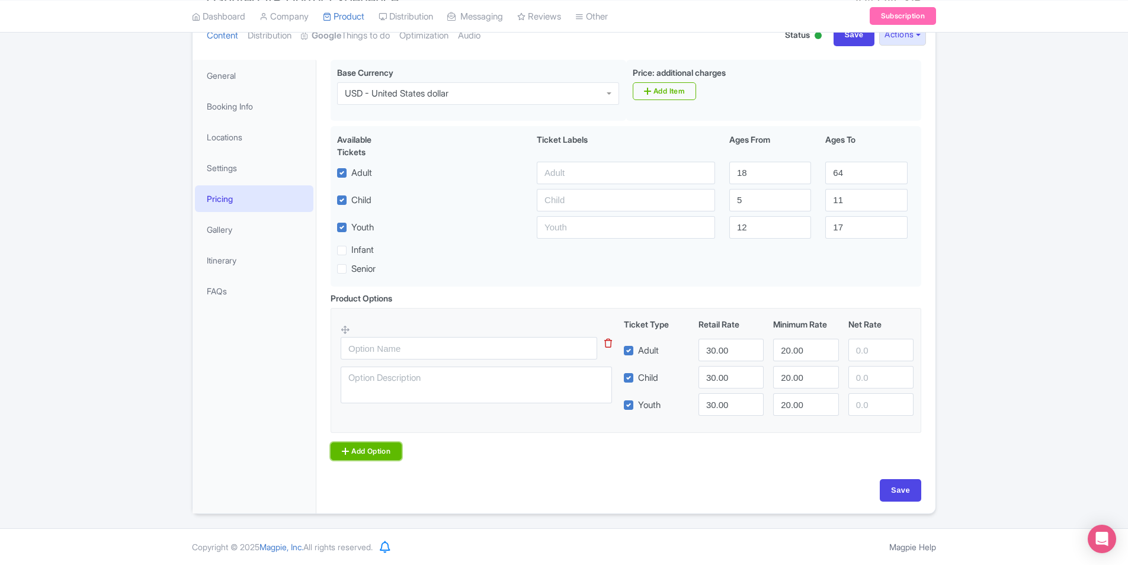
click at [370, 448] on link "Add Option" at bounding box center [366, 452] width 71 height 18
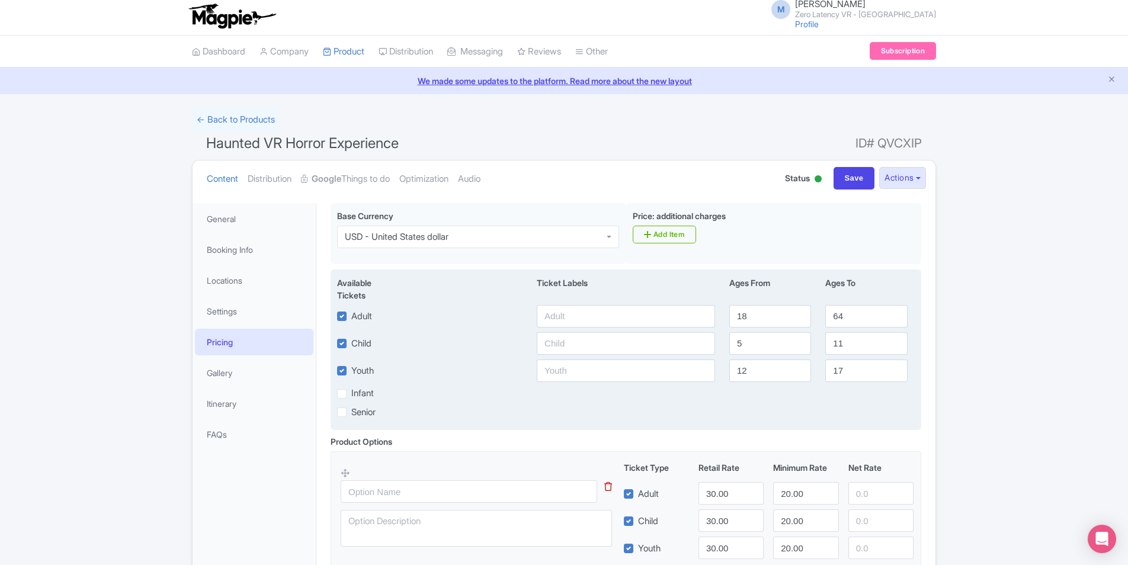
scroll to position [0, 0]
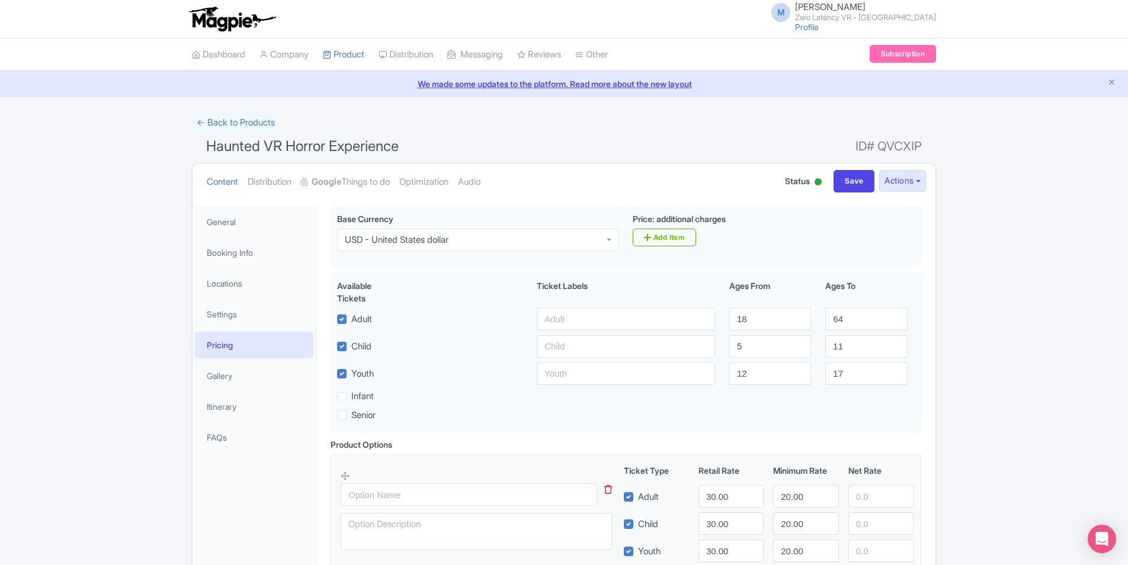
click at [264, 347] on link "Pricing" at bounding box center [254, 345] width 119 height 27
click at [242, 306] on link "Settings" at bounding box center [254, 314] width 119 height 27
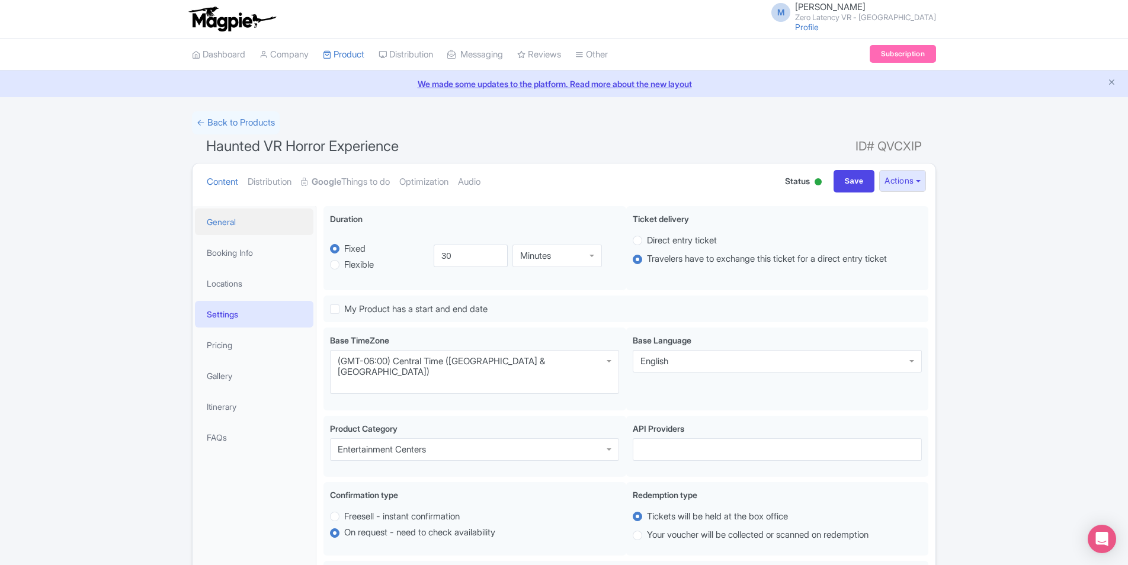
click at [235, 226] on link "General" at bounding box center [254, 222] width 119 height 27
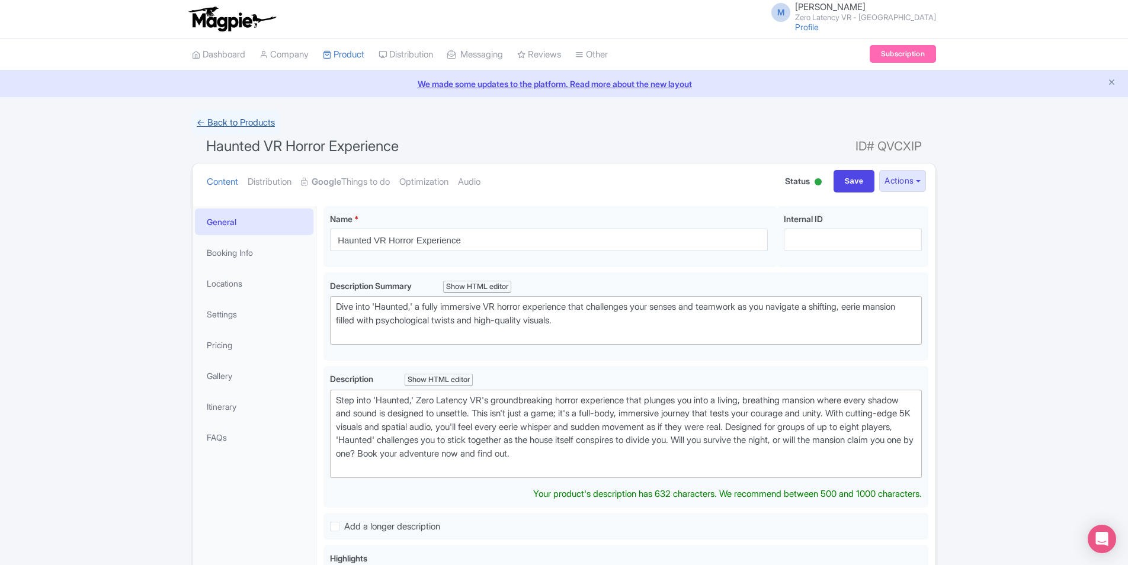
click at [226, 119] on link "← Back to Products" at bounding box center [236, 122] width 88 height 23
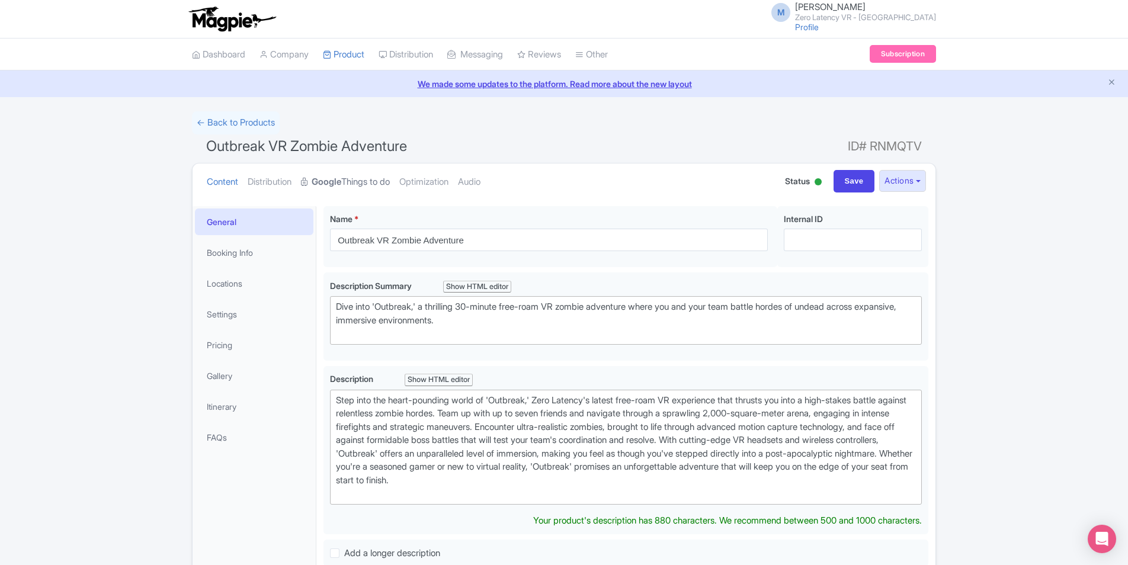
click at [353, 179] on link "Google Things to do" at bounding box center [345, 182] width 89 height 37
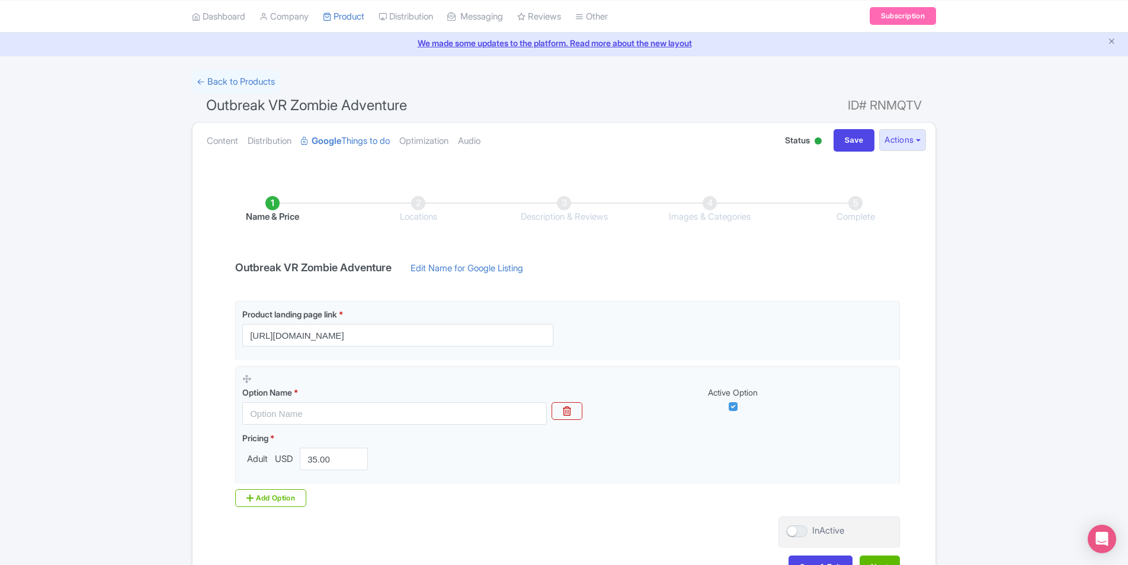
scroll to position [119, 0]
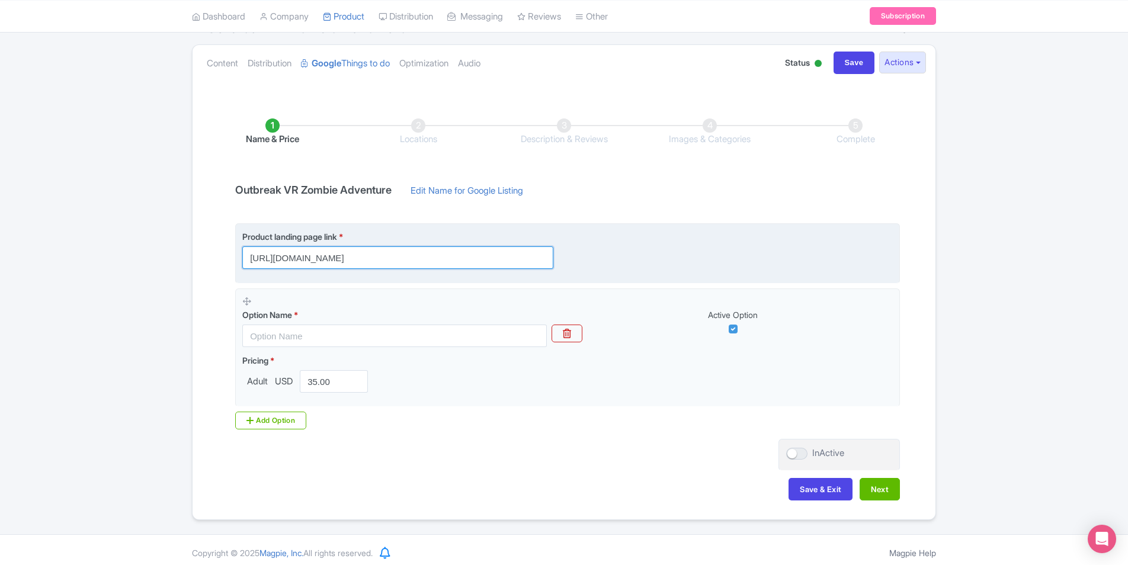
click at [488, 260] on input "[URL][DOMAIN_NAME]" at bounding box center [397, 258] width 311 height 23
paste input "[DOMAIN_NAME][URL]"
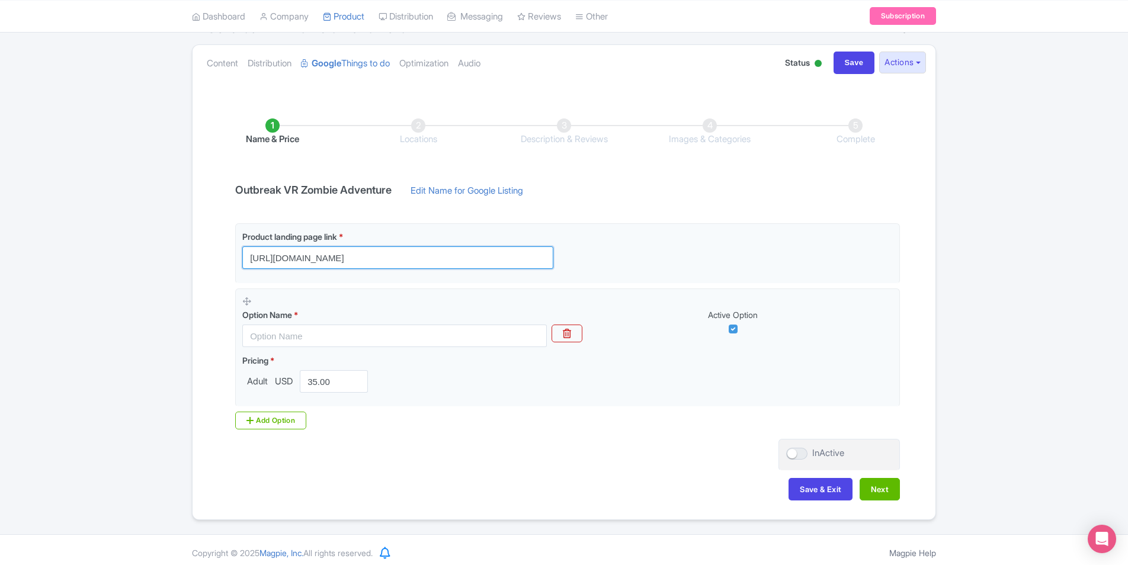
type input "[URL][DOMAIN_NAME]"
click at [139, 268] on div "← Back to Products Outbreak VR Zombie Adventure ID# RNMQTV Content Distribution…" at bounding box center [564, 256] width 1128 height 527
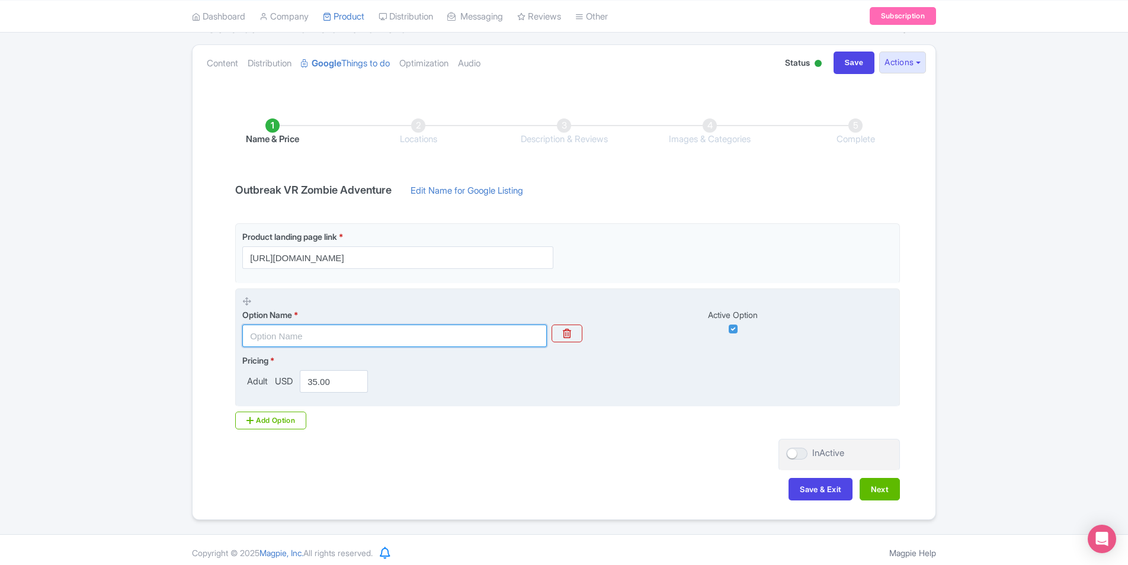
click at [359, 338] on input "text" at bounding box center [394, 336] width 305 height 23
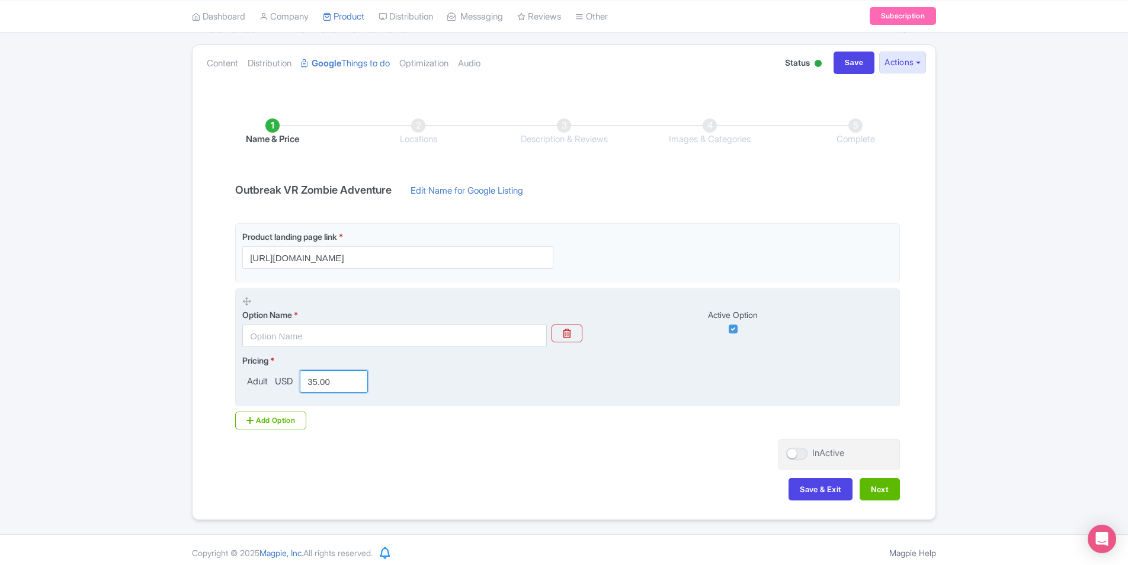
click at [344, 383] on input "35.00" at bounding box center [334, 381] width 68 height 23
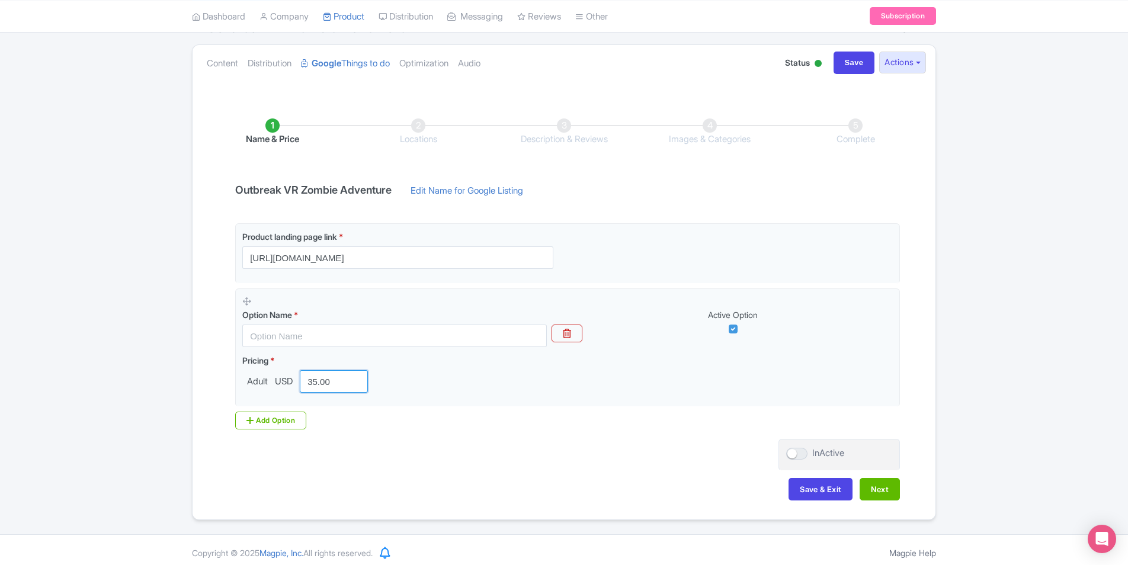
drag, startPoint x: 340, startPoint y: 383, endPoint x: 196, endPoint y: 376, distance: 144.8
click at [196, 376] on div "Name & Price Locations Description & Reviews Images & Categories Complete Outbr…" at bounding box center [564, 304] width 743 height 418
type input "30"
click at [190, 329] on div "← Back to Products Outbreak VR Zombie Adventure ID# RNMQTV Content Distribution…" at bounding box center [564, 256] width 758 height 527
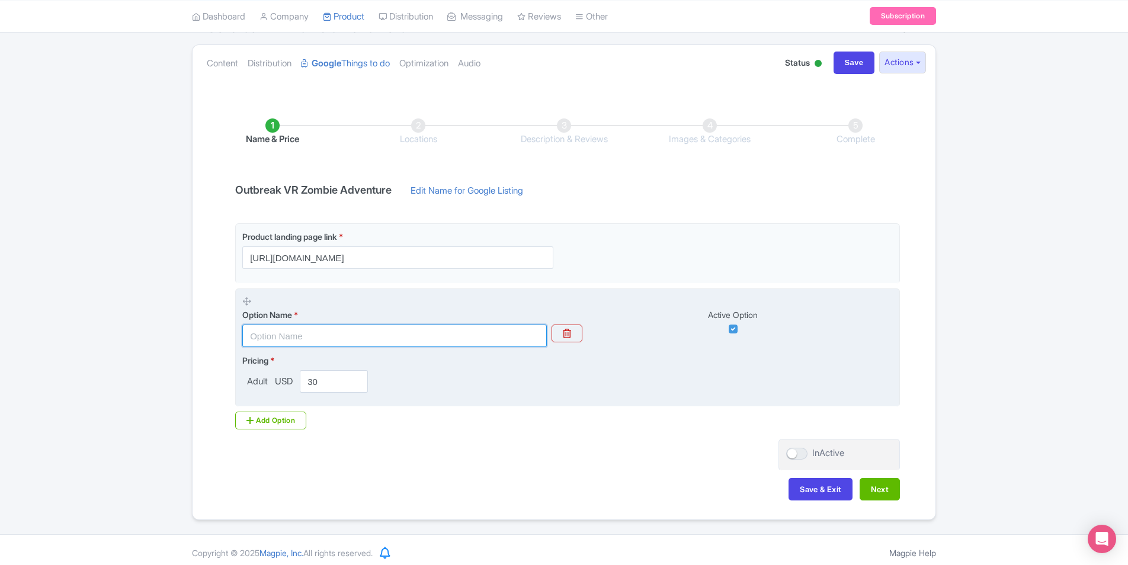
click at [316, 337] on input "text" at bounding box center [394, 336] width 305 height 23
type input "Saturday Price"
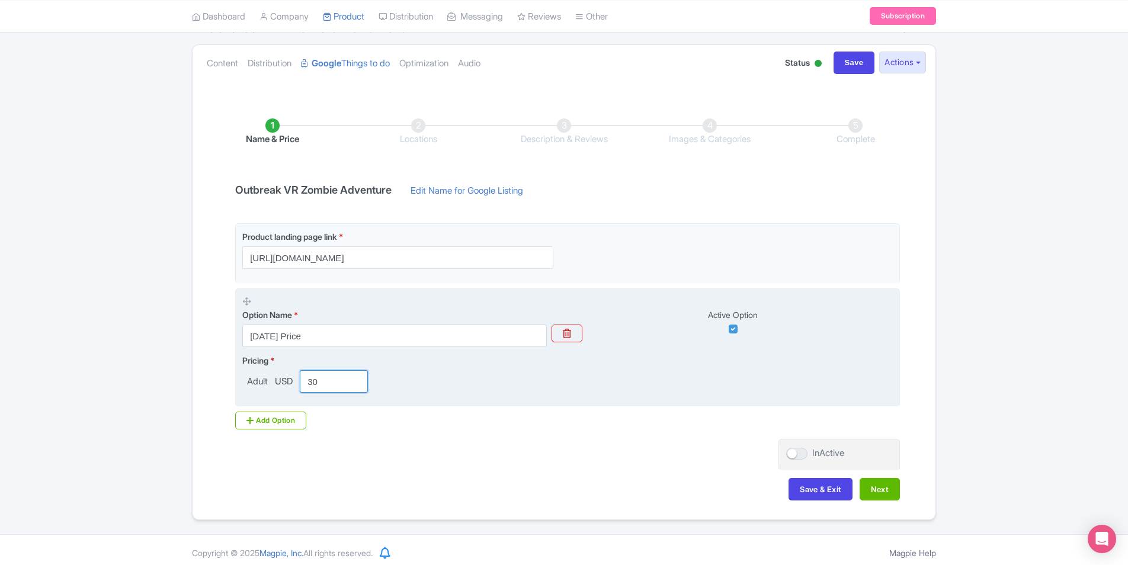
click at [328, 380] on input "30" at bounding box center [334, 381] width 68 height 23
drag, startPoint x: 328, startPoint y: 380, endPoint x: 292, endPoint y: 382, distance: 36.8
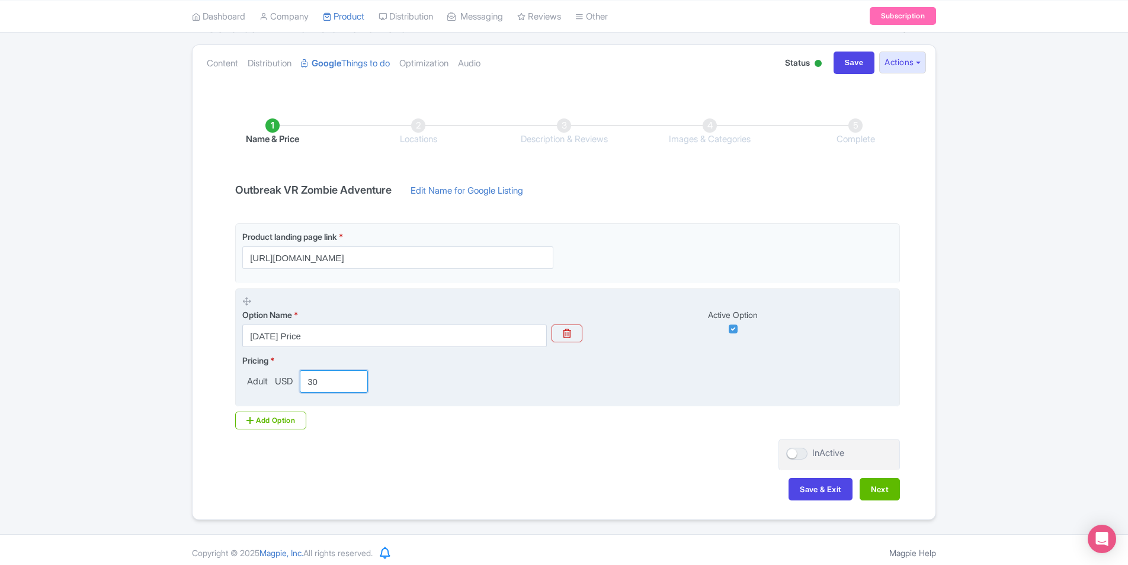
click at [292, 382] on div "Adult USD 30" at bounding box center [307, 381] width 130 height 23
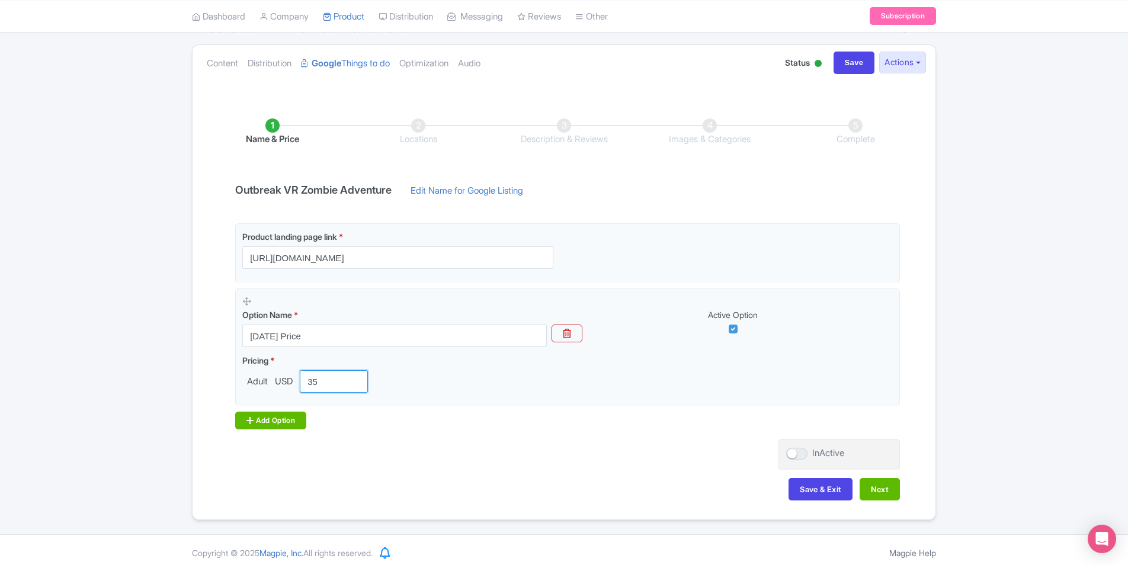
type input "35"
click at [265, 427] on div "Add Option" at bounding box center [270, 421] width 71 height 18
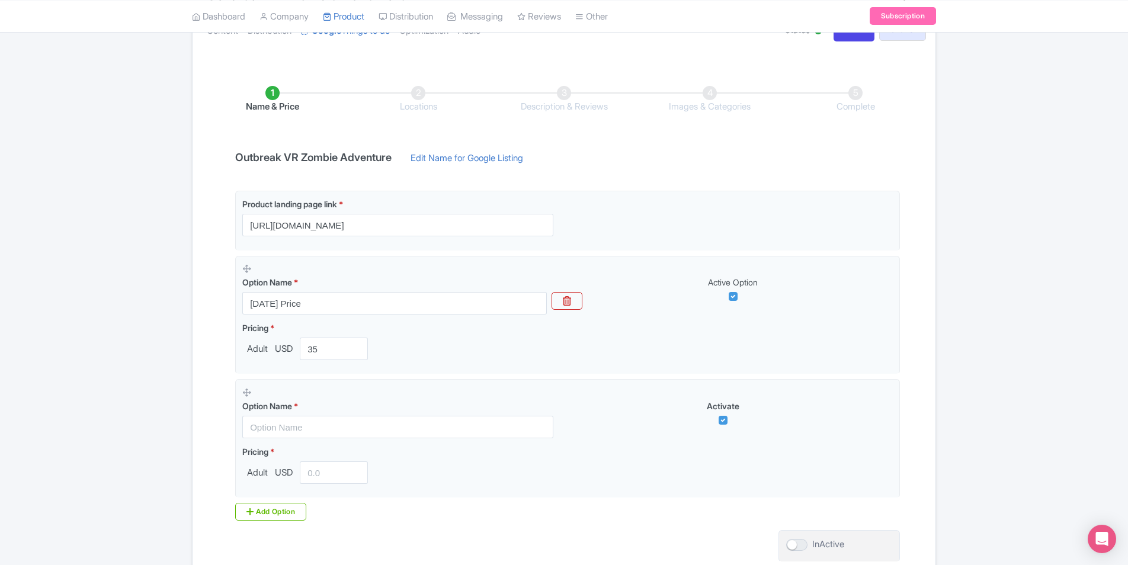
scroll to position [178, 0]
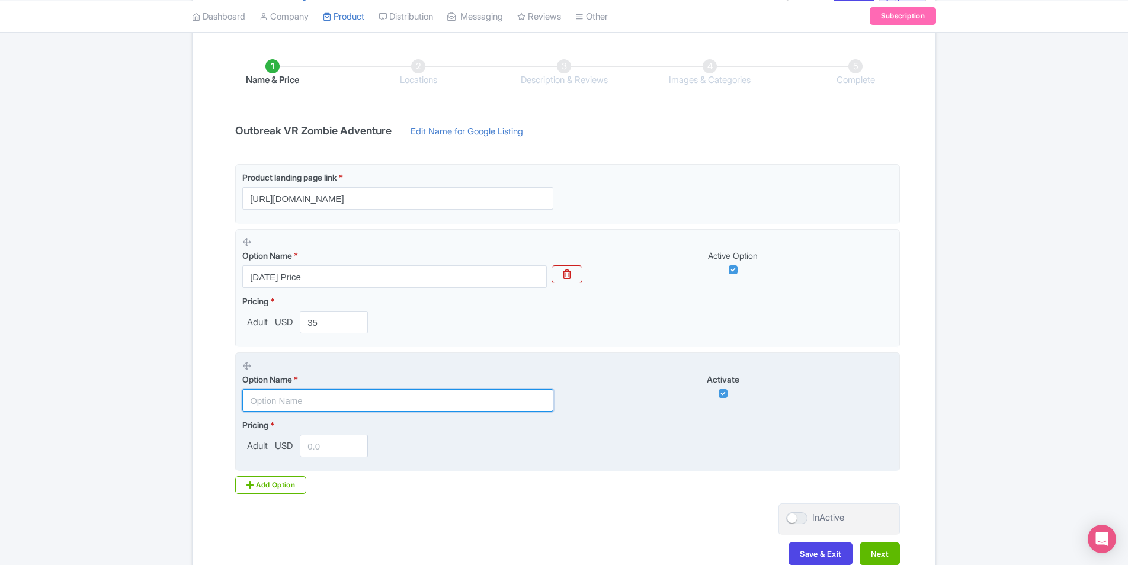
click at [383, 405] on input "text" at bounding box center [397, 400] width 311 height 23
click at [379, 401] on input "text" at bounding box center [397, 400] width 311 height 23
type input "Tuesday Price"
click at [343, 445] on input "number" at bounding box center [334, 446] width 68 height 23
type input "20"
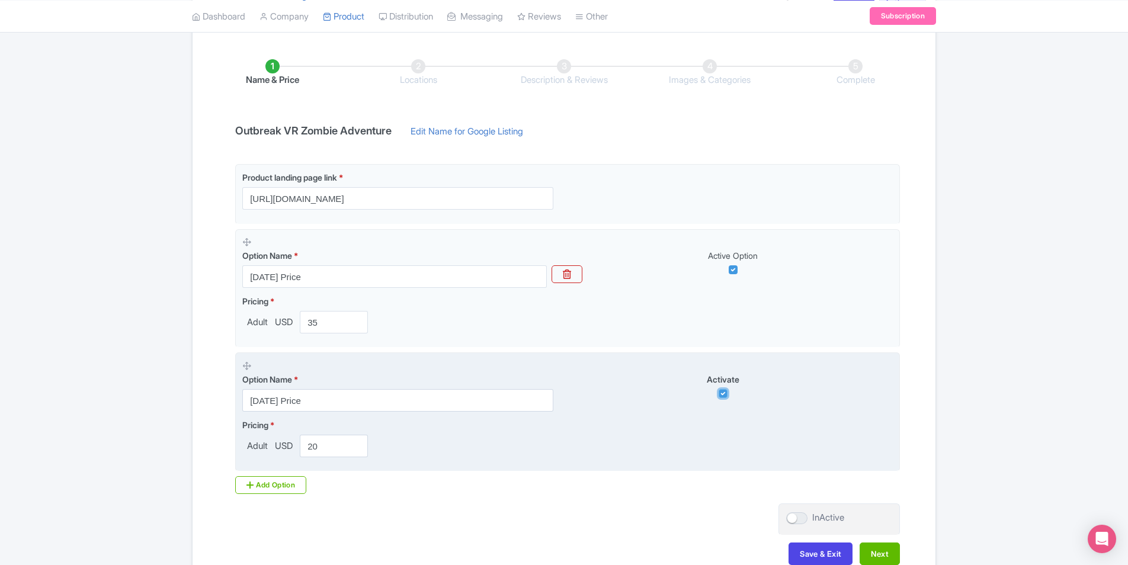
click at [726, 389] on input "checkbox" at bounding box center [723, 393] width 9 height 9
checkbox input "false"
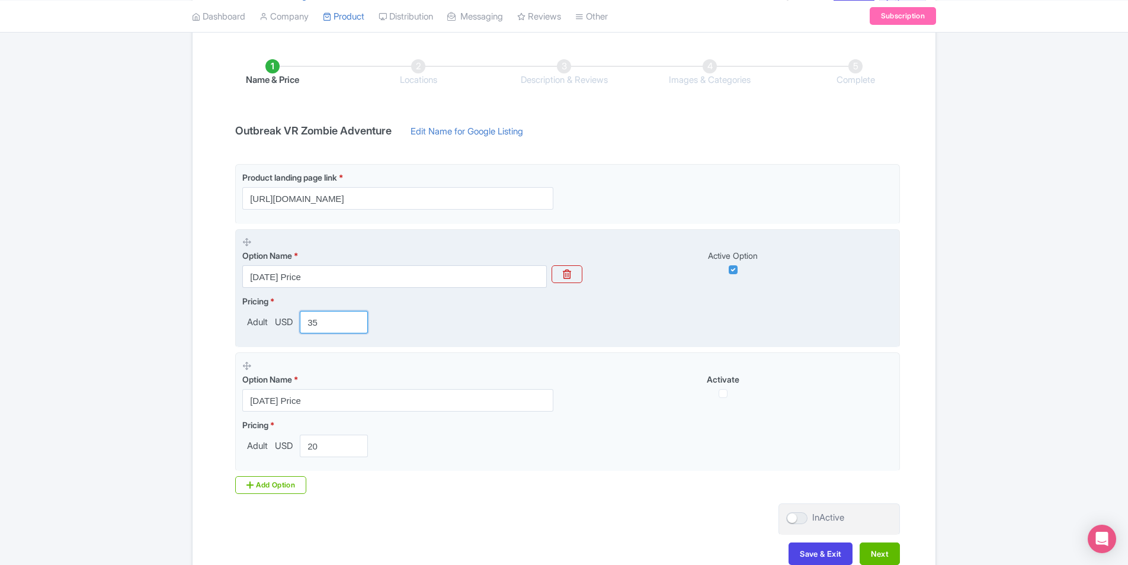
click at [338, 319] on input "35" at bounding box center [334, 322] width 68 height 23
type input "30"
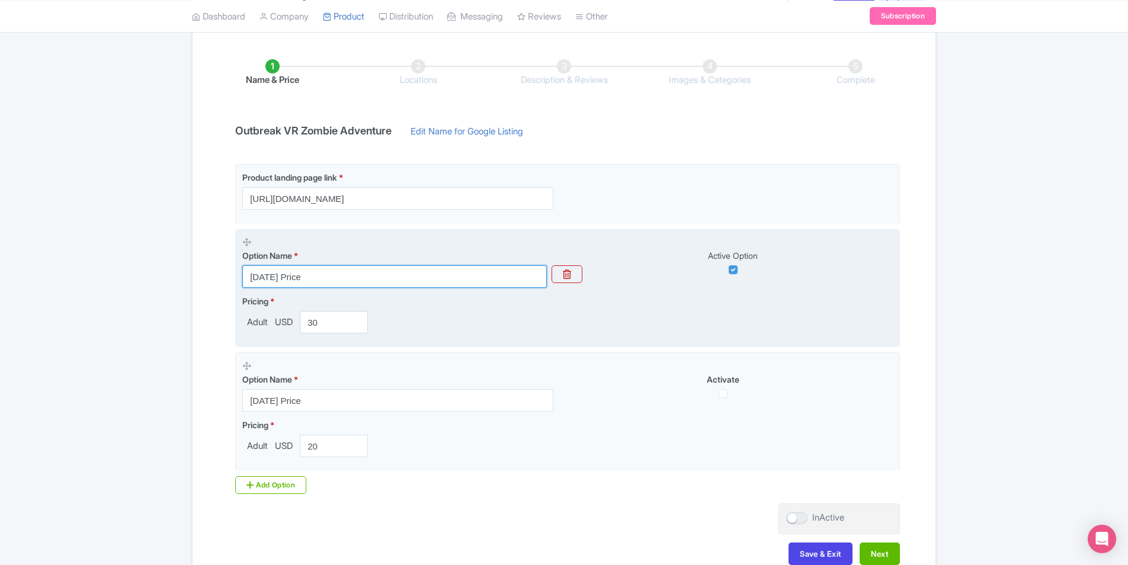
click at [328, 280] on input "Saturday Price" at bounding box center [394, 276] width 305 height 23
click at [328, 279] on input "Saturday Price" at bounding box center [394, 276] width 305 height 23
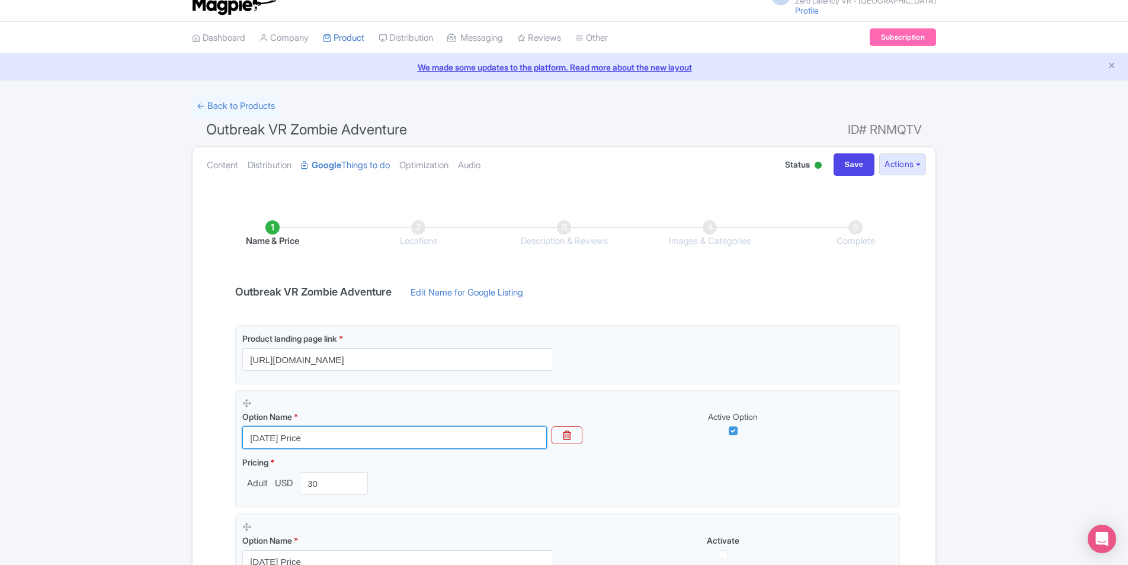
scroll to position [11, 0]
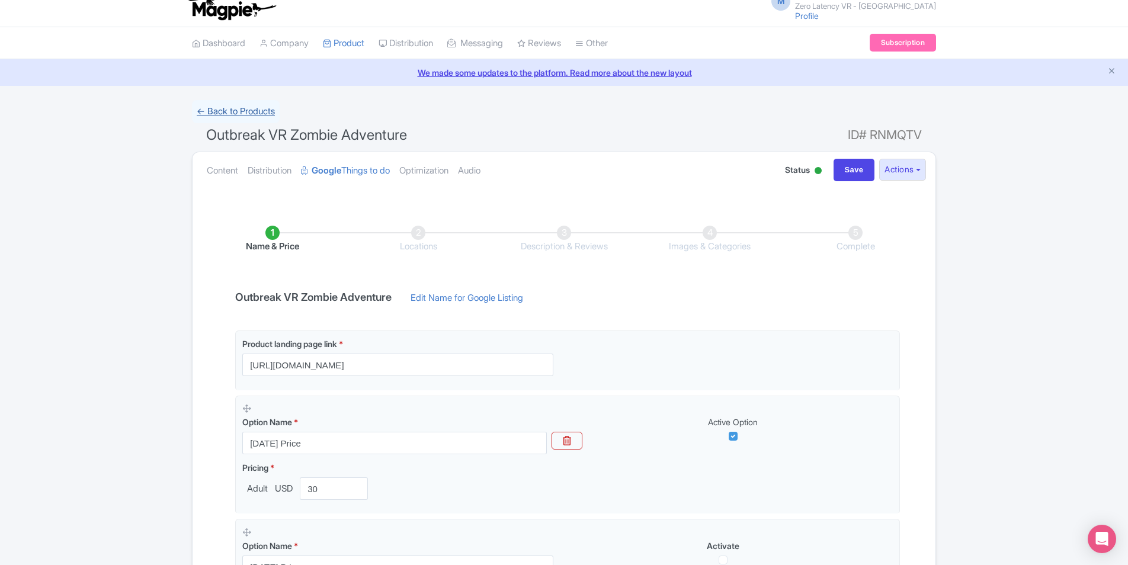
click at [229, 110] on link "← Back to Products" at bounding box center [236, 111] width 88 height 23
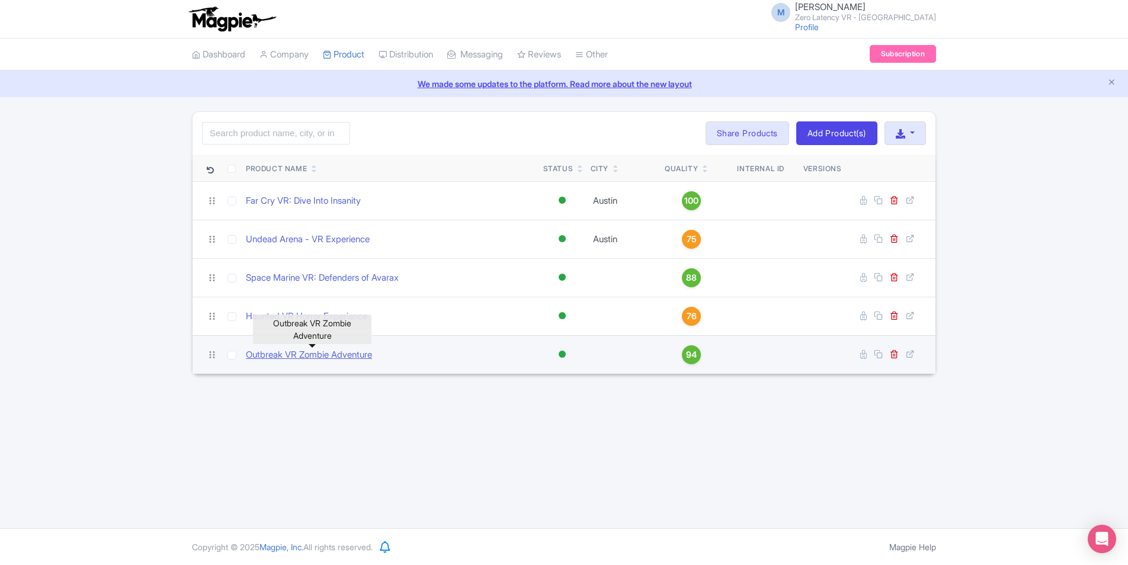
click at [312, 351] on link "Outbreak VR Zombie Adventure" at bounding box center [309, 355] width 126 height 14
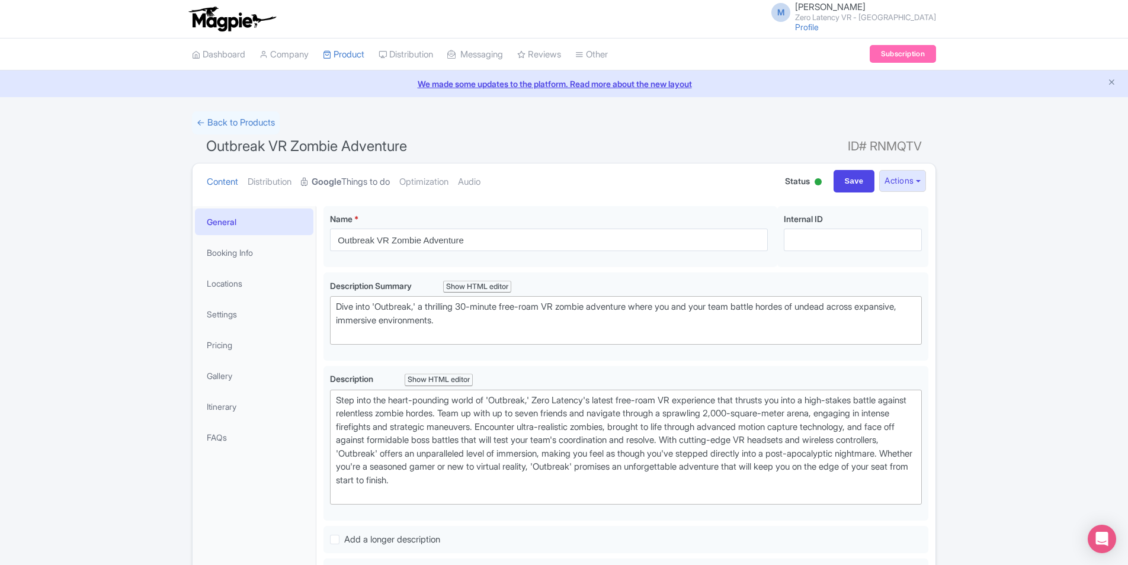
click at [331, 183] on strong "Google" at bounding box center [327, 182] width 30 height 14
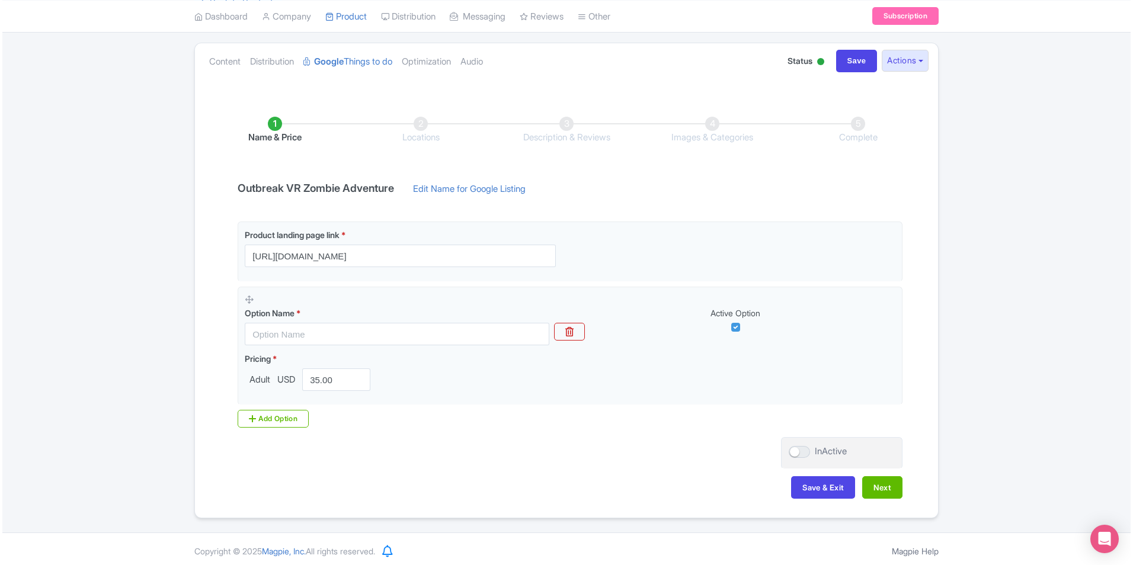
scroll to position [124, 0]
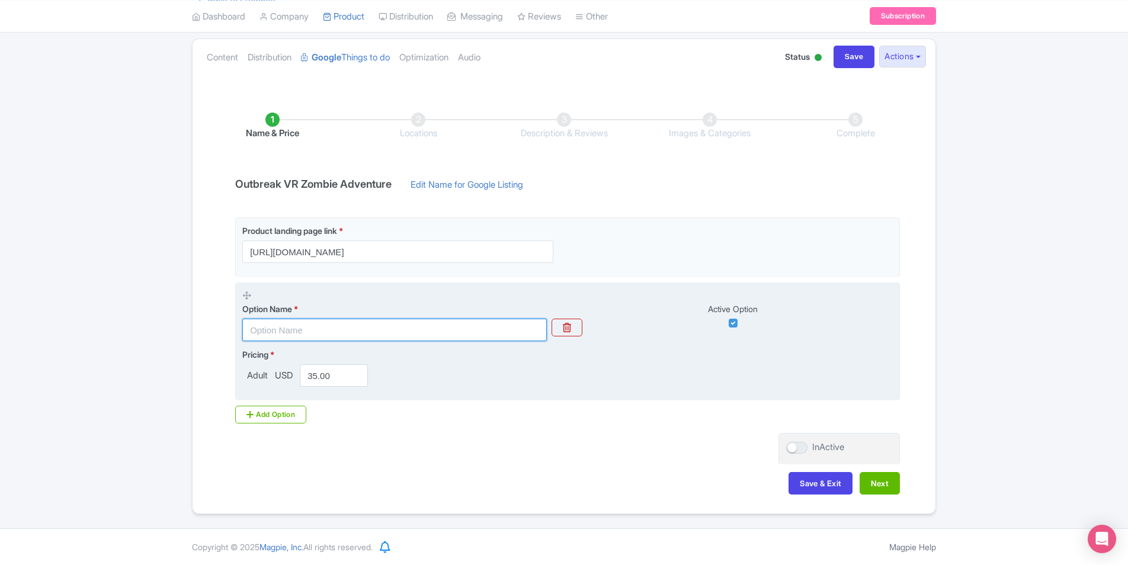
click at [348, 329] on input "text" at bounding box center [394, 330] width 305 height 23
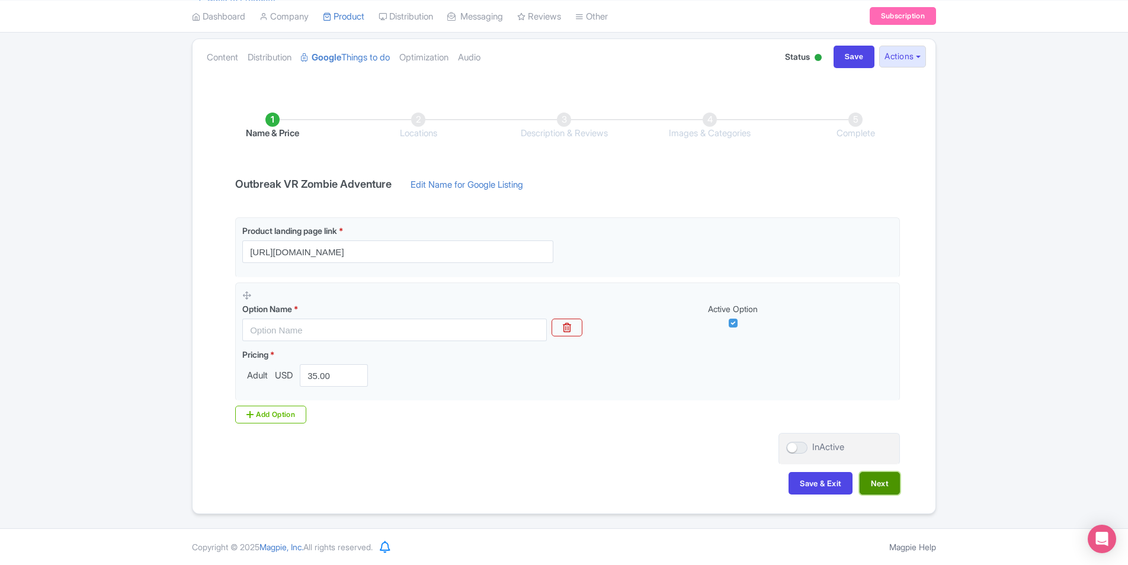
click at [874, 487] on button "Next" at bounding box center [880, 483] width 40 height 23
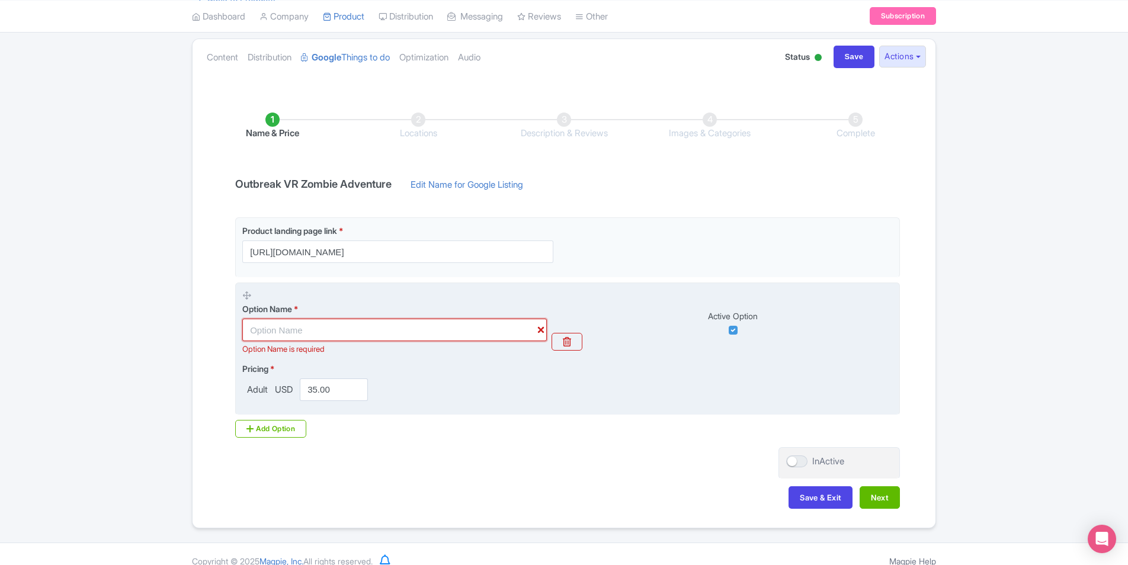
click at [399, 329] on input "text" at bounding box center [394, 330] width 305 height 23
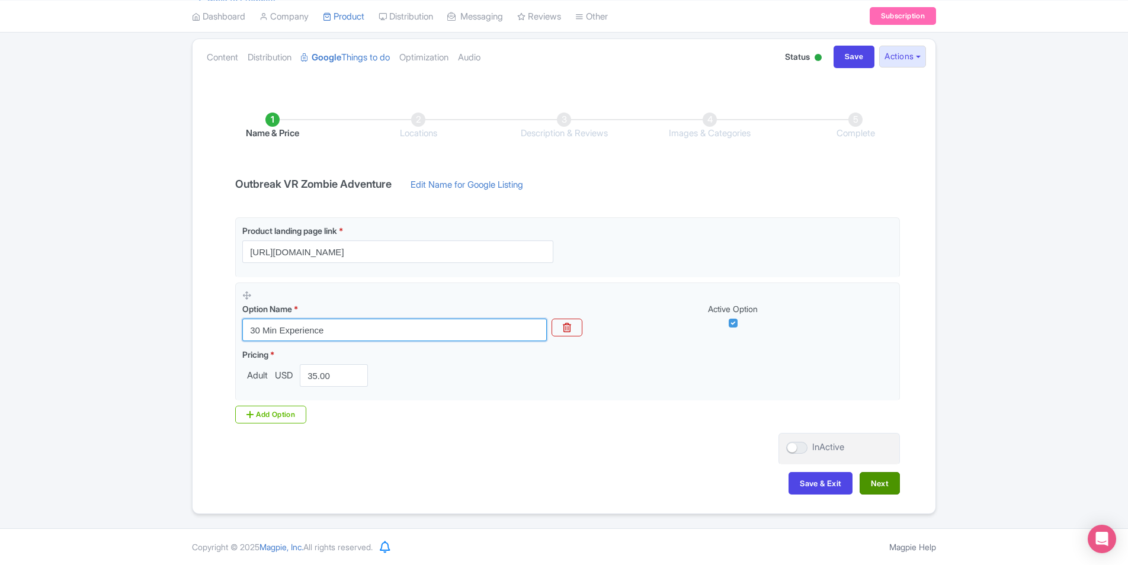
type input "30 Min Experience"
click at [881, 486] on button "Next" at bounding box center [880, 483] width 40 height 23
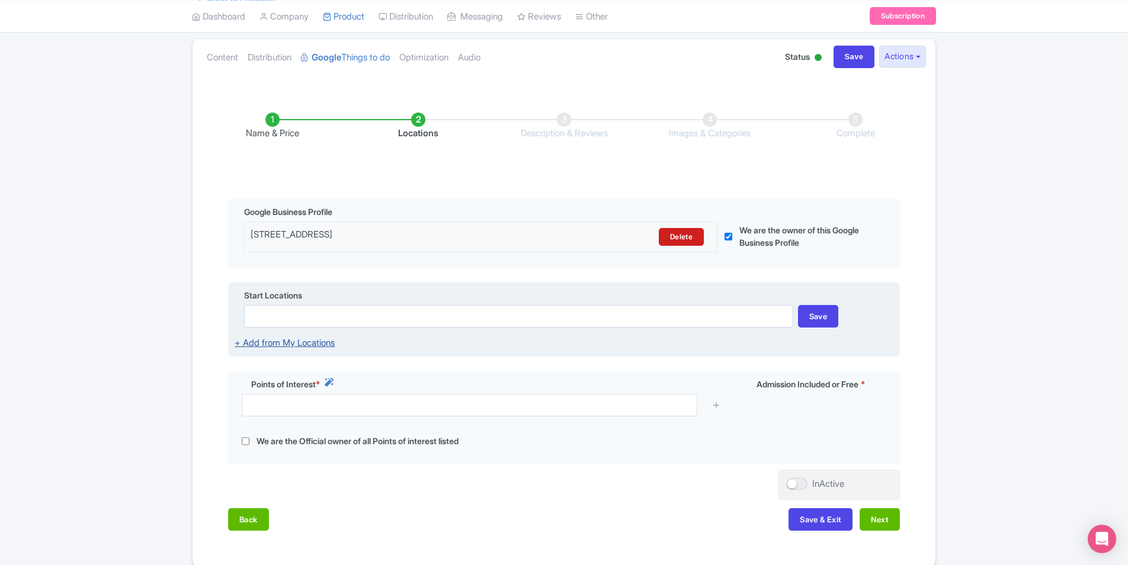
click at [327, 341] on link "+ Add from My Locations" at bounding box center [285, 342] width 100 height 11
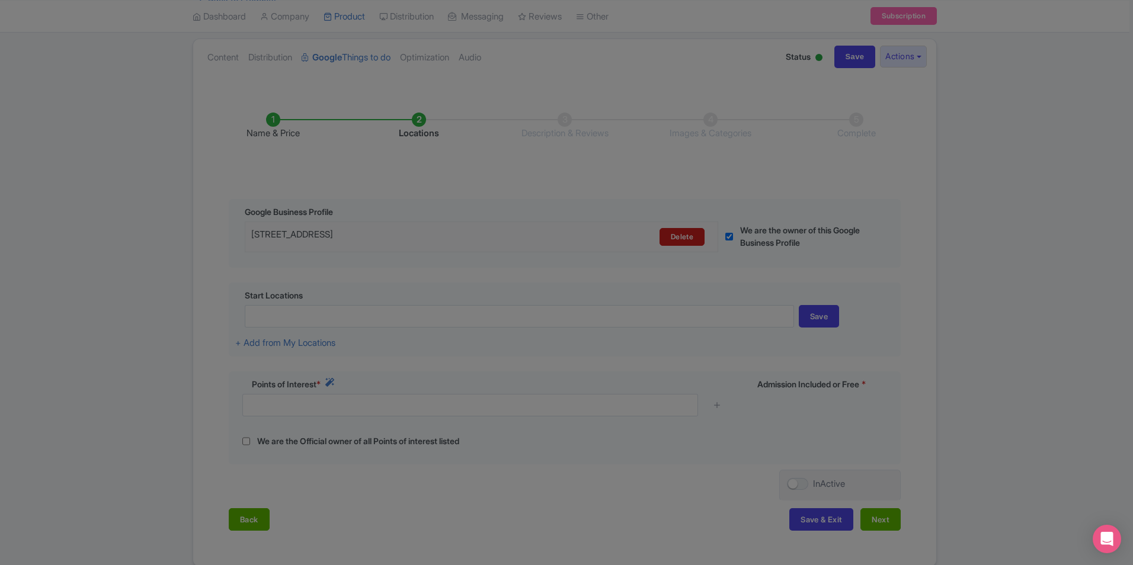
click at [354, 276] on div at bounding box center [566, 282] width 1133 height 565
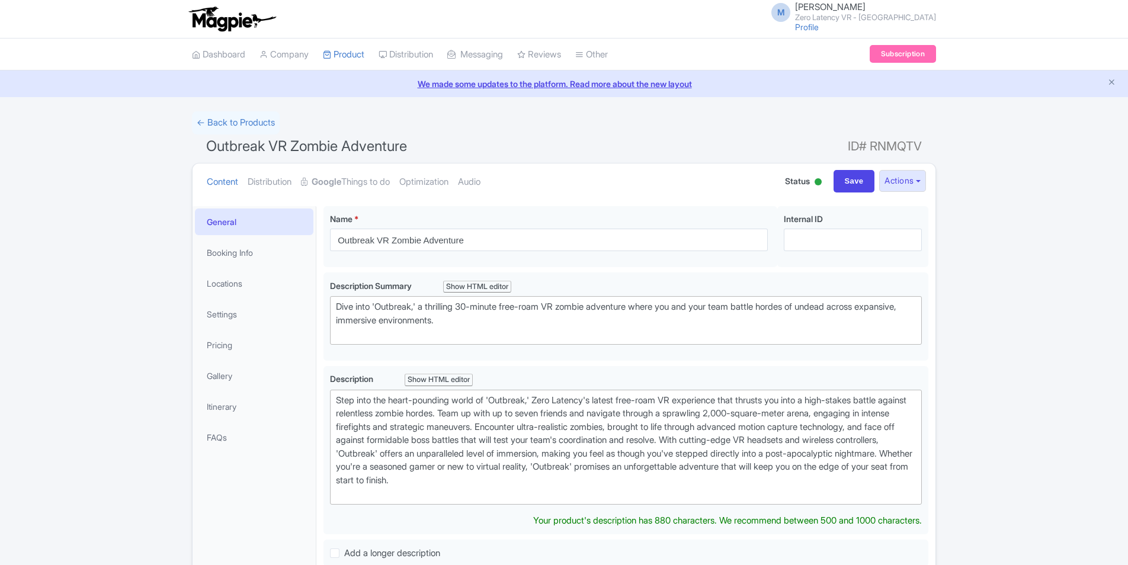
scroll to position [124, 0]
